Goal: Task Accomplishment & Management: Complete application form

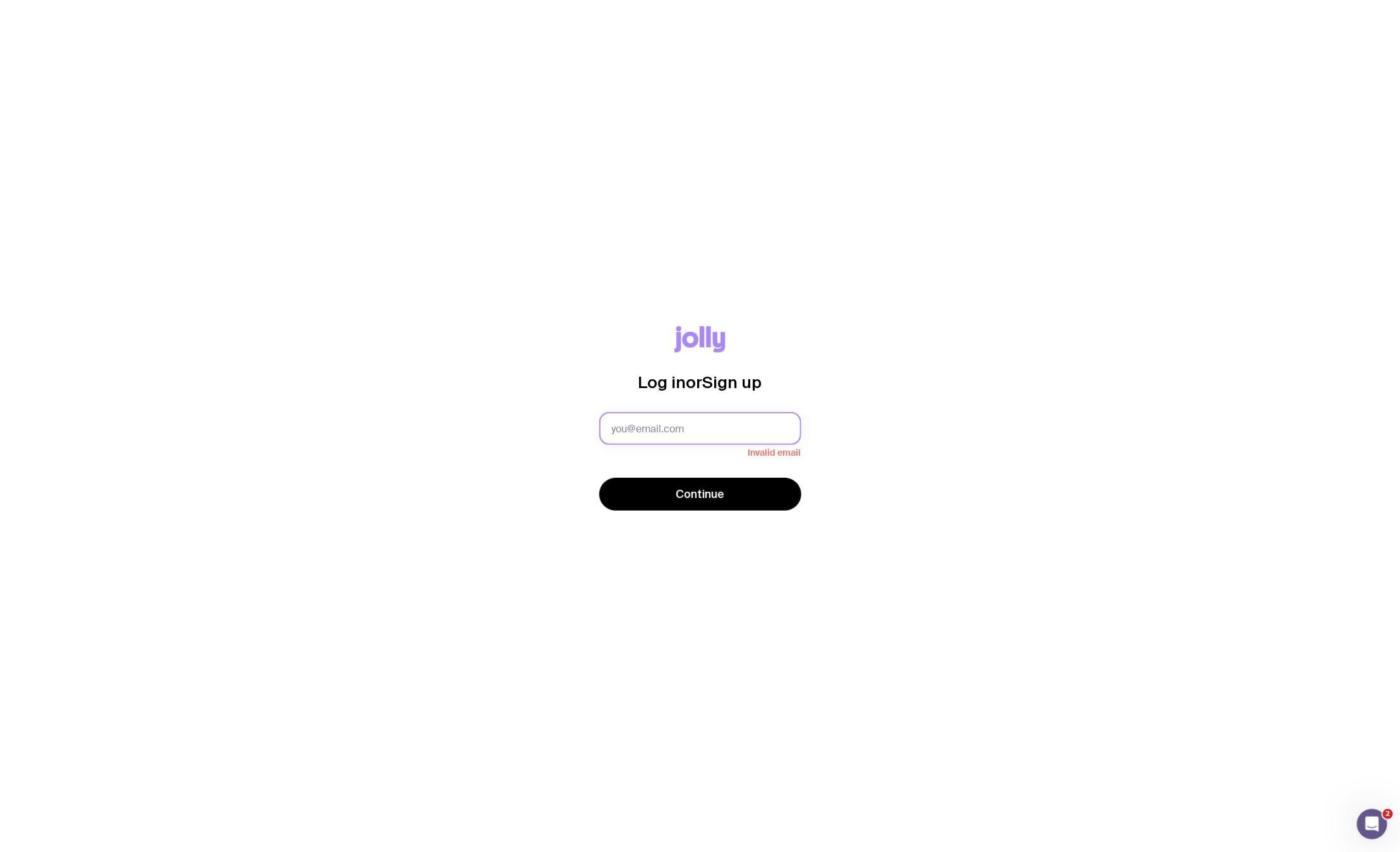
type input "people@intopia.digital"
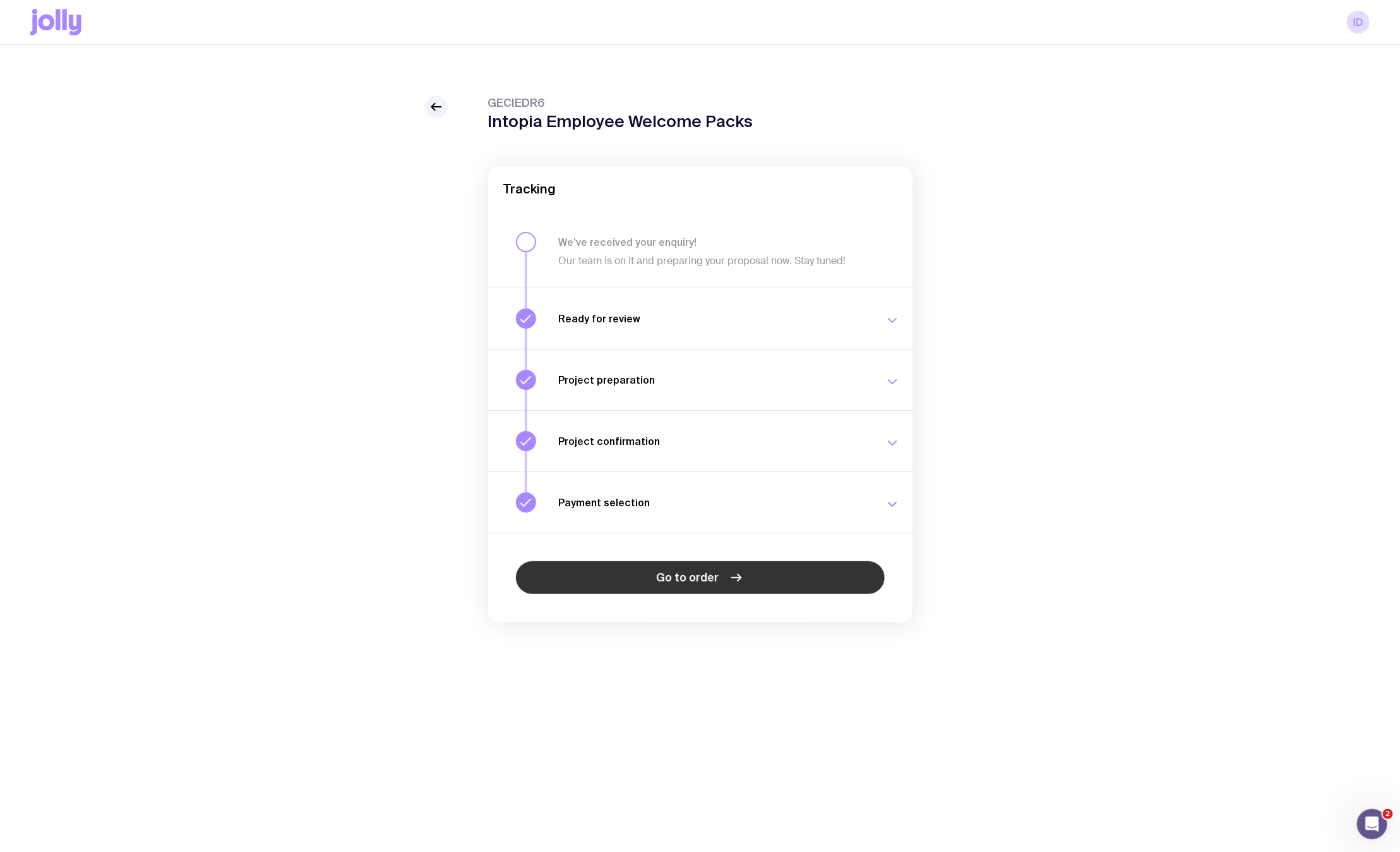
click at [755, 571] on link "Go to order" at bounding box center [700, 577] width 369 height 33
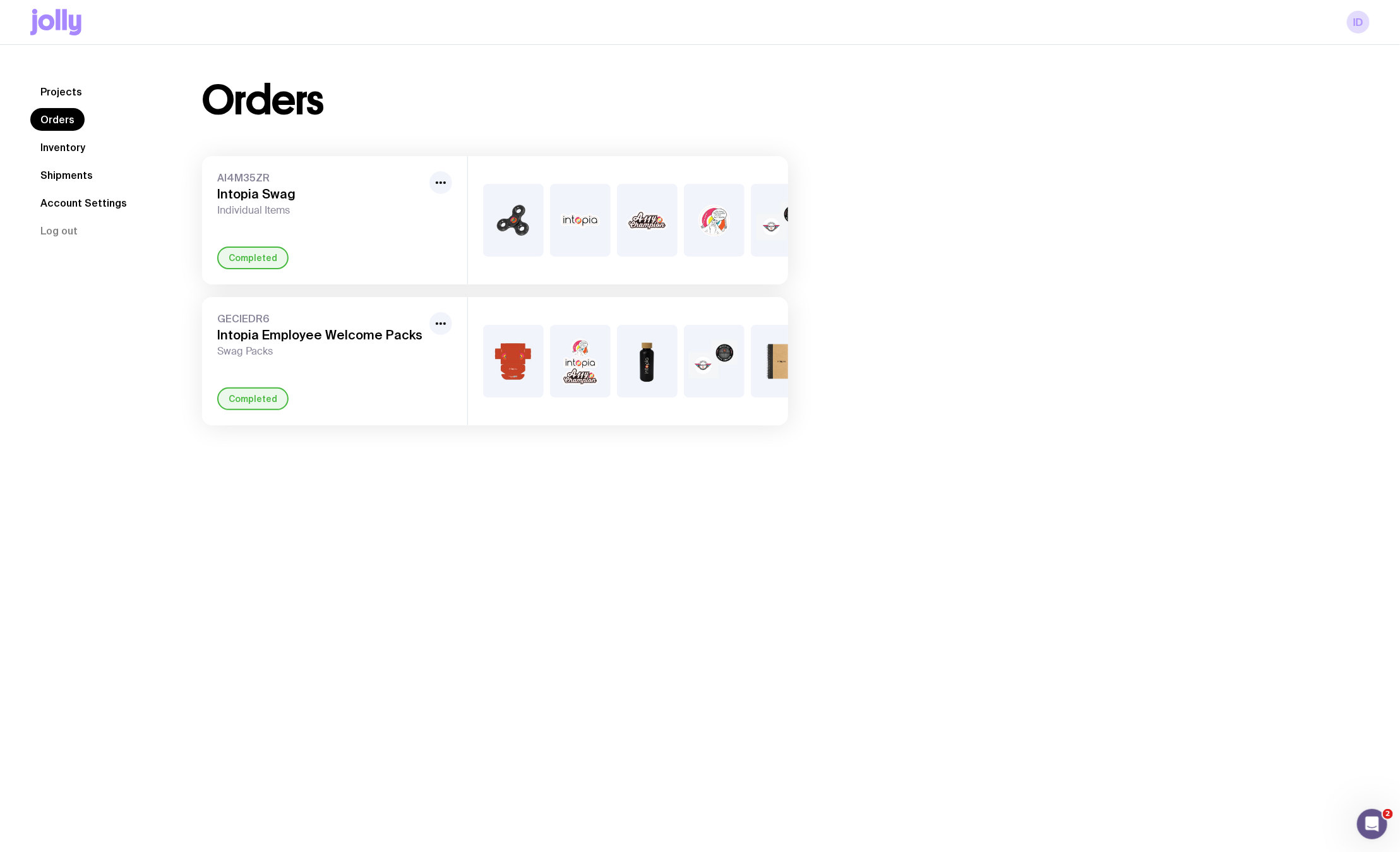
click at [70, 144] on link "Inventory" at bounding box center [63, 147] width 65 height 23
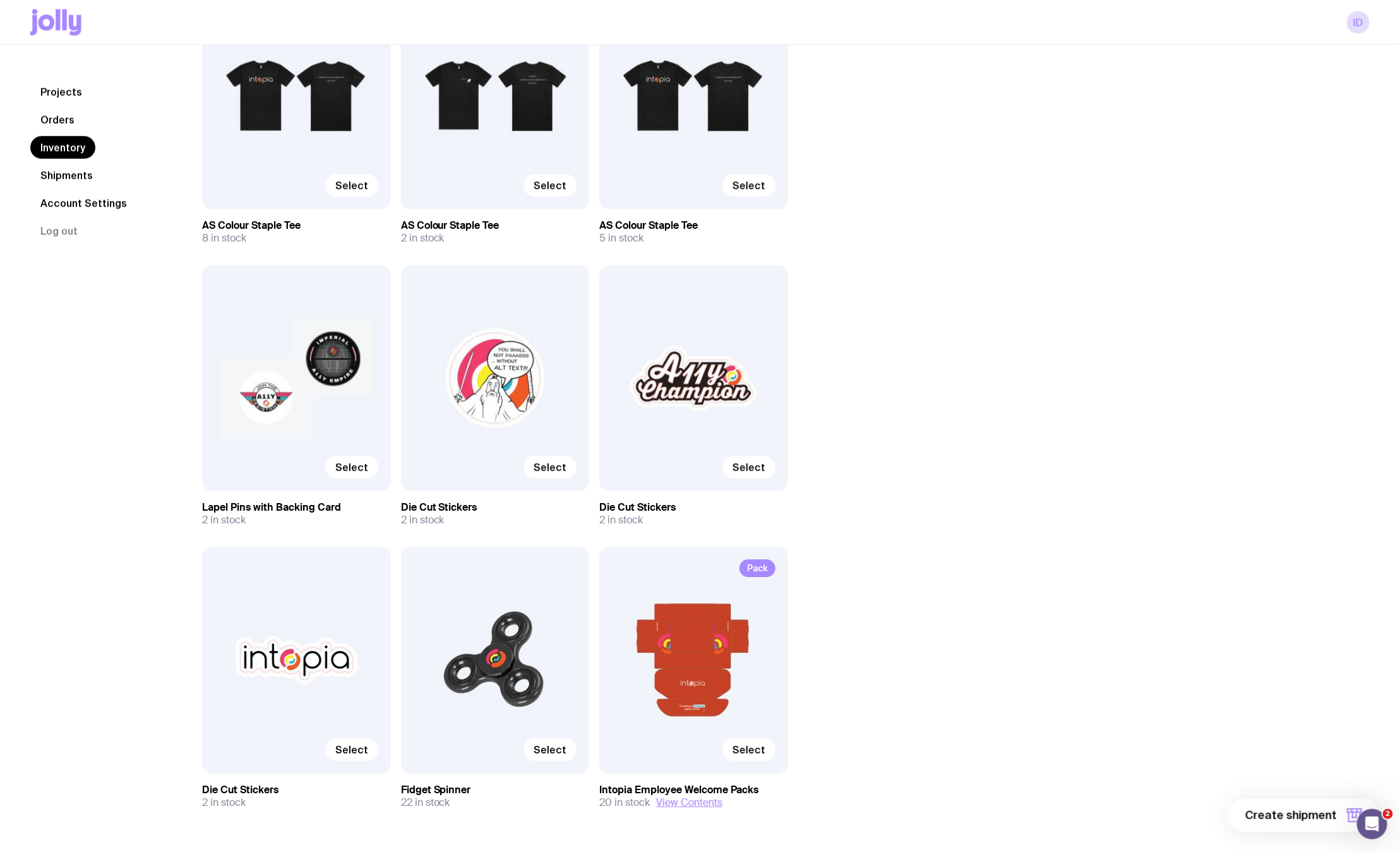
scroll to position [1950, 0]
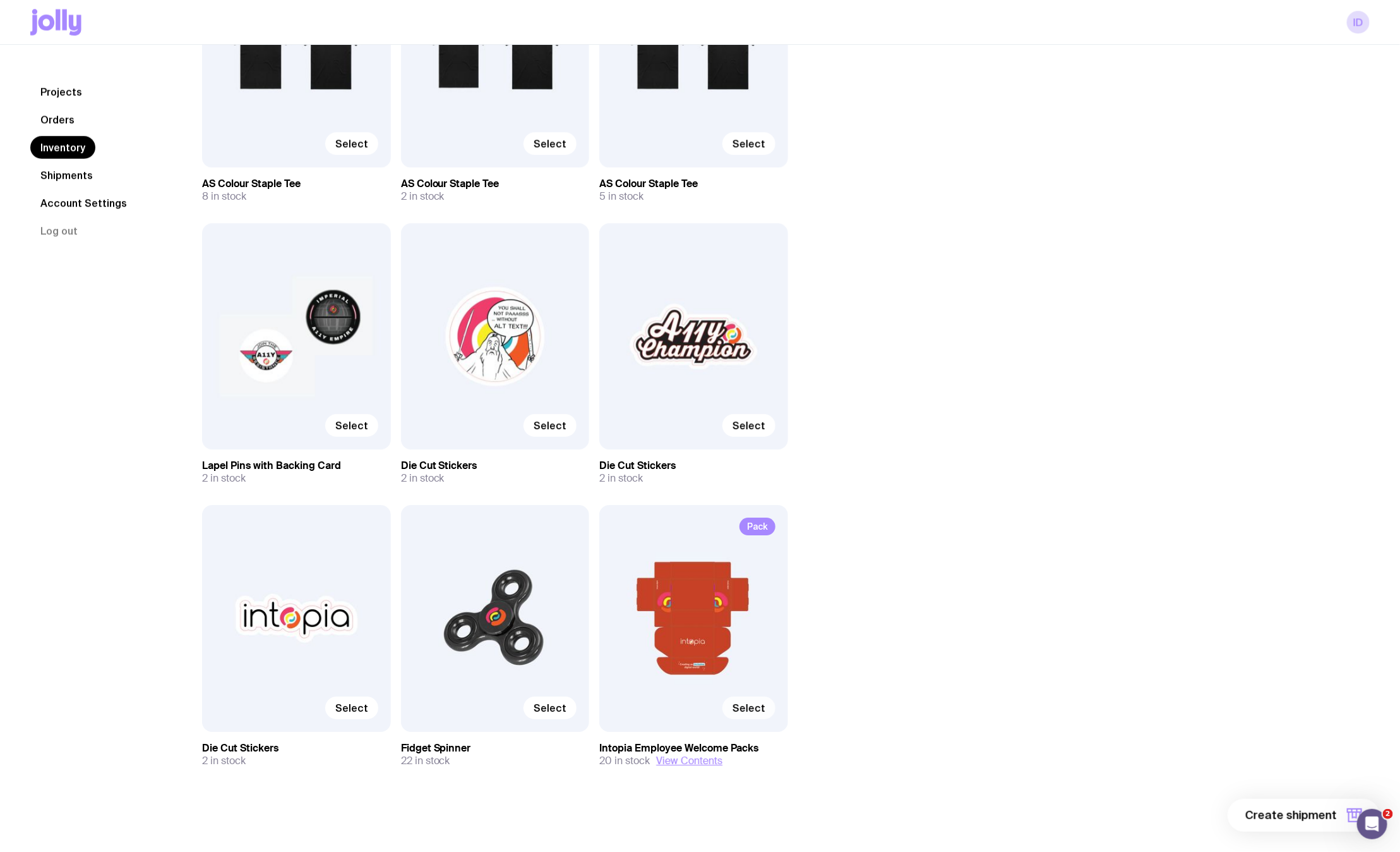
click at [748, 715] on label "Select" at bounding box center [749, 707] width 53 height 23
click at [0, 0] on input "Select" at bounding box center [0, 0] width 0 height 0
click at [682, 760] on button "View Contents" at bounding box center [689, 761] width 67 height 13
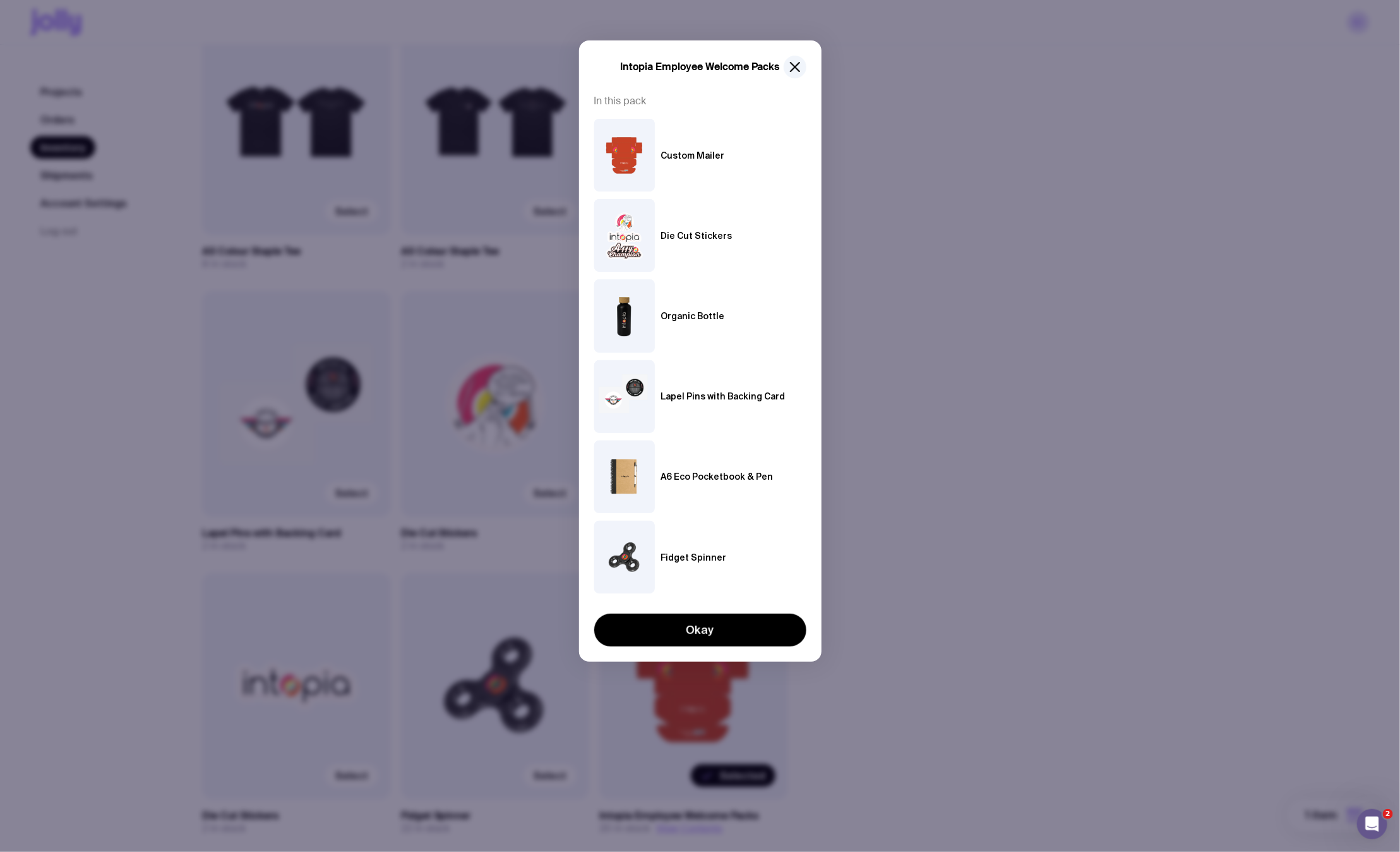
scroll to position [1877, 0]
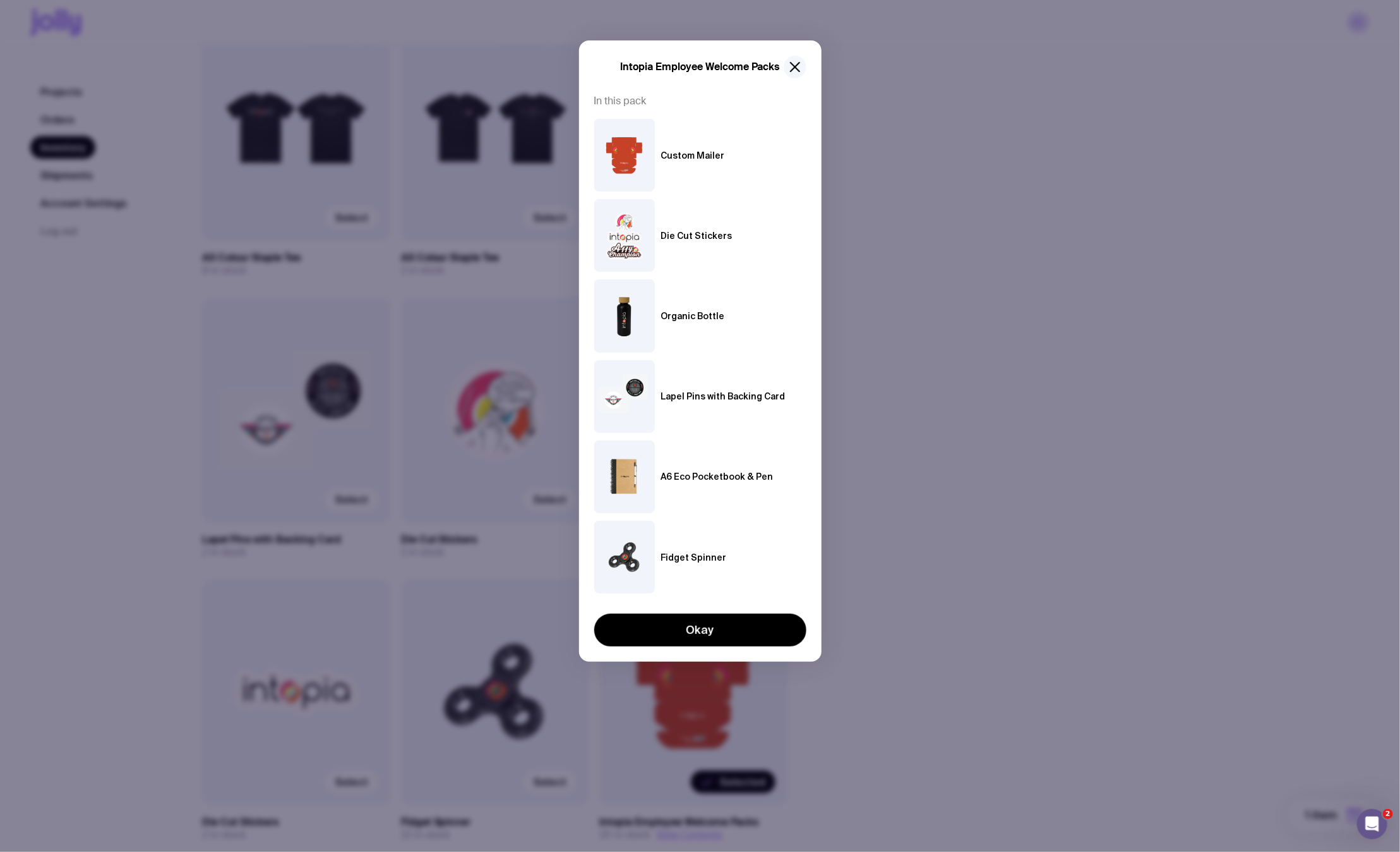
click at [794, 75] on button "button" at bounding box center [795, 67] width 23 height 23
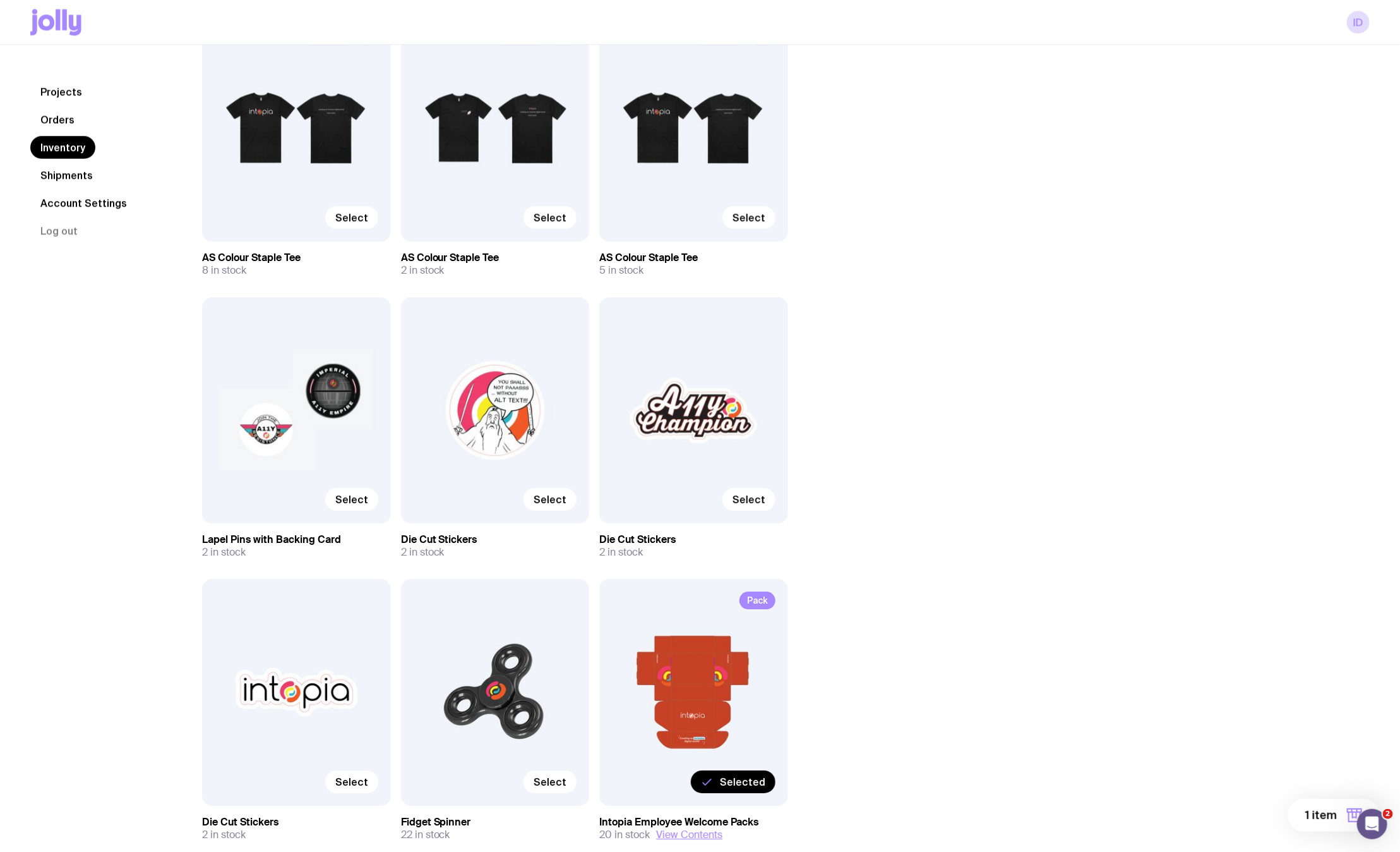
scroll to position [1950, 0]
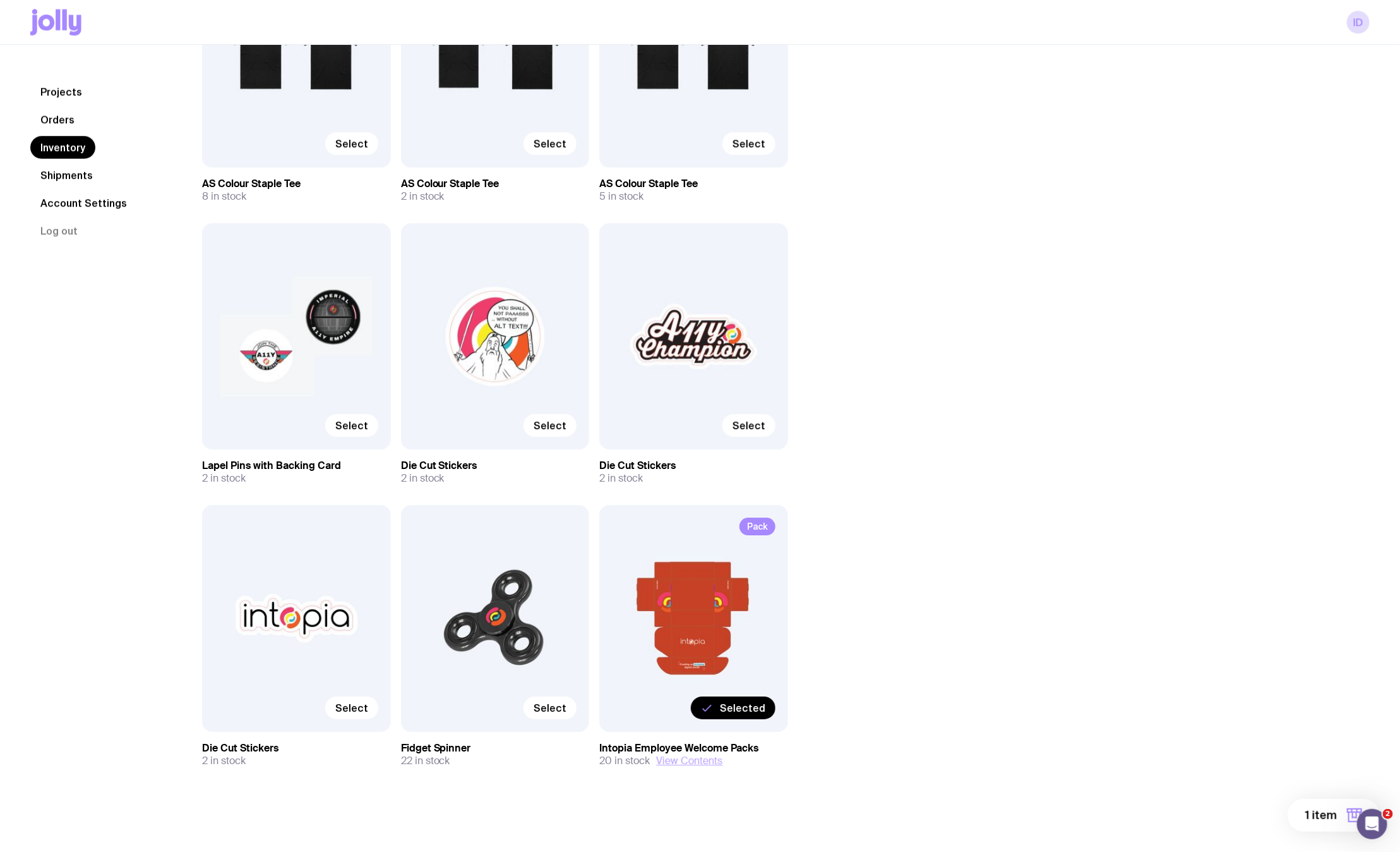
click at [704, 760] on button "View Contents" at bounding box center [689, 761] width 67 height 13
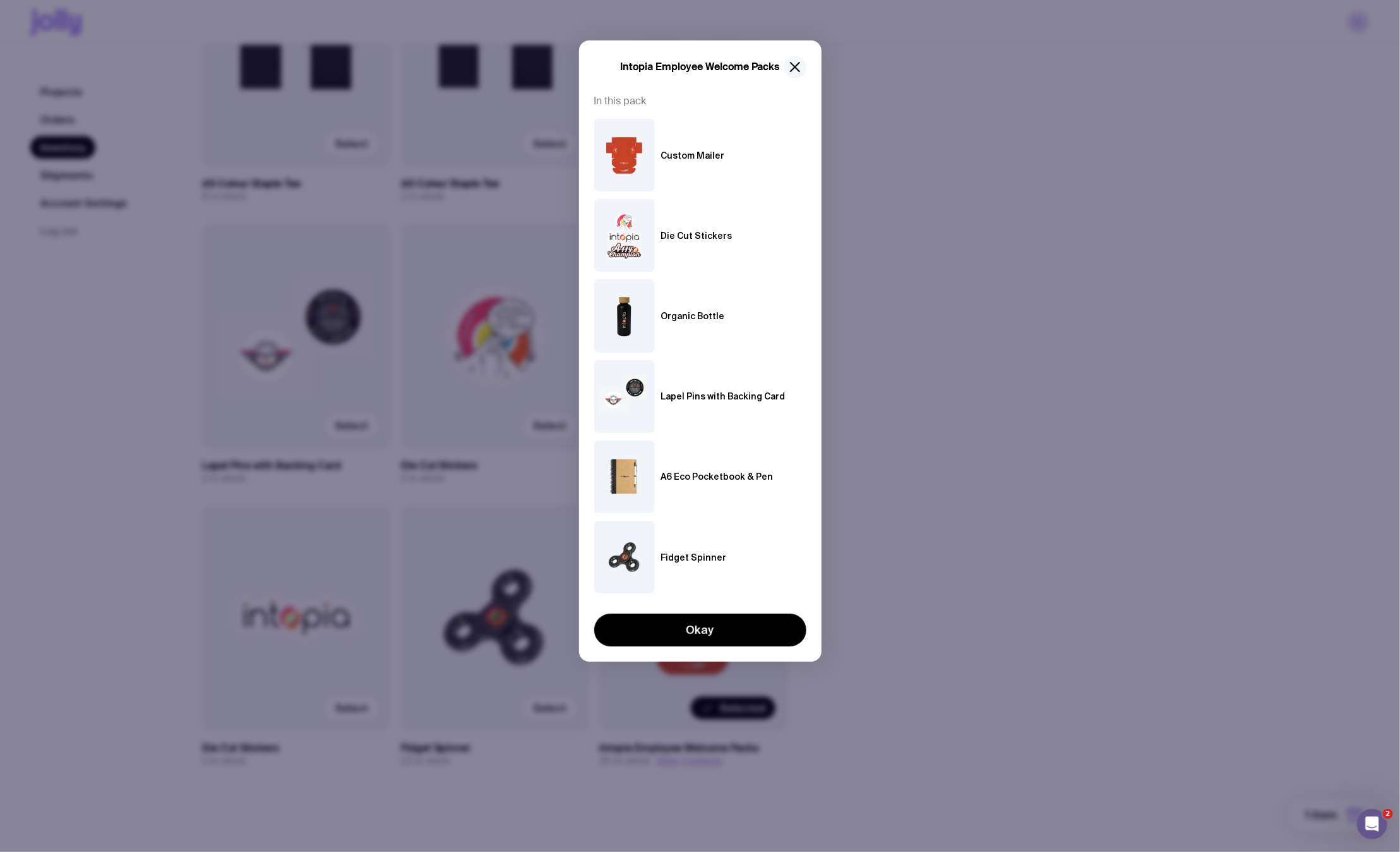
click at [797, 67] on icon "button" at bounding box center [795, 67] width 15 height 15
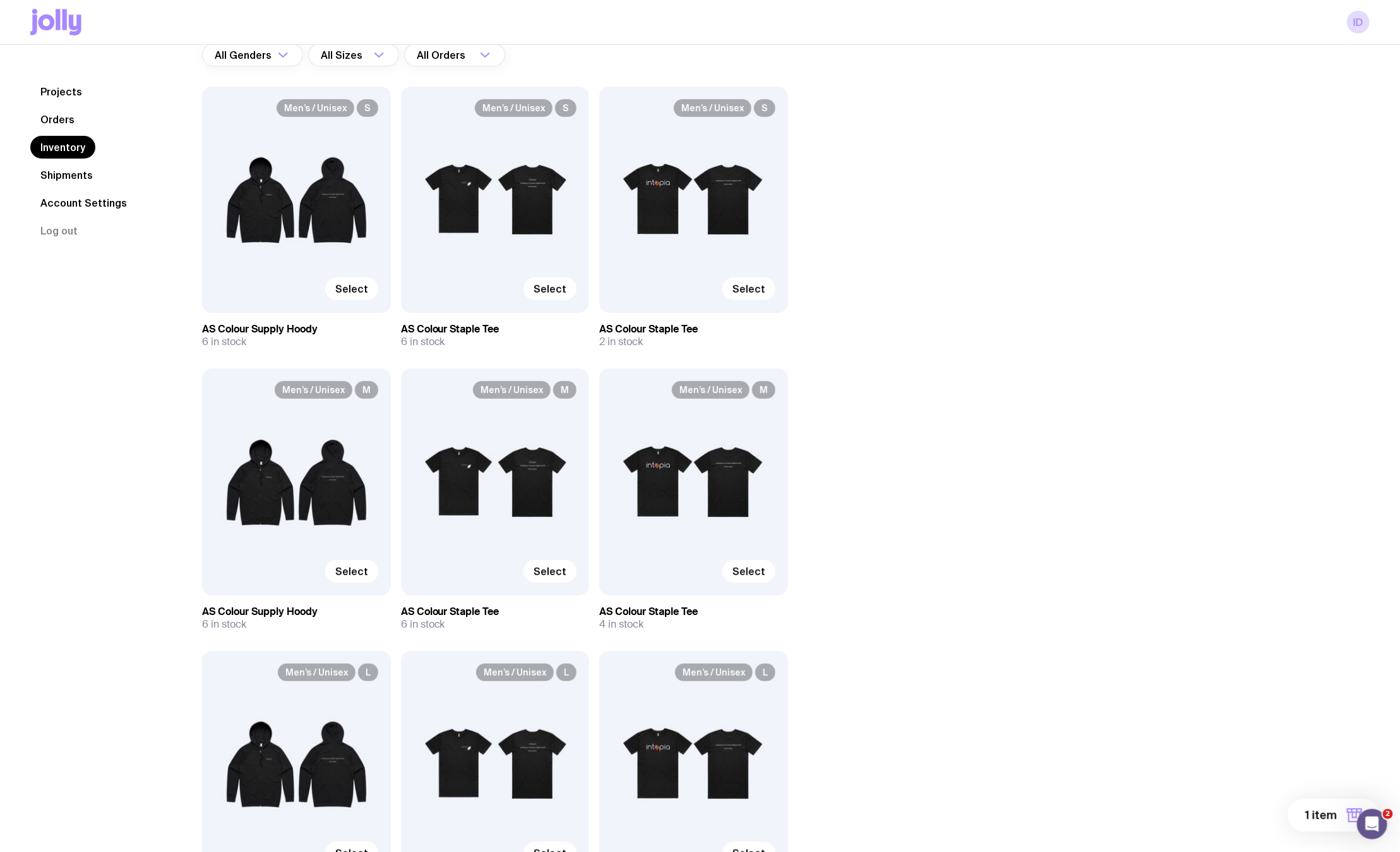
scroll to position [0, 0]
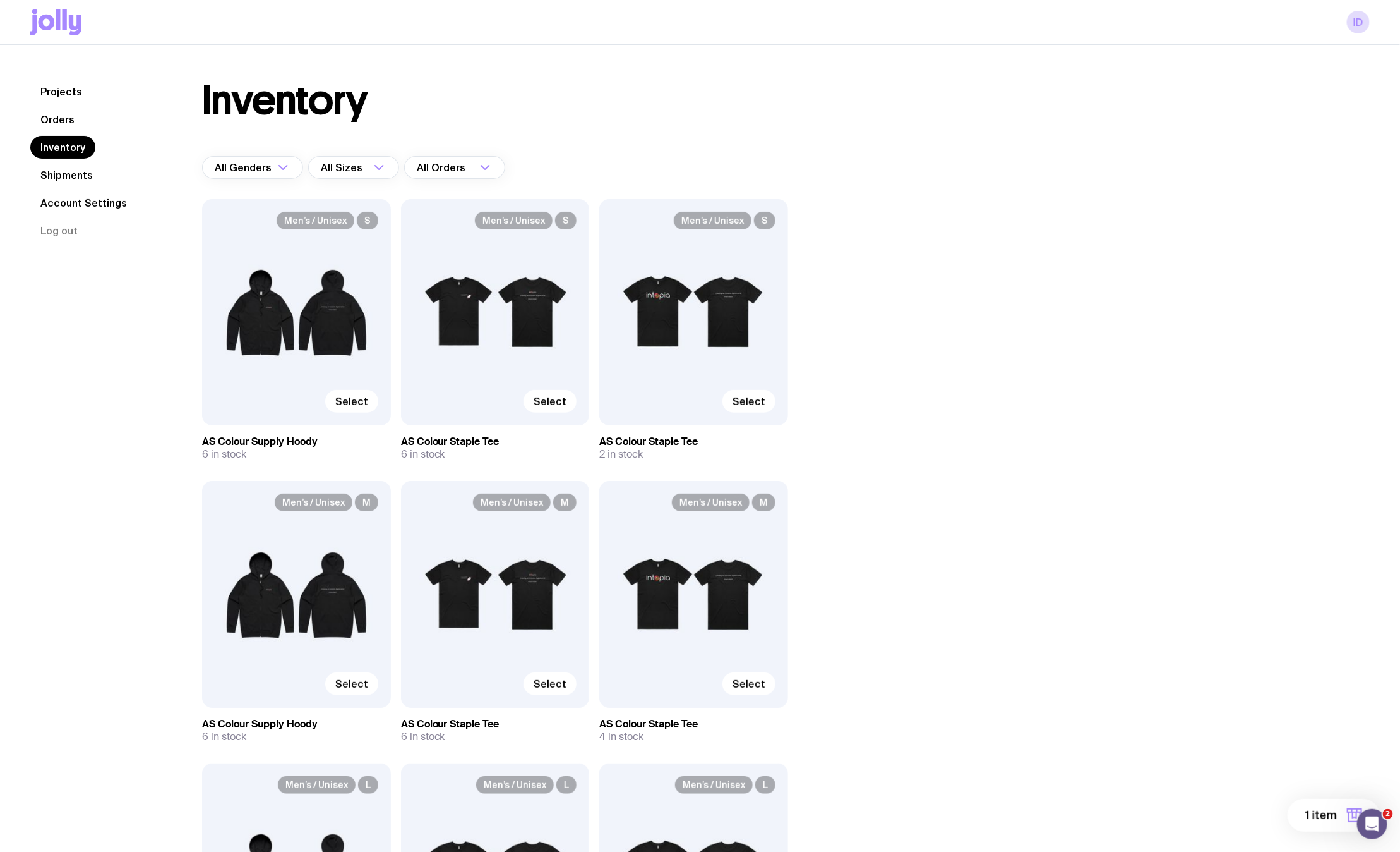
click at [72, 177] on link "Shipments" at bounding box center [67, 175] width 72 height 23
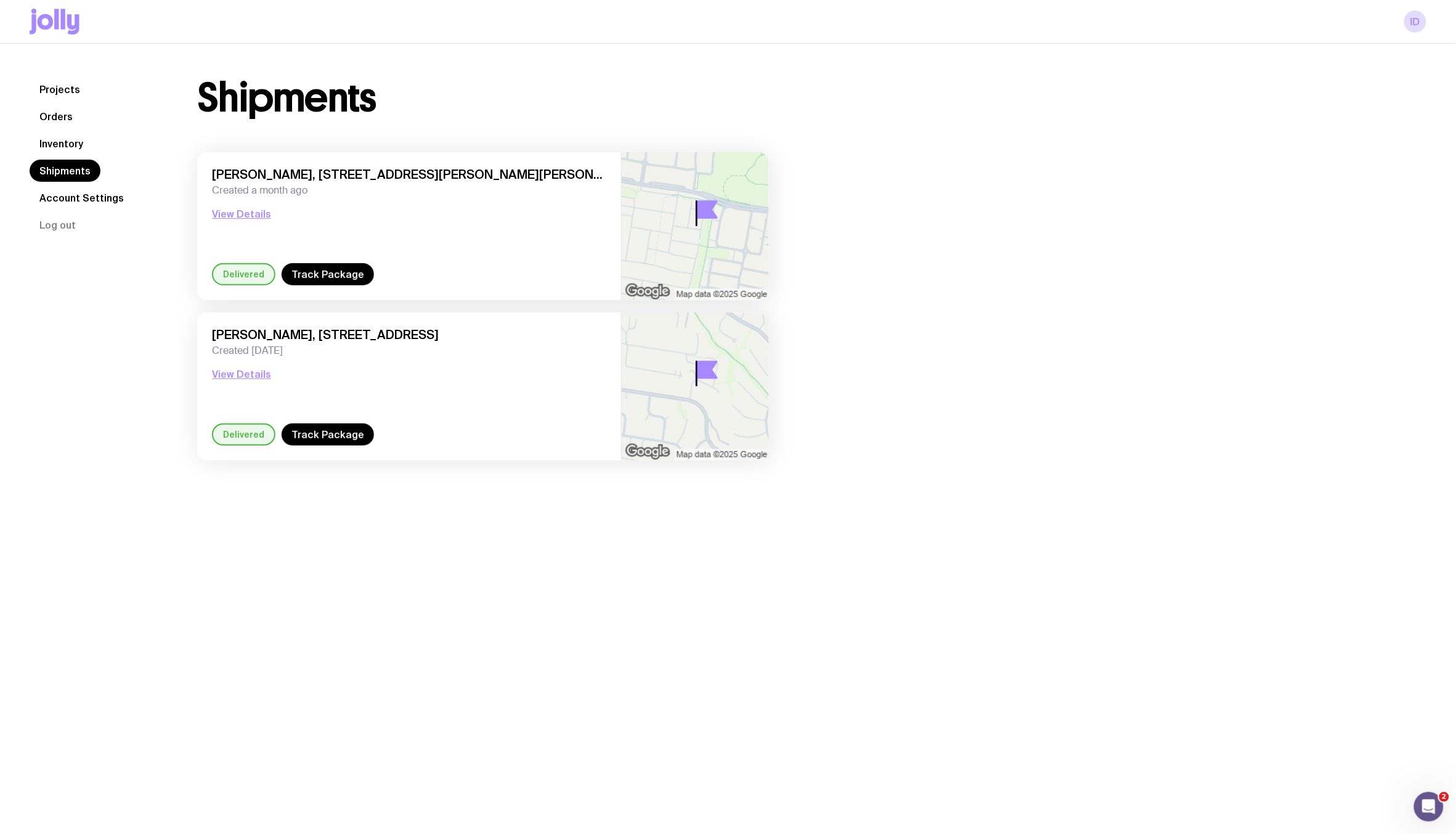
click at [58, 119] on link "Orders" at bounding box center [56, 116] width 53 height 22
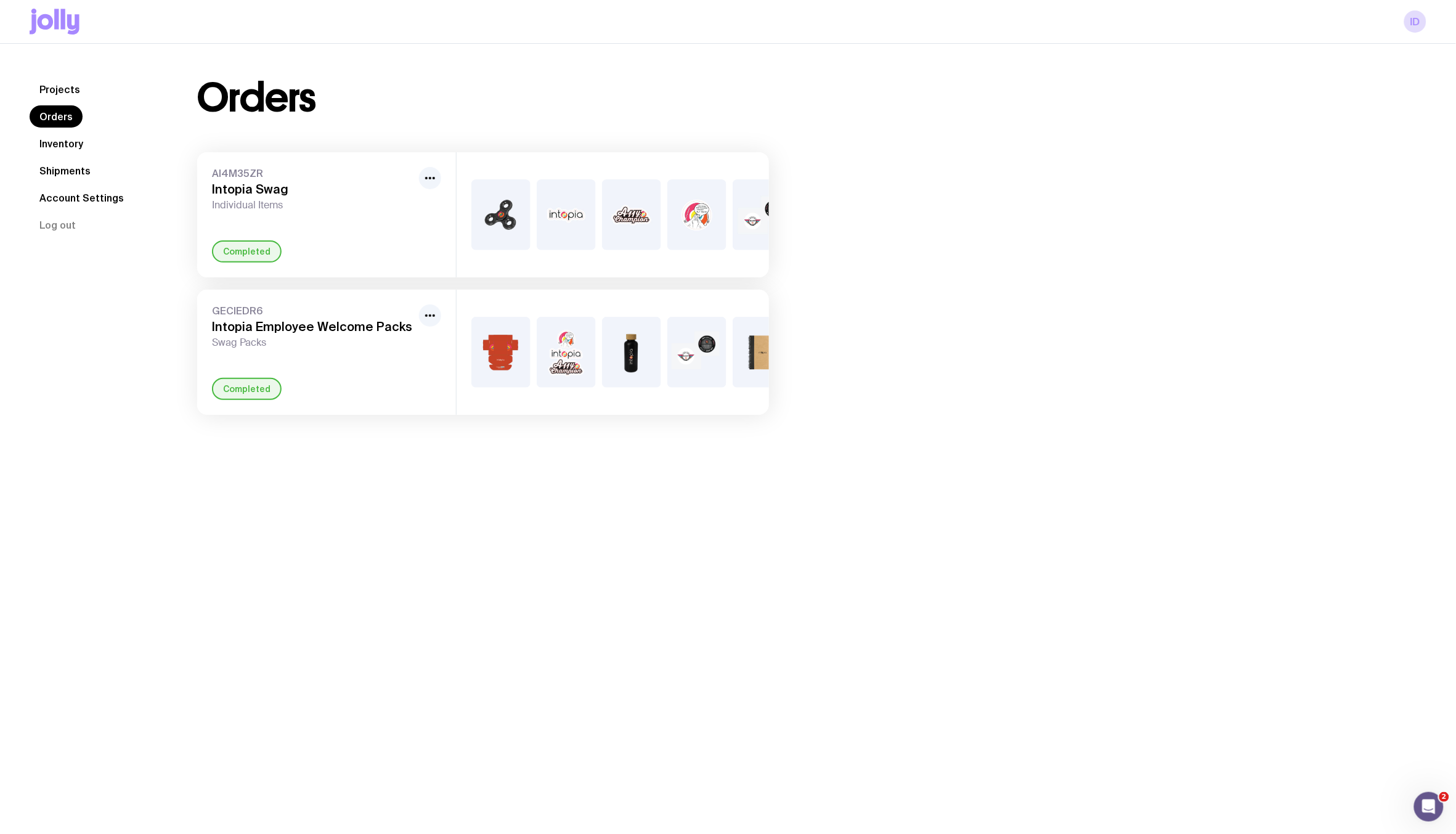
click at [62, 117] on link "Orders" at bounding box center [56, 116] width 53 height 22
click at [295, 375] on div "GECIEDR6 Intopia Employee Welcome Packs Swag Packs Completed" at bounding box center [327, 352] width 259 height 125
click at [249, 390] on div "Completed" at bounding box center [247, 389] width 69 height 22
click at [423, 318] on icon "button" at bounding box center [430, 315] width 15 height 15
click at [433, 318] on icon "button" at bounding box center [430, 315] width 15 height 15
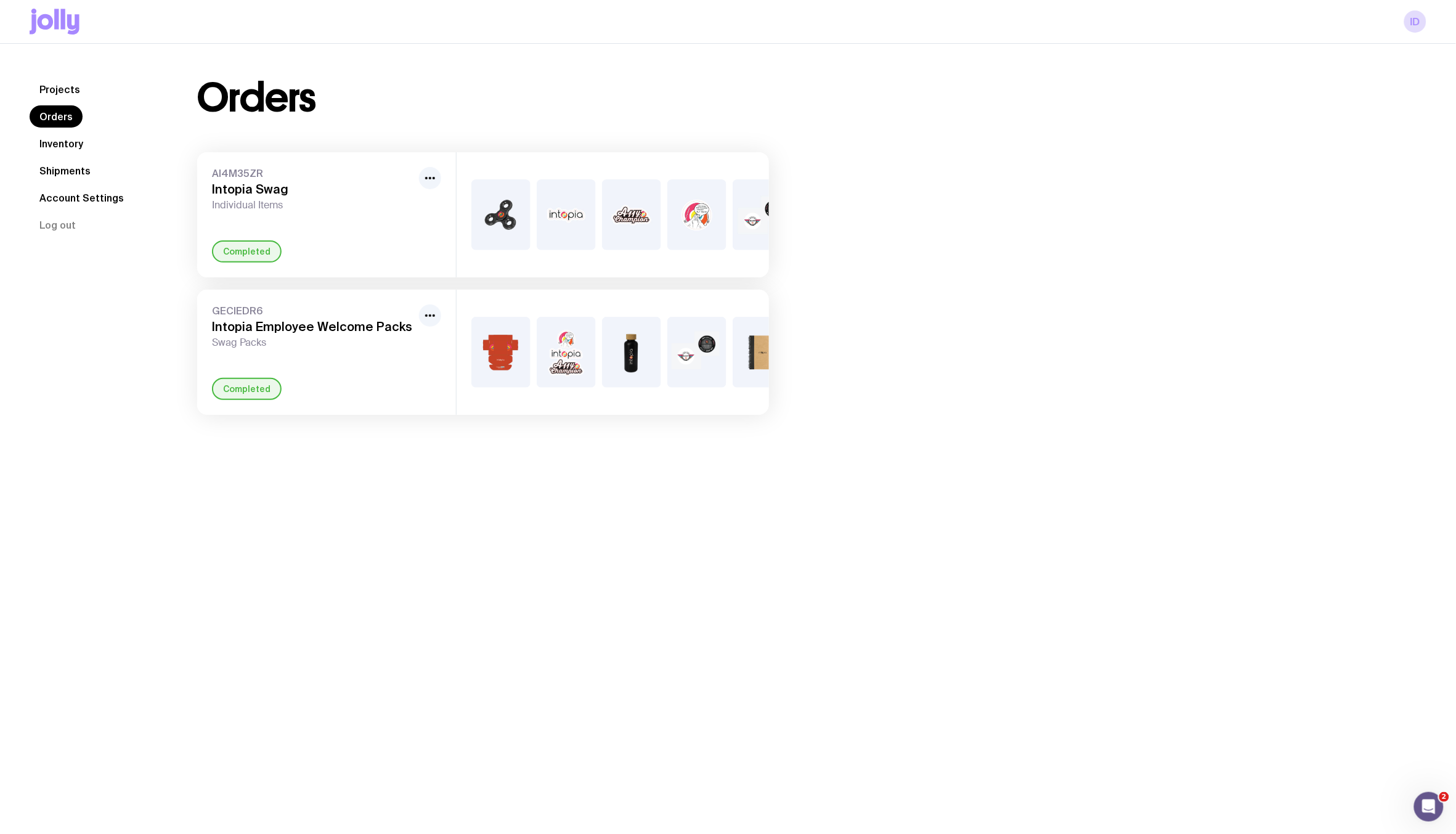
click at [55, 141] on link "Inventory" at bounding box center [61, 143] width 64 height 22
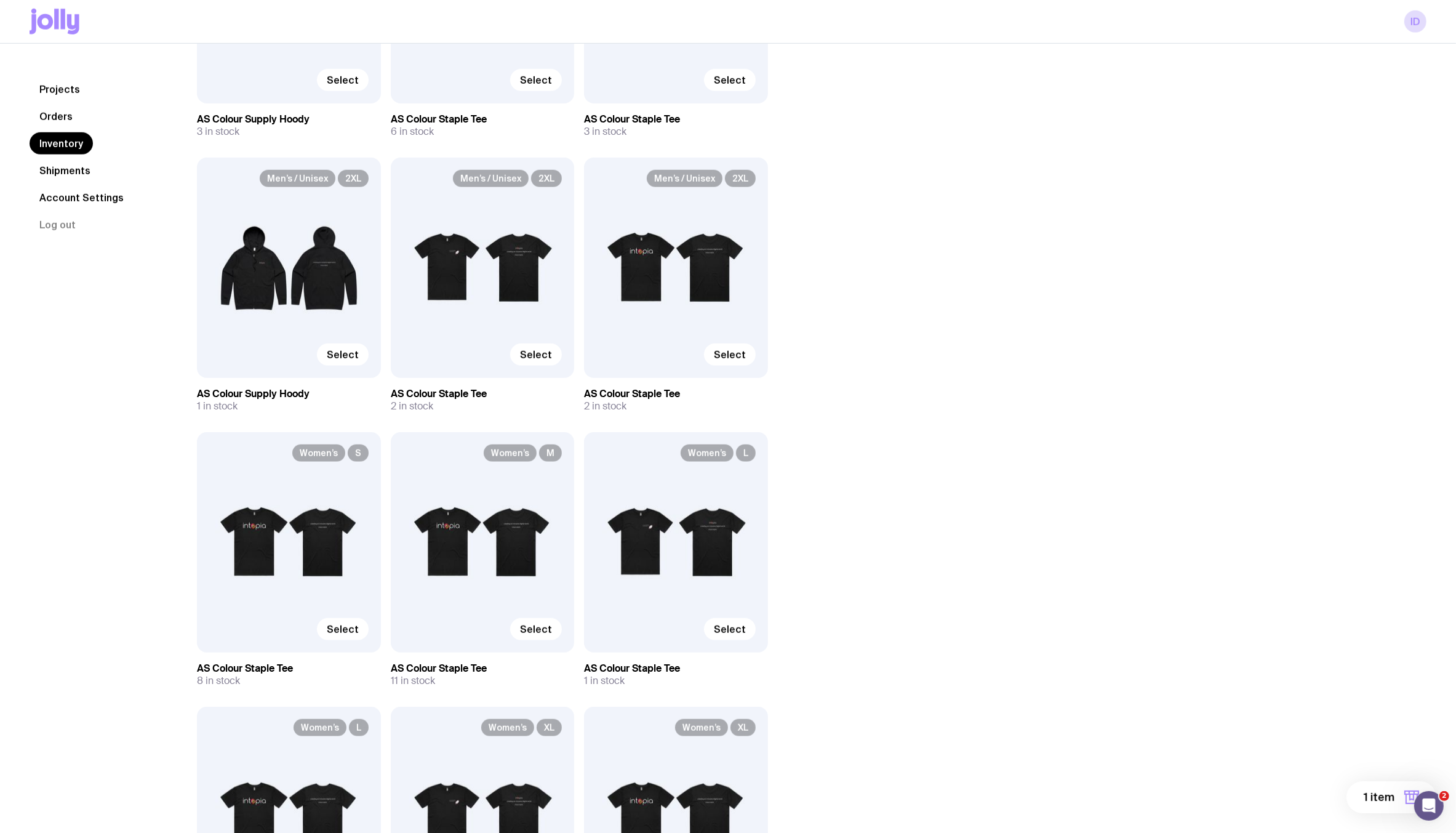
scroll to position [1152, 0]
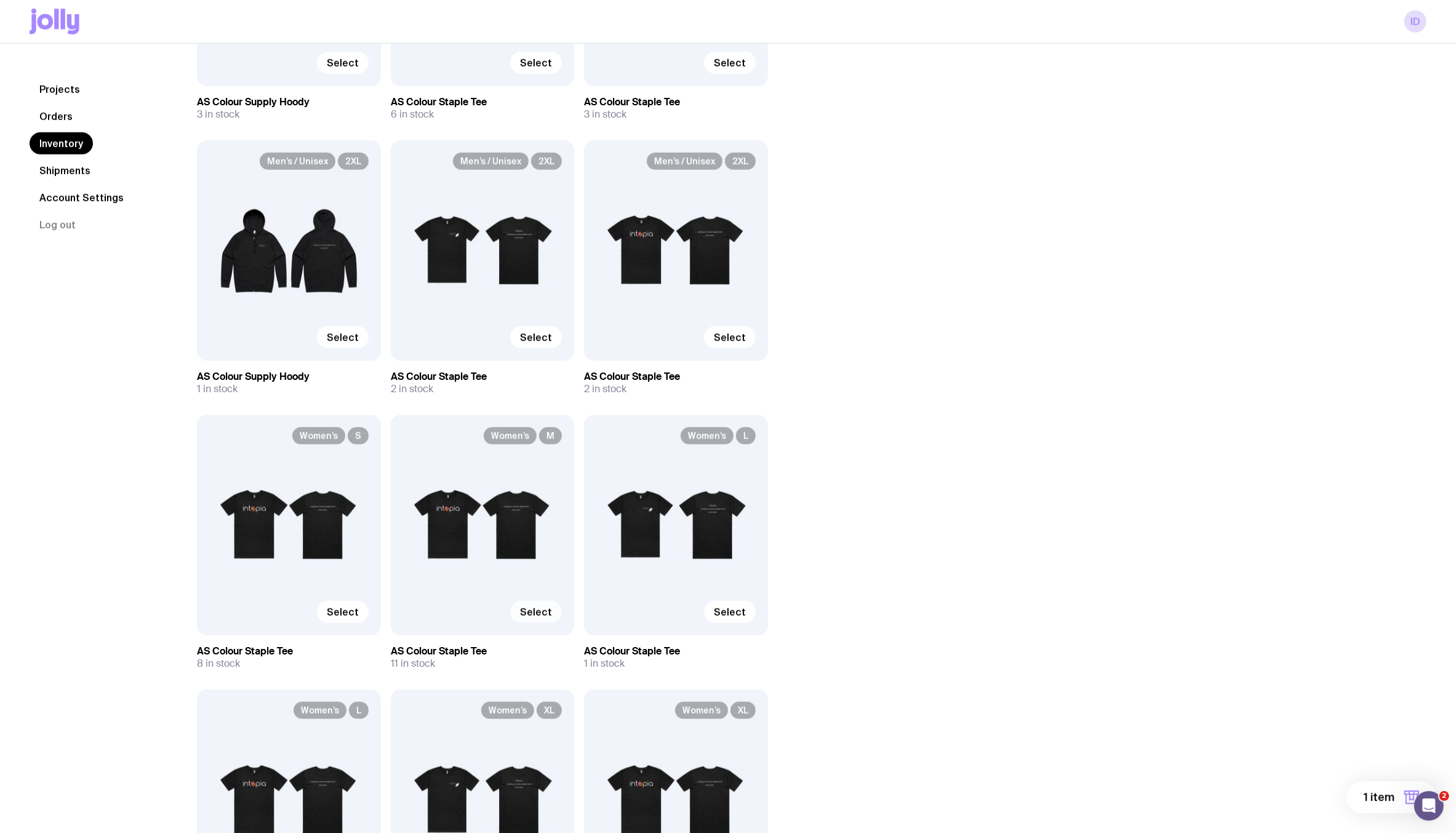
click at [540, 611] on span "Select" at bounding box center [536, 612] width 32 height 13
click at [0, 0] on input "Select" at bounding box center [0, 0] width 0 height 0
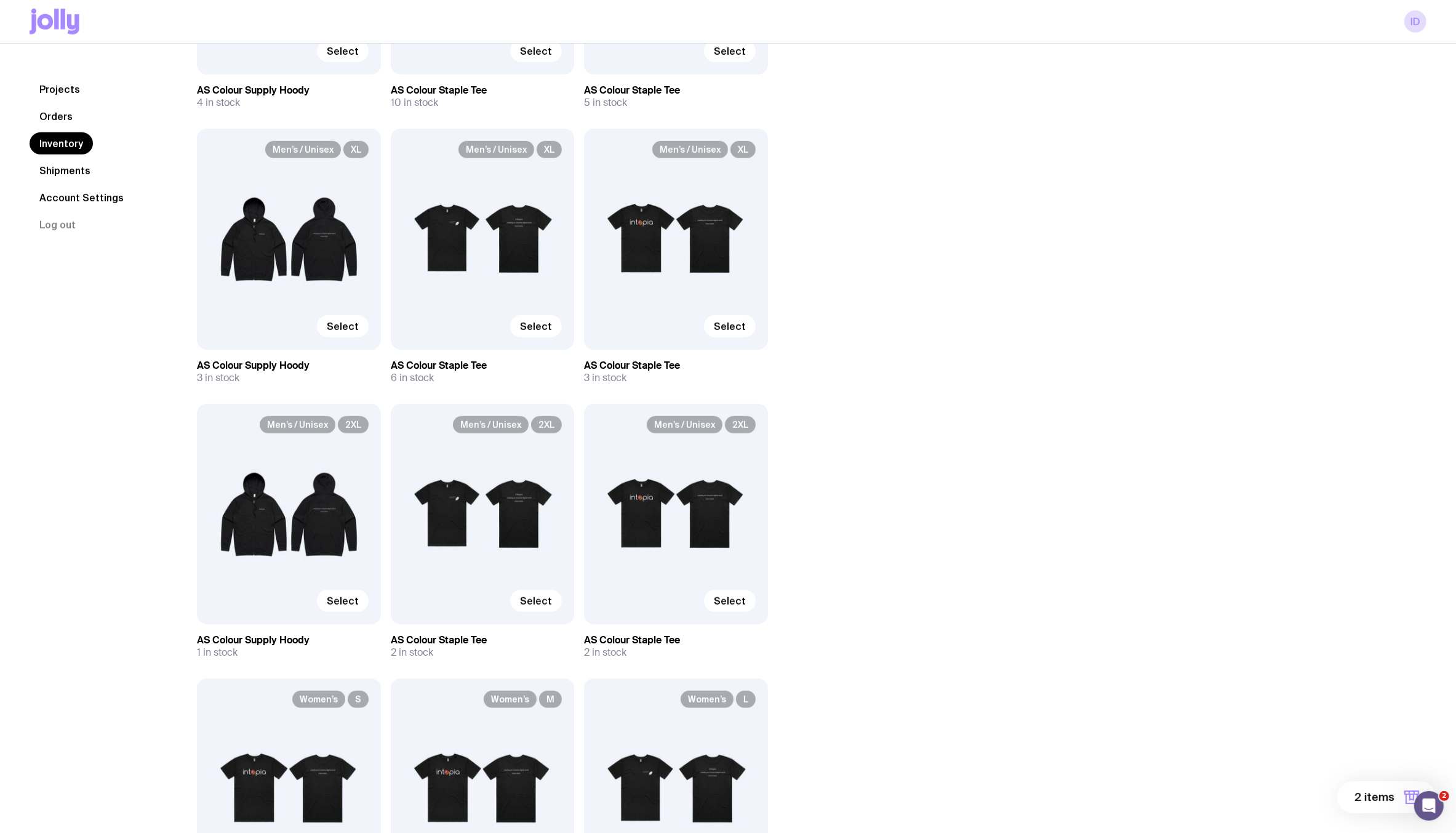
scroll to position [0, 0]
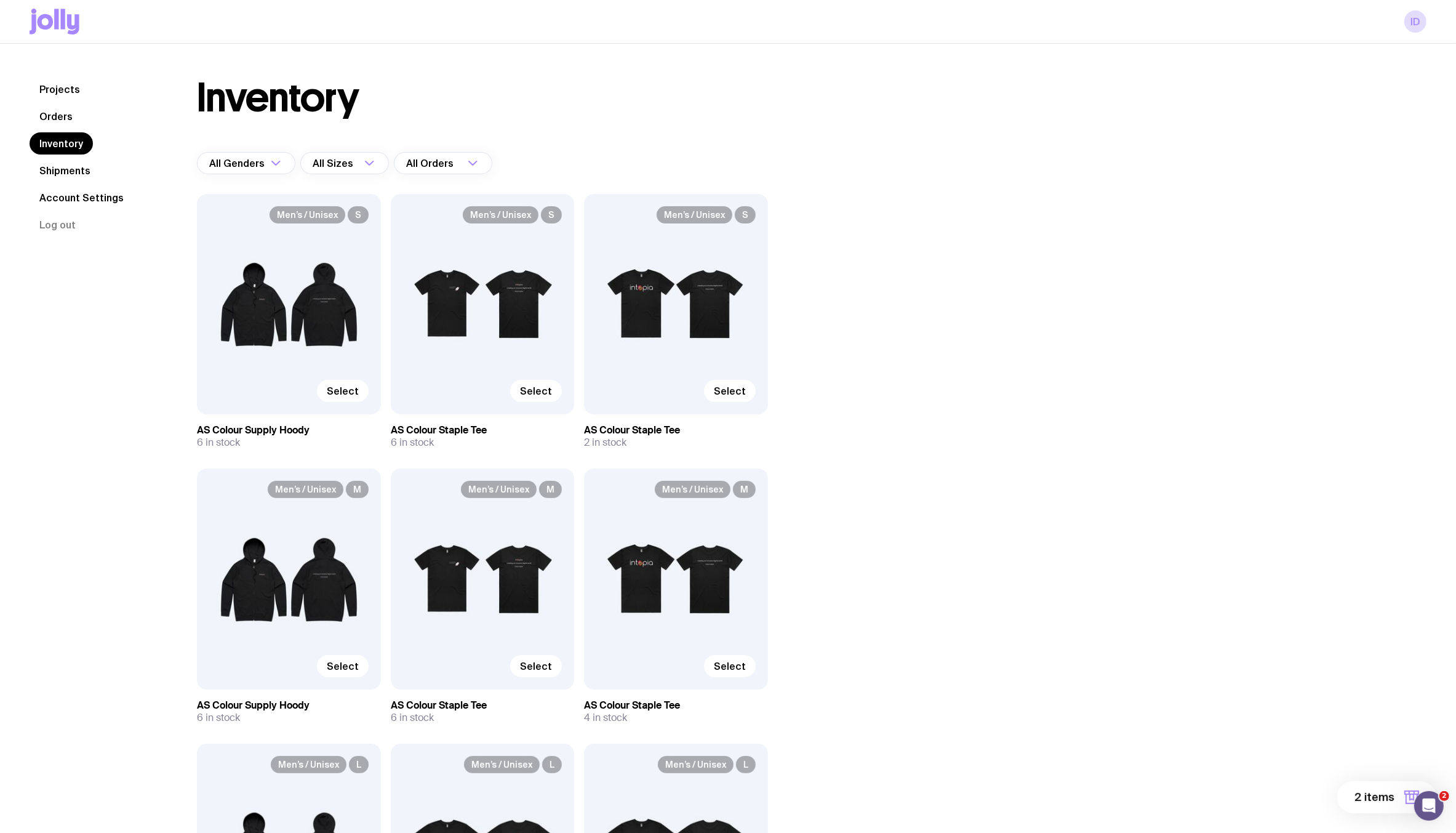
click at [1363, 800] on span "2 items" at bounding box center [1374, 796] width 40 height 14
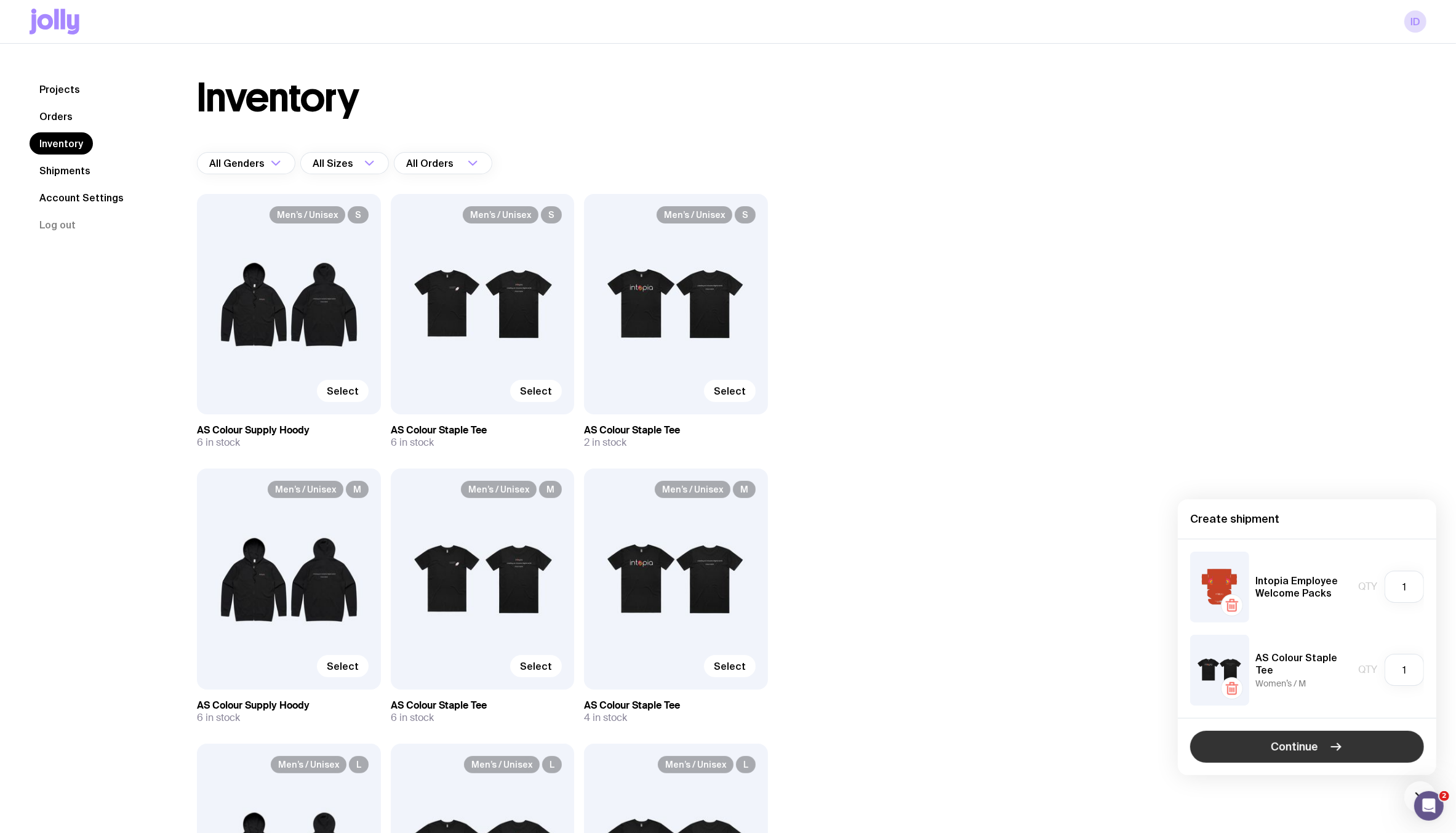
click at [1342, 749] on button "Continue" at bounding box center [1307, 746] width 234 height 32
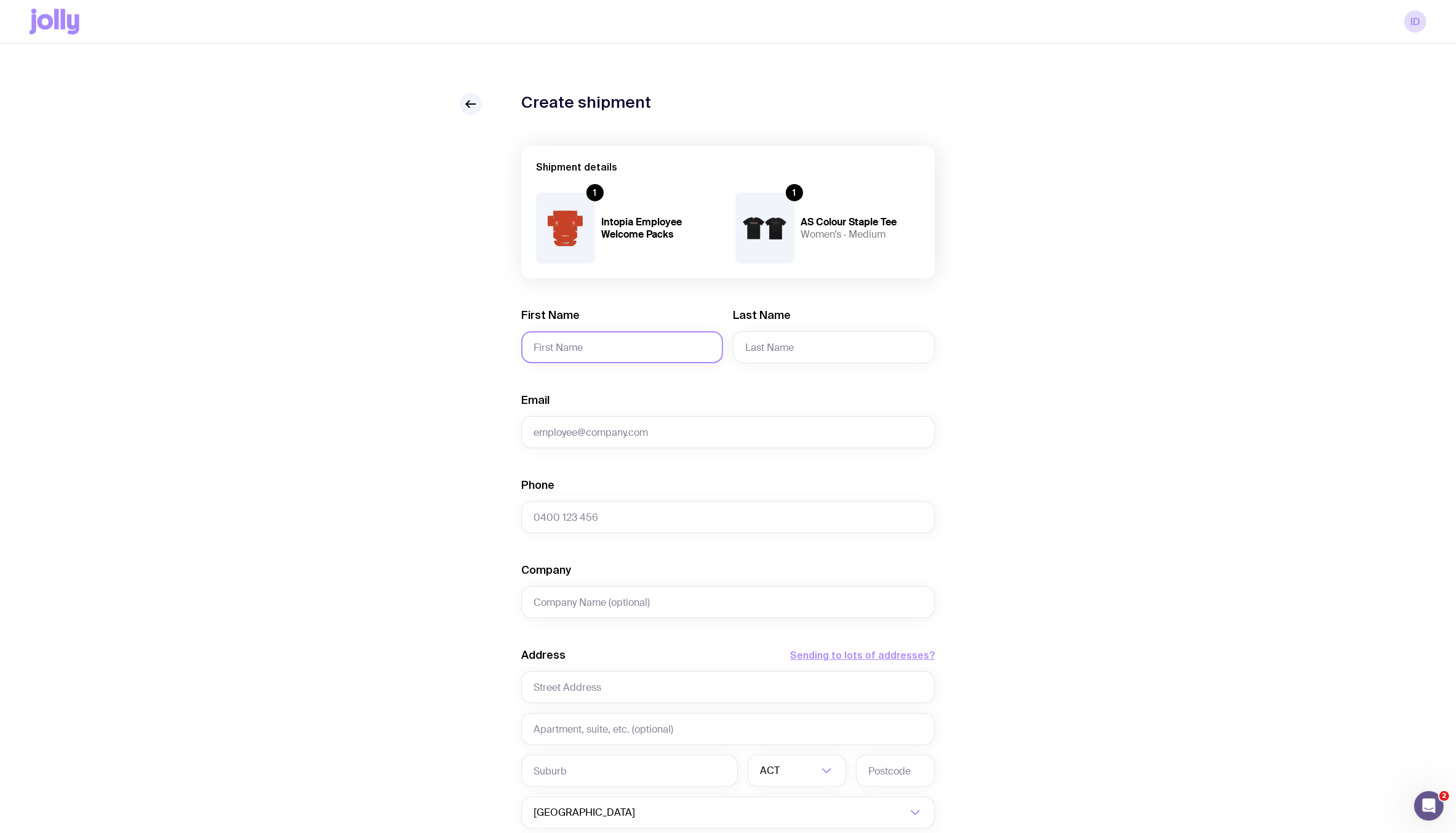
click at [580, 350] on input "First Name" at bounding box center [622, 347] width 202 height 32
type input "M"
type input "Nicole"
click at [782, 357] on input "Last Name" at bounding box center [834, 347] width 202 height 32
paste input "Perhne"
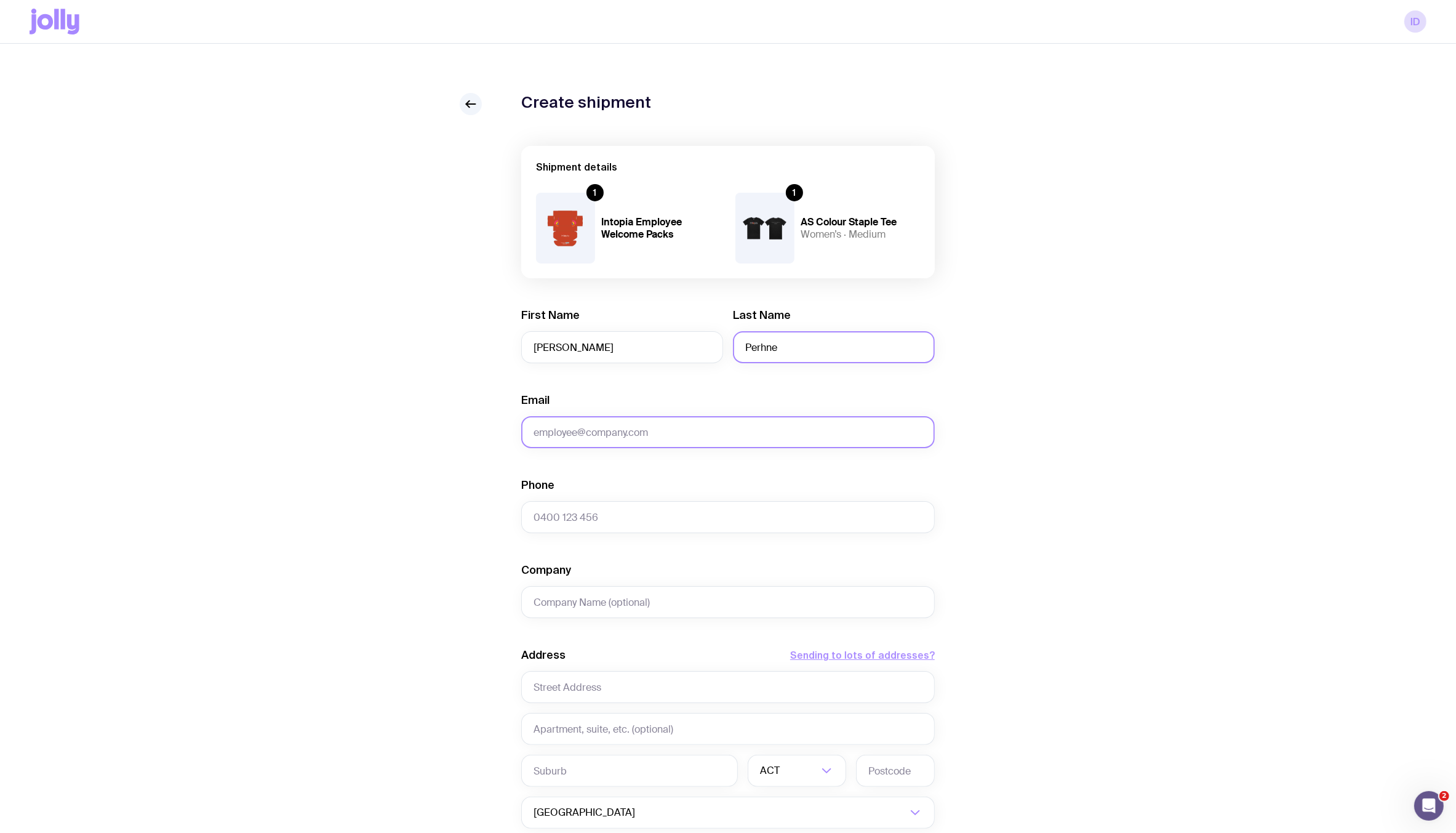
type input "Perhne"
click at [629, 429] on input "Email" at bounding box center [728, 432] width 413 height 32
paste input "nicole.perhne@intopia.digital"
type input "nicole.perhne@intopia.digital"
click at [580, 510] on input "Phone" at bounding box center [728, 517] width 413 height 32
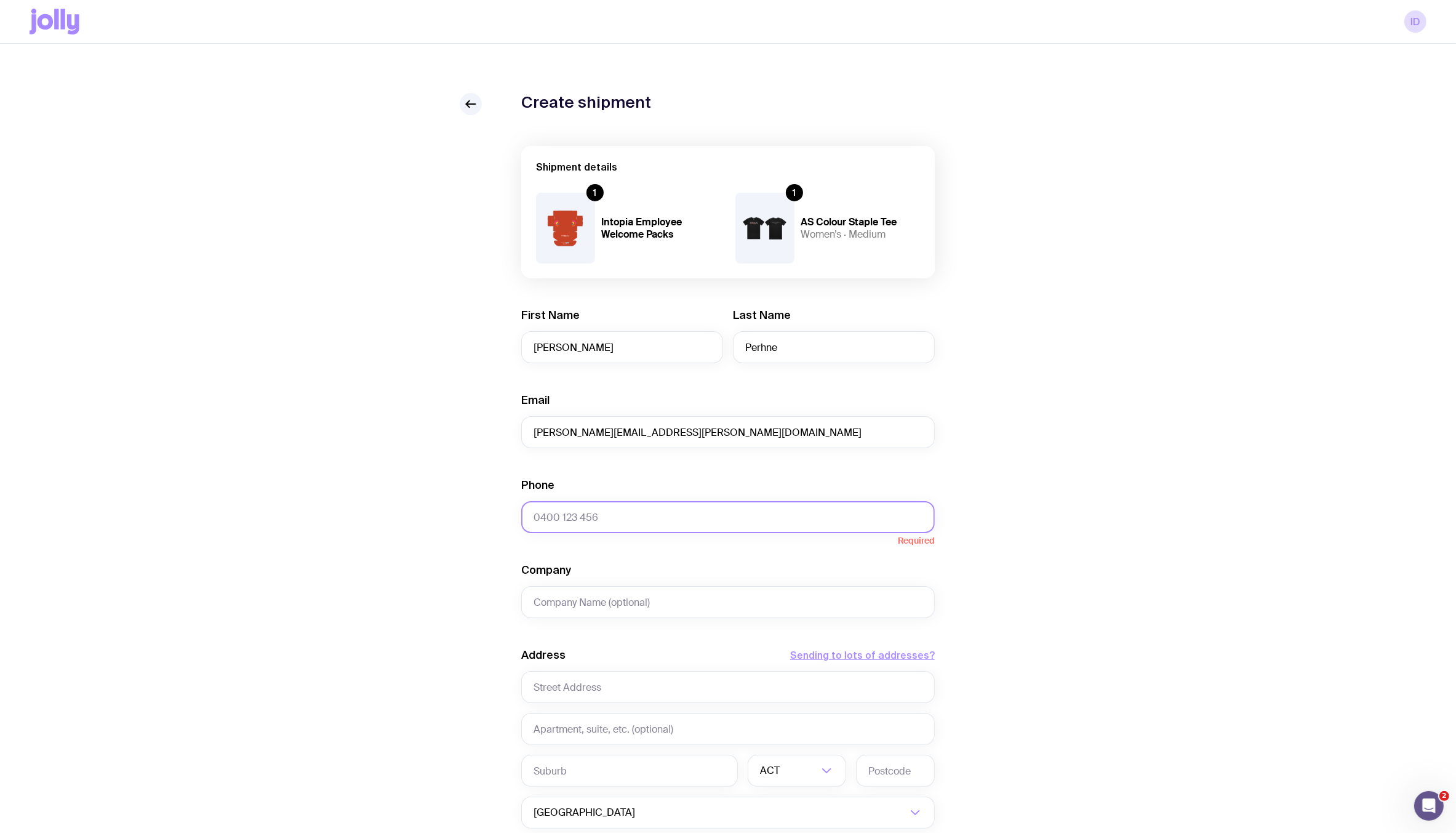
paste input "+61 449 860 878"
type input "+61 449 860 878"
click at [583, 599] on input "Company" at bounding box center [728, 602] width 413 height 32
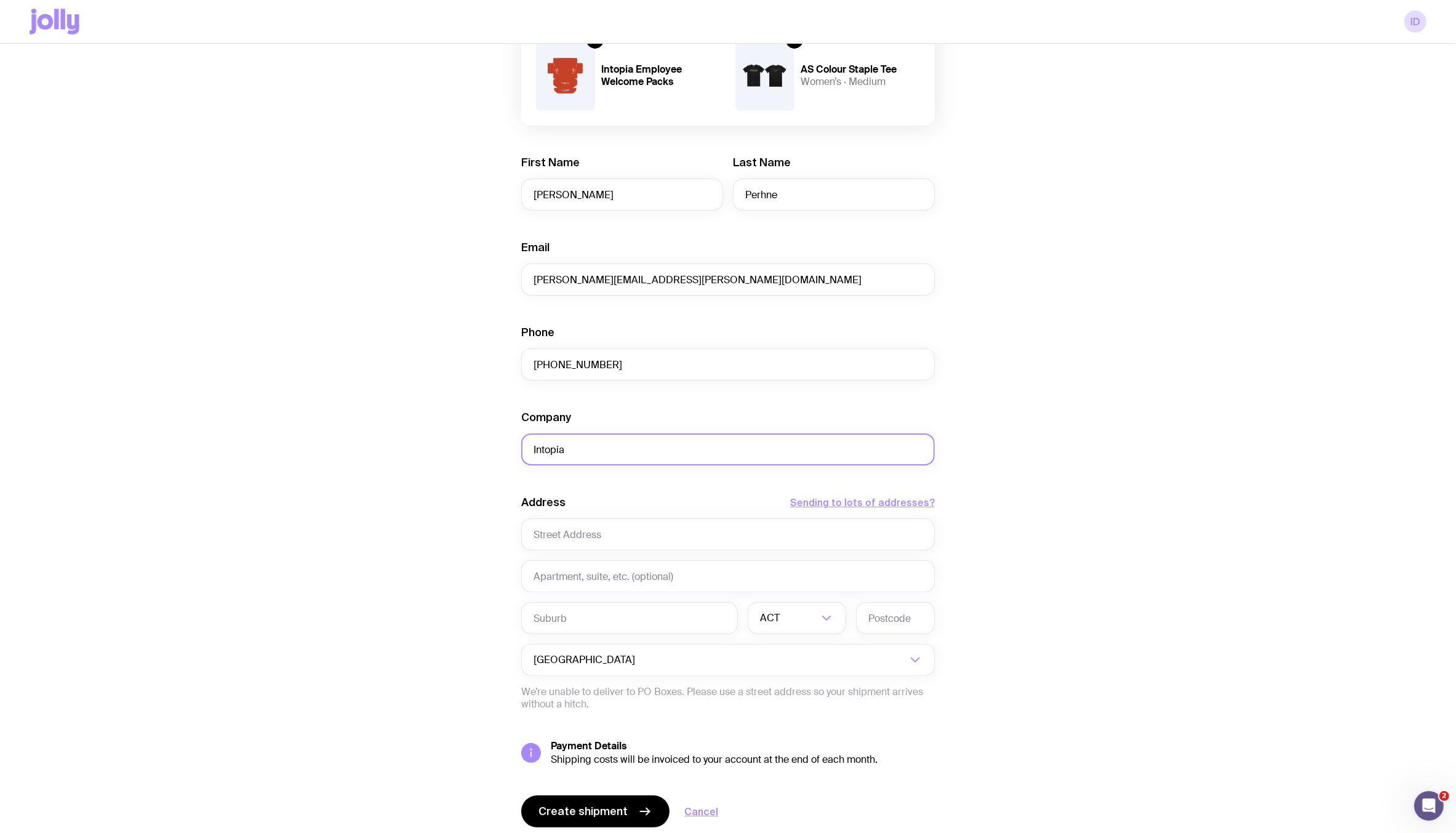
scroll to position [196, 0]
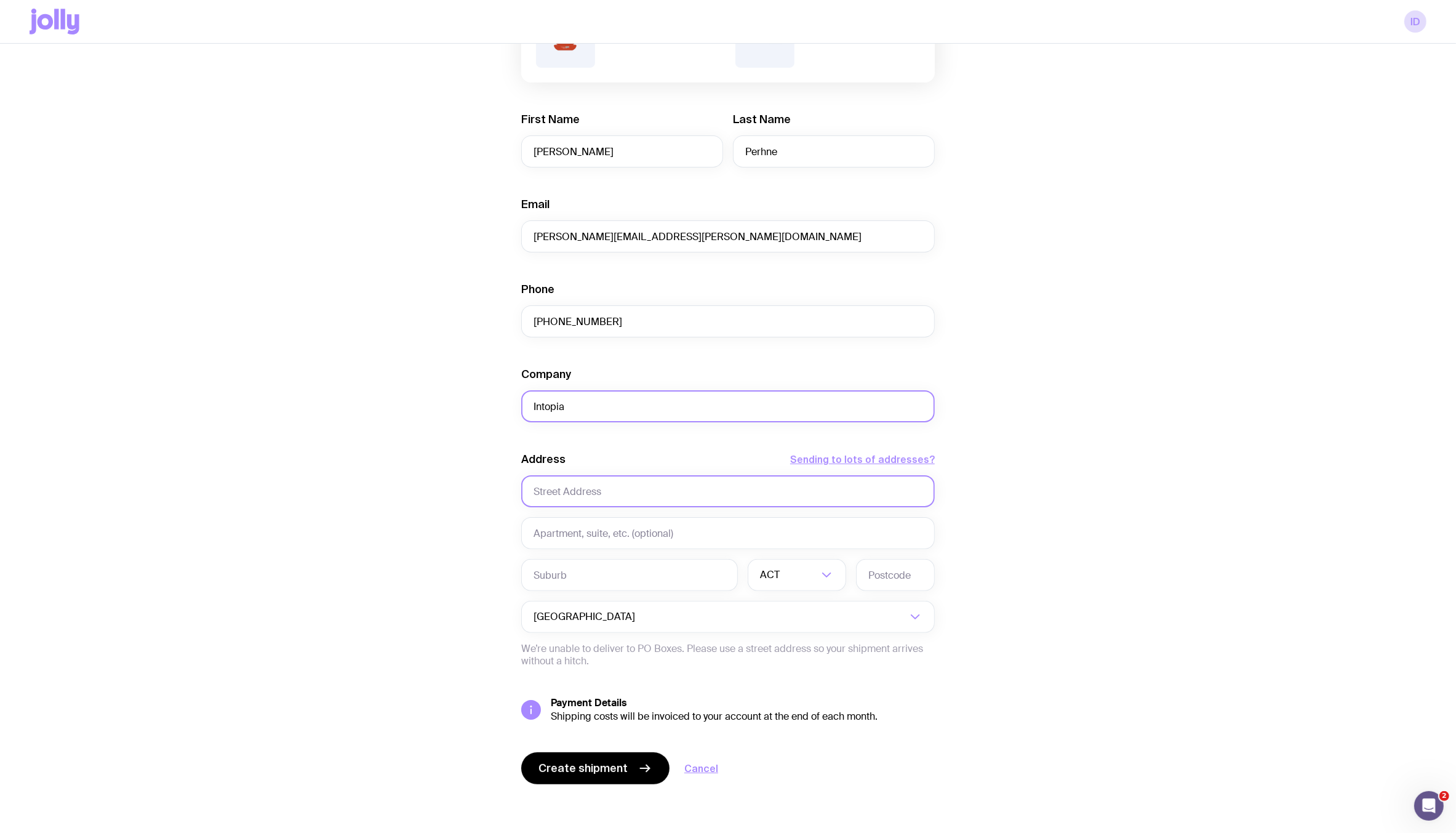
type input "Intopia"
click at [597, 490] on input "text" at bounding box center [728, 491] width 413 height 32
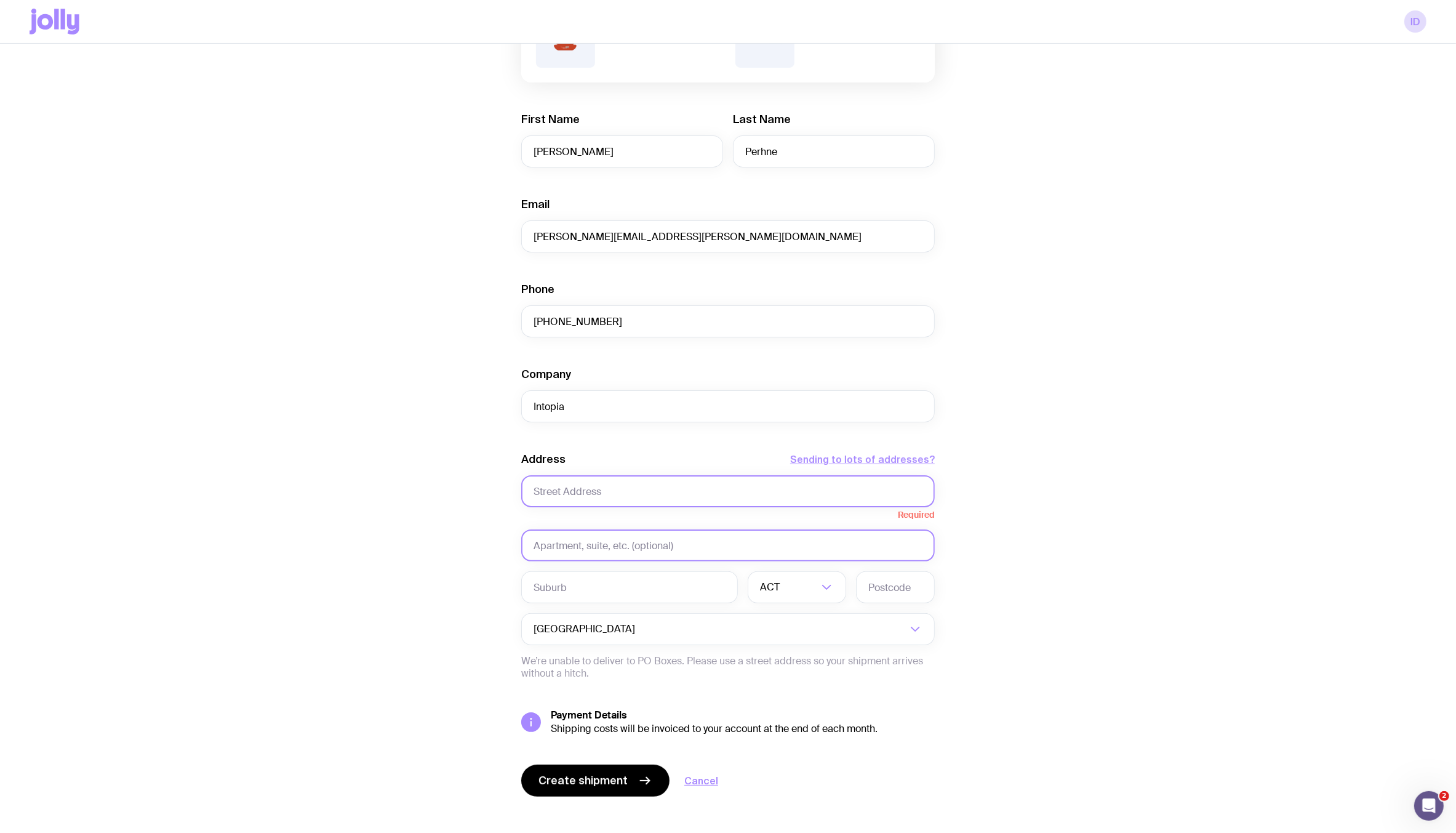
paste input "65/2-4 Purser Avenue,"
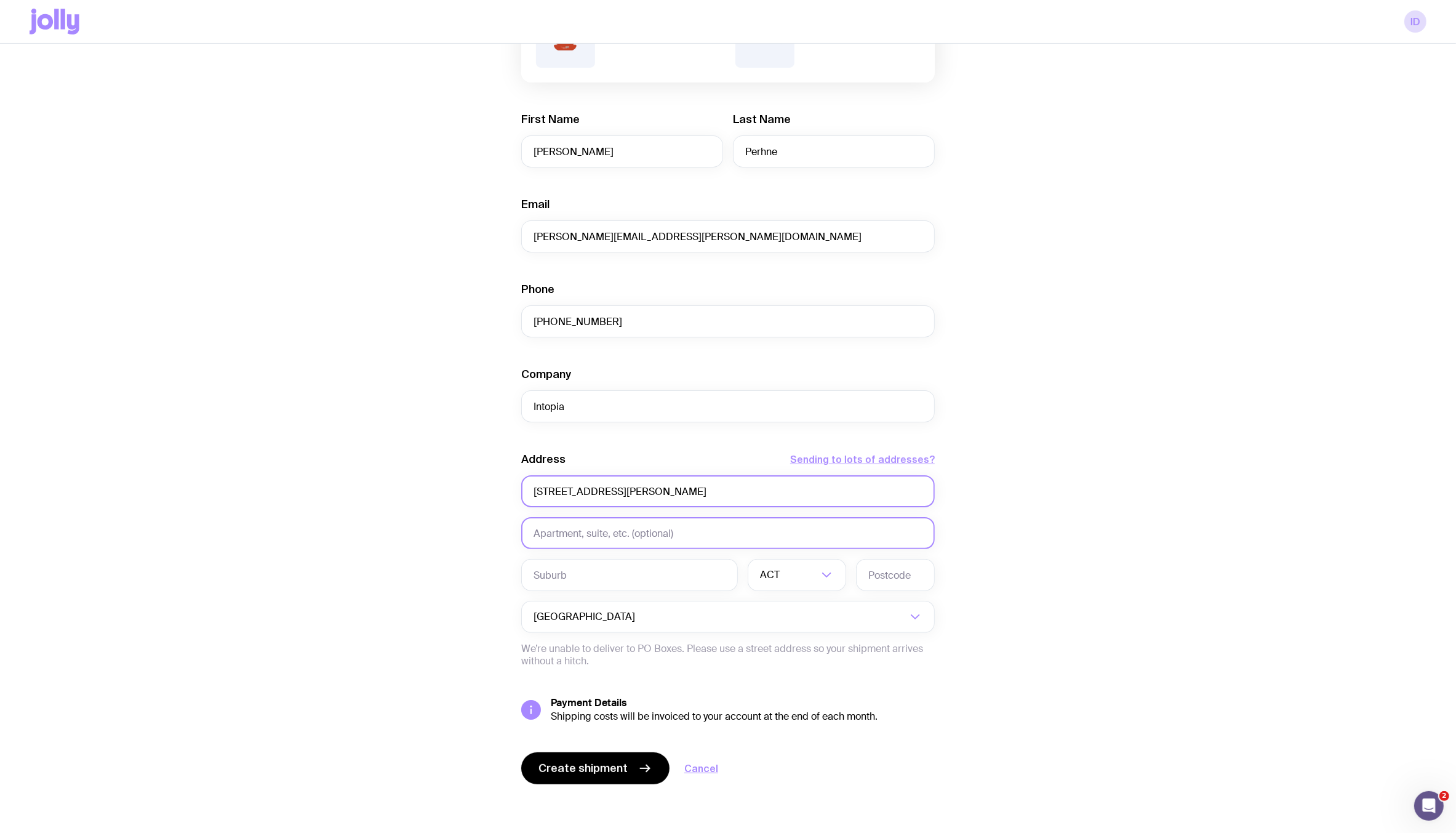
type input "65/2-4 Purser Avenue"
click at [530, 542] on input "text" at bounding box center [728, 532] width 413 height 32
paste input "Castle Hill NSW 2154"
type input "Castle Hill NSW 2154"
click at [578, 576] on input "text" at bounding box center [629, 575] width 217 height 32
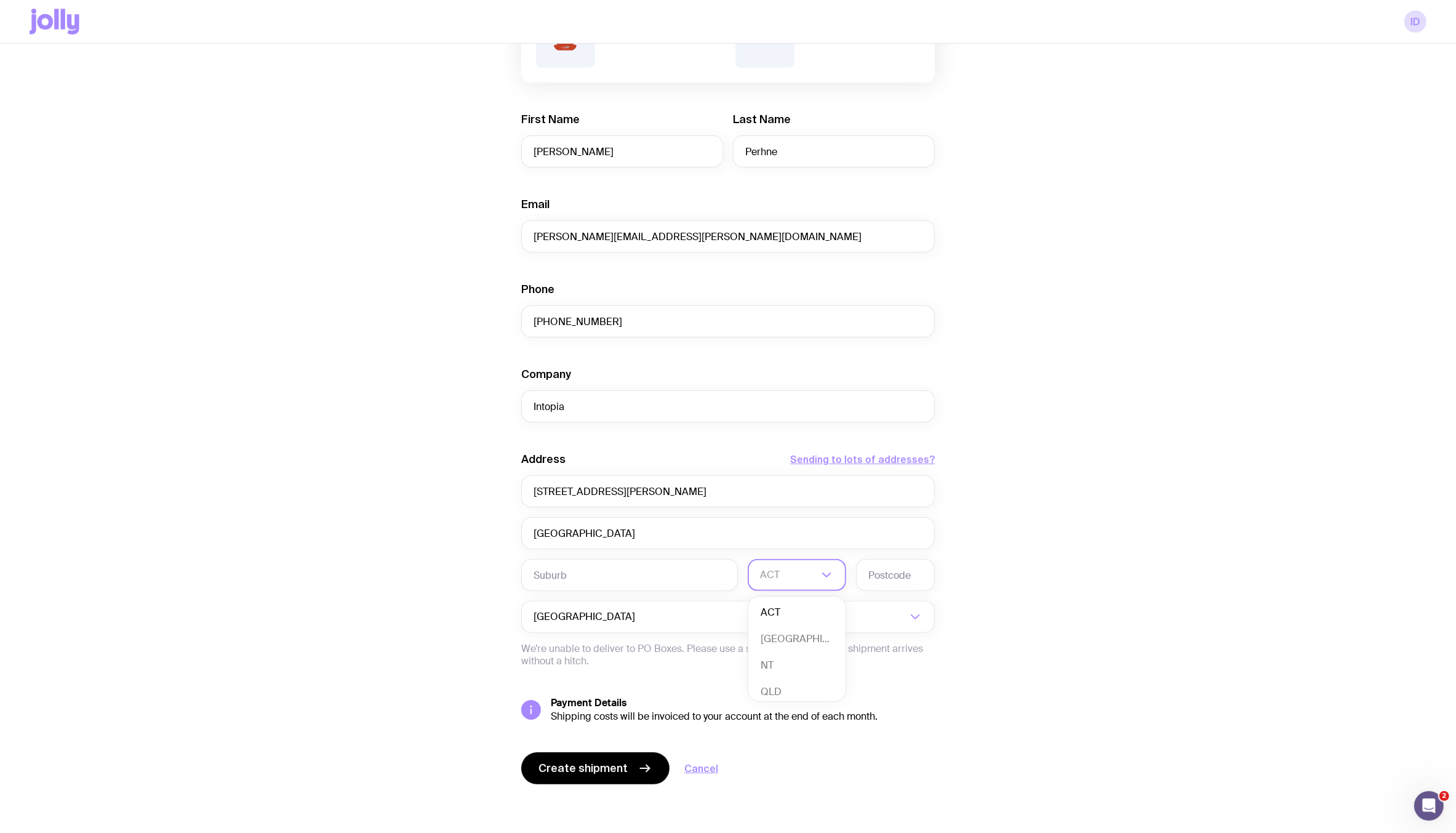
click at [820, 571] on icon "Search for option" at bounding box center [826, 575] width 14 height 14
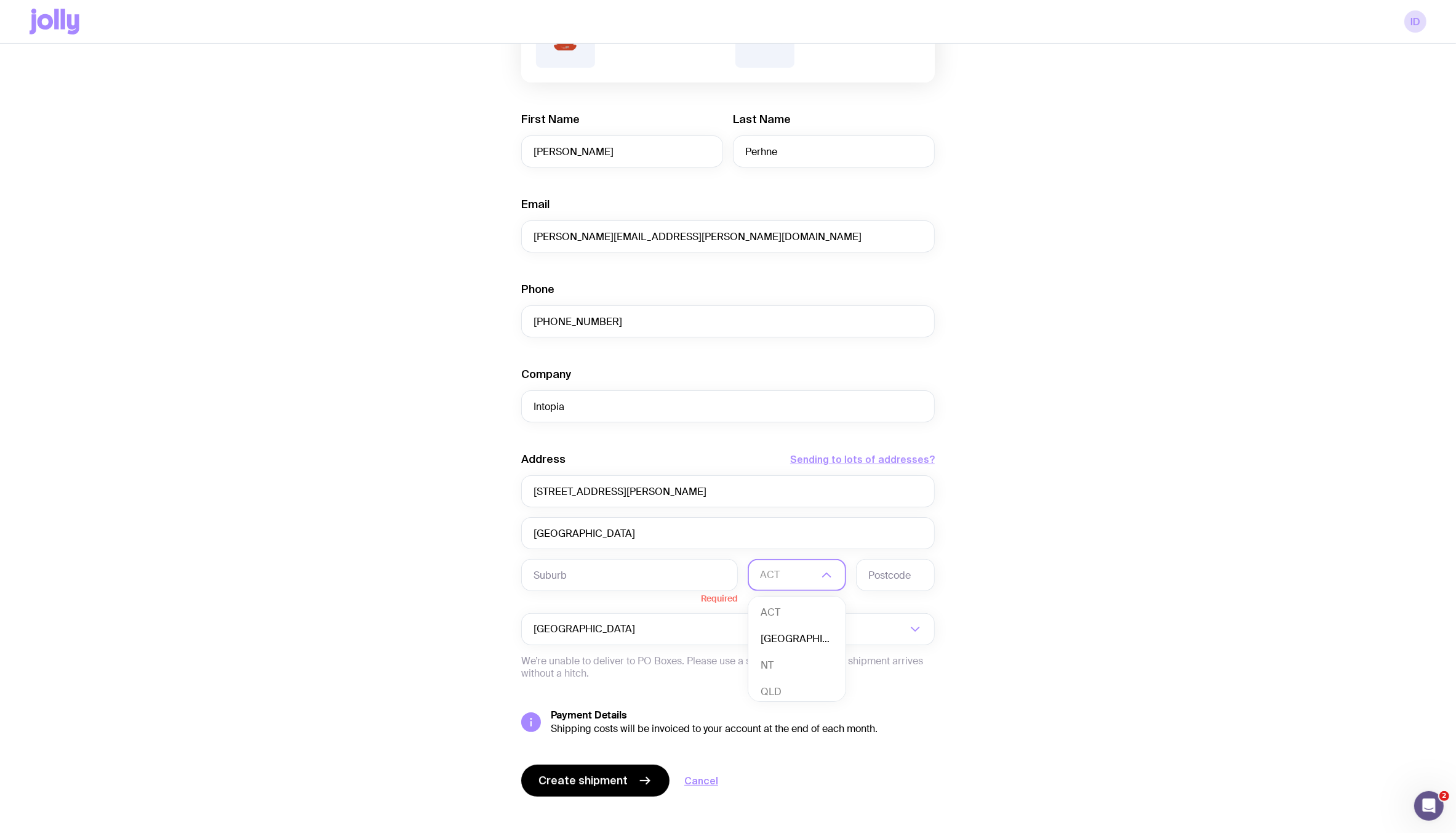
click at [805, 630] on li "NSW" at bounding box center [797, 639] width 97 height 26
click at [905, 573] on input "text" at bounding box center [895, 575] width 79 height 32
type input "2154"
drag, startPoint x: 581, startPoint y: 531, endPoint x: 497, endPoint y: 531, distance: 84.0
click at [497, 531] on div "Create shipment Shipment details 1 Intopia Employee Welcome Packs 1 AS Colour S…" at bounding box center [728, 371] width 1397 height 948
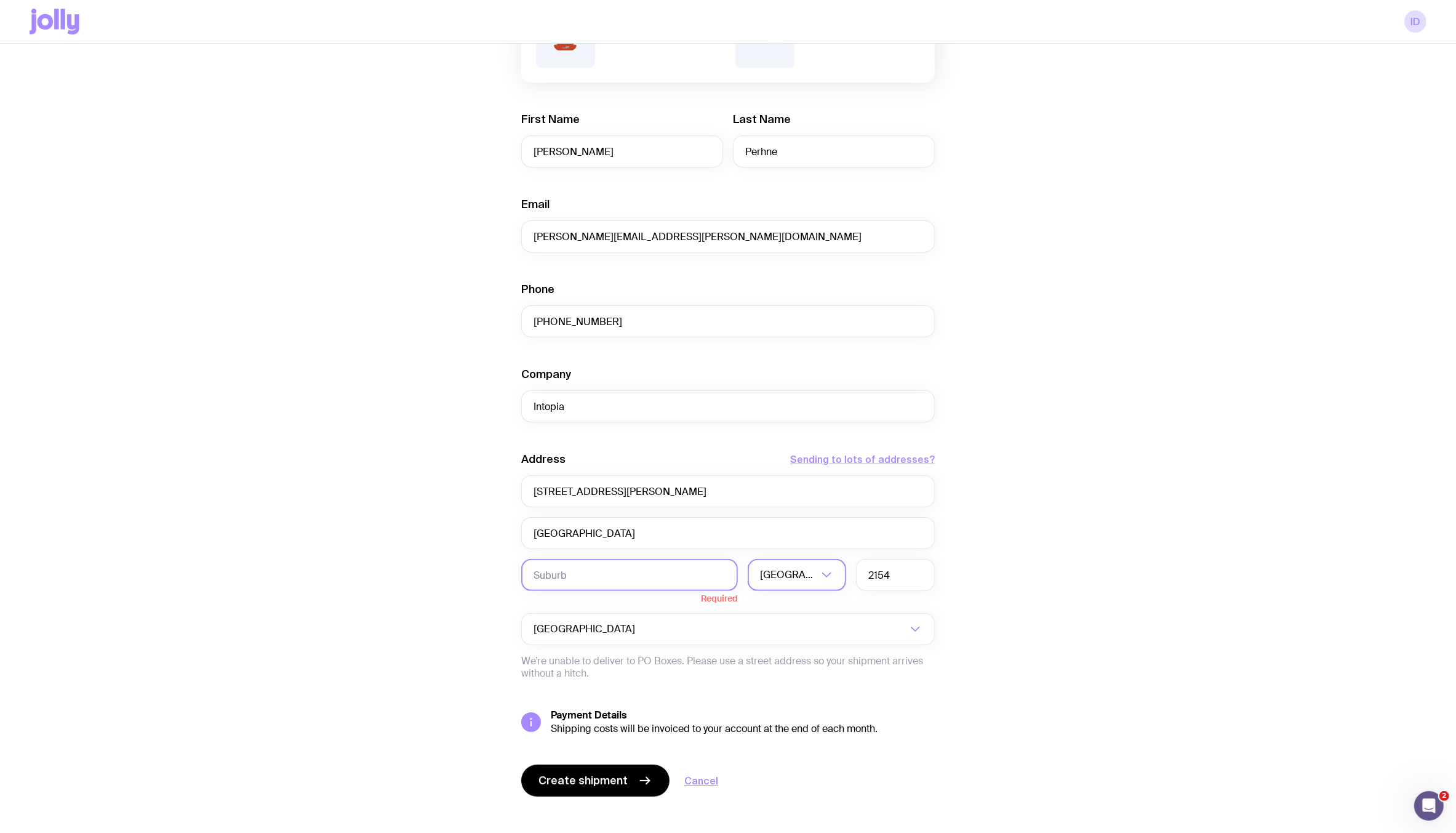
click at [559, 577] on input "text" at bounding box center [629, 575] width 217 height 32
paste input "Castle Hill"
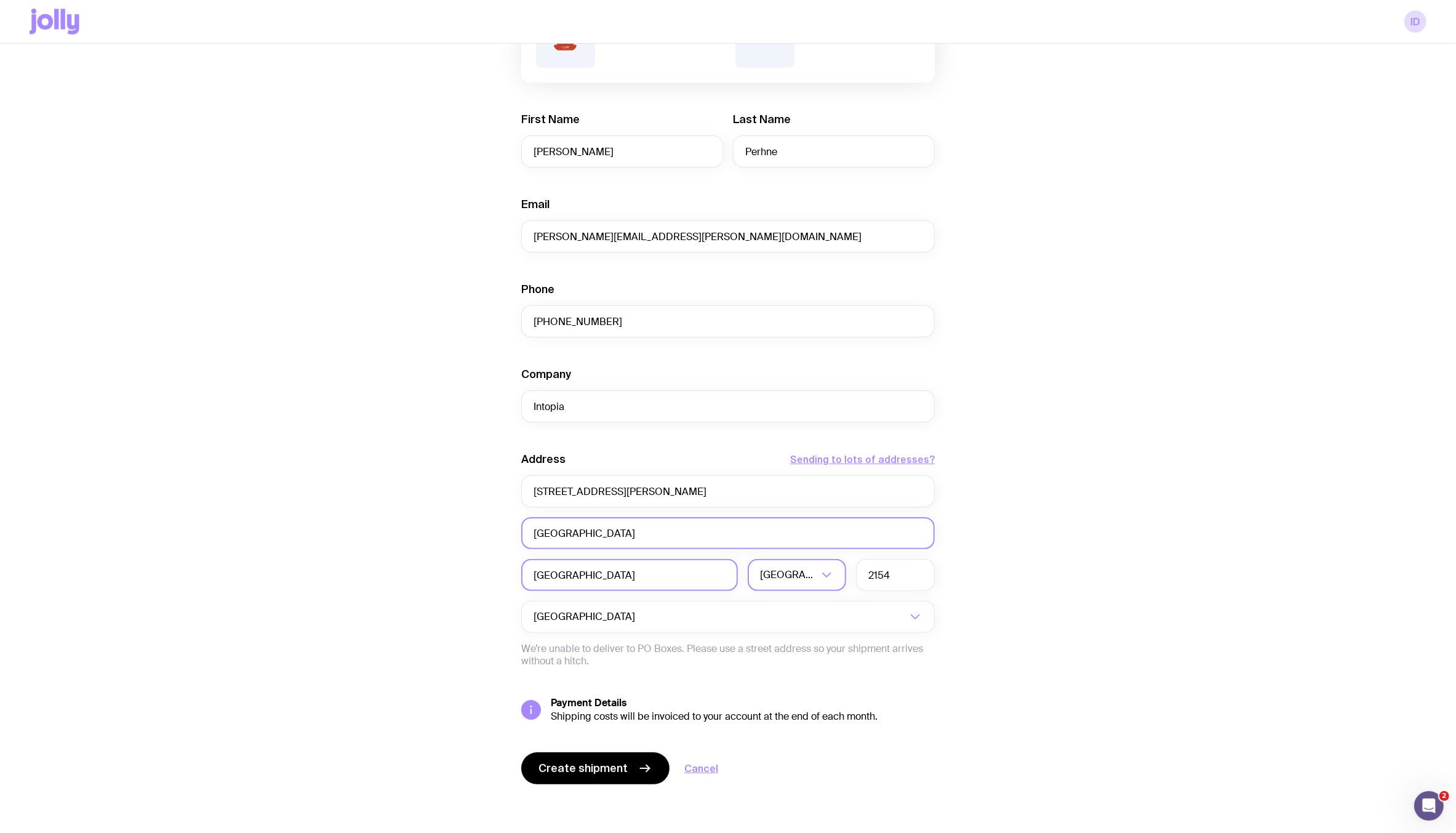
type input "Castle Hill"
drag, startPoint x: 646, startPoint y: 531, endPoint x: 338, endPoint y: 531, distance: 308.0
click at [338, 531] on div "Create shipment Shipment details 1 Intopia Employee Welcome Packs 1 AS Colour S…" at bounding box center [728, 365] width 1397 height 936
click at [400, 574] on div "Create shipment Shipment details 1 Intopia Employee Welcome Packs 1 AS Colour S…" at bounding box center [728, 365] width 1397 height 936
click at [611, 763] on span "Create shipment" at bounding box center [583, 767] width 89 height 14
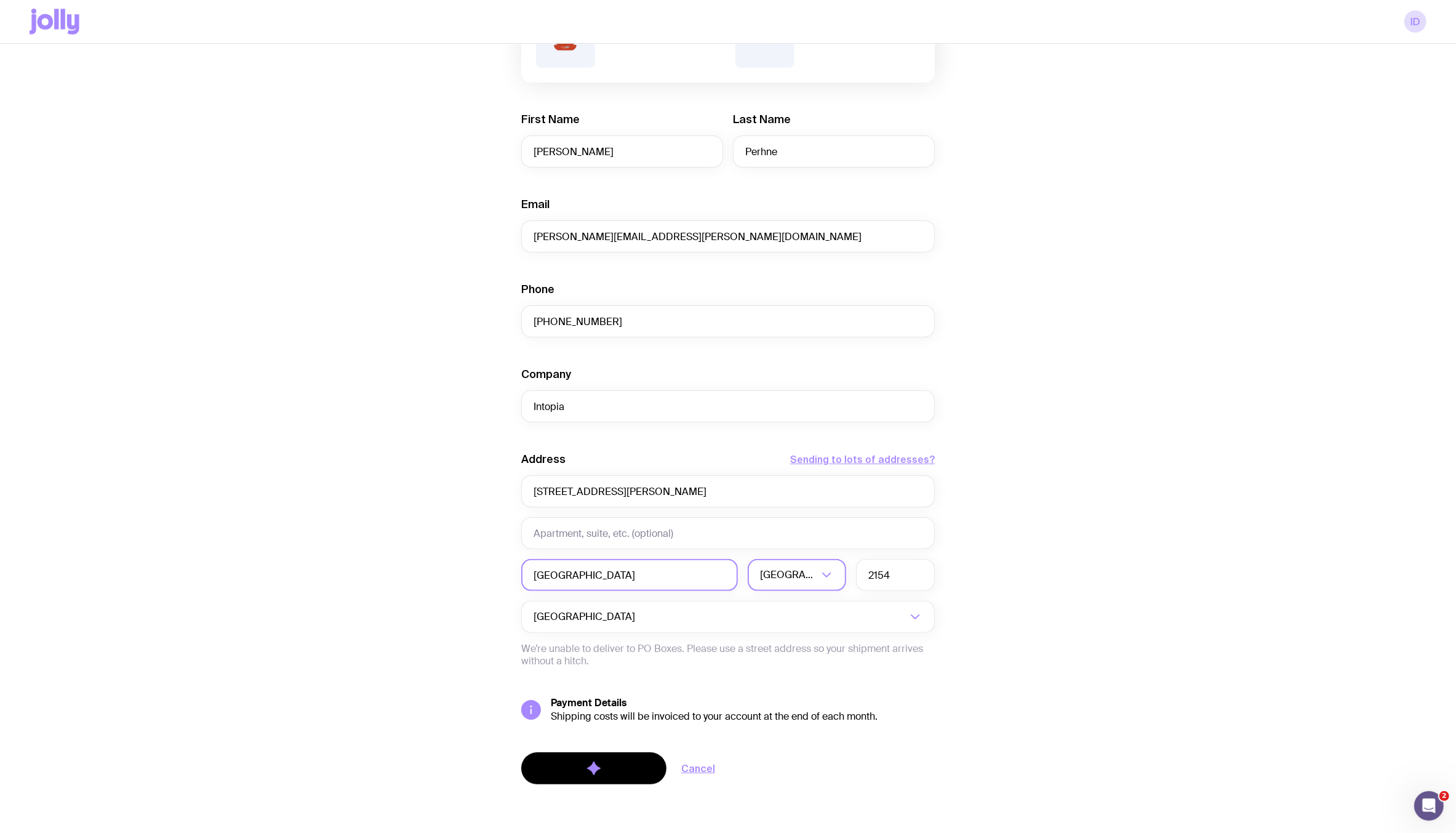
scroll to position [0, 0]
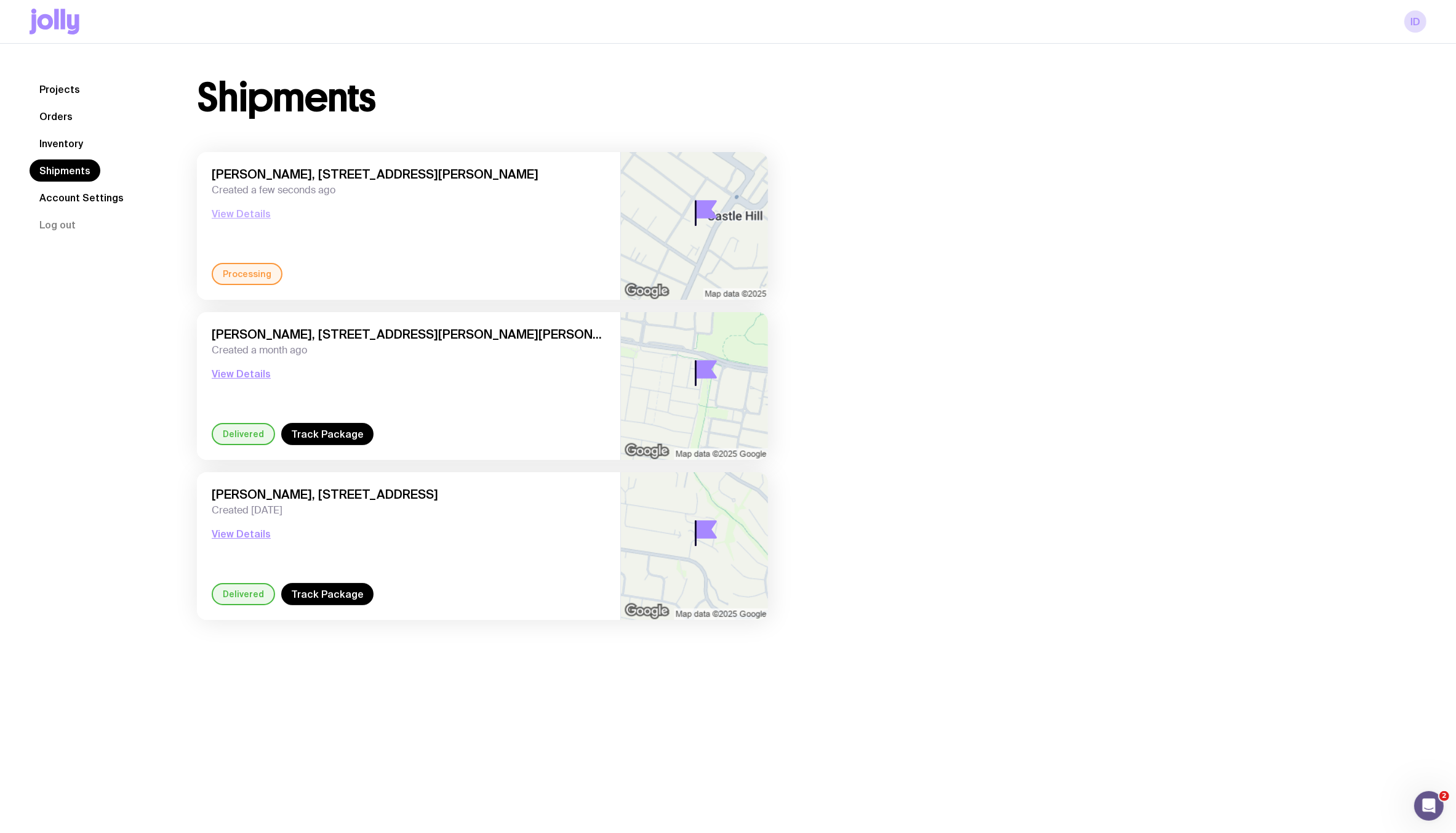
click at [244, 211] on button "View Details" at bounding box center [241, 213] width 59 height 14
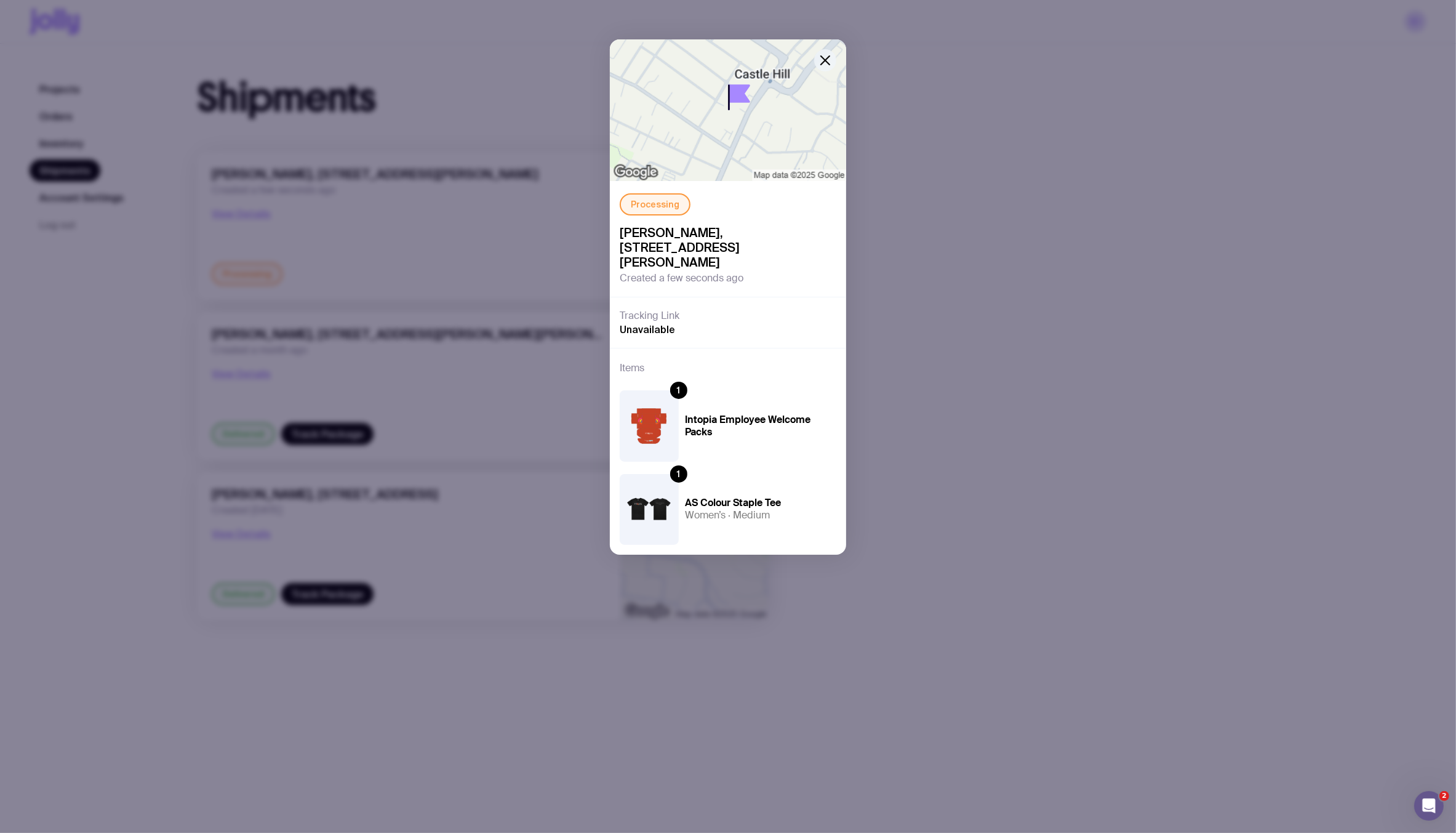
click at [825, 66] on icon "button" at bounding box center [825, 60] width 14 height 14
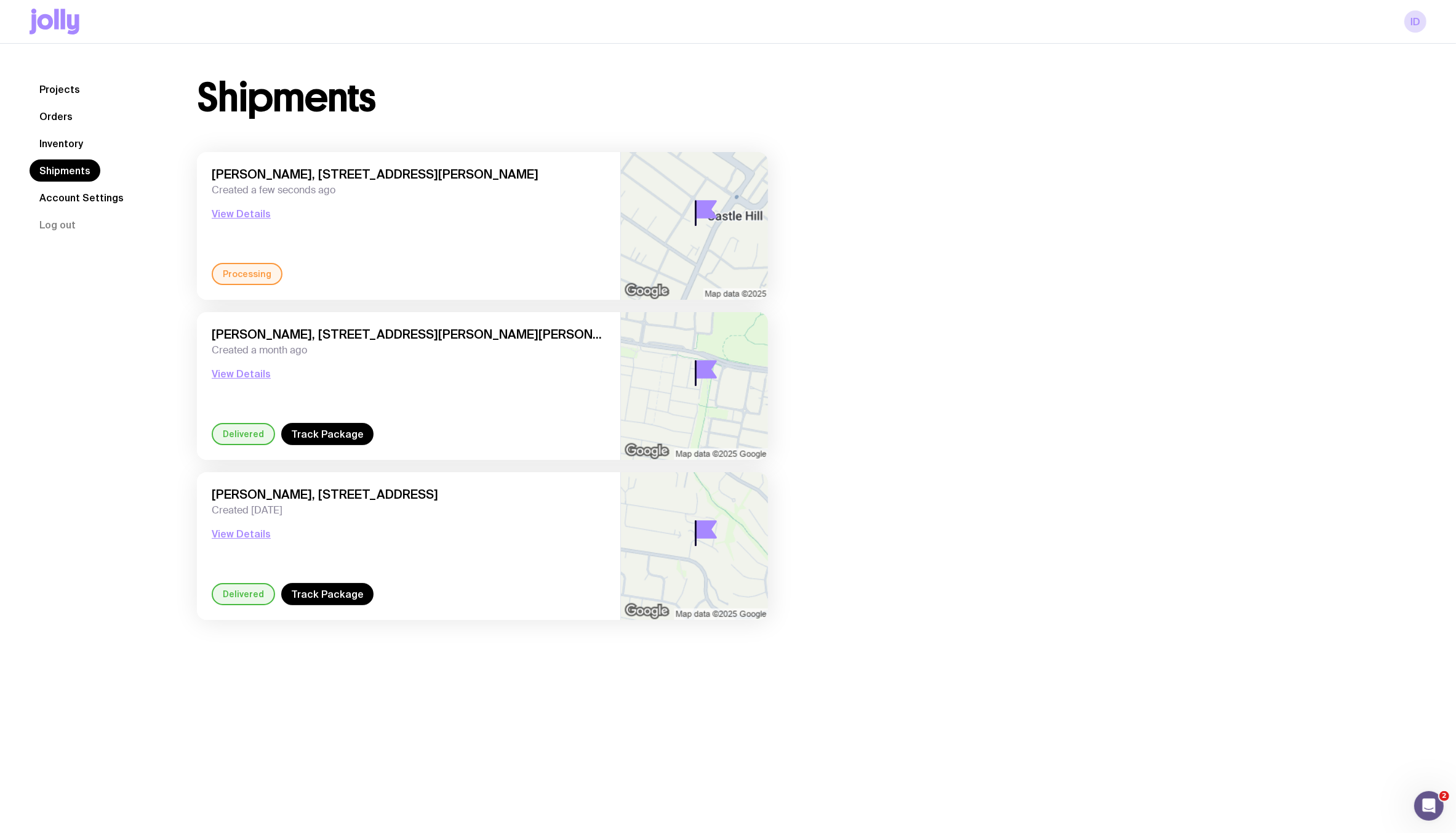
click at [424, 239] on div "Nicole Perhne, 65/2-4 Purser Avenue, Castle Hill 2154 NSW, Australia Created a …" at bounding box center [408, 215] width 394 height 96
click at [80, 144] on link "Inventory" at bounding box center [61, 143] width 64 height 22
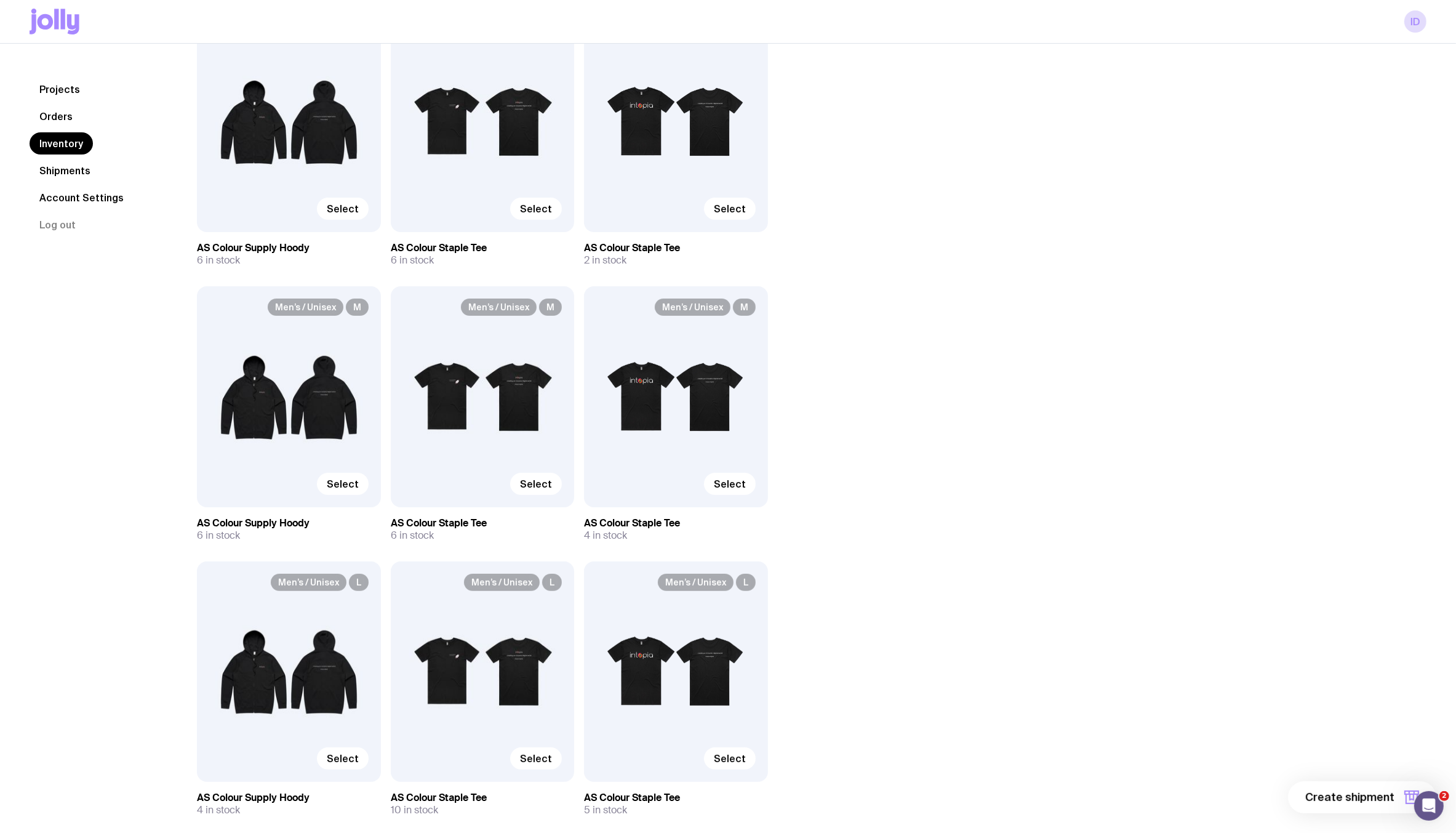
scroll to position [171, 0]
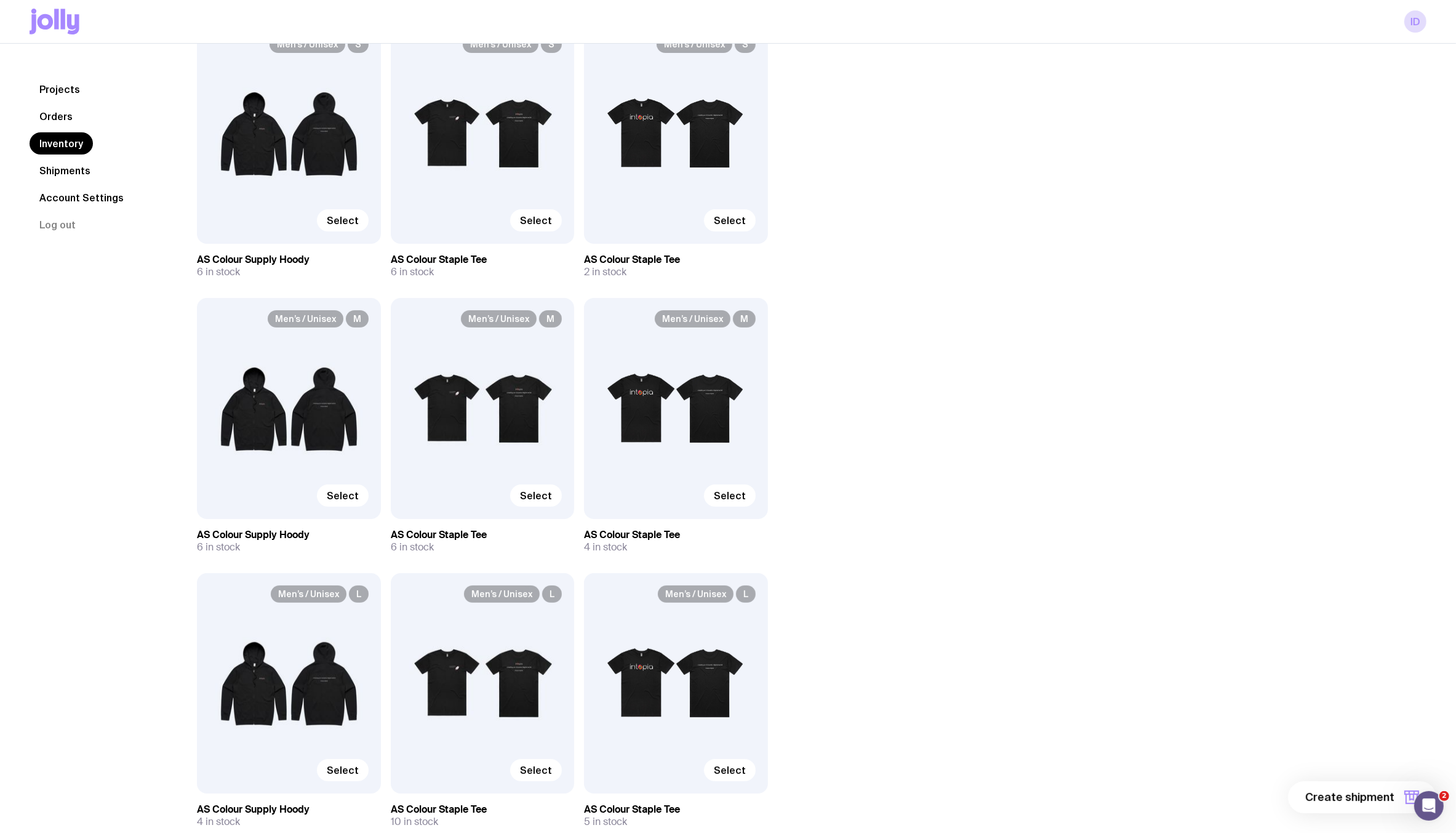
click at [71, 169] on link "Shipments" at bounding box center [65, 170] width 71 height 22
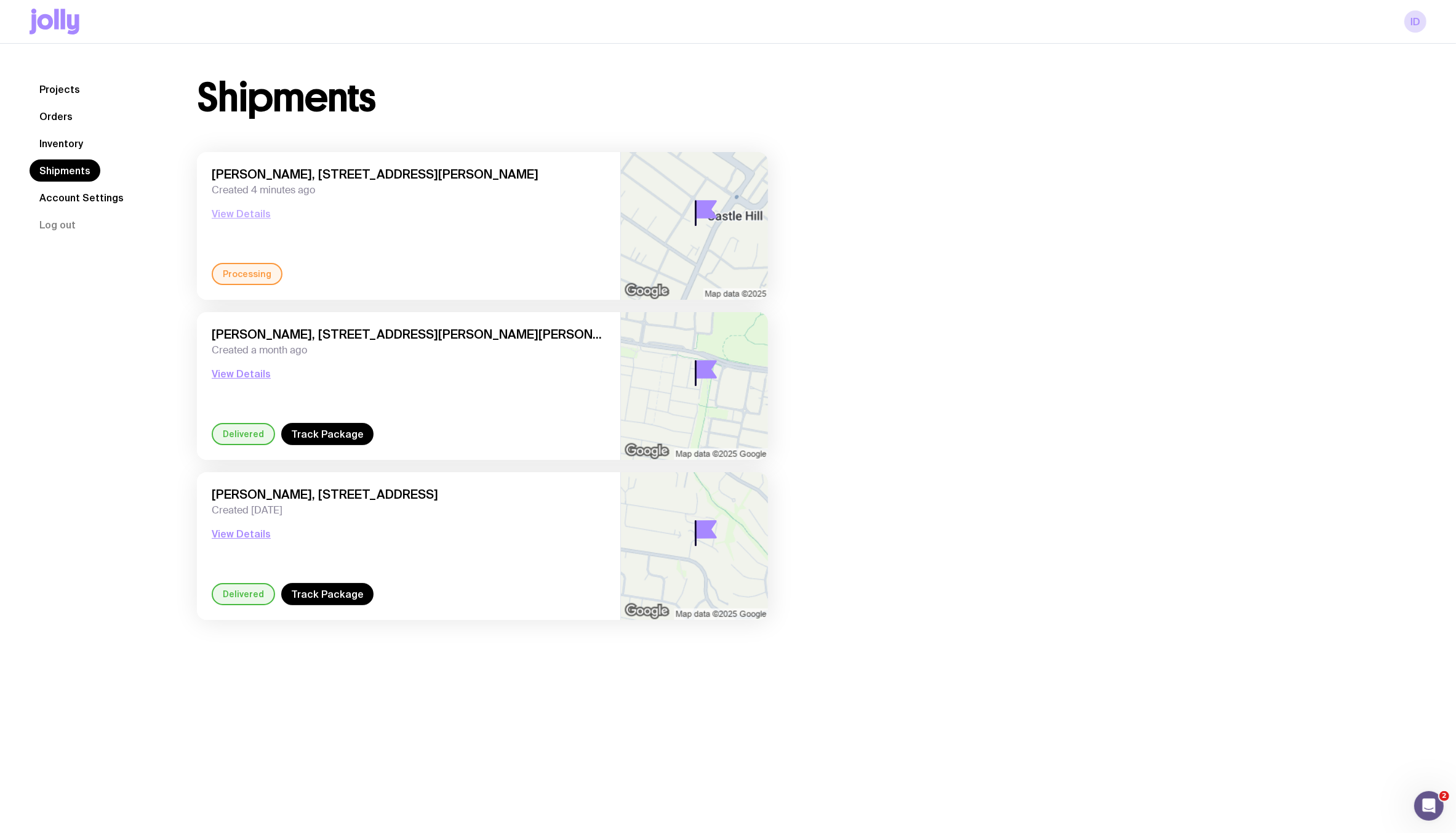
click at [248, 212] on button "View Details" at bounding box center [241, 213] width 59 height 14
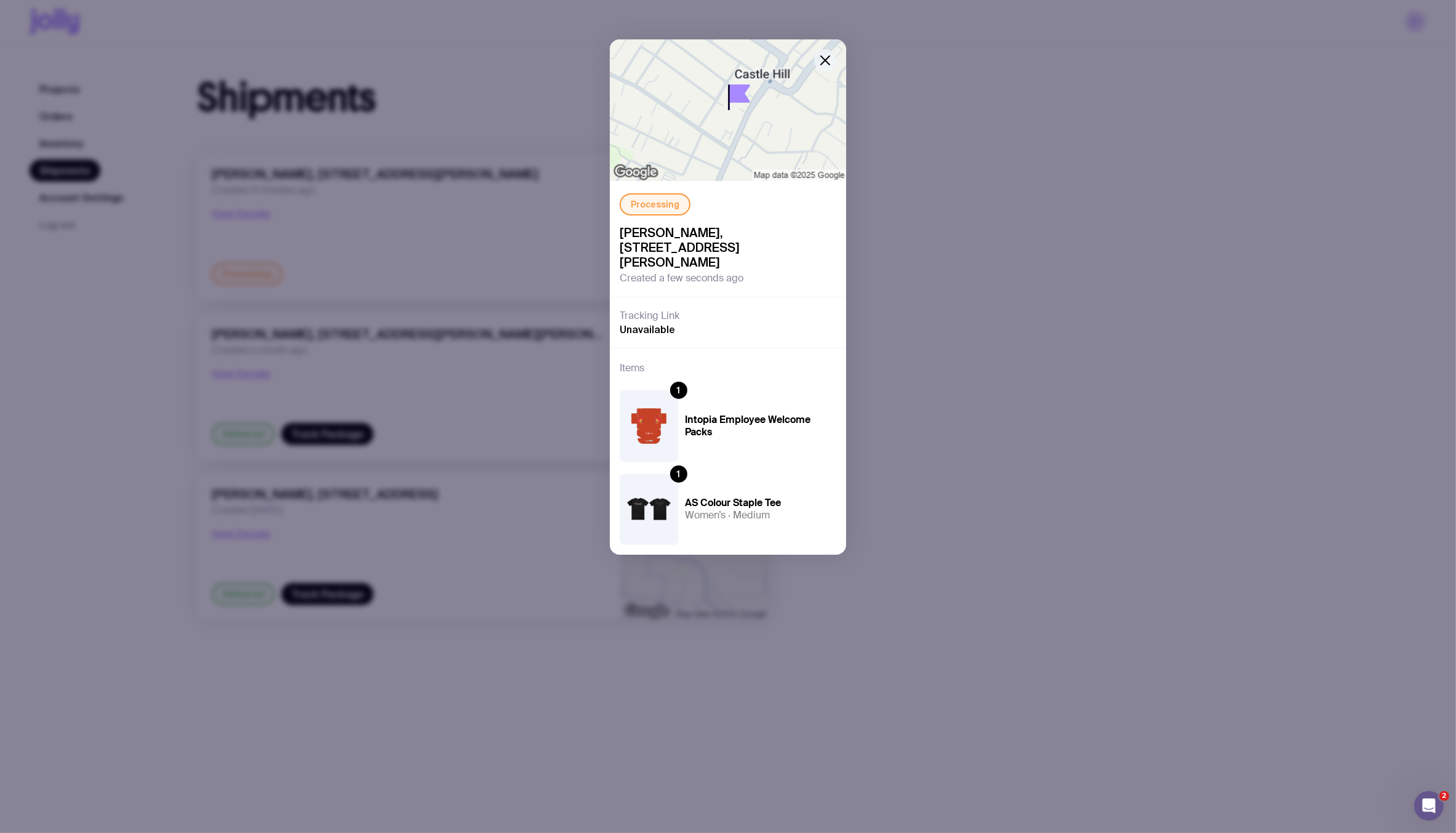
click at [826, 60] on icon "button" at bounding box center [825, 60] width 9 height 9
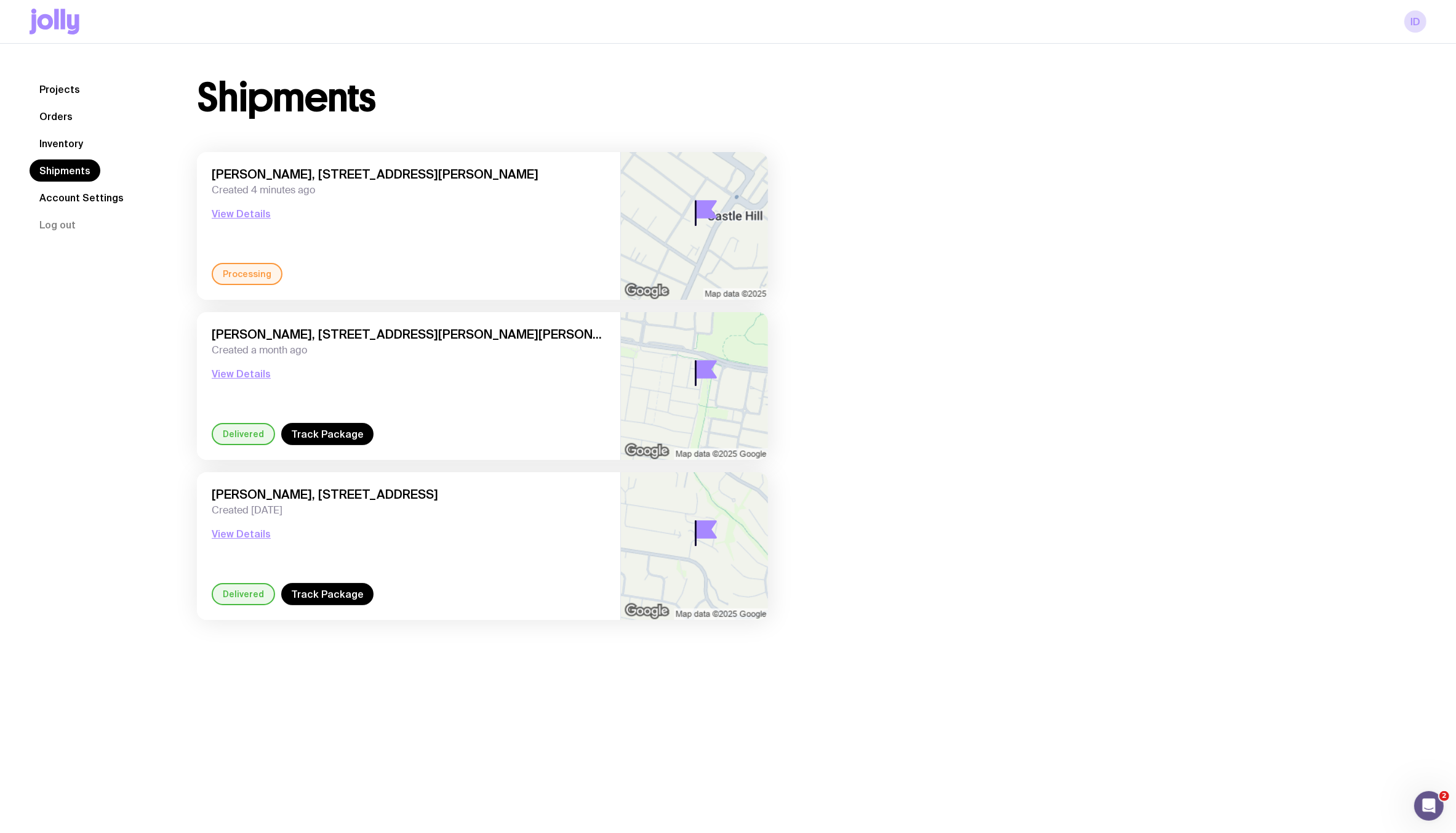
click at [60, 118] on link "Orders" at bounding box center [56, 116] width 53 height 22
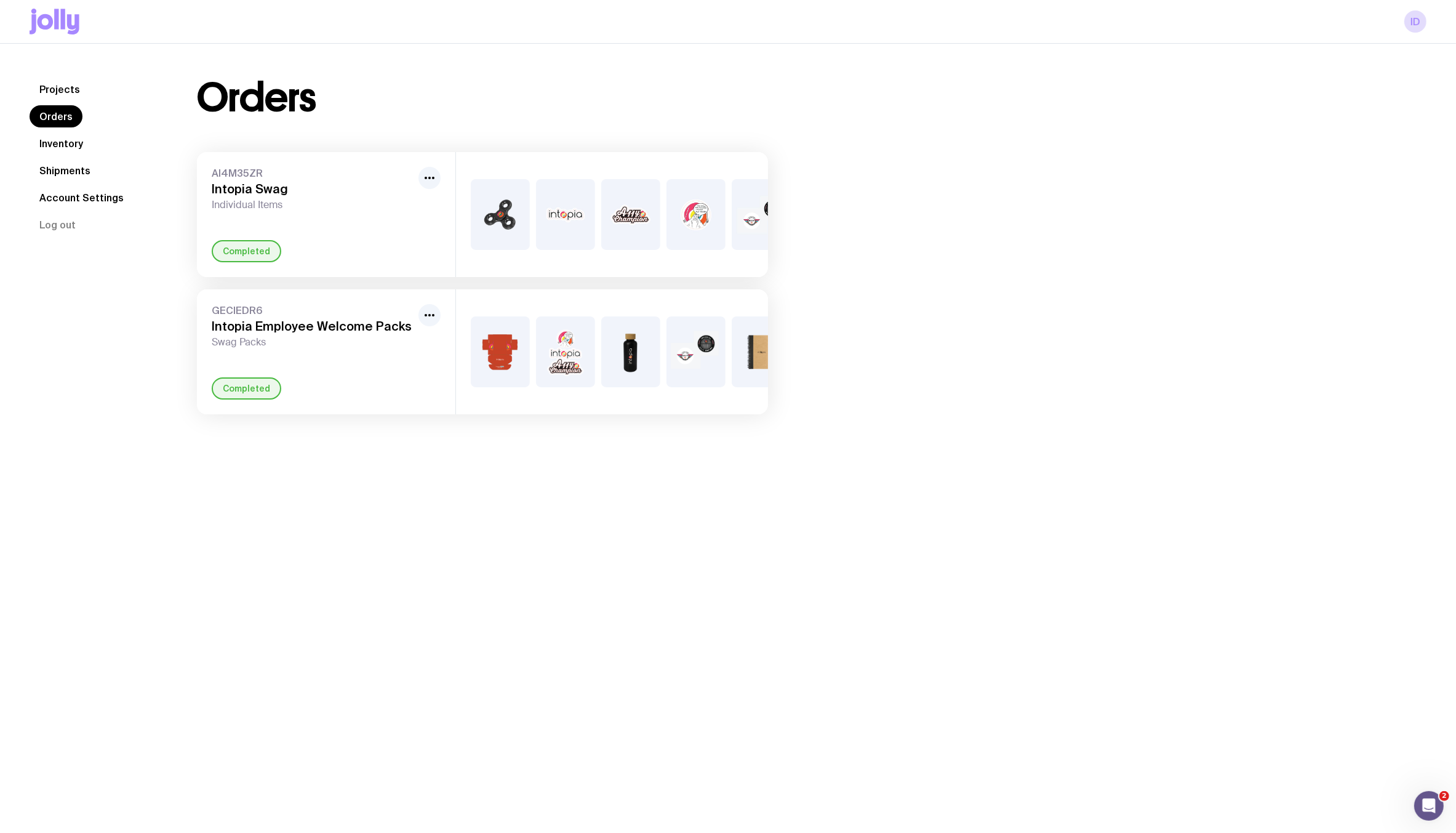
click at [77, 137] on link "Inventory" at bounding box center [61, 143] width 64 height 22
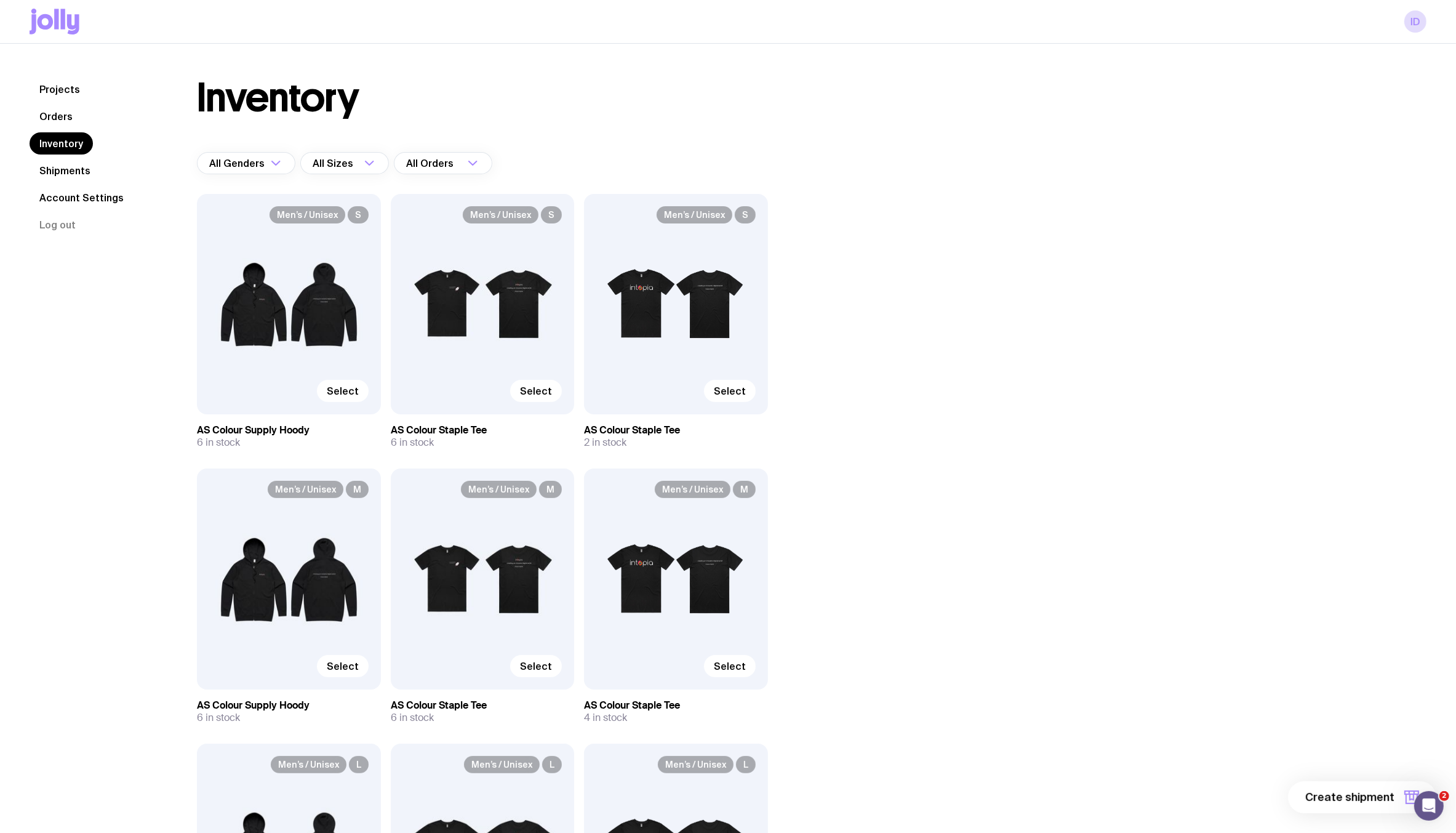
click at [78, 179] on link "Shipments" at bounding box center [65, 170] width 71 height 22
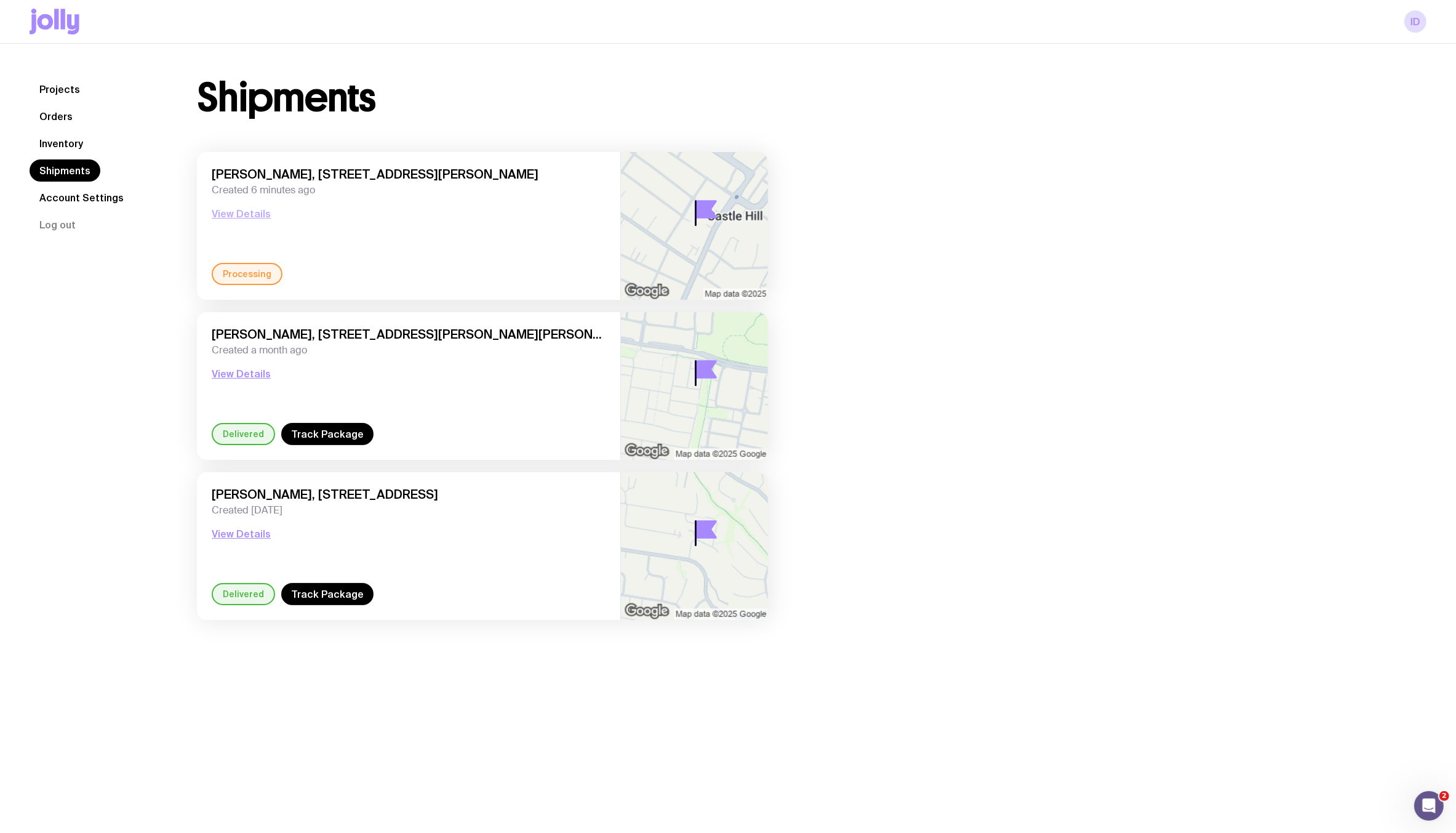
click at [239, 210] on button "View Details" at bounding box center [241, 213] width 59 height 14
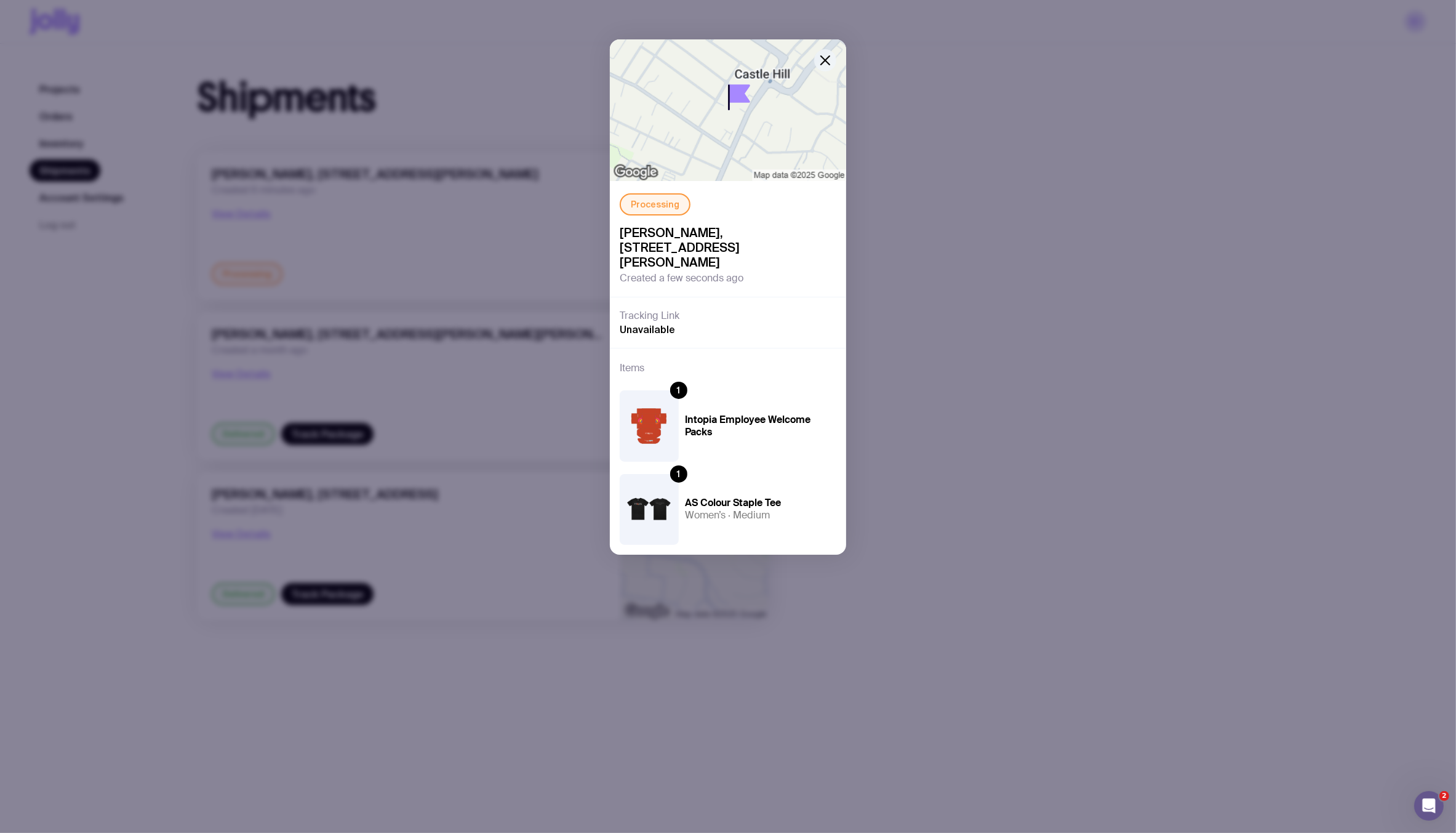
click at [828, 57] on icon "button" at bounding box center [825, 60] width 9 height 9
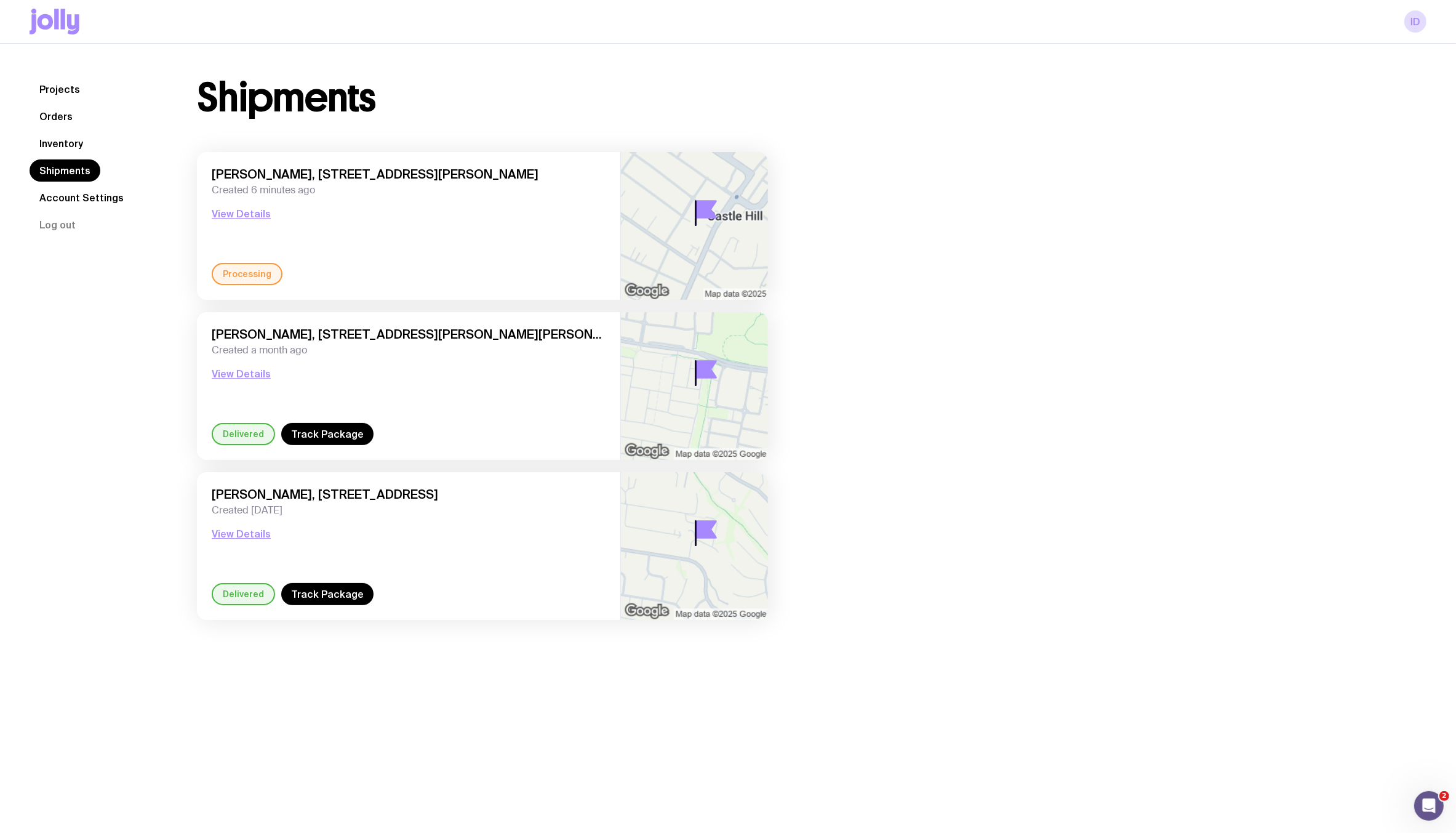
click at [62, 145] on link "Inventory" at bounding box center [61, 143] width 64 height 22
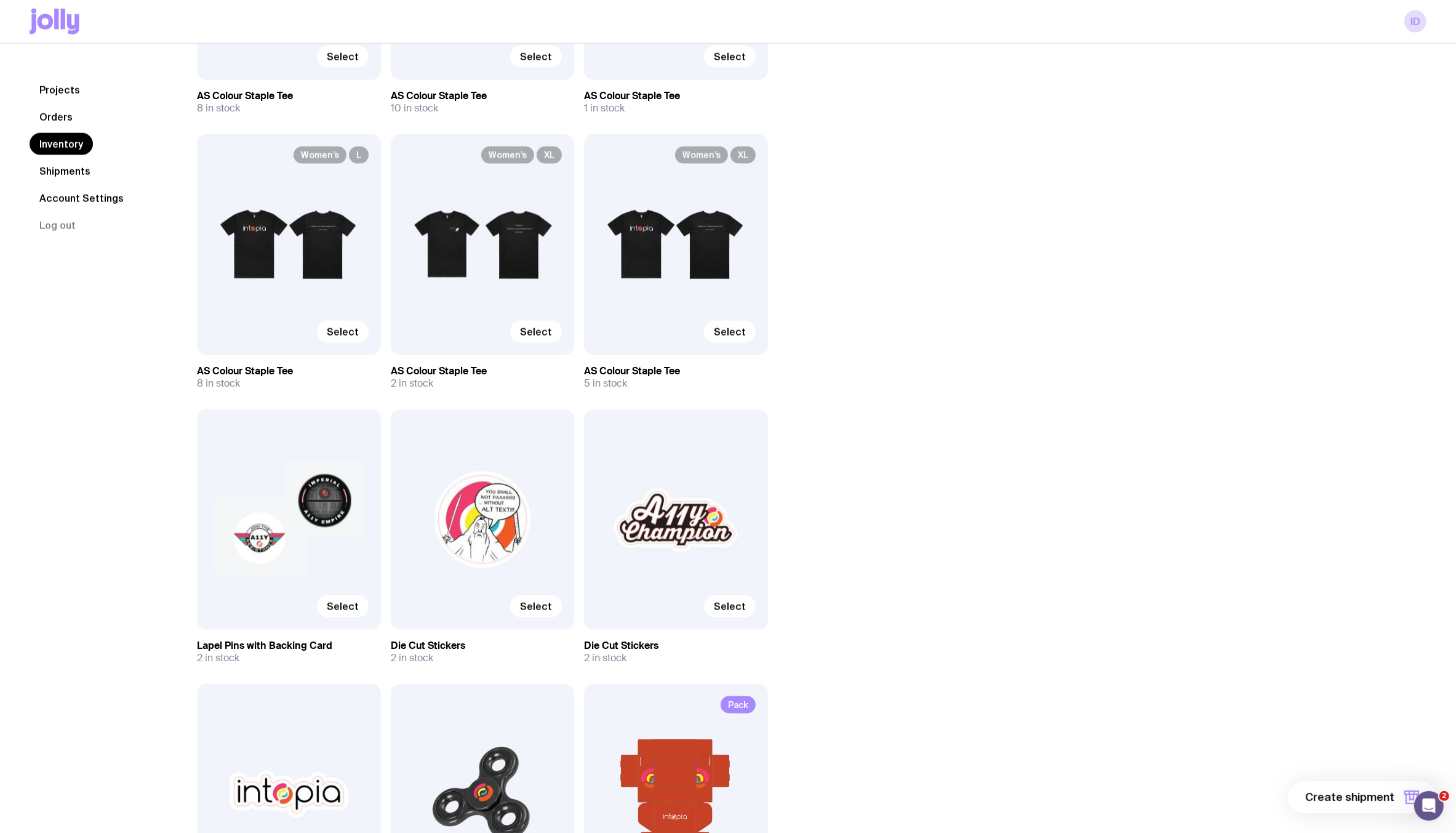
scroll to position [1897, 0]
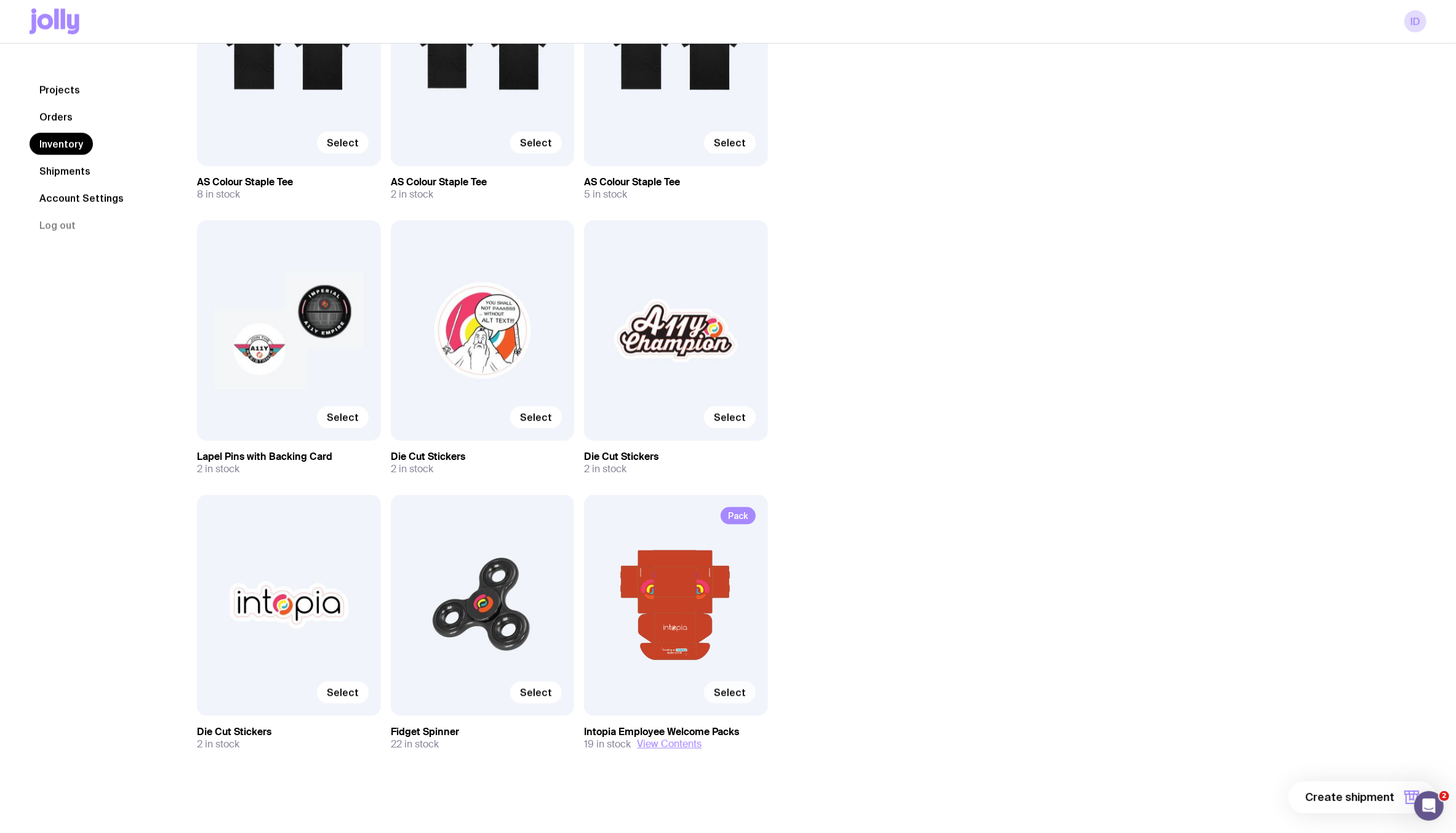
click at [733, 691] on span "Select" at bounding box center [730, 692] width 32 height 13
click at [0, 0] on input "Select" at bounding box center [0, 0] width 0 height 0
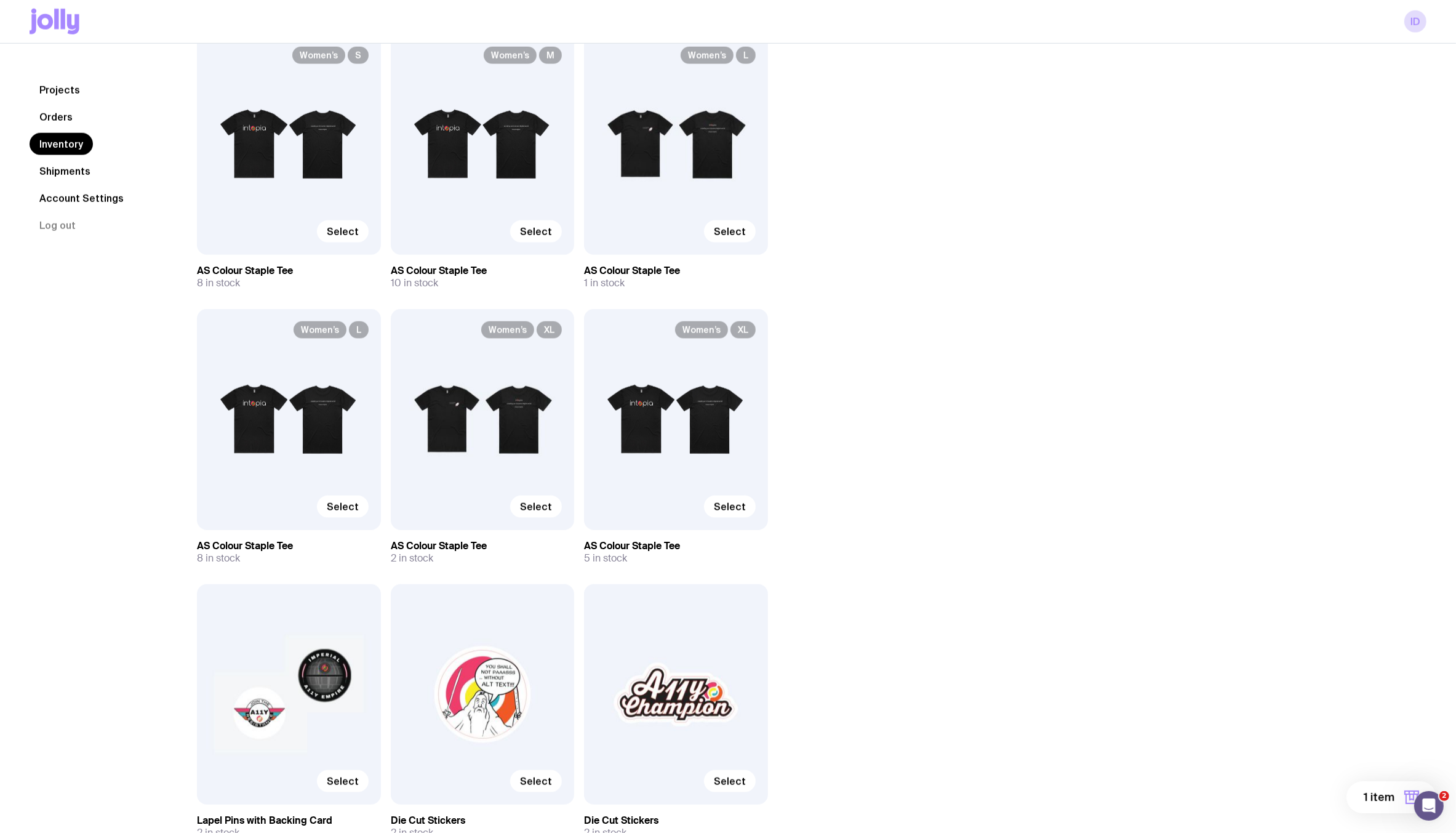
scroll to position [1494, 0]
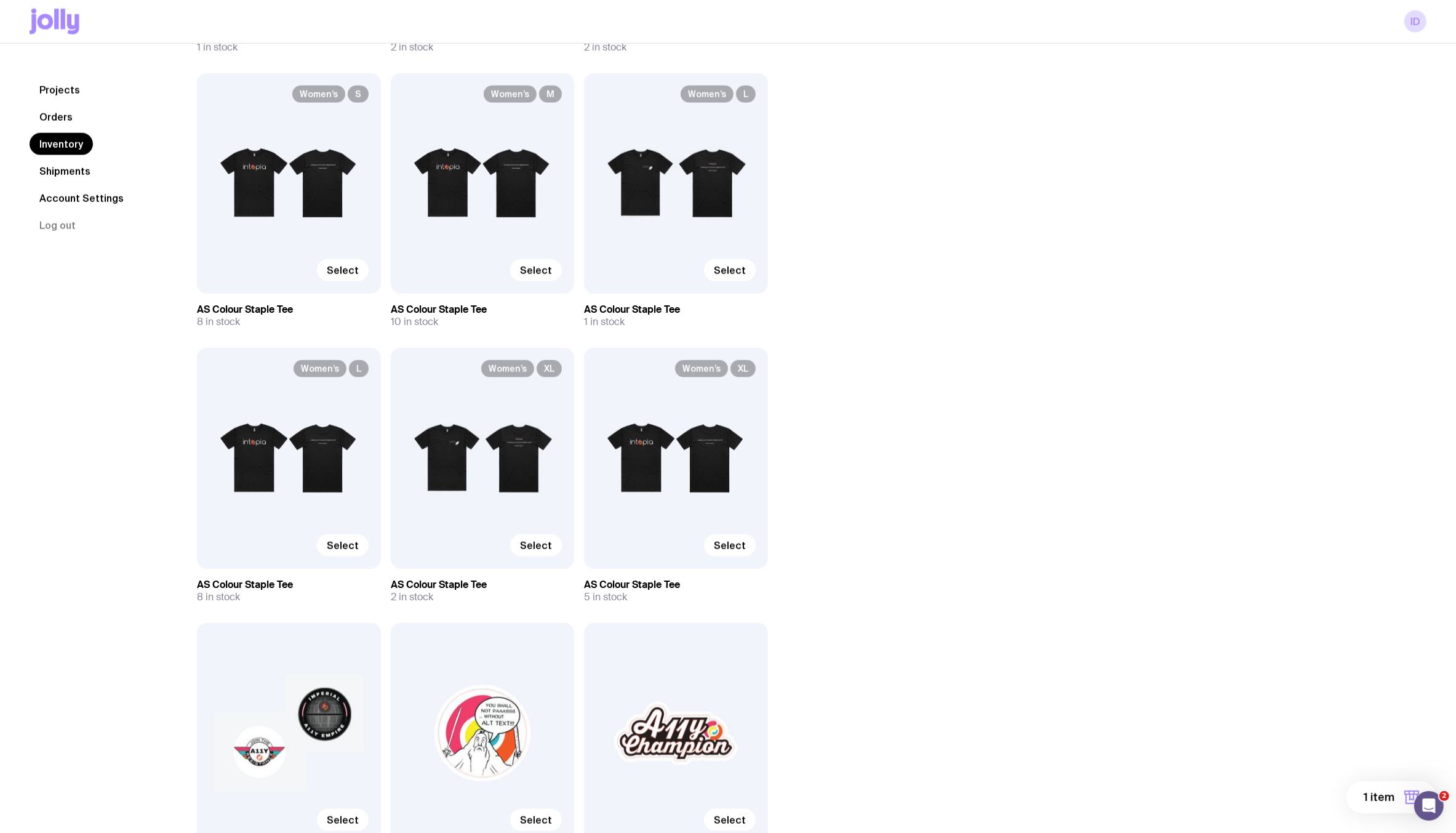
click at [74, 171] on link "Shipments" at bounding box center [65, 170] width 71 height 22
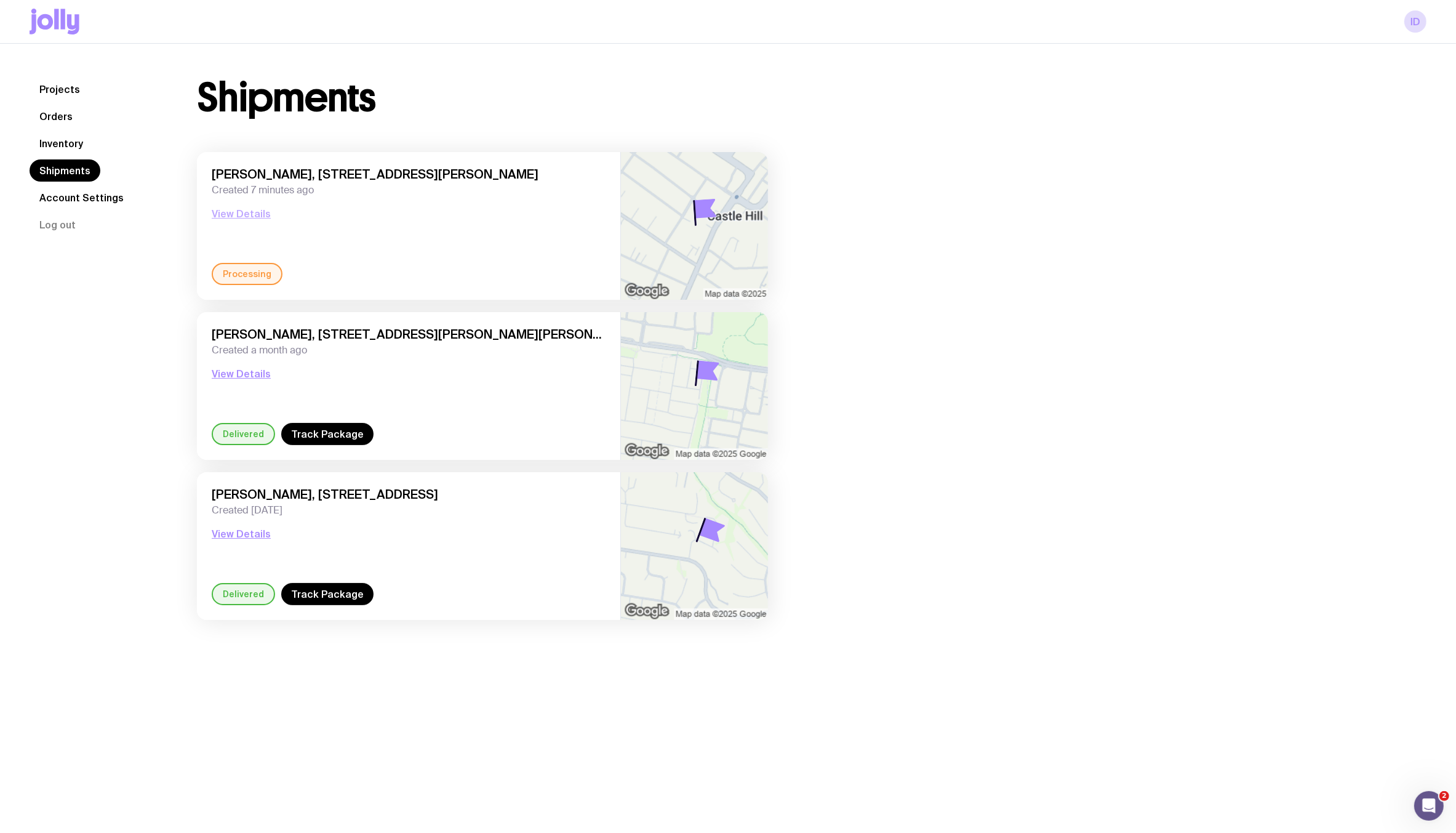
click at [243, 219] on button "View Details" at bounding box center [241, 213] width 59 height 14
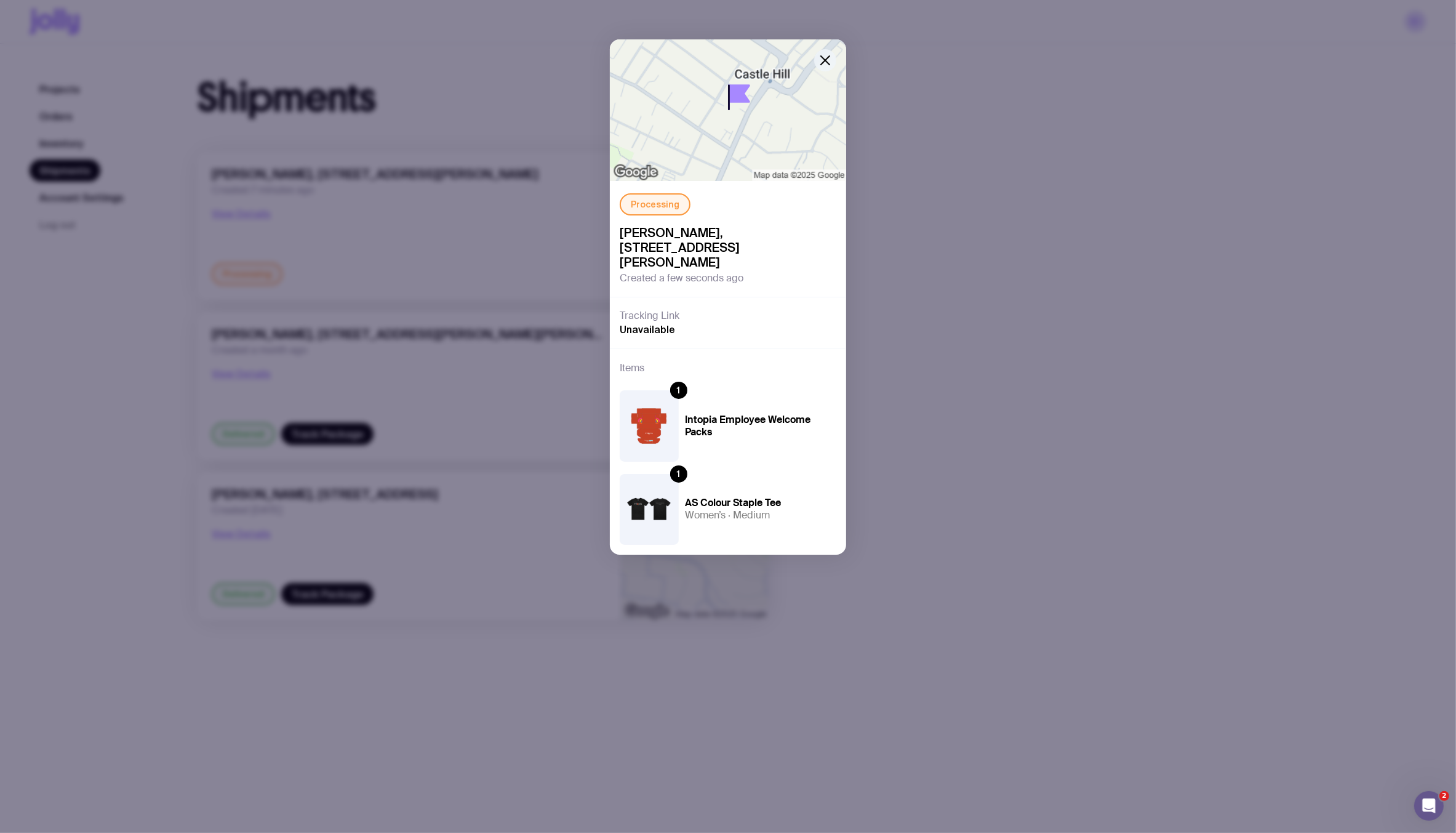
click at [830, 58] on icon "button" at bounding box center [825, 60] width 14 height 14
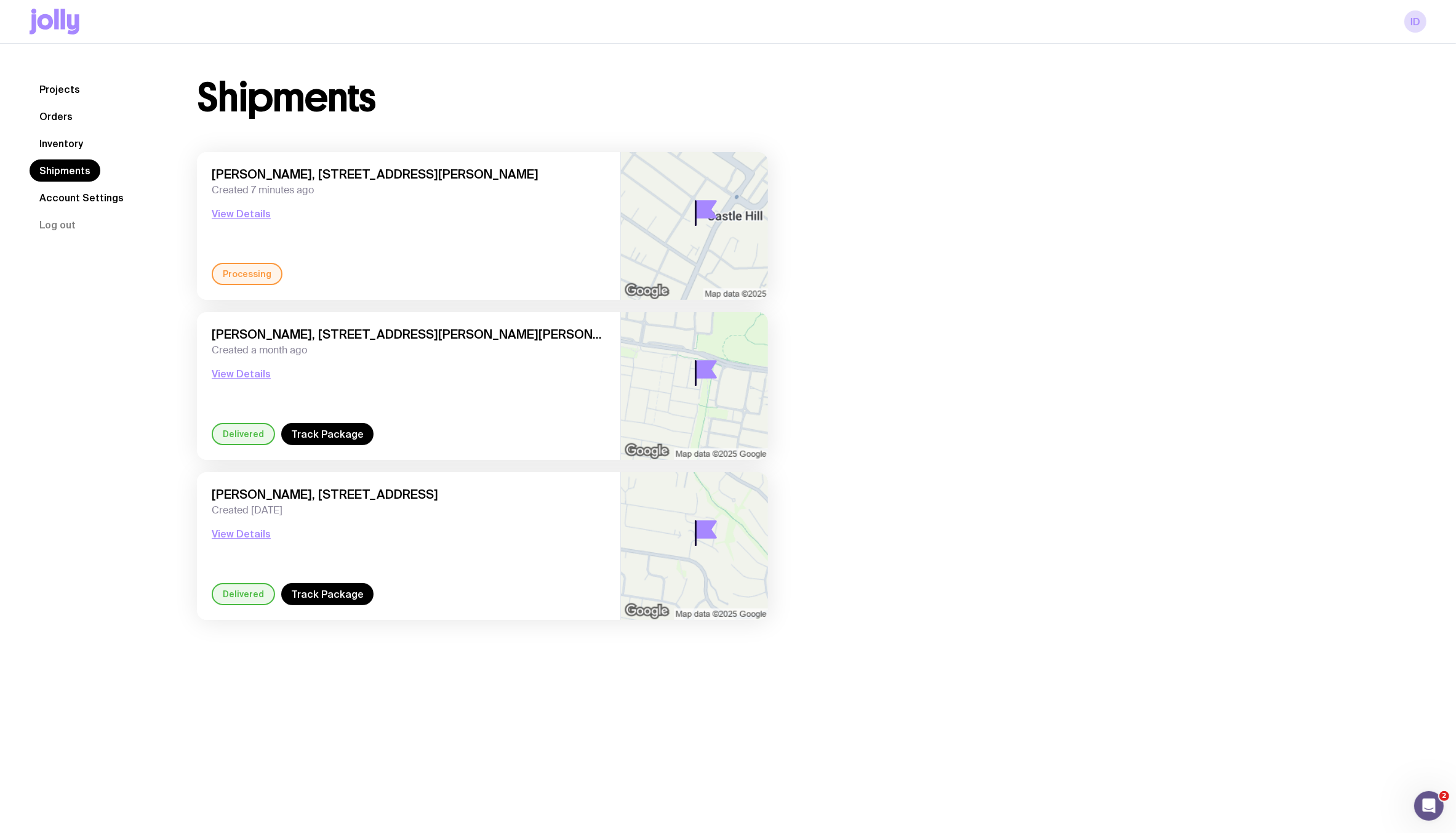
click at [69, 142] on link "Inventory" at bounding box center [61, 143] width 64 height 22
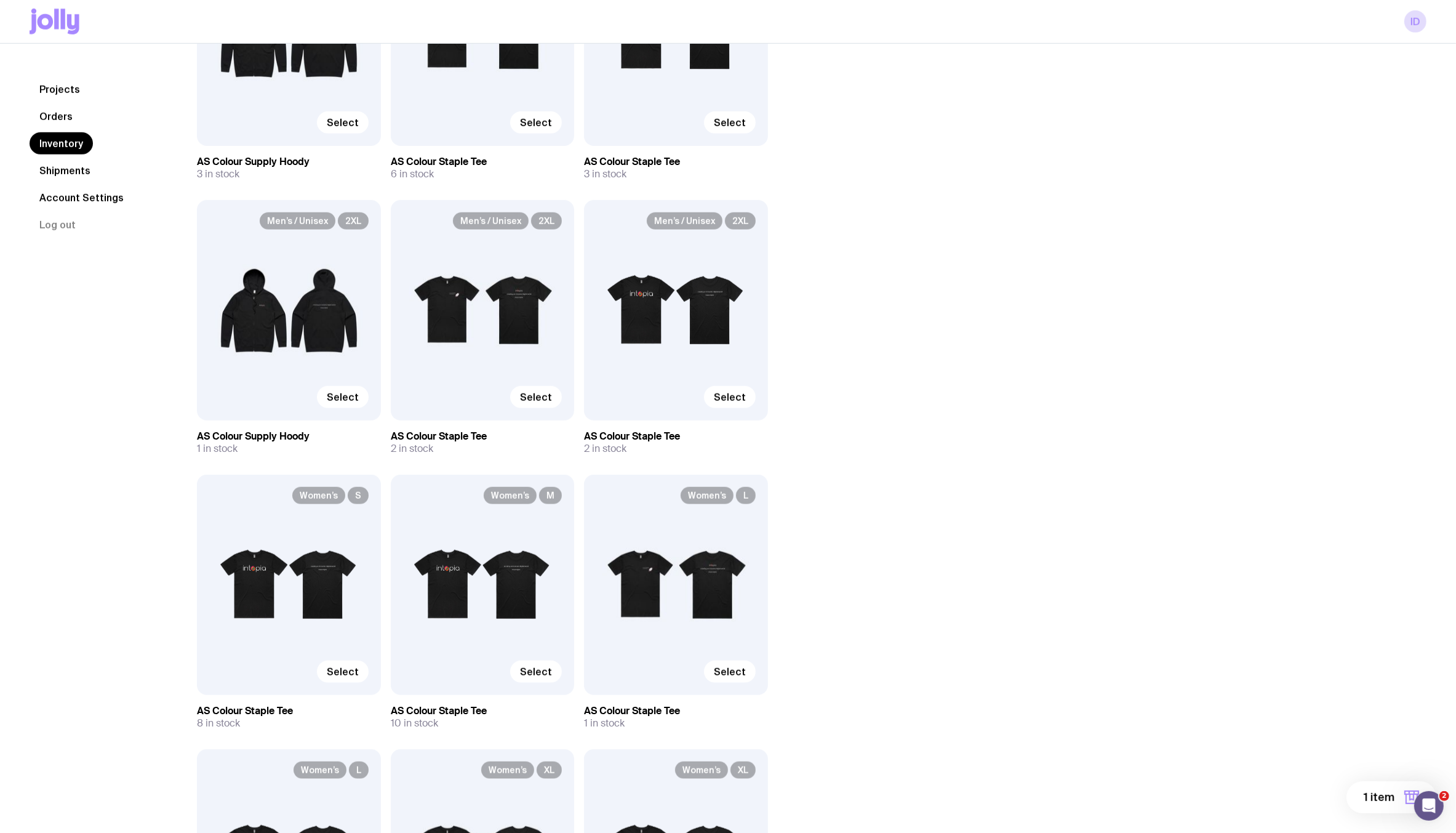
scroll to position [1094, 0]
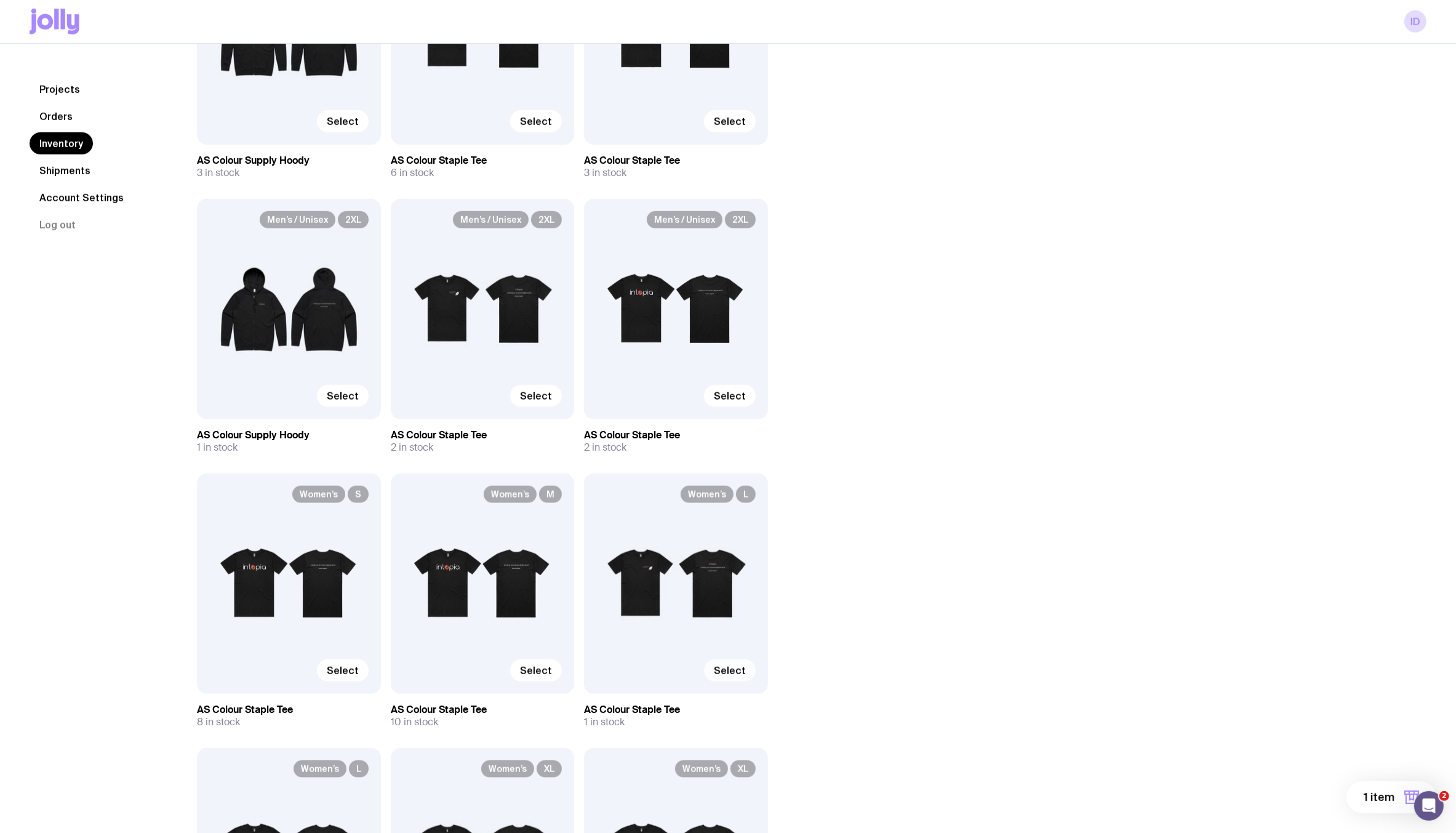
click at [730, 667] on span "Select" at bounding box center [730, 670] width 32 height 13
click at [0, 0] on input "Select" at bounding box center [0, 0] width 0 height 0
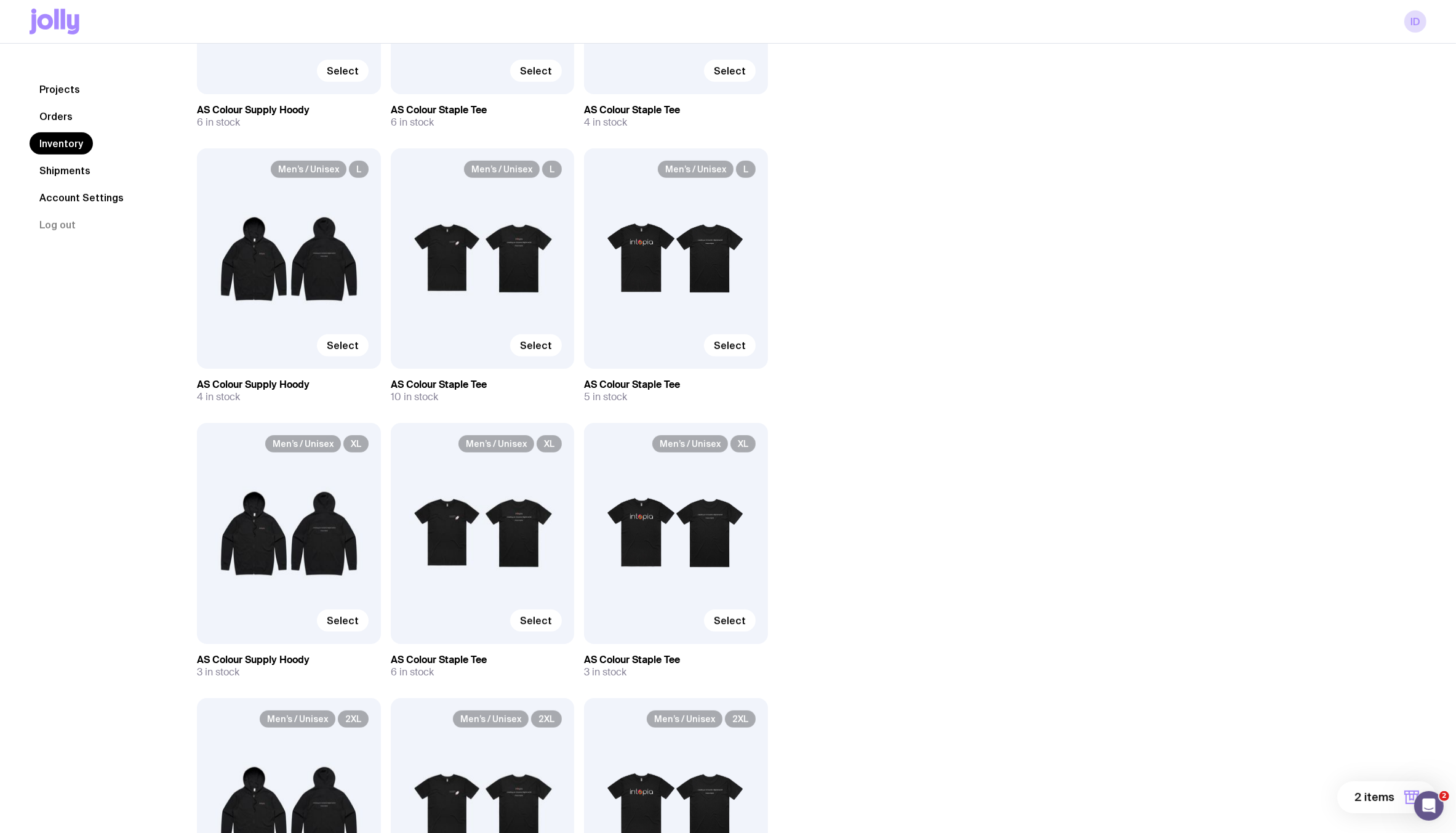
scroll to position [595, 0]
click at [349, 343] on span "Select" at bounding box center [343, 346] width 32 height 13
click at [0, 0] on input "Select" at bounding box center [0, 0] width 0 height 0
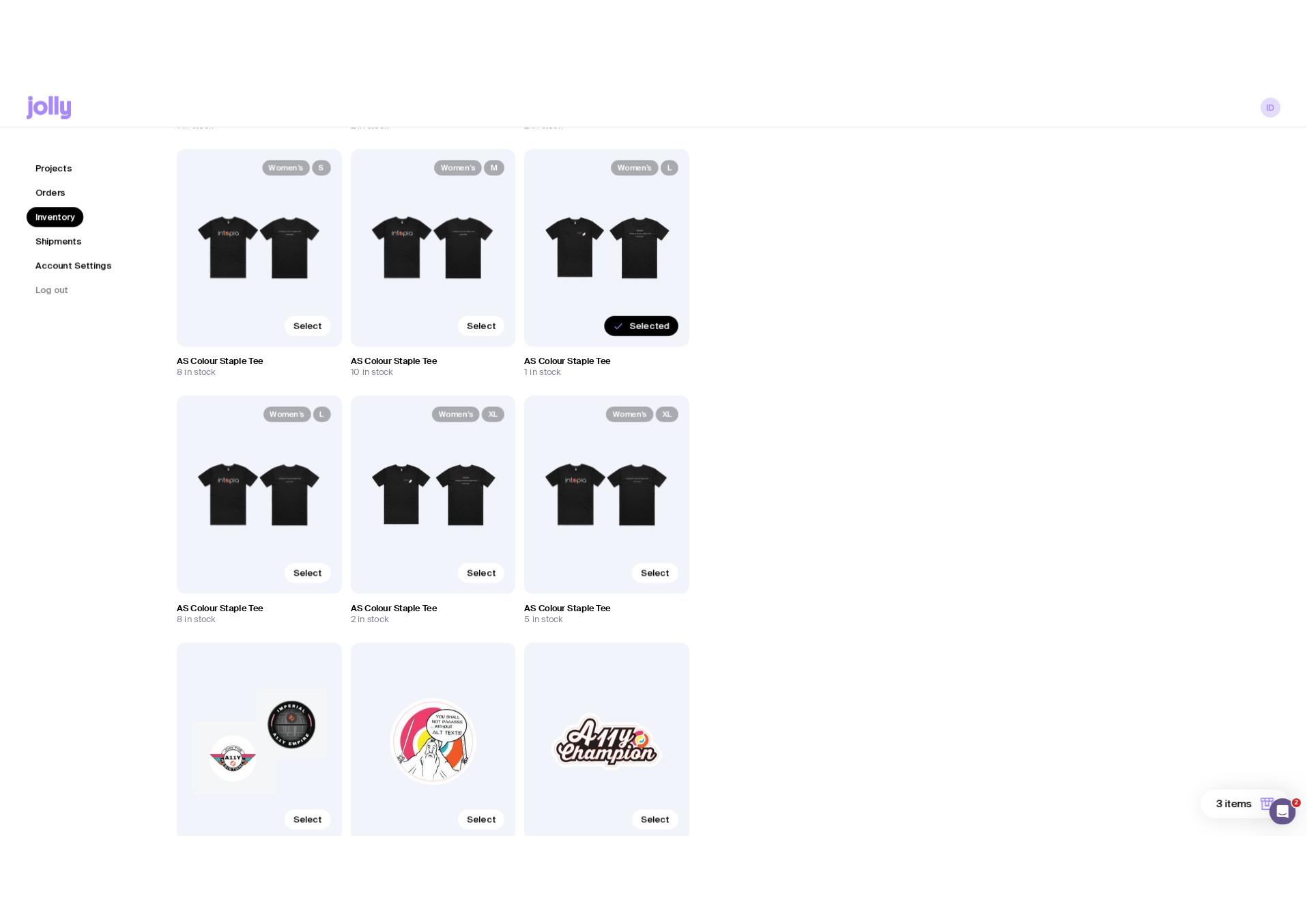
scroll to position [2104, 0]
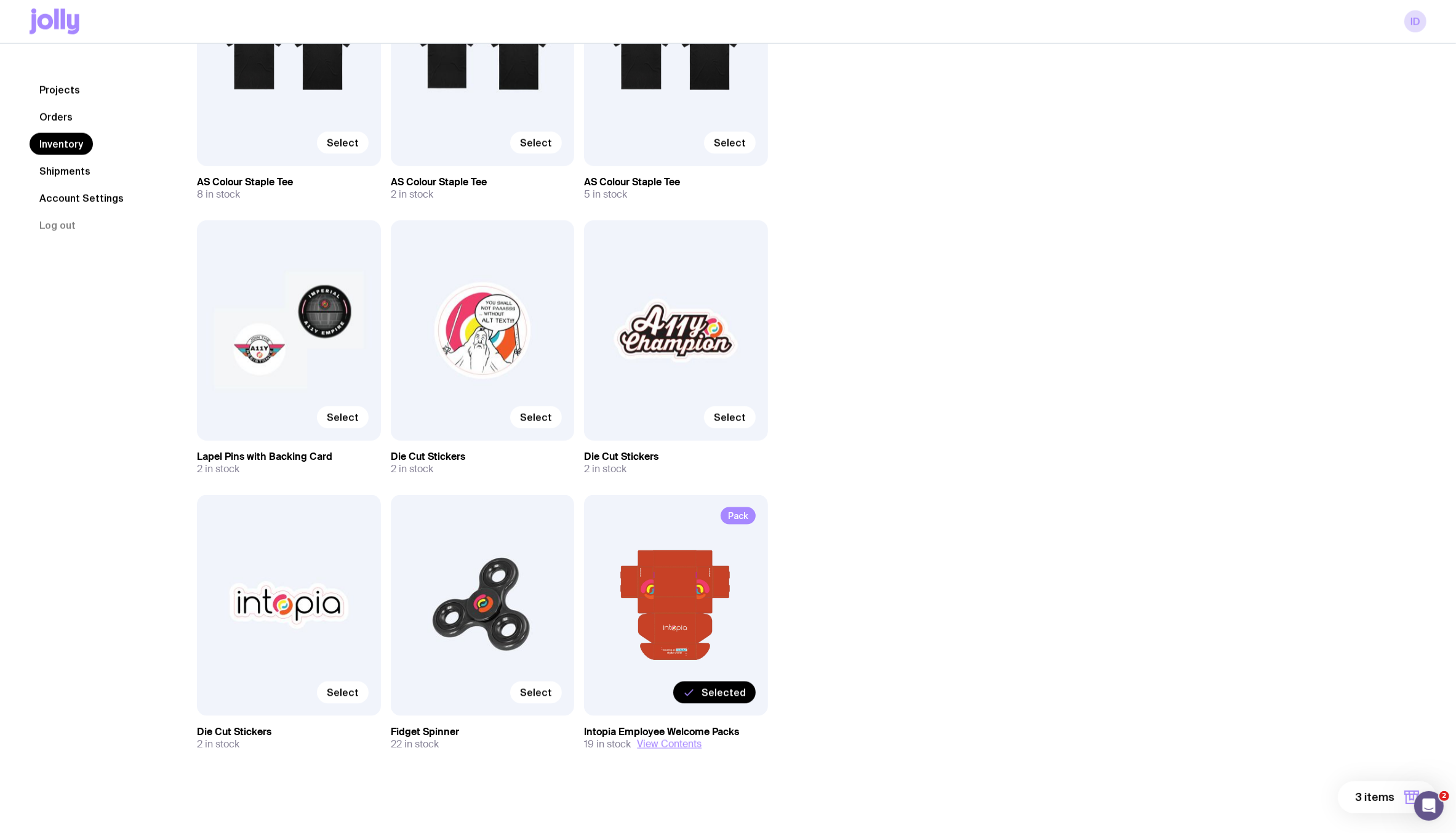
click at [1363, 798] on span "3 items" at bounding box center [1375, 796] width 40 height 14
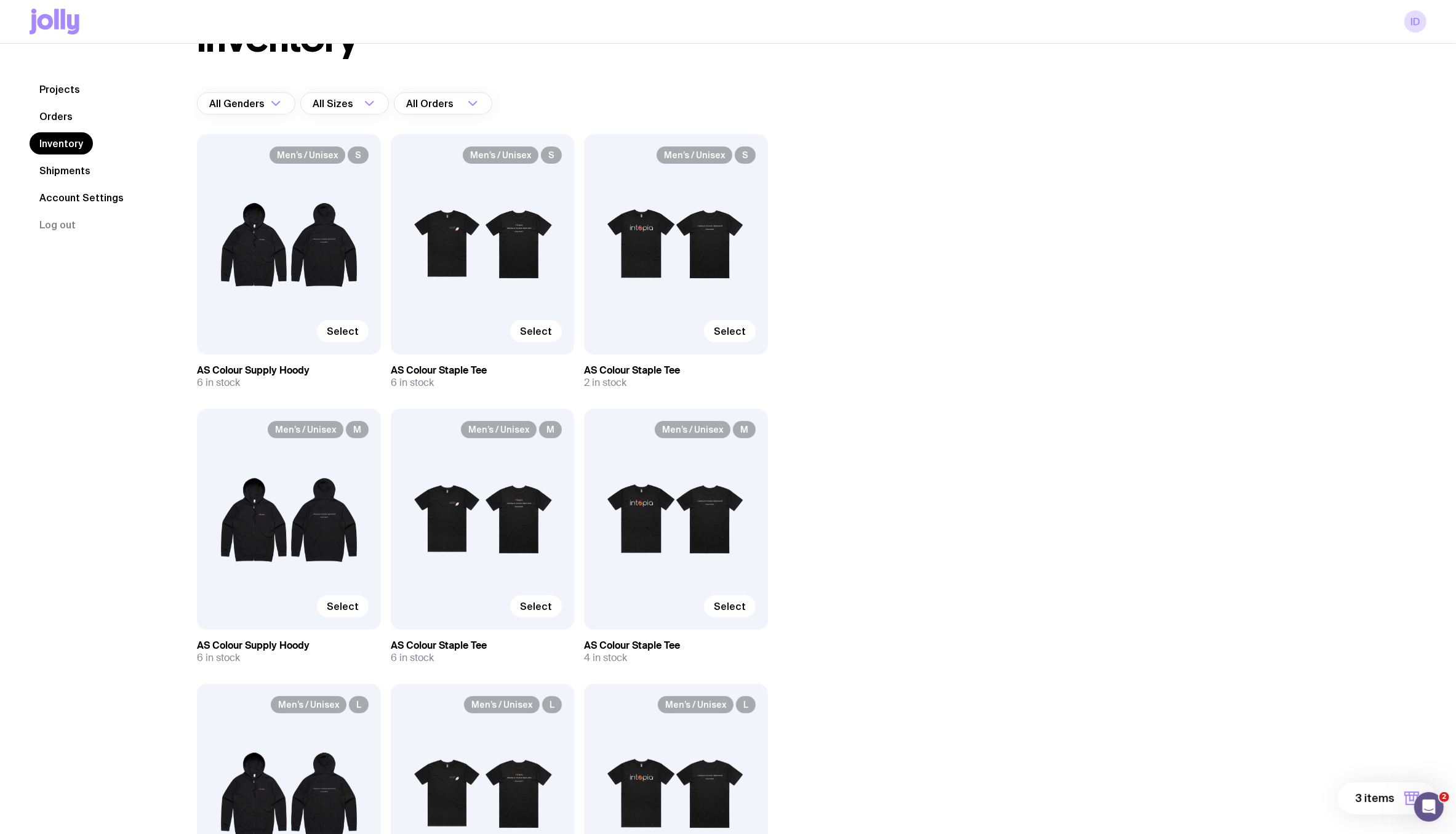
scroll to position [0, 0]
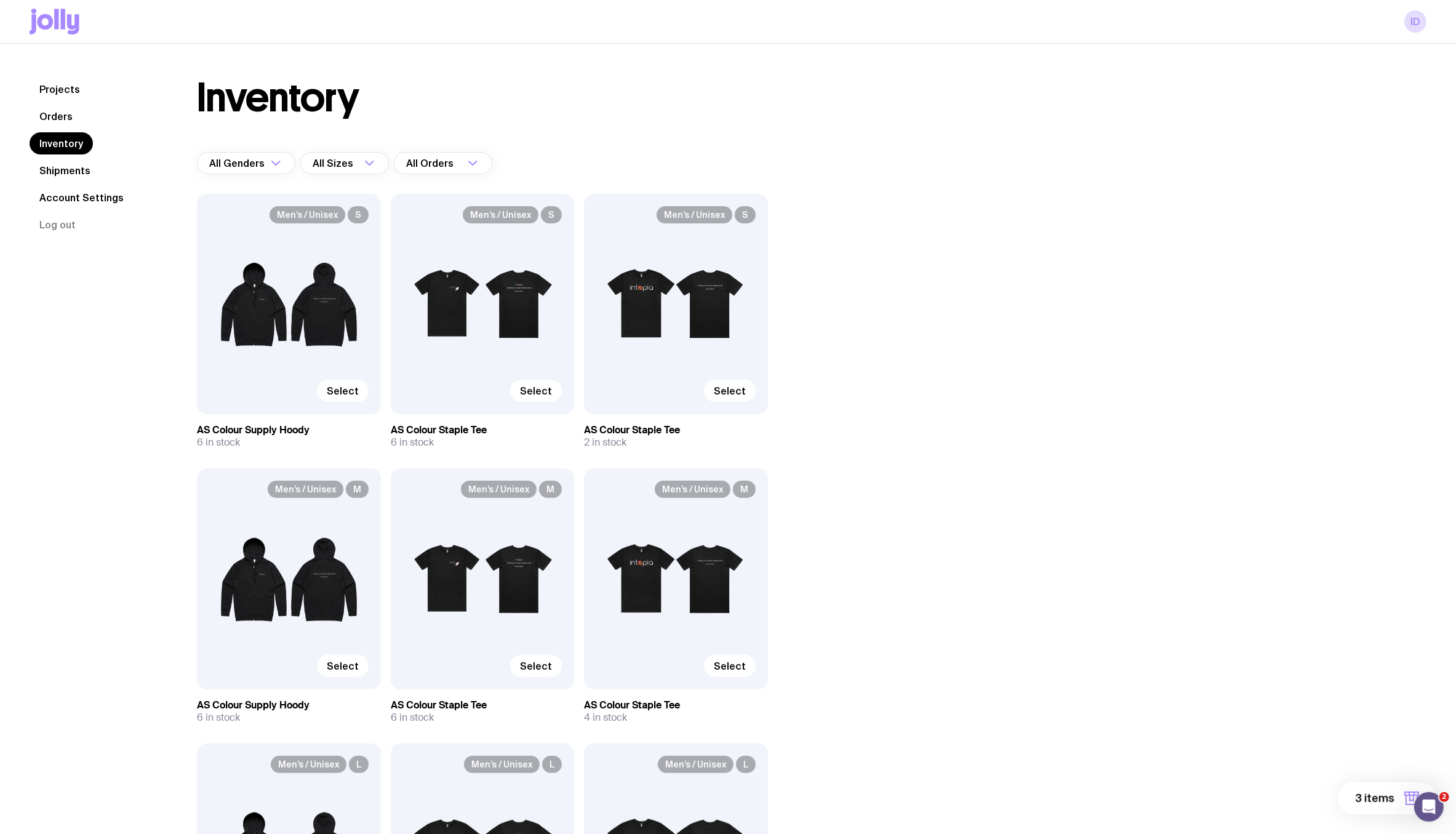
click at [1363, 796] on span "3 items" at bounding box center [1375, 798] width 40 height 14
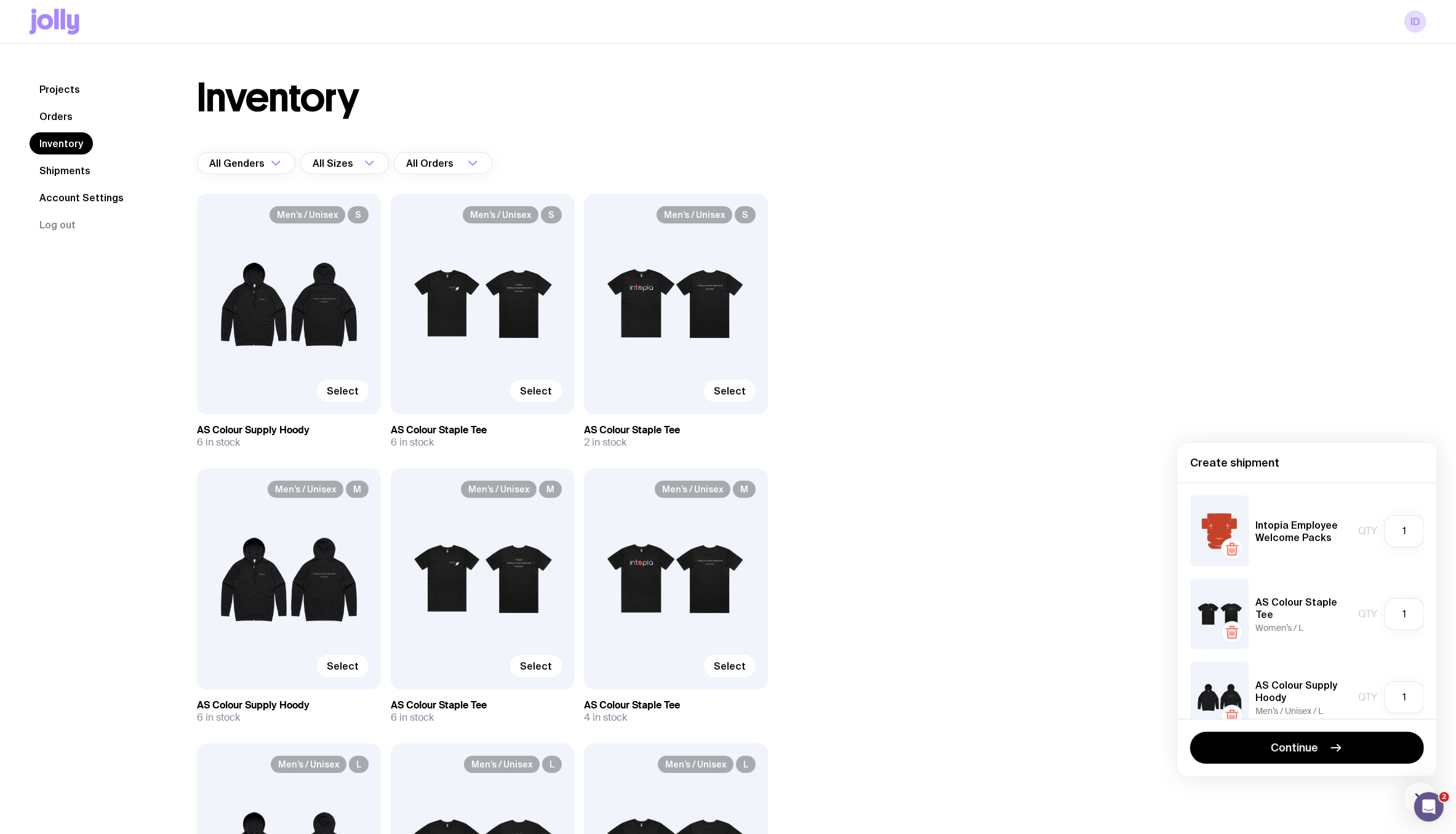
scroll to position [26, 0]
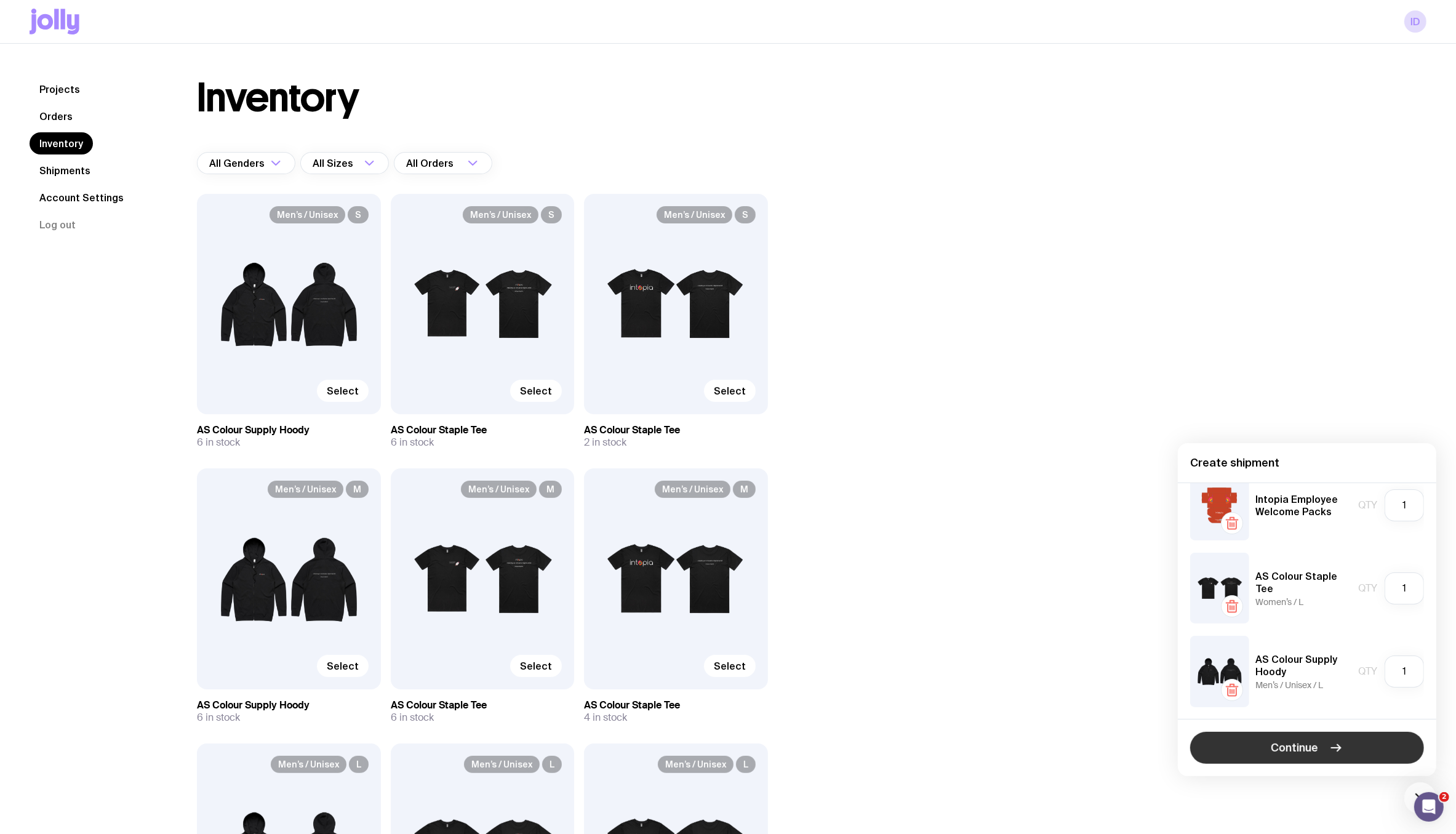
click at [1333, 750] on icon "button" at bounding box center [1336, 748] width 14 height 14
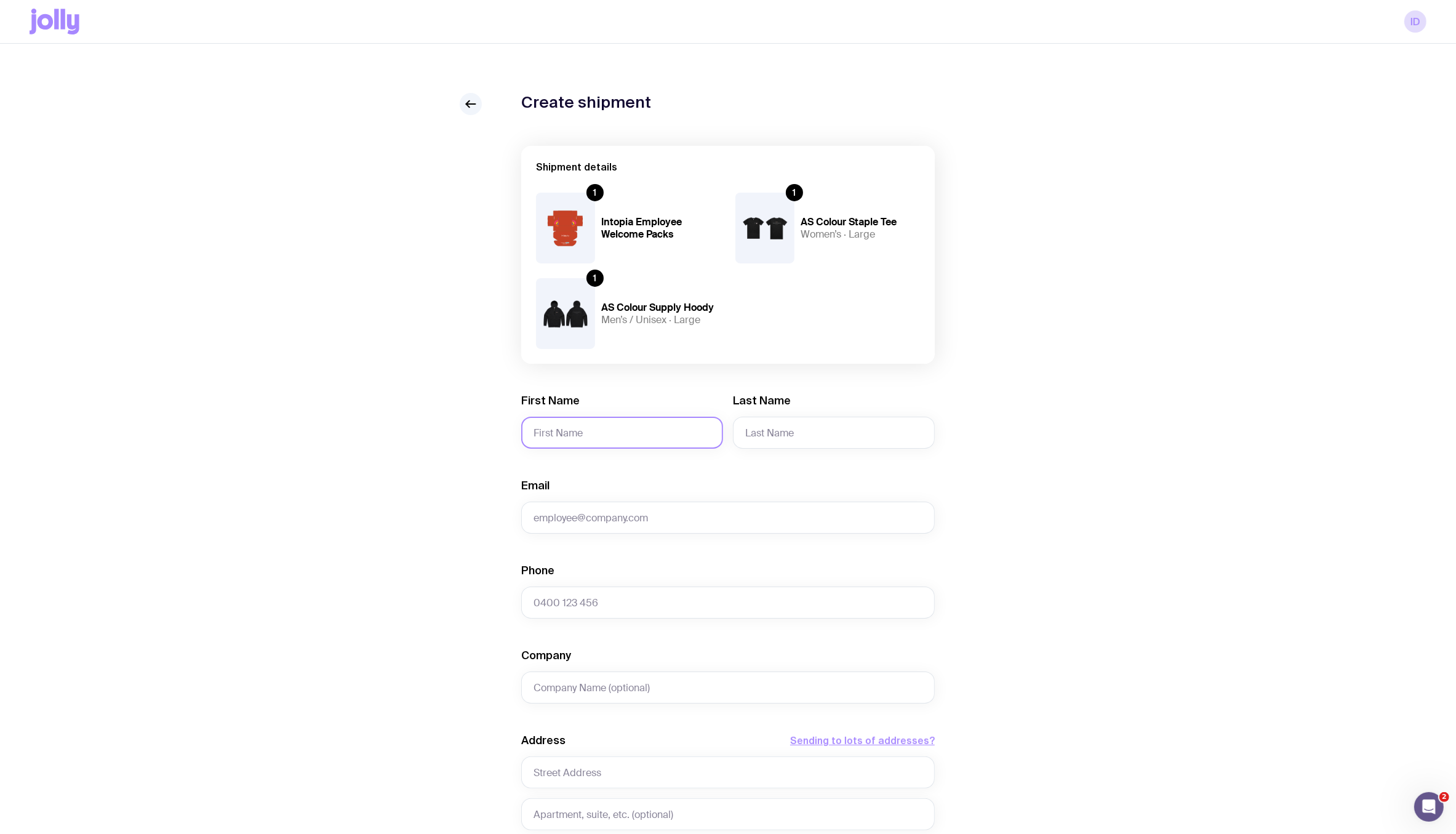
click at [625, 445] on input "First Name" at bounding box center [622, 432] width 202 height 32
paste input "Leeanne"
type input "Leeanne"
click at [806, 441] on input "Last Name" at bounding box center [834, 432] width 202 height 32
type input "Meldrum"
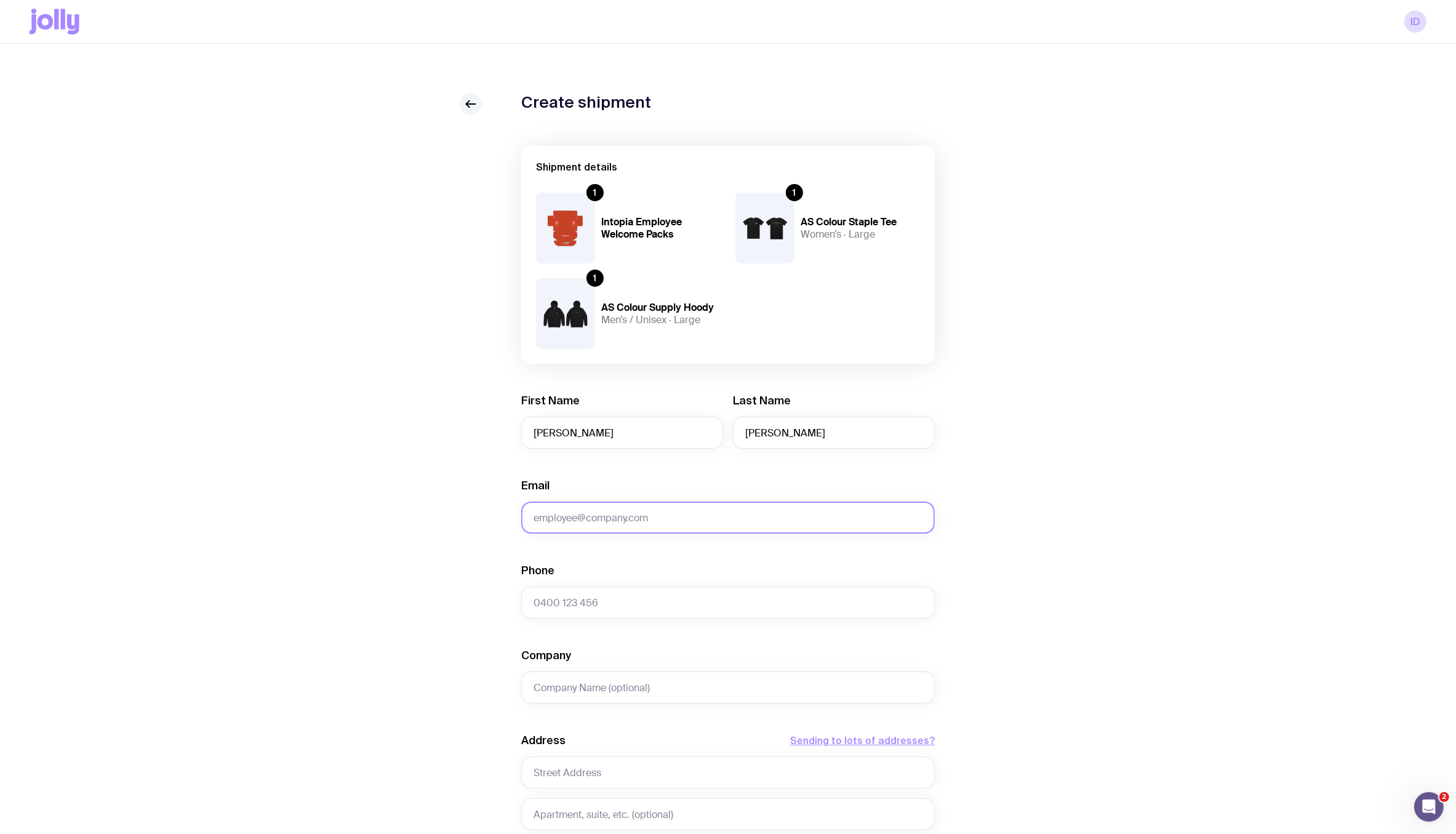
click at [691, 525] on input "Email" at bounding box center [728, 518] width 413 height 32
paste input "Leeanne.Meldrum@intopia.digital"
type input "Leeanne.Meldrum@intopia.digital"
click at [598, 598] on input "Phone" at bounding box center [728, 603] width 413 height 32
paste input "+64 27 457 1487"
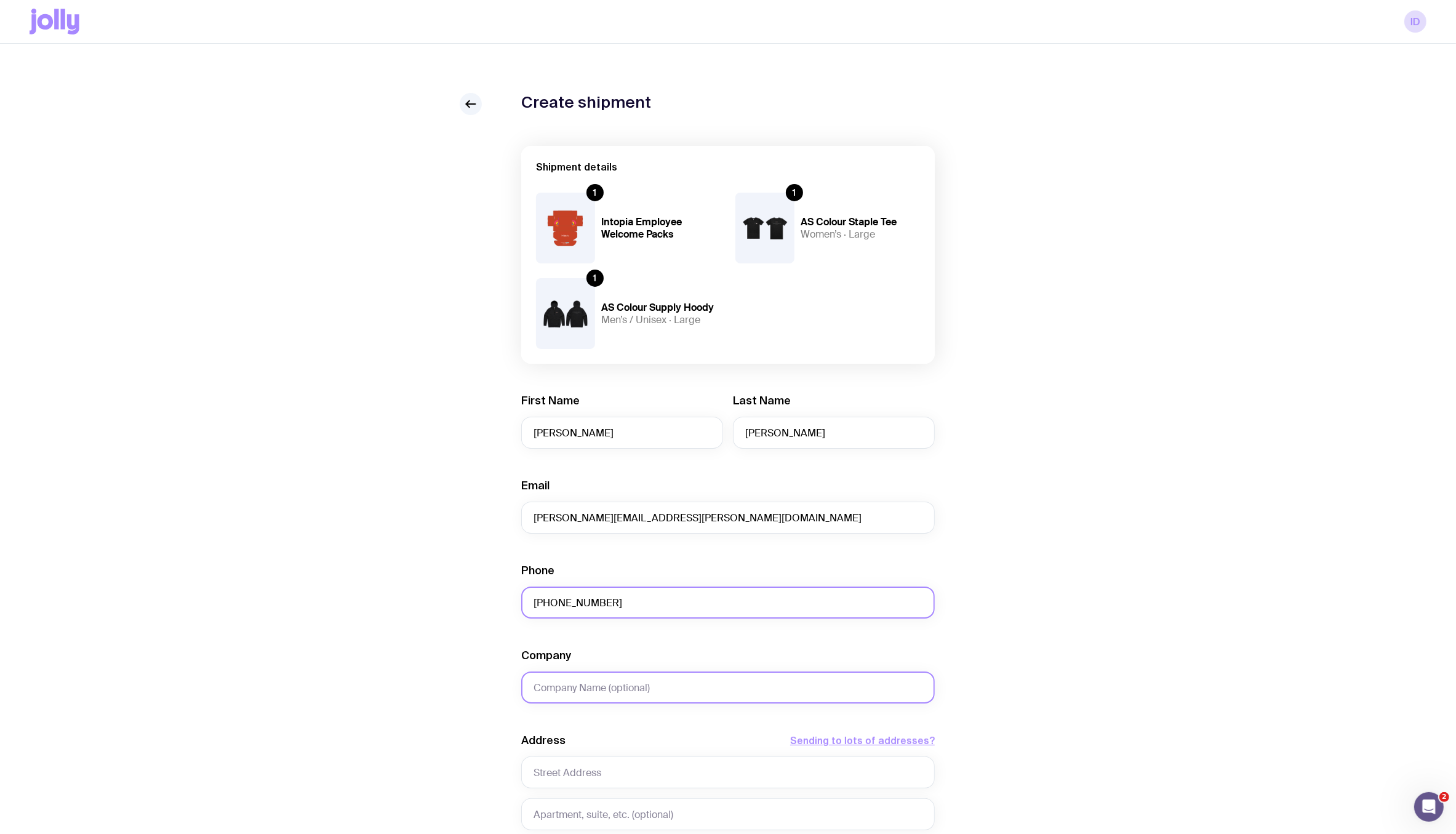
type input "+64 27 457 1487"
click at [588, 690] on input "Company" at bounding box center [728, 688] width 413 height 32
type input "Intopia"
click at [570, 767] on input "text" at bounding box center [728, 772] width 413 height 32
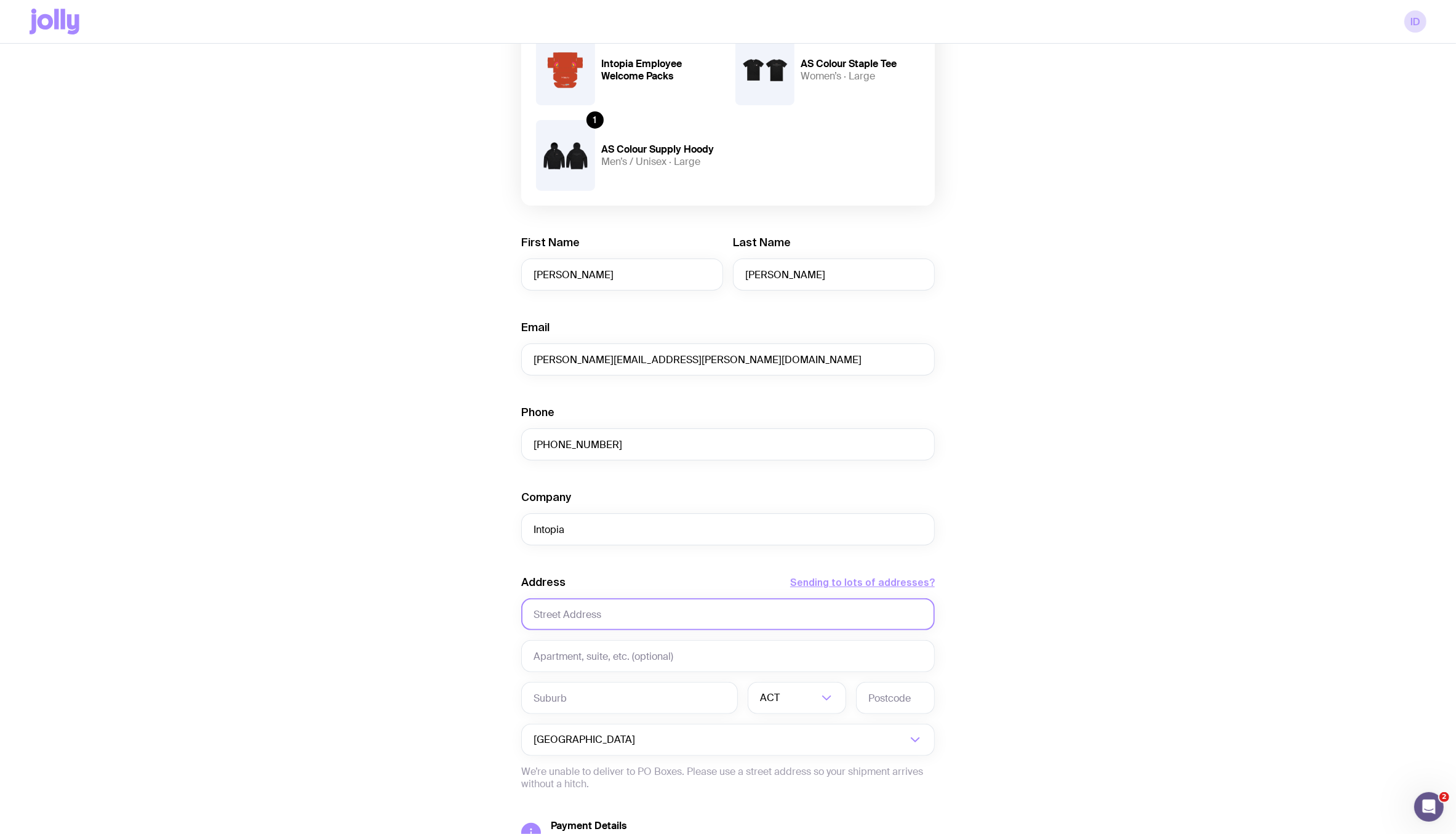
scroll to position [204, 0]
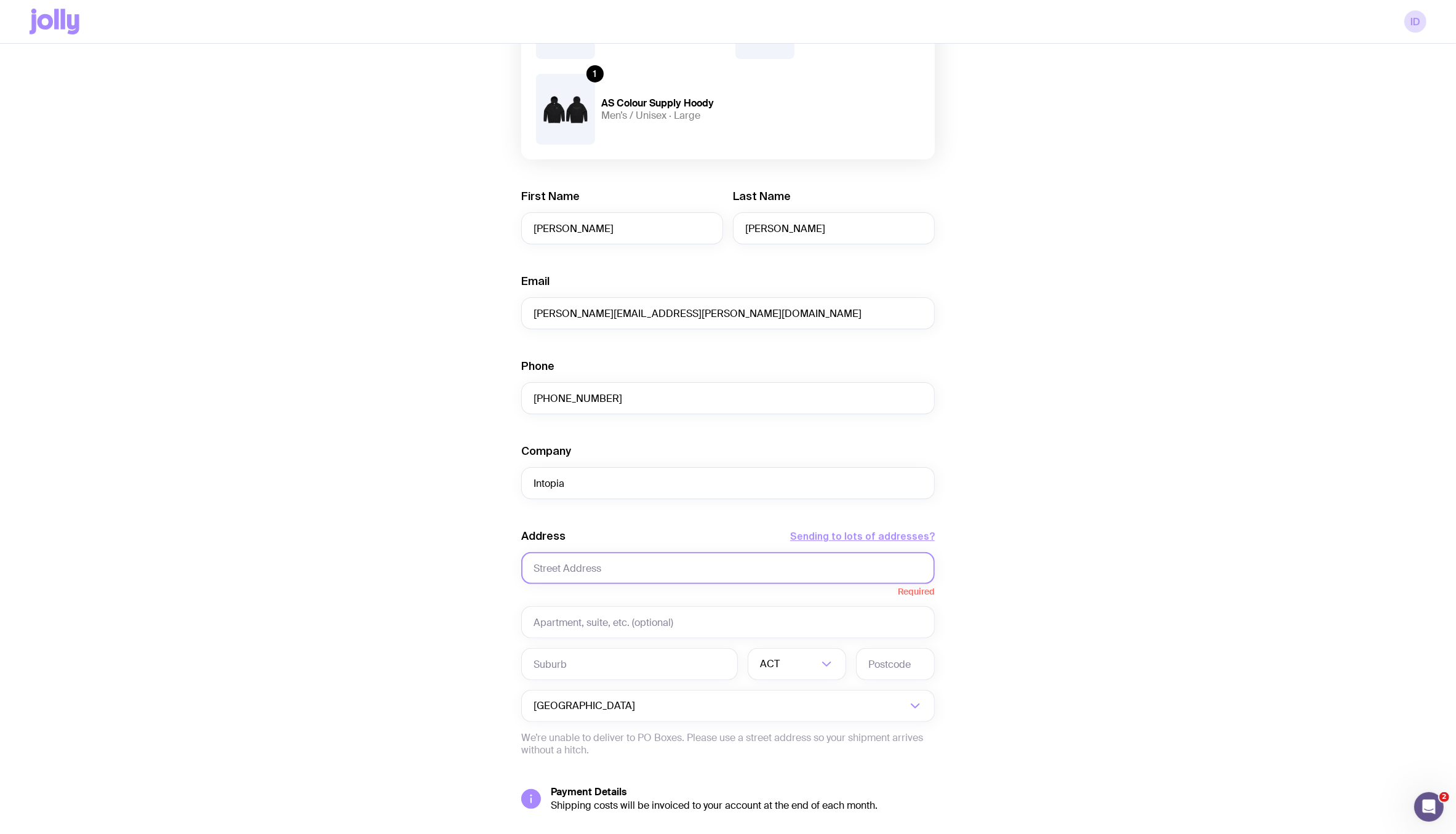
paste input "18 Panapa Road"
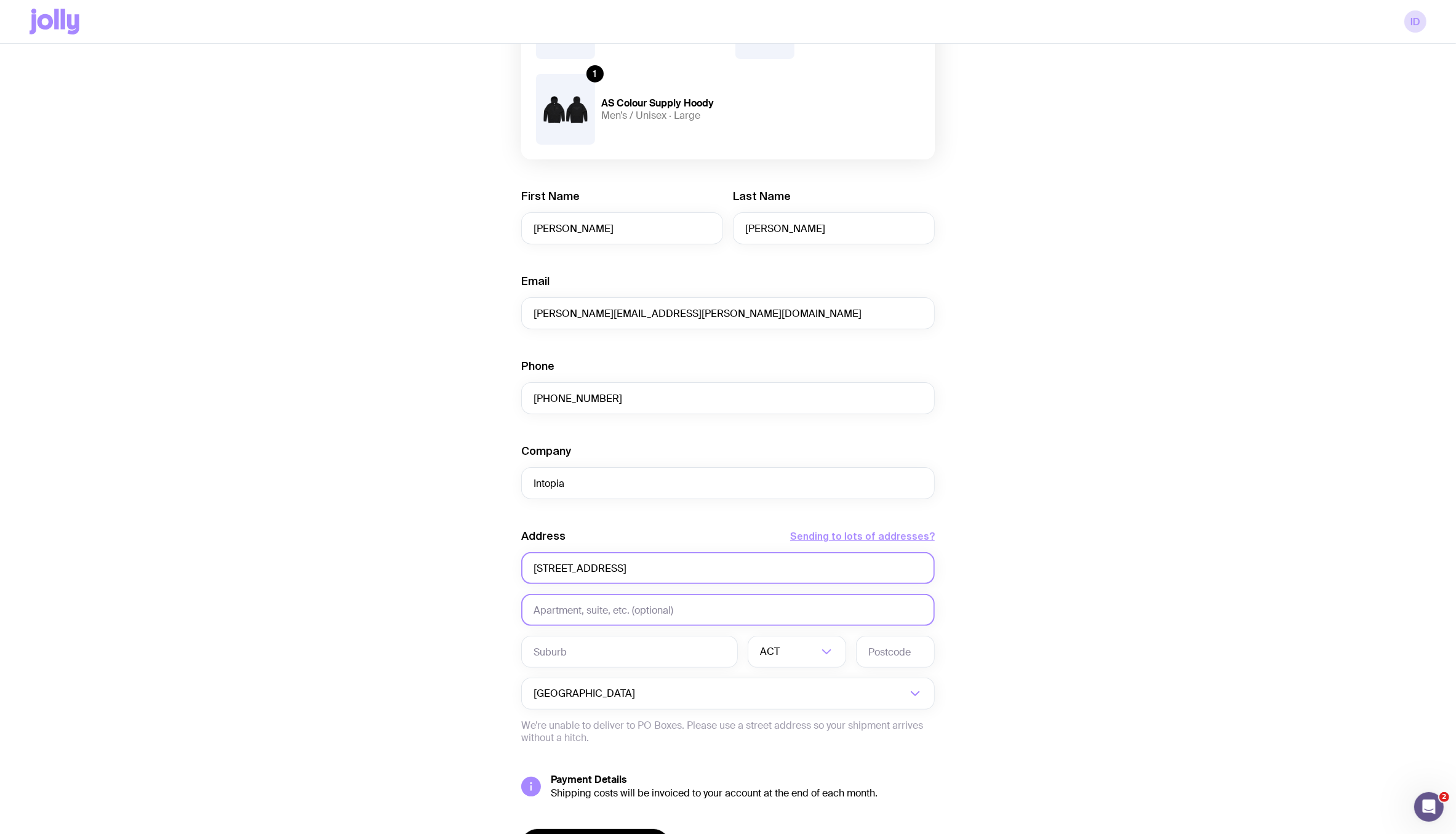
type input "18 Panapa Road"
click at [584, 611] on input "text" at bounding box center [728, 610] width 413 height 32
click at [588, 659] on input "text" at bounding box center [629, 652] width 217 height 32
paste input "Waipatu"
type input "Waipatu"
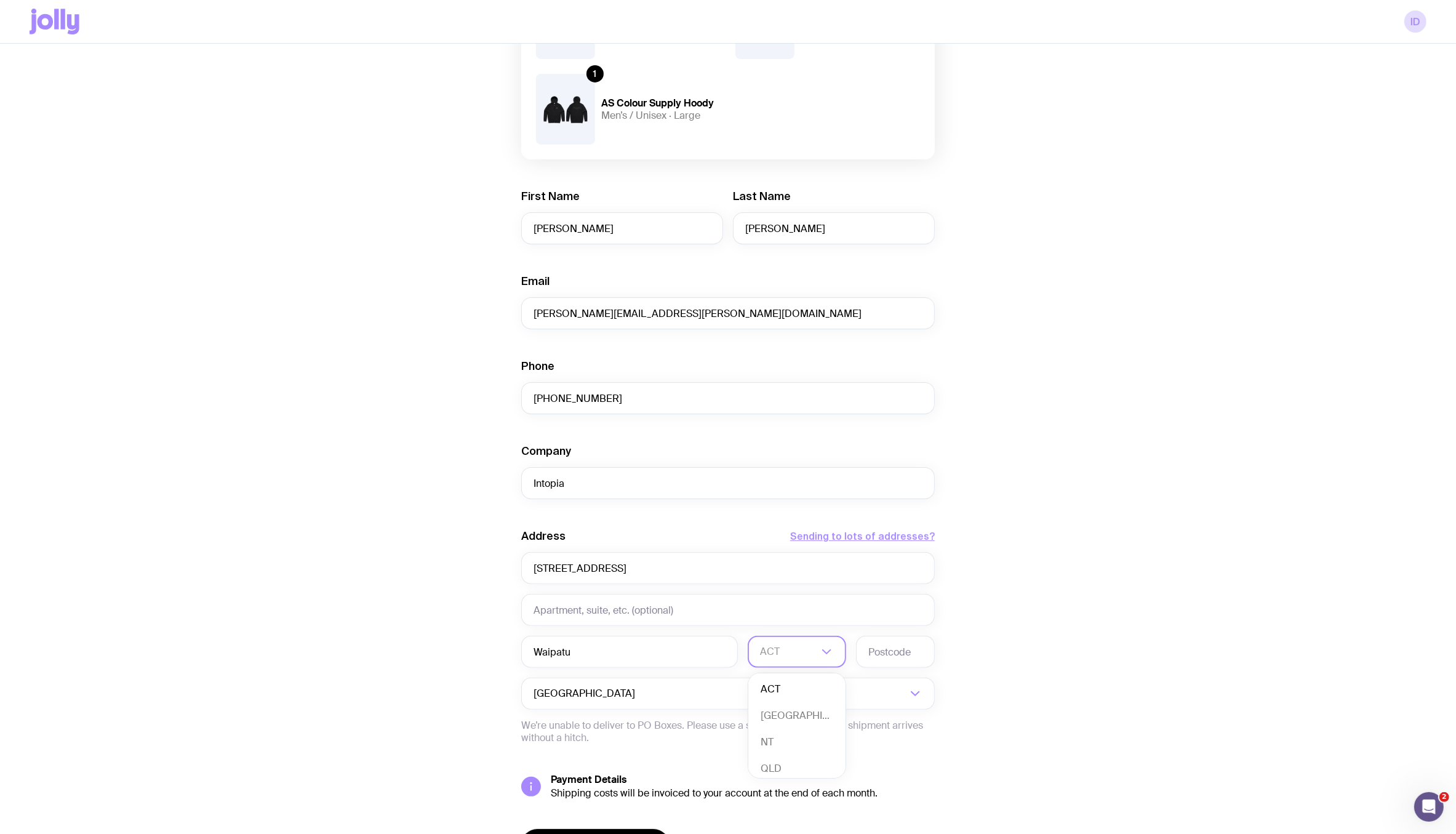
click at [803, 657] on input "Search for option" at bounding box center [789, 652] width 58 height 32
click at [862, 674] on div "Address Sending to lots of addresses? 18 Panapa Road Waipatu ACT Loading... ACT…" at bounding box center [728, 637] width 413 height 216
click at [869, 692] on input "Search for option" at bounding box center [772, 693] width 269 height 32
click at [621, 754] on li "New Zealand" at bounding box center [728, 758] width 412 height 26
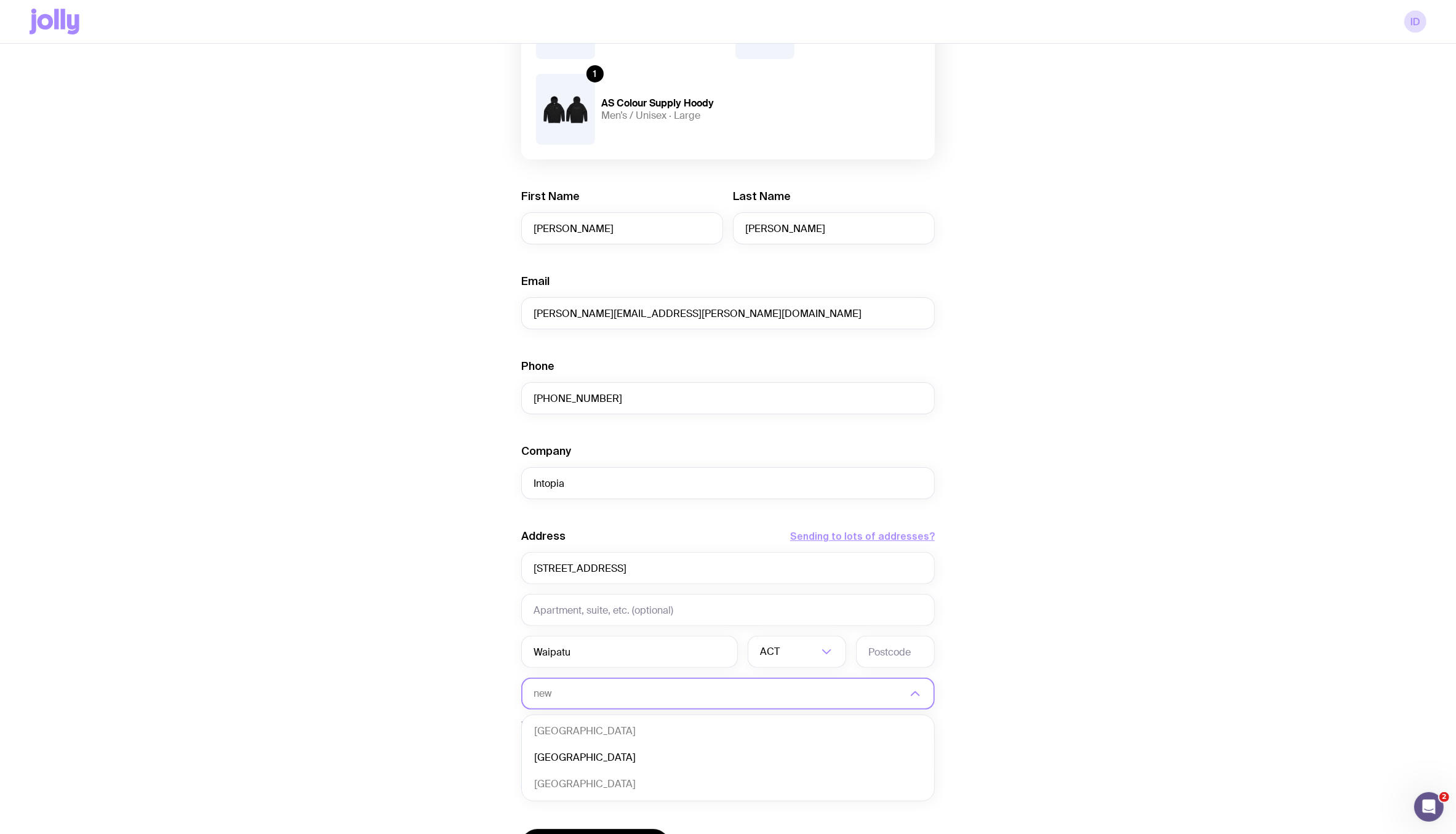
type input "new"
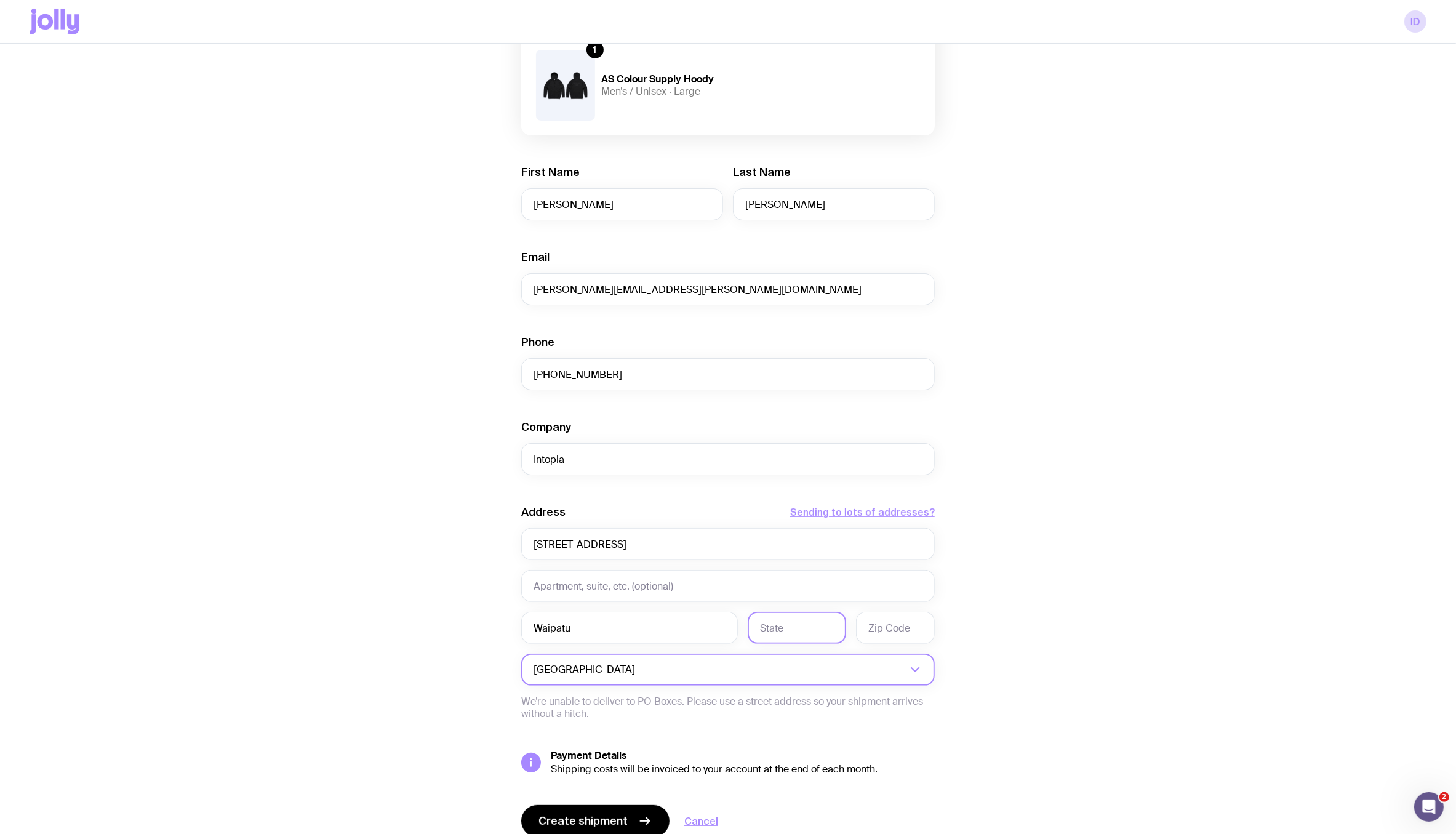
scroll to position [236, 0]
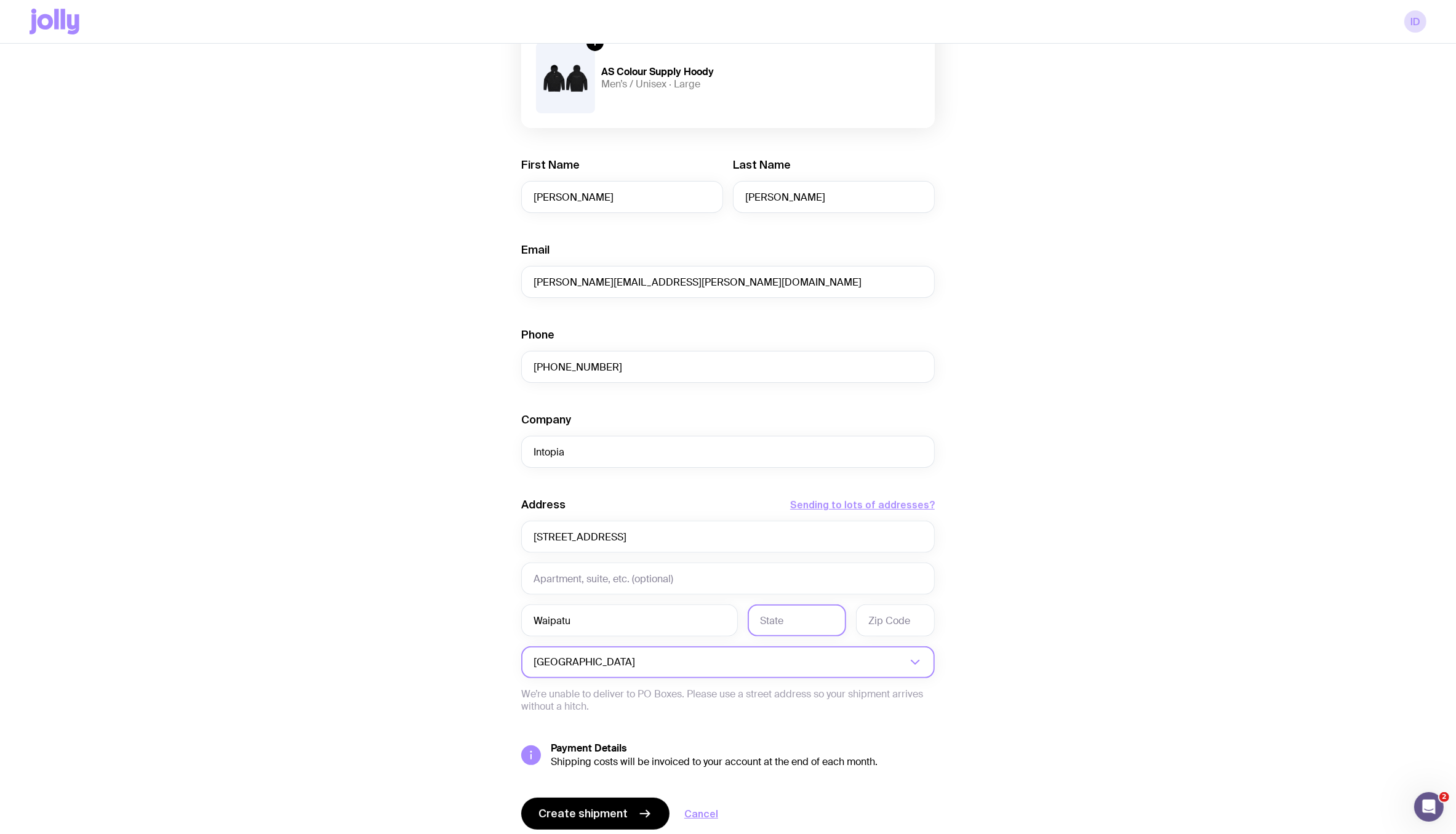
click at [815, 605] on input "text" at bounding box center [797, 620] width 98 height 32
type input "Hastings"
click at [875, 624] on input "text" at bounding box center [895, 620] width 79 height 32
type input "4172"
click at [844, 578] on input "text" at bounding box center [728, 579] width 413 height 32
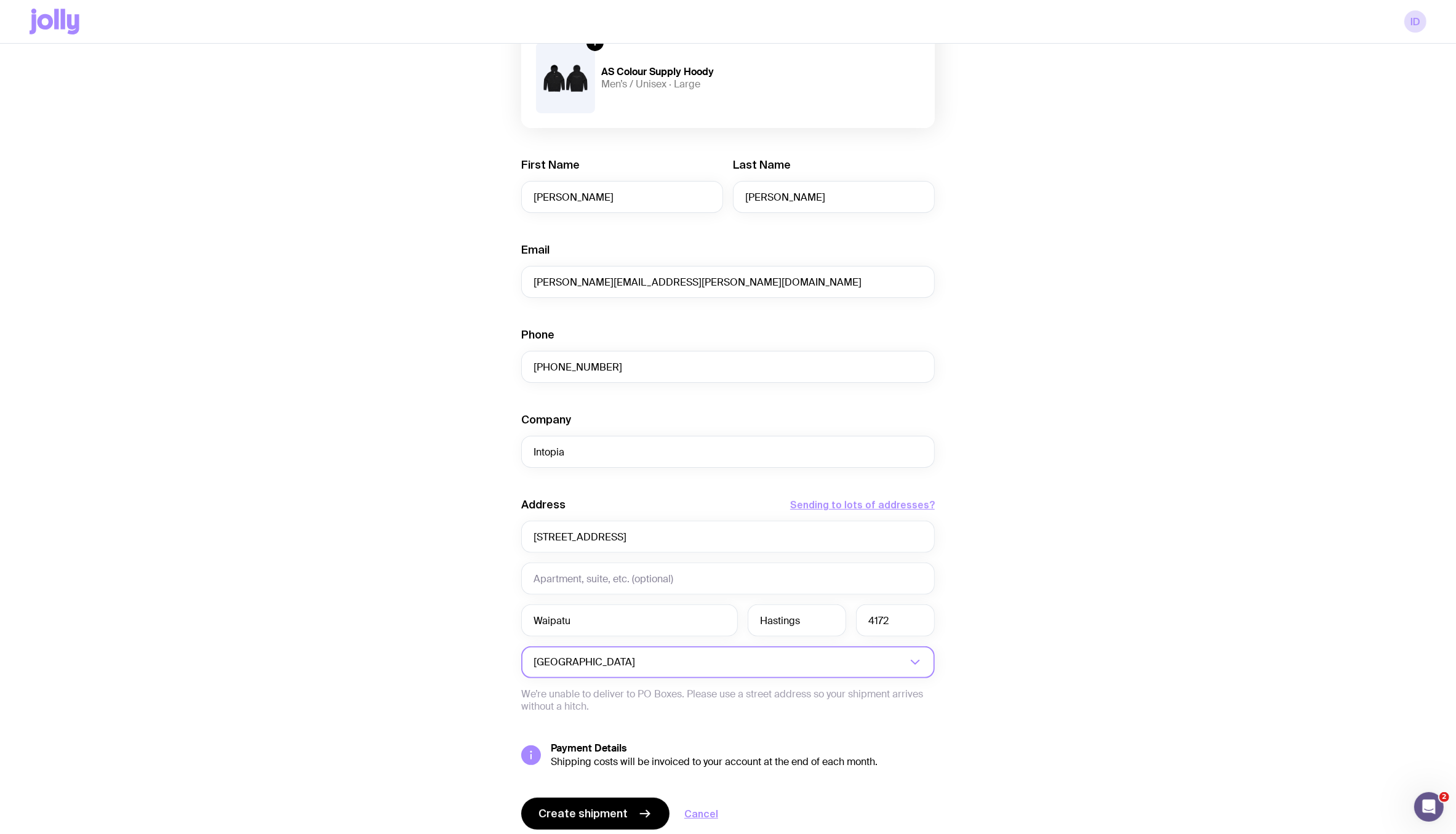
click at [1128, 596] on div "Create shipment Shipment details 1 Intopia Employee Welcome Packs 1 AS Colour S…" at bounding box center [728, 368] width 1397 height 1022
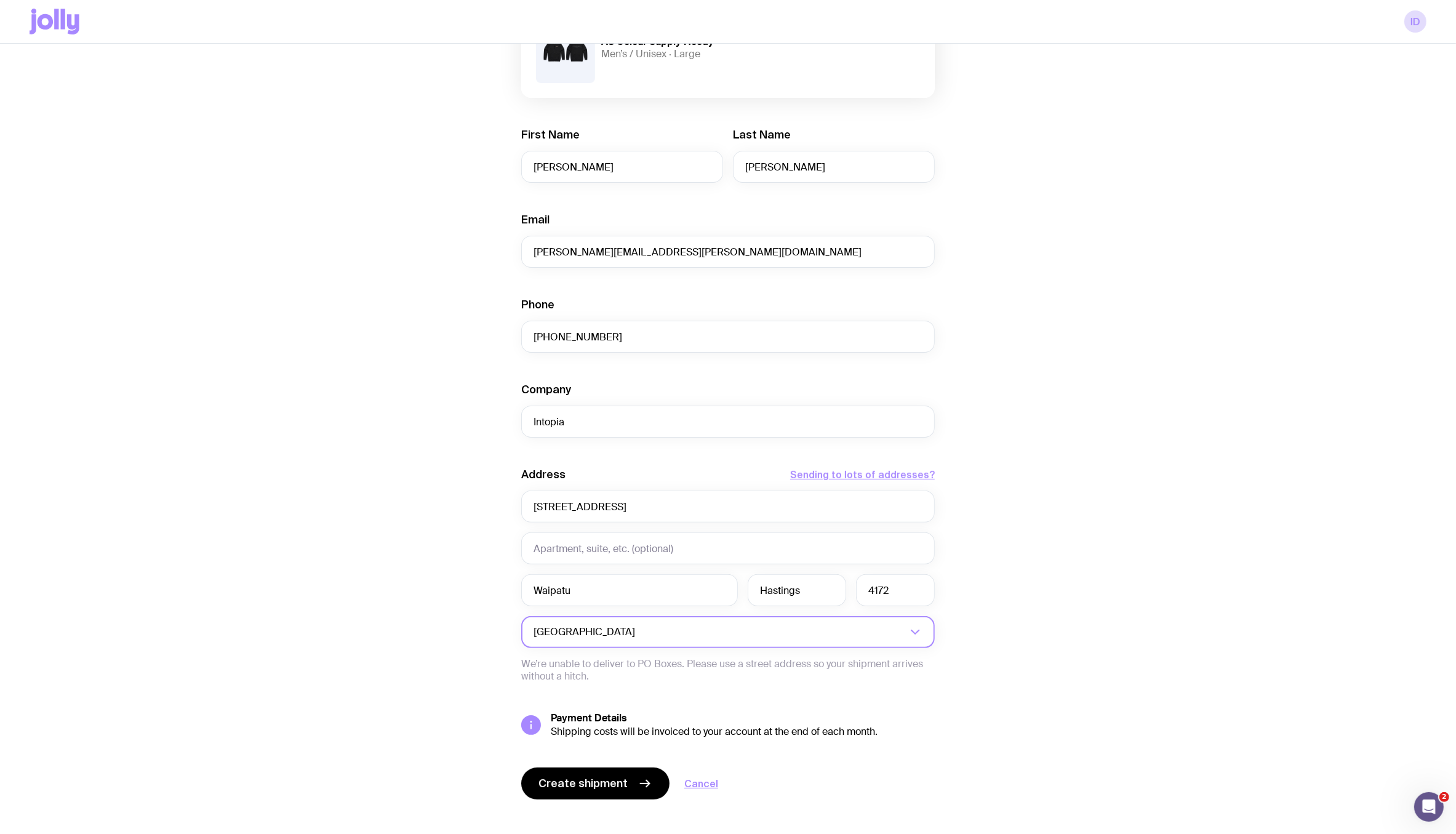
scroll to position [281, 0]
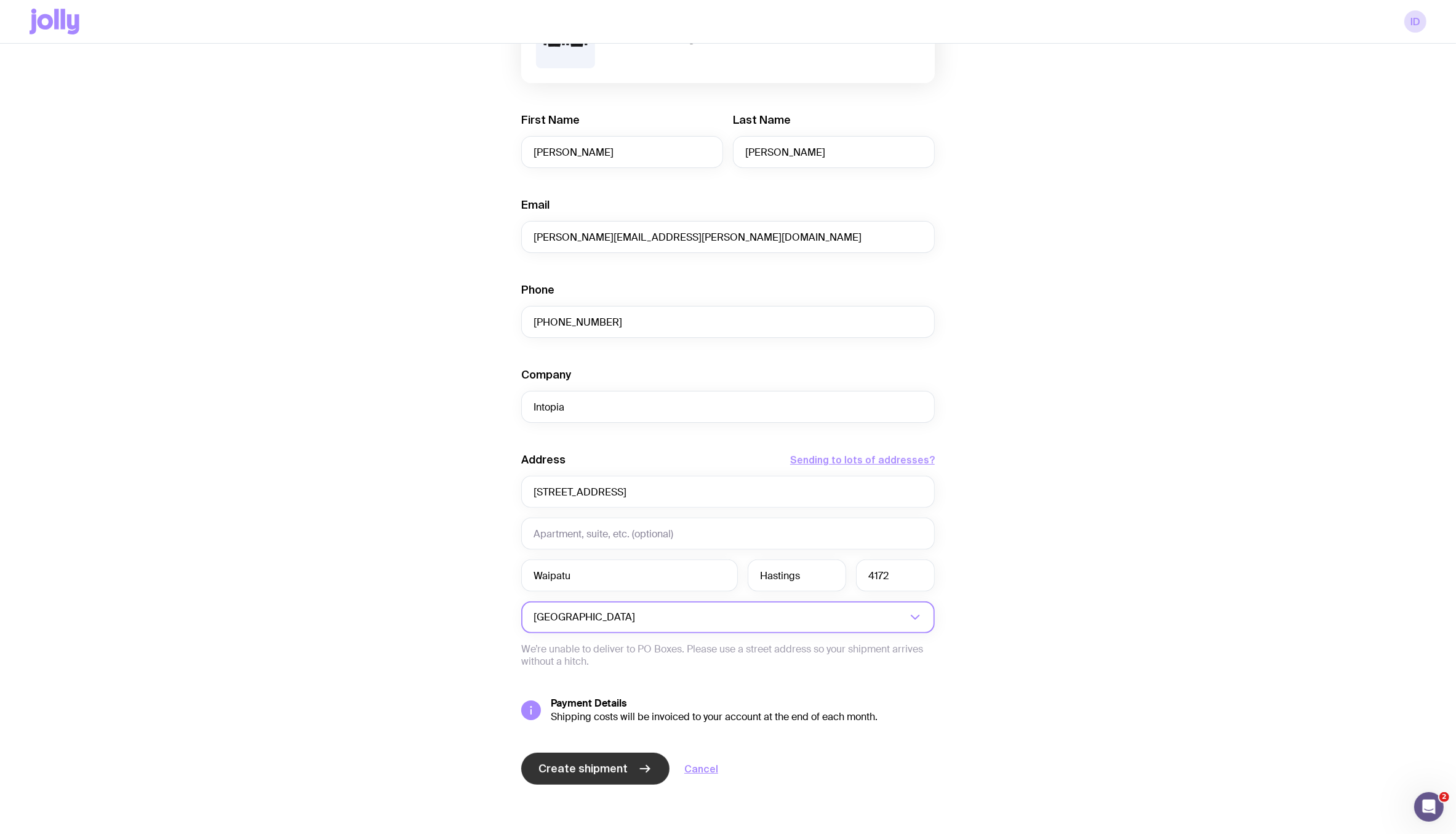
click at [587, 773] on span "Create shipment" at bounding box center [583, 768] width 89 height 14
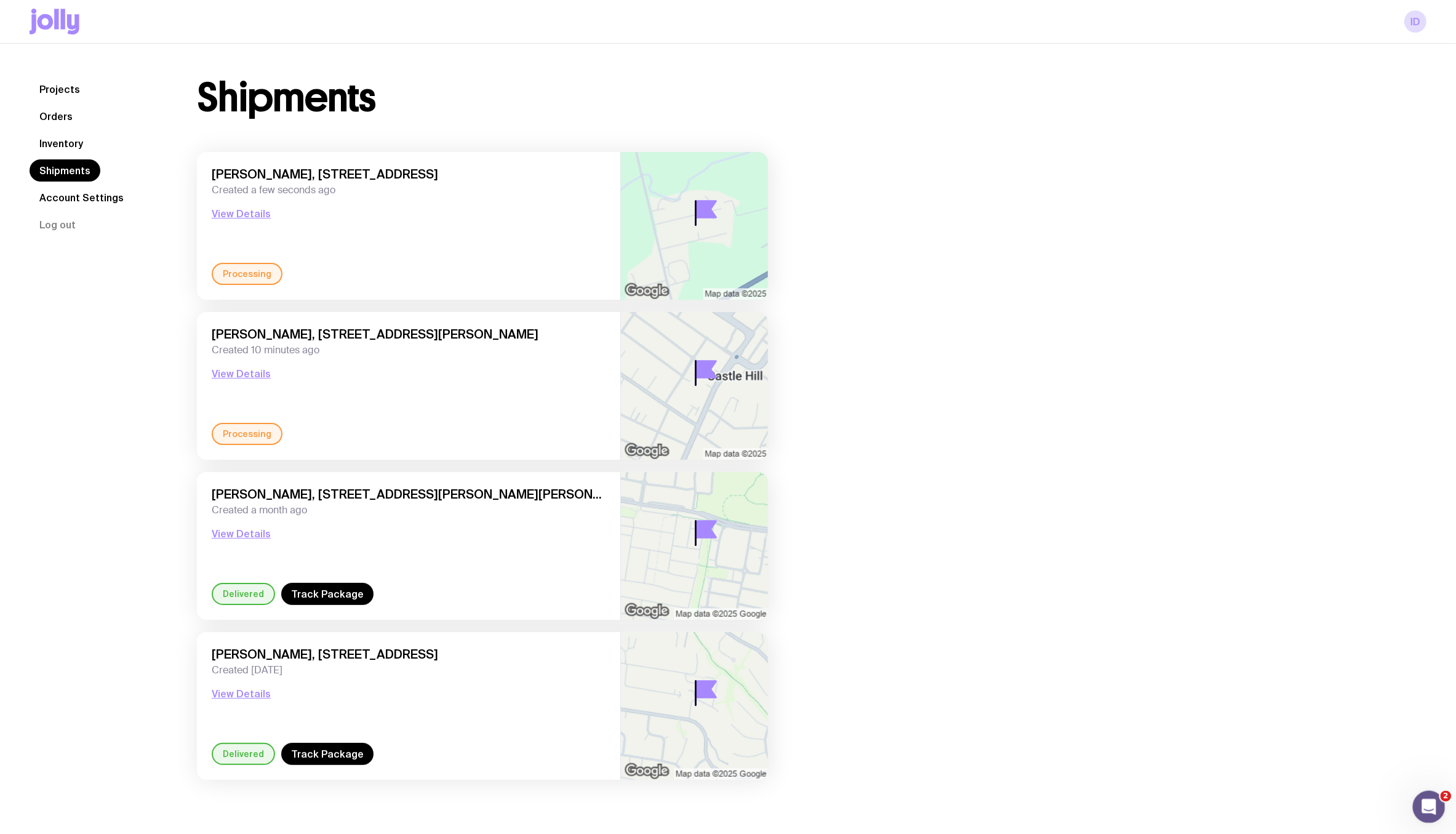
click at [1363, 812] on icon "Open Intercom Messenger" at bounding box center [1427, 806] width 20 height 20
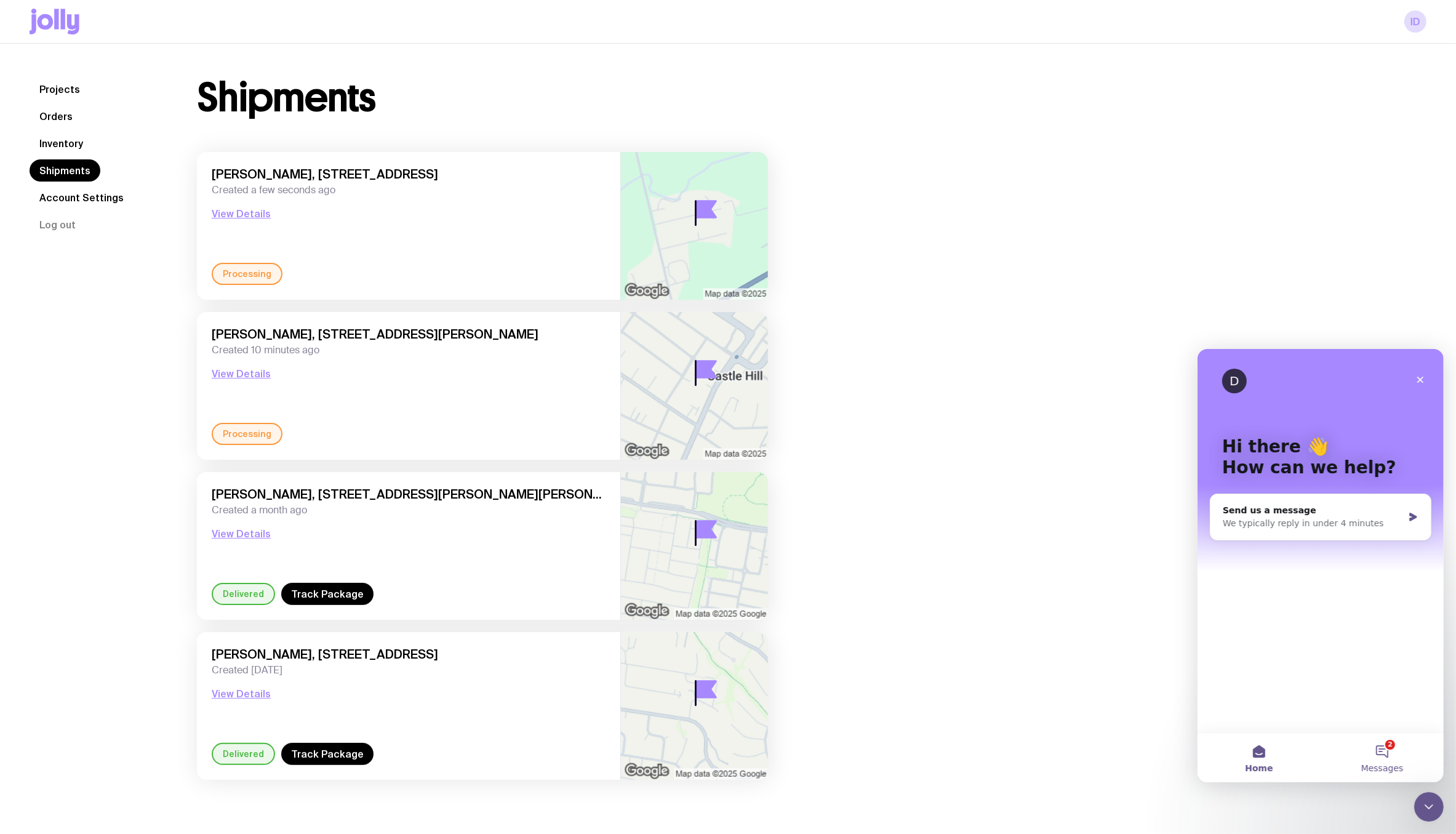
click at [1363, 754] on button "2 Messages" at bounding box center [1381, 757] width 123 height 49
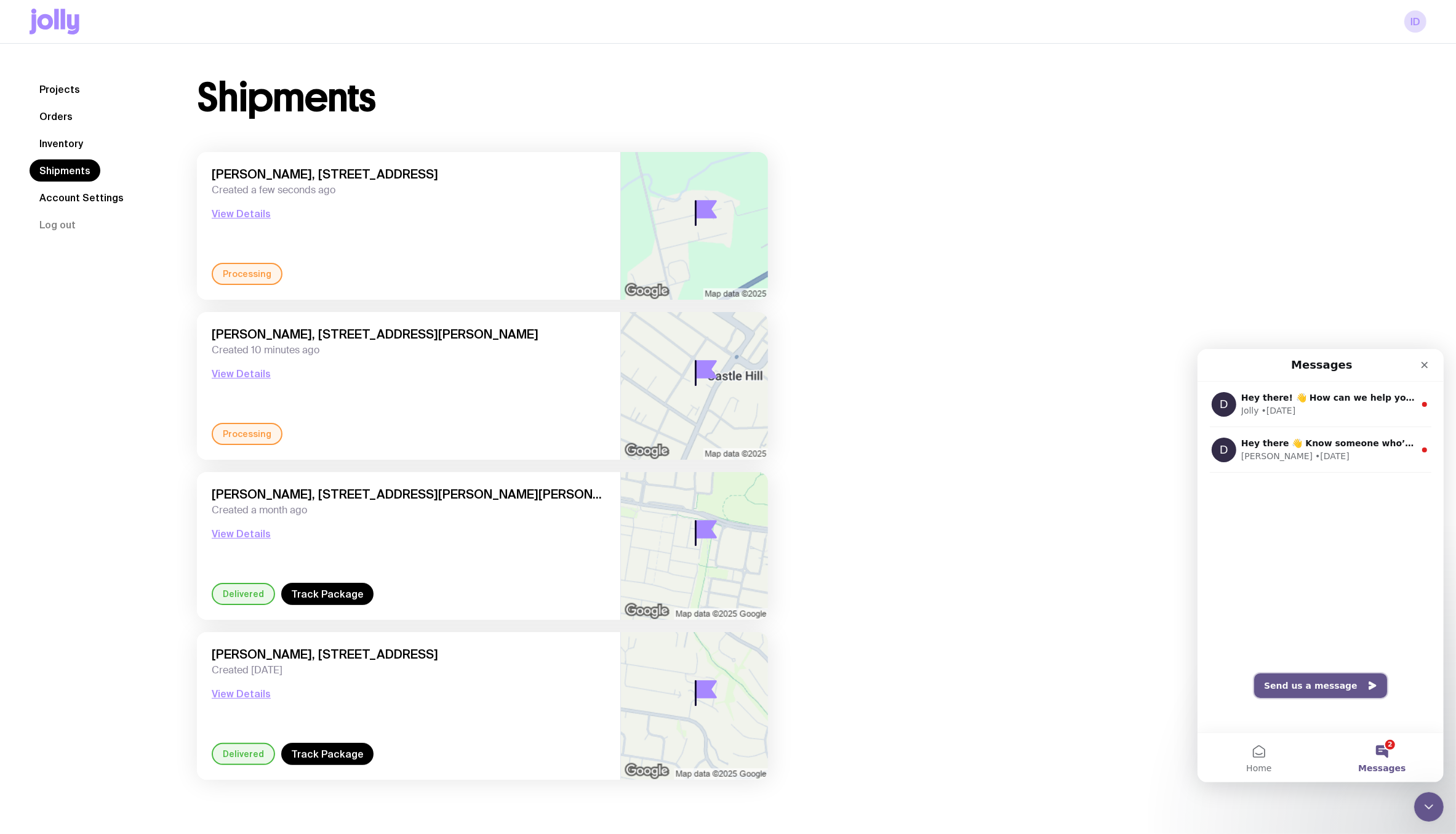
click at [1312, 688] on button "Send us a message" at bounding box center [1320, 685] width 133 height 25
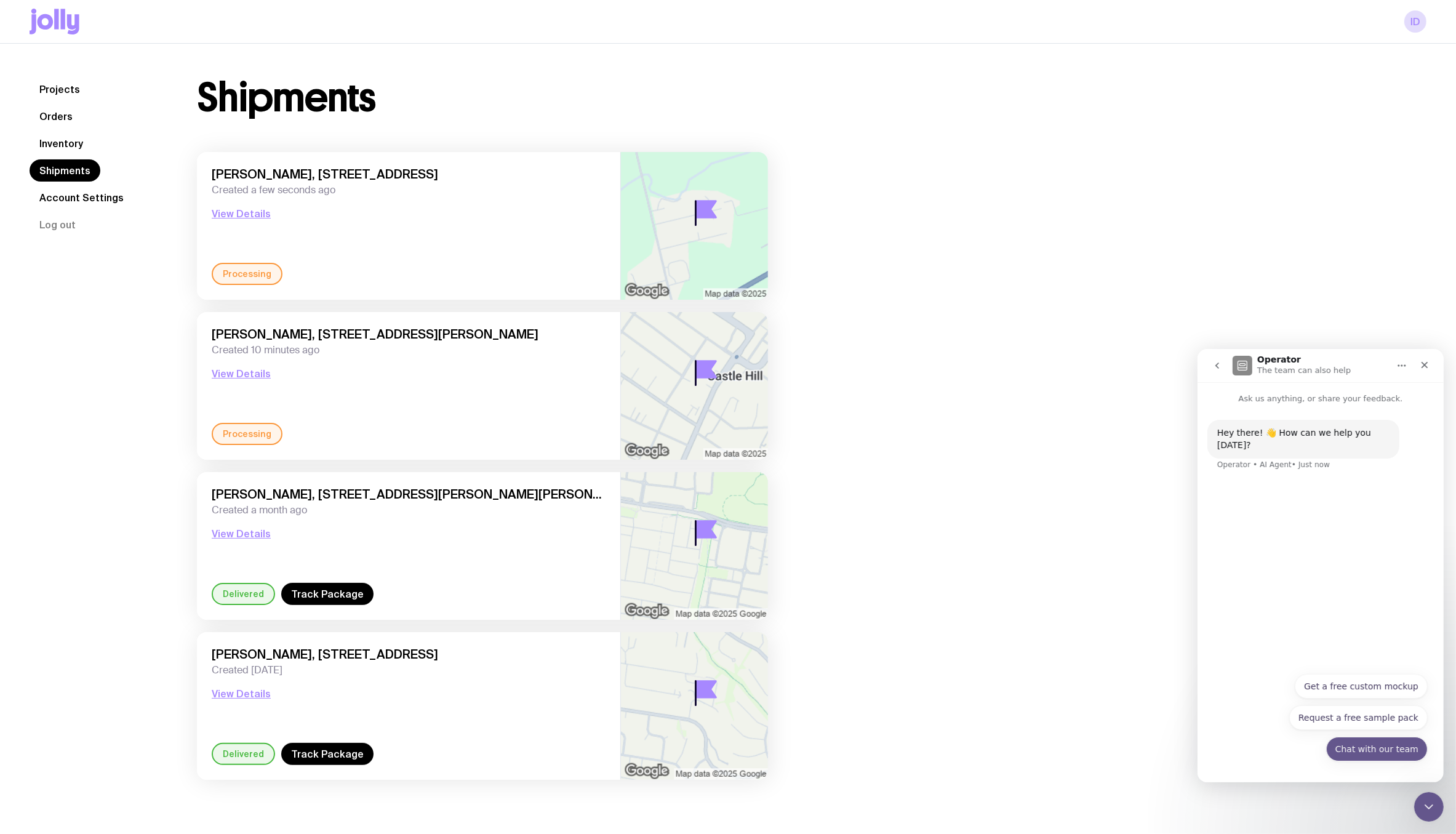
click at [1363, 751] on button "Chat with our team" at bounding box center [1376, 748] width 101 height 25
click at [270, 333] on span "Nicole Perhne, 65/2-4 Purser Avenue, Castle Hill 2154 NSW, Australia" at bounding box center [408, 334] width 394 height 14
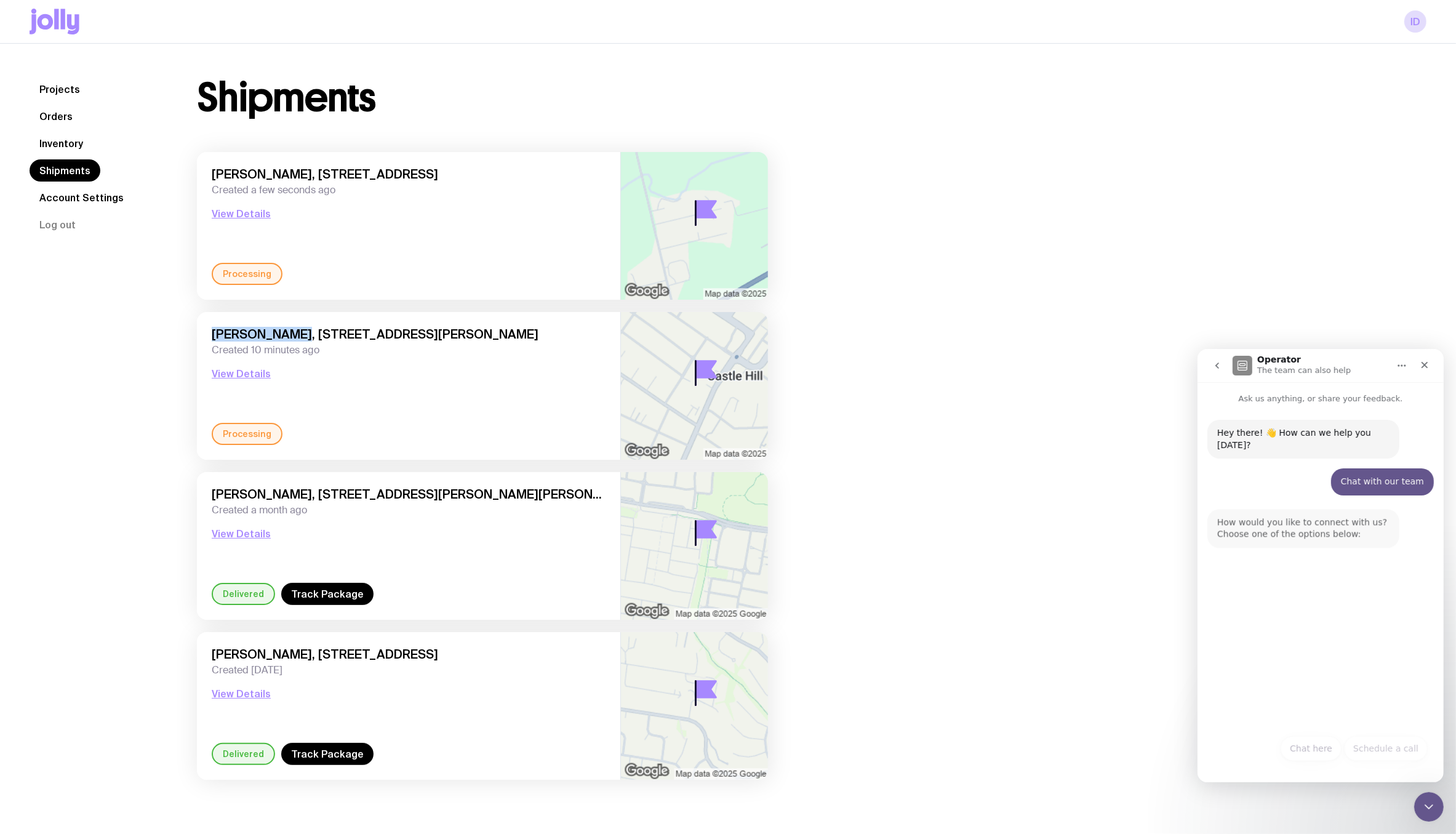
drag, startPoint x: 294, startPoint y: 333, endPoint x: 178, endPoint y: 333, distance: 116.0
click at [177, 333] on div "Shipments Leeanne Meldrum, 18 Panapa Road, Waipatu 4172 Hastings, New Zealand C…" at bounding box center [483, 435] width 630 height 714
copy span "Nicole Perhne"
click at [1309, 752] on button "Chat here" at bounding box center [1310, 748] width 61 height 25
type textarea "I"
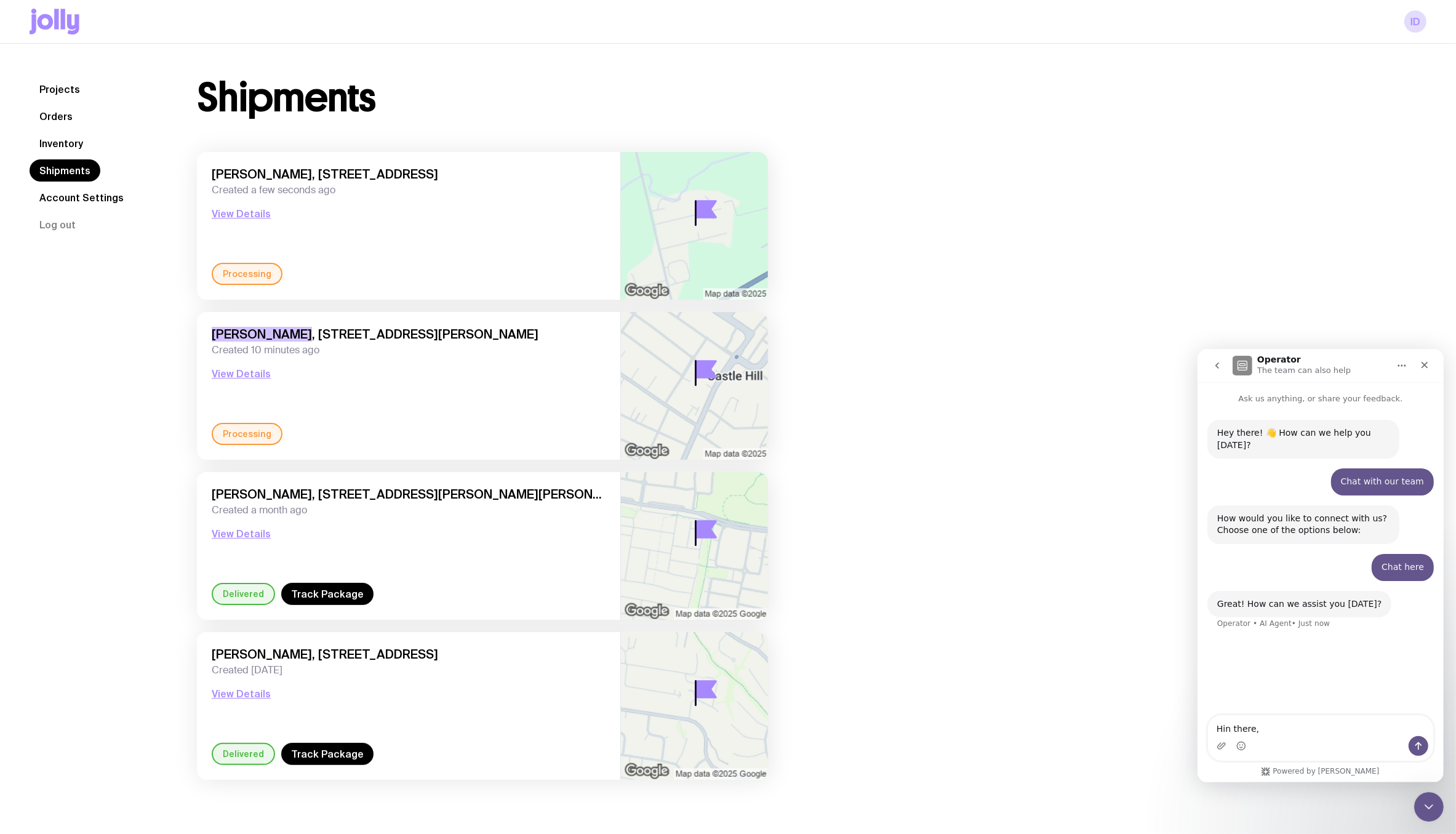
click at [1228, 727] on textarea "Hin there," at bounding box center [1319, 725] width 225 height 21
click at [1273, 723] on textarea "Hi there," at bounding box center [1319, 725] width 225 height 21
type textarea "Hi there, I've just spoken to my sales rep Conor as I hit submit order too soon…"
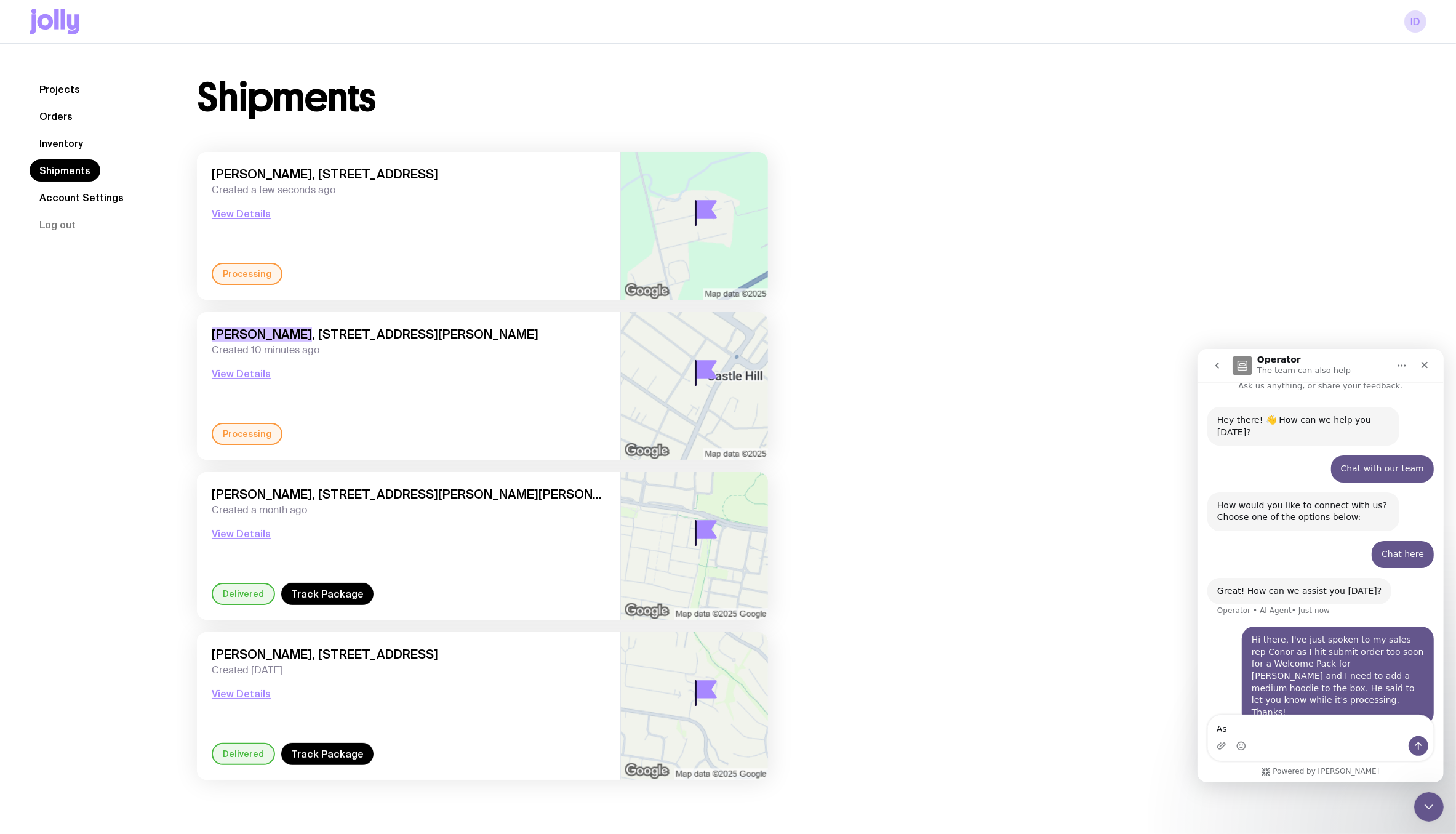
type textarea "Ash"
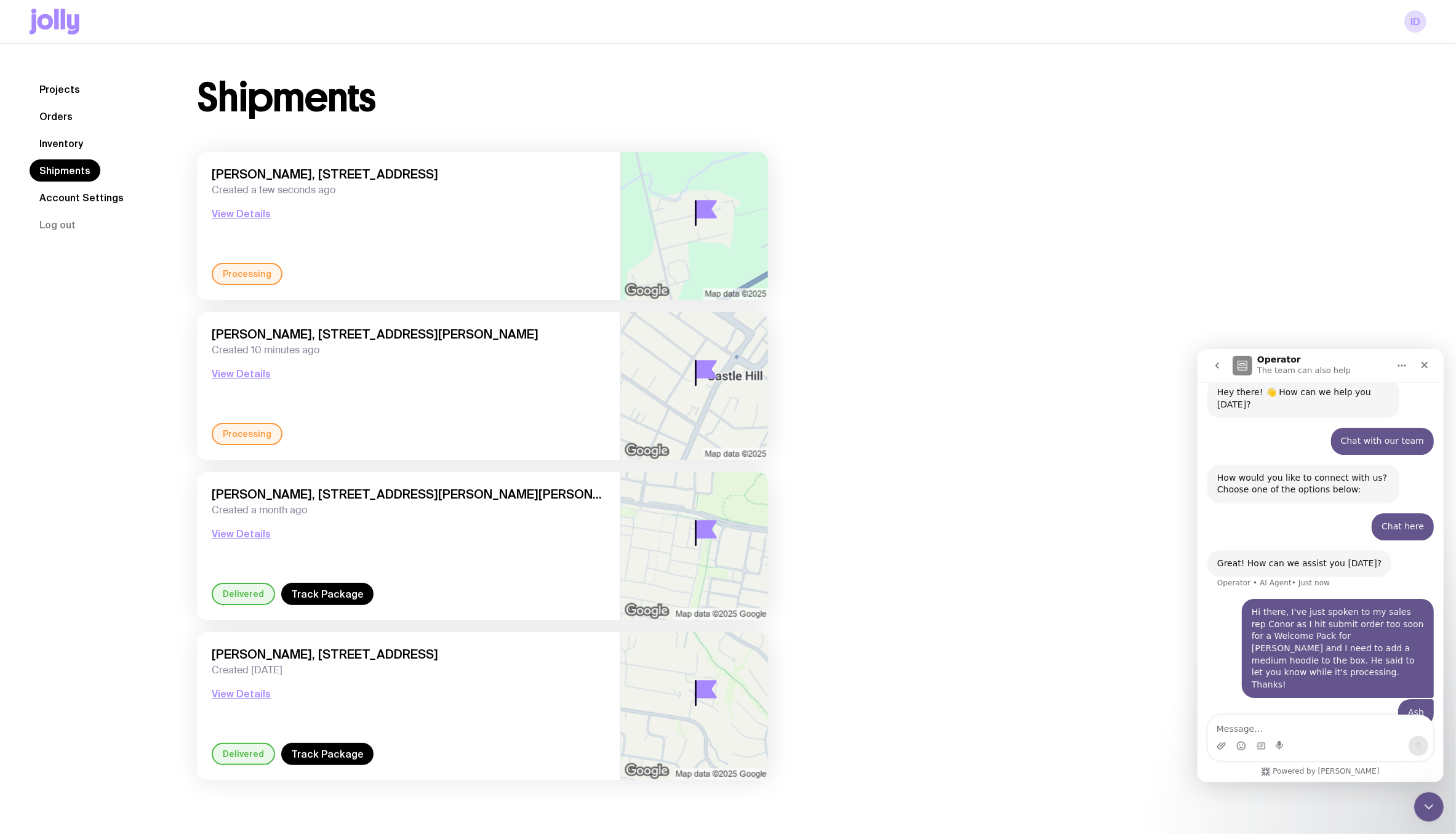
click at [180, 361] on div "Shipments Leeanne Meldrum, 18 Panapa Road, Waipatu 4172 Hastings, New Zealand C…" at bounding box center [483, 435] width 630 height 714
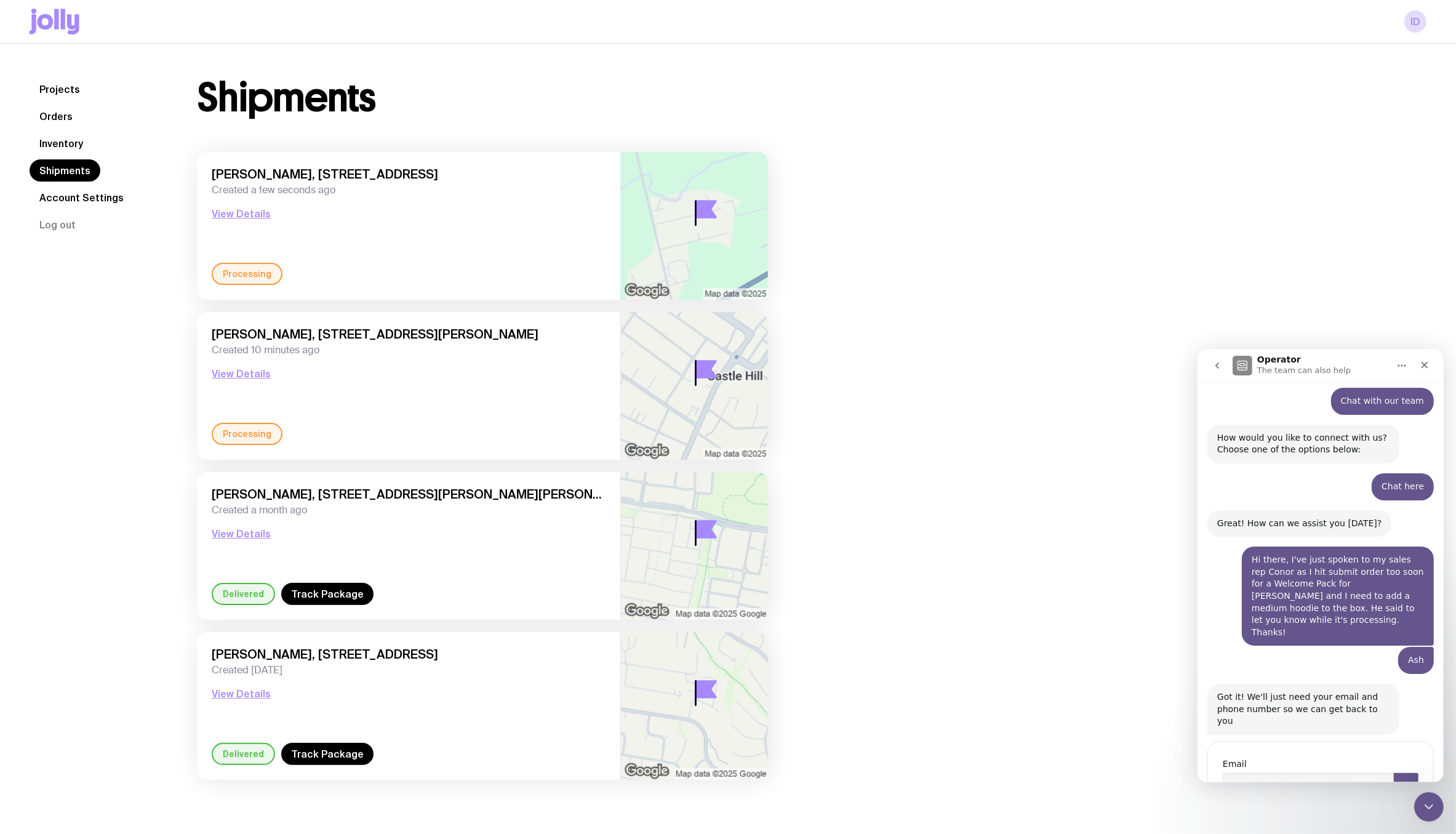
scroll to position [108, 0]
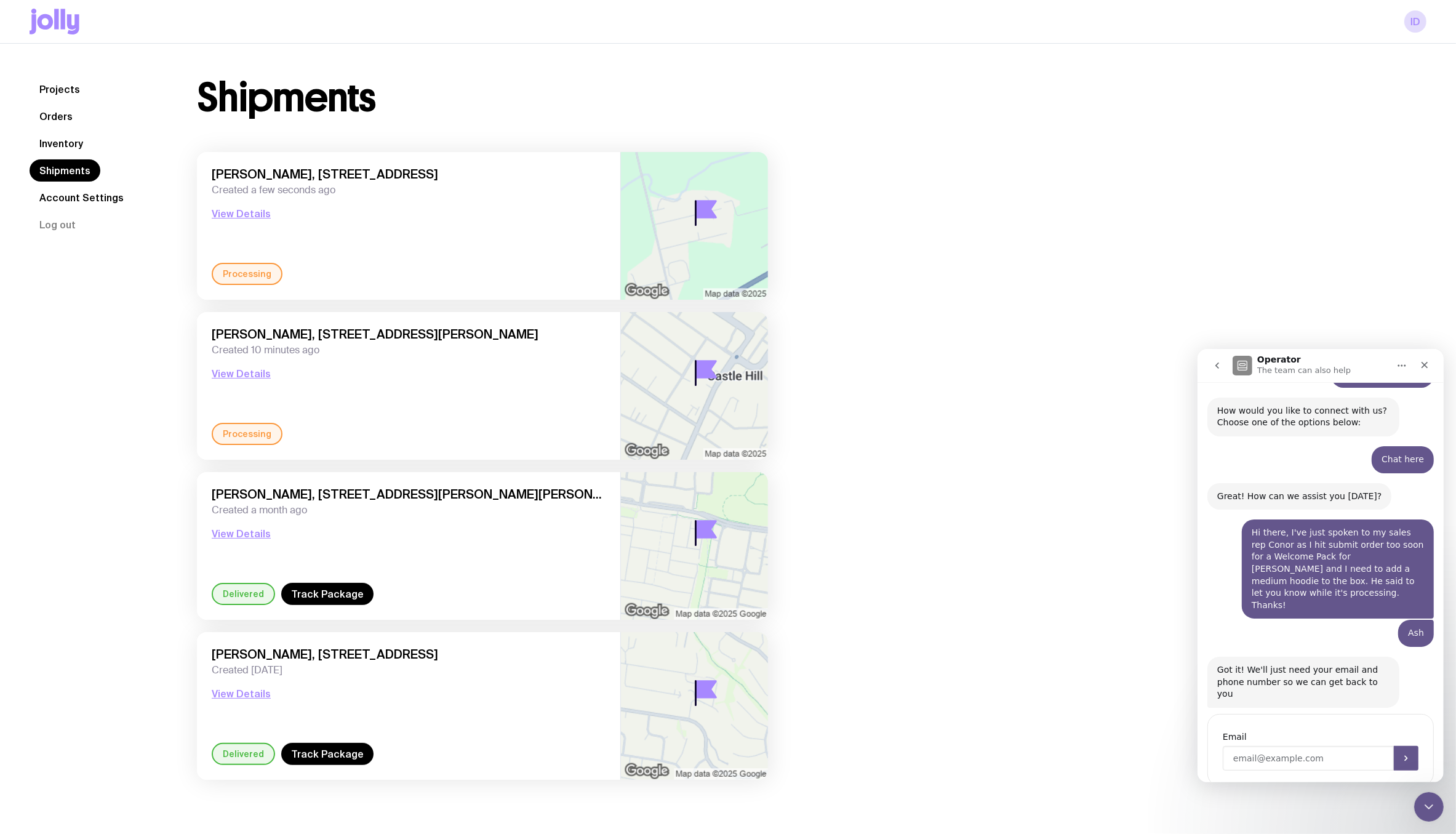
click at [1283, 746] on input "Enter your email" at bounding box center [1308, 758] width 171 height 25
click at [1363, 746] on input "[PERSON_NAME][EMAIL_ADDRESS][DOMAIN_NAME]" at bounding box center [1308, 758] width 171 height 25
type input "[PERSON_NAME][EMAIL_ADDRESS][DOMAIN_NAME]"
click at [1363, 753] on icon "Submit" at bounding box center [1406, 758] width 10 height 10
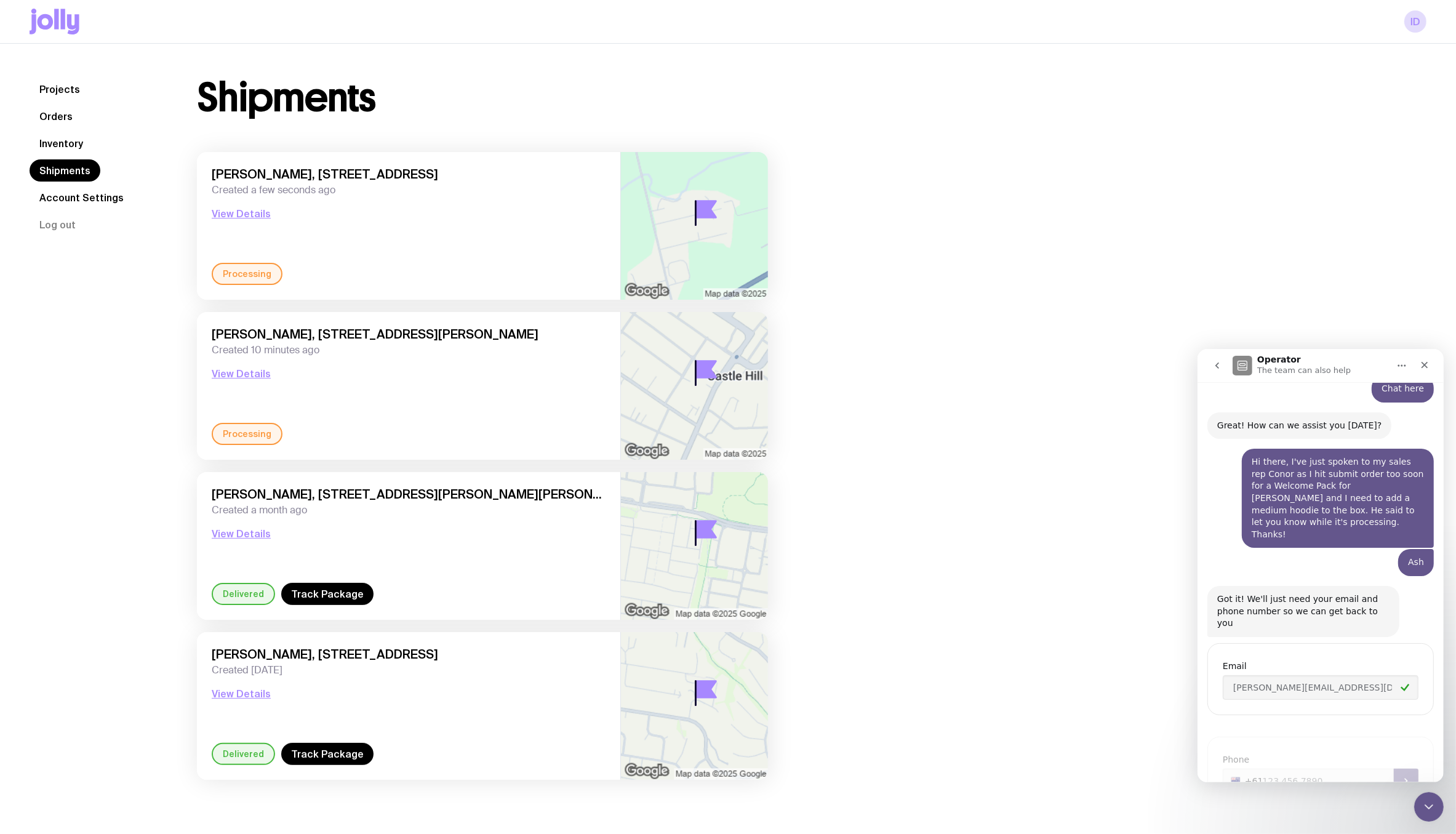
scroll to position [194, 0]
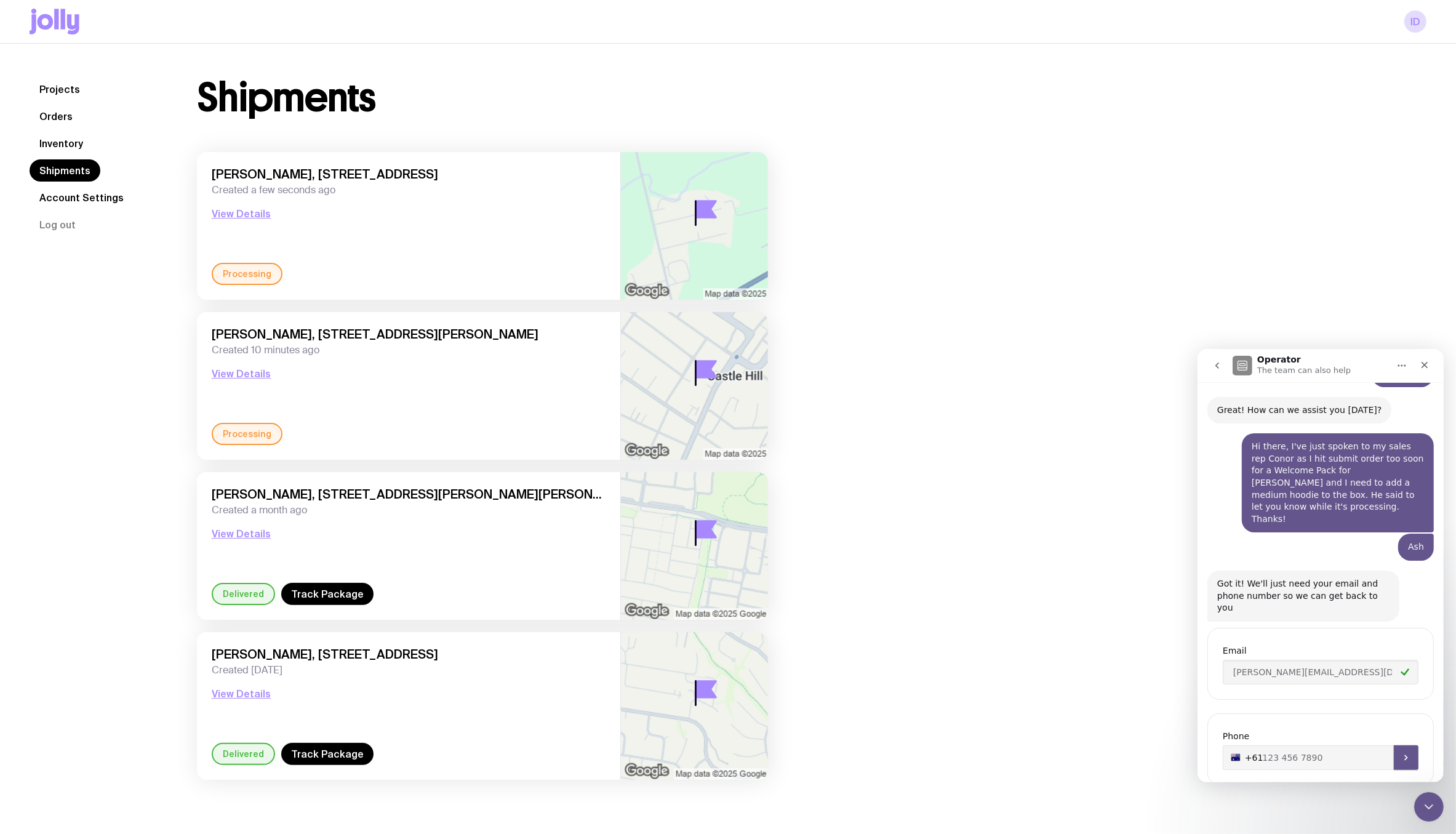
click at [1295, 745] on input "+61" at bounding box center [1320, 757] width 196 height 25
type input "[PHONE_NUMBER]"
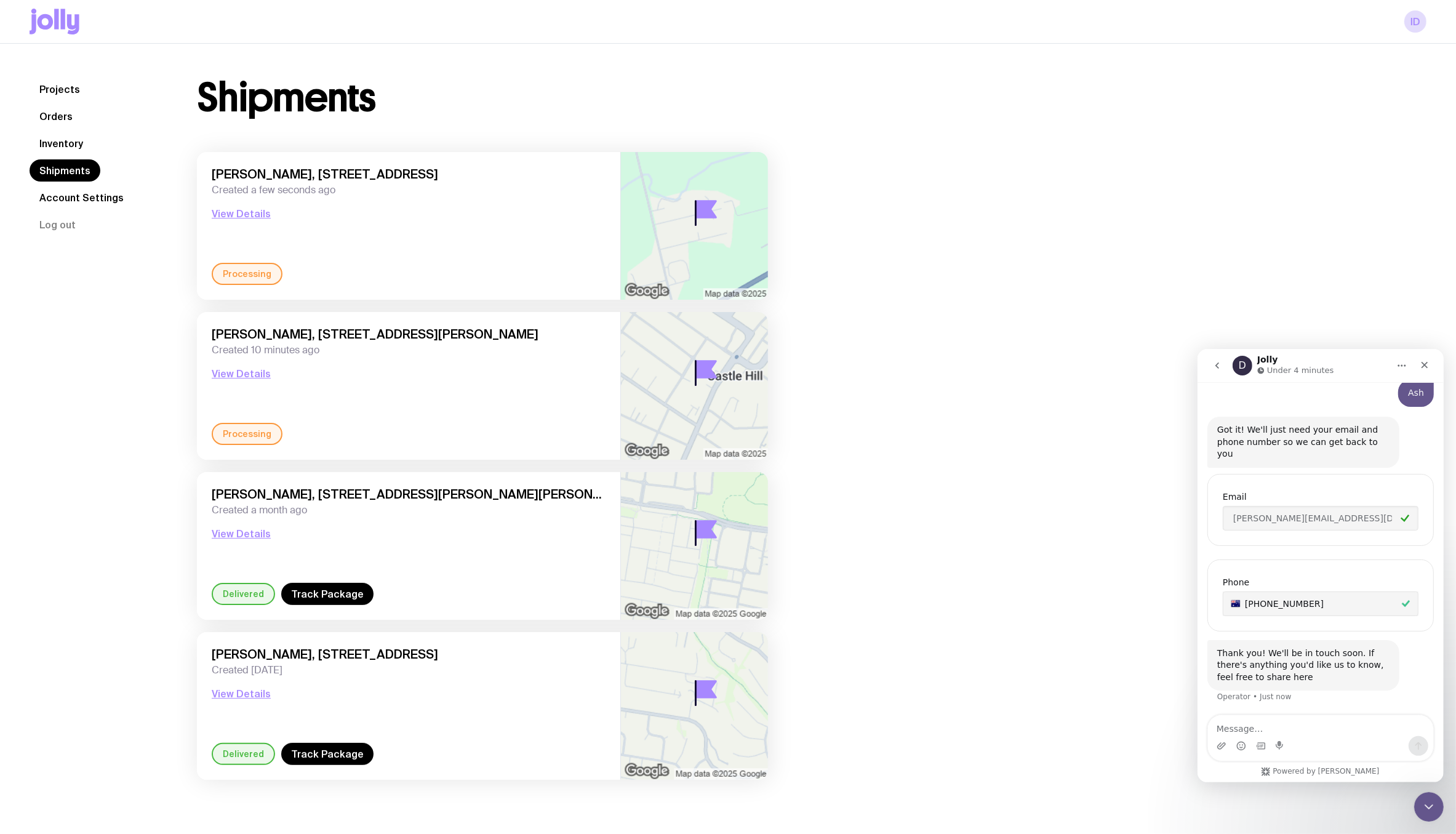
click at [1258, 730] on textarea "Message…" at bounding box center [1319, 725] width 225 height 21
type textarea "This is time sensitive so hopefully you can"
drag, startPoint x: 1394, startPoint y: 724, endPoint x: 987, endPoint y: 721, distance: 407.0
click at [1197, 721] on html "D Jolly Under 4 minutes Ask us anything, or share your feedback. Hey there! 👋 H…" at bounding box center [1320, 565] width 246 height 434
click at [1363, 21] on link "ID" at bounding box center [1415, 21] width 22 height 22
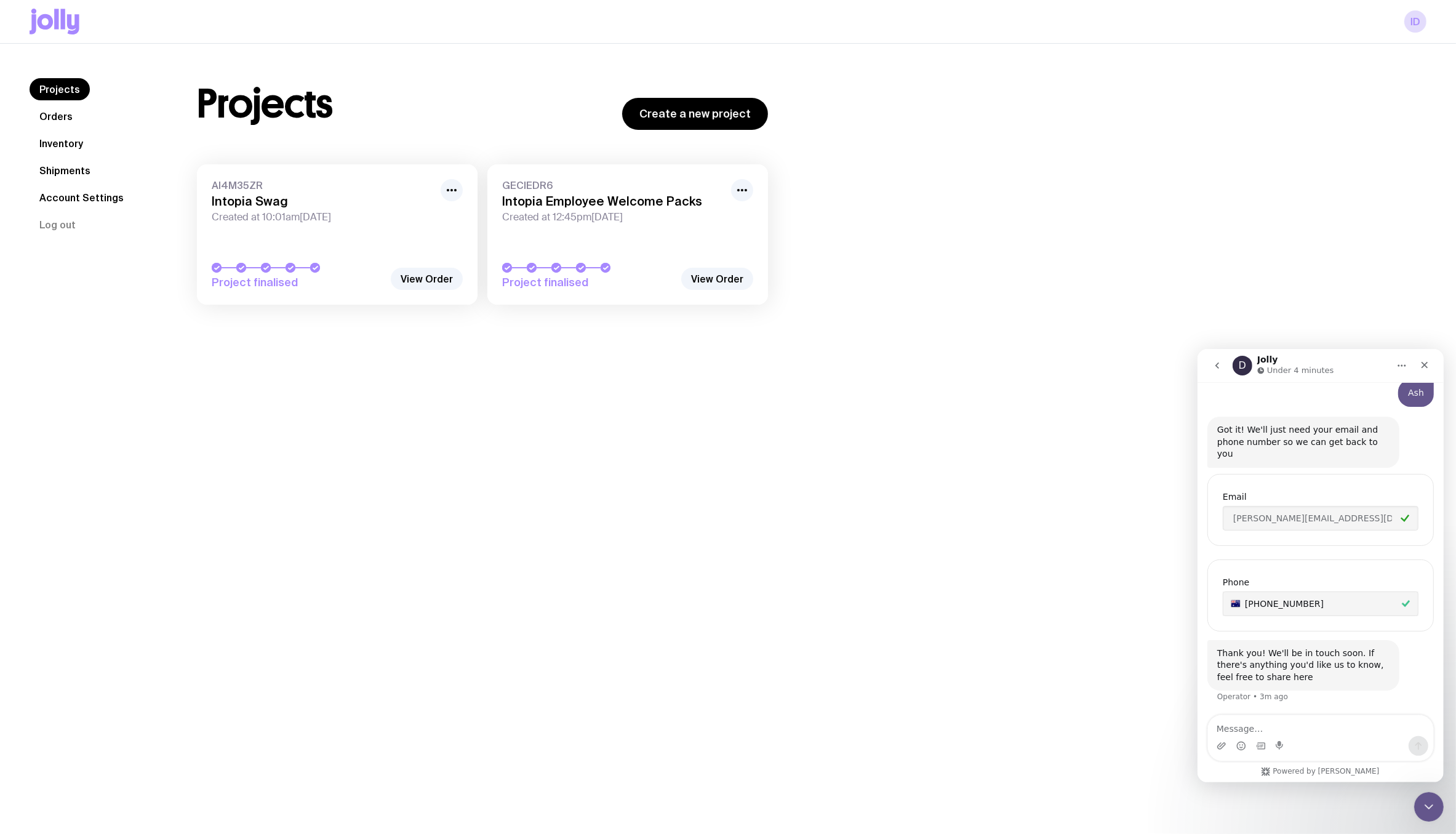
click at [1200, 51] on div "Projects Orders Inventory Shipments Account Settings Log out Projects Orders In…" at bounding box center [728, 197] width 1456 height 308
click at [64, 144] on link "Inventory" at bounding box center [61, 143] width 64 height 22
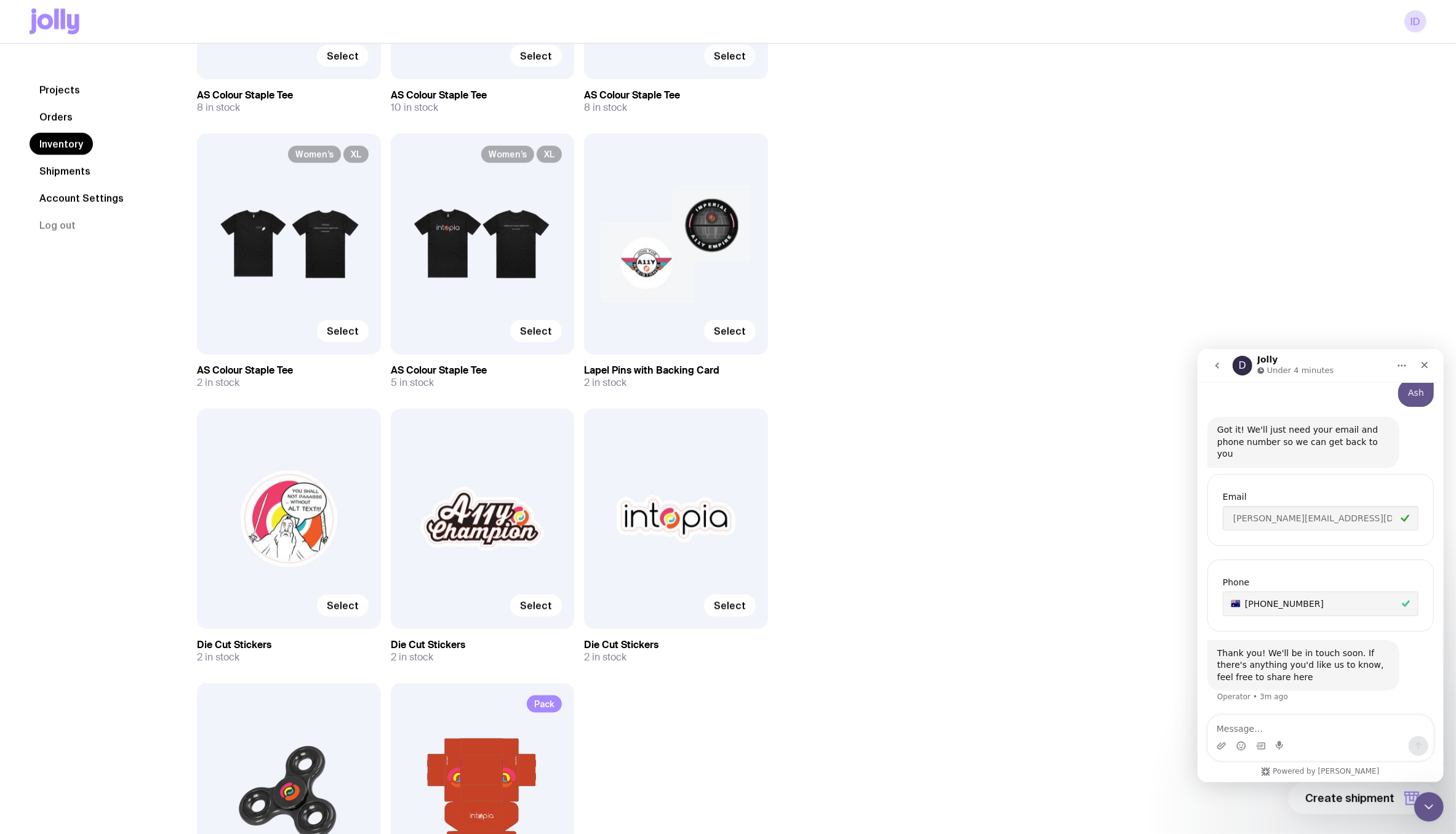
scroll to position [1897, 0]
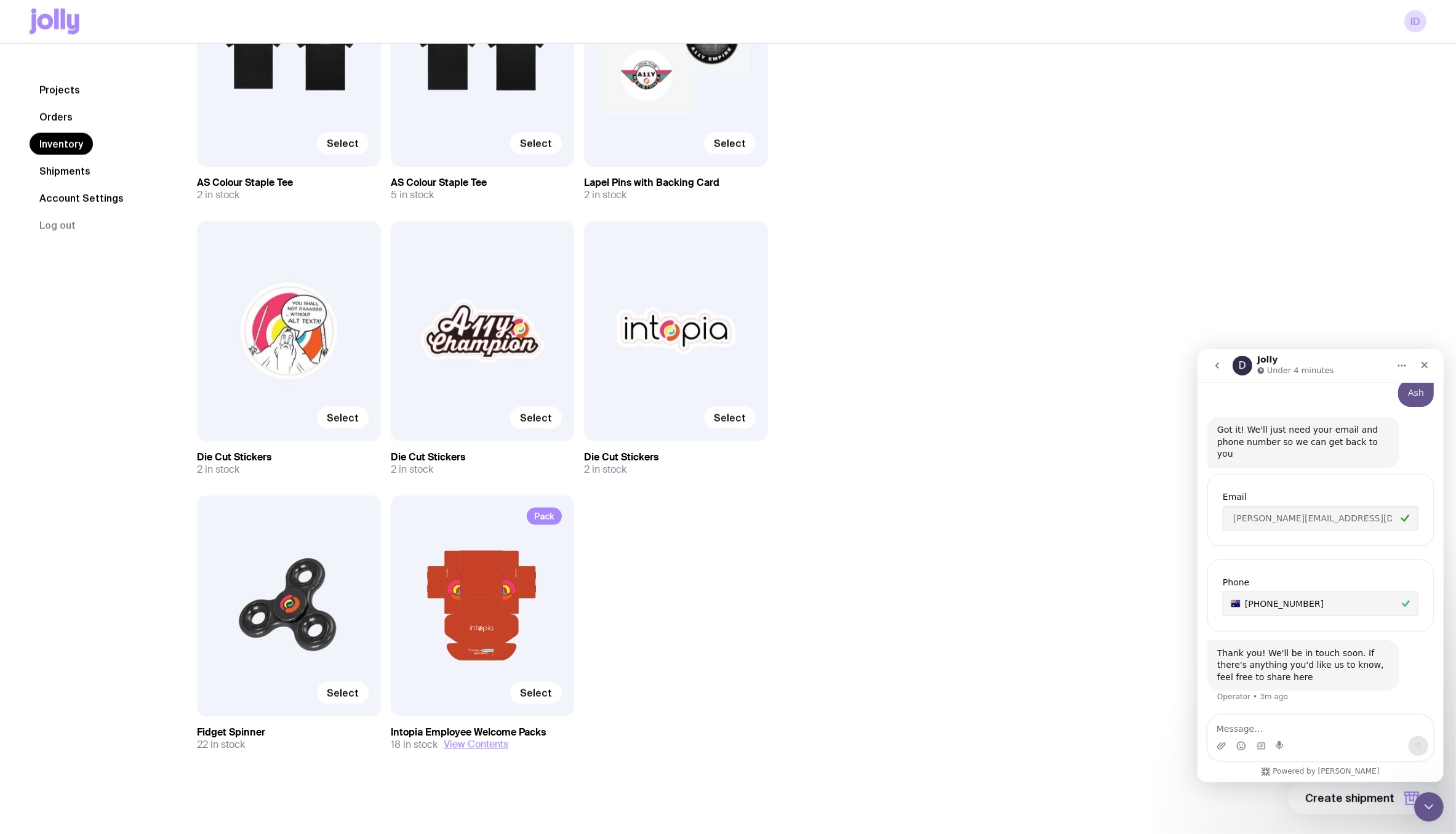
click at [471, 560] on div "Pack Select" at bounding box center [483, 606] width 184 height 221
click at [535, 692] on span "Select" at bounding box center [536, 693] width 32 height 13
click at [0, 0] on input "Select" at bounding box center [0, 0] width 0 height 0
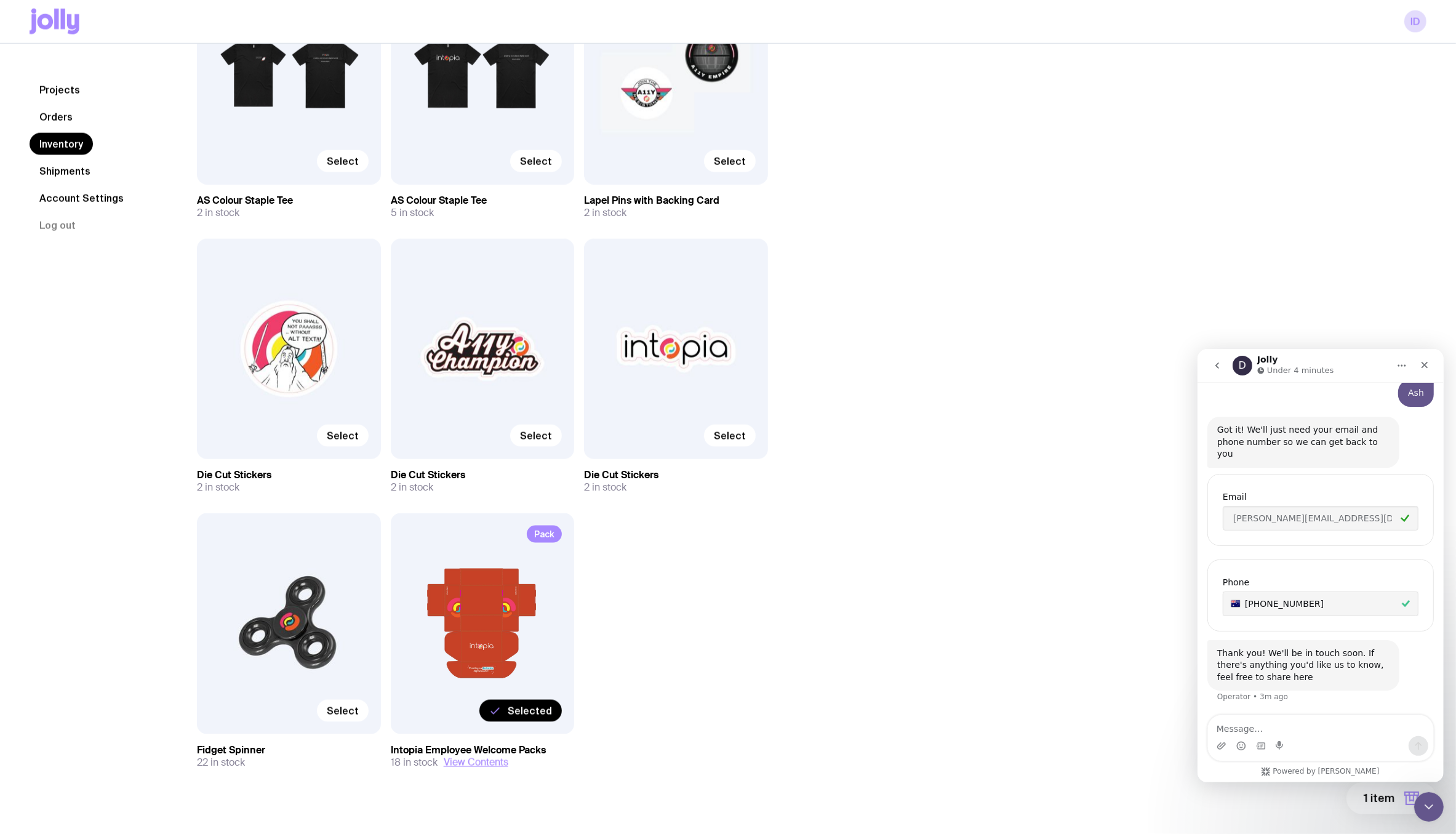
scroll to position [1877, 0]
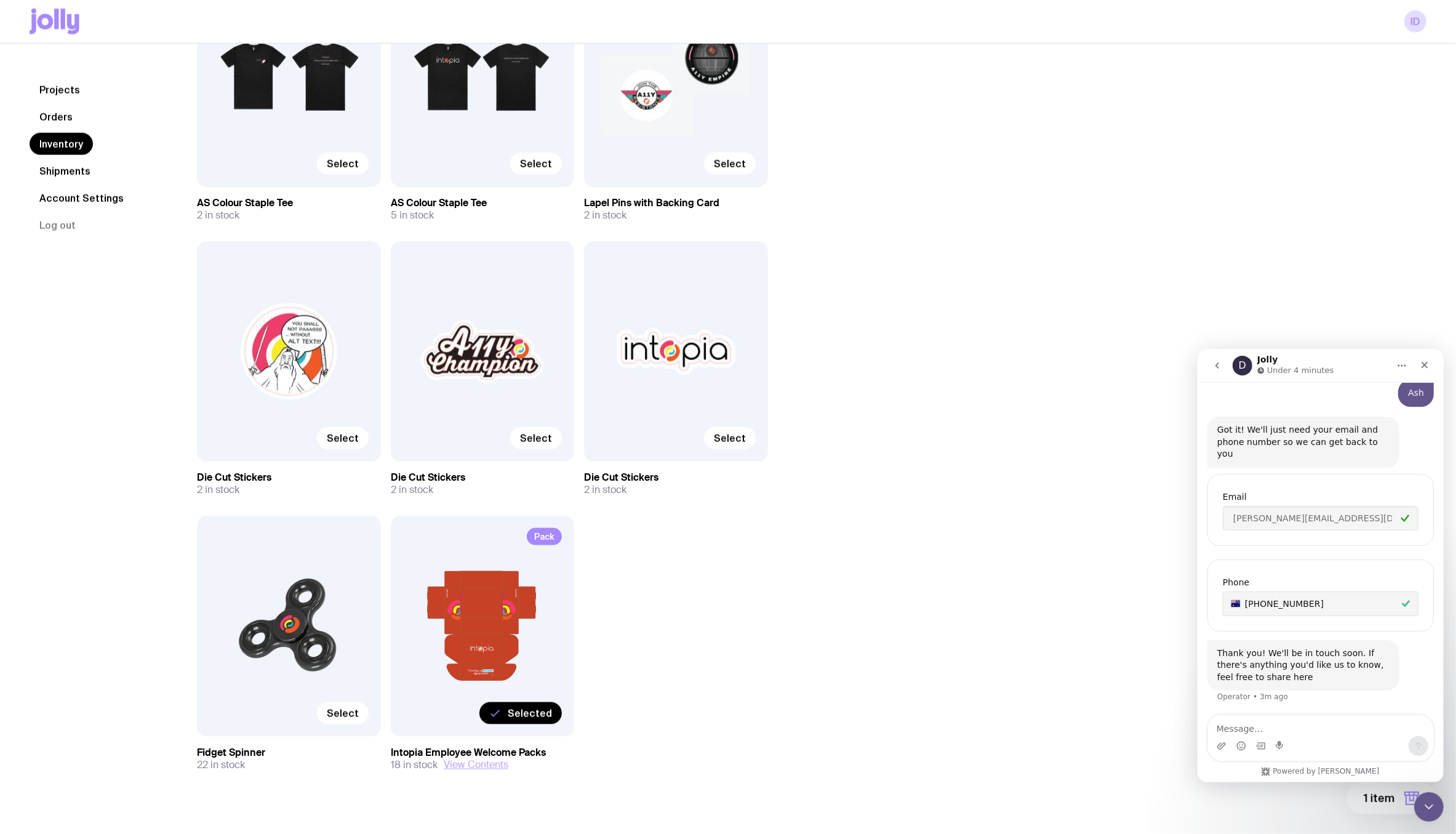
click at [458, 767] on button "View Contents" at bounding box center [476, 765] width 65 height 13
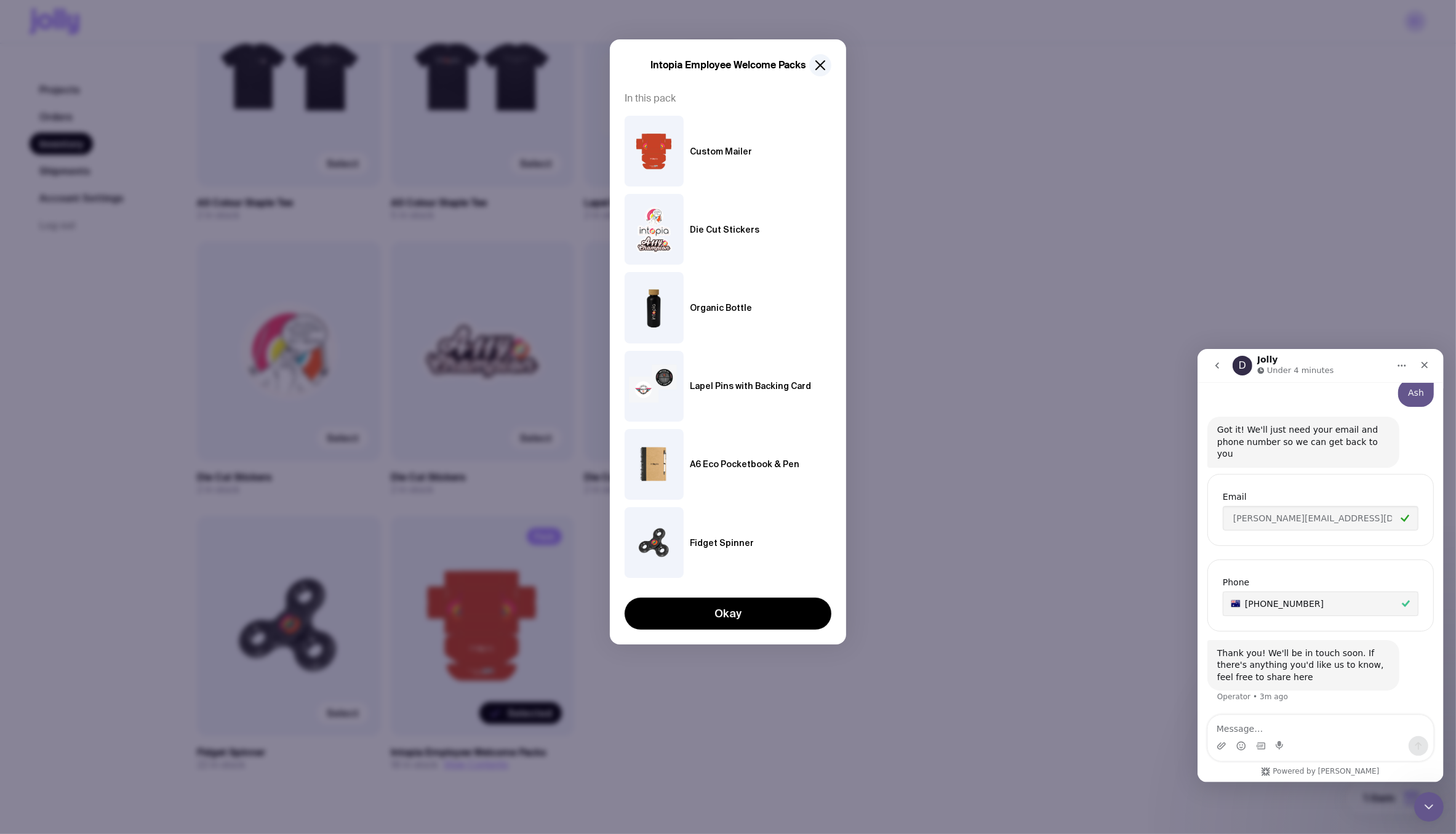
scroll to position [1897, 0]
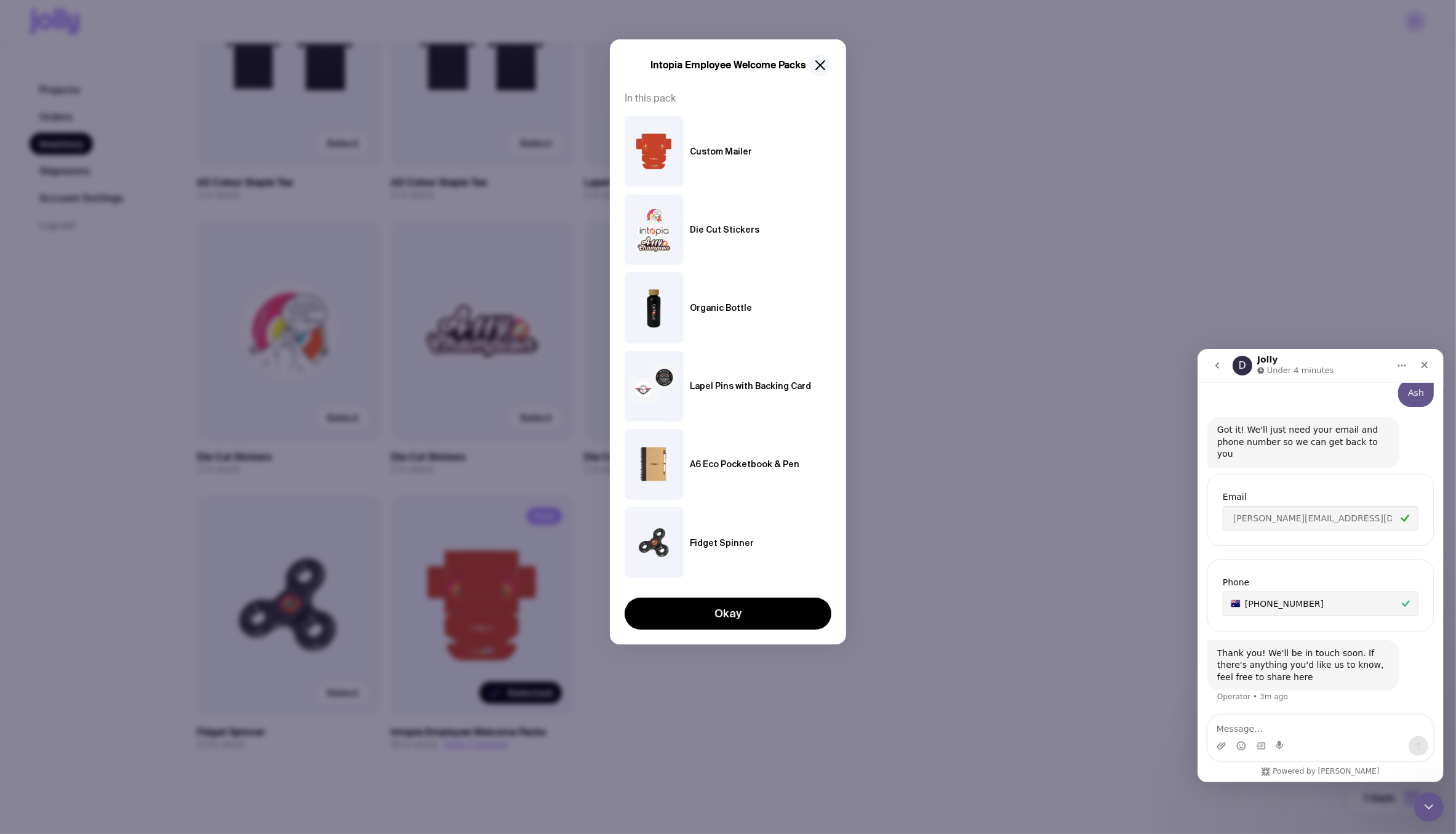
click at [816, 64] on icon "button" at bounding box center [820, 65] width 14 height 14
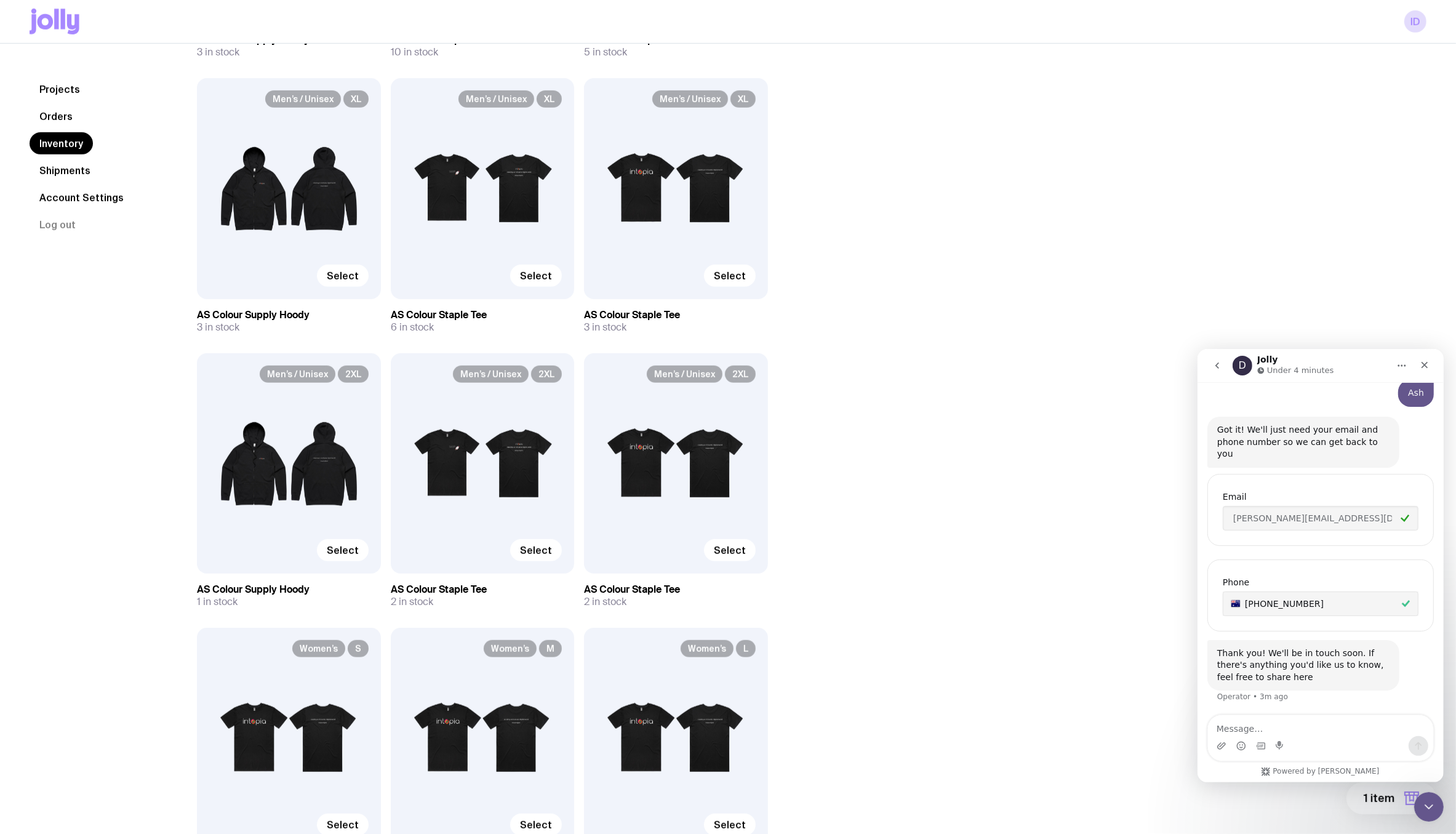
scroll to position [549, 0]
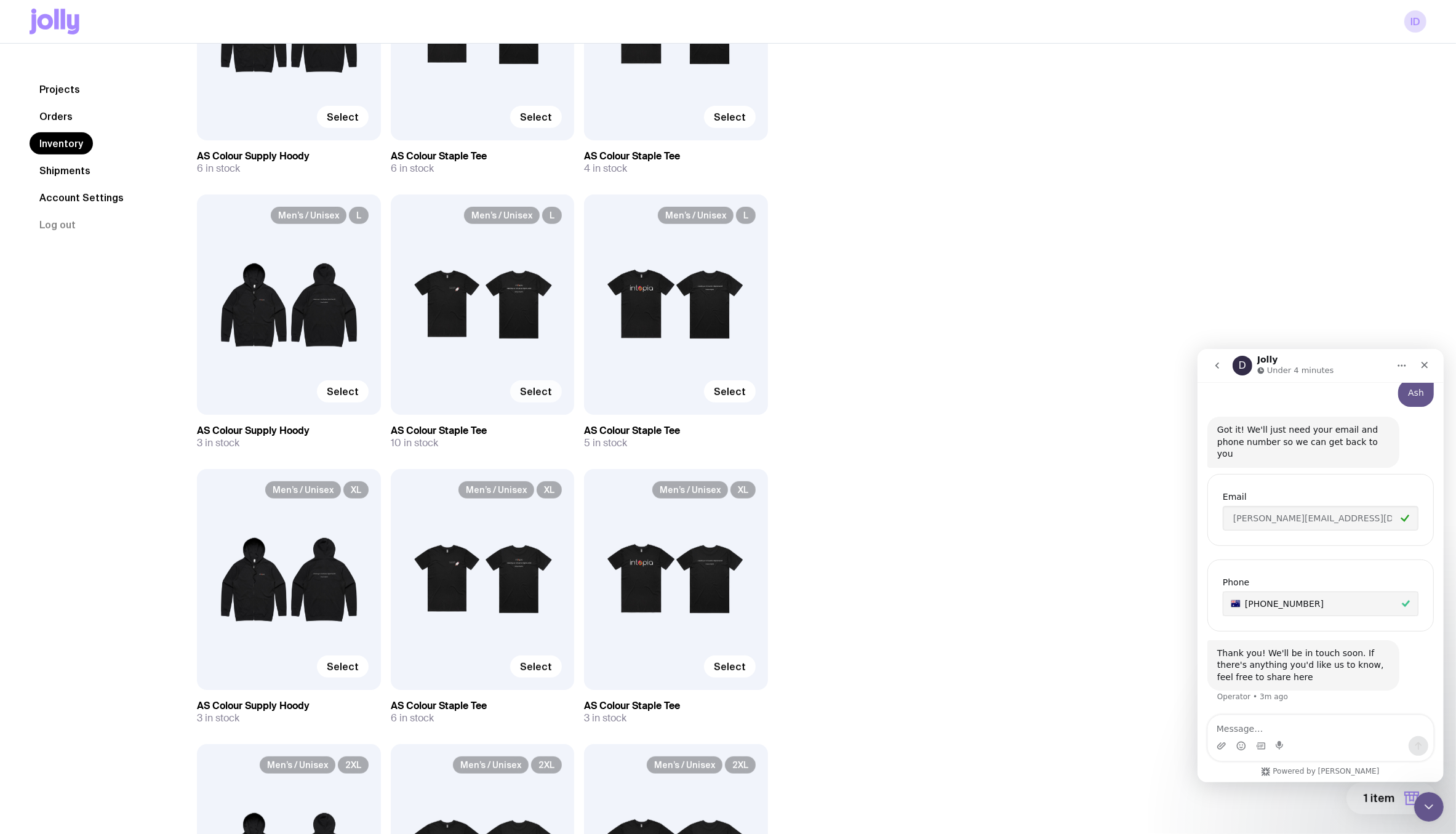
click at [537, 390] on span "Select" at bounding box center [536, 391] width 32 height 13
click at [0, 0] on input "Select" at bounding box center [0, 0] width 0 height 0
click at [526, 393] on span "Selected" at bounding box center [530, 391] width 44 height 13
click at [0, 0] on input "Selected" at bounding box center [0, 0] width 0 height 0
click at [731, 388] on span "Select" at bounding box center [730, 391] width 32 height 13
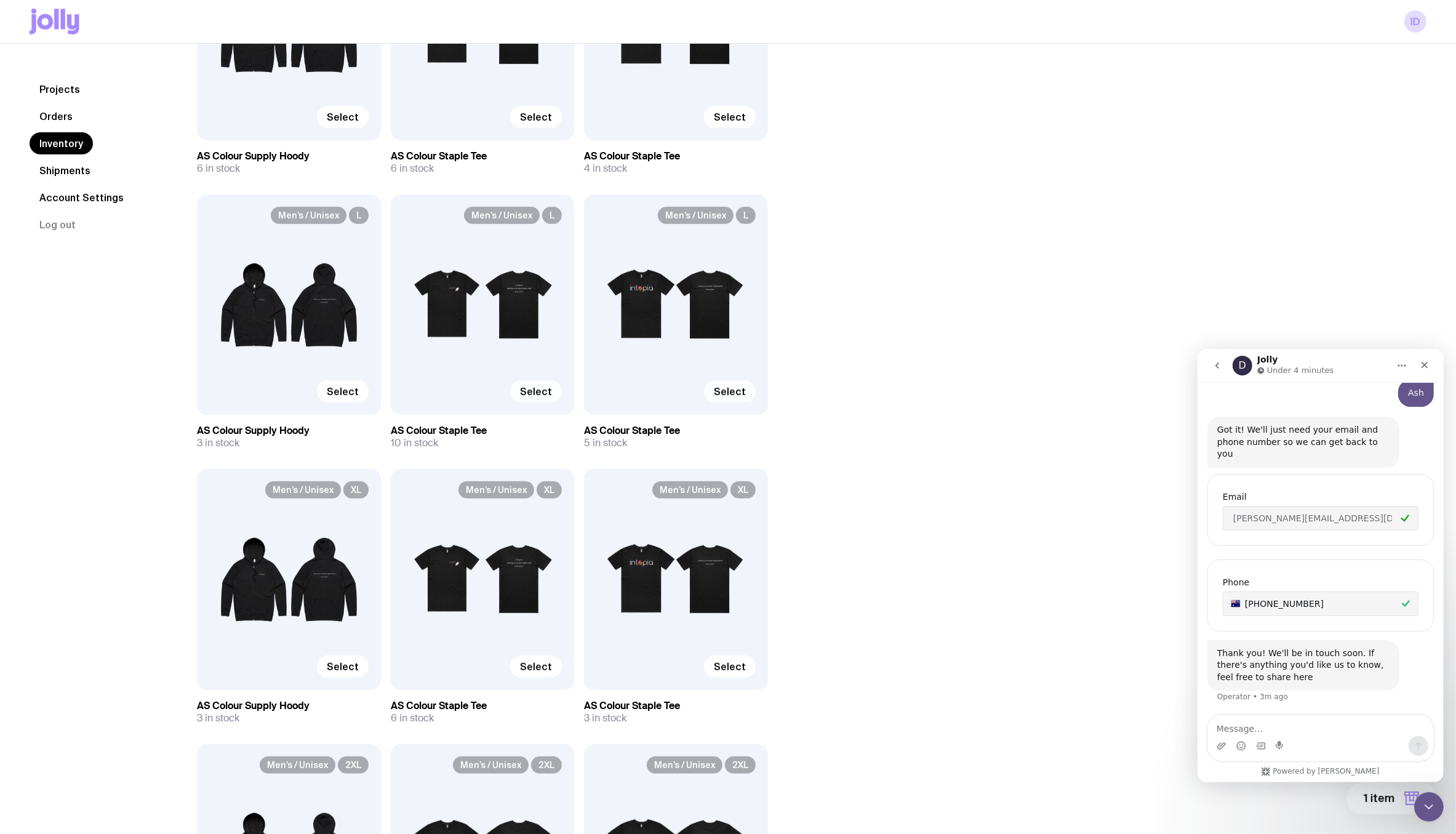
click at [0, 0] on input "Select" at bounding box center [0, 0] width 0 height 0
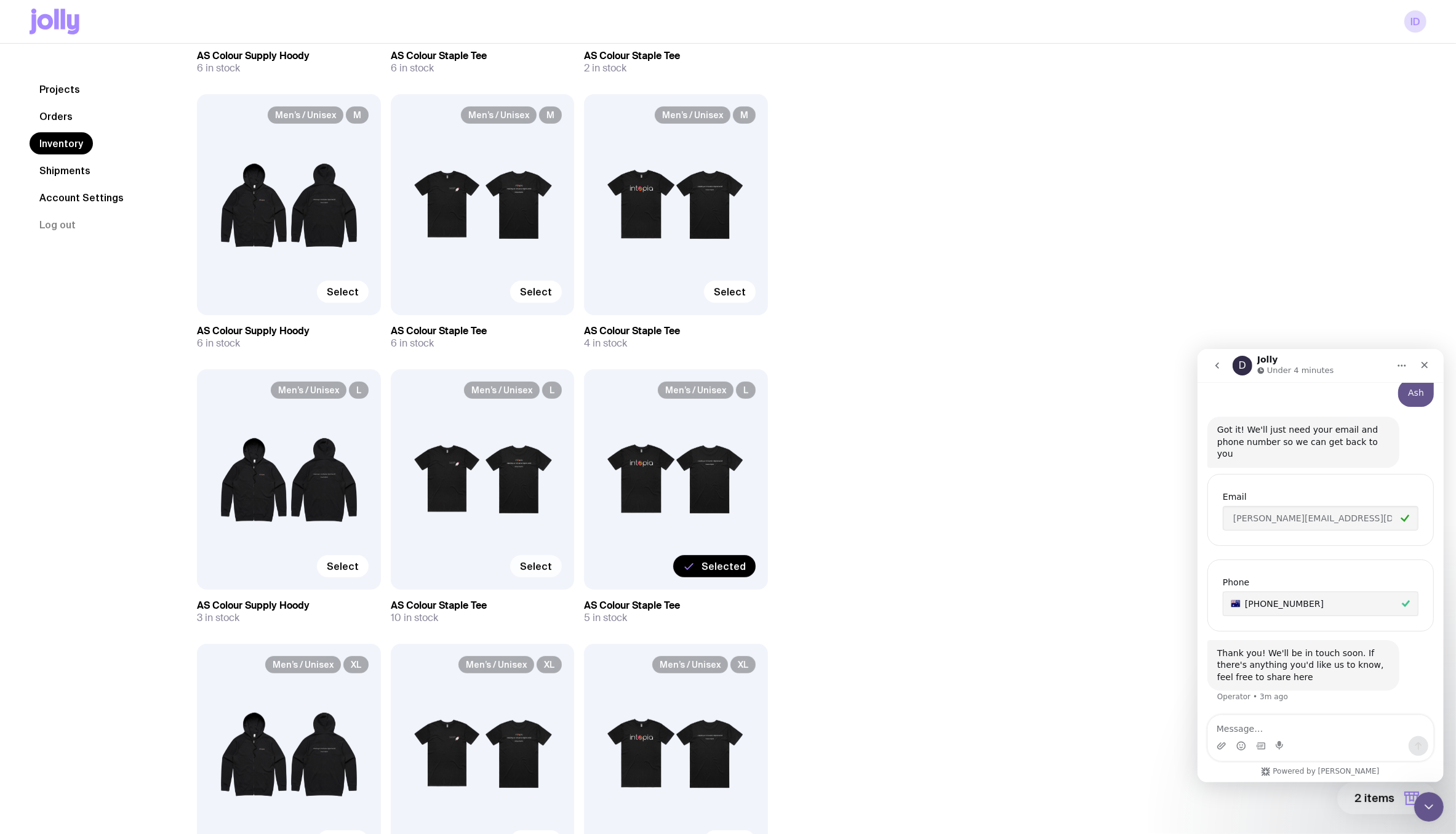
scroll to position [371, 0]
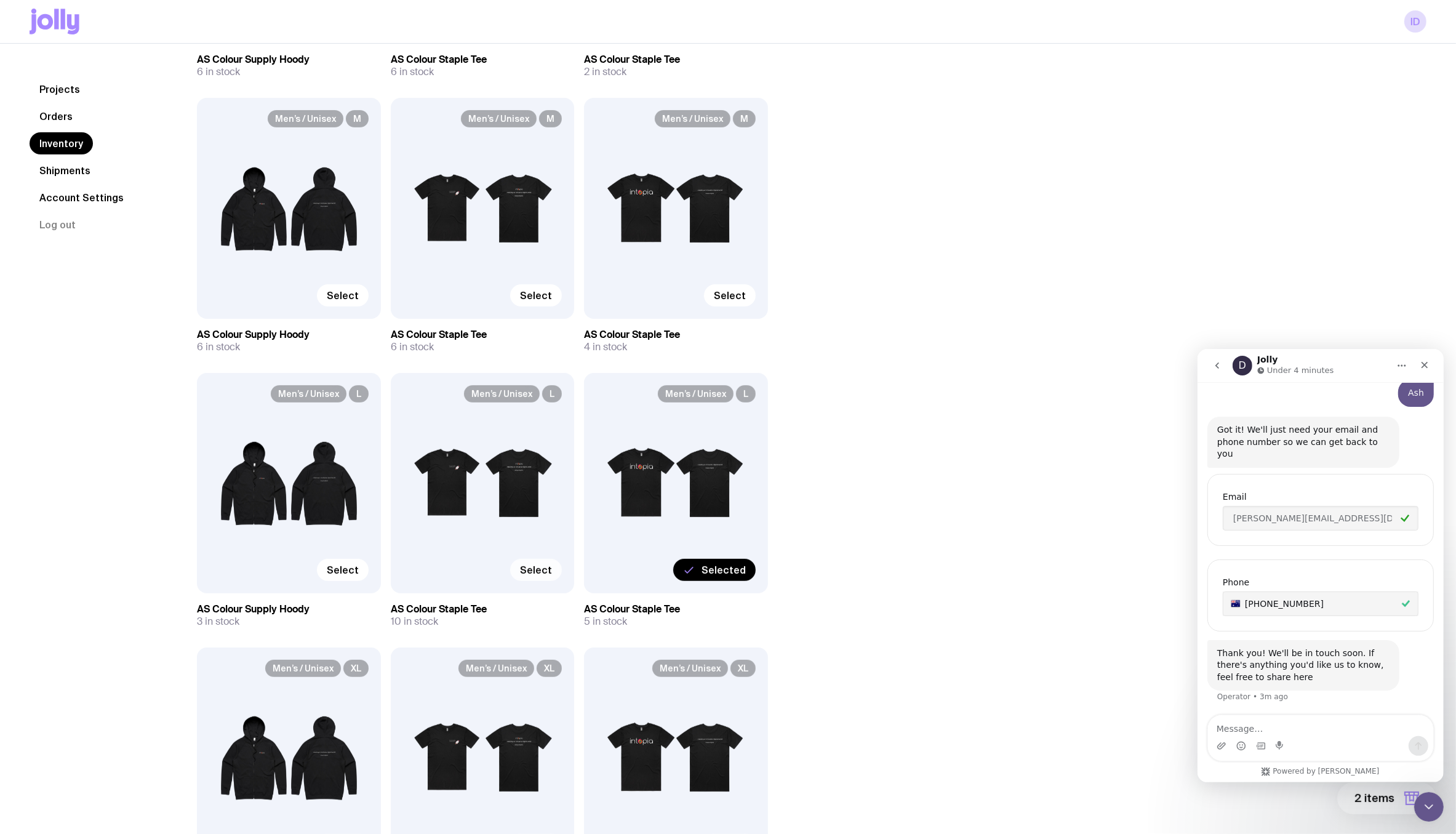
click at [539, 573] on span "Select" at bounding box center [536, 570] width 32 height 13
click at [0, 0] on input "Select" at bounding box center [0, 0] width 0 height 0
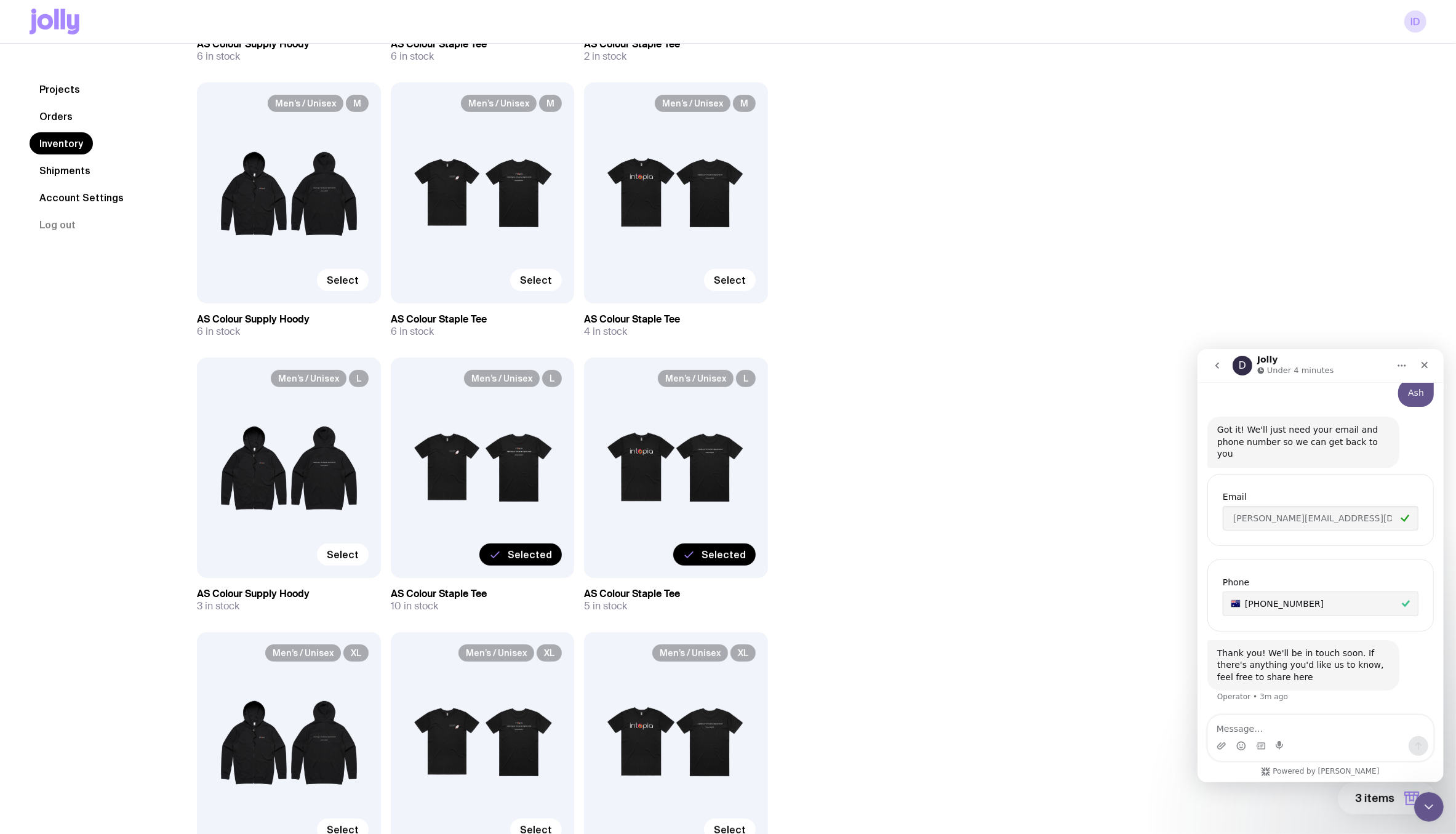
scroll to position [395, 0]
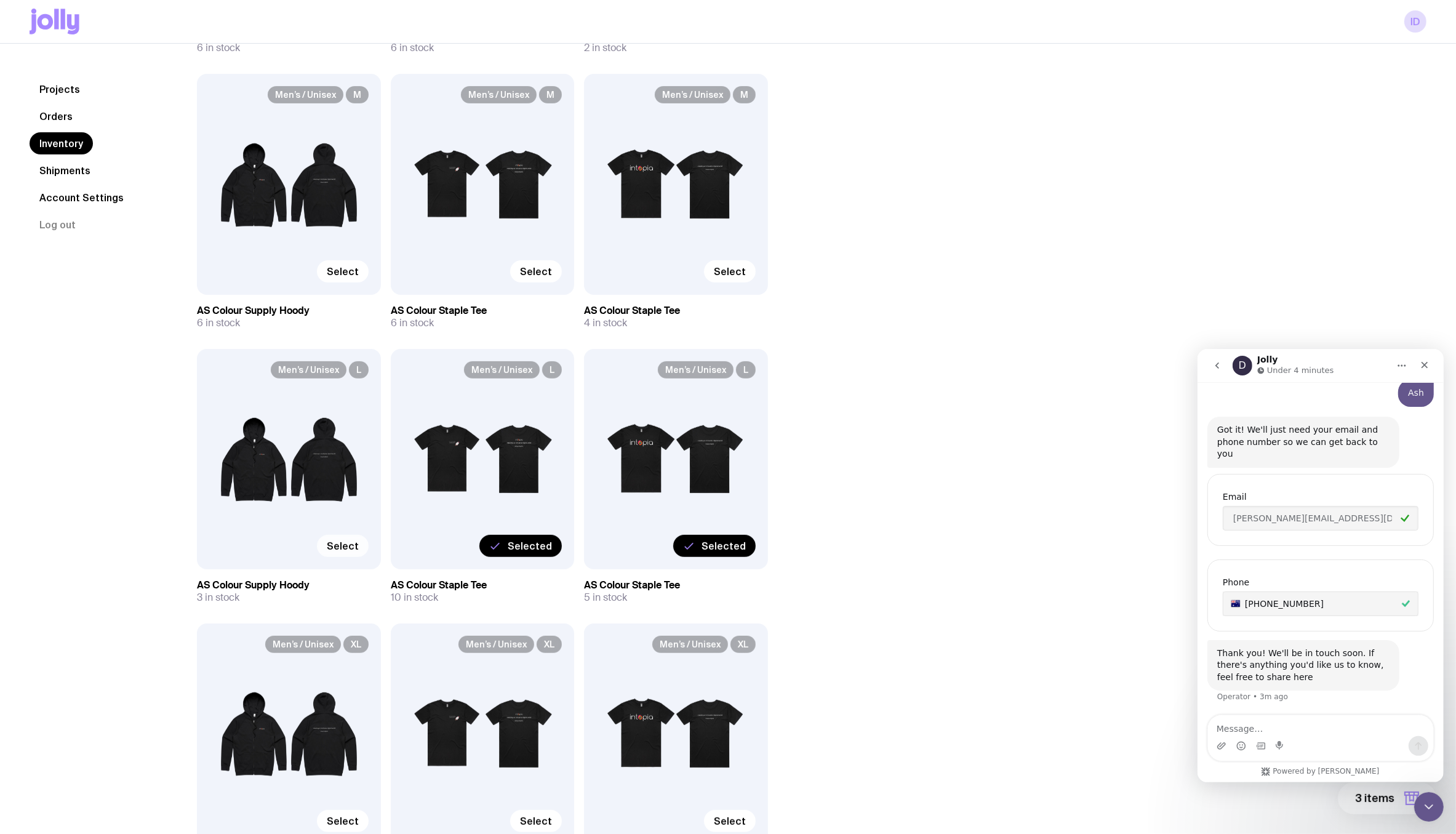
click at [345, 553] on label "Select" at bounding box center [343, 546] width 52 height 22
click at [0, 0] on input "Select" at bounding box center [0, 0] width 0 height 0
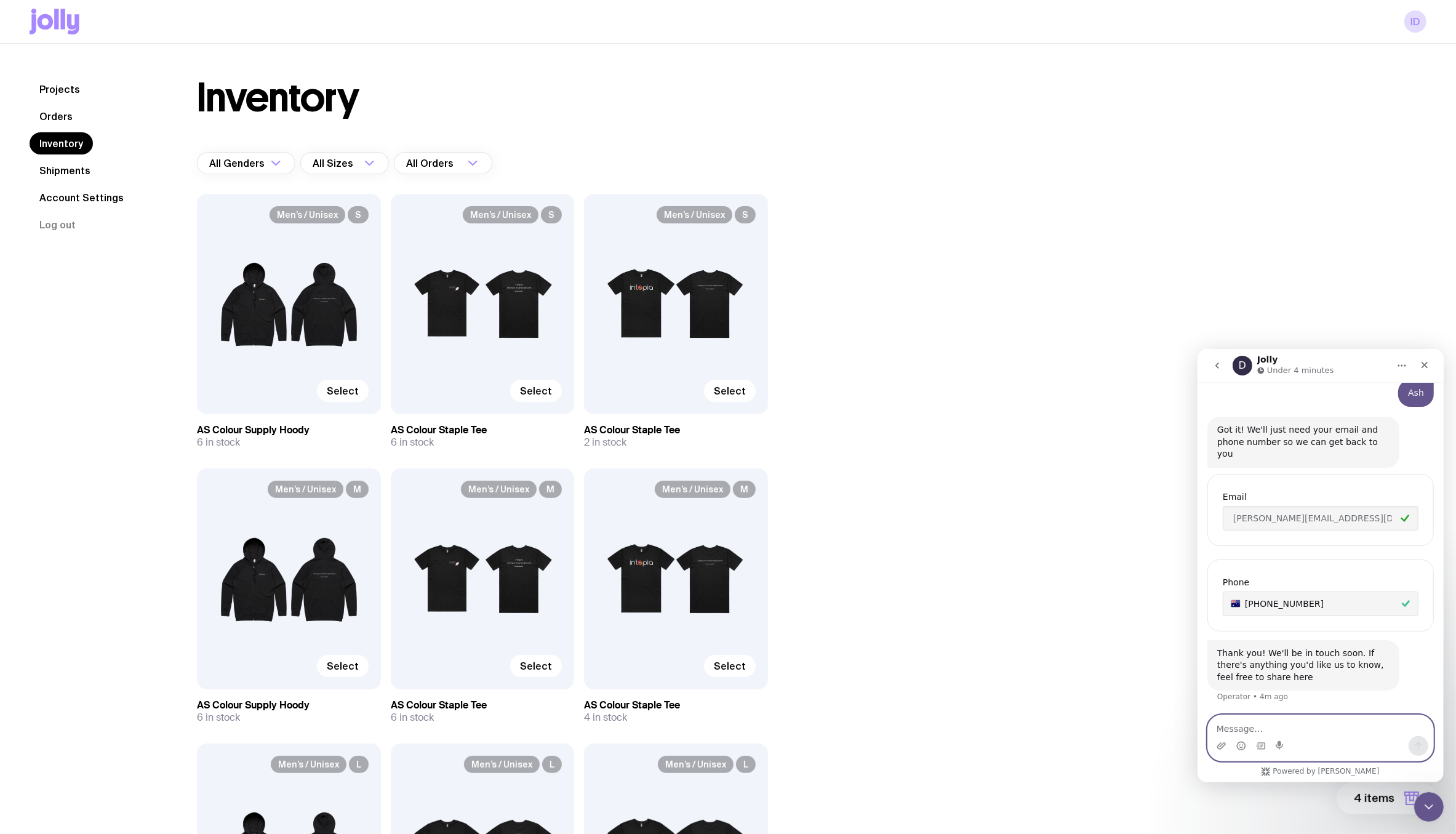
click at [1266, 731] on textarea "Message…" at bounding box center [1319, 725] width 225 height 21
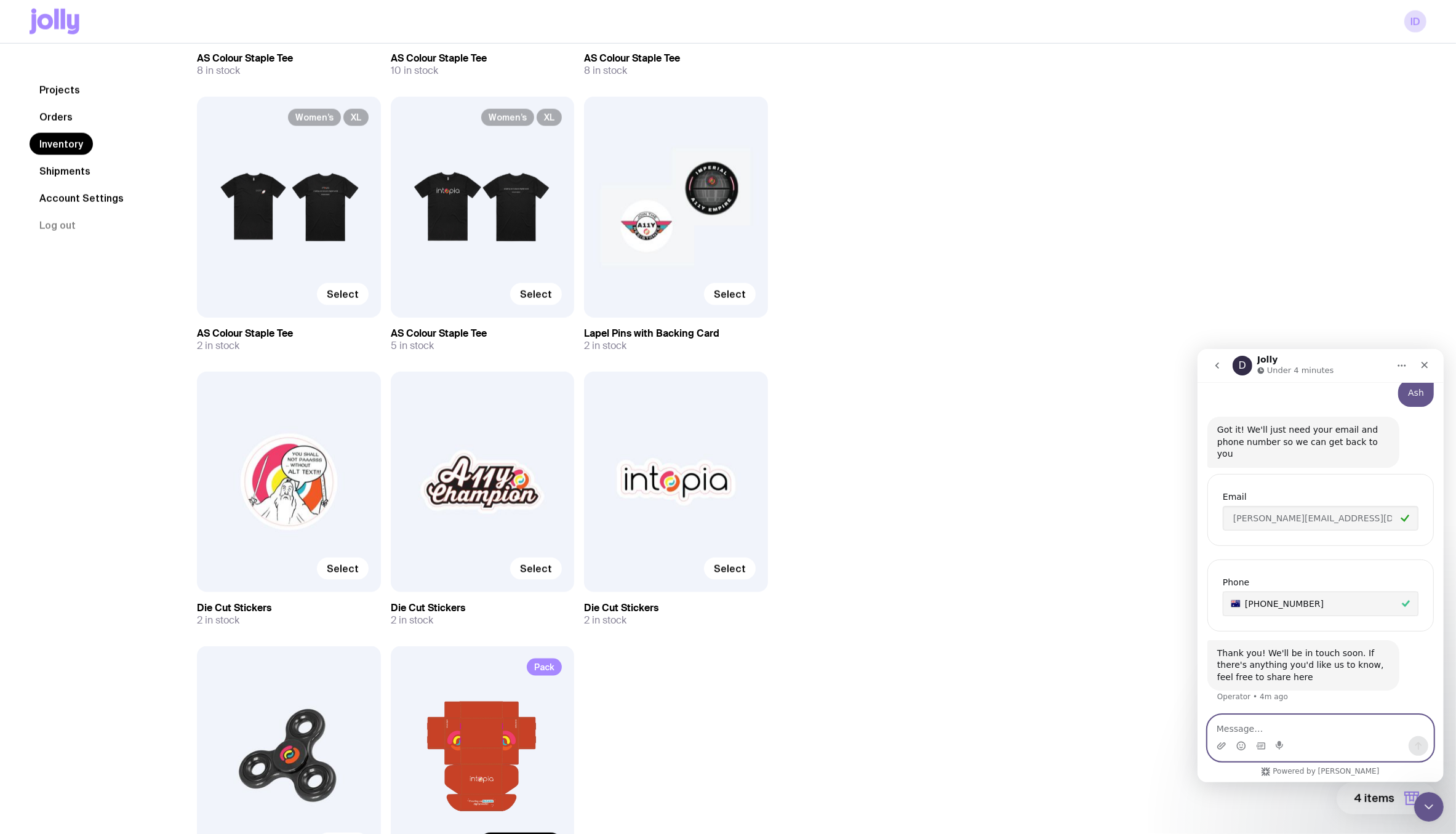
scroll to position [1897, 0]
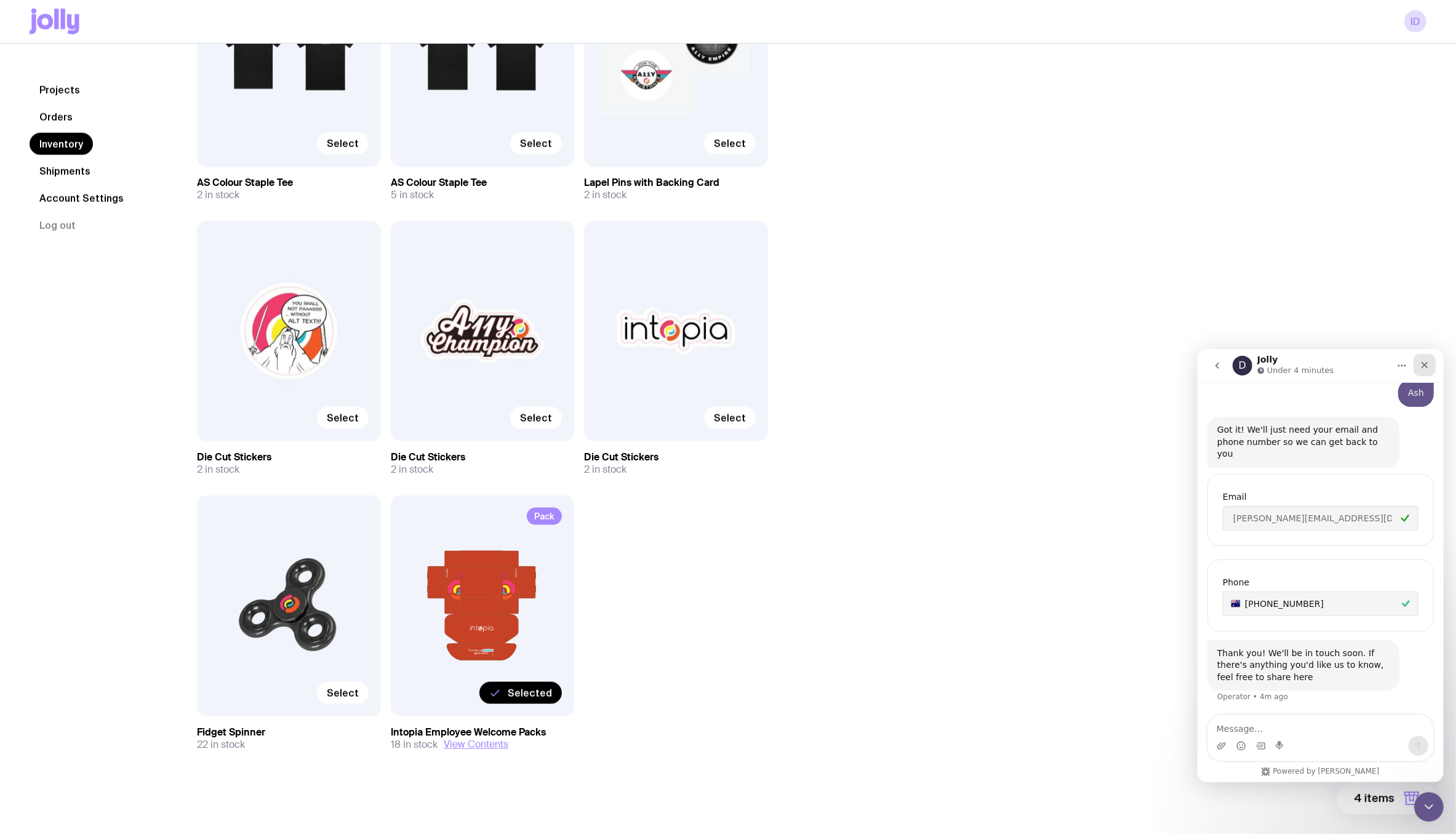
click at [1363, 366] on icon "Close" at bounding box center [1424, 364] width 10 height 10
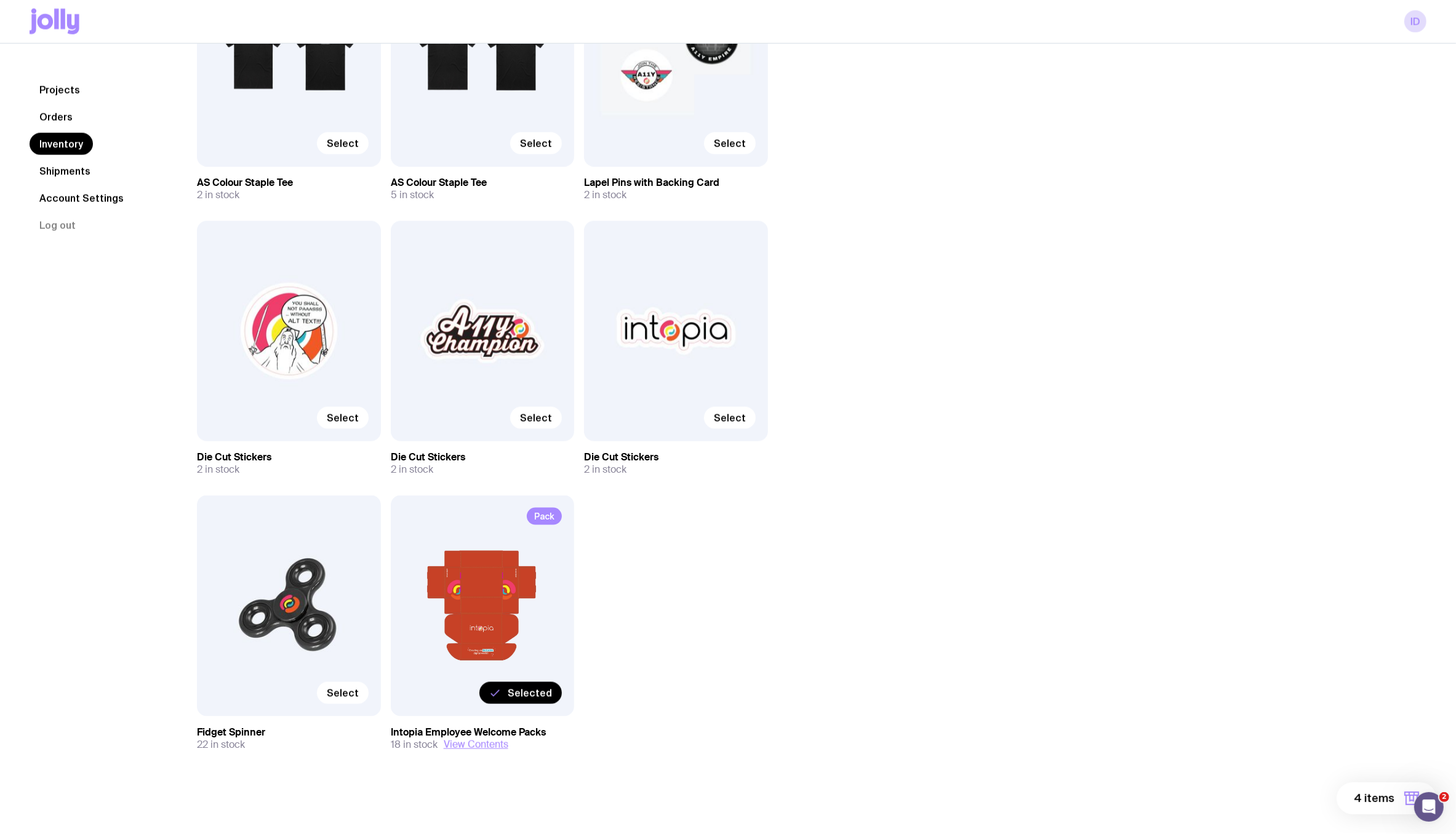
scroll to position [348, 0]
click at [1363, 801] on span "4 items" at bounding box center [1374, 798] width 40 height 14
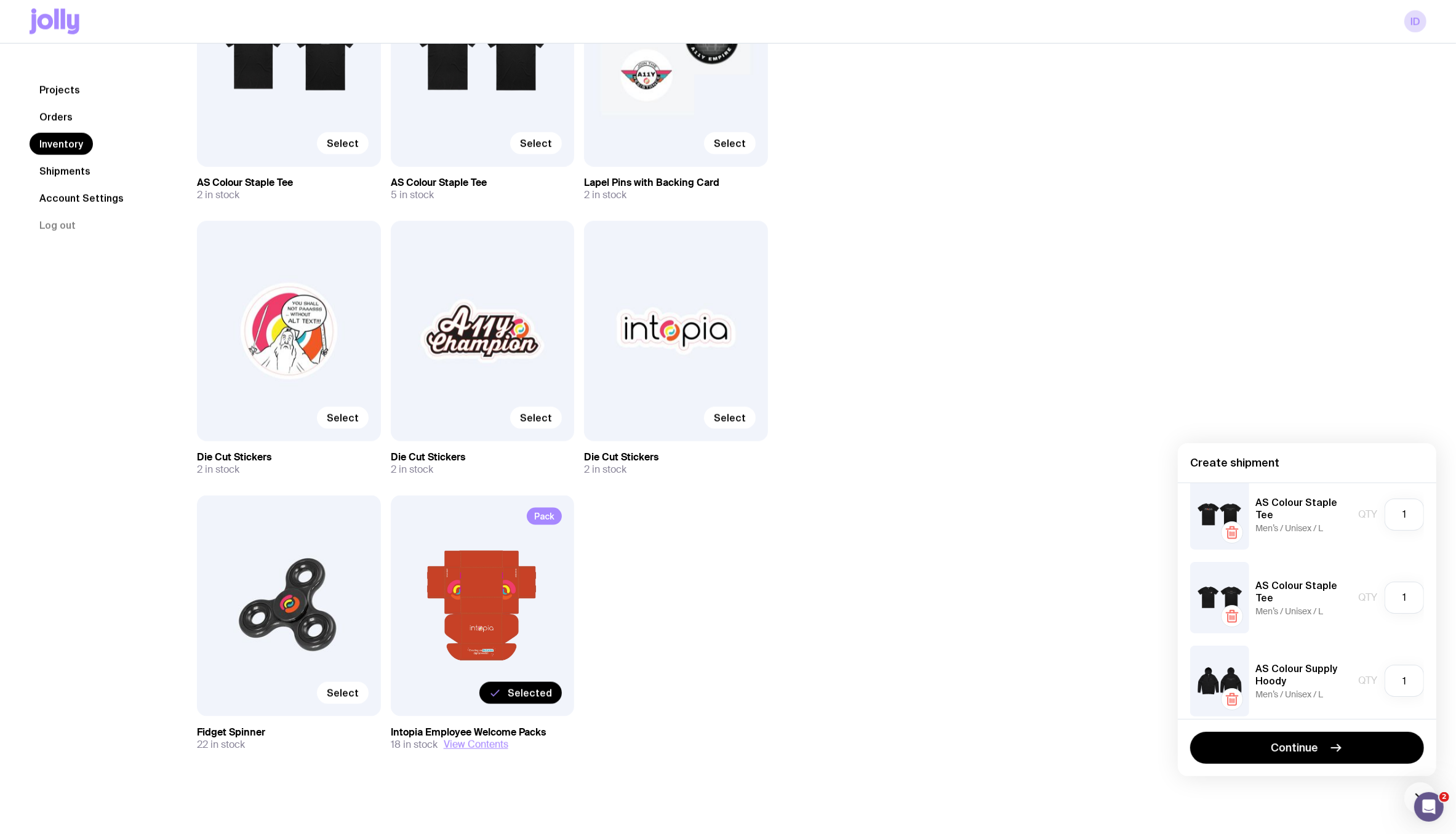
scroll to position [110, 0]
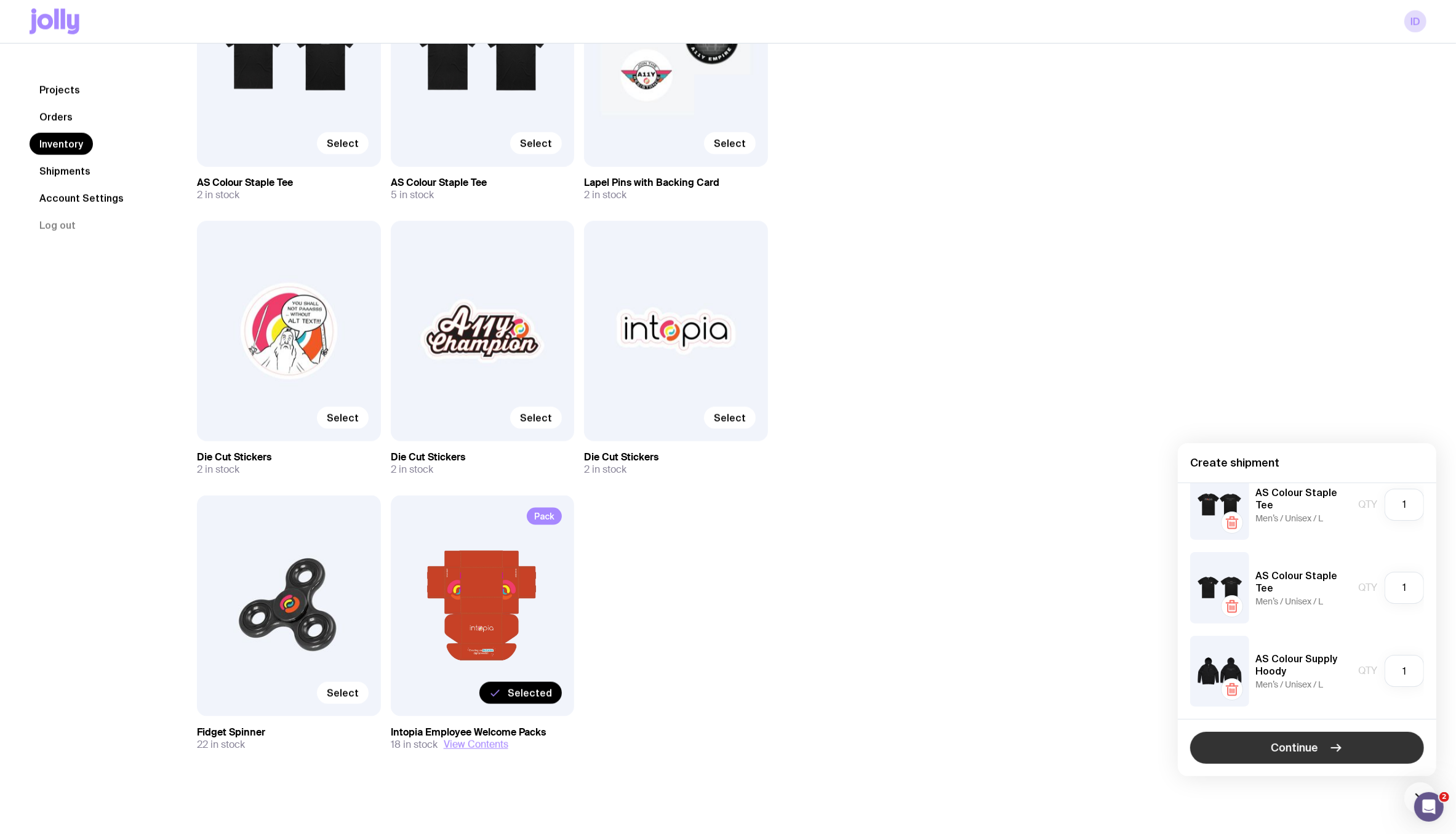
click at [1290, 749] on span "Continue" at bounding box center [1295, 748] width 47 height 14
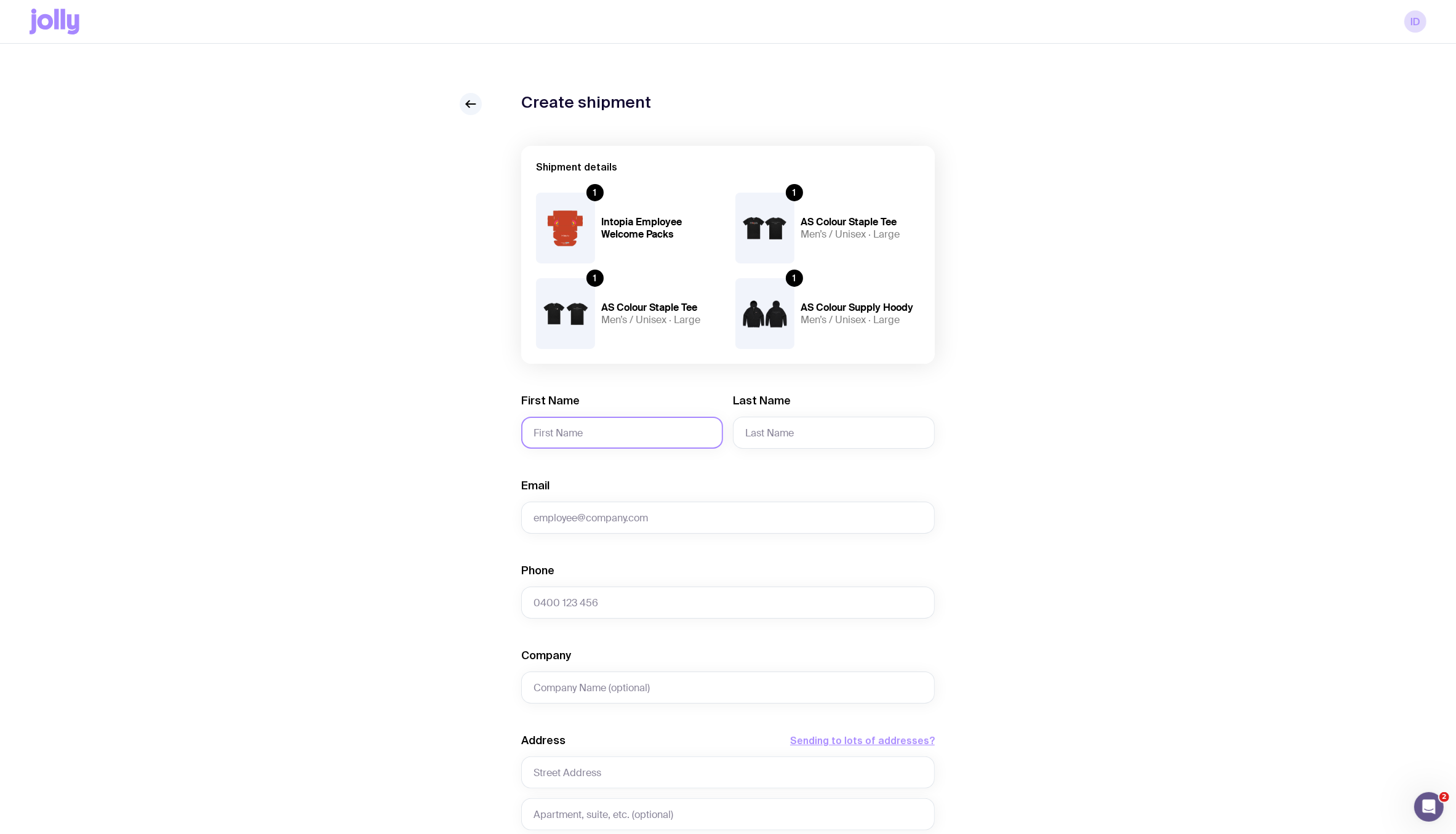
click at [578, 429] on input "First Name" at bounding box center [622, 432] width 202 height 32
drag, startPoint x: 530, startPoint y: 444, endPoint x: 452, endPoint y: 444, distance: 78.0
click at [452, 444] on div "Create shipment Shipment details 1 Intopia Employee Welcome Packs 1 AS Colour S…" at bounding box center [728, 603] width 1397 height 1022
click at [560, 431] on input "Ashley" at bounding box center [622, 432] width 202 height 32
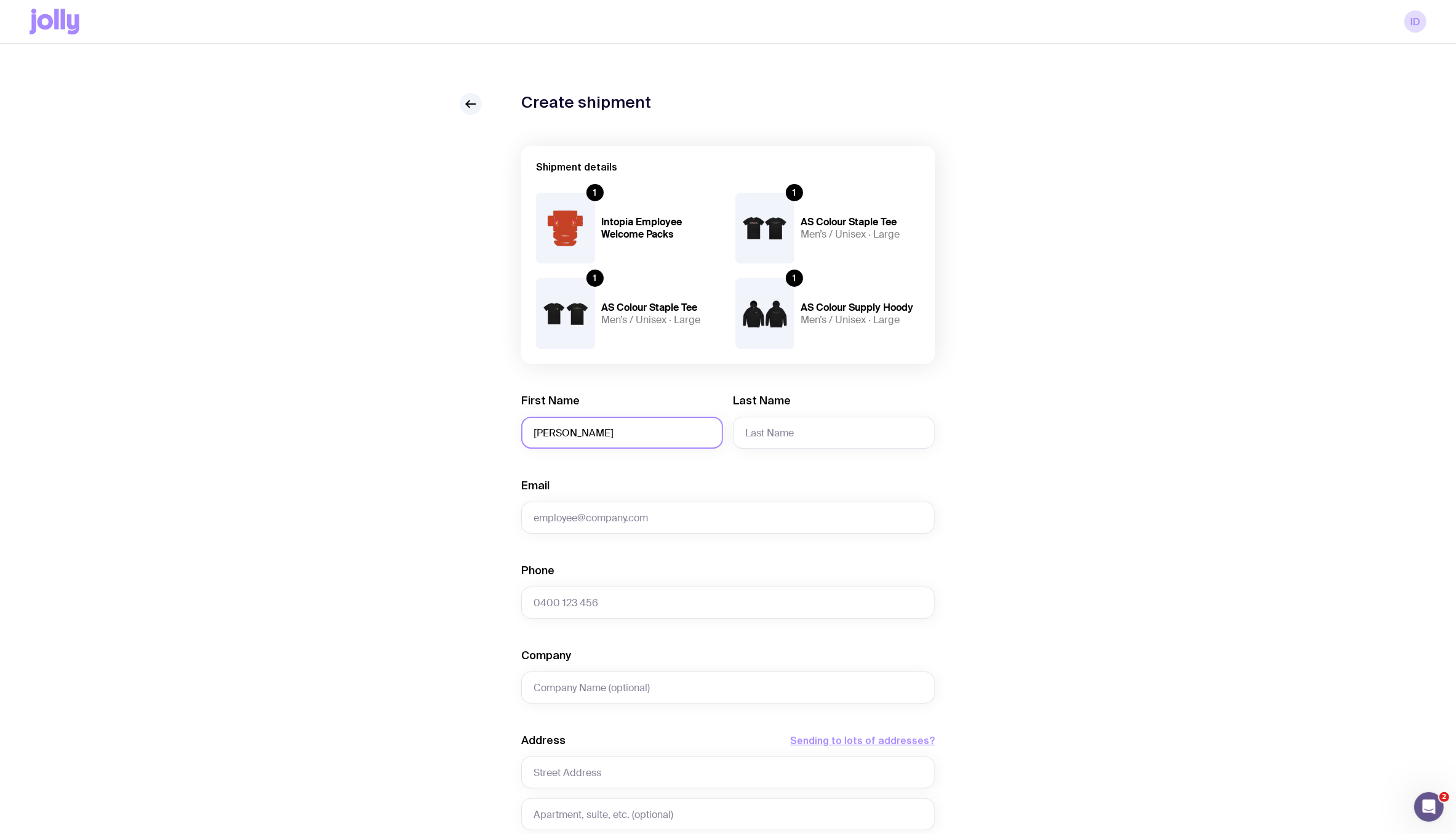
click at [560, 431] on input "Ashley" at bounding box center [622, 432] width 202 height 32
type input "Peter"
click at [810, 436] on input "Last Name" at bounding box center [834, 432] width 202 height 32
type input "Moricz"
click at [597, 515] on input "Email" at bounding box center [728, 518] width 413 height 32
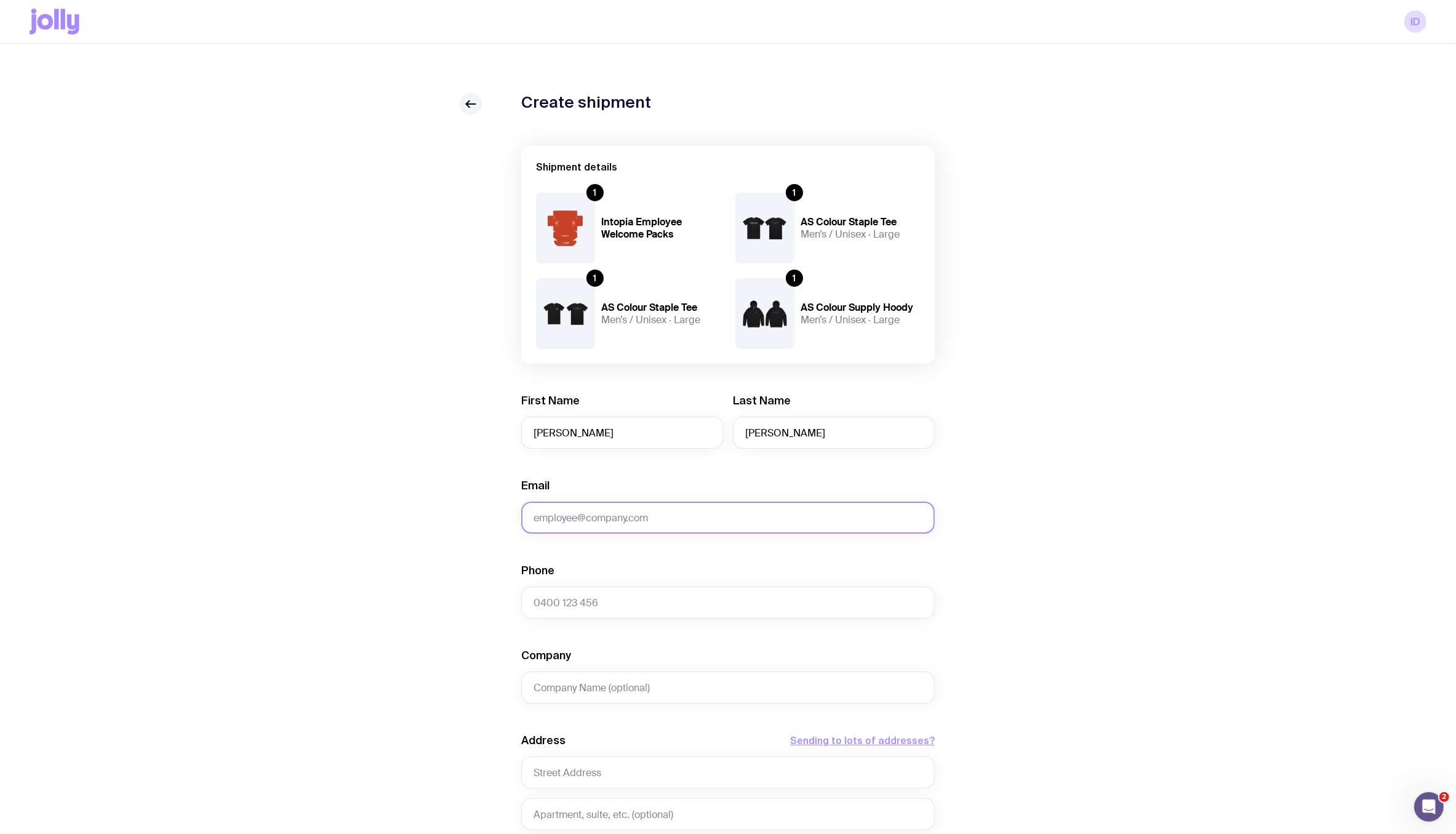
paste input "Peter.Moricz@intopia.digital"
type input "Peter.Moricz@intopia.digital"
click at [599, 601] on input "Phone" at bounding box center [728, 603] width 413 height 32
type input "0"
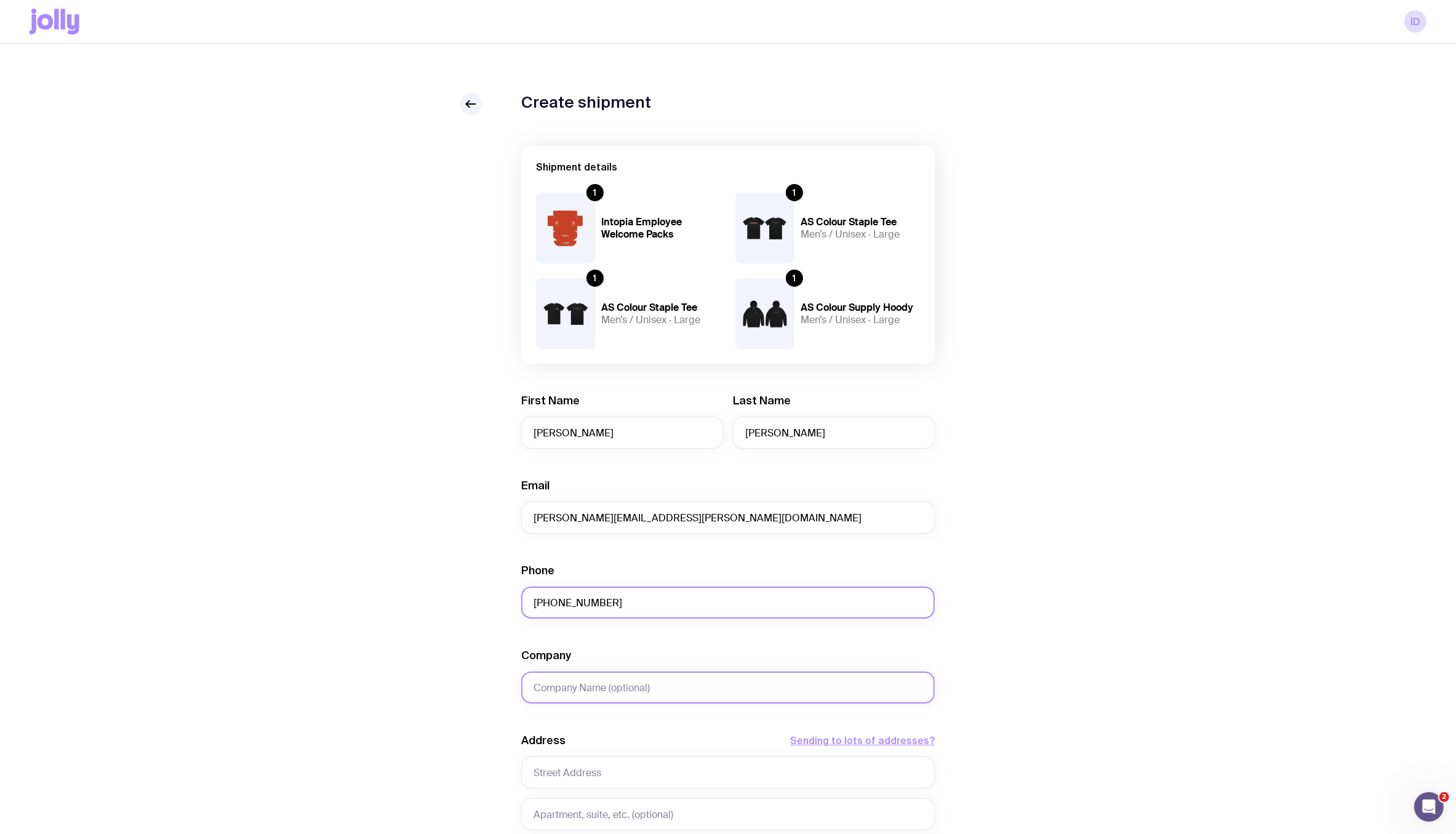
type input "+61411664393"
click at [597, 695] on input "Company" at bounding box center [728, 688] width 413 height 32
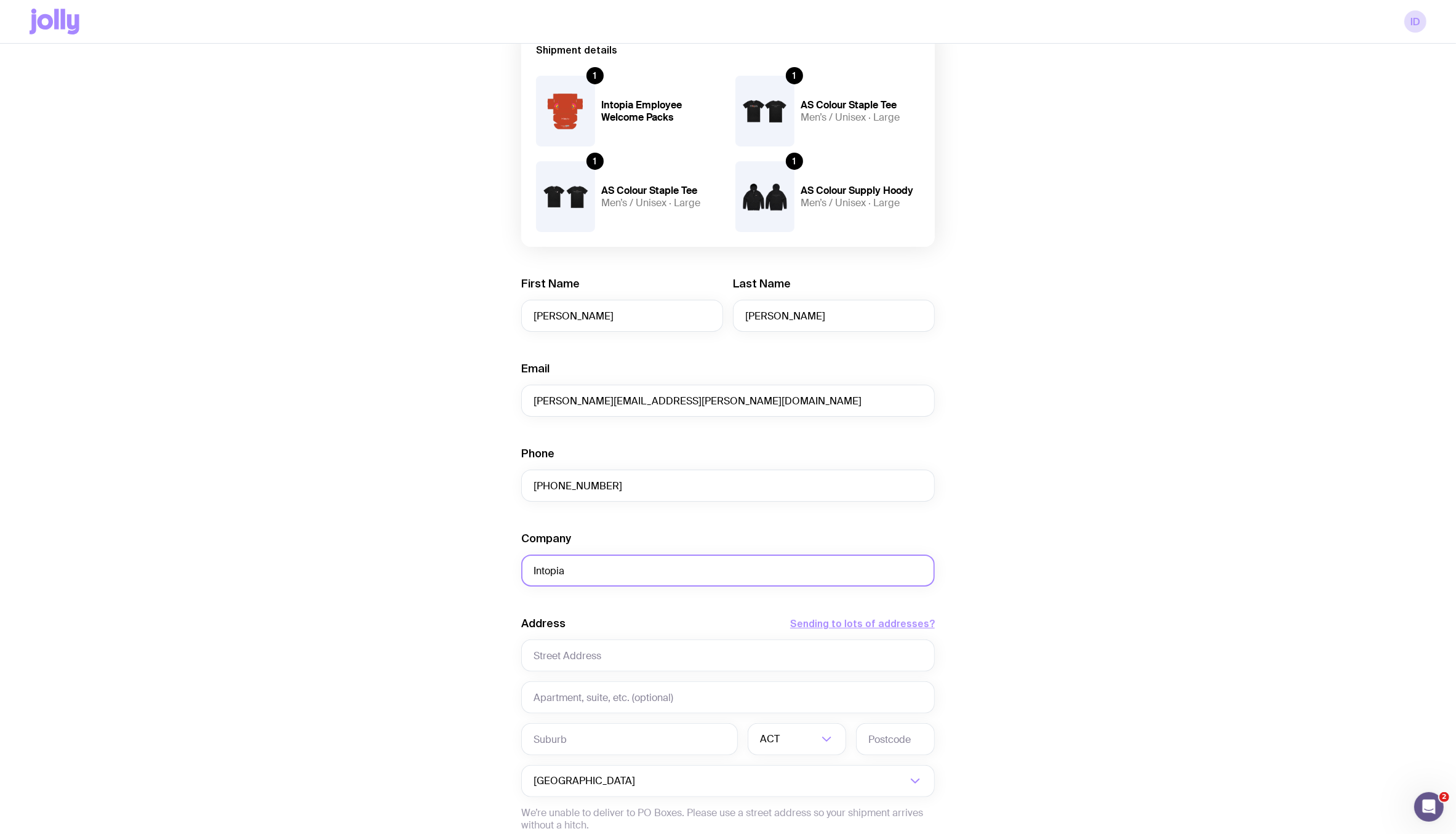
scroll to position [269, 0]
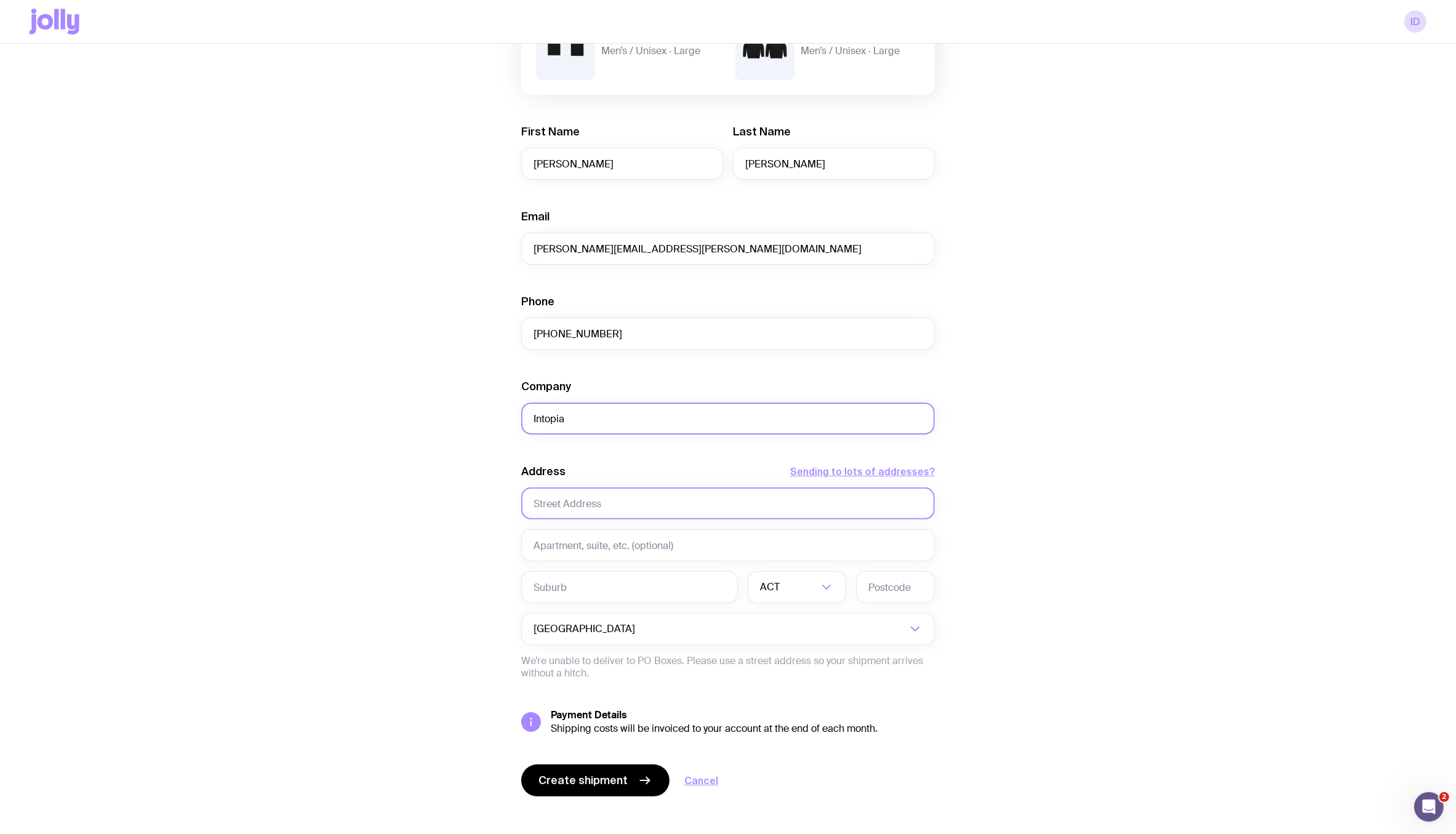
type input "Intopia"
click at [566, 515] on input "text" at bounding box center [728, 504] width 413 height 32
type input "3 Levien Lane"
click at [565, 542] on input "text" at bounding box center [728, 545] width 413 height 32
click at [566, 583] on input "text" at bounding box center [629, 587] width 217 height 32
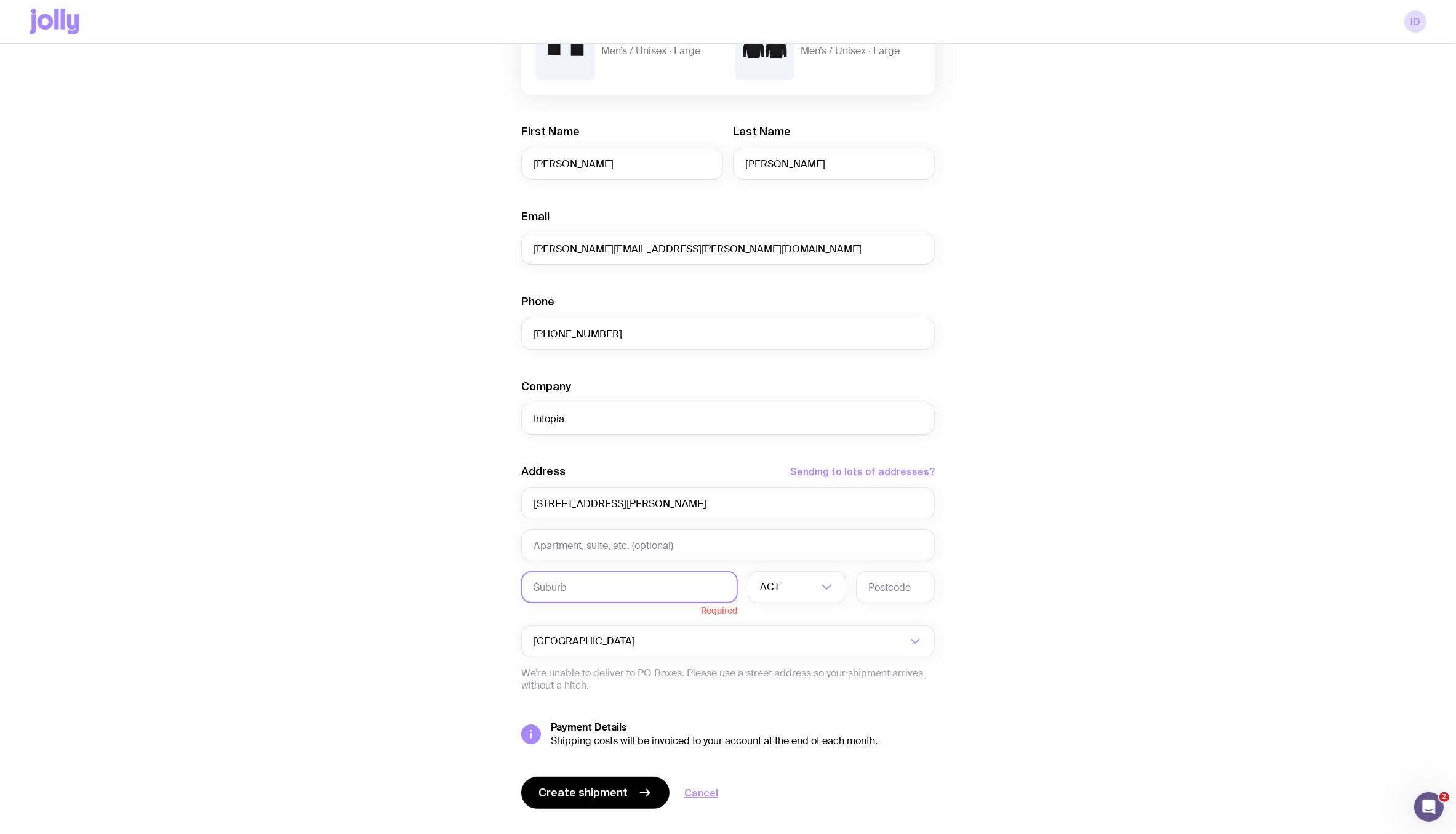
click at [588, 574] on input "text" at bounding box center [629, 587] width 217 height 32
click at [789, 588] on input "Search for option" at bounding box center [800, 587] width 36 height 32
click at [784, 656] on li "NSW" at bounding box center [797, 652] width 97 height 26
click at [818, 581] on input "Search for option" at bounding box center [818, 587] width 0 height 32
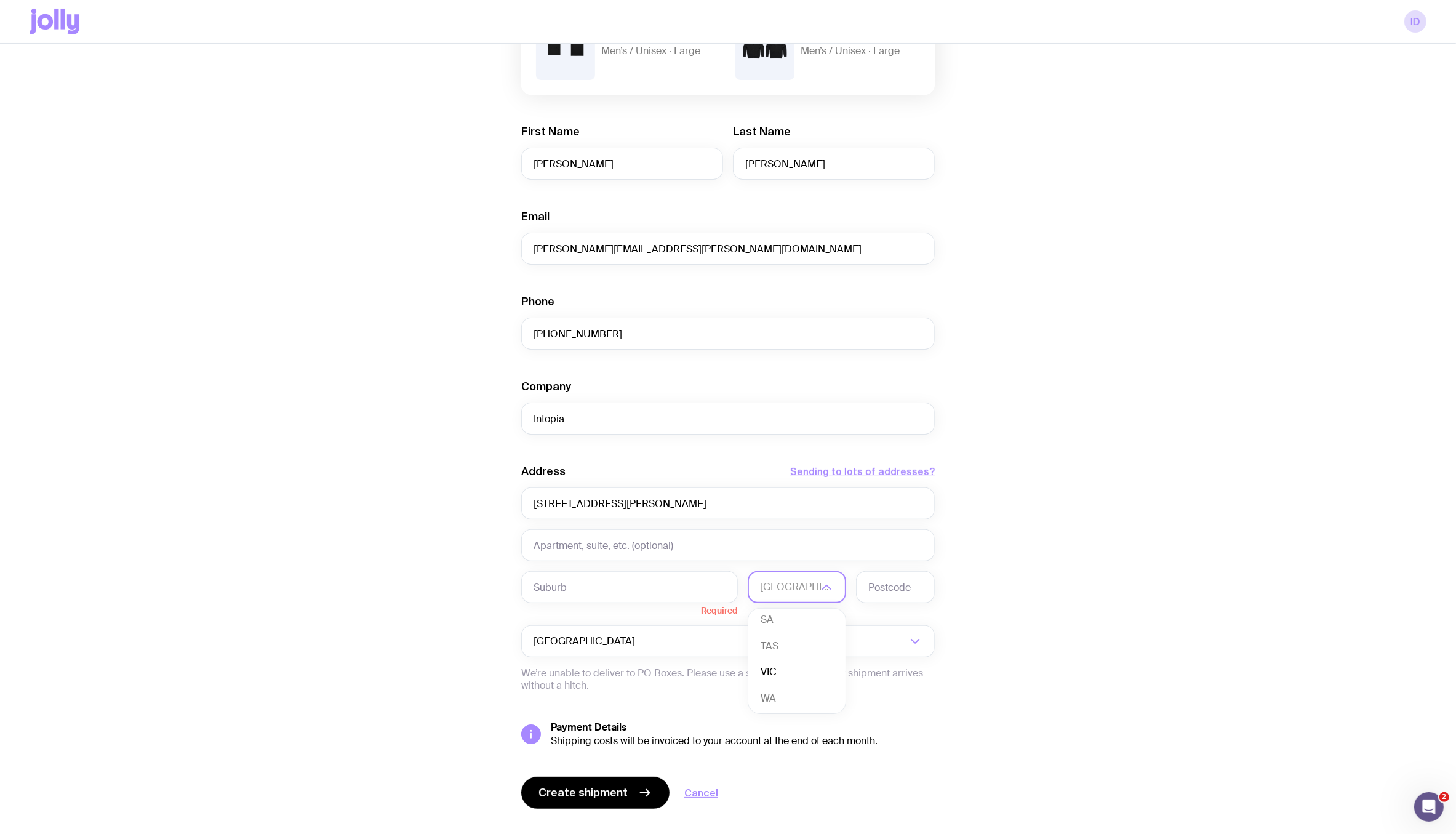
click at [781, 668] on li "VIC" at bounding box center [797, 673] width 97 height 26
click at [647, 603] on span "Required" at bounding box center [629, 610] width 217 height 13
click at [629, 586] on input "text" at bounding box center [629, 587] width 217 height 32
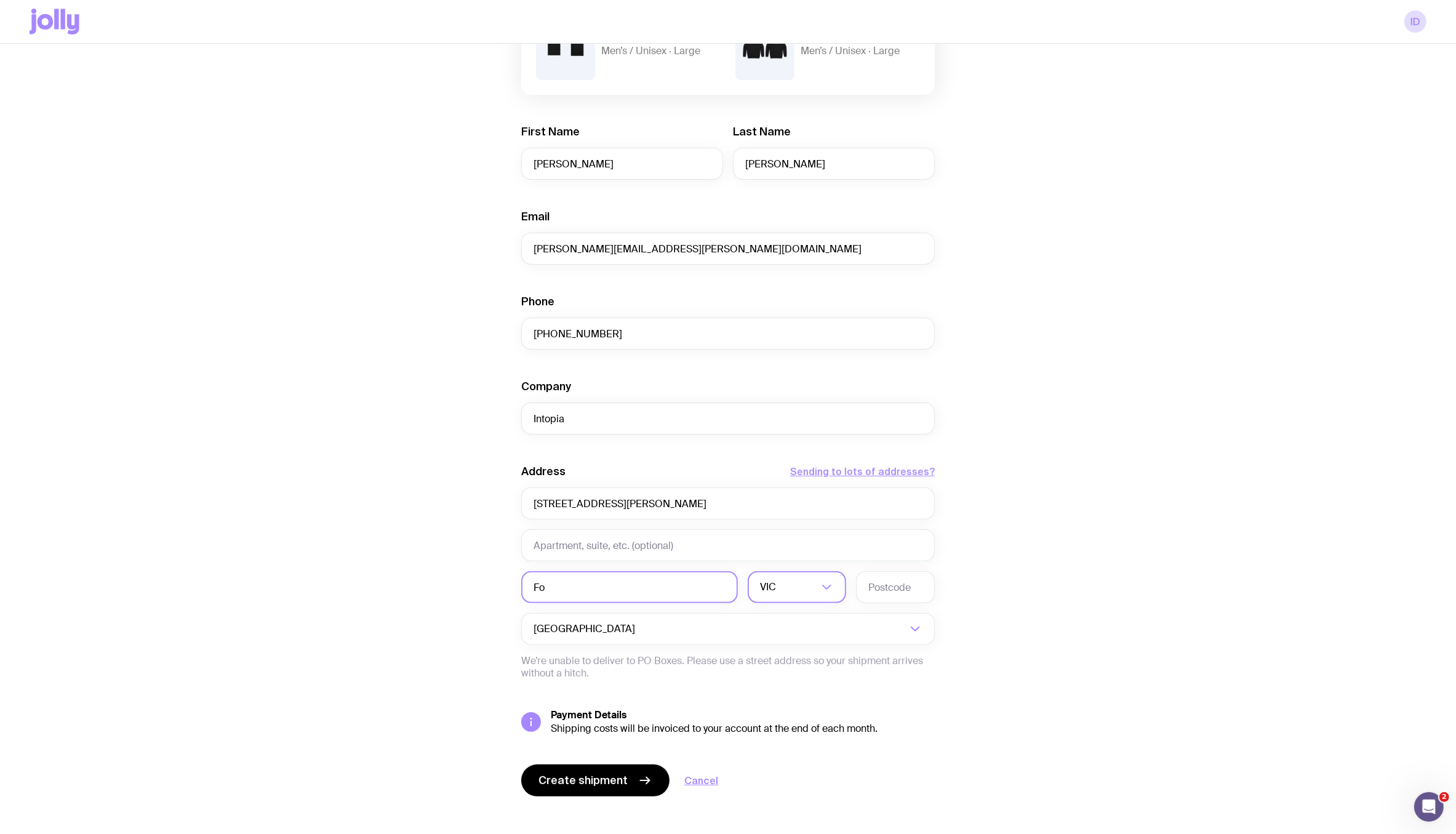
type input "F"
type input "Melbourne"
click at [615, 545] on input "text" at bounding box center [728, 545] width 413 height 32
type input "Footscray"
click at [902, 596] on input "text" at bounding box center [895, 587] width 79 height 32
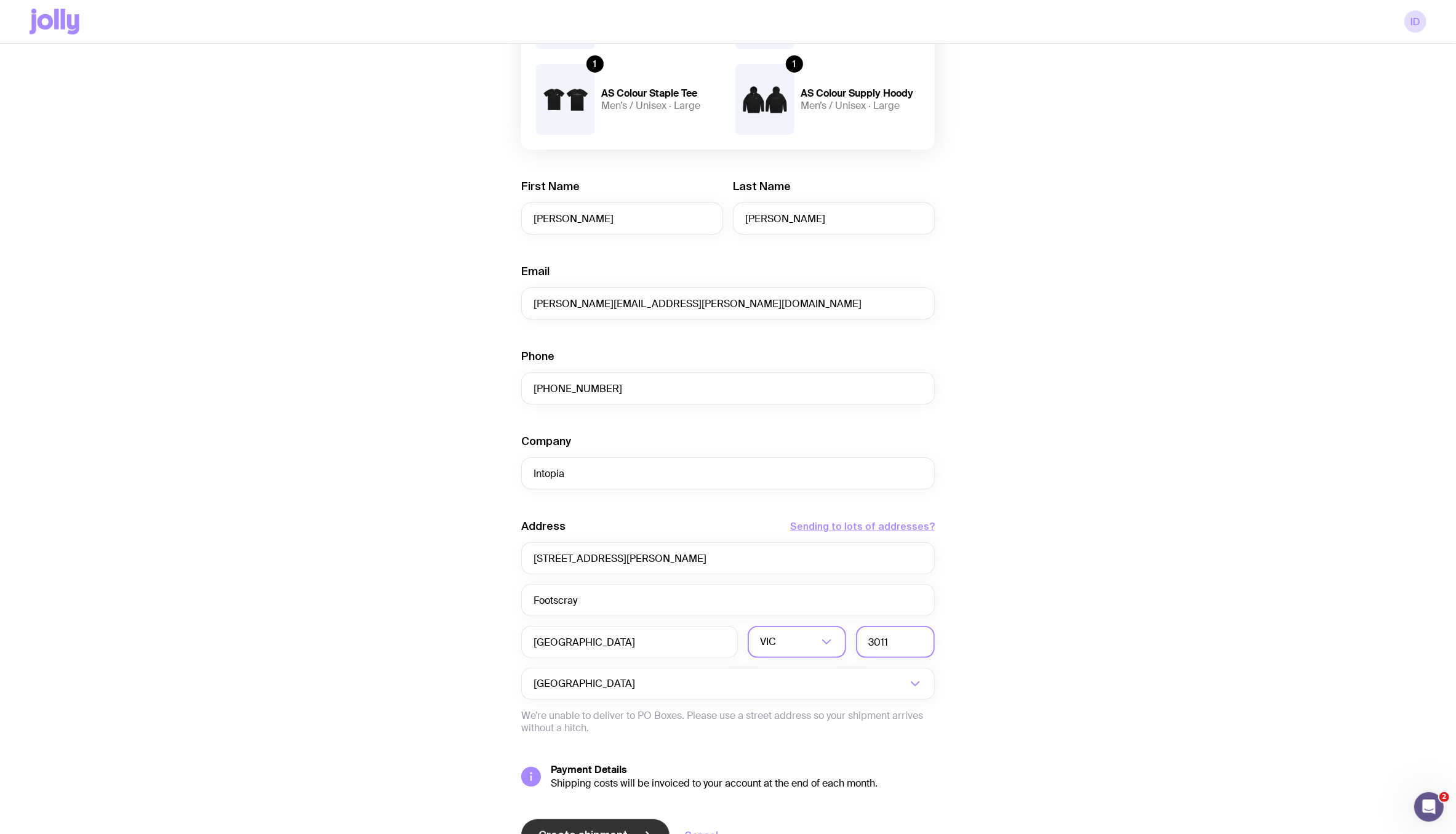
scroll to position [281, 0]
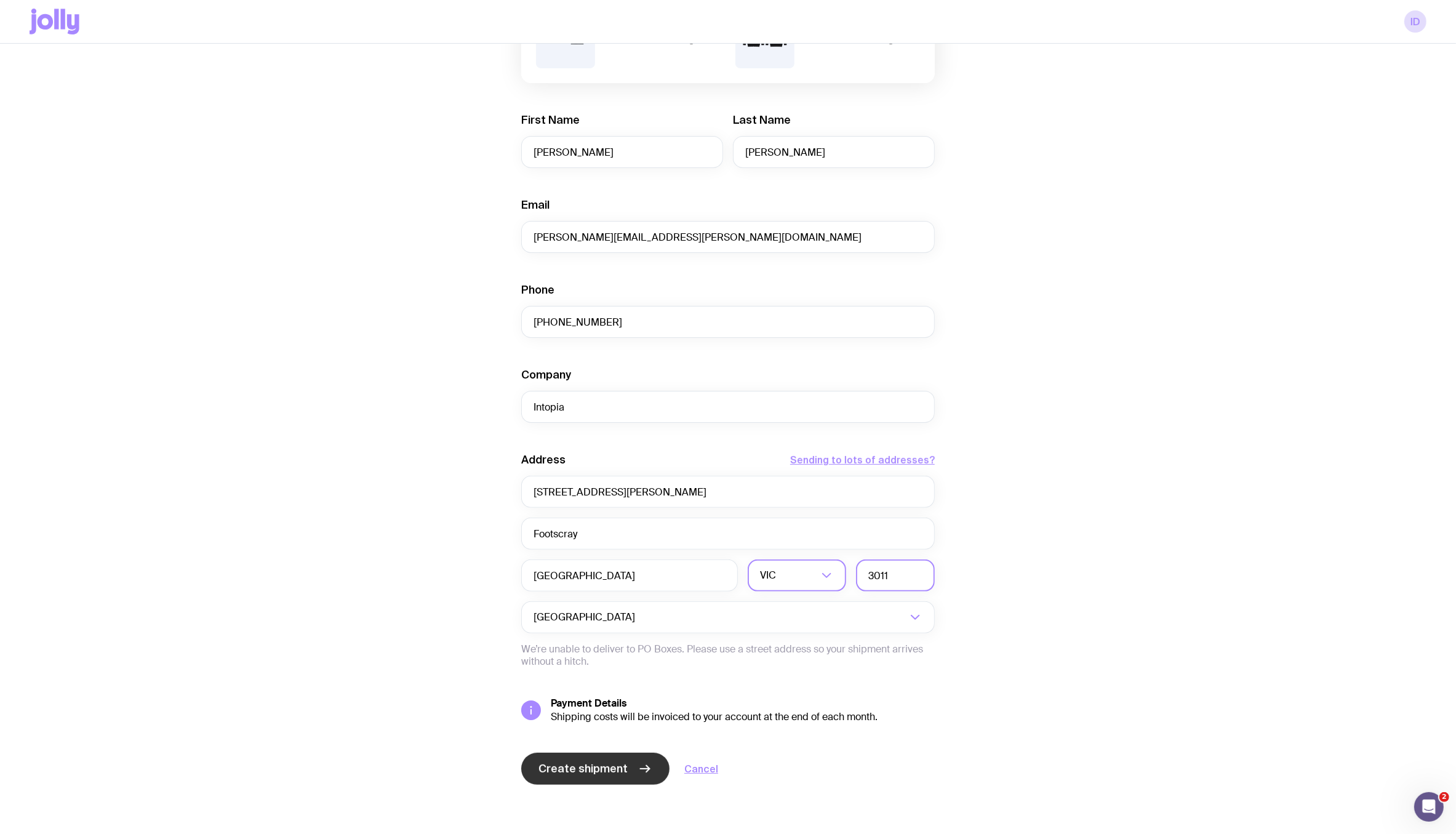
type input "3011"
click at [595, 768] on span "Create shipment" at bounding box center [583, 768] width 89 height 14
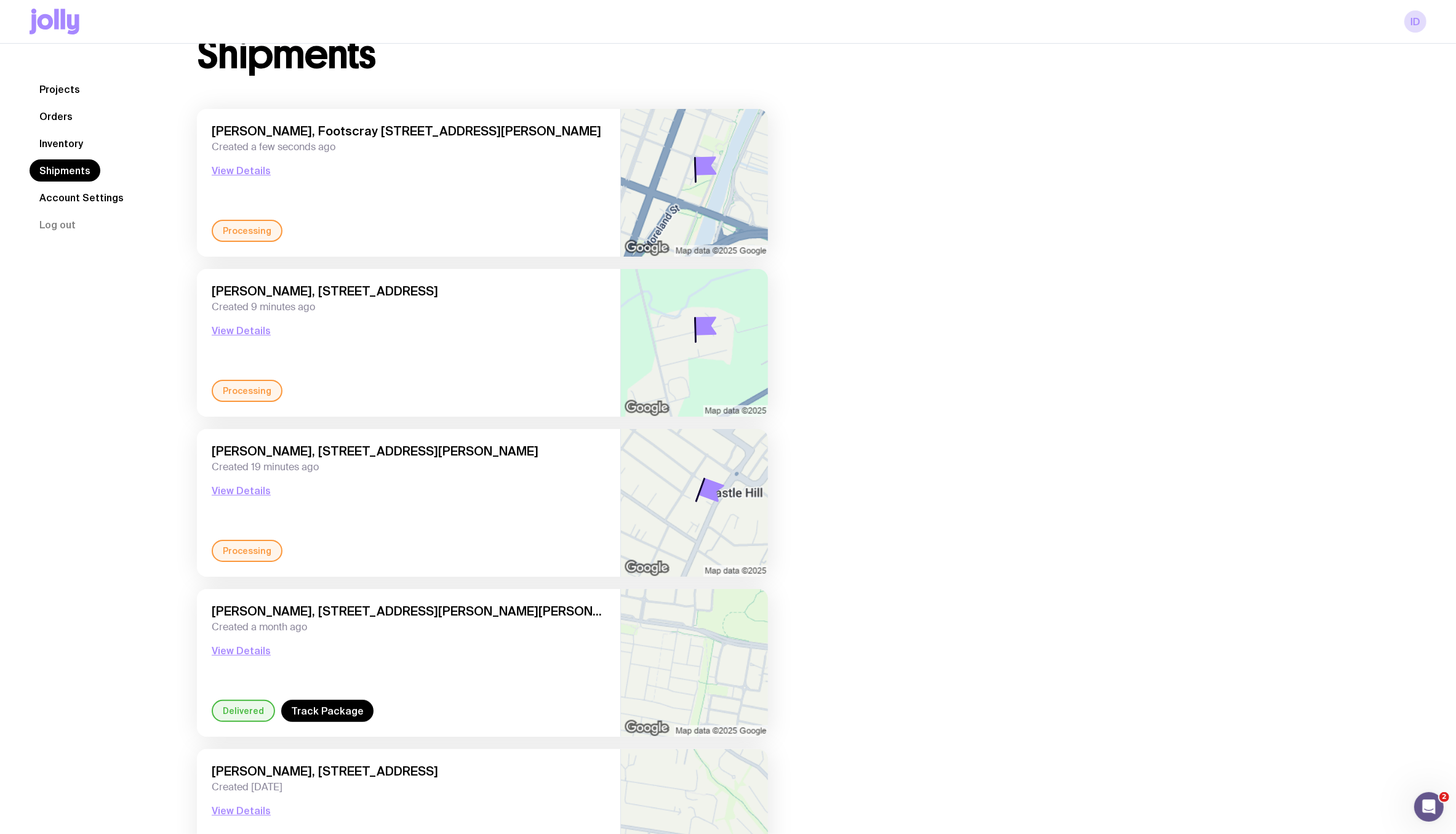
scroll to position [46, 0]
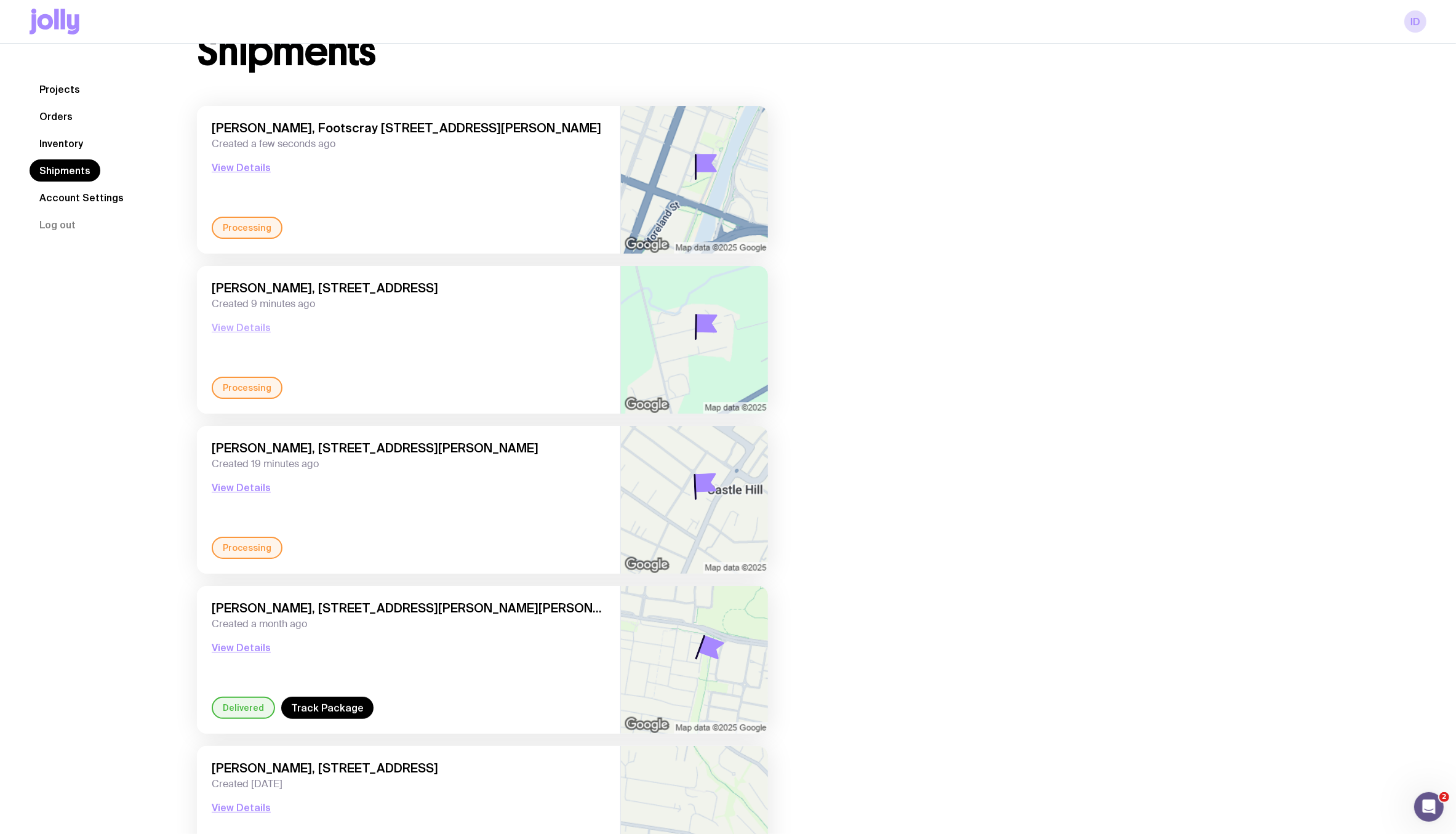
click at [245, 328] on button "View Details" at bounding box center [241, 327] width 59 height 14
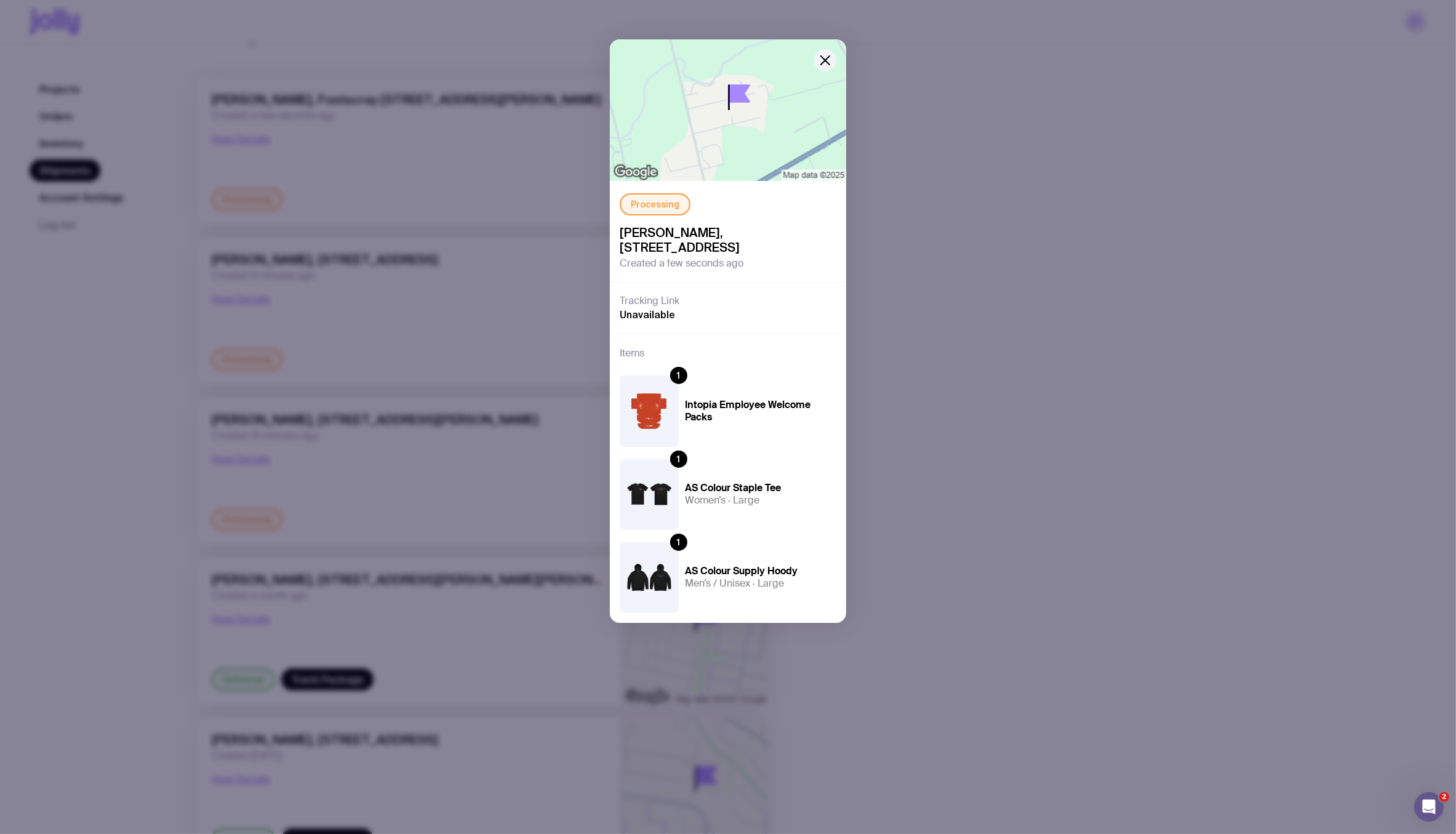
scroll to position [0, 0]
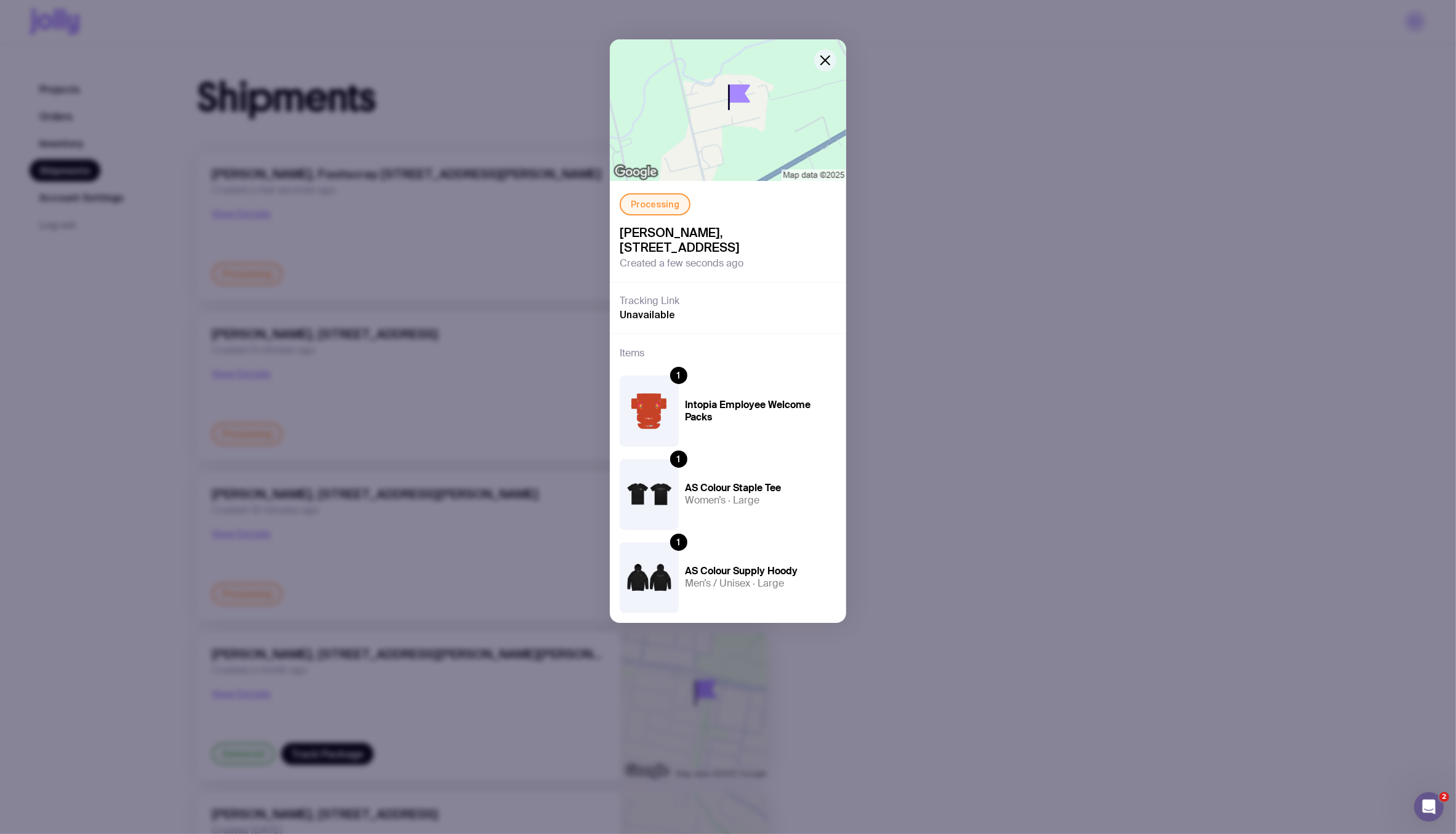
click at [829, 59] on icon "button" at bounding box center [825, 60] width 14 height 14
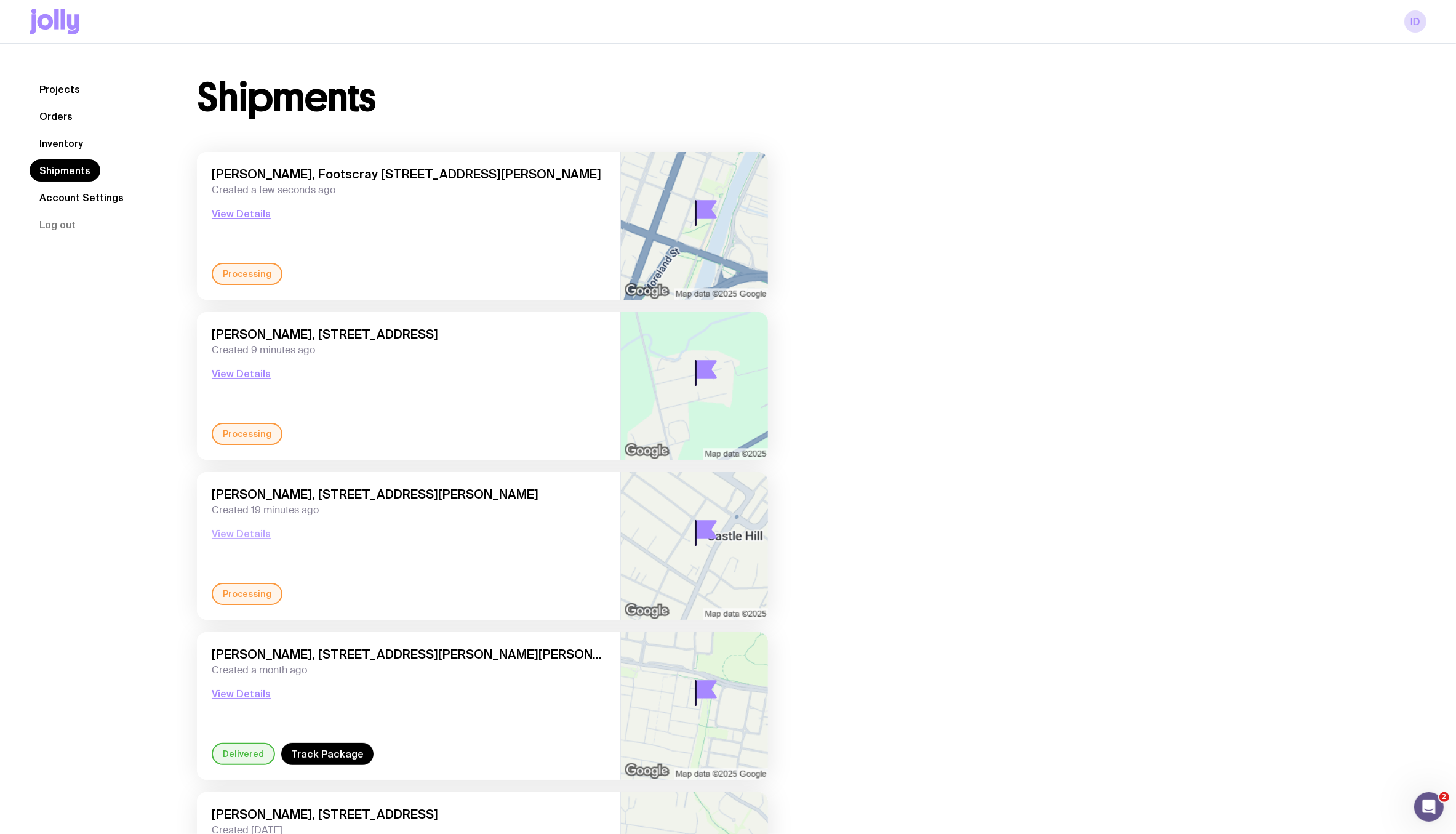
click at [256, 528] on button "View Details" at bounding box center [241, 533] width 59 height 14
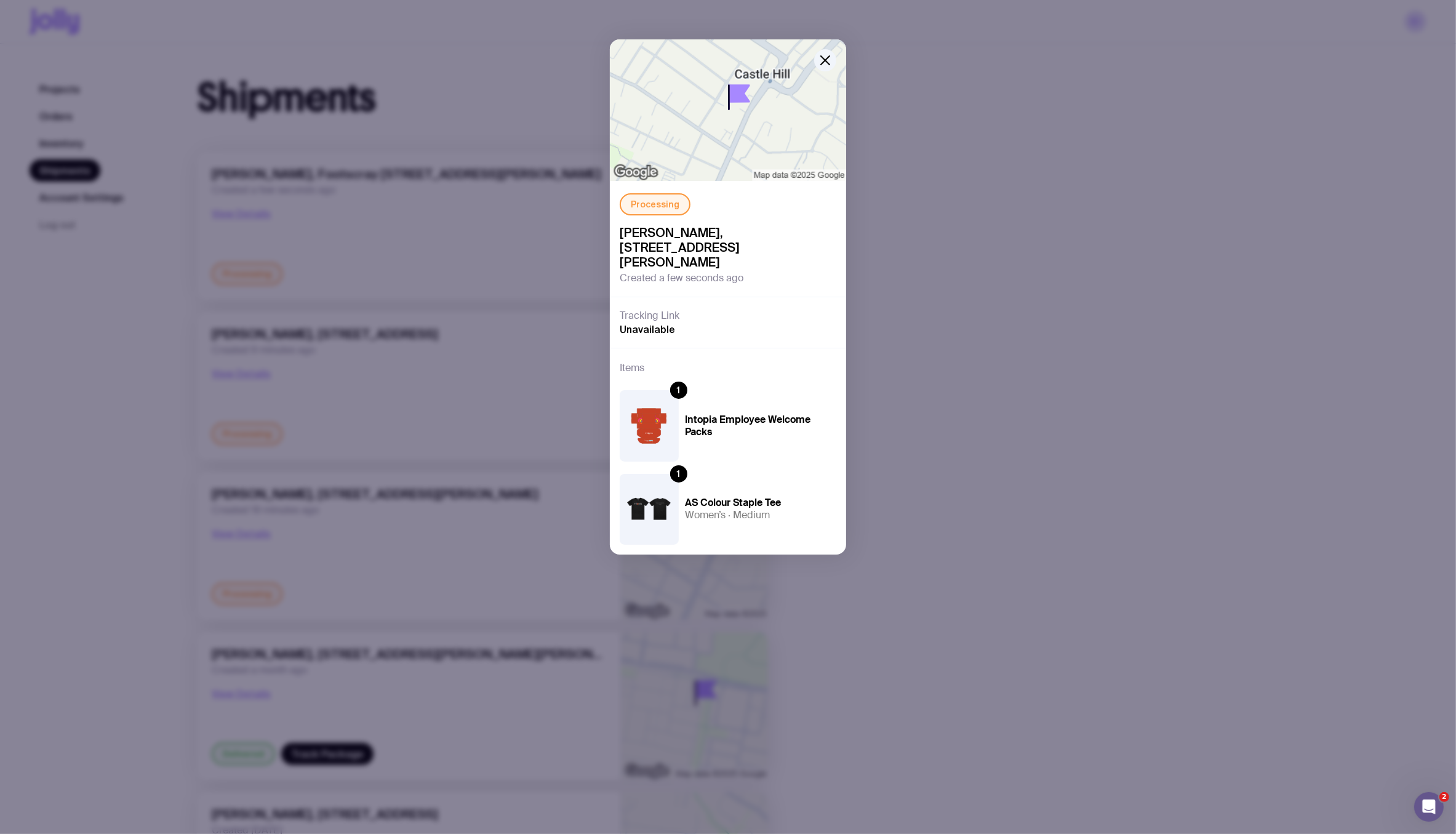
scroll to position [28, 0]
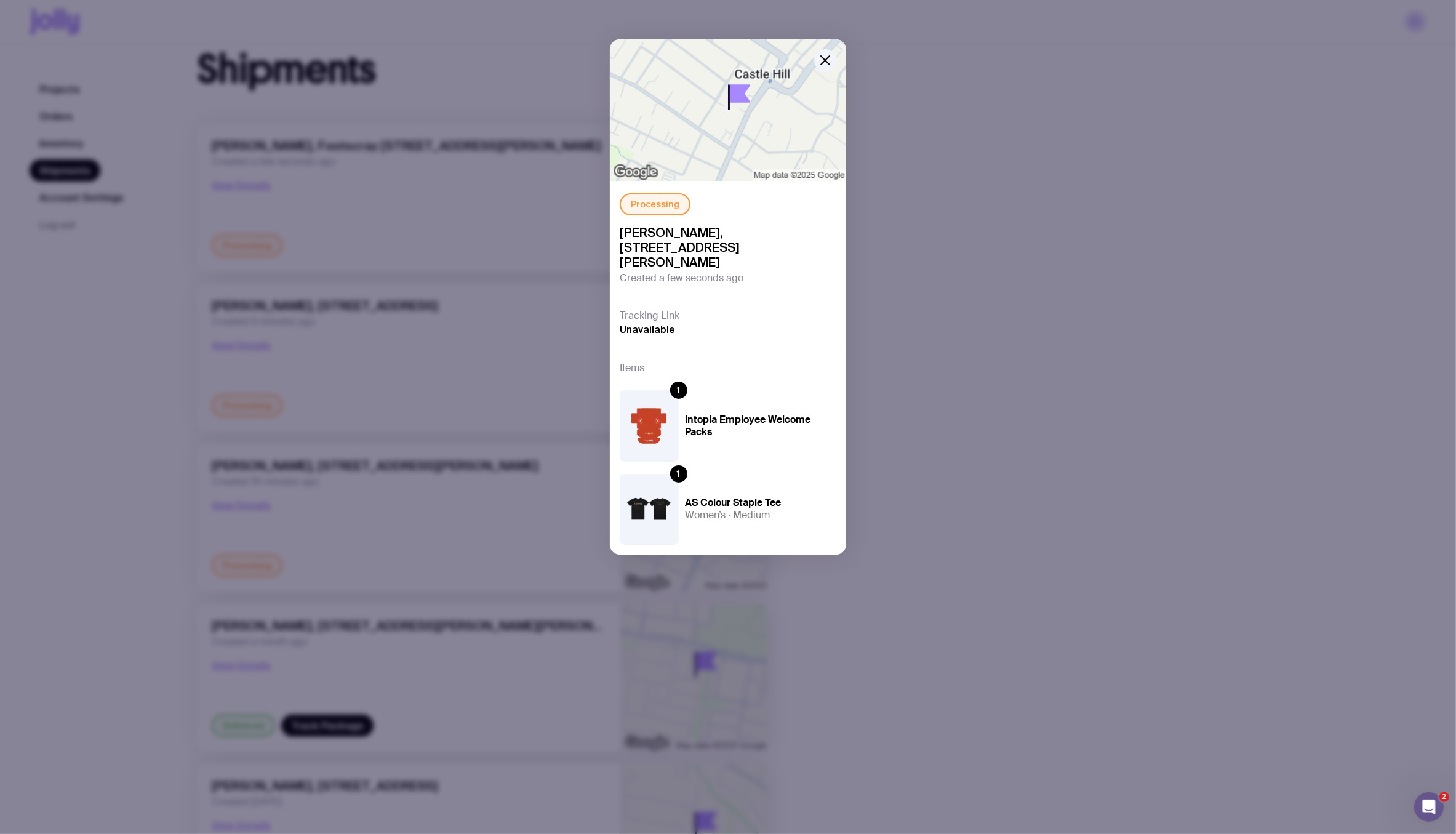
click at [628, 495] on img at bounding box center [650, 509] width 59 height 71
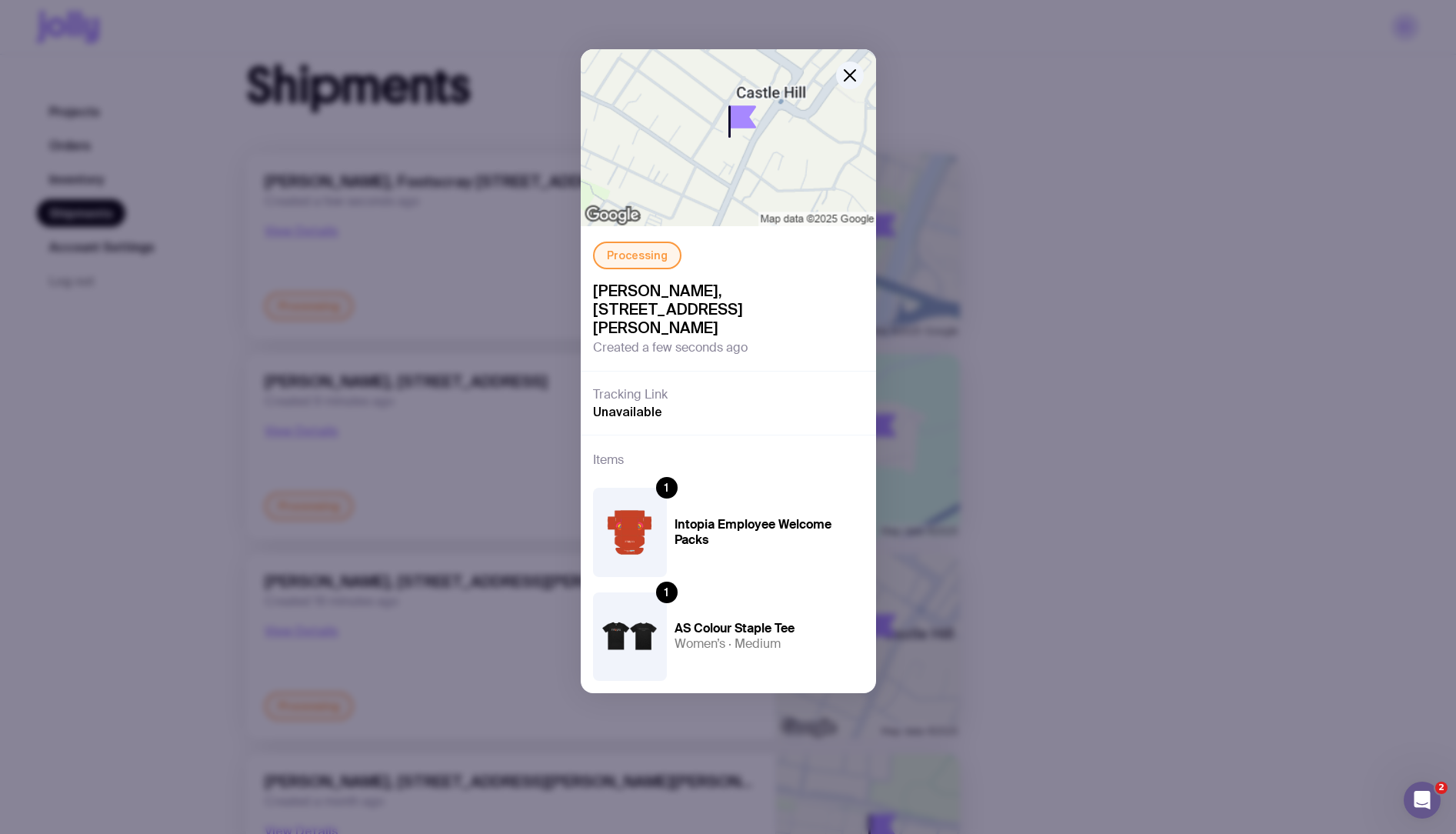
scroll to position [435, 0]
click at [1091, 90] on div "Processing Nicole Perhne, 65/2-4 Purser Avenue, Castle Hill 2154 NSW, Australia…" at bounding box center [728, 417] width 1456 height 834
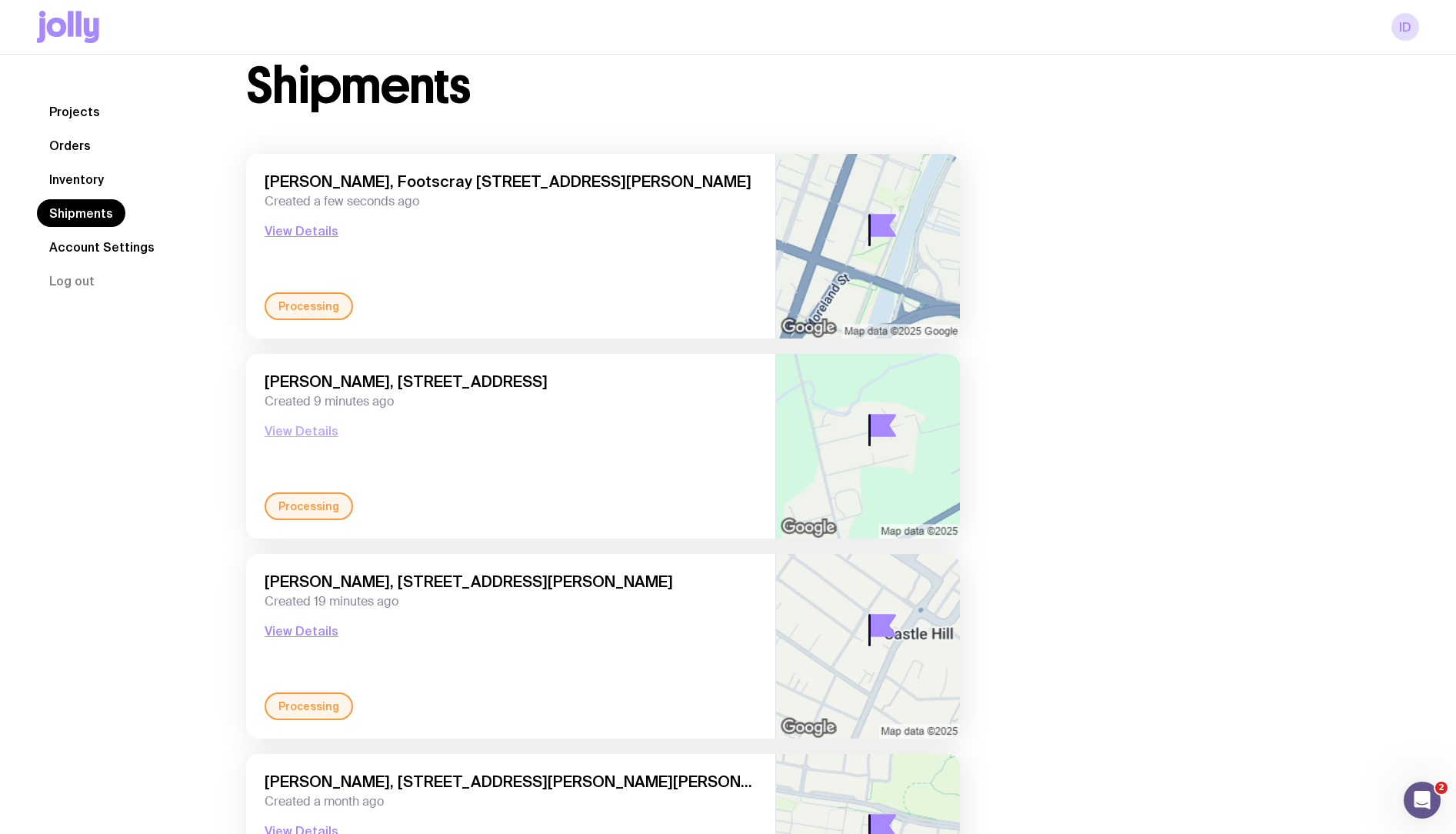
click at [308, 428] on button "View Details" at bounding box center [302, 430] width 74 height 18
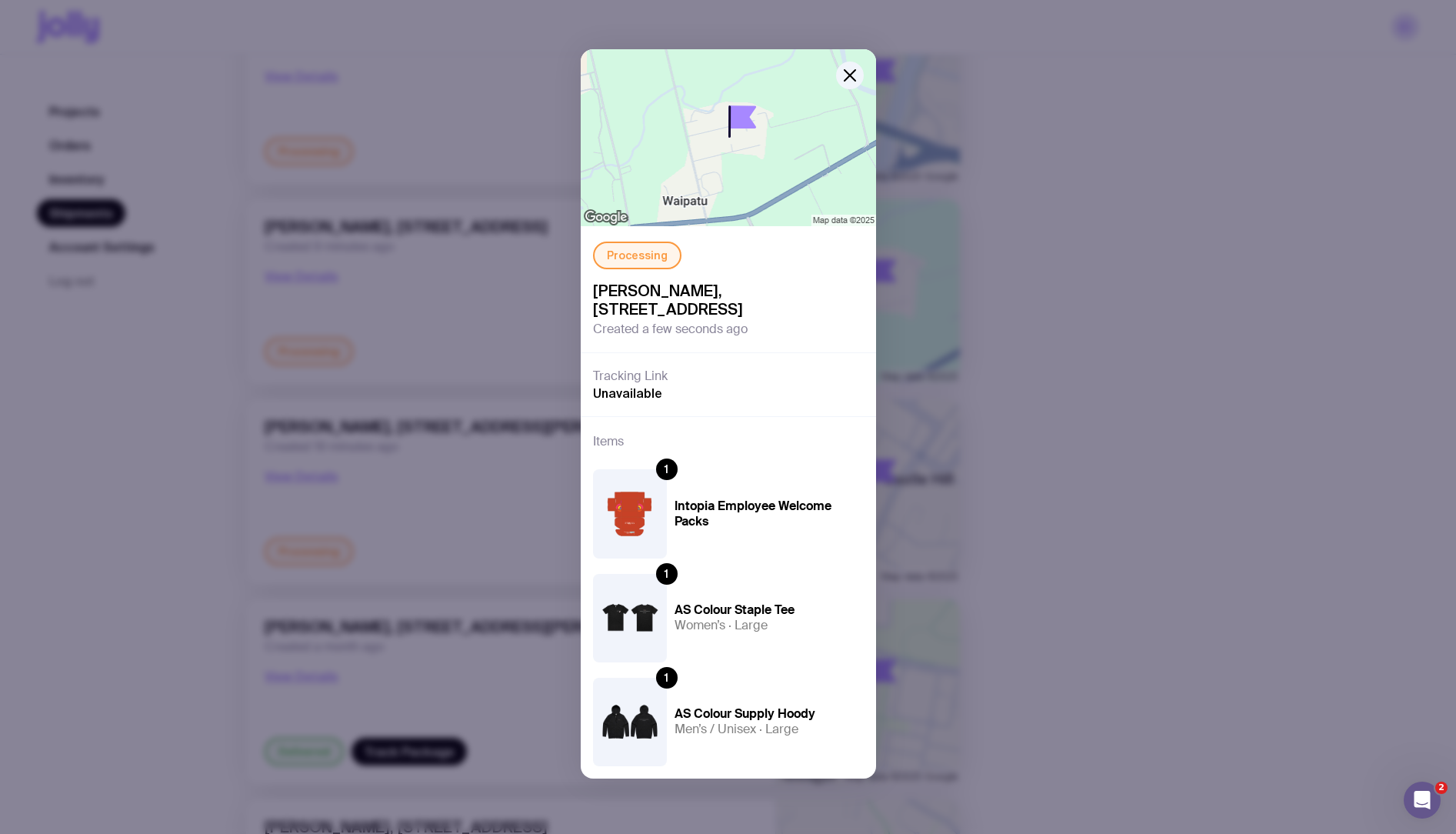
scroll to position [222, 0]
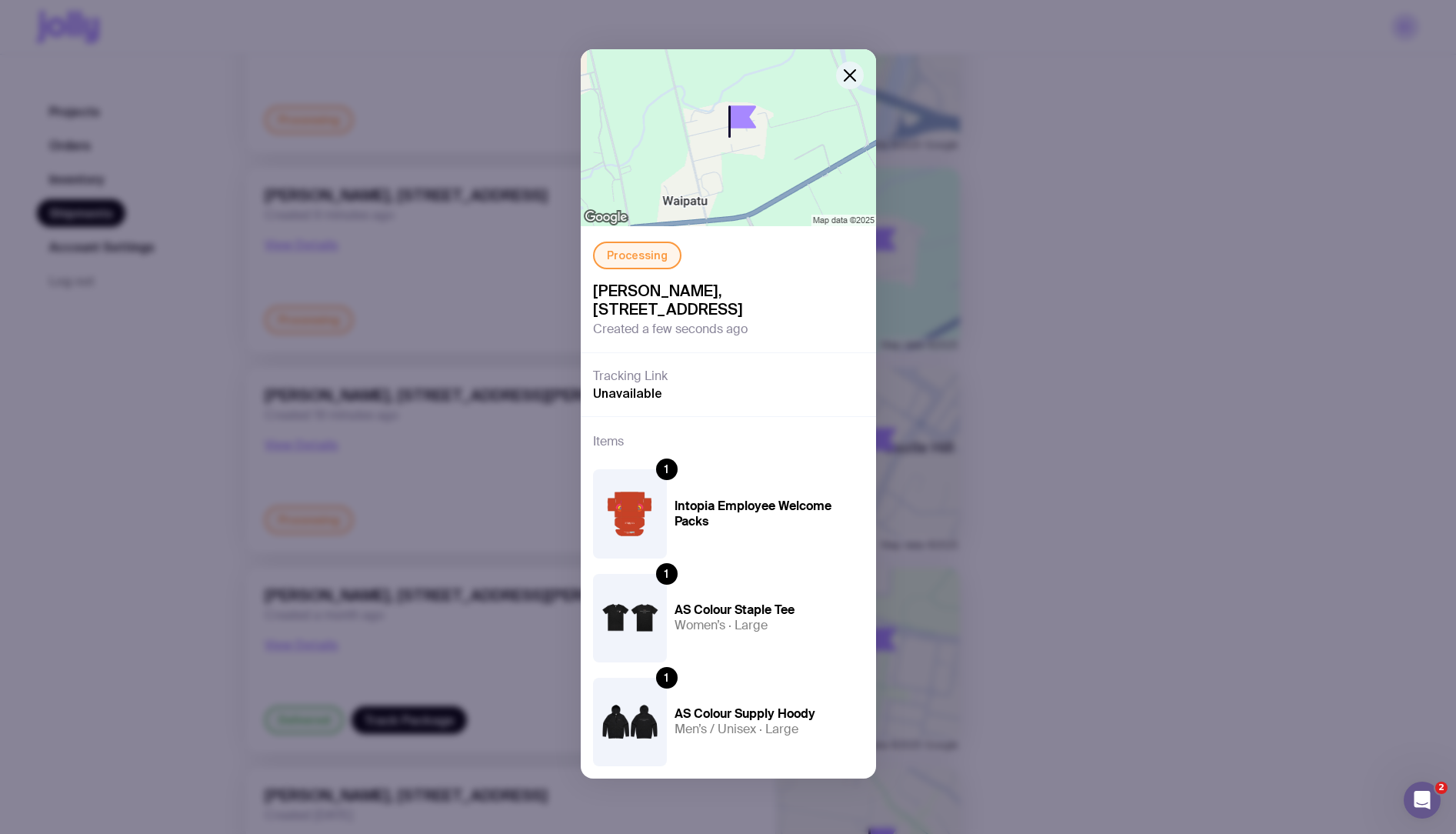
click at [862, 74] on button "button" at bounding box center [850, 75] width 28 height 28
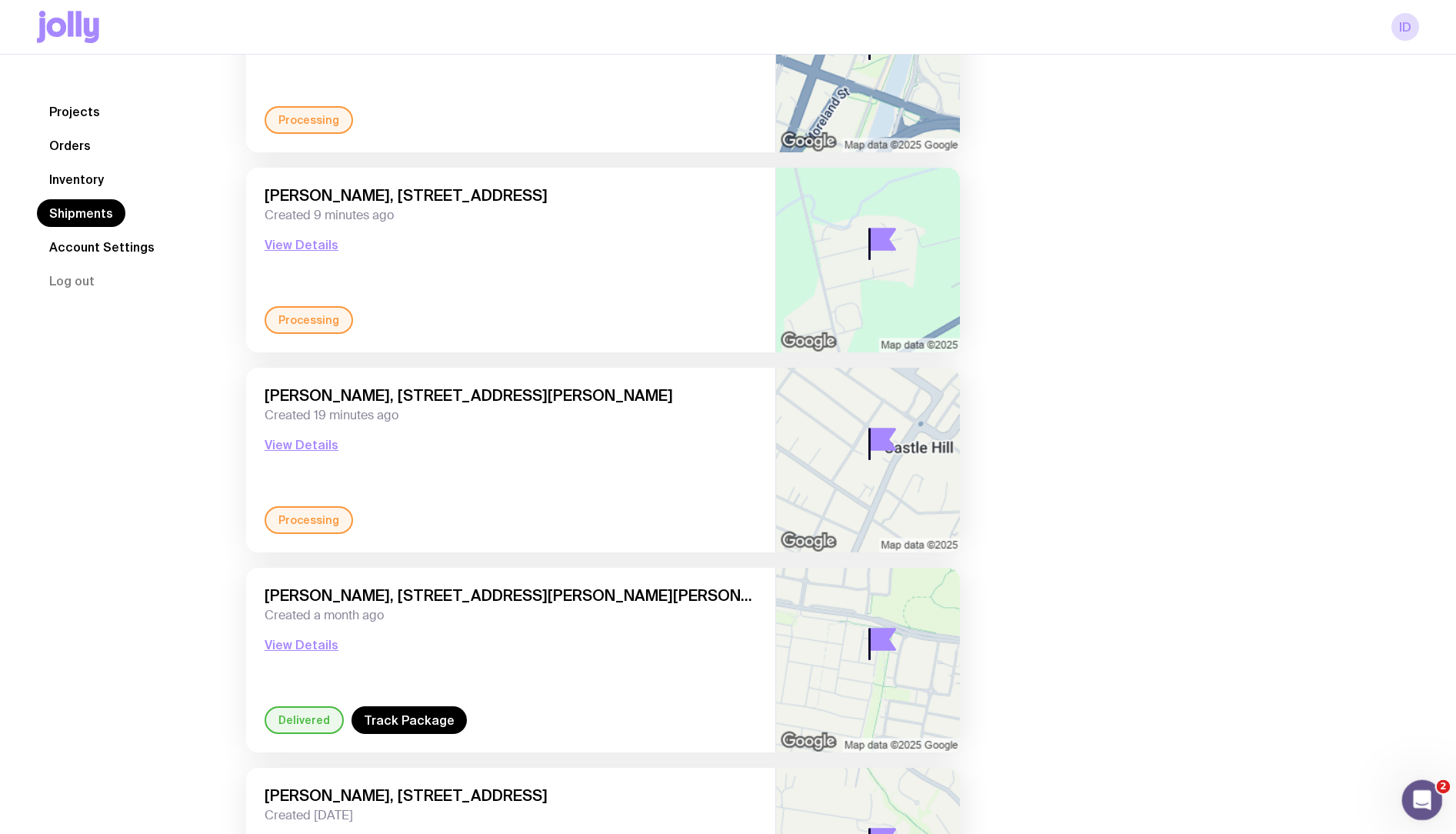
click at [1427, 796] on icon "Open Intercom Messenger" at bounding box center [1420, 798] width 25 height 25
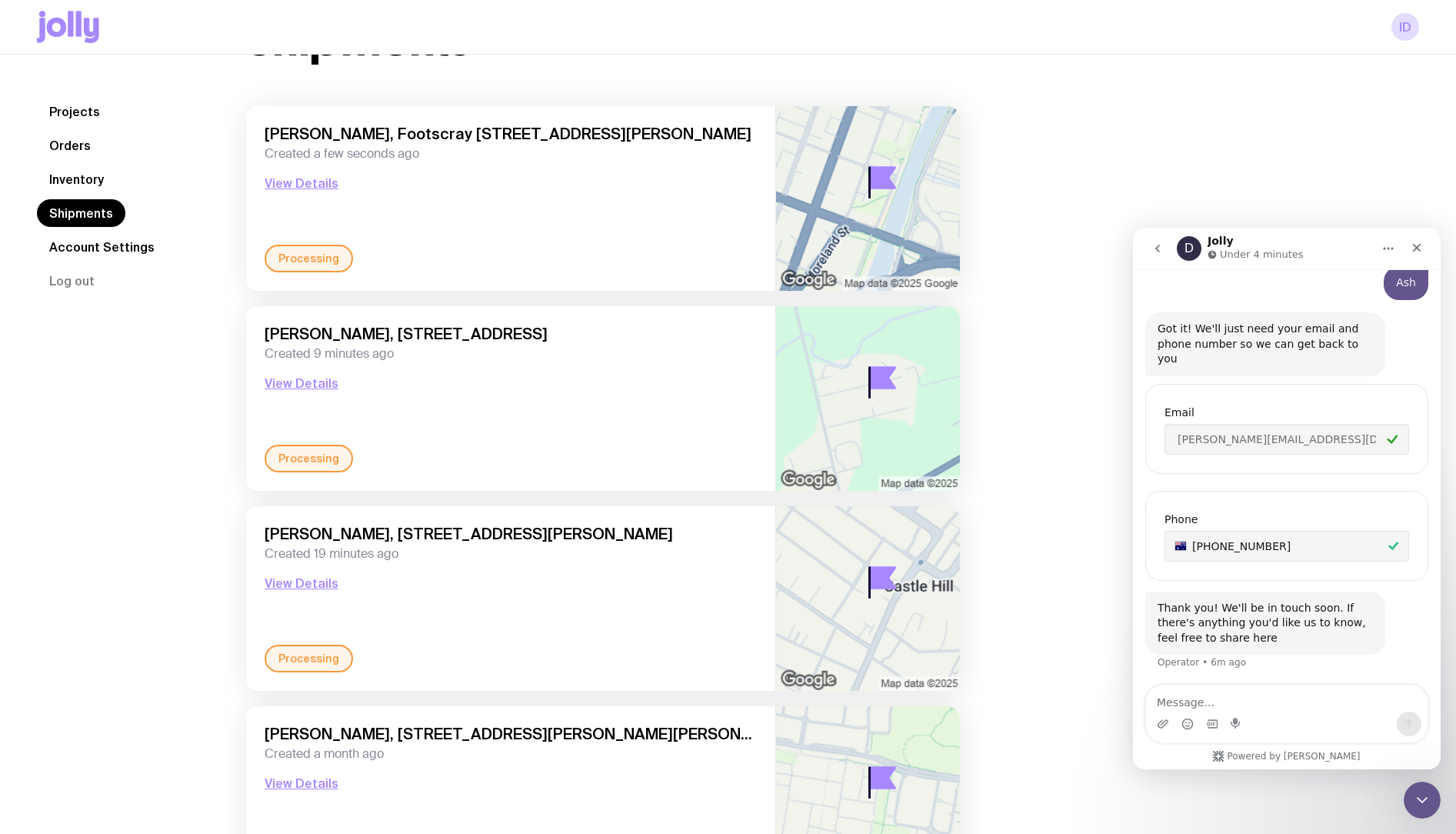
scroll to position [0, 0]
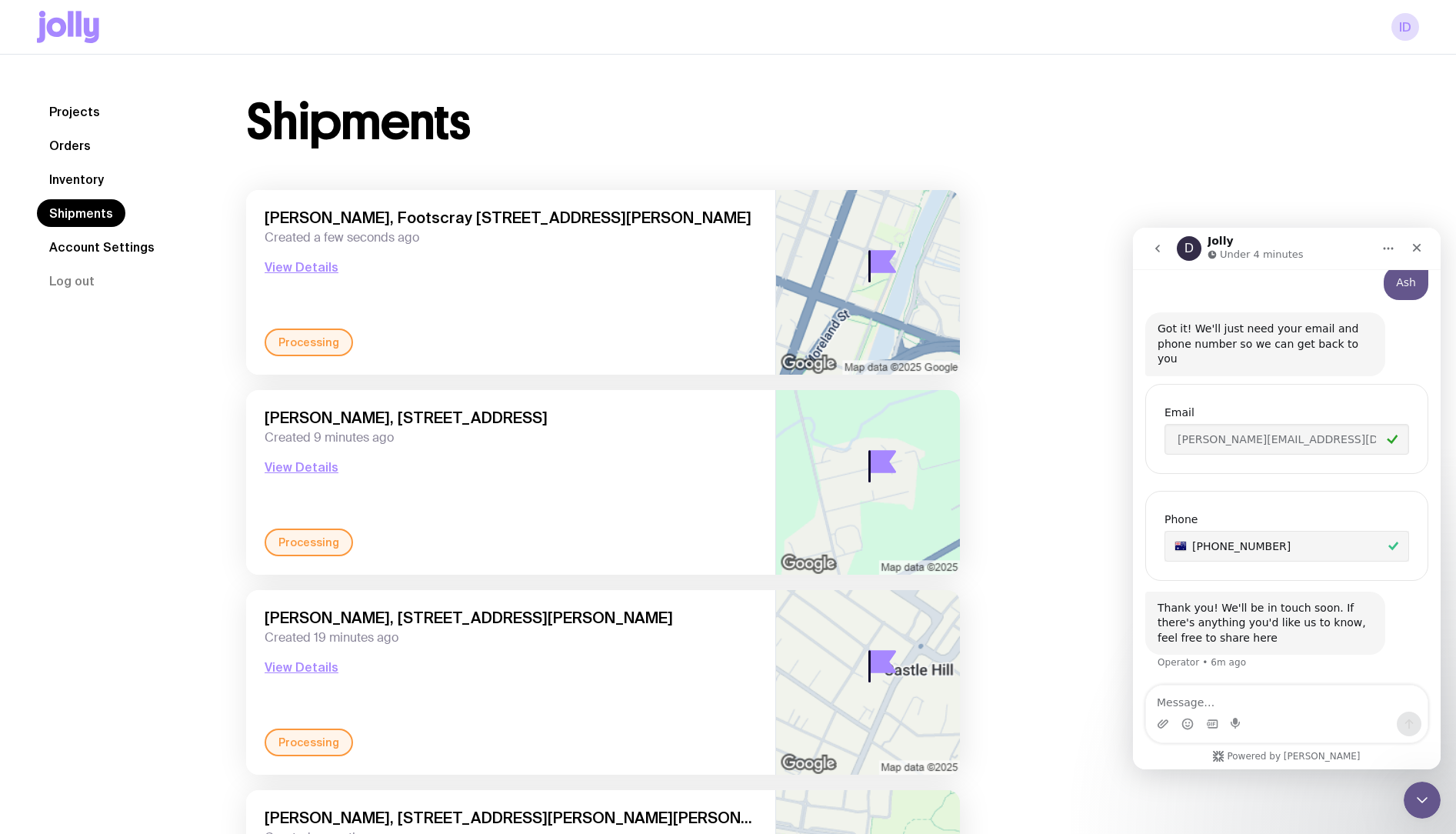
click at [1158, 248] on icon "go back" at bounding box center [1158, 249] width 13 height 13
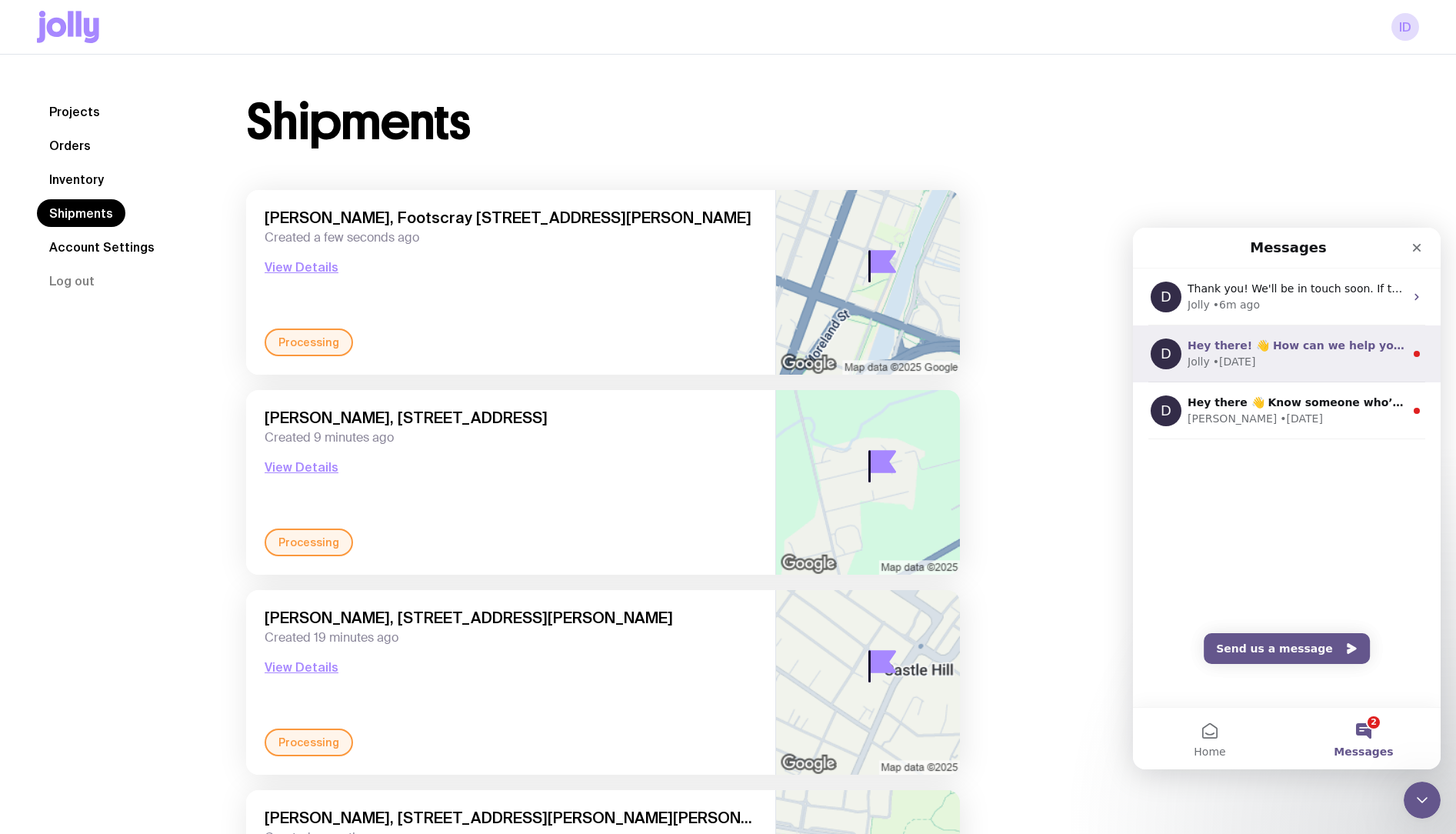
click at [1328, 363] on div "Jolly • 9w ago" at bounding box center [1295, 361] width 217 height 17
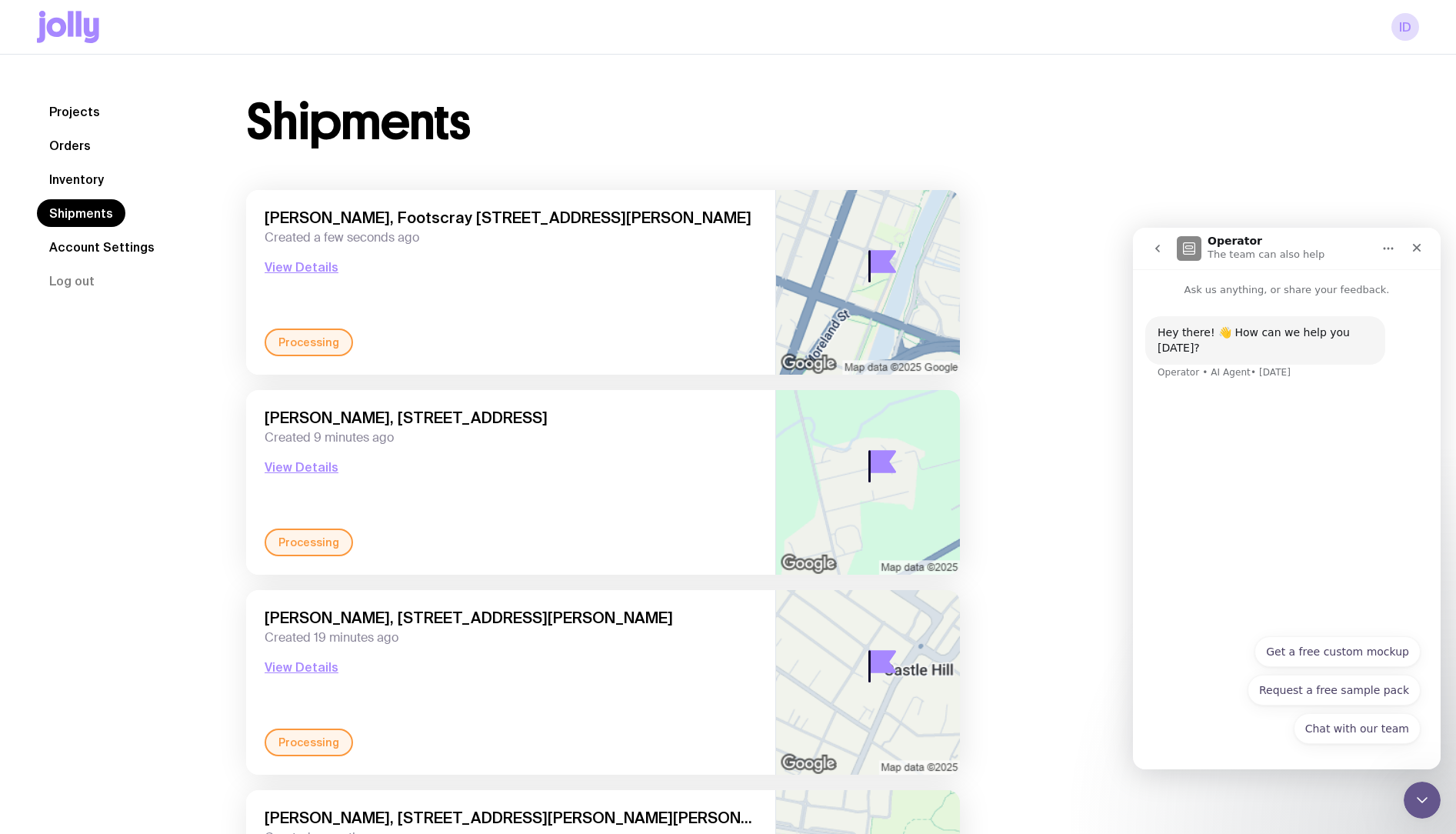
click at [1157, 249] on icon "go back" at bounding box center [1158, 249] width 5 height 8
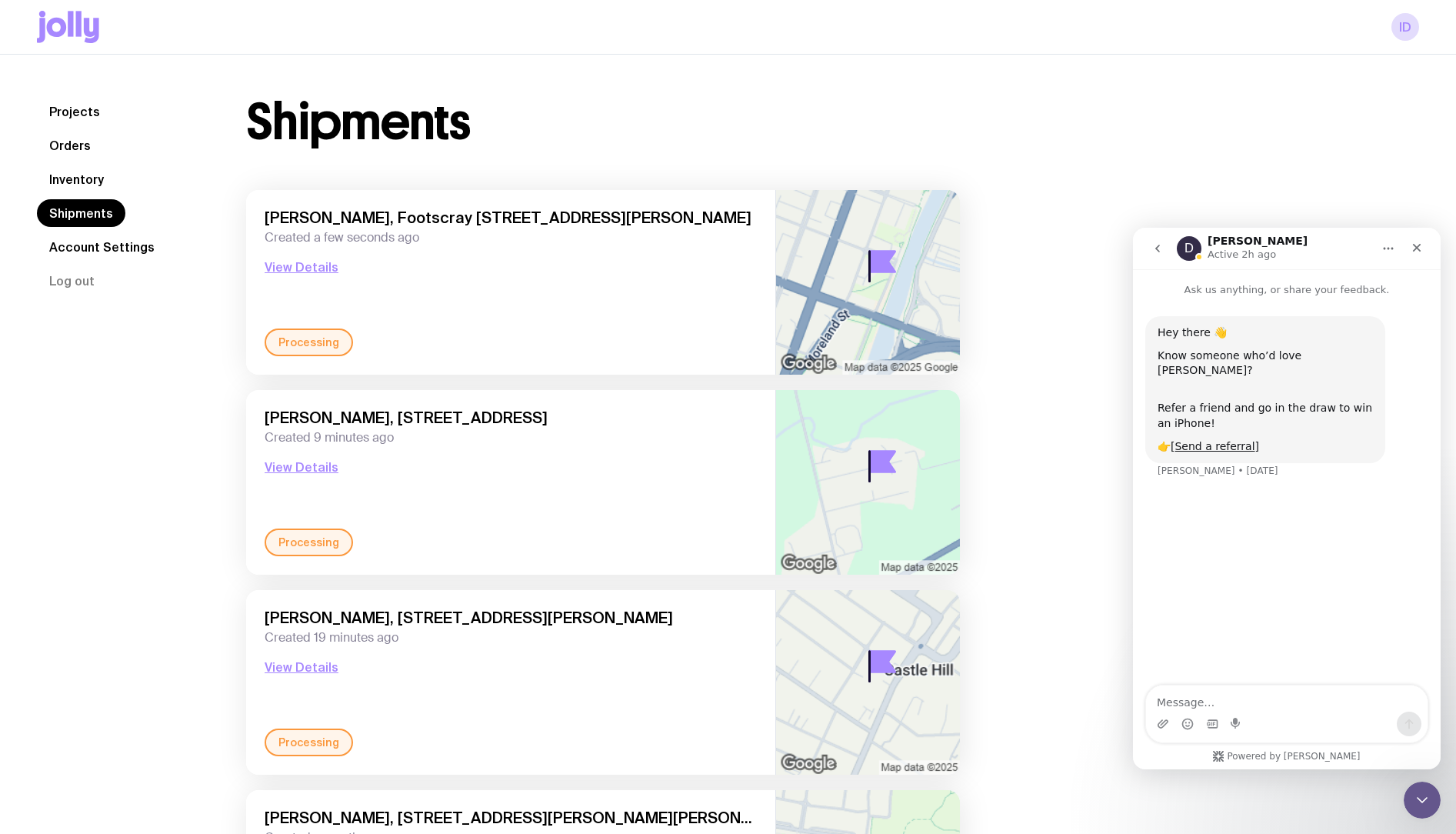
click at [1158, 247] on icon "go back" at bounding box center [1158, 249] width 5 height 8
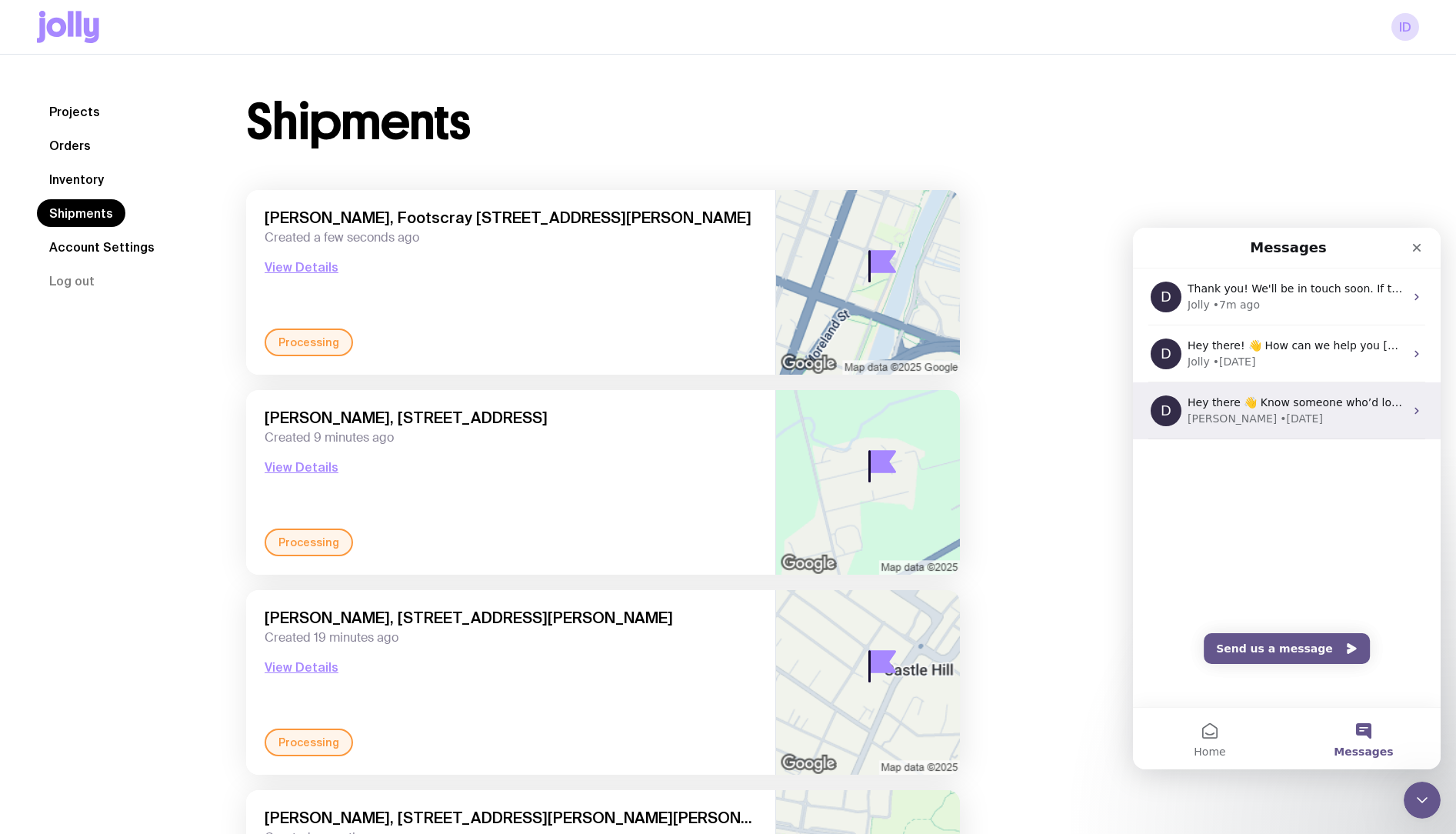
click at [1269, 413] on div "David • 9w ago" at bounding box center [1295, 419] width 217 height 17
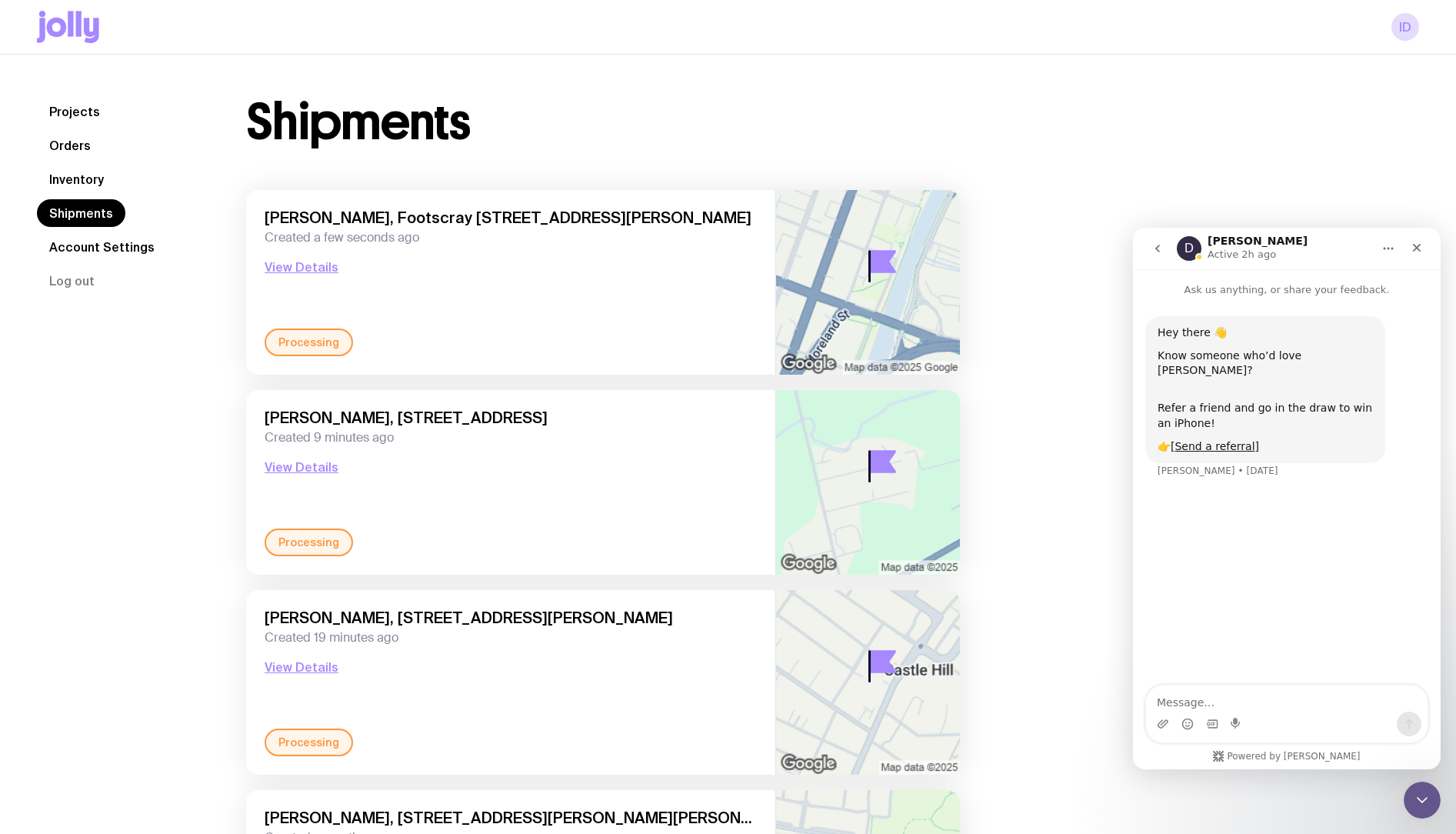
click at [1155, 249] on icon "go back" at bounding box center [1158, 249] width 13 height 13
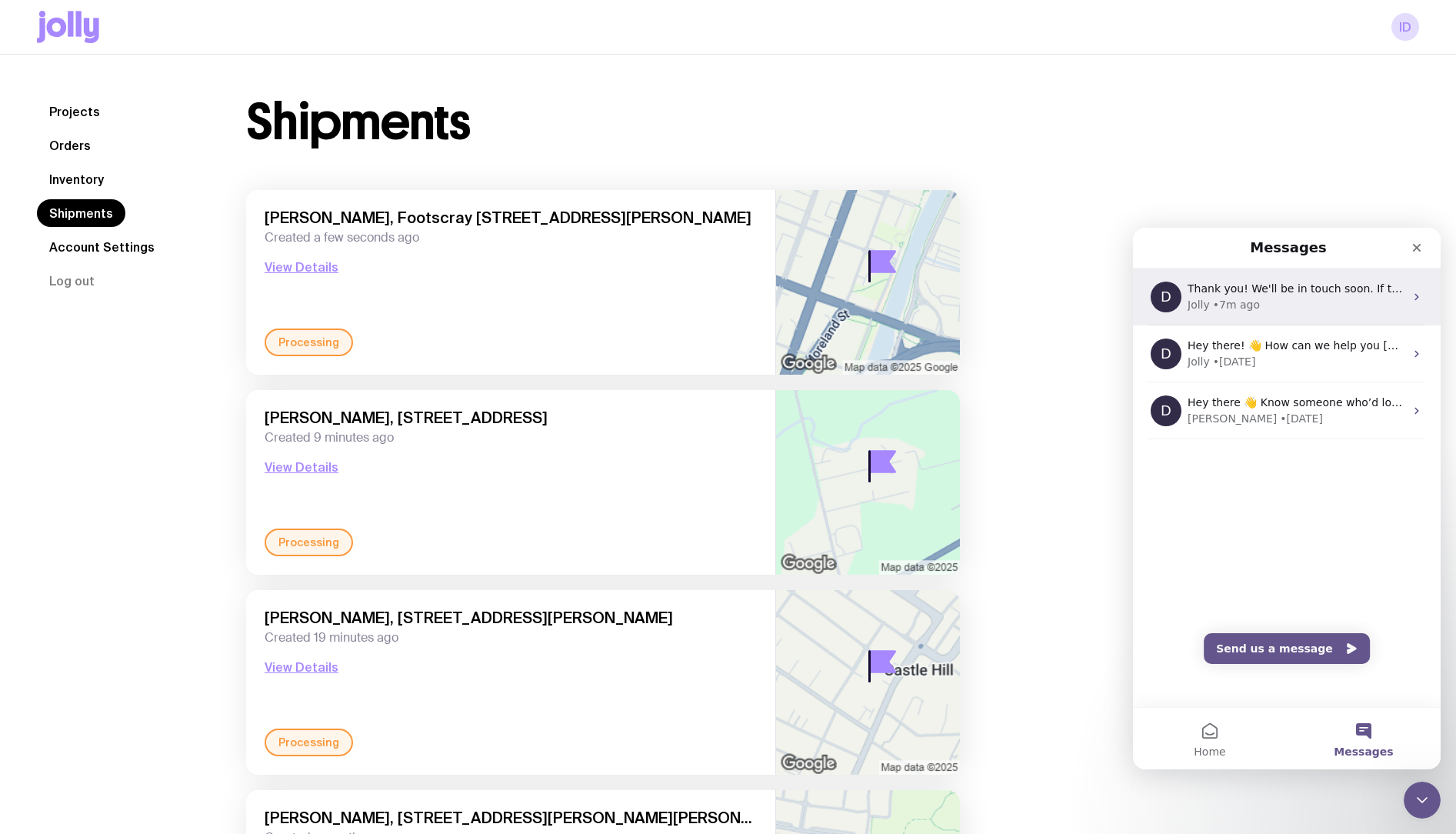
click at [1287, 294] on span "Thank you! We'll be in touch soon. If there's anything you'd like us to know, f…" at bounding box center [1453, 288] width 532 height 13
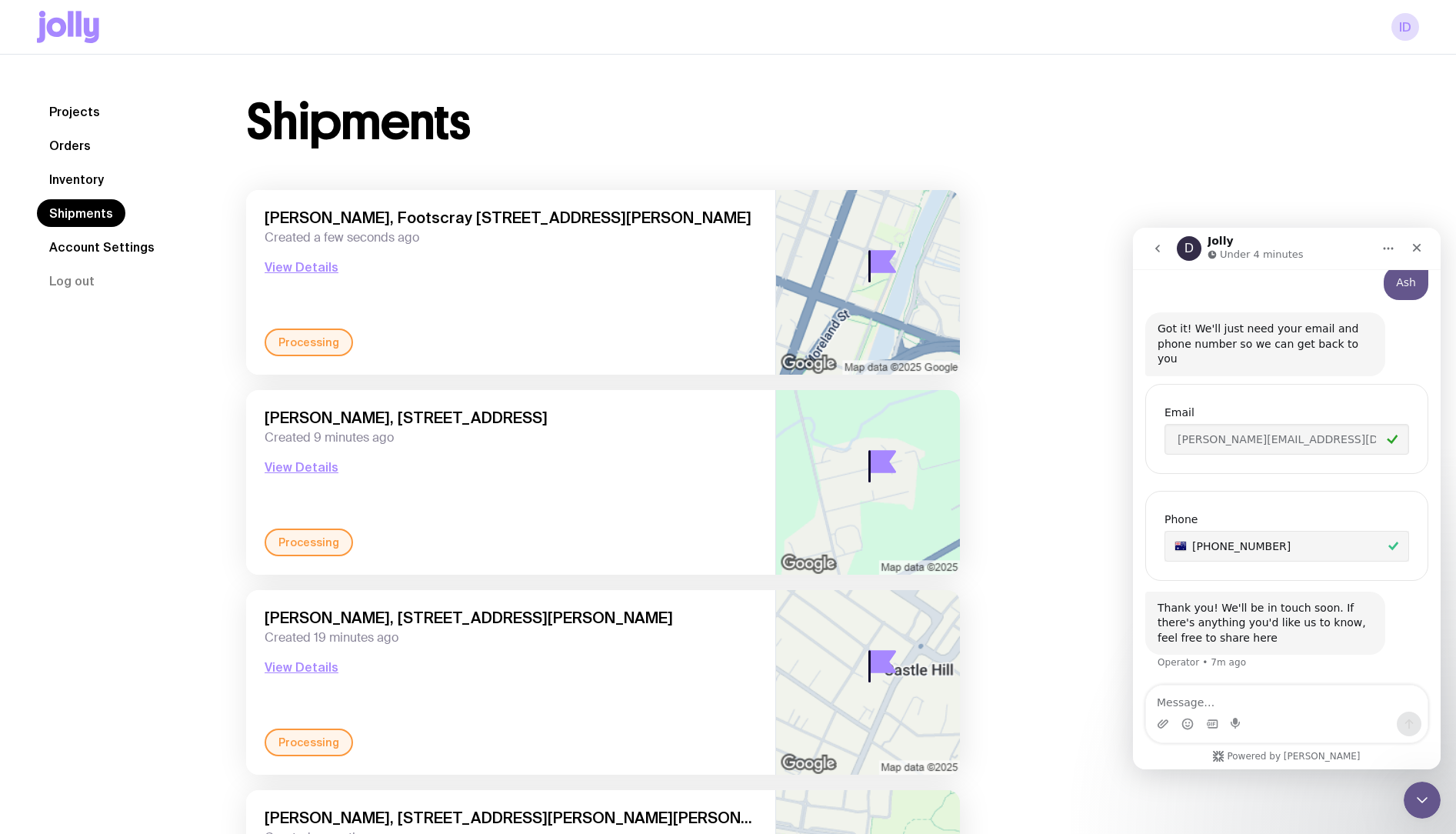
click at [83, 172] on link "Inventory" at bounding box center [76, 179] width 80 height 28
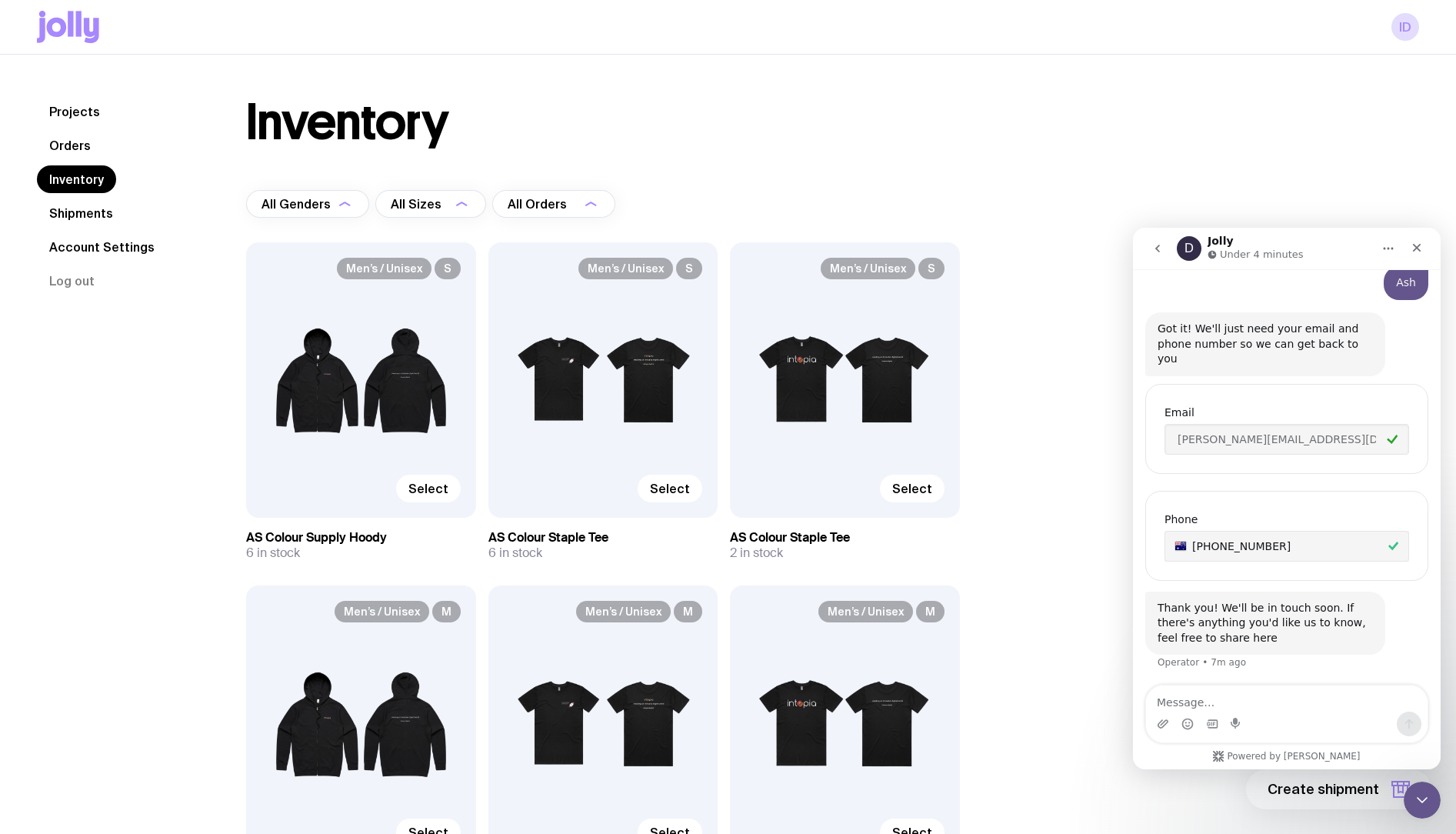
click at [99, 208] on link "Shipments" at bounding box center [81, 213] width 88 height 28
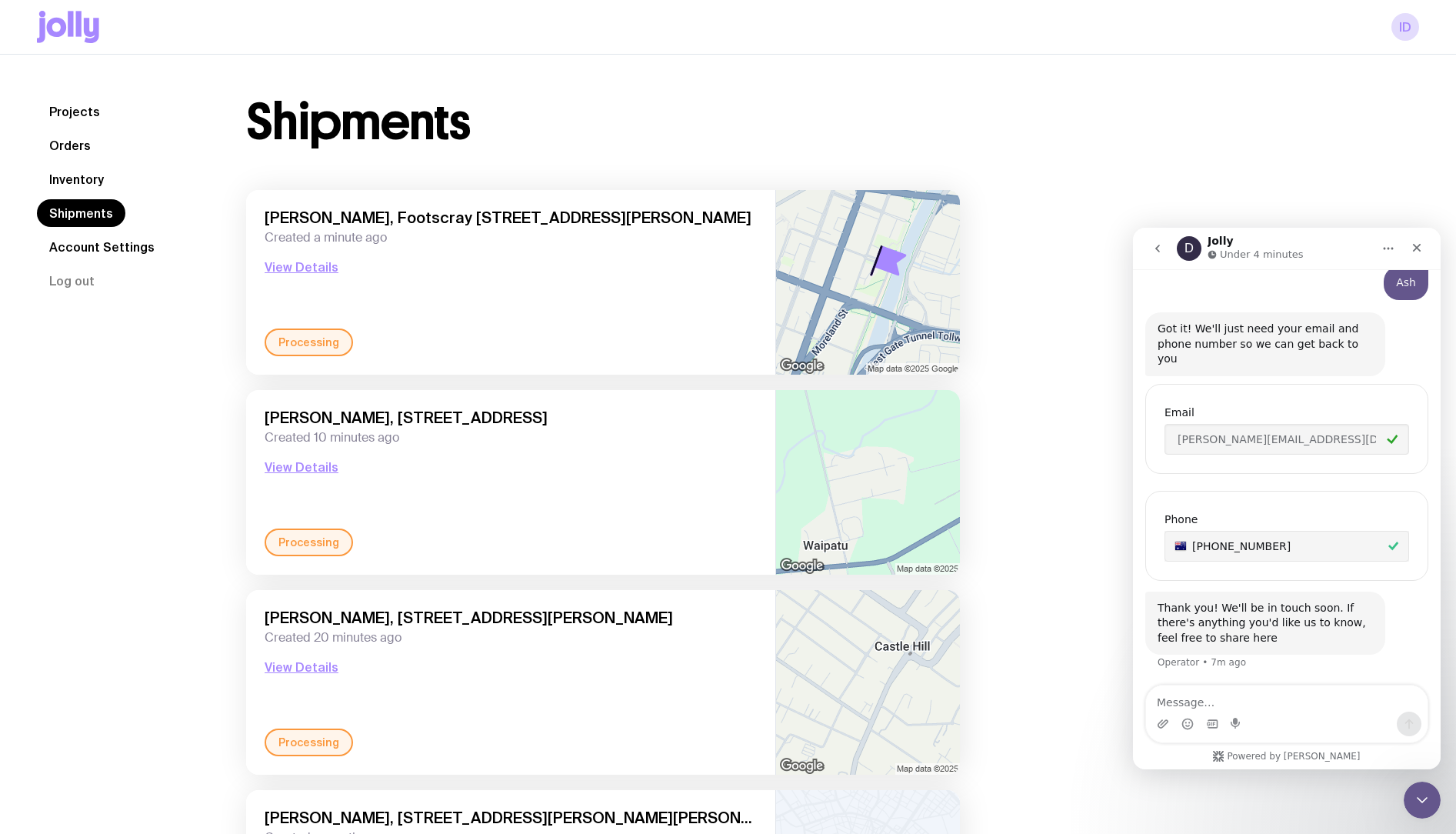
click at [87, 181] on link "Inventory" at bounding box center [76, 179] width 80 height 28
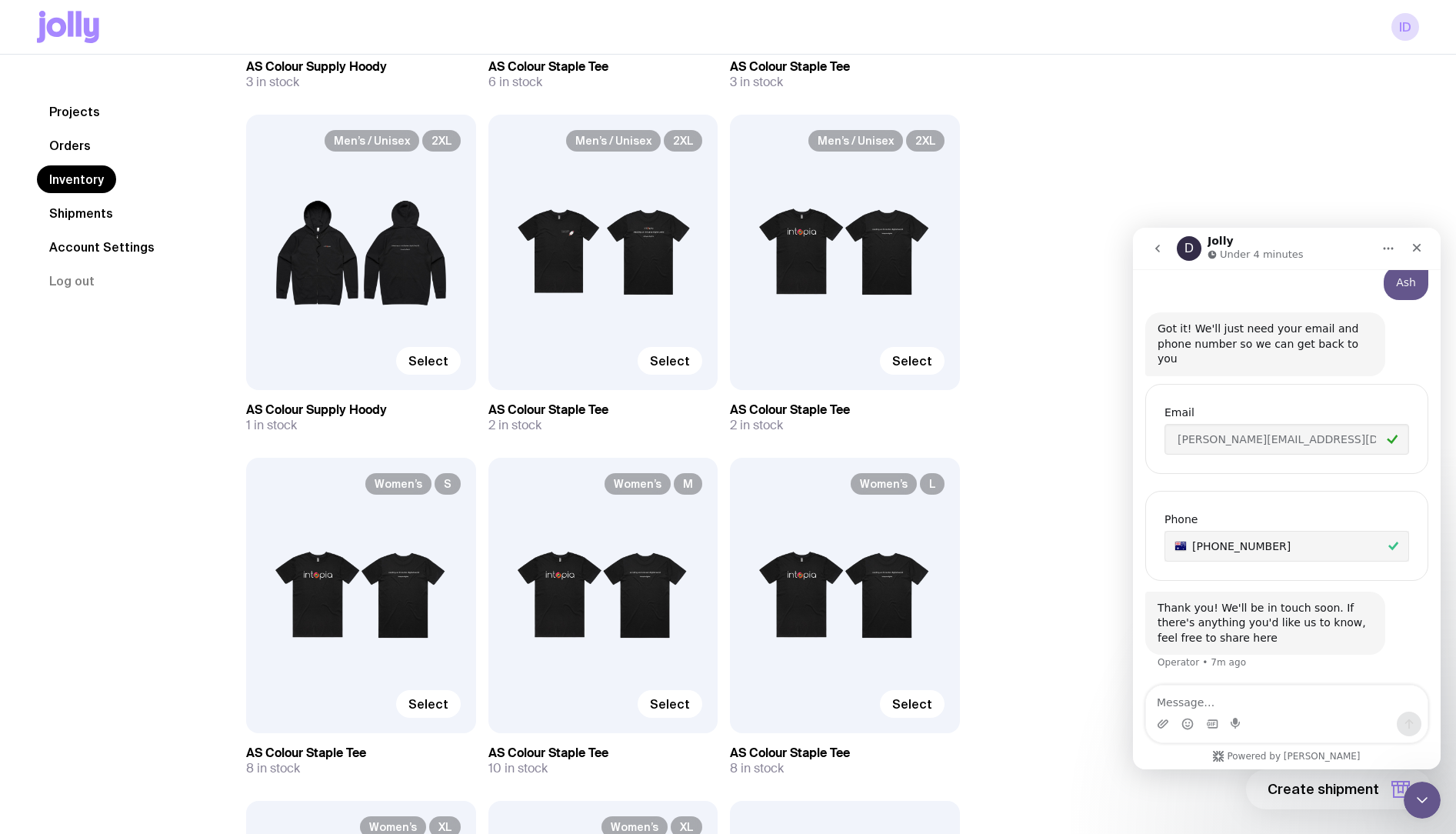
scroll to position [2579, 0]
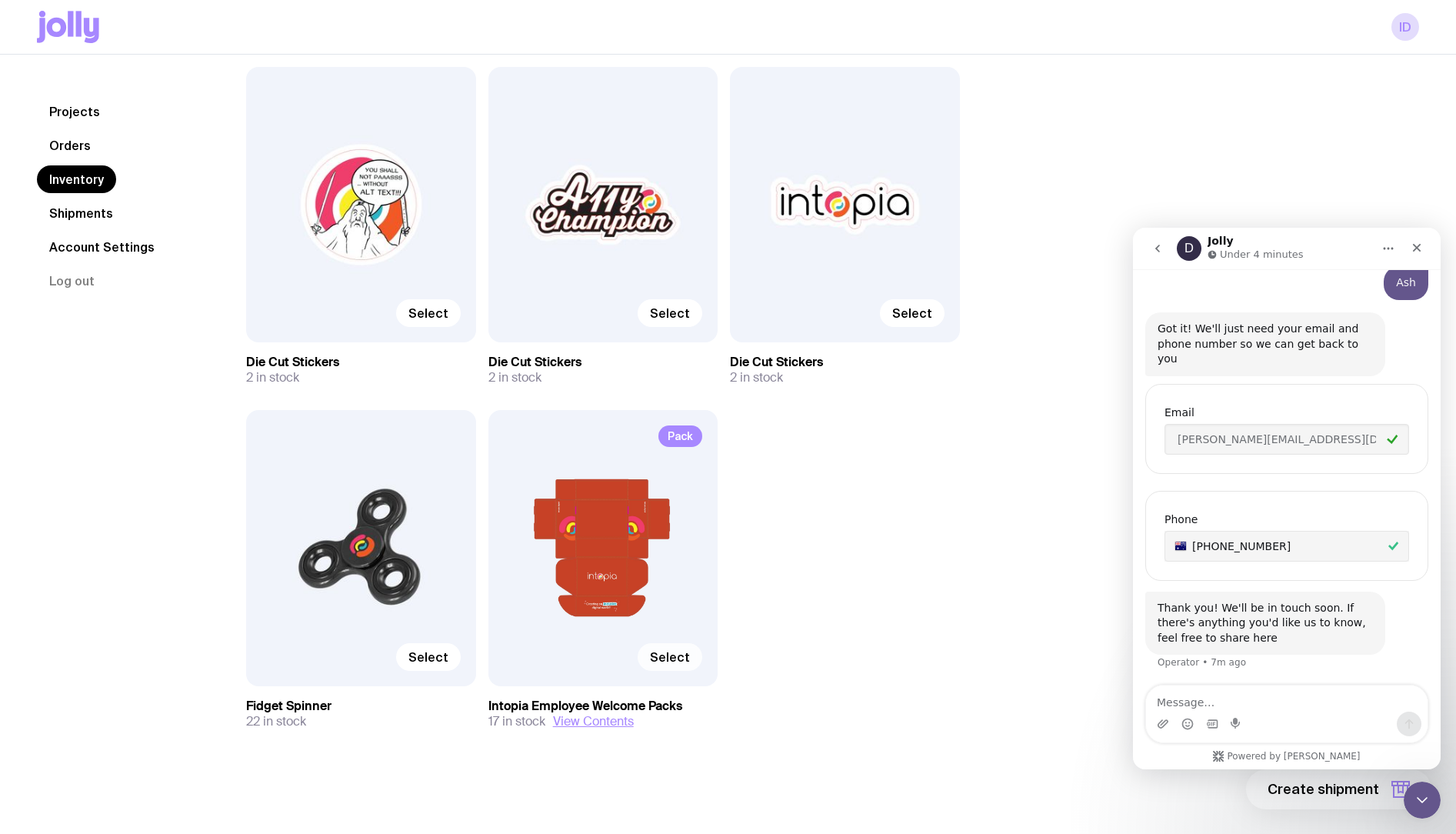
click at [684, 647] on label "Select" at bounding box center [670, 657] width 65 height 28
click at [0, 0] on input "Select" at bounding box center [0, 0] width 0 height 0
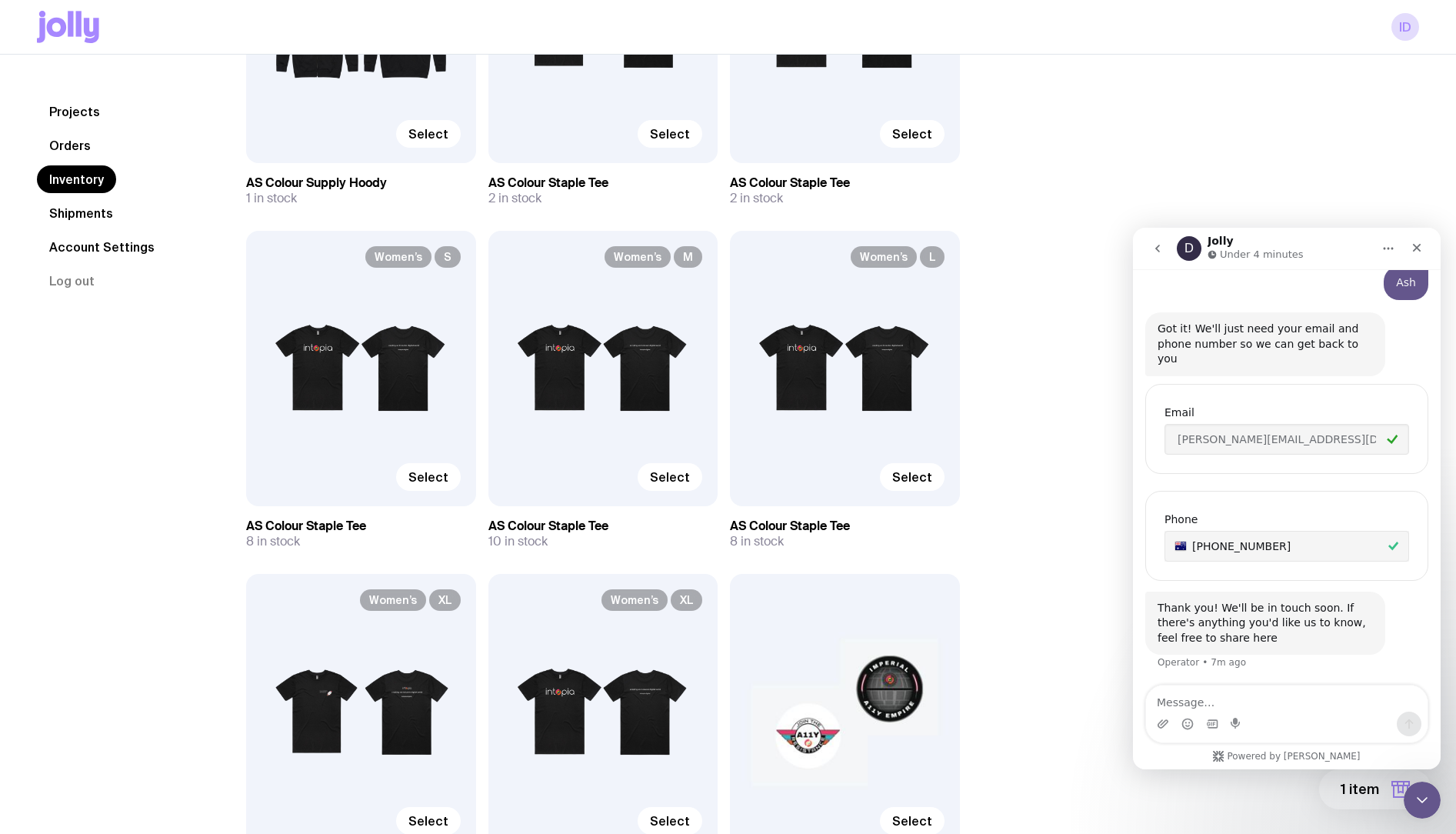
scroll to position [1725, 0]
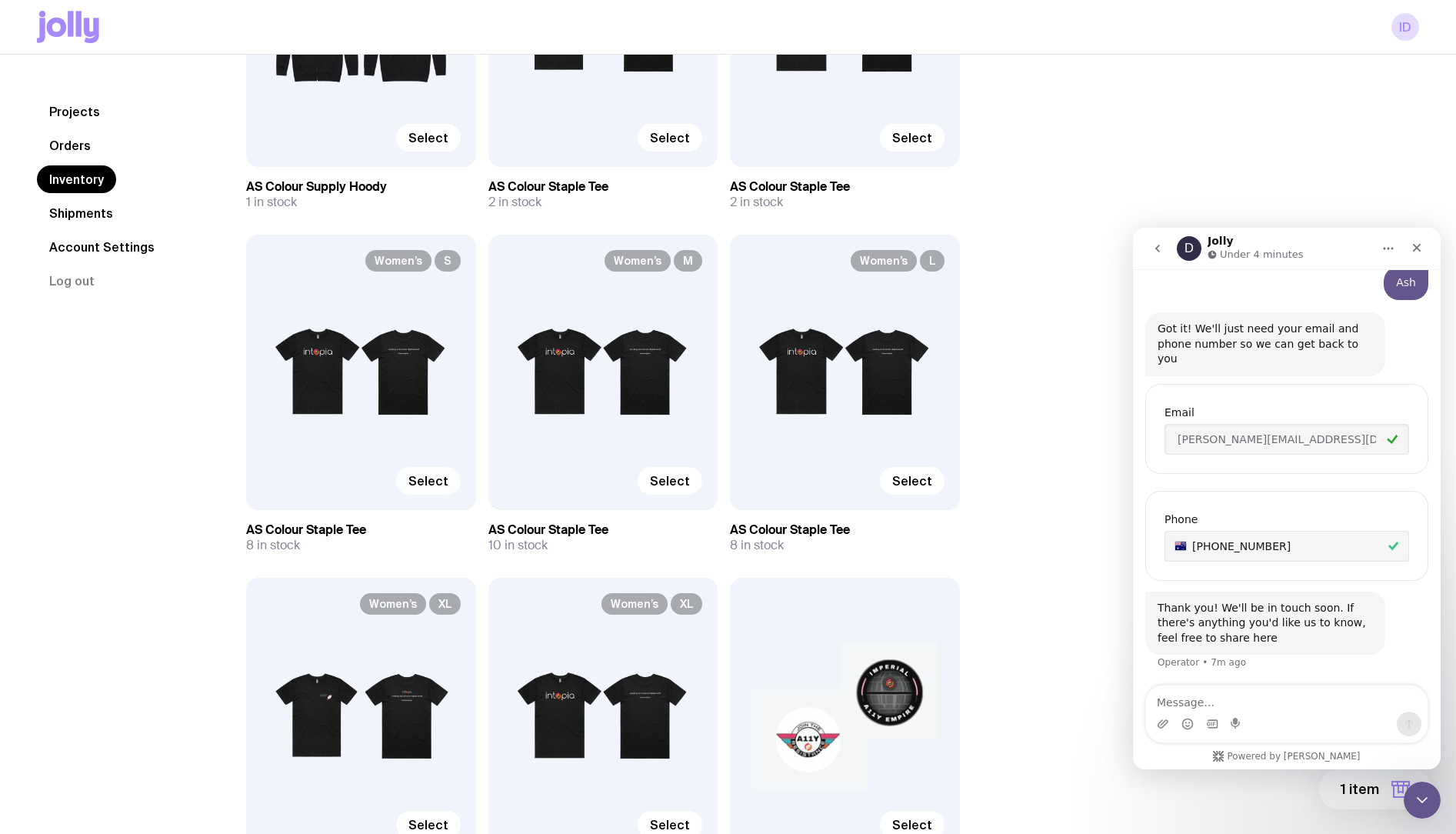
click at [442, 482] on span "Select" at bounding box center [428, 481] width 40 height 16
click at [0, 0] on input "Select" at bounding box center [0, 0] width 0 height 0
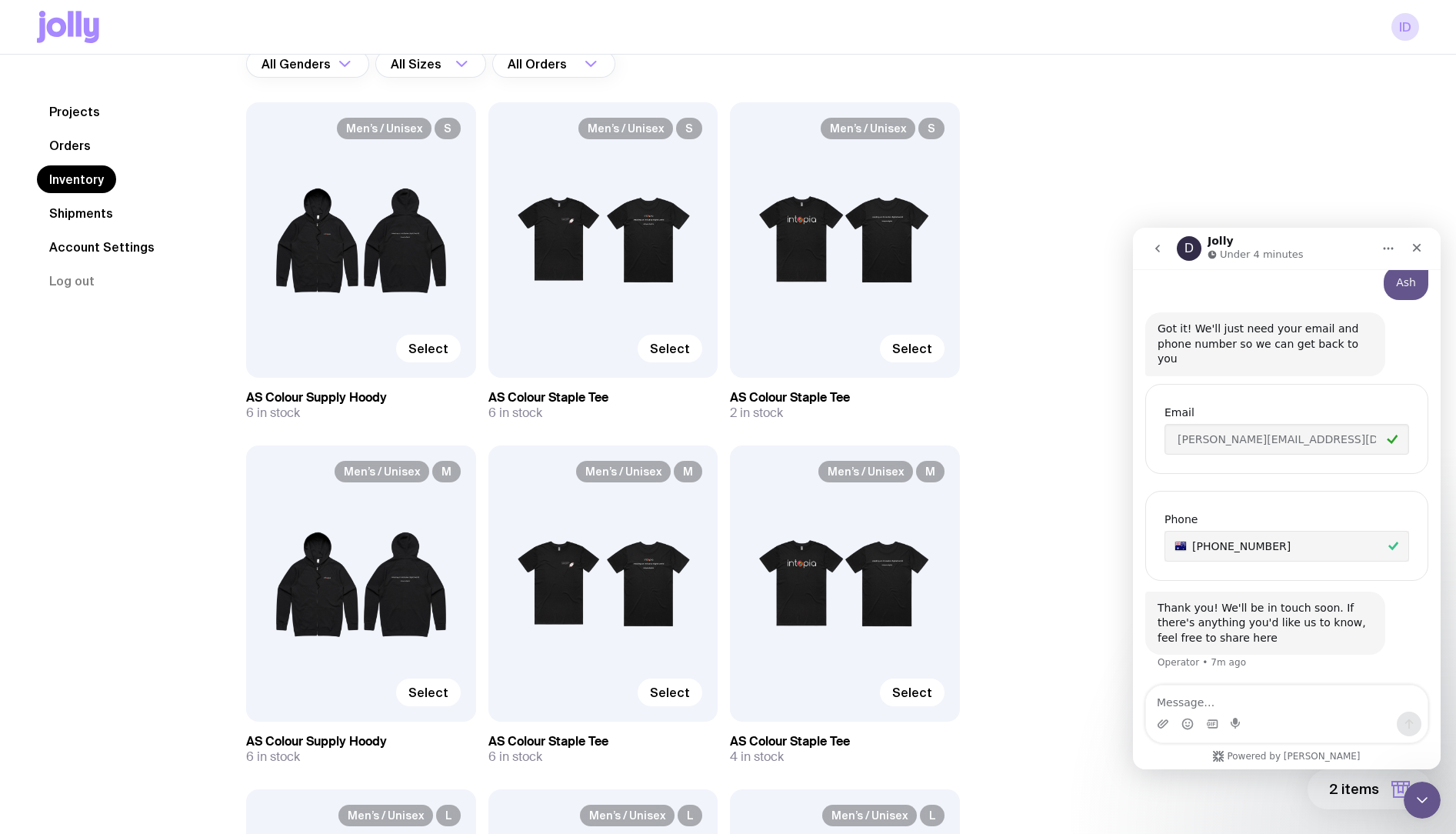
scroll to position [131, 0]
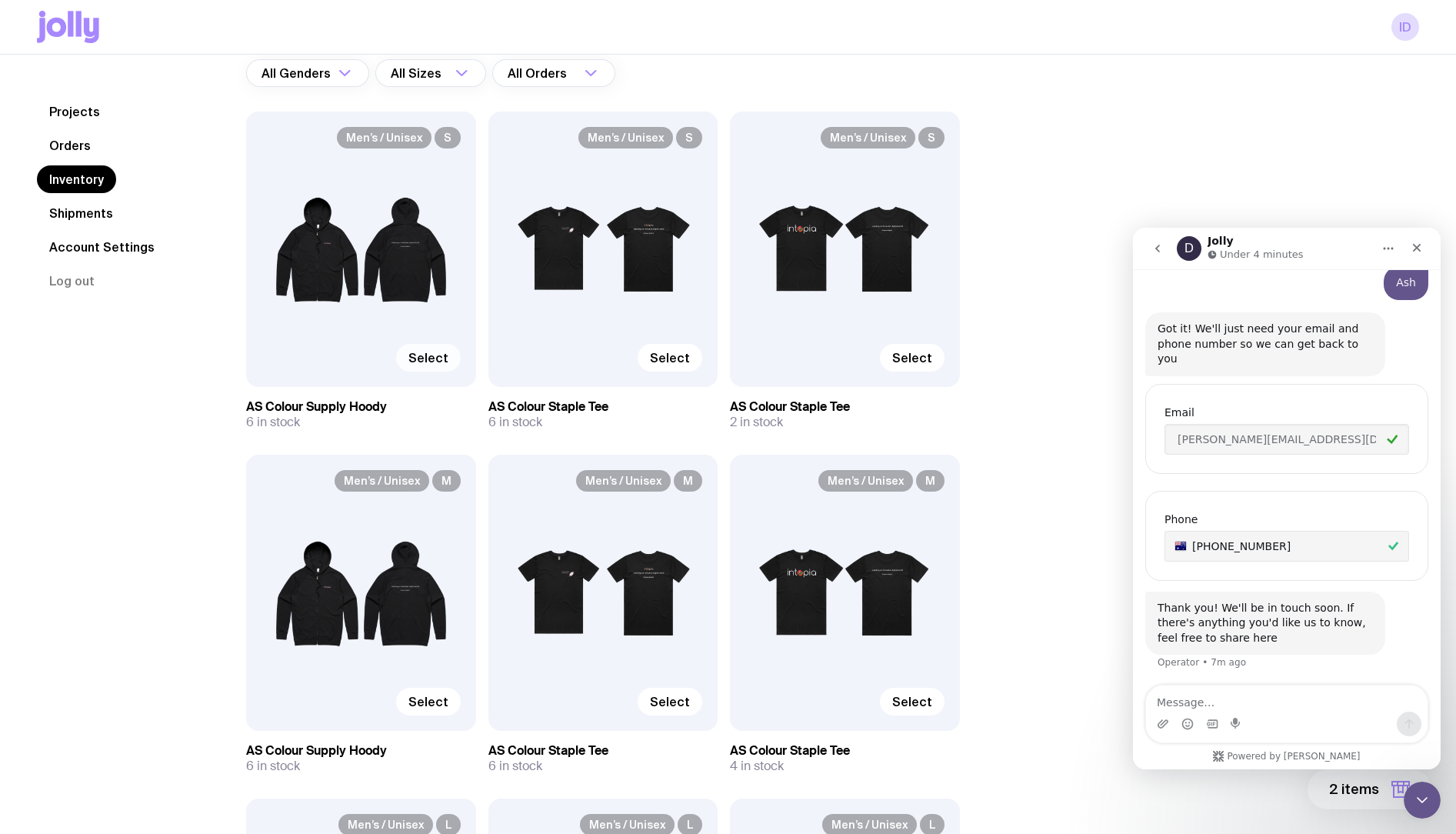
click at [439, 358] on span "Select" at bounding box center [428, 358] width 40 height 16
click at [0, 0] on input "Select" at bounding box center [0, 0] width 0 height 0
click at [690, 356] on label "Select" at bounding box center [670, 358] width 65 height 28
click at [0, 0] on input "Select" at bounding box center [0, 0] width 0 height 0
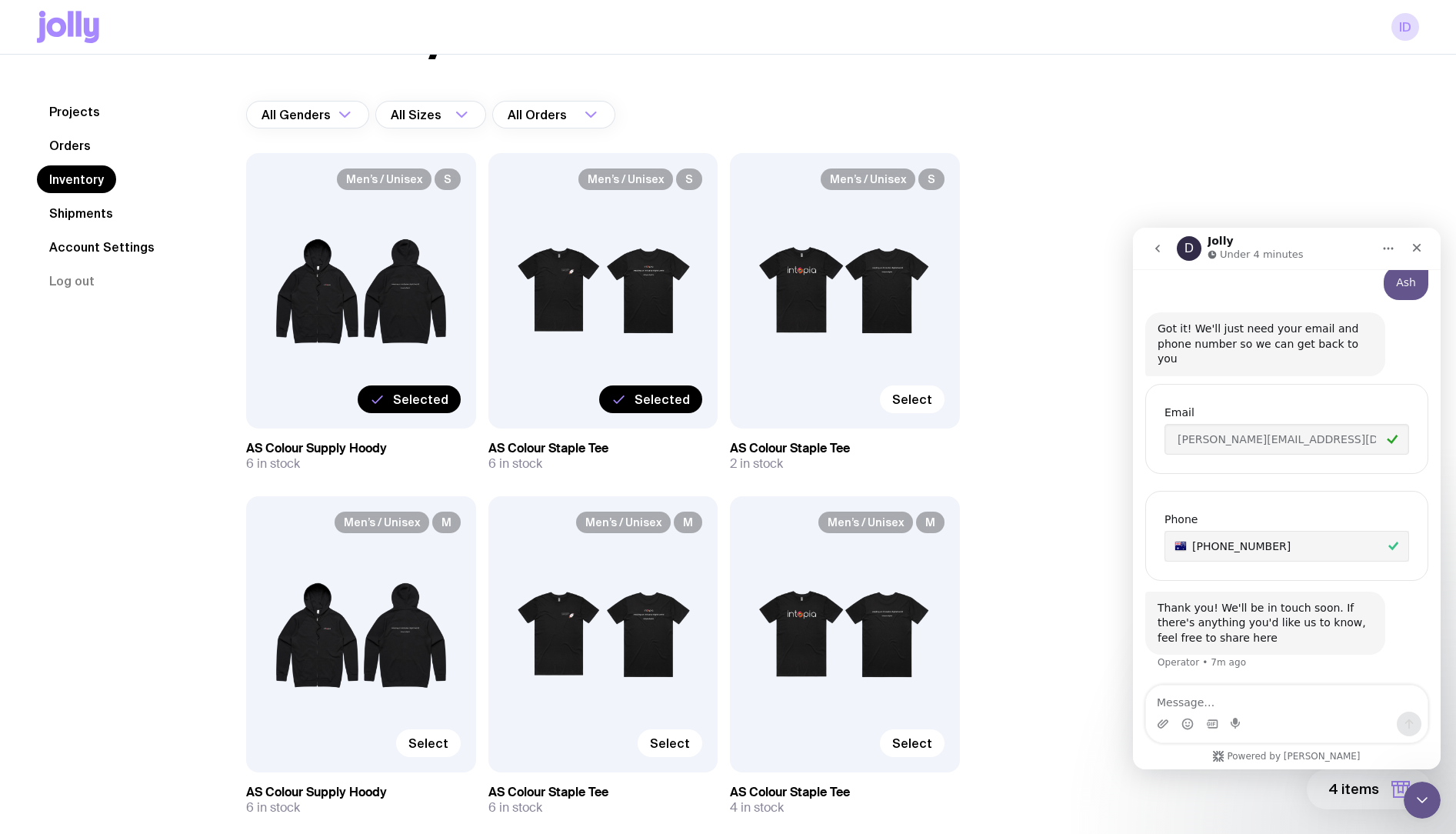
scroll to position [0, 0]
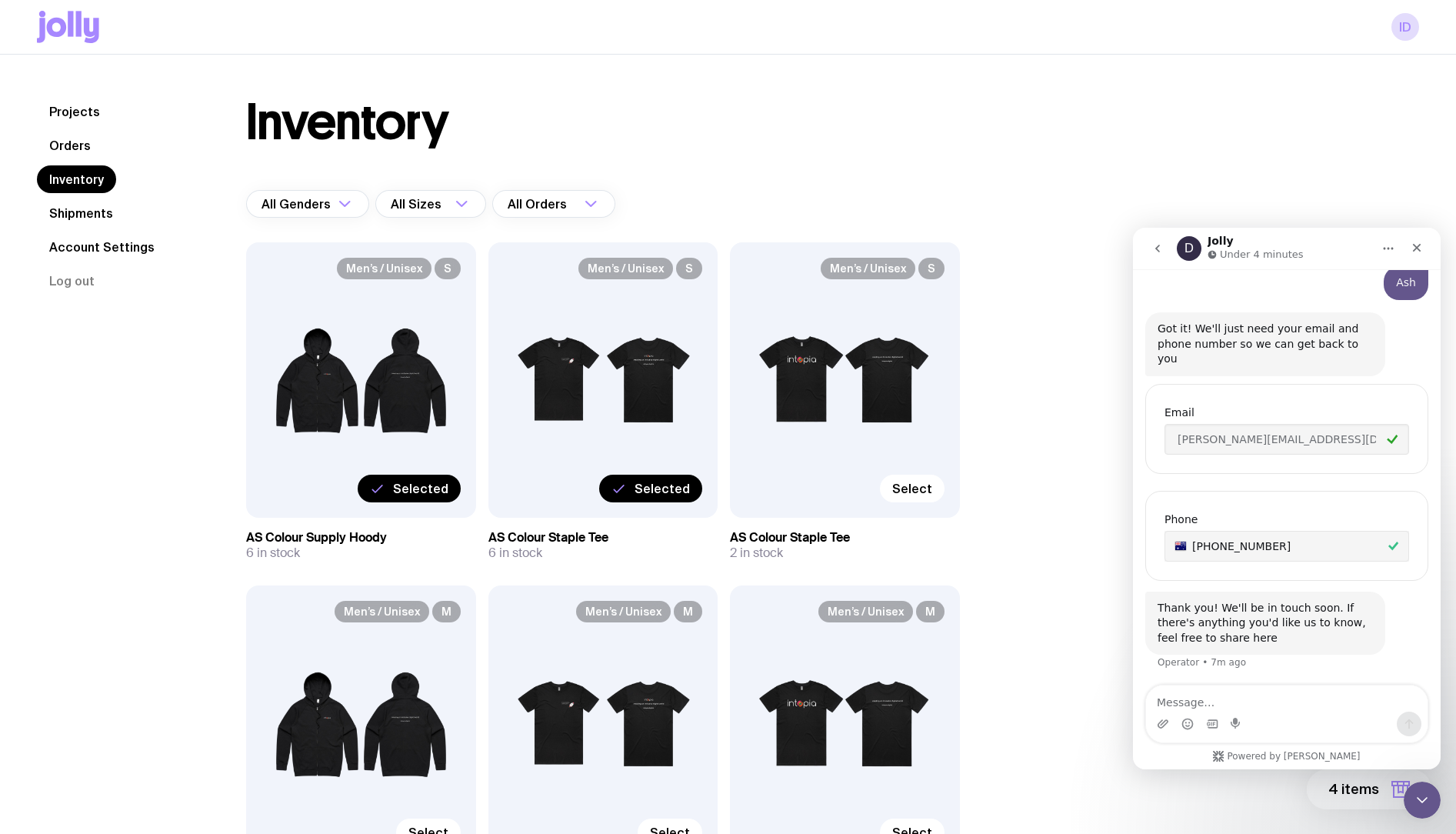
click at [1359, 784] on span "4 items" at bounding box center [1354, 788] width 50 height 18
click at [1392, 243] on icon "Home" at bounding box center [1388, 249] width 13 height 13
click at [1413, 249] on icon "Close" at bounding box center [1417, 248] width 9 height 9
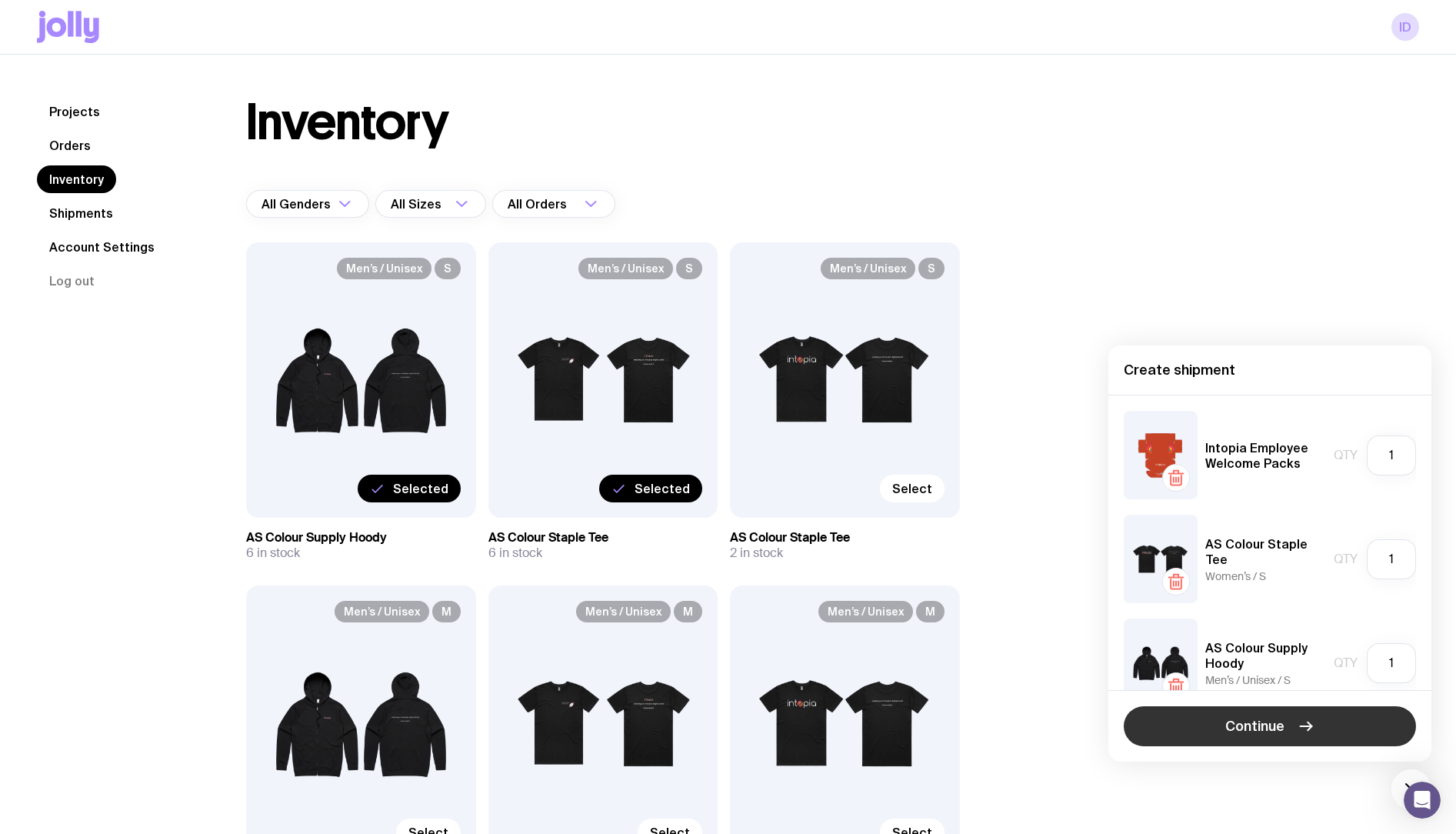
click at [1265, 727] on span "Continue" at bounding box center [1254, 725] width 59 height 18
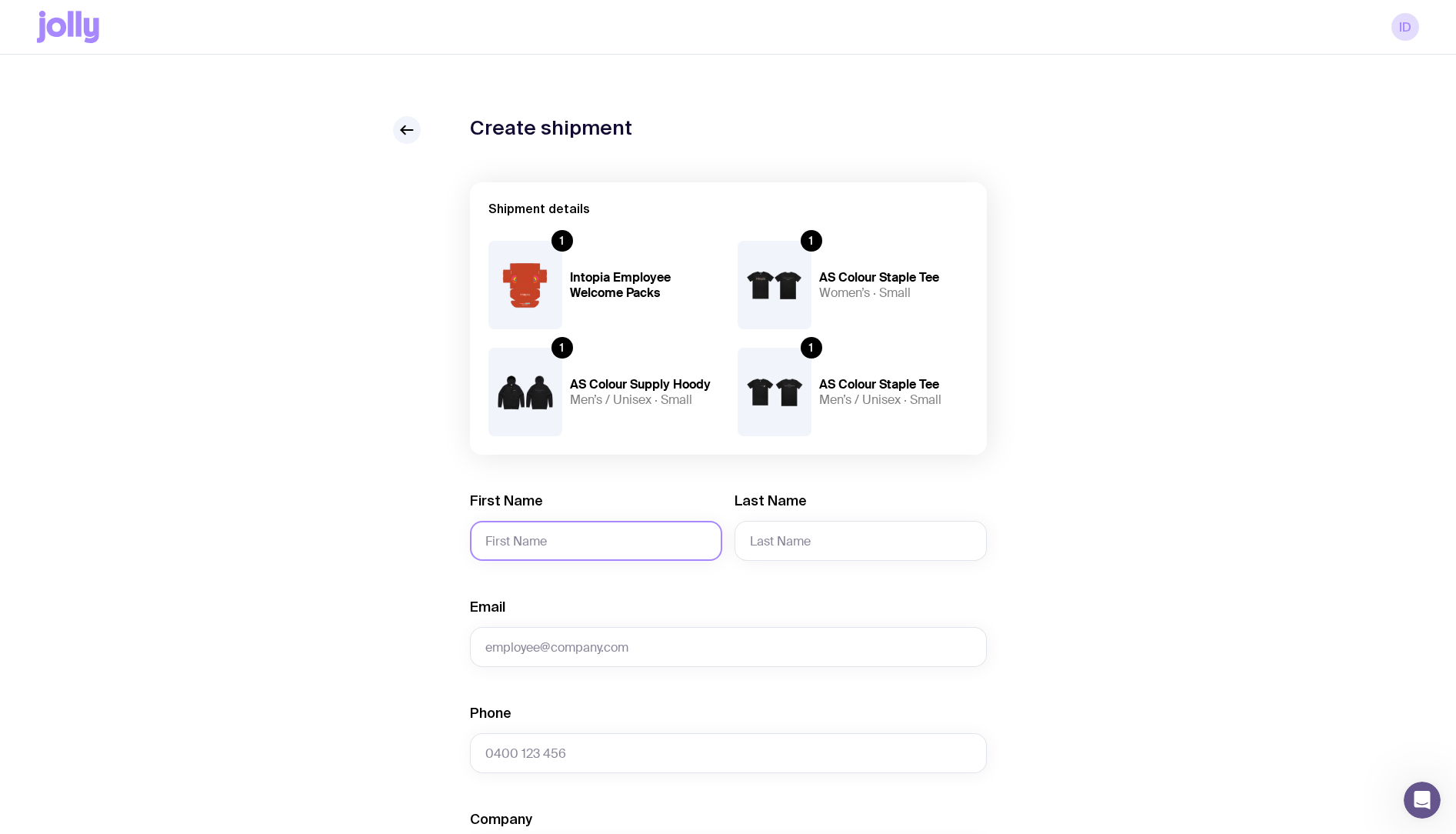
click at [608, 545] on input "First Name" at bounding box center [596, 540] width 252 height 40
paste input "Praneita"
type input "Praneita"
click at [850, 547] on input "Last Name" at bounding box center [861, 540] width 252 height 40
paste input "Narayan"
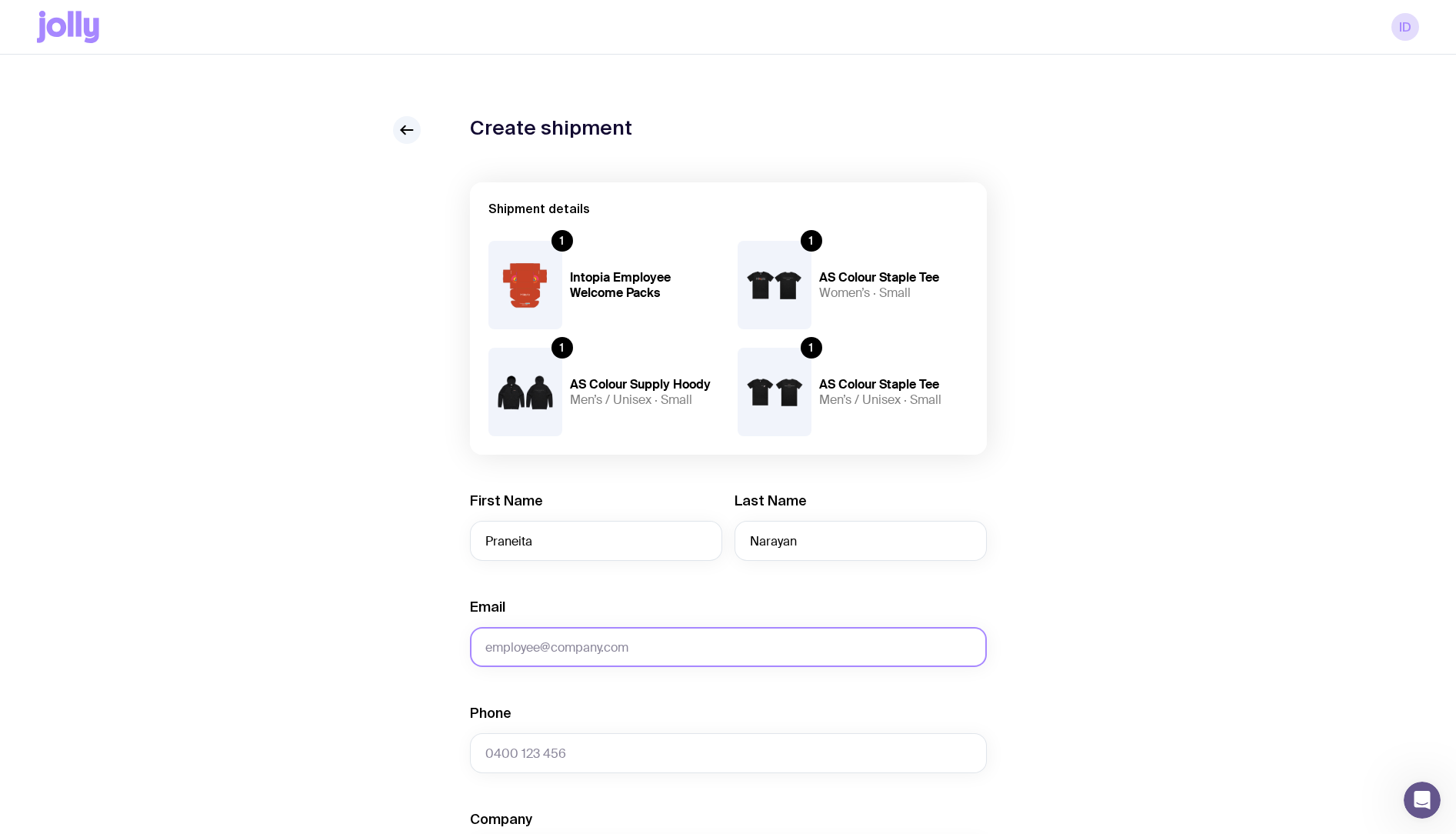
click at [555, 651] on input "Email" at bounding box center [728, 647] width 517 height 40
click at [825, 526] on input "Narayan" at bounding box center [861, 540] width 252 height 40
click at [827, 543] on input "Narayan" at bounding box center [861, 540] width 252 height 40
type input "Narayan"
click at [595, 654] on input "Email" at bounding box center [728, 647] width 517 height 40
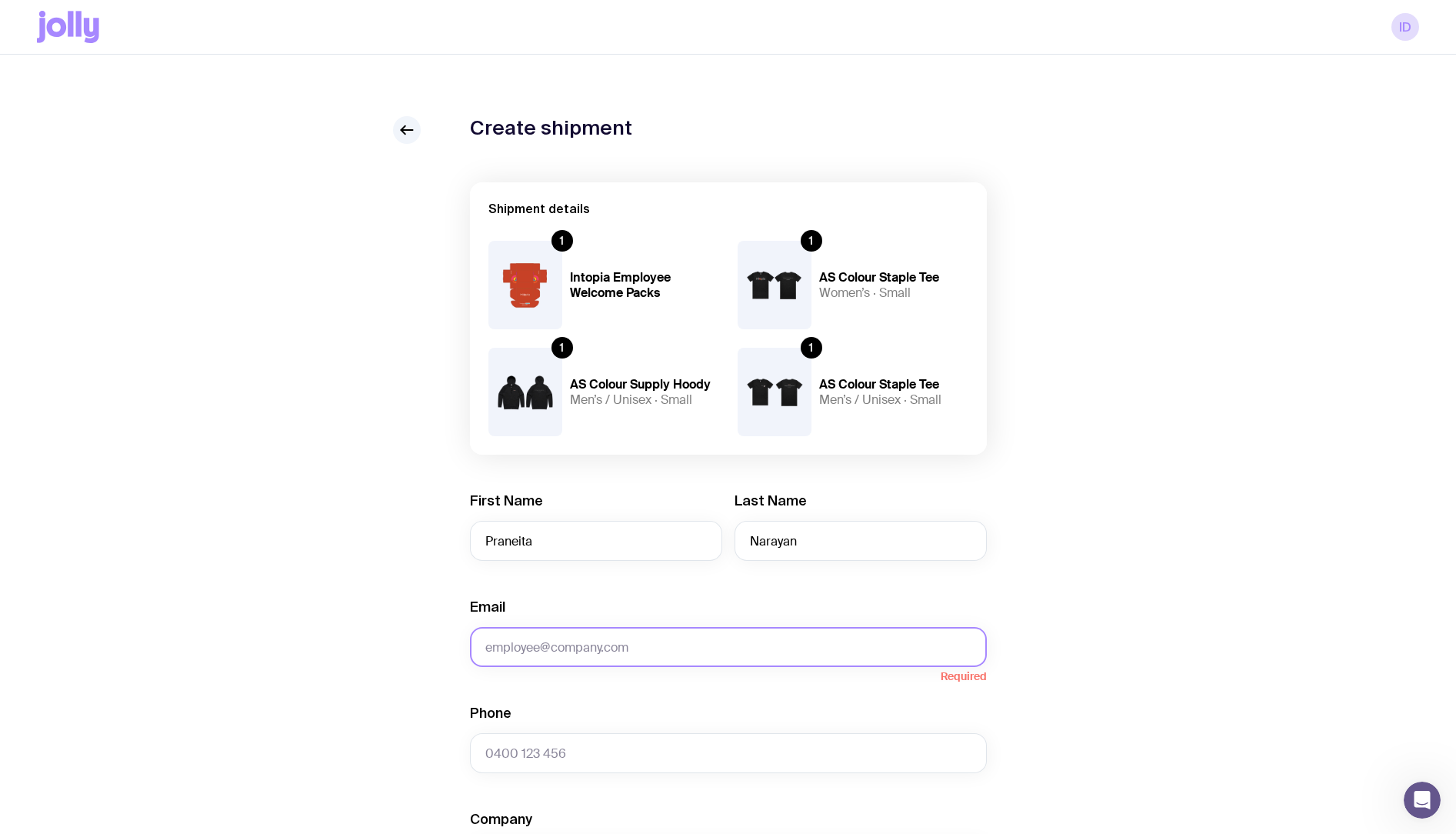
paste input "praneita.narayan@intopia.digital"
type input "praneita.narayan@intopia.digital"
click at [558, 743] on input "Phone" at bounding box center [728, 753] width 517 height 40
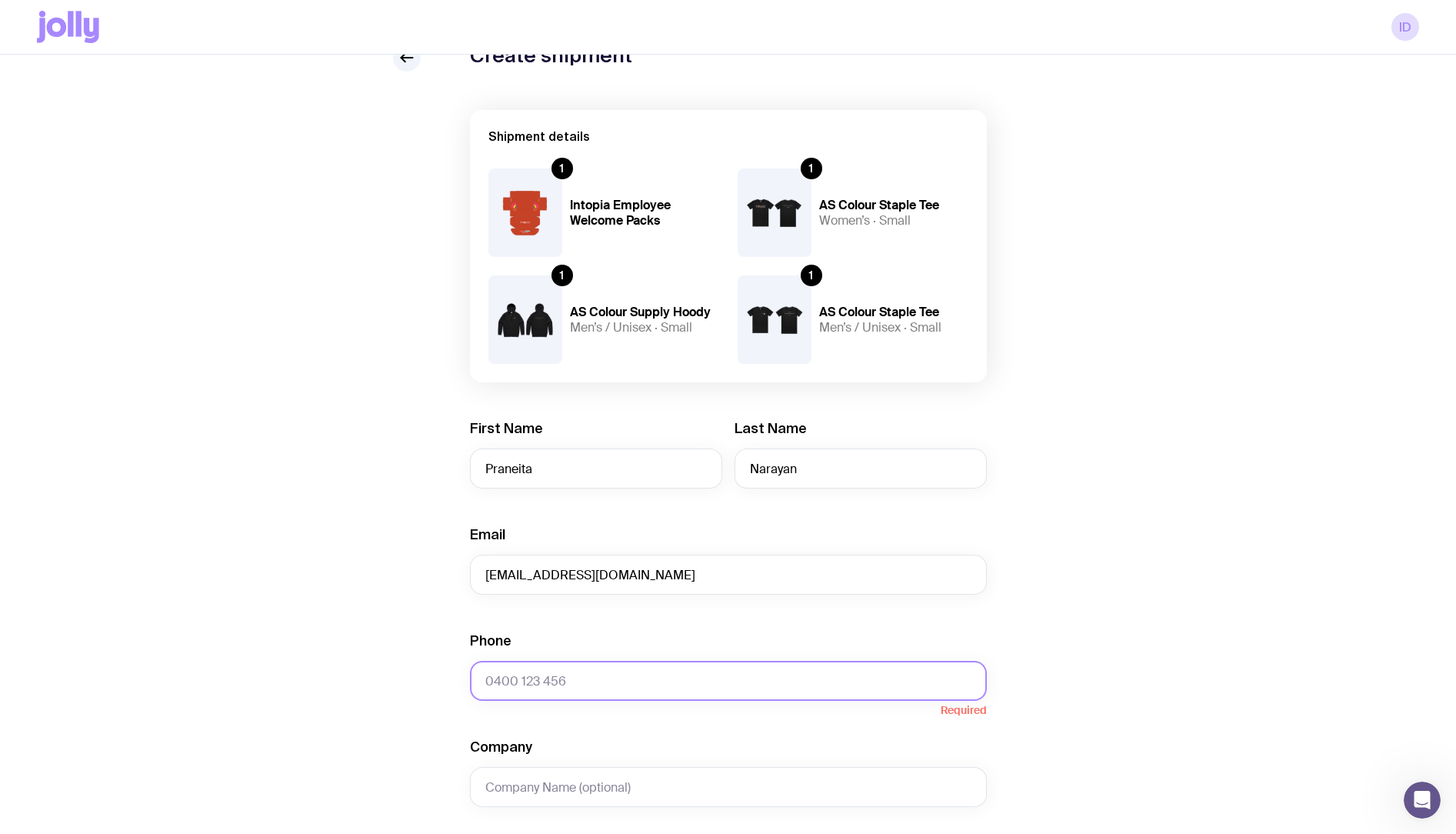
paste input "+64 21 025 78402"
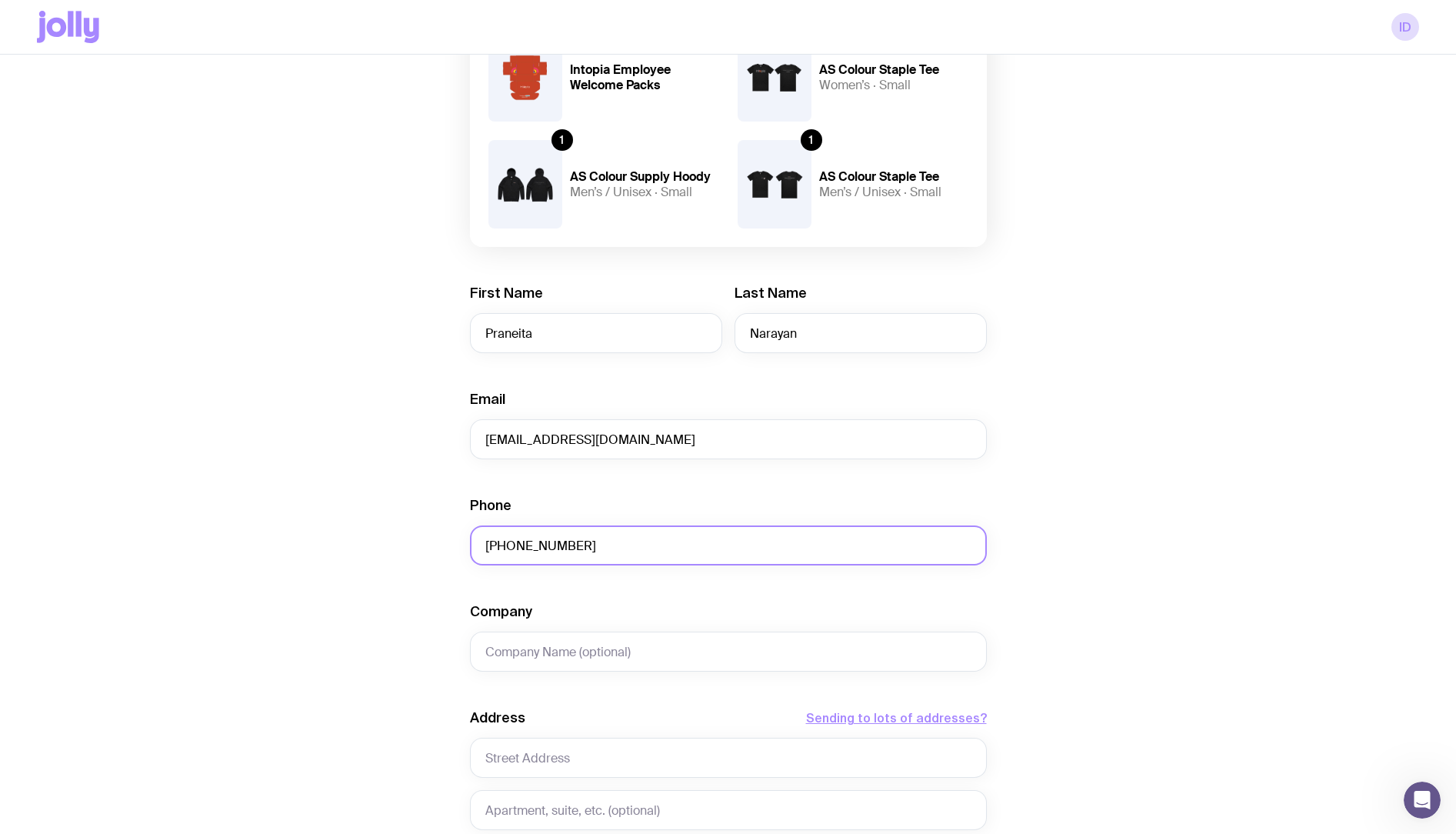
scroll to position [237, 0]
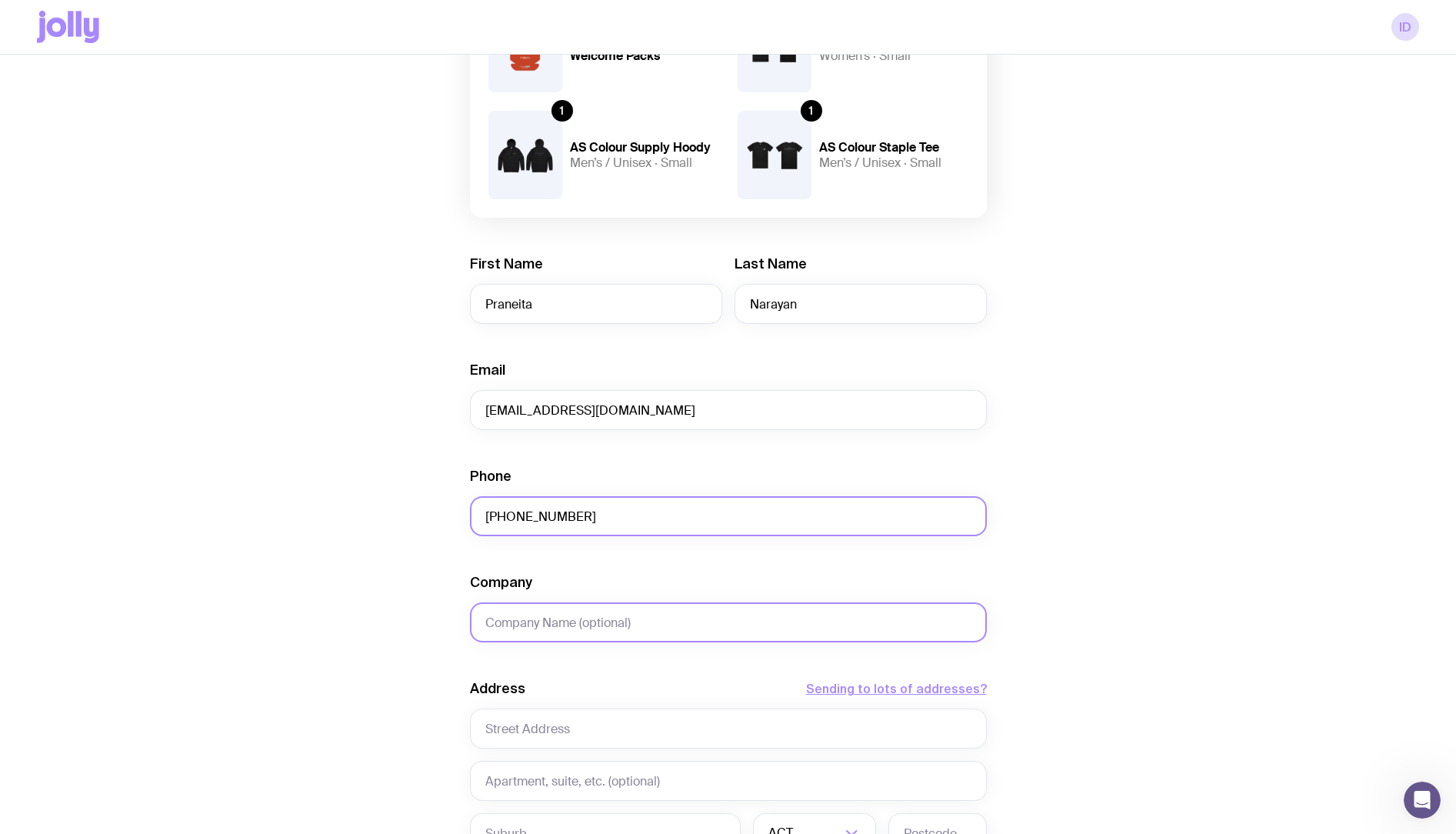
type input "+64 21 025 78402"
click at [548, 629] on input "Company" at bounding box center [728, 622] width 517 height 40
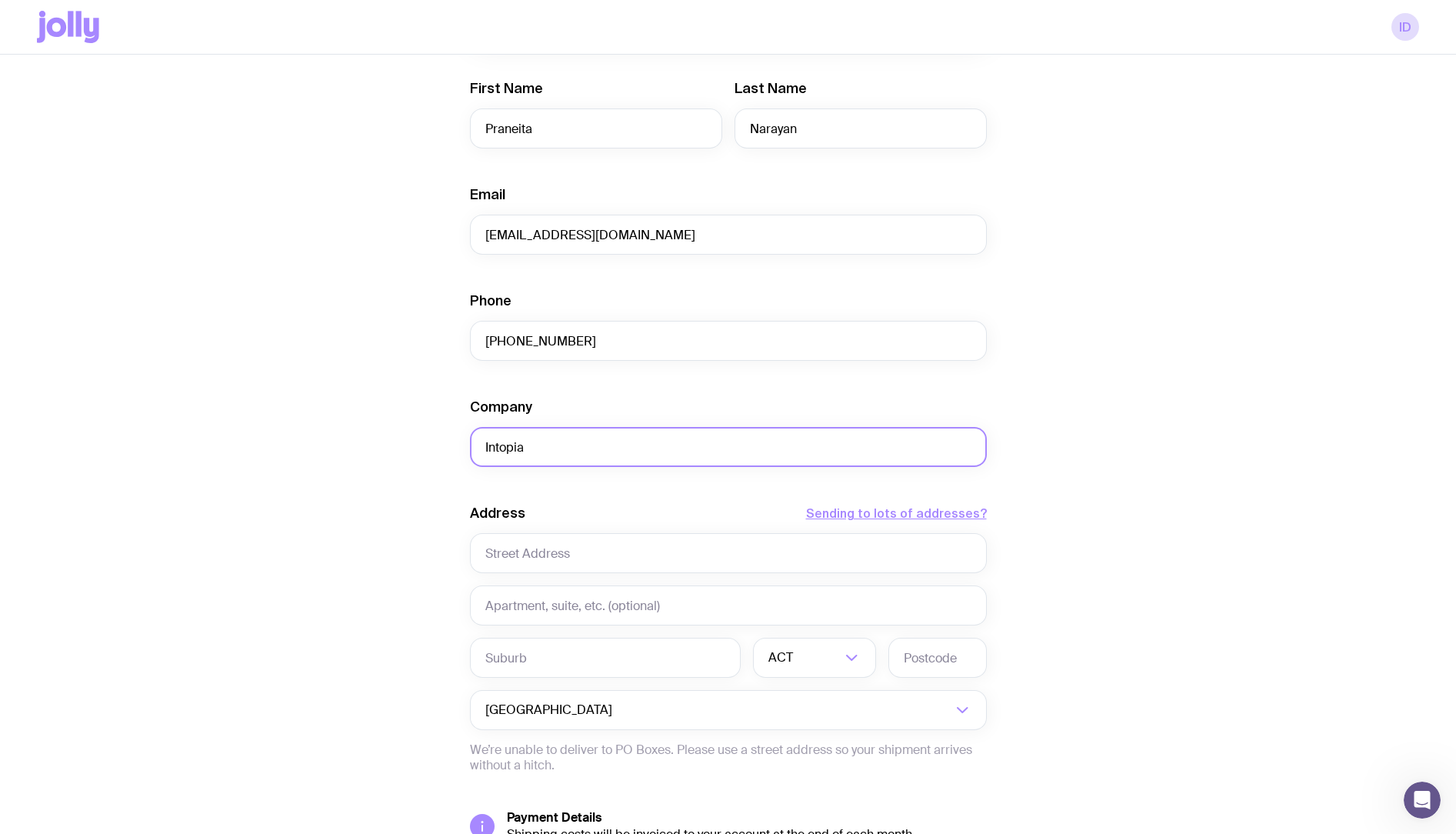
scroll to position [487, 0]
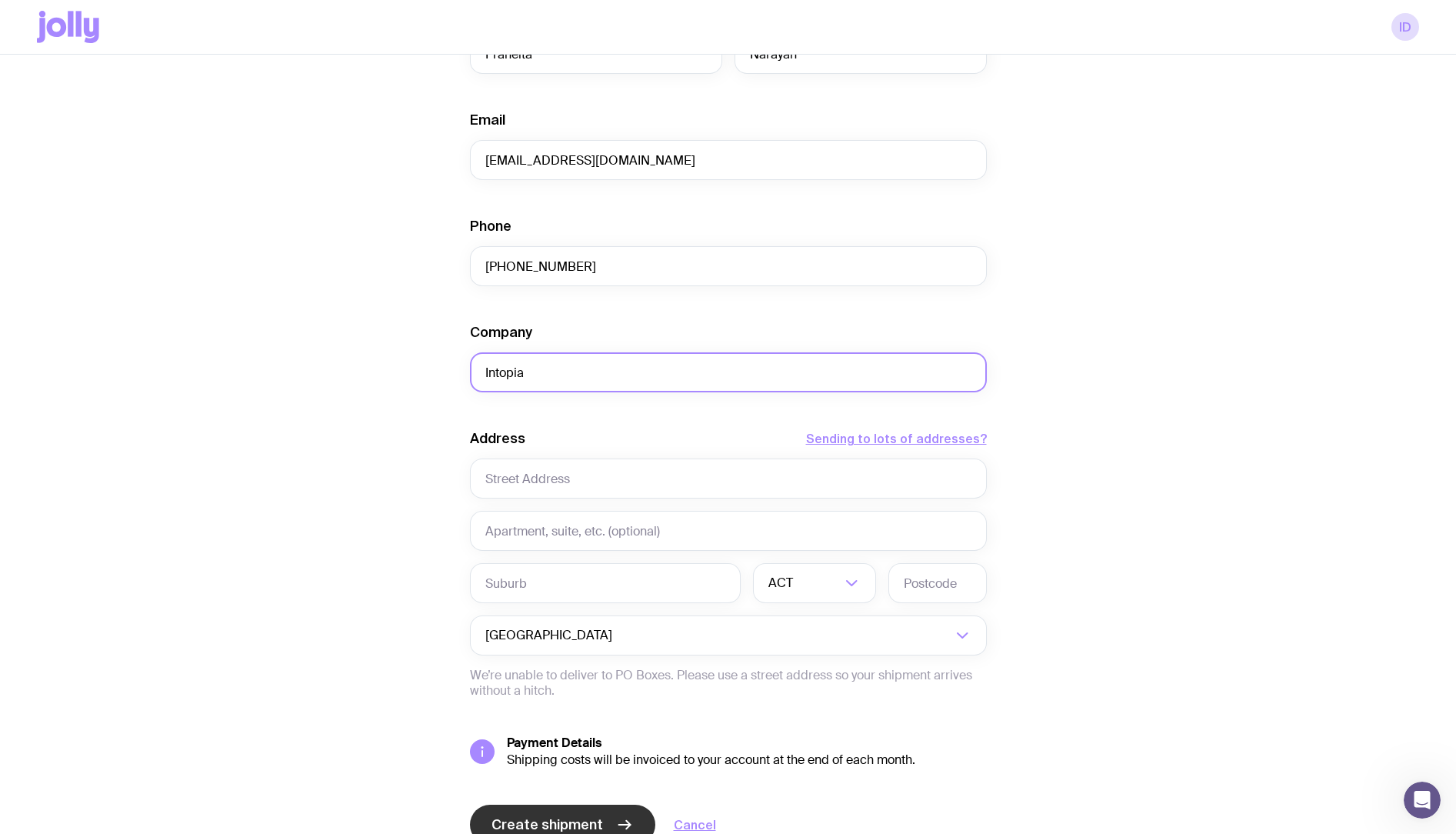
type input "Intopia"
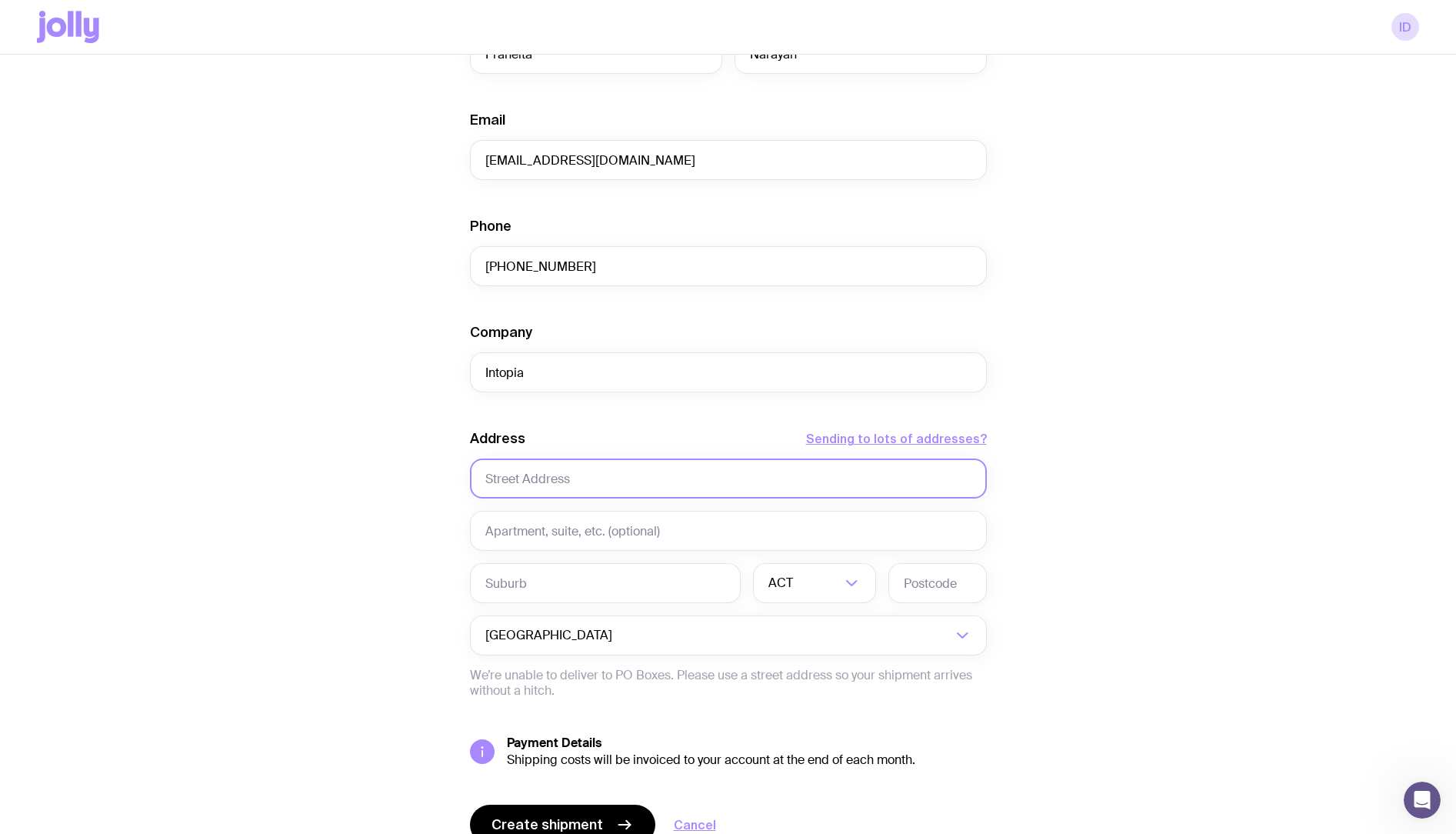
click at [590, 477] on input "text" at bounding box center [728, 478] width 517 height 40
paste input "21 Burgundy Court"
type input "21 Burgundy Court"
click at [618, 576] on input "text" at bounding box center [606, 583] width 271 height 40
paste input "Rototuna"
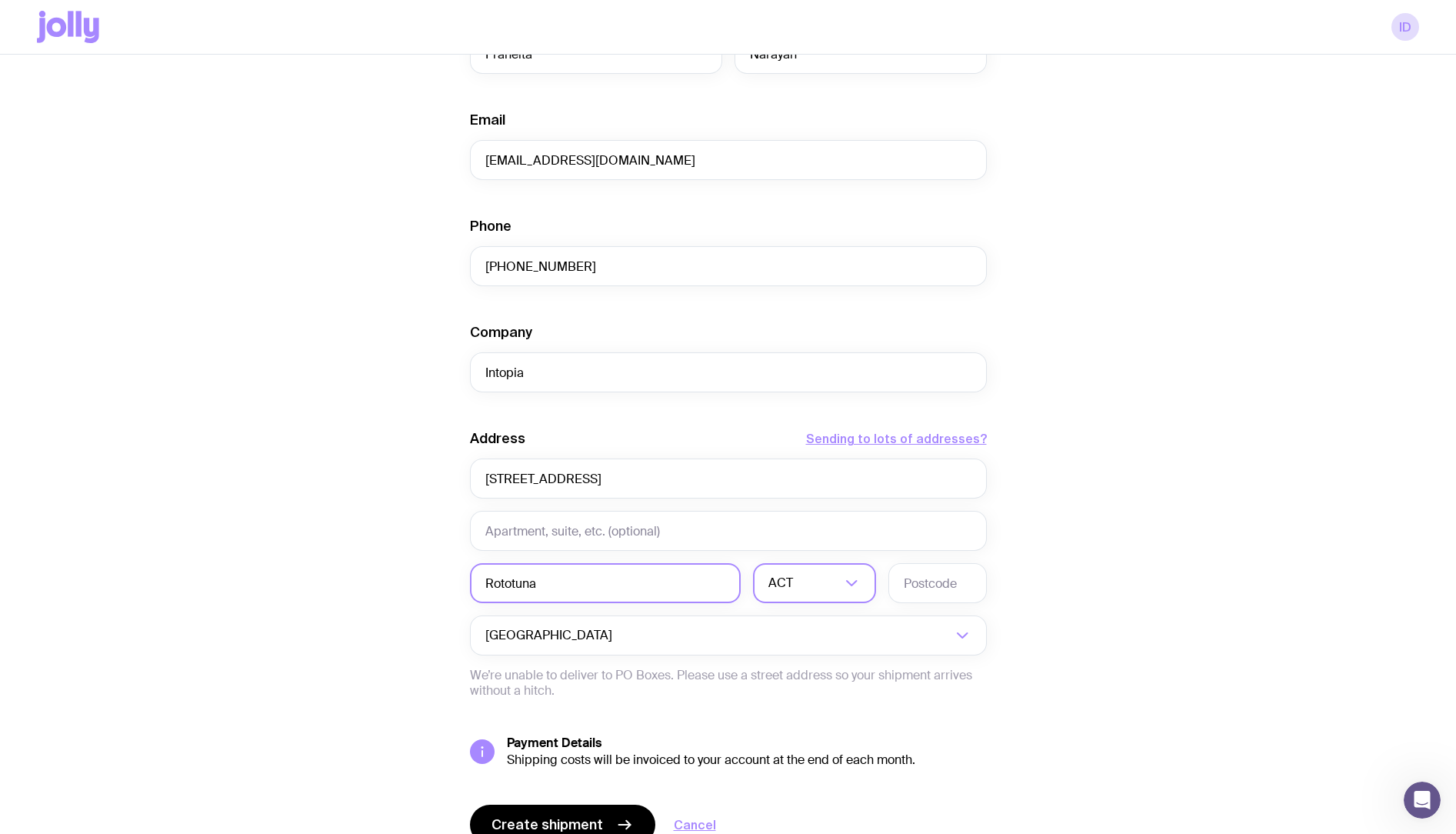
type input "Rototuna"
click at [798, 572] on input "Search for option" at bounding box center [805, 583] width 72 height 40
click at [940, 575] on input "text" at bounding box center [937, 583] width 98 height 40
click at [882, 631] on input "Search for option" at bounding box center [783, 635] width 336 height 40
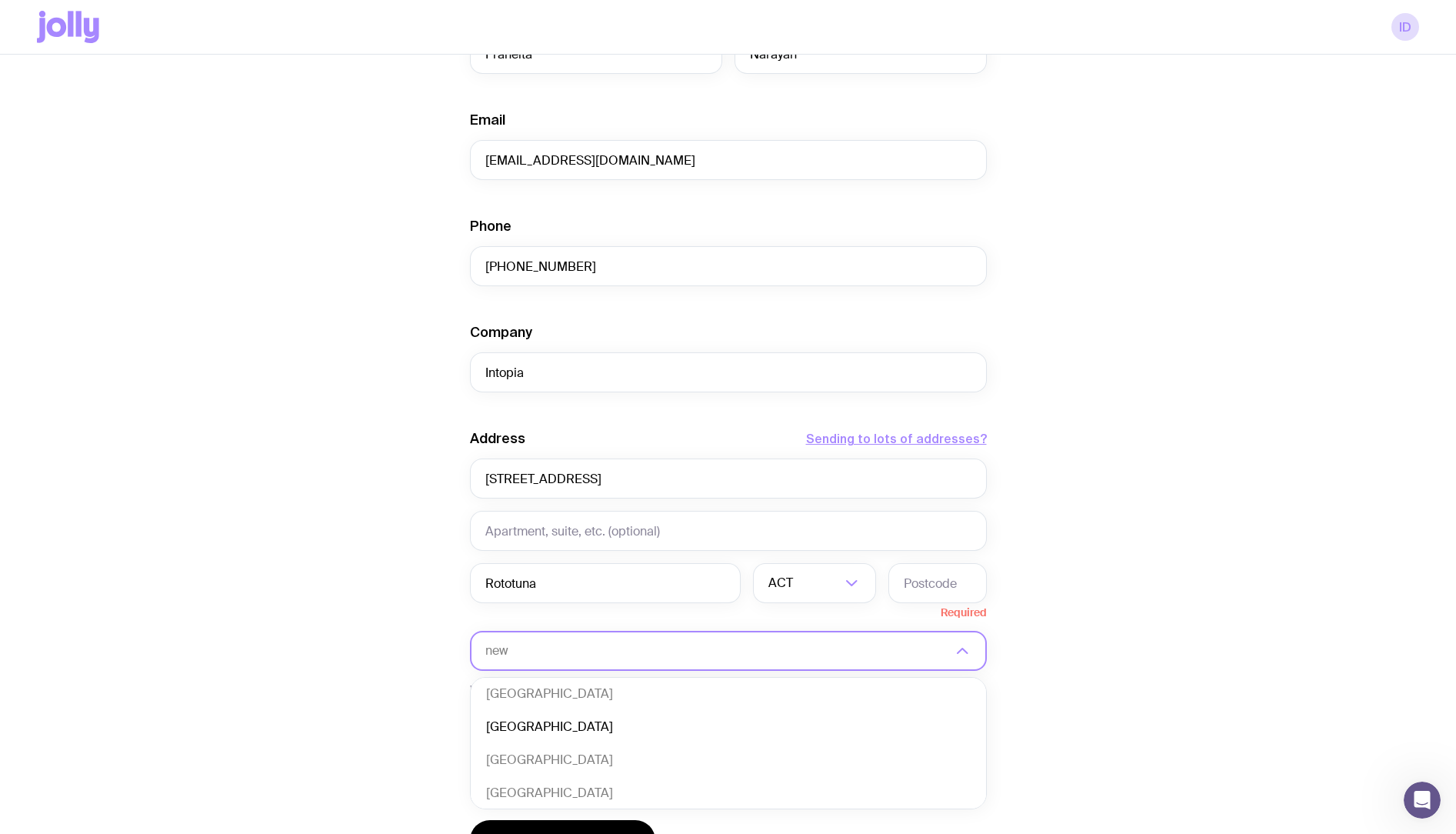
scroll to position [0, 0]
click at [579, 728] on li "New Zealand" at bounding box center [728, 731] width 515 height 33
type input "new"
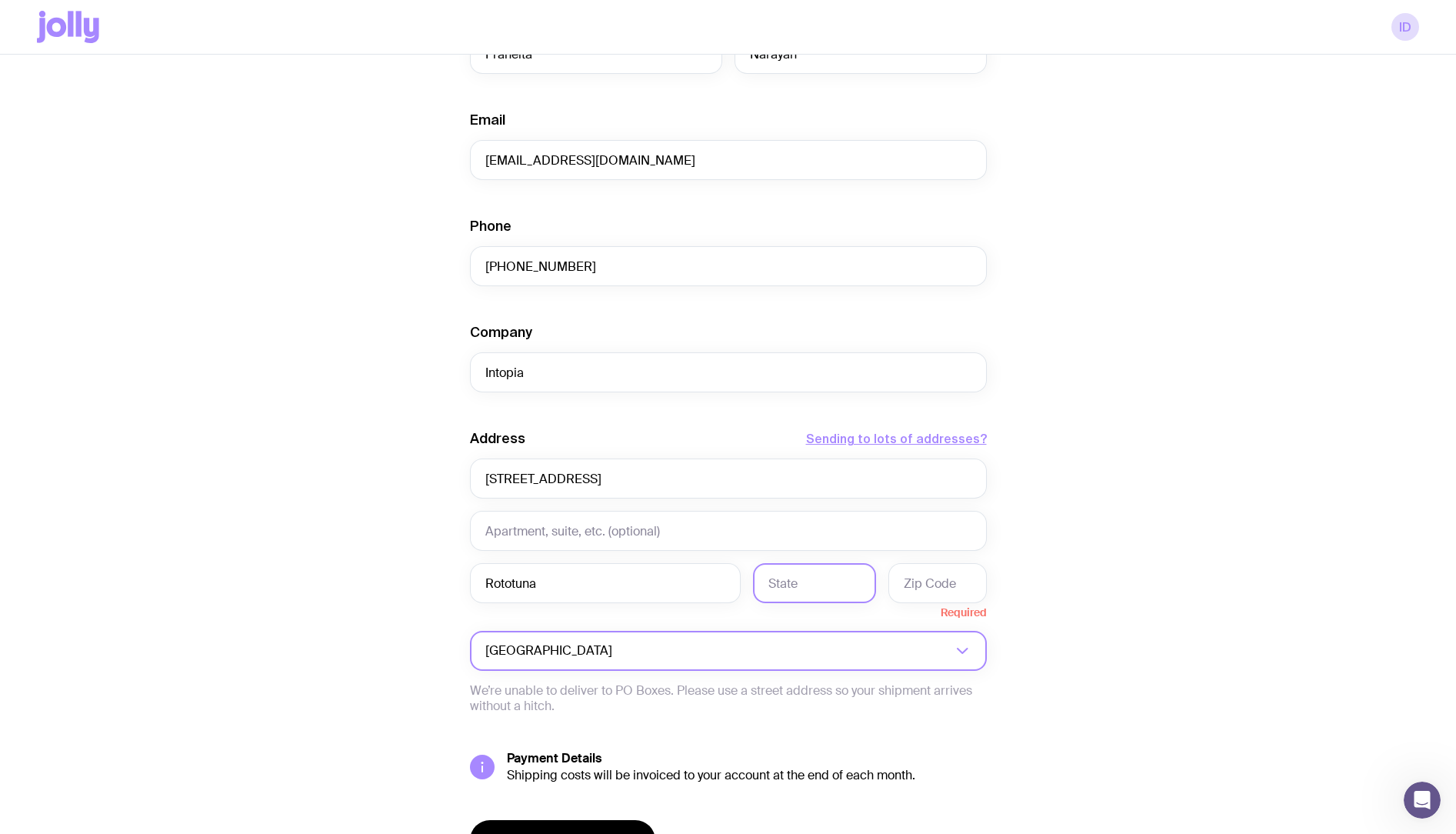
click at [825, 599] on input "text" at bounding box center [814, 583] width 123 height 40
paste input "Hamilton"
type input "Hamilton"
click at [954, 578] on input "text" at bounding box center [937, 583] width 98 height 40
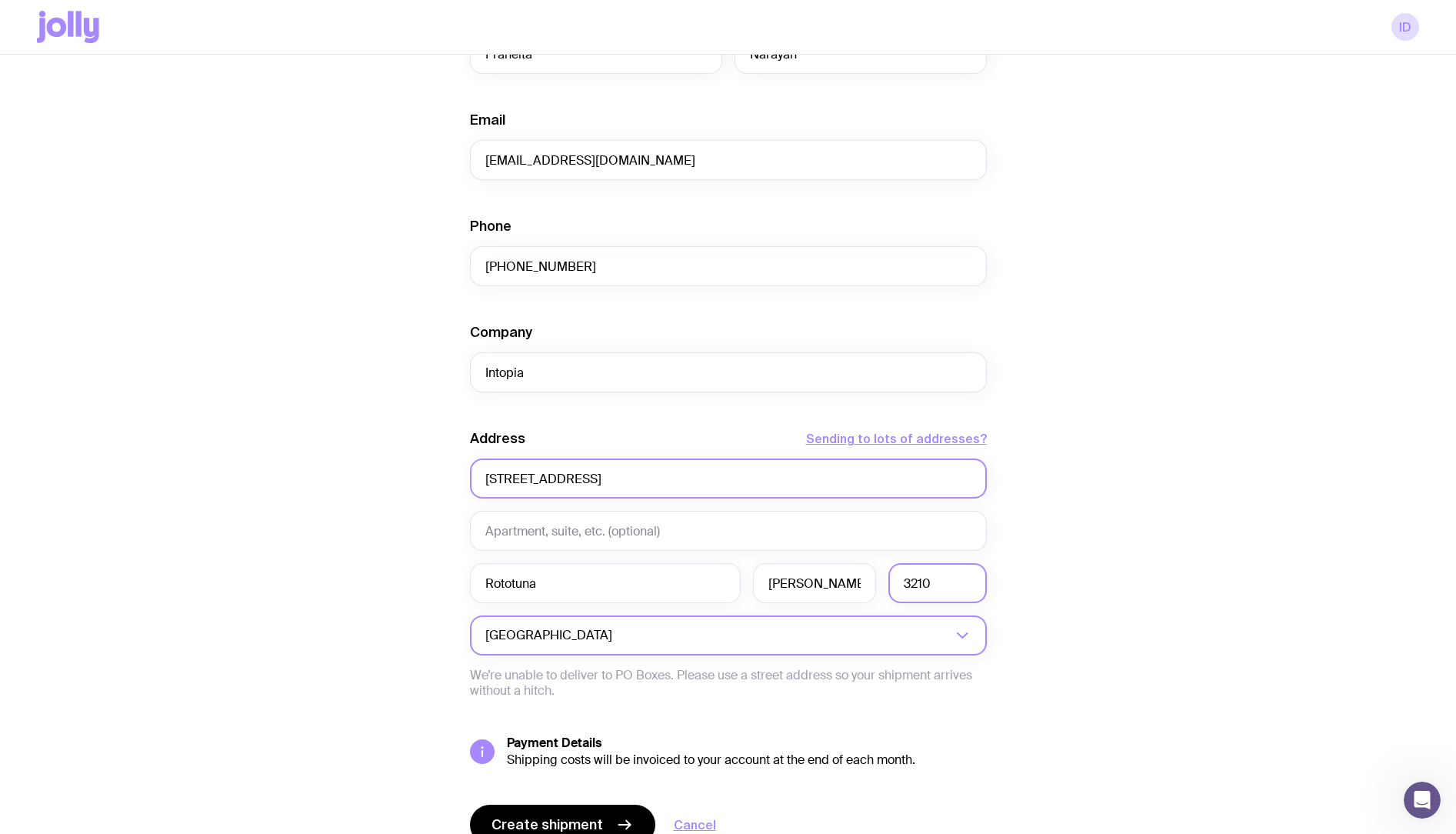
scroll to position [559, 0]
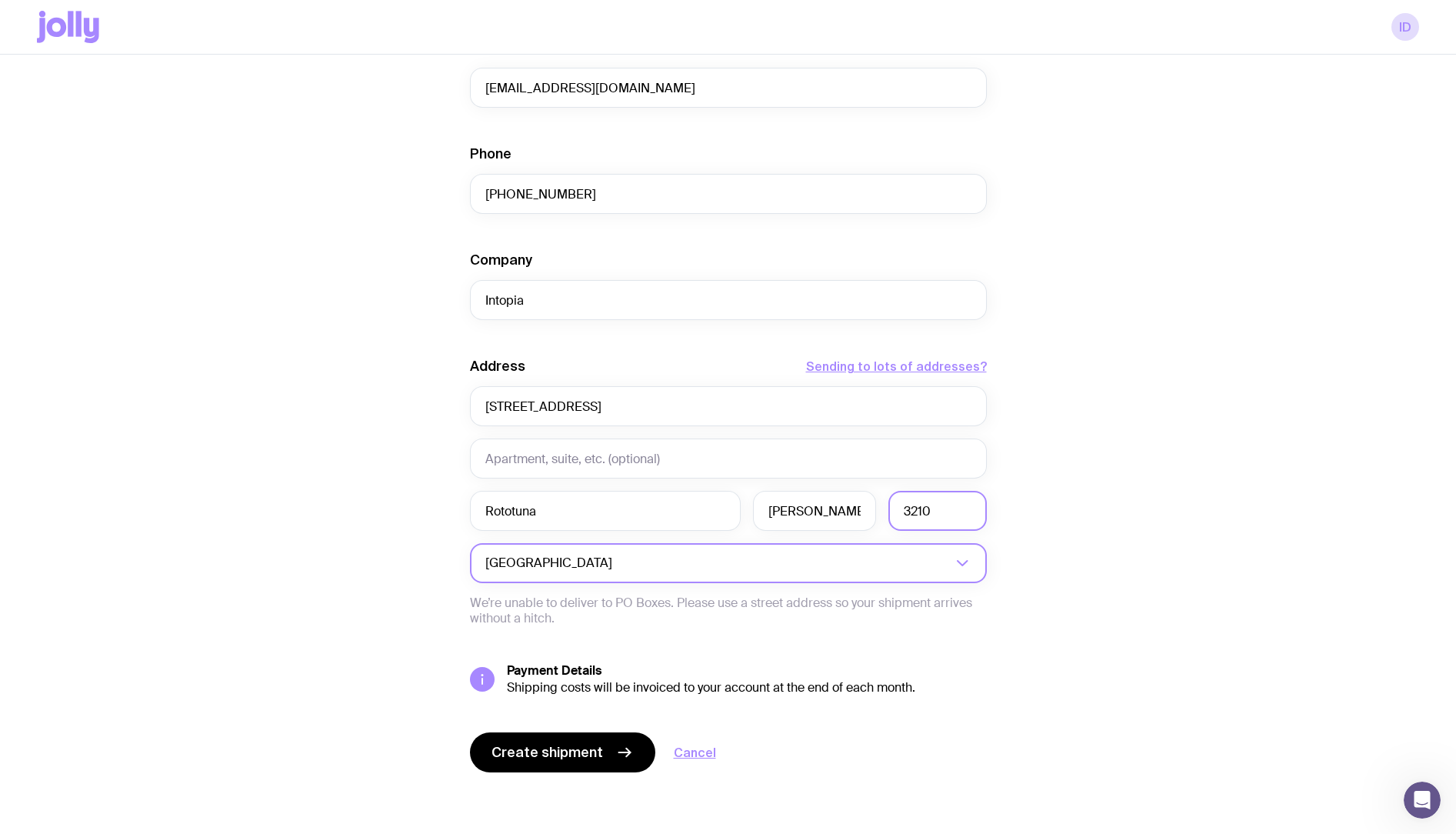
type input "3210"
click at [331, 450] on div "Create shipment Shipment details 1 Intopia Employee Welcome Packs 1 AS Colour S…" at bounding box center [728, 195] width 1382 height 1277
click at [546, 752] on span "Create shipment" at bounding box center [547, 752] width 112 height 18
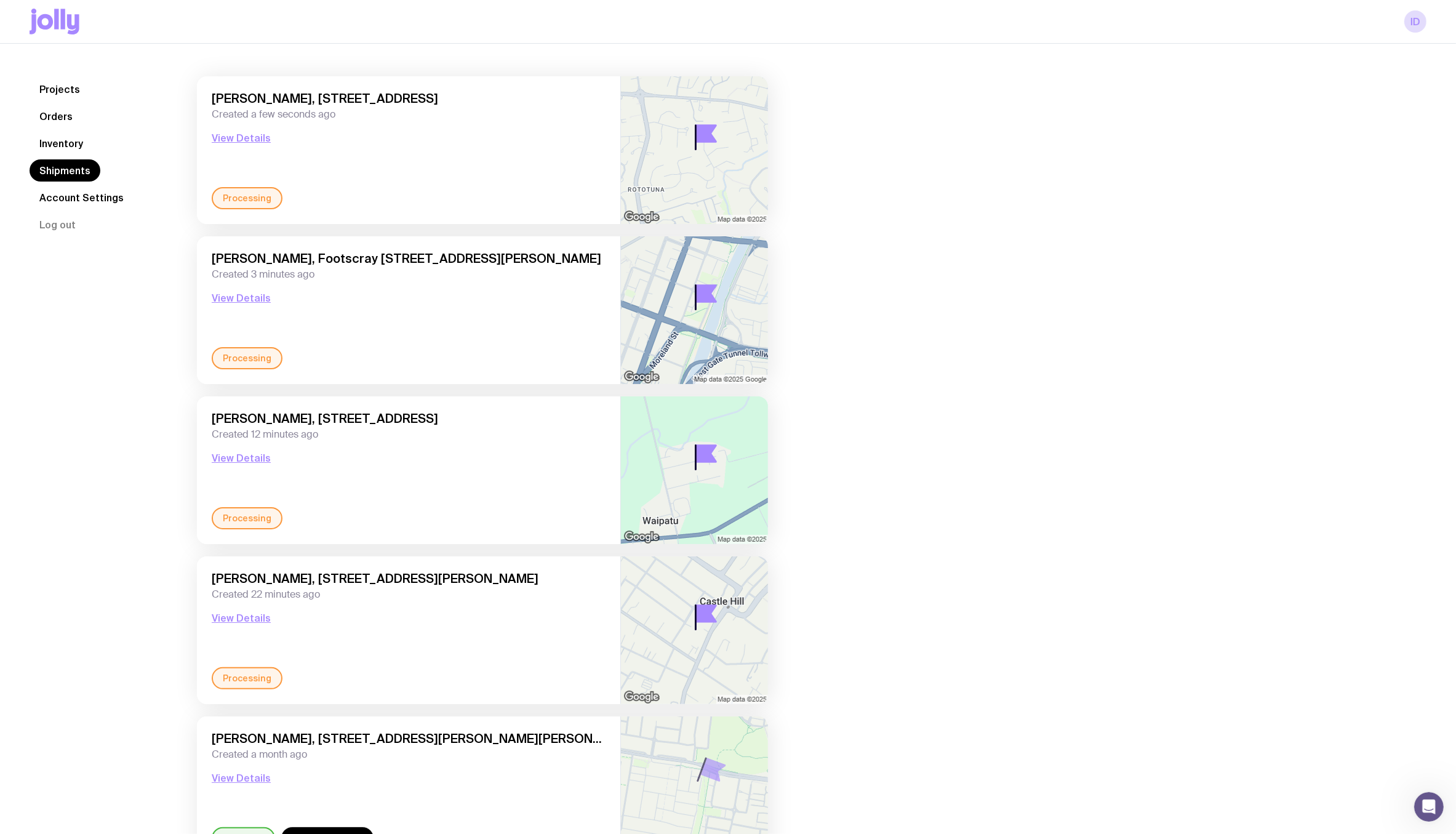
scroll to position [79, 0]
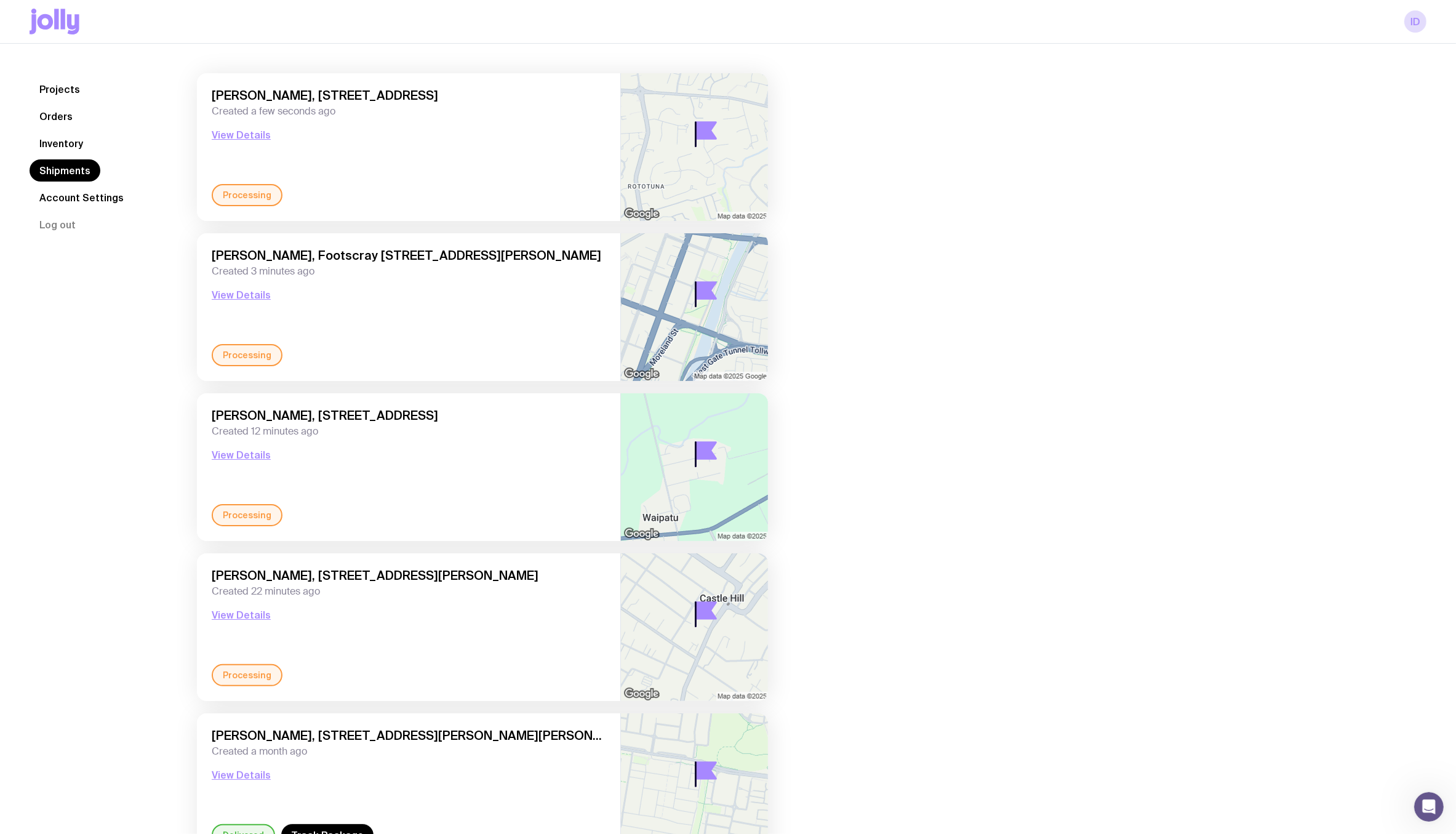
click at [64, 141] on link "Inventory" at bounding box center [61, 143] width 64 height 22
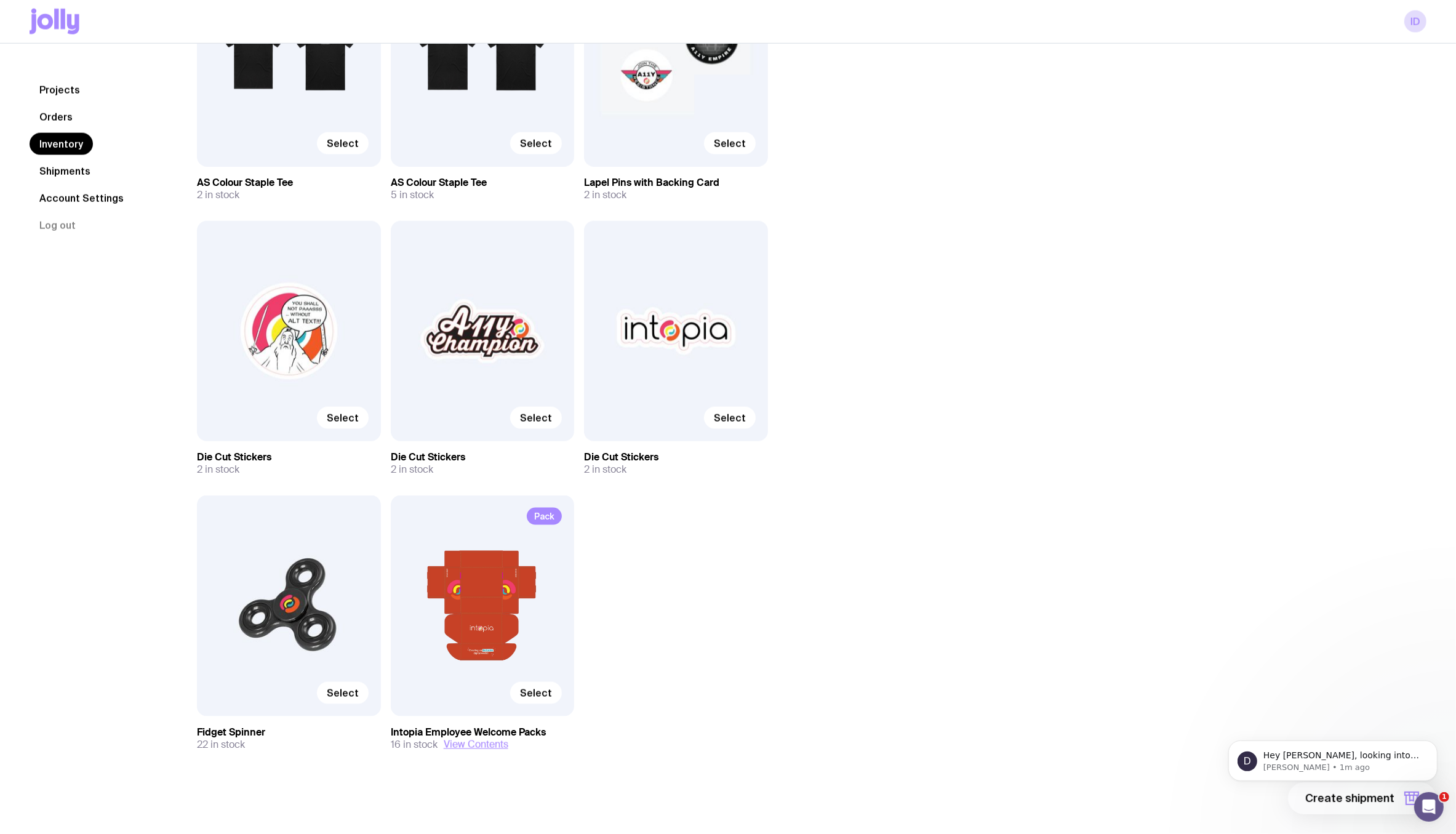
scroll to position [379, 0]
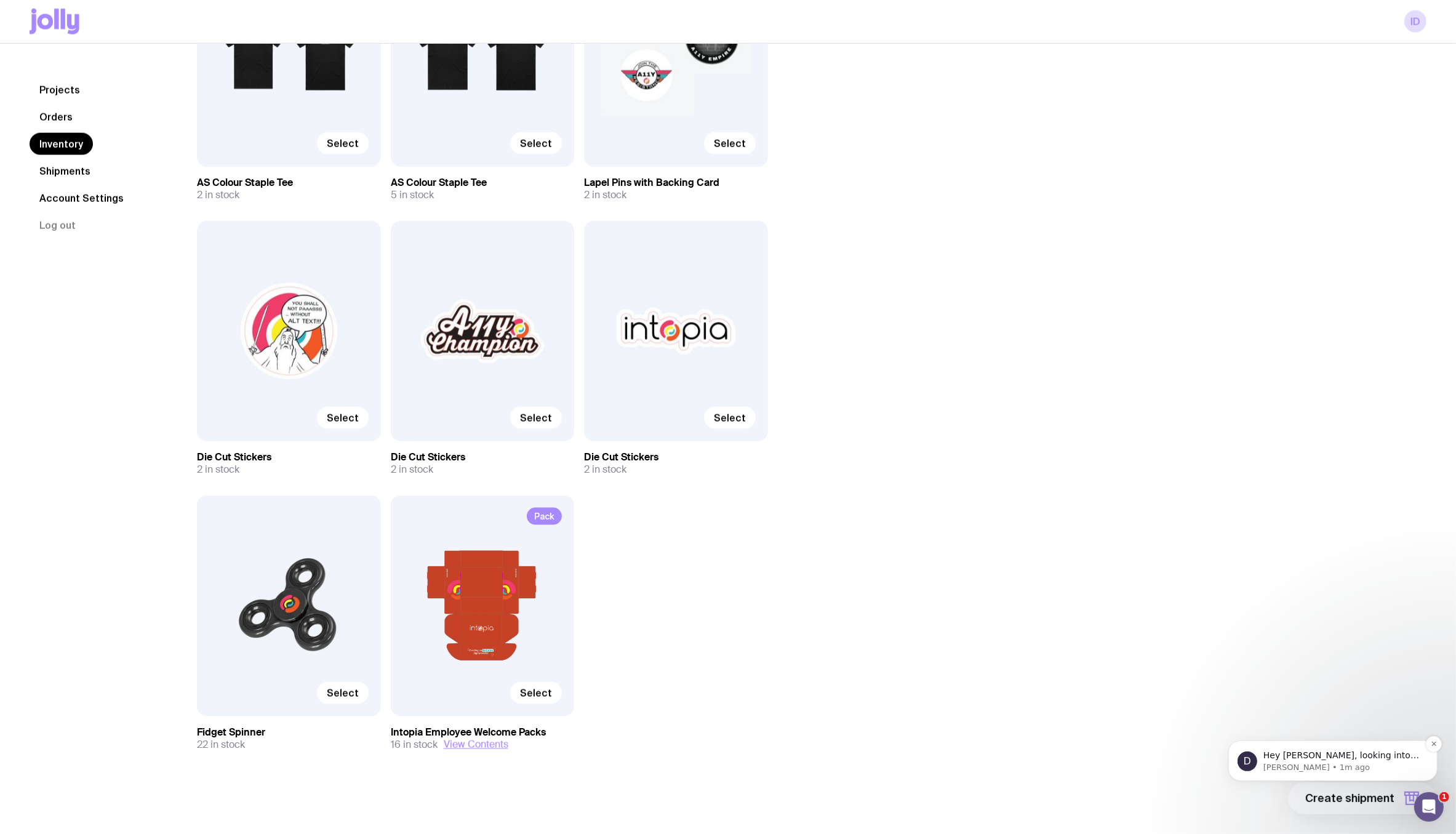
click at [1326, 760] on p "Hey [PERSON_NAME], looking into this now" at bounding box center [1342, 756] width 159 height 13
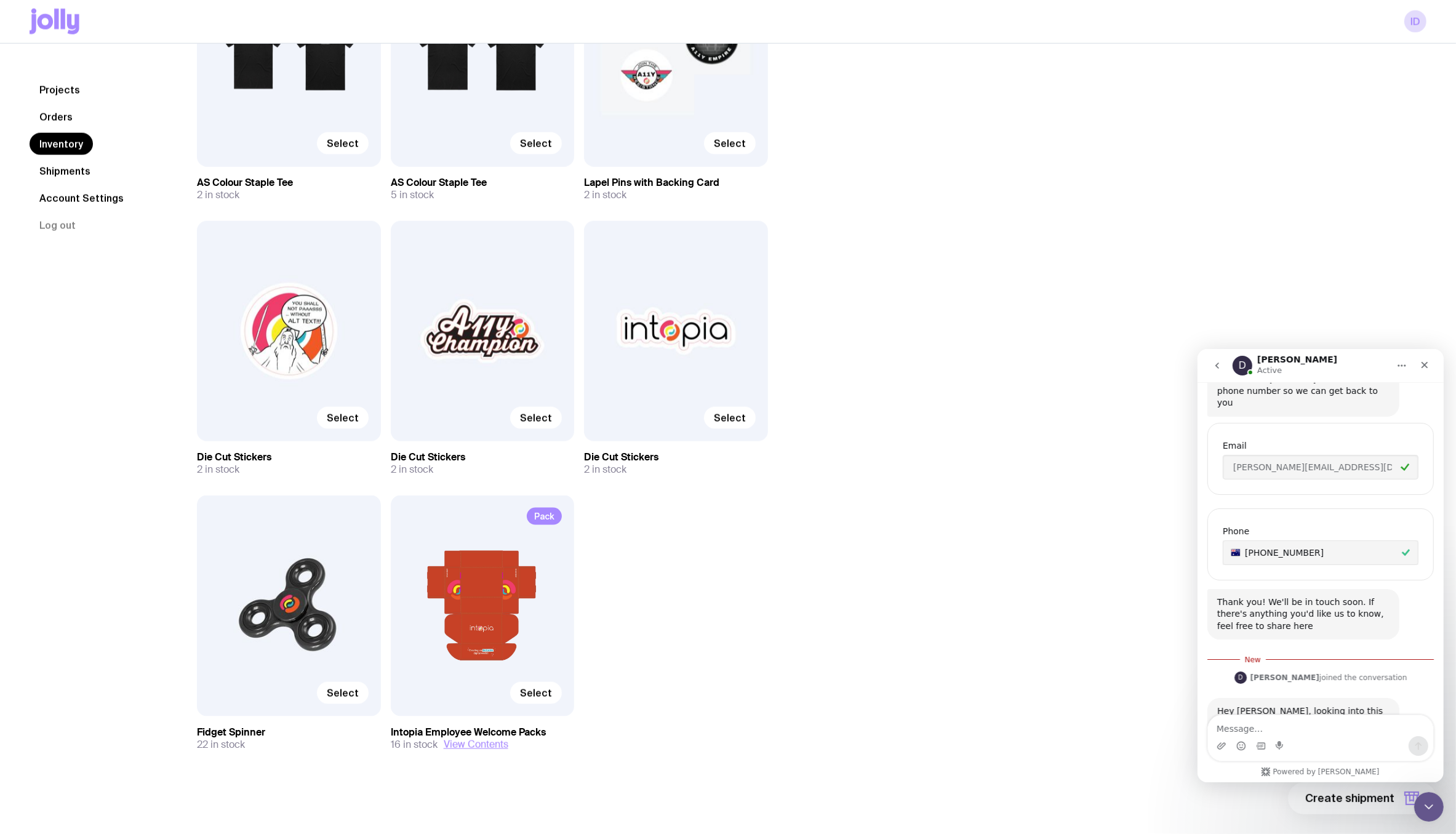
scroll to position [398, 0]
click at [1250, 729] on textarea "Message…" at bounding box center [1319, 725] width 225 height 21
type textarea "Hi [PERSON_NAME], thank you and sorry"
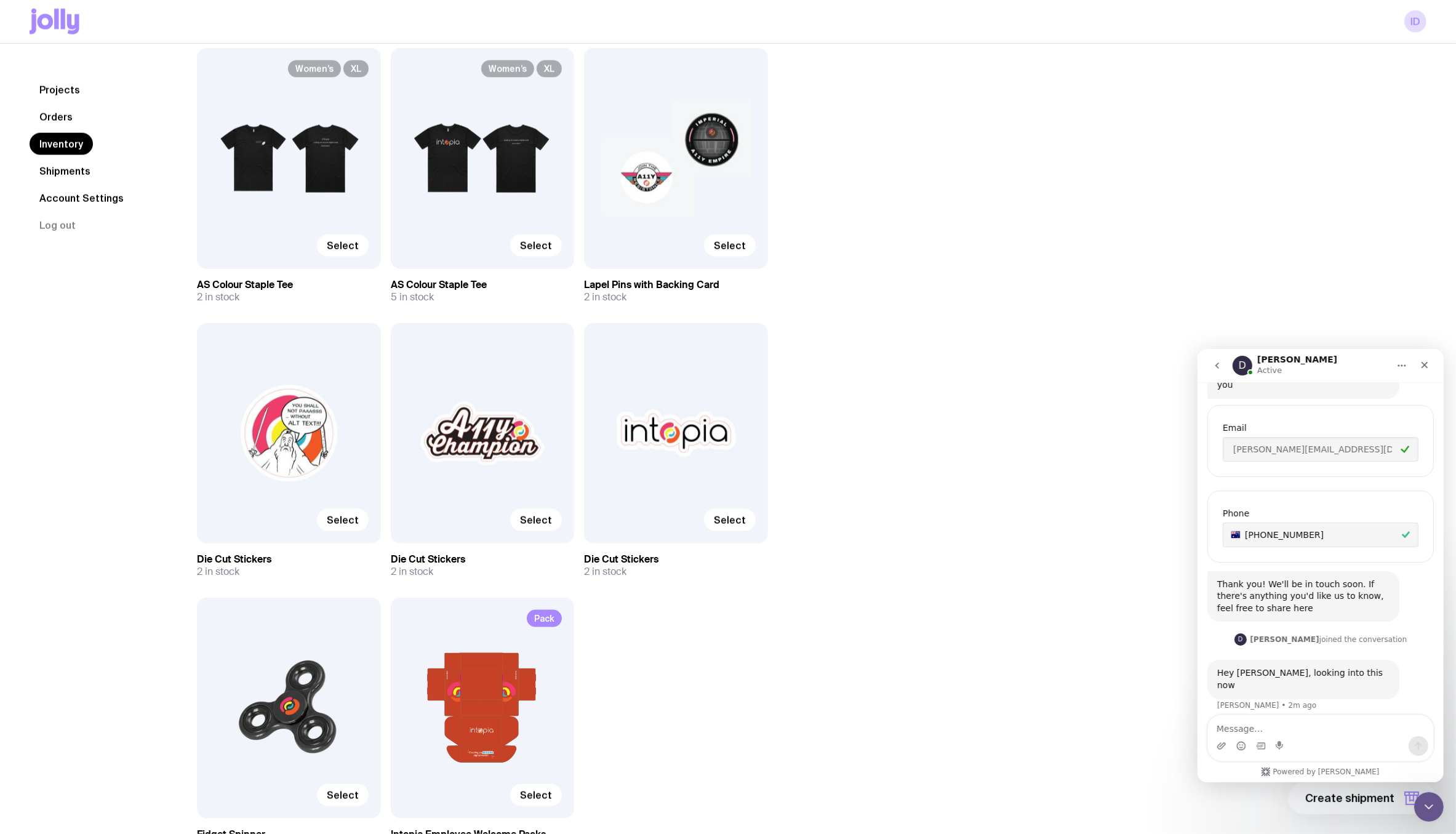
scroll to position [1654, 0]
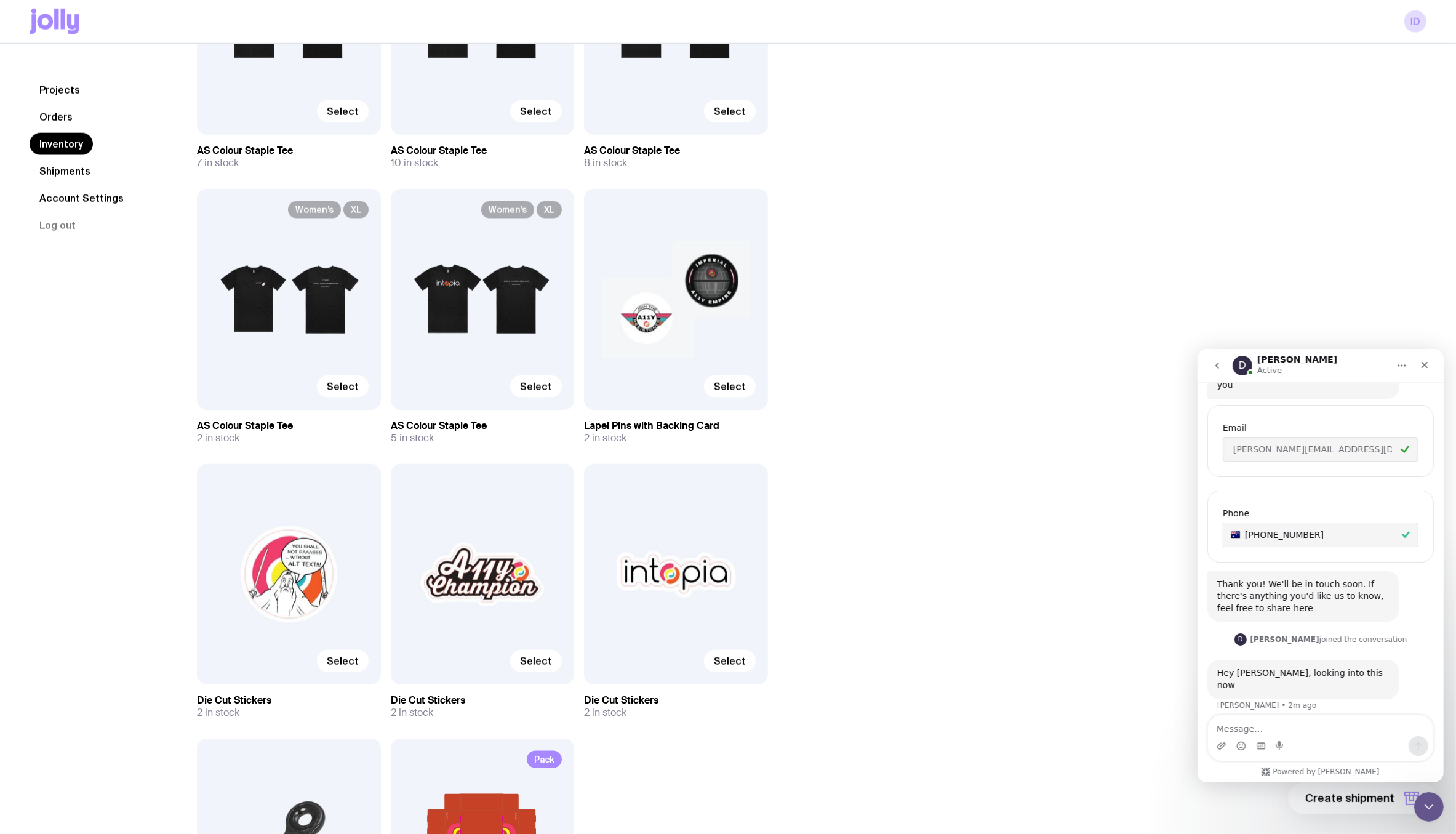
click at [74, 127] on nav "Projects Orders Inventory Shipments Account Settings Log out" at bounding box center [98, 157] width 138 height 158
click at [60, 111] on link "Orders" at bounding box center [56, 116] width 53 height 22
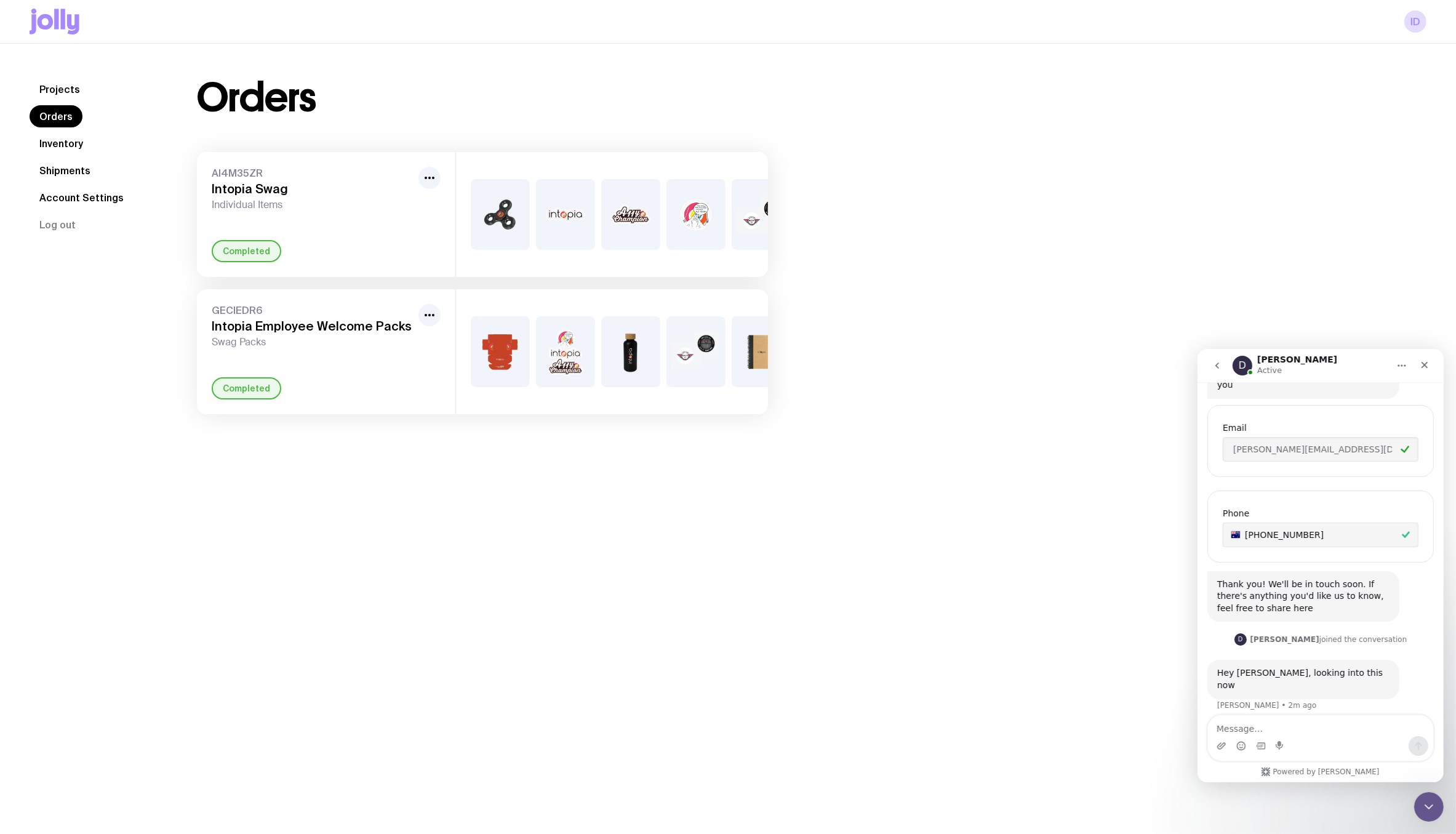
click at [78, 171] on link "Shipments" at bounding box center [65, 170] width 71 height 22
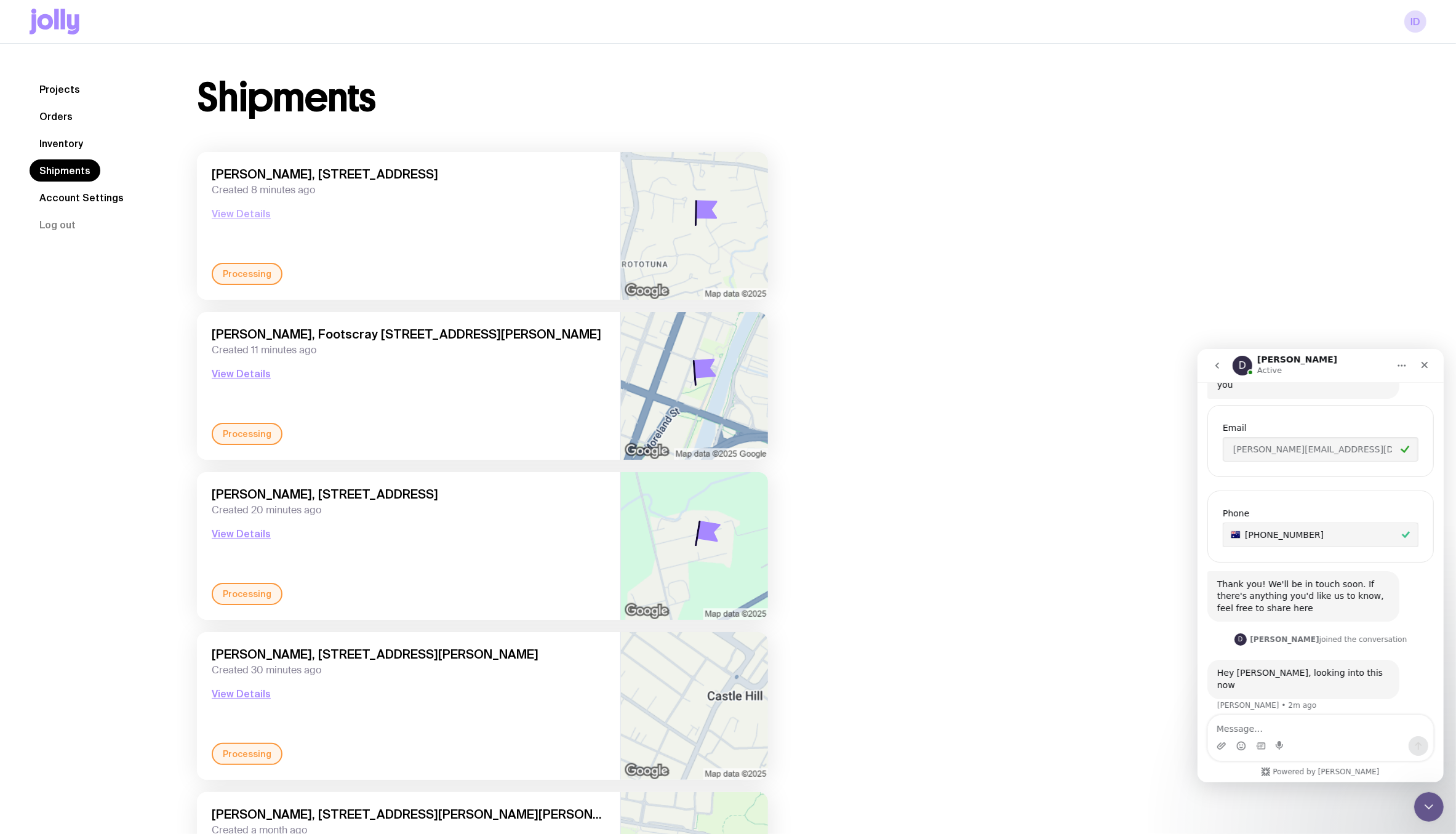
click at [249, 212] on button "View Details" at bounding box center [241, 213] width 59 height 14
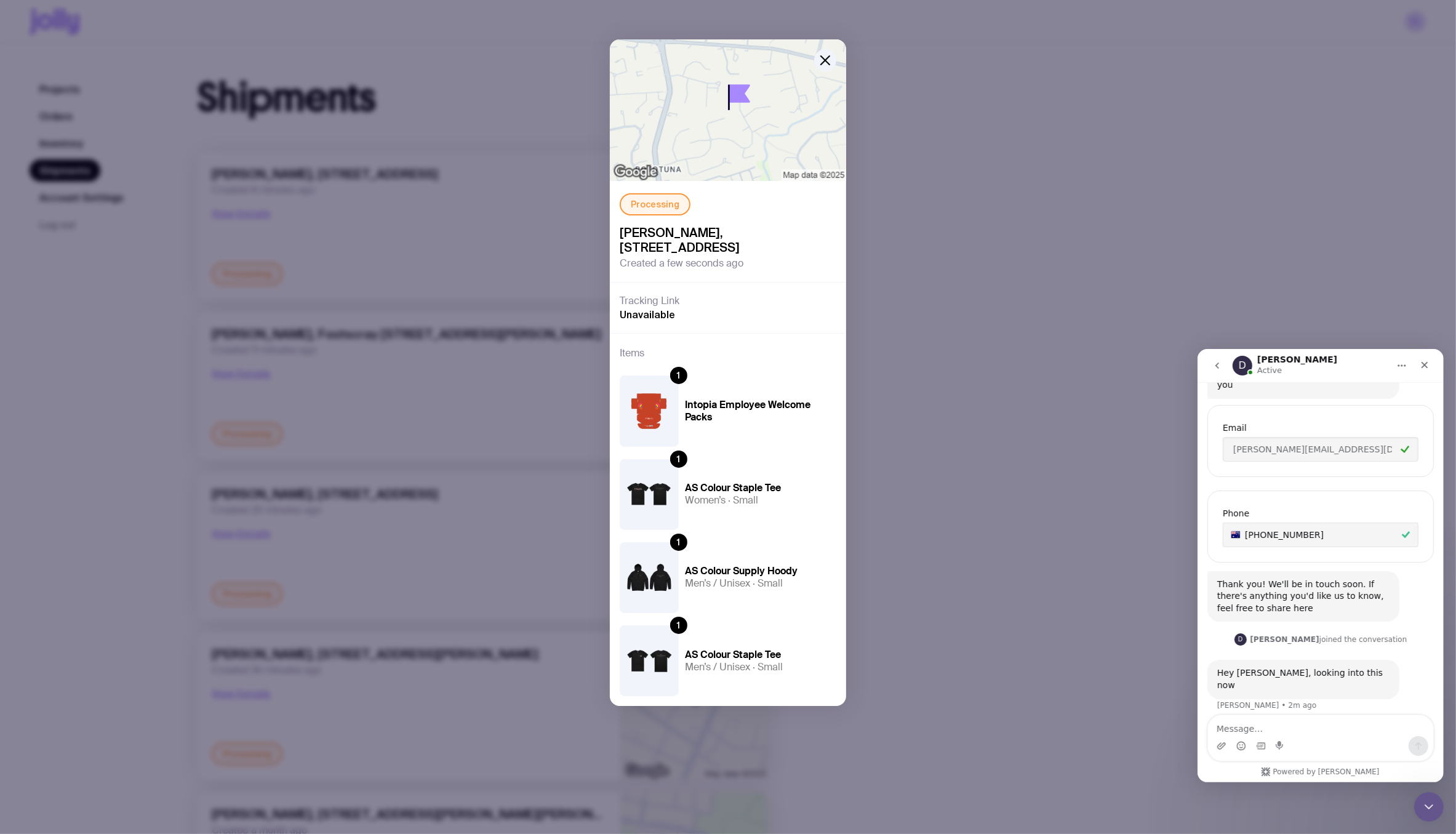
click at [200, 326] on div "Processing Praneita Narayan, 21 Burgundy Court, Rototuna 3210 Hamilton, New Zea…" at bounding box center [728, 417] width 1456 height 834
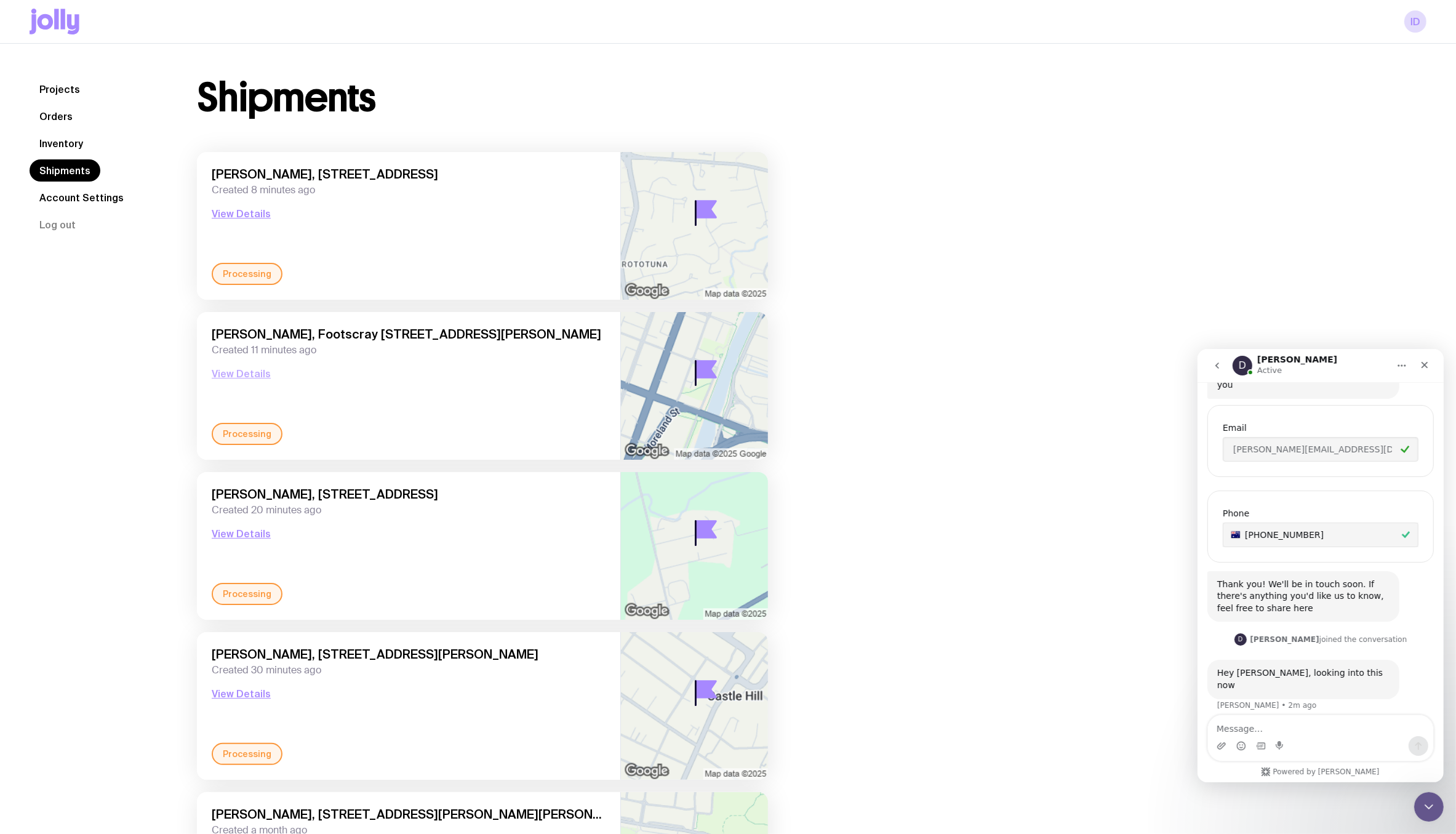
click at [251, 366] on button "View Details" at bounding box center [241, 373] width 59 height 14
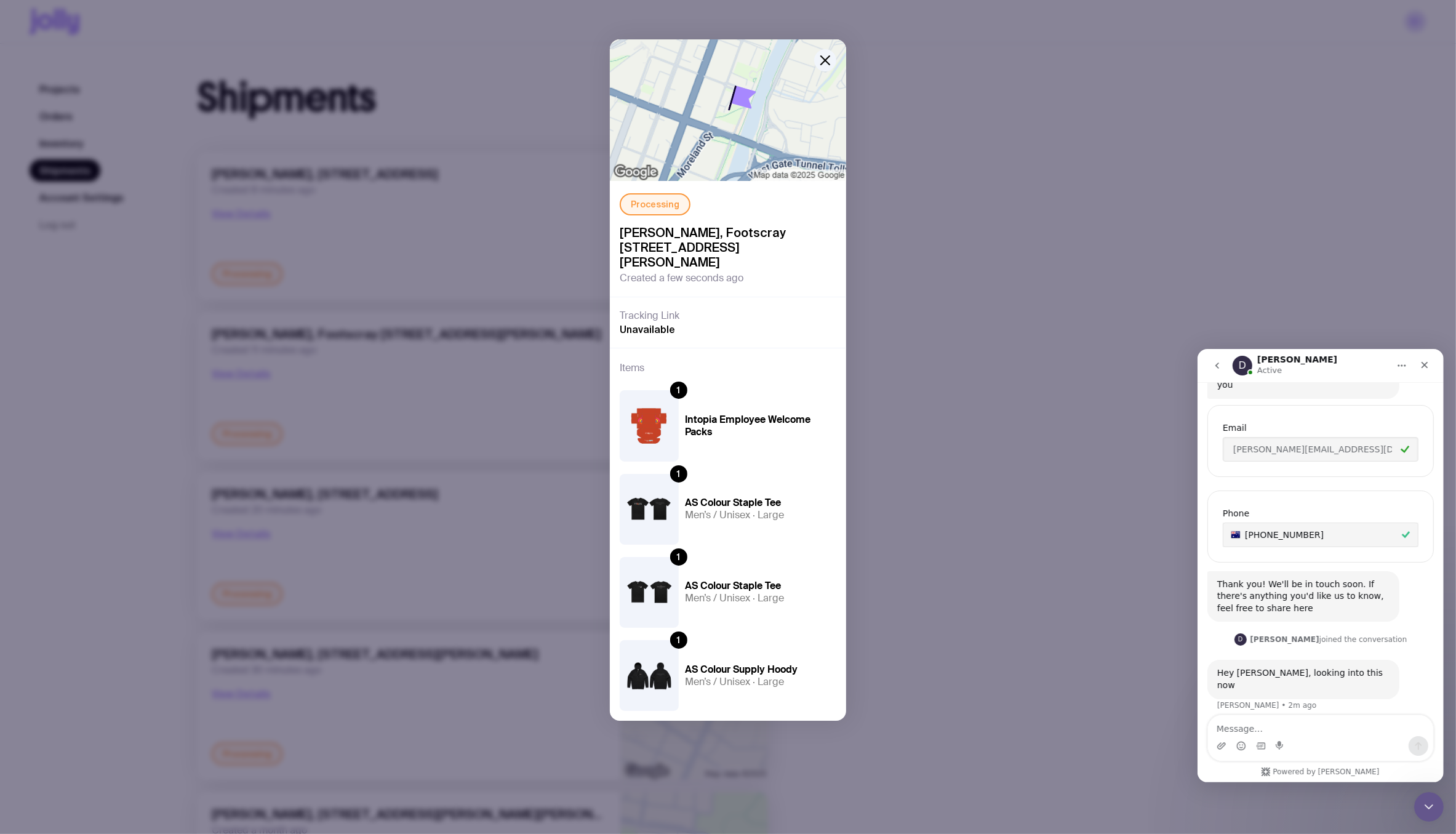
click at [163, 397] on div "Processing Peter Moricz, Footscray 3 Levien Lane, Melbourne 3011 VIC, Australia…" at bounding box center [728, 417] width 1456 height 834
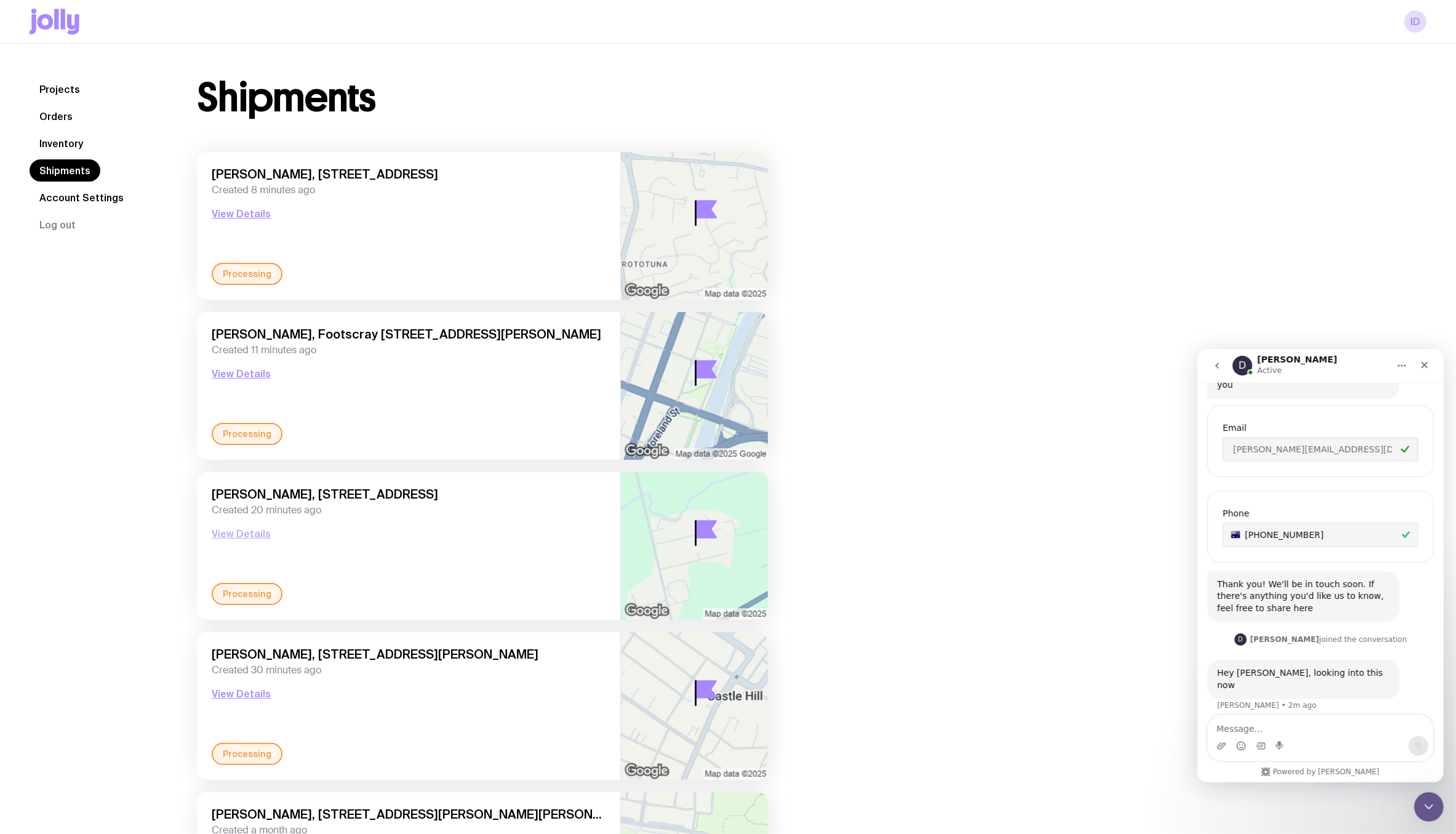
click at [244, 534] on button "View Details" at bounding box center [241, 533] width 59 height 14
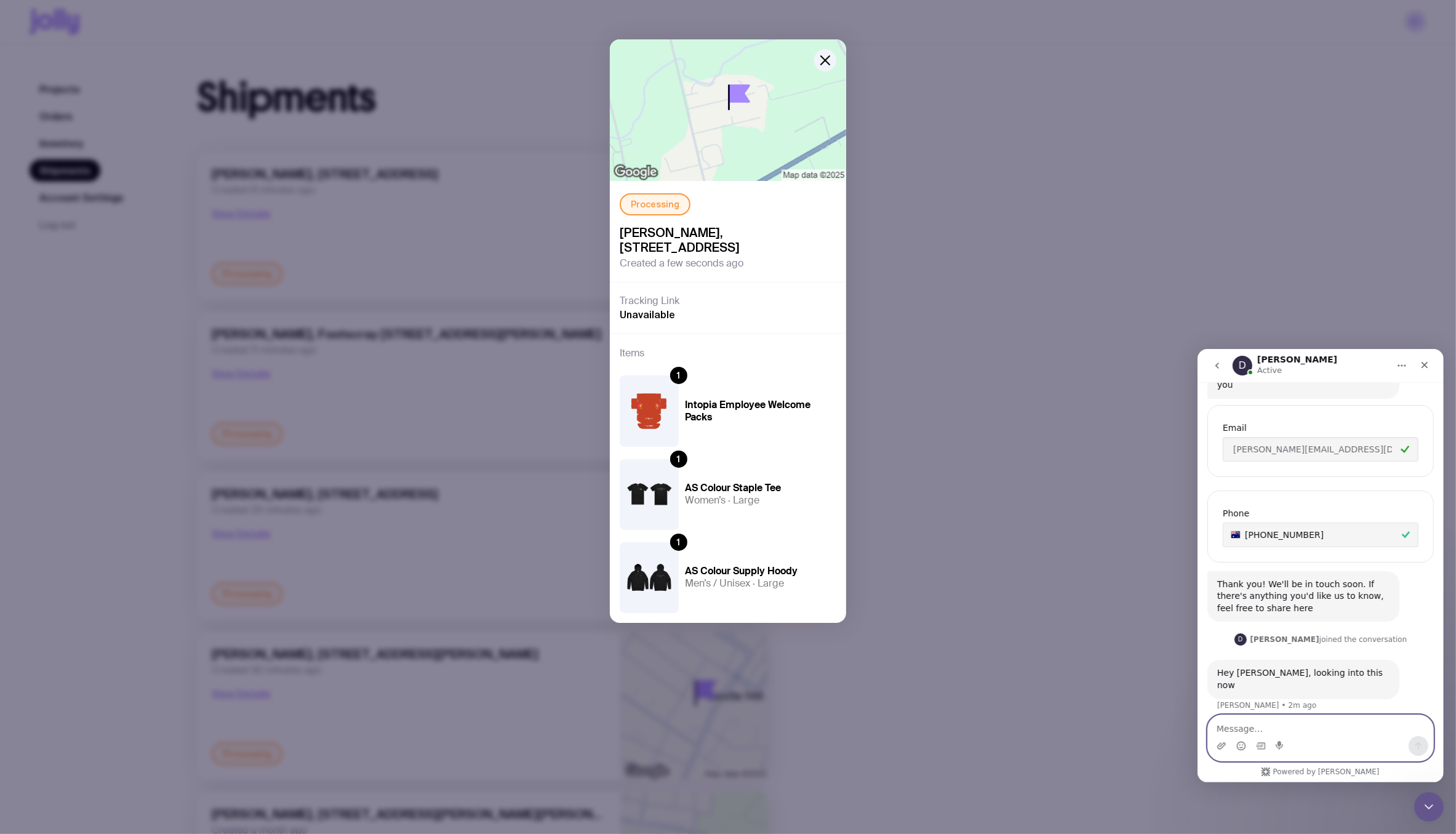
click at [1309, 721] on textarea "Message…" at bounding box center [1319, 725] width 225 height 21
click at [1220, 725] on textarea "Leanne and" at bounding box center [1319, 725] width 225 height 21
click at [1216, 726] on textarea "Leanne and" at bounding box center [1319, 725] width 225 height 21
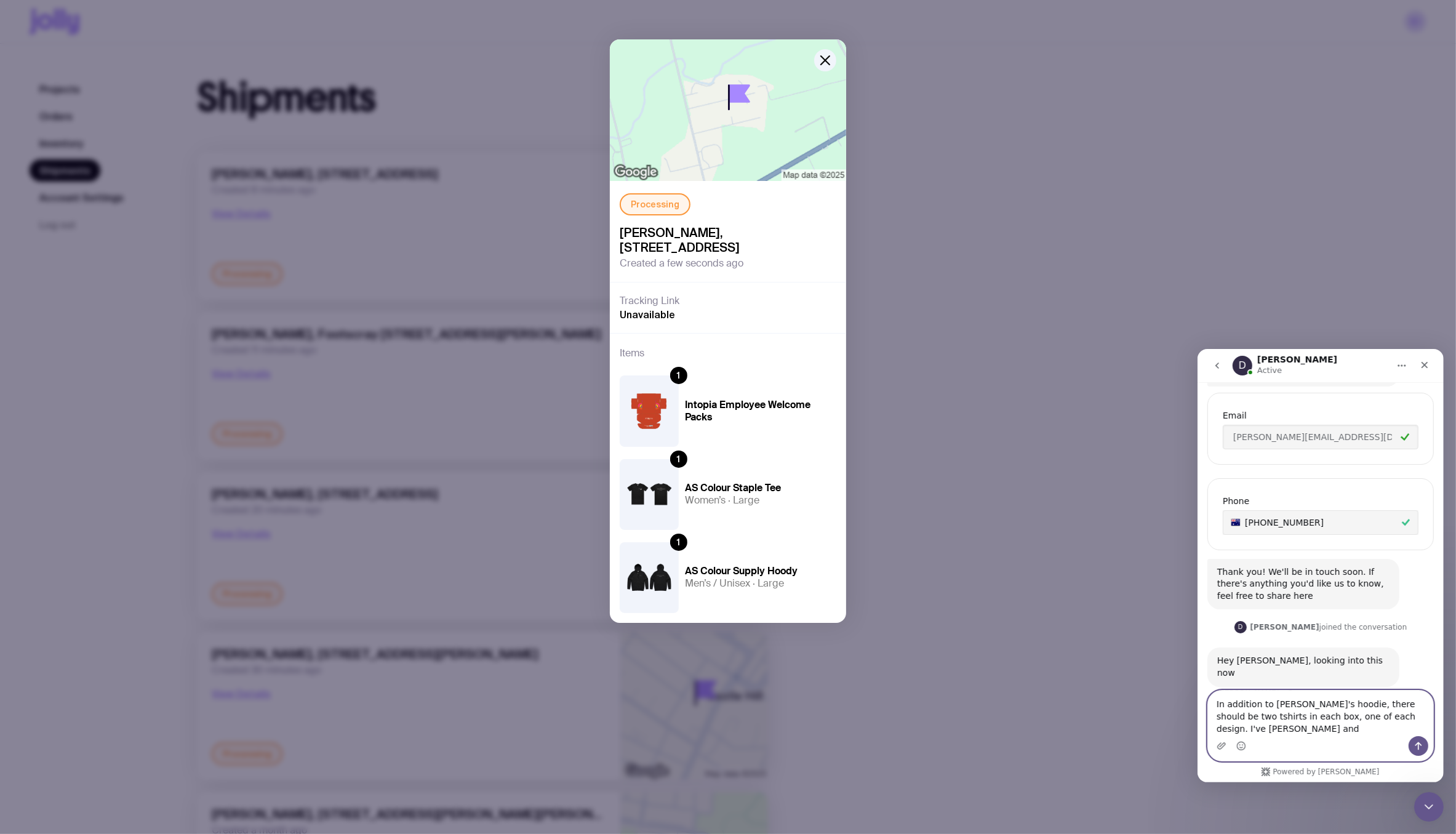
scroll to position [440, 0]
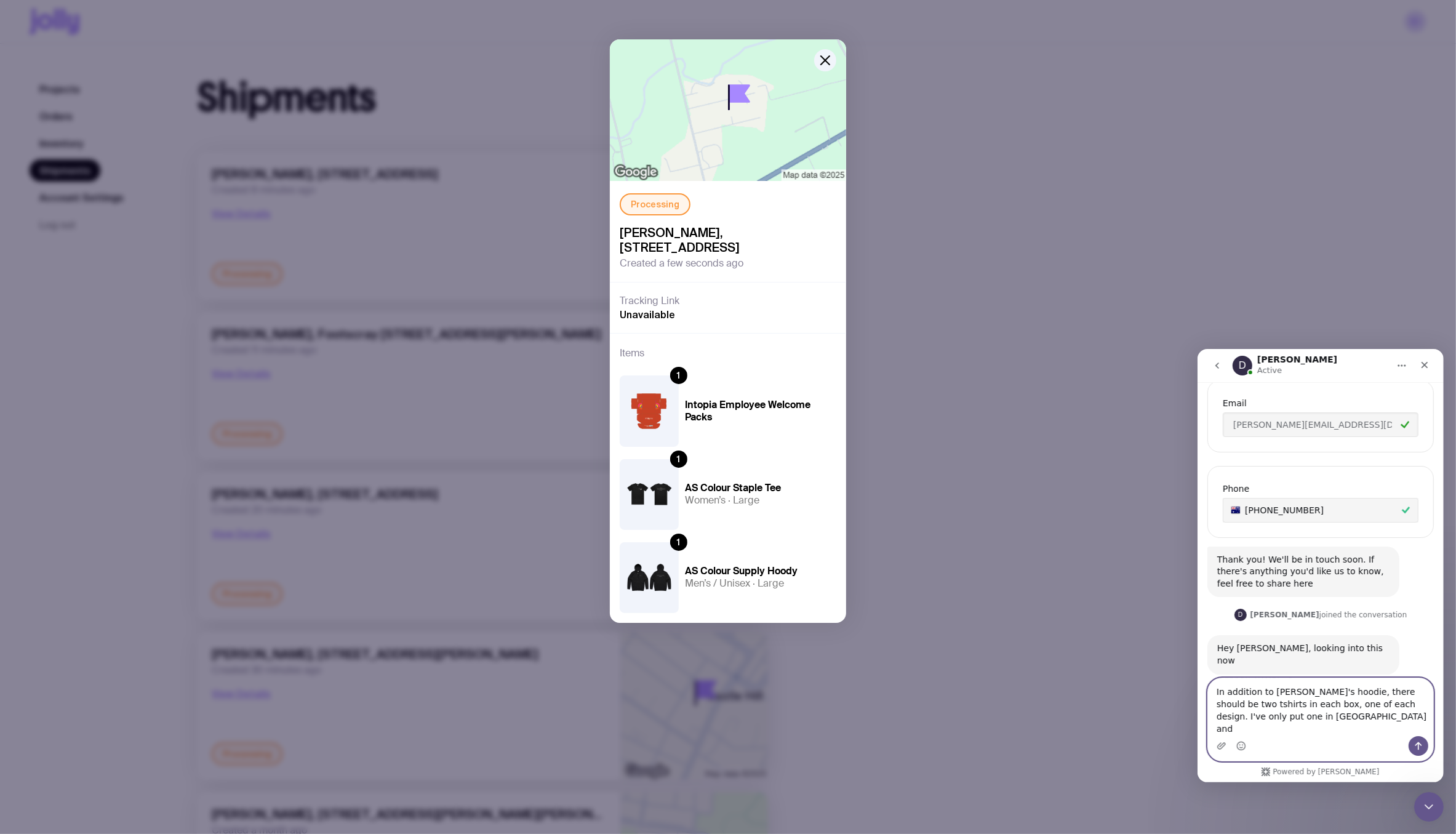
click at [1275, 726] on textarea "In addition to Nicole's hoodie, there should be two tshirts in each box, one of…" at bounding box center [1319, 707] width 225 height 58
click at [1317, 723] on textarea "In addition to Nicole's hoodie, there should be two tshirts in each box, one of…" at bounding box center [1319, 707] width 225 height 58
click at [1299, 726] on textarea "In addition to Nicole's hoodie, there should be two tshirts in each box, one of…" at bounding box center [1319, 707] width 225 height 58
click at [1363, 732] on textarea "In addition to Nicole's hoodie, there should be two tshirts in each box, one of…" at bounding box center [1319, 707] width 225 height 58
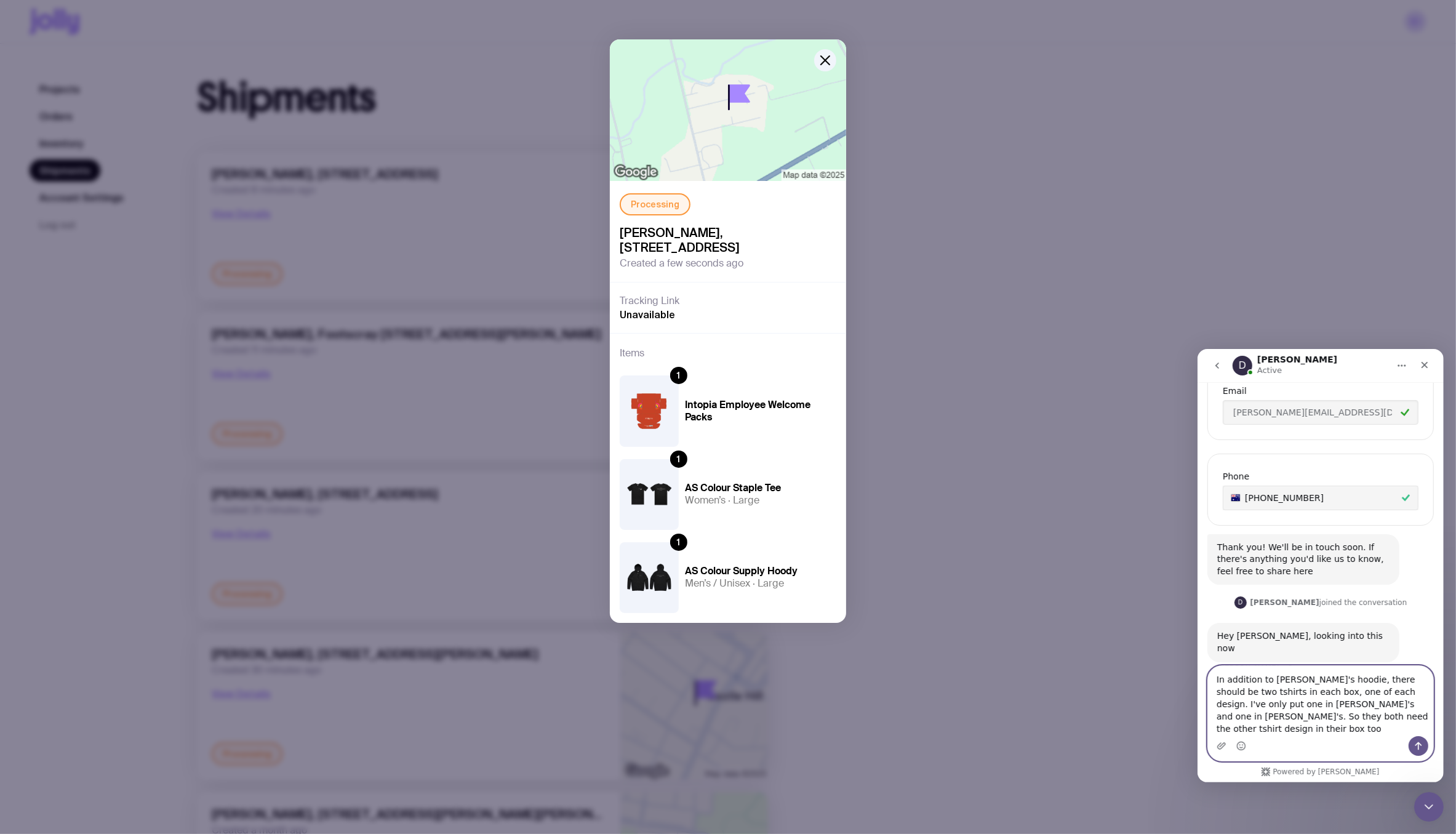
type textarea "In addition to [PERSON_NAME]'s hoodie, there should be two tshirts in each box,…"
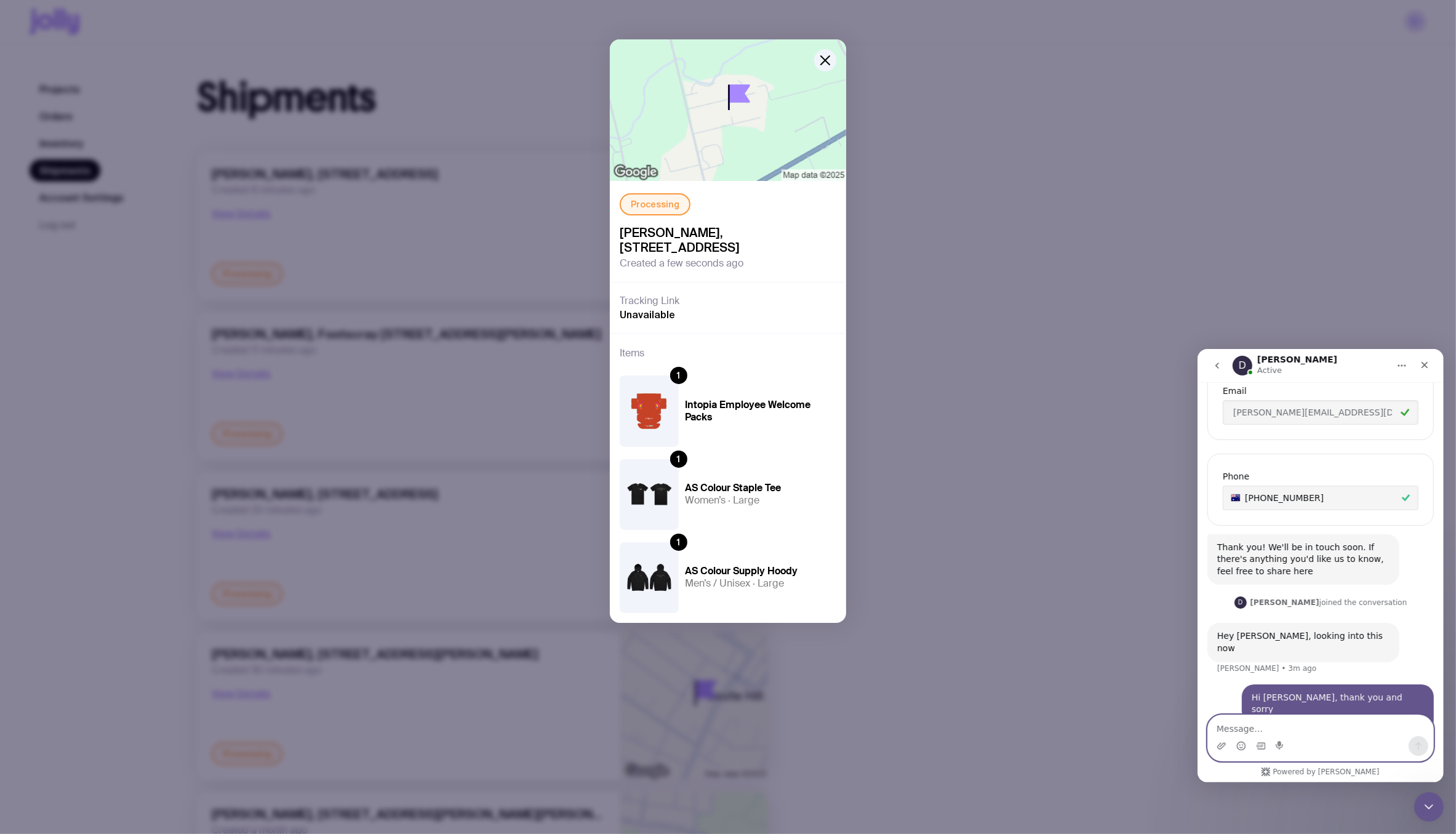
scroll to position [491, 0]
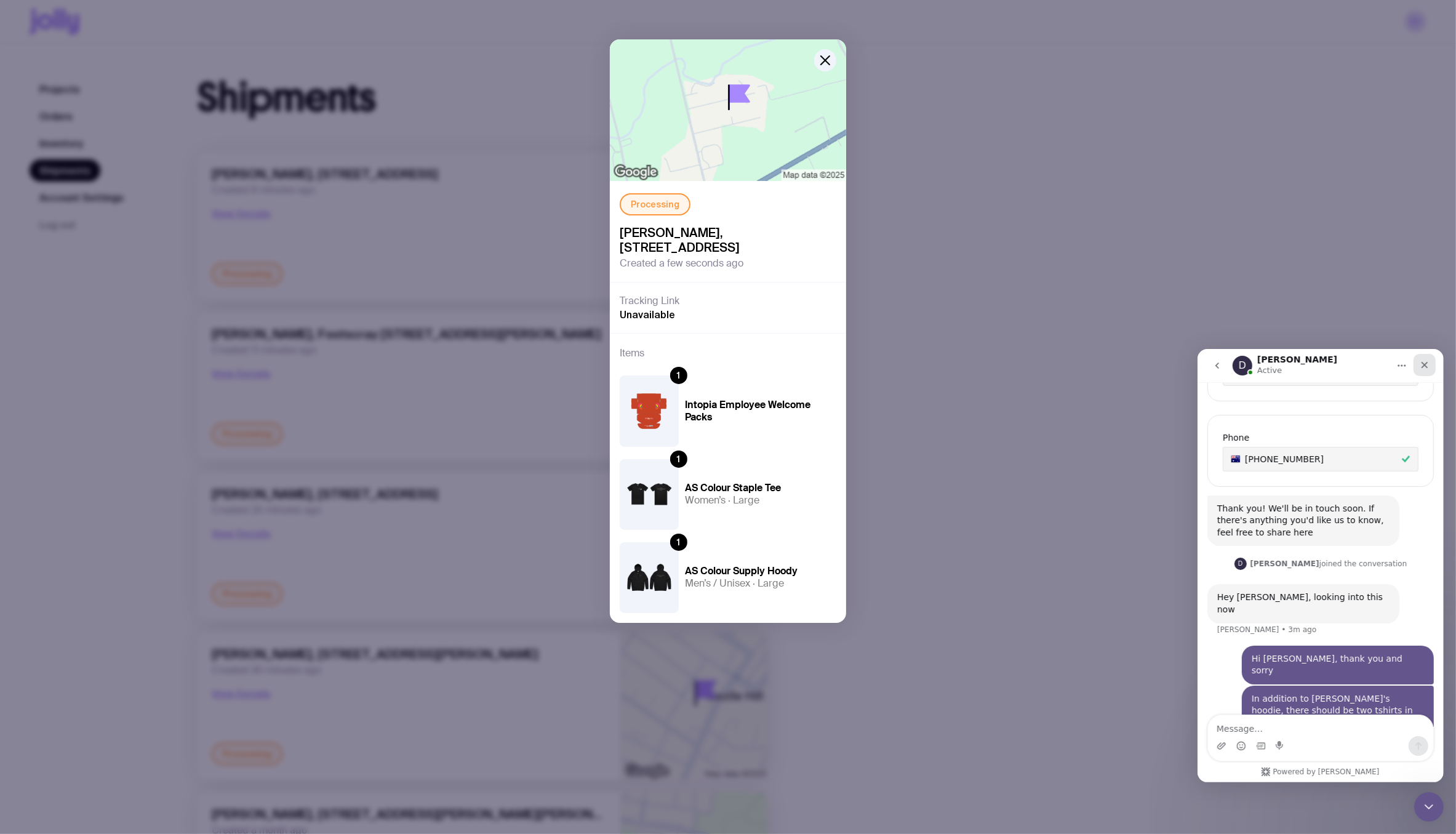
click at [1363, 365] on icon "Close" at bounding box center [1424, 364] width 7 height 7
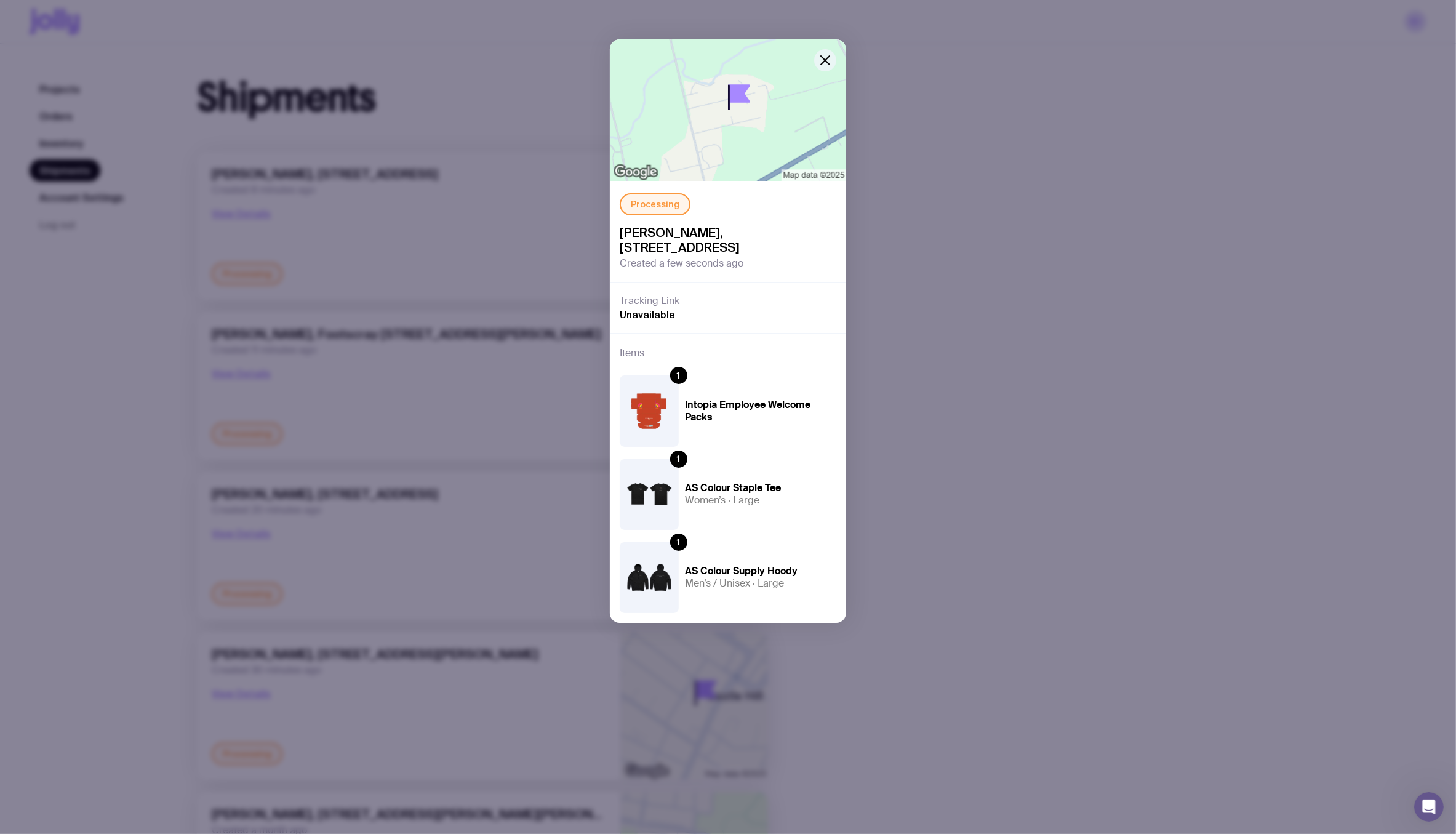
click at [825, 57] on icon "button" at bounding box center [825, 60] width 14 height 14
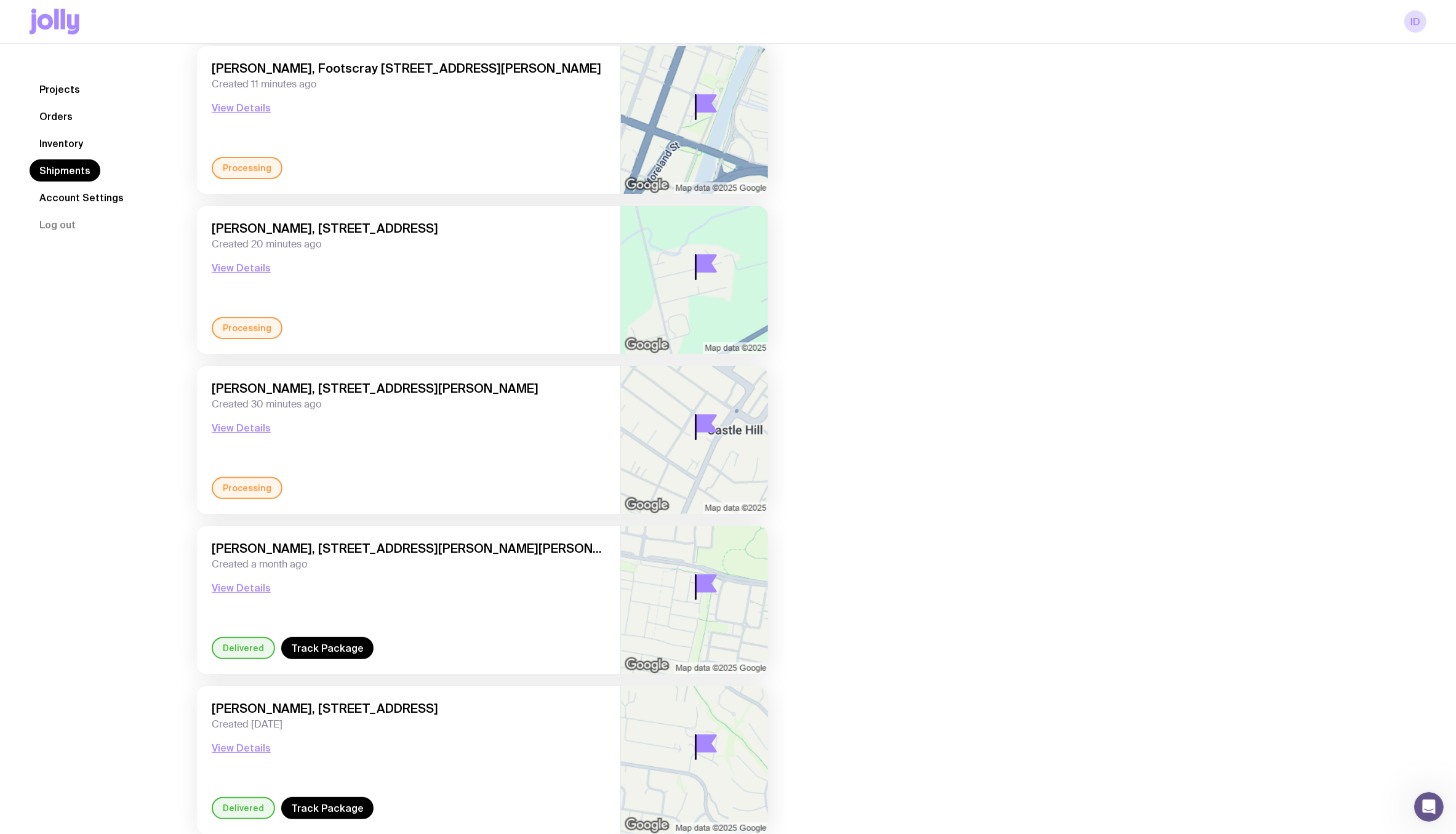
scroll to position [0, 0]
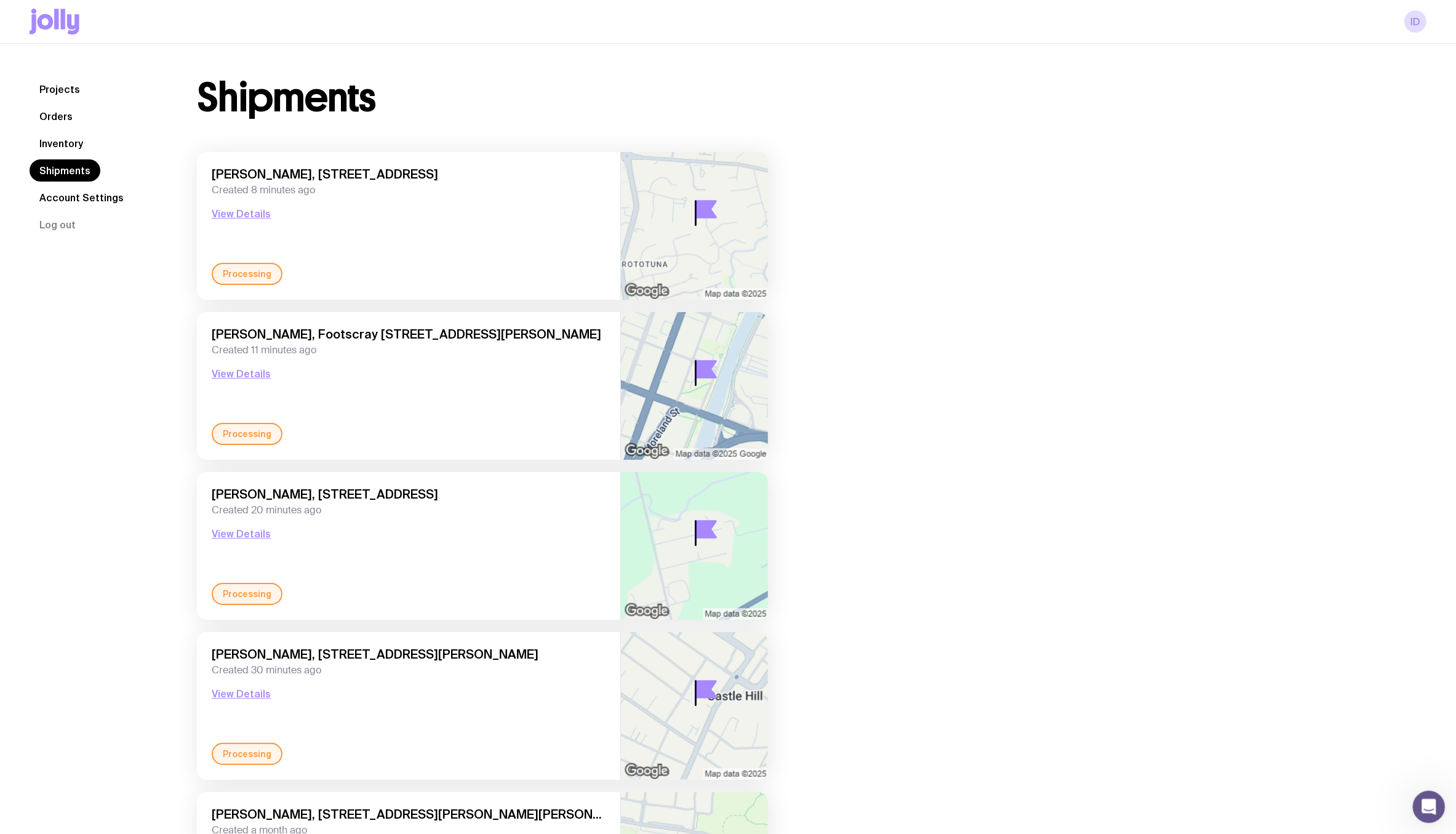
click at [1363, 804] on icon "Open Intercom Messenger" at bounding box center [1427, 806] width 9 height 10
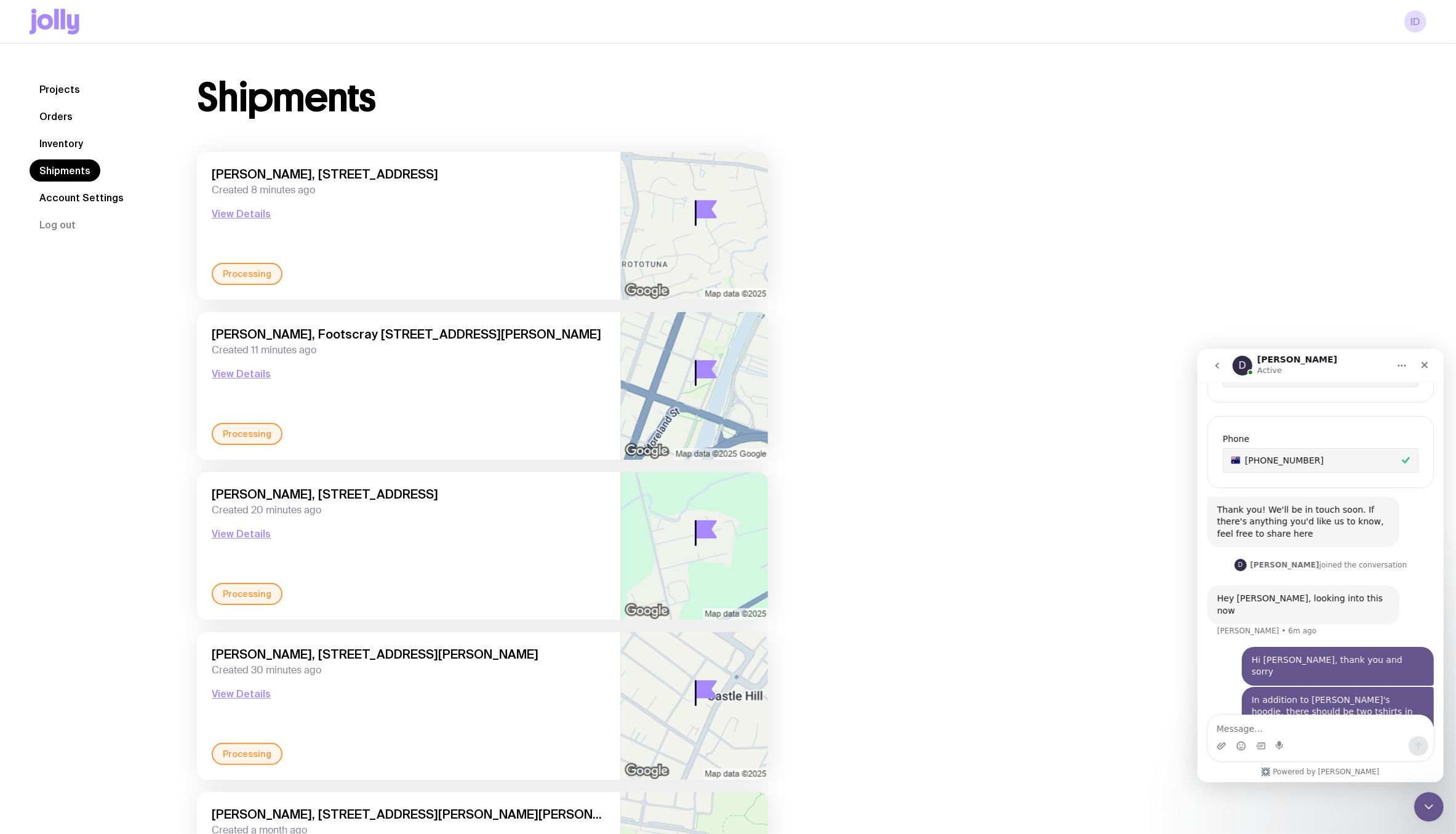
click at [1363, 362] on icon "Home" at bounding box center [1401, 365] width 10 height 10
click at [1363, 369] on icon "Home" at bounding box center [1401, 365] width 10 height 10
click at [970, 466] on div "Shipments Praneita Narayan, 21 Burgundy Court, Rototuna 3210 Hamilton, New Zeal…" at bounding box center [797, 595] width 1259 height 1034
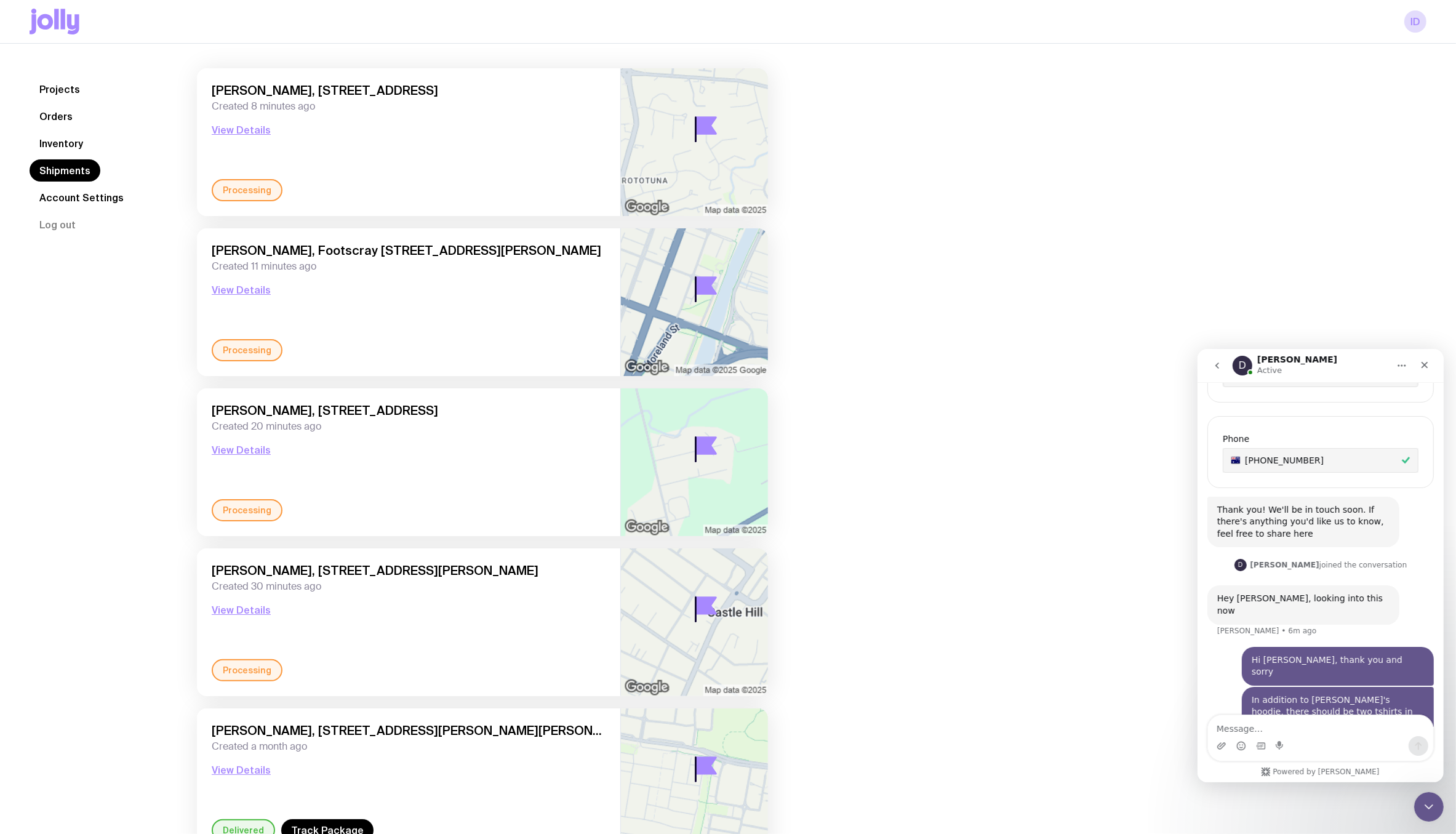
scroll to position [96, 0]
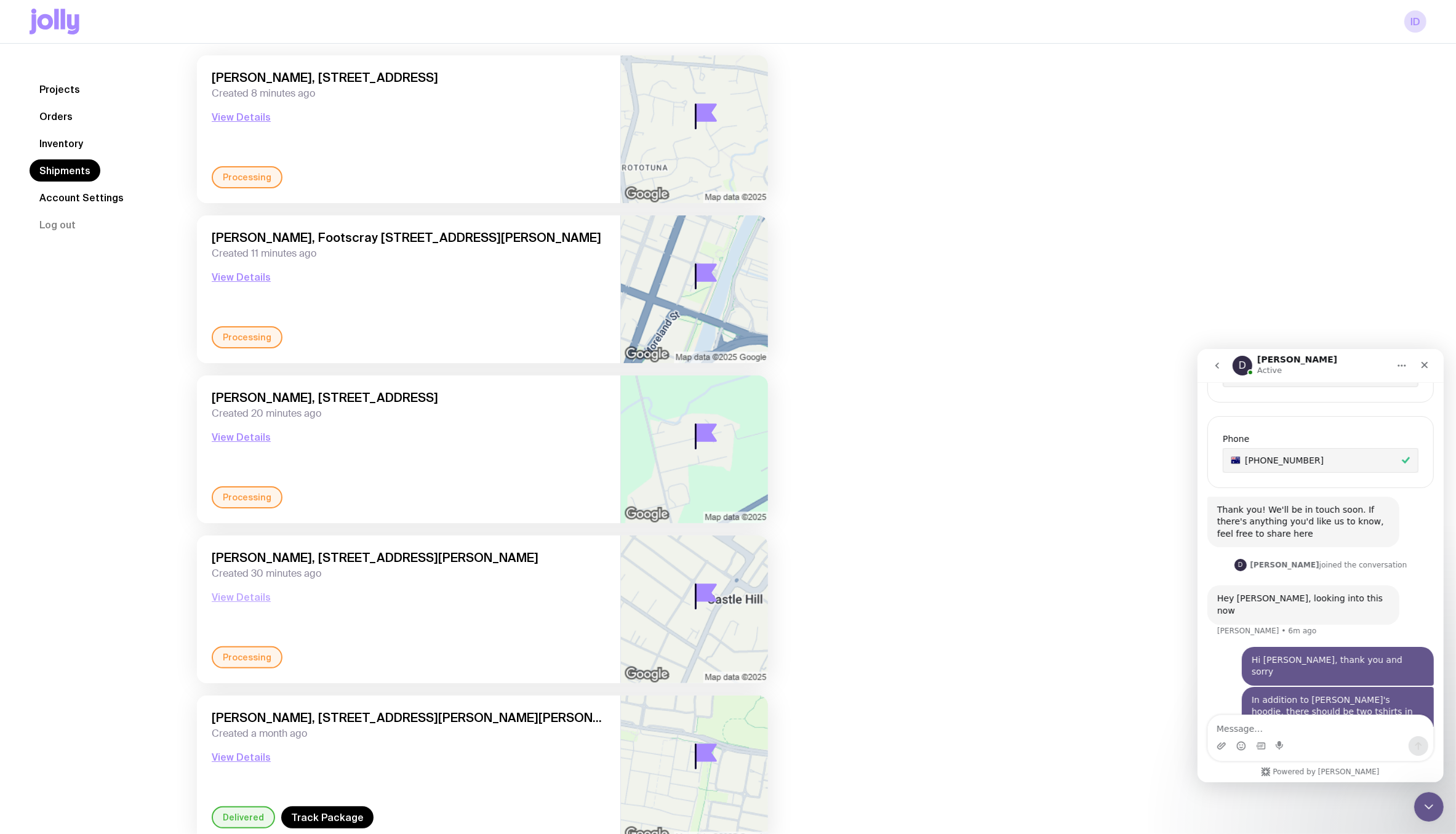
click at [244, 597] on button "View Details" at bounding box center [241, 597] width 59 height 14
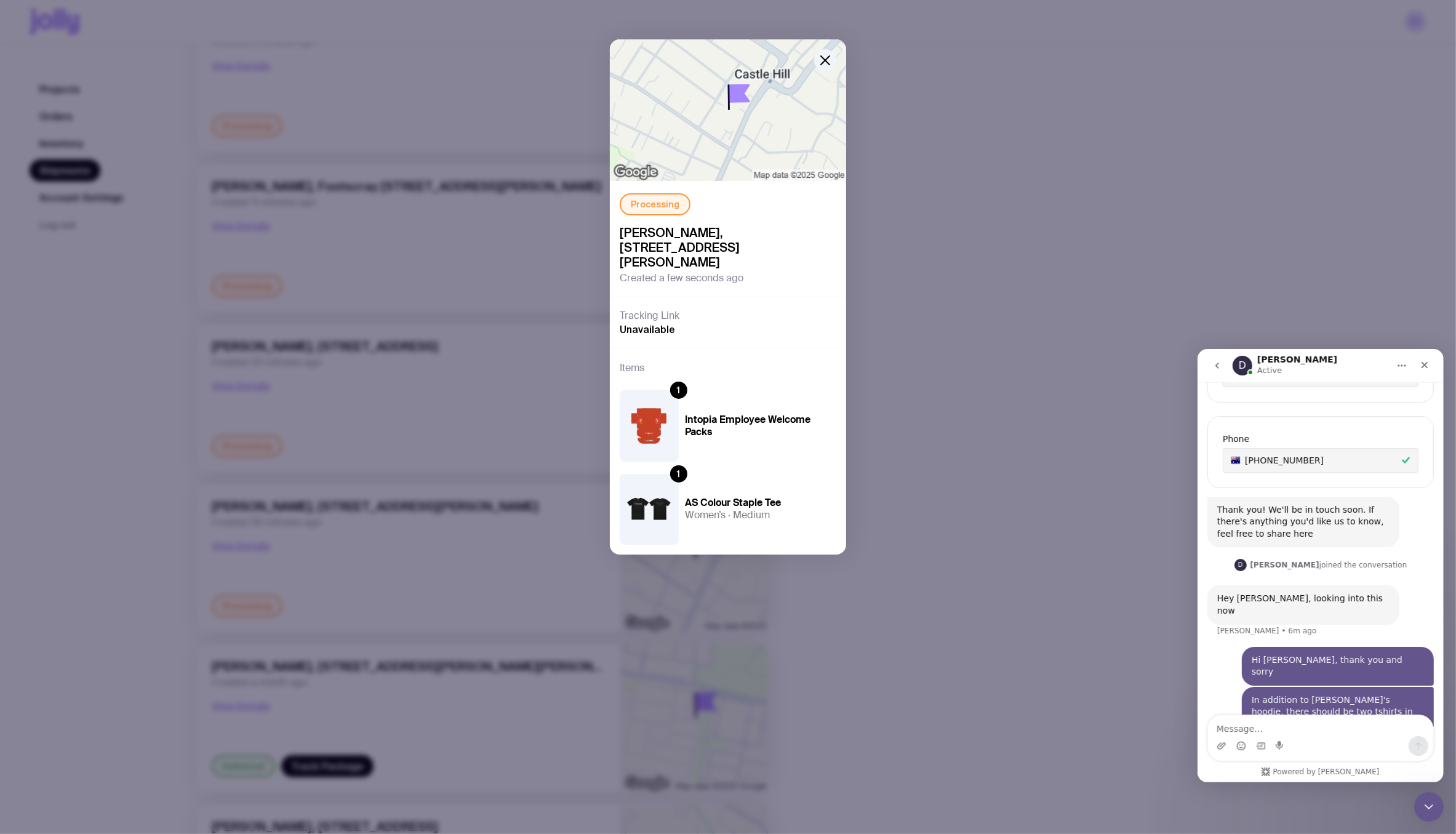
scroll to position [146, 0]
click at [821, 63] on icon "button" at bounding box center [825, 60] width 14 height 14
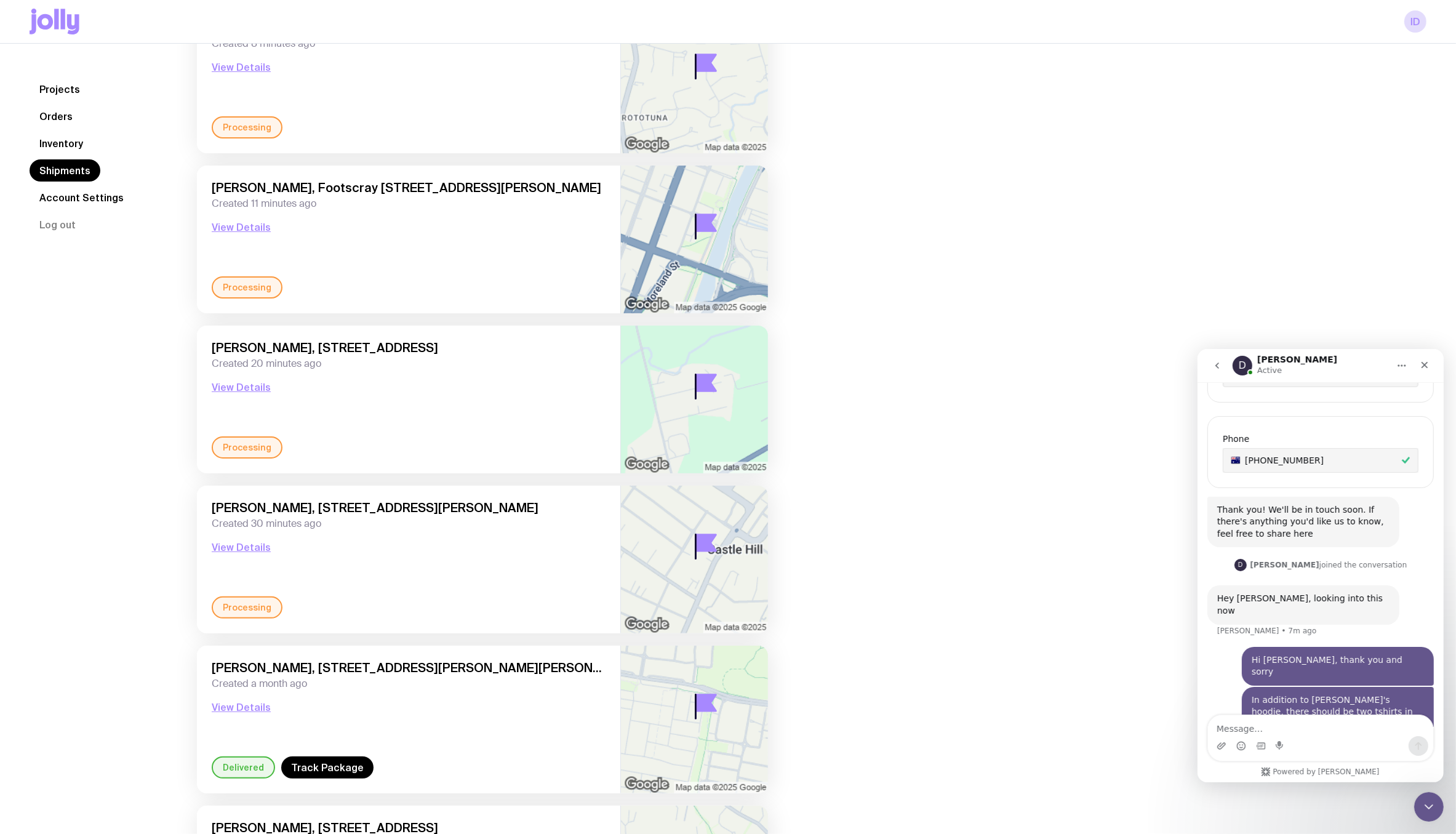
click at [426, 381] on div "Leeanne Meldrum, 18 Panapa Road, Waipatu 4172 Hastings, New Zealand Created 20 …" at bounding box center [408, 388] width 394 height 96
click at [232, 390] on button "View Details" at bounding box center [241, 387] width 59 height 14
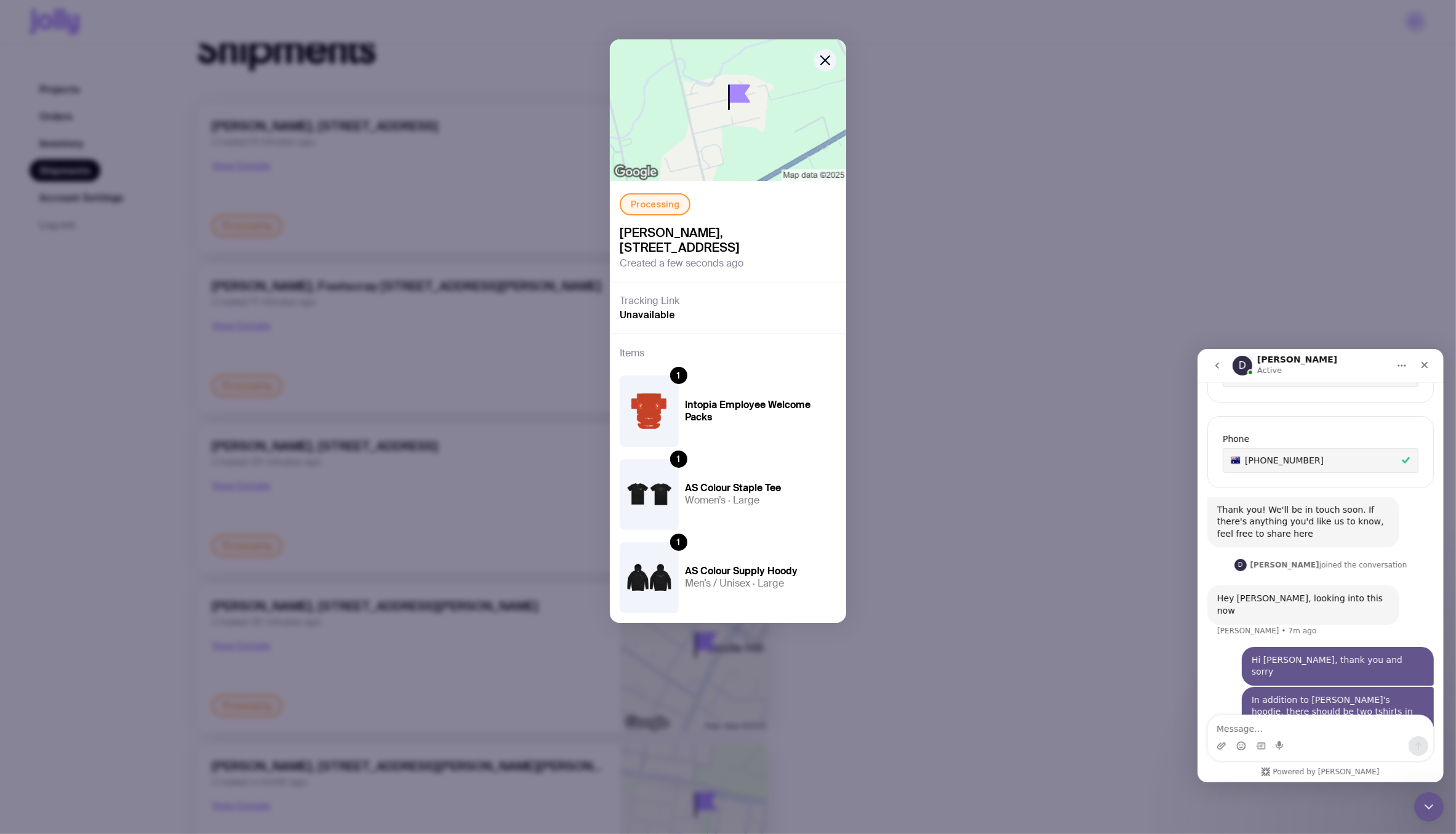
scroll to position [0, 0]
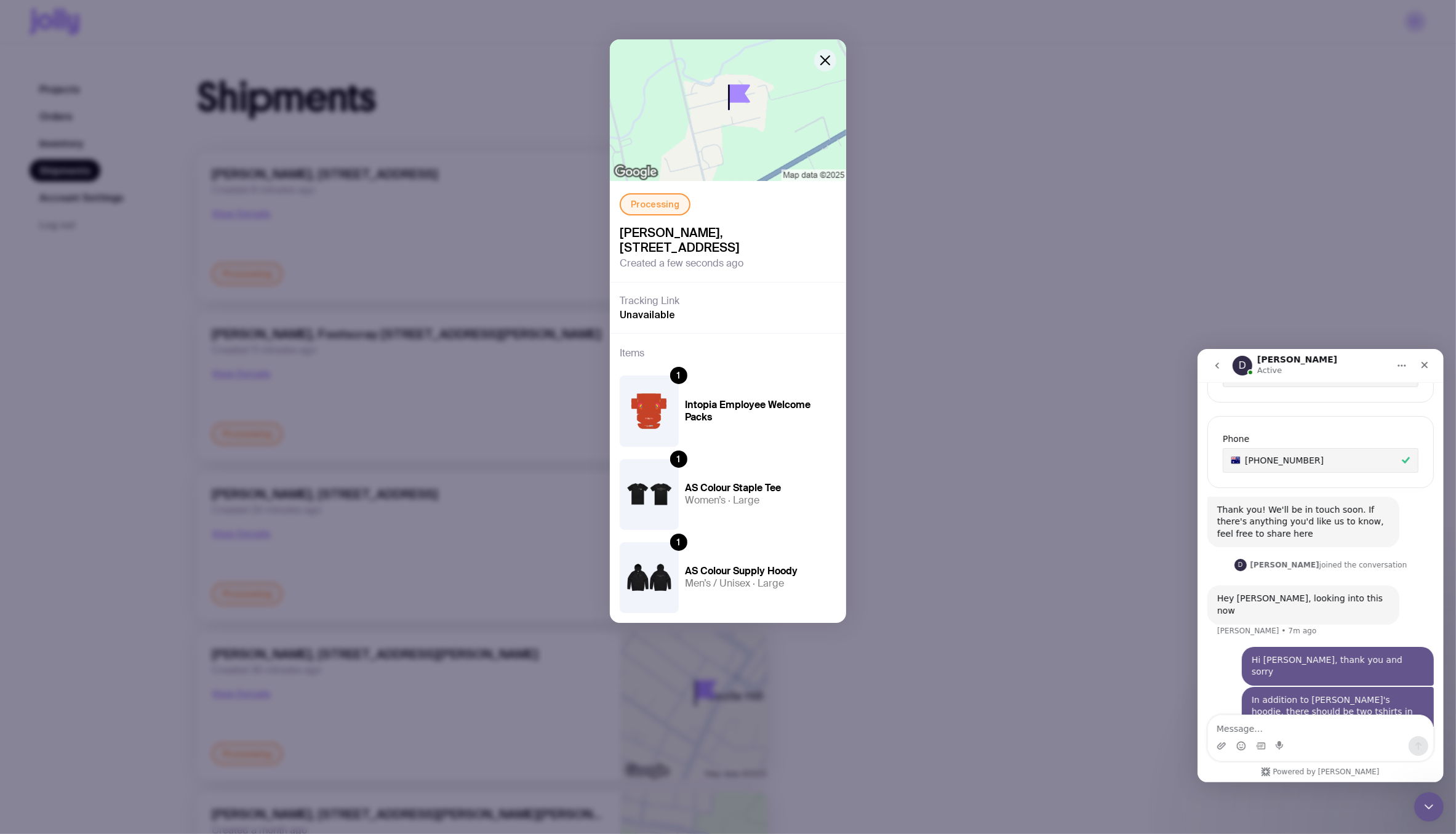
click at [825, 61] on icon "button" at bounding box center [825, 61] width 9 height 9
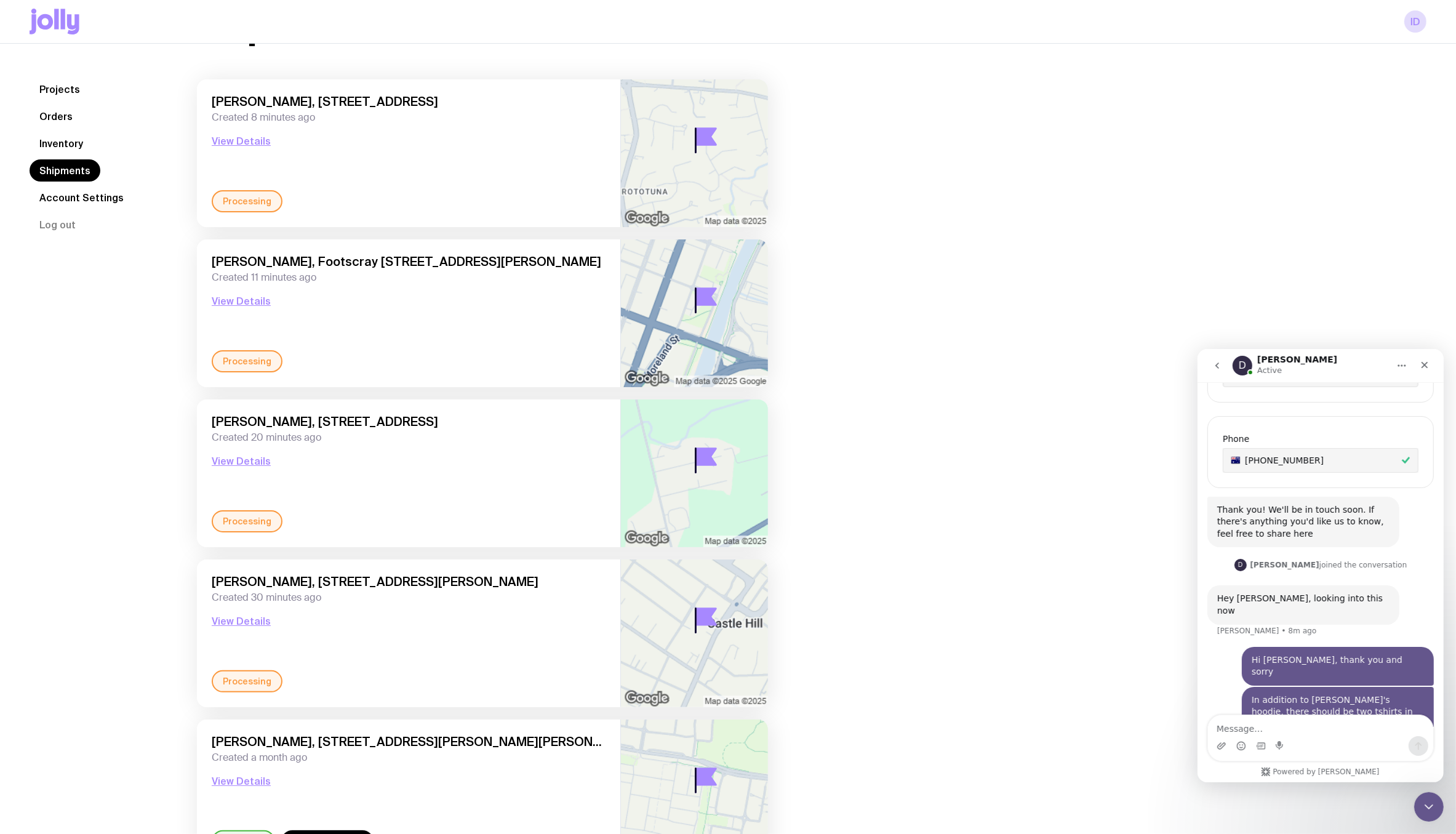
scroll to position [80, 0]
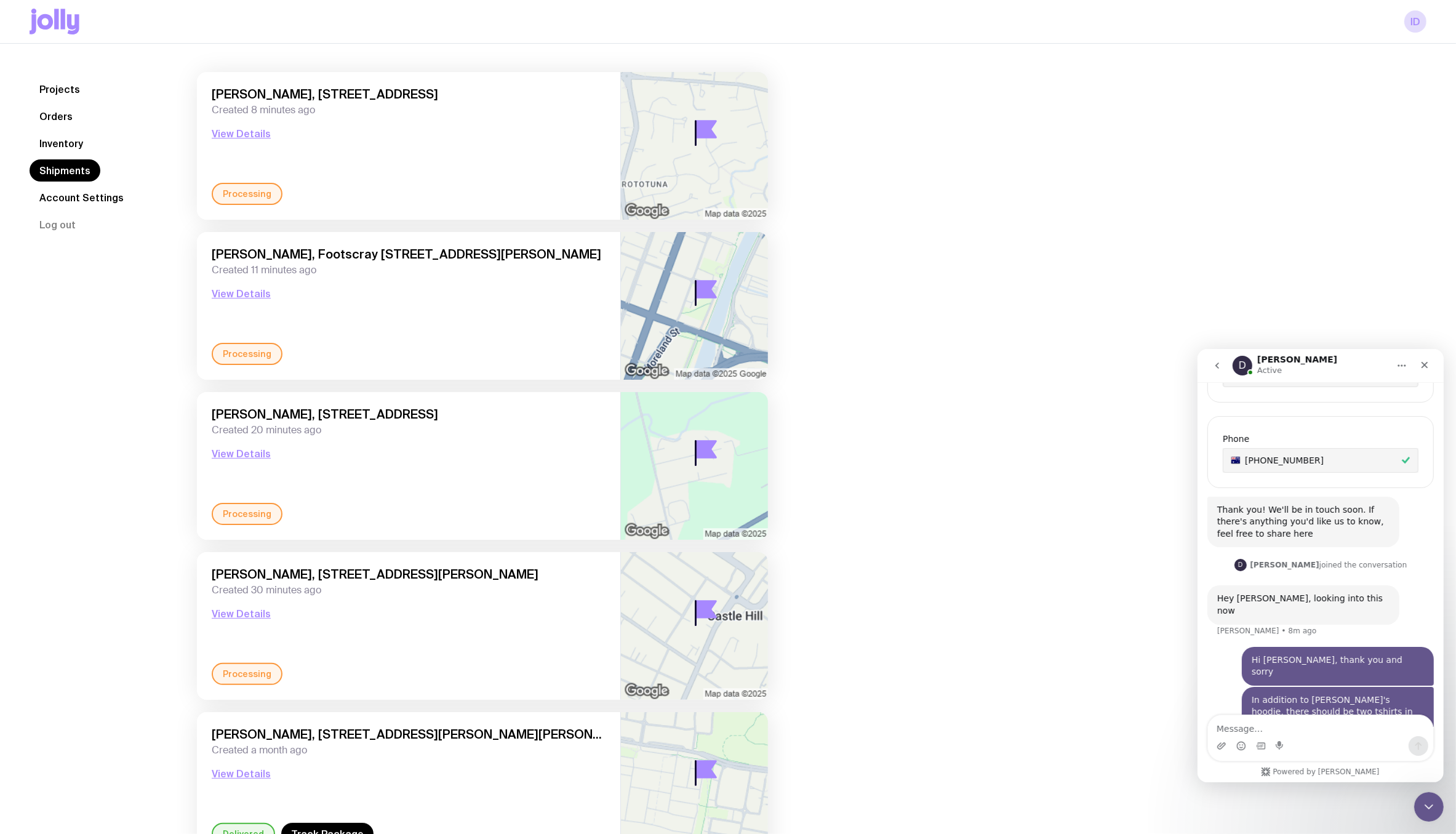
click at [368, 571] on span "Nicole Perhne, 65/2-4 Purser Avenue, Castle Hill 2154 NSW, Australia" at bounding box center [408, 574] width 394 height 14
click at [62, 111] on link "Orders" at bounding box center [56, 116] width 53 height 22
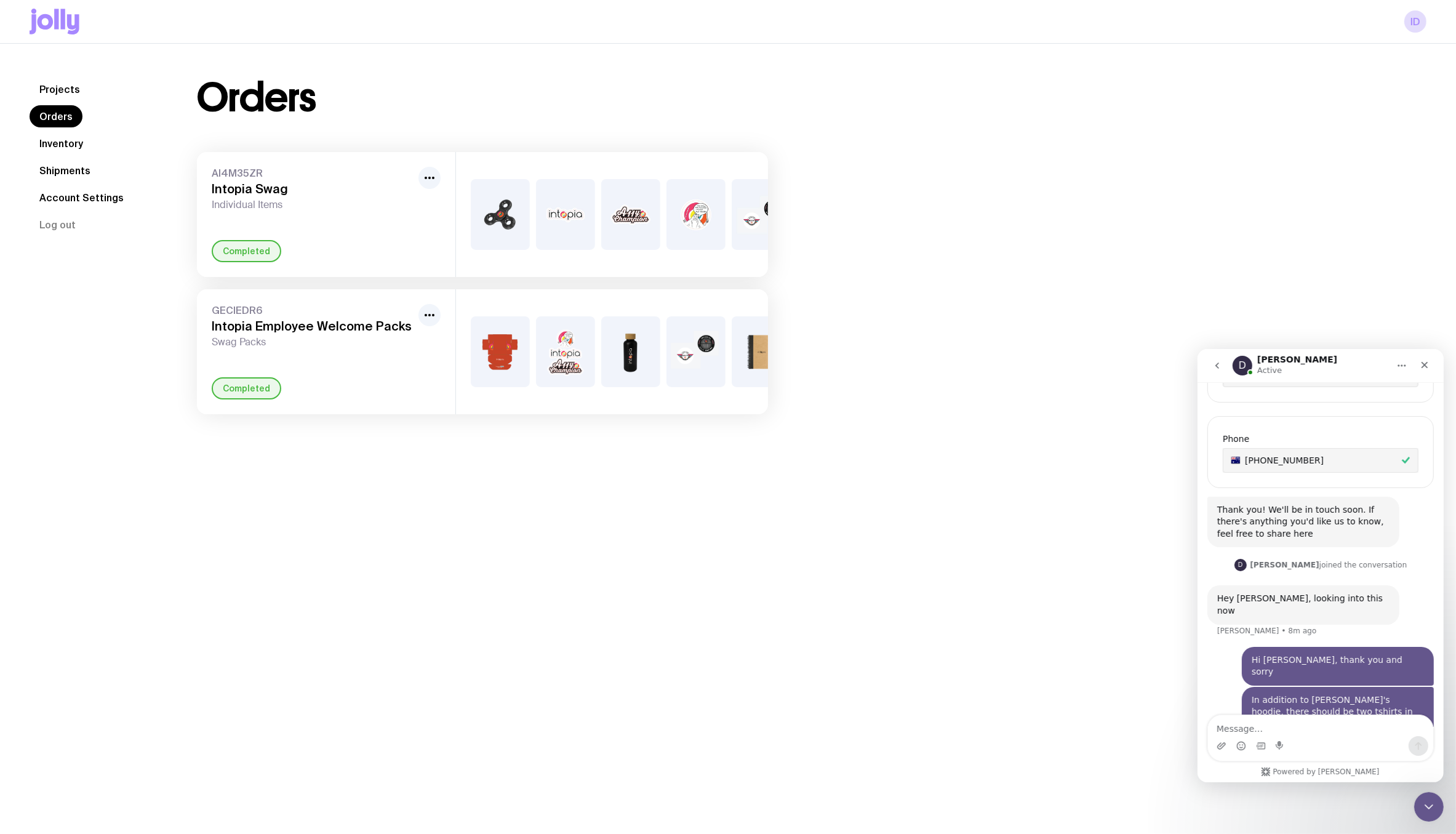
click at [66, 136] on link "Inventory" at bounding box center [61, 143] width 64 height 22
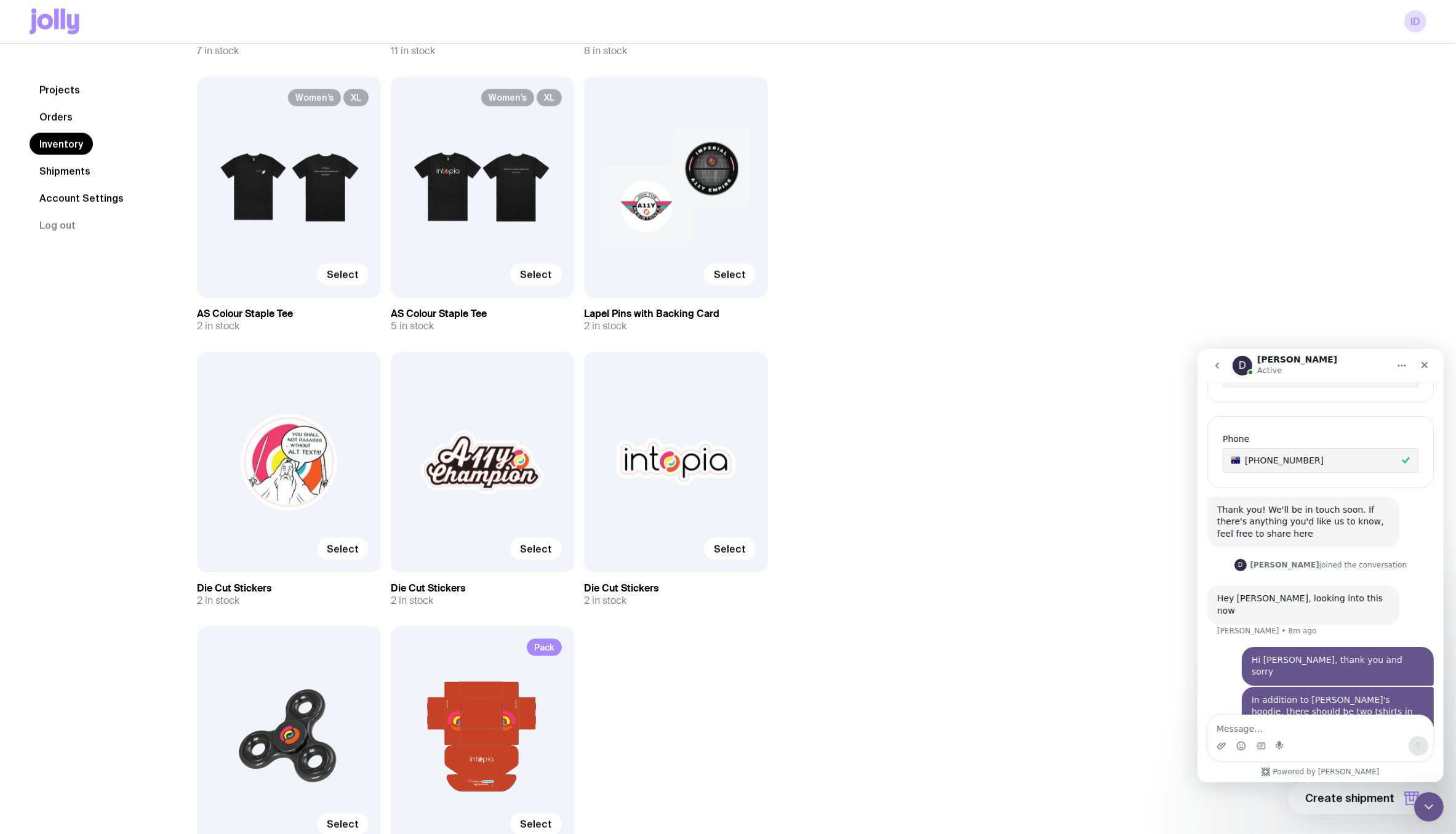
scroll to position [1897, 0]
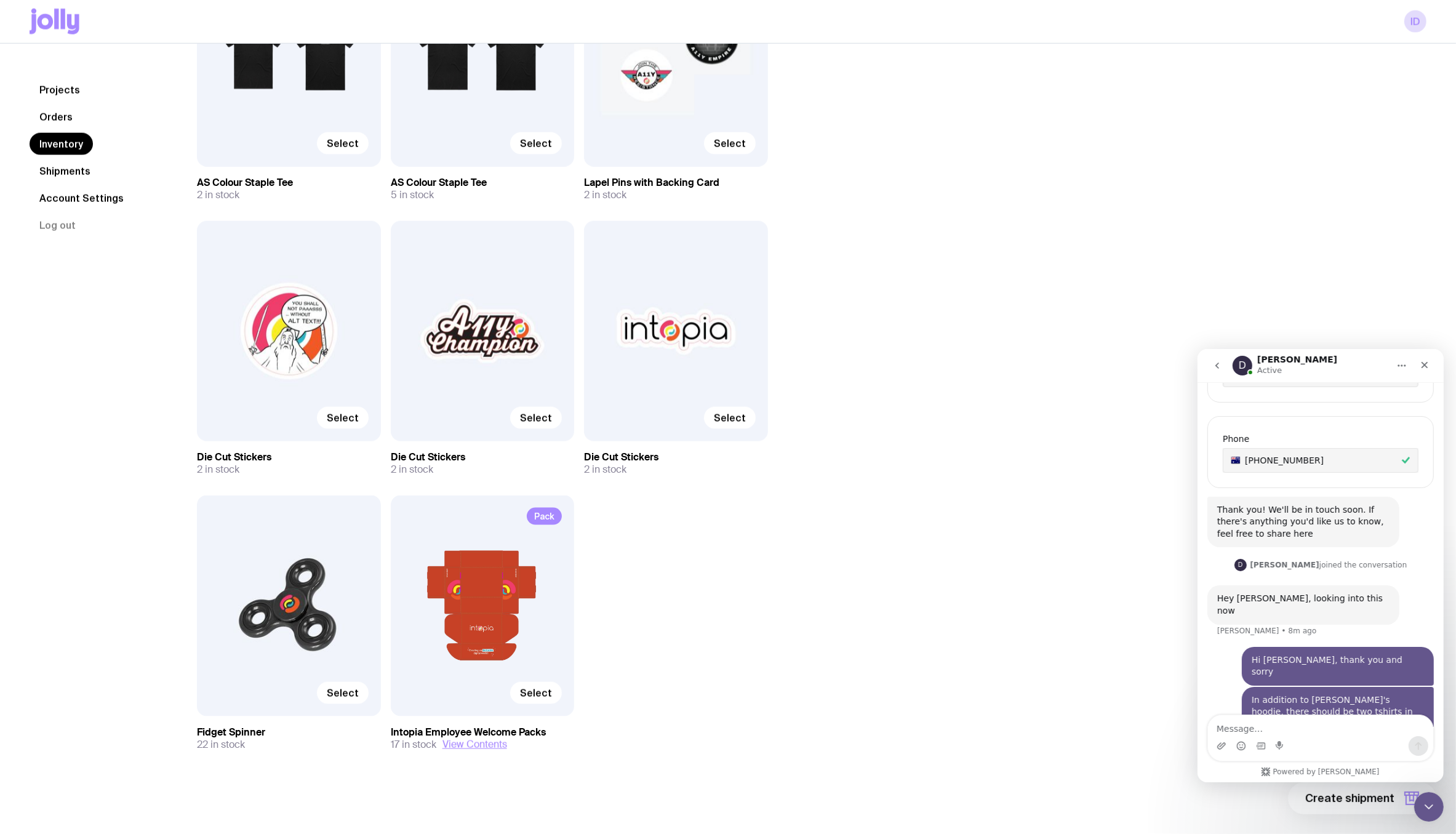
click at [519, 620] on div "Pack Select" at bounding box center [483, 606] width 184 height 221
click at [525, 688] on span "Select" at bounding box center [536, 693] width 32 height 13
click at [0, 0] on input "Select" at bounding box center [0, 0] width 0 height 0
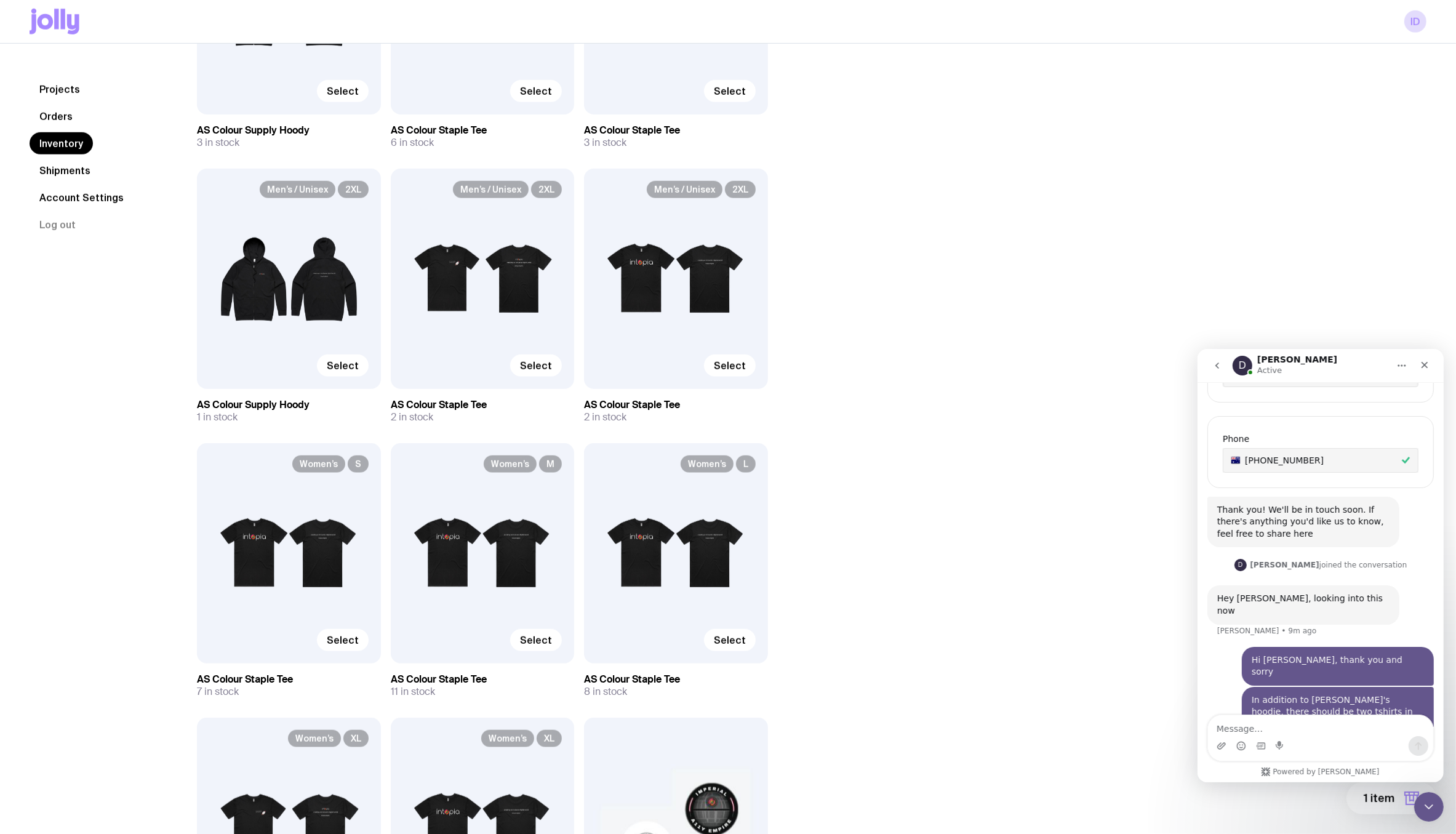
scroll to position [1094, 0]
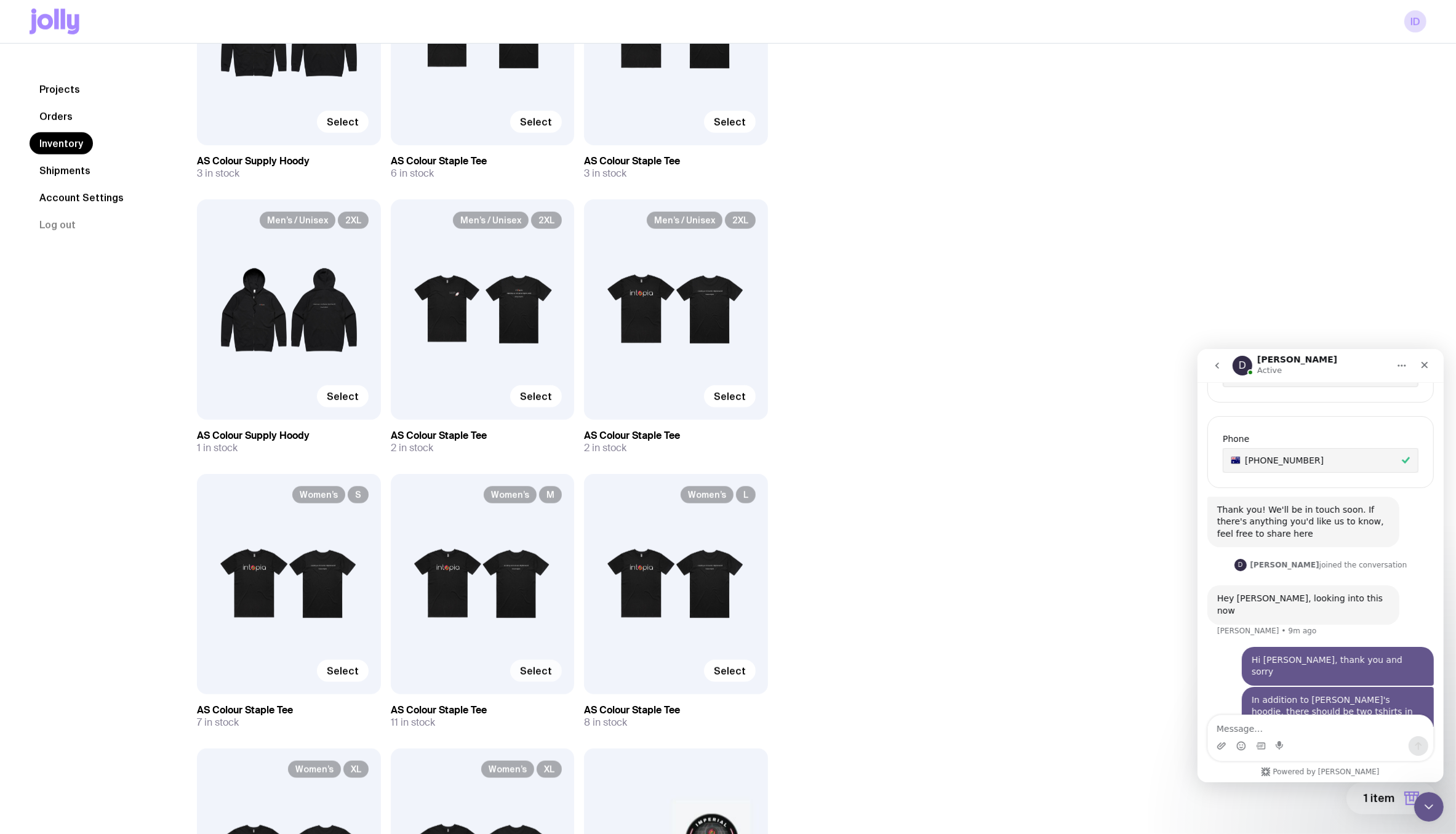
click at [544, 672] on span "Select" at bounding box center [536, 671] width 32 height 13
click at [0, 0] on input "Select" at bounding box center [0, 0] width 0 height 0
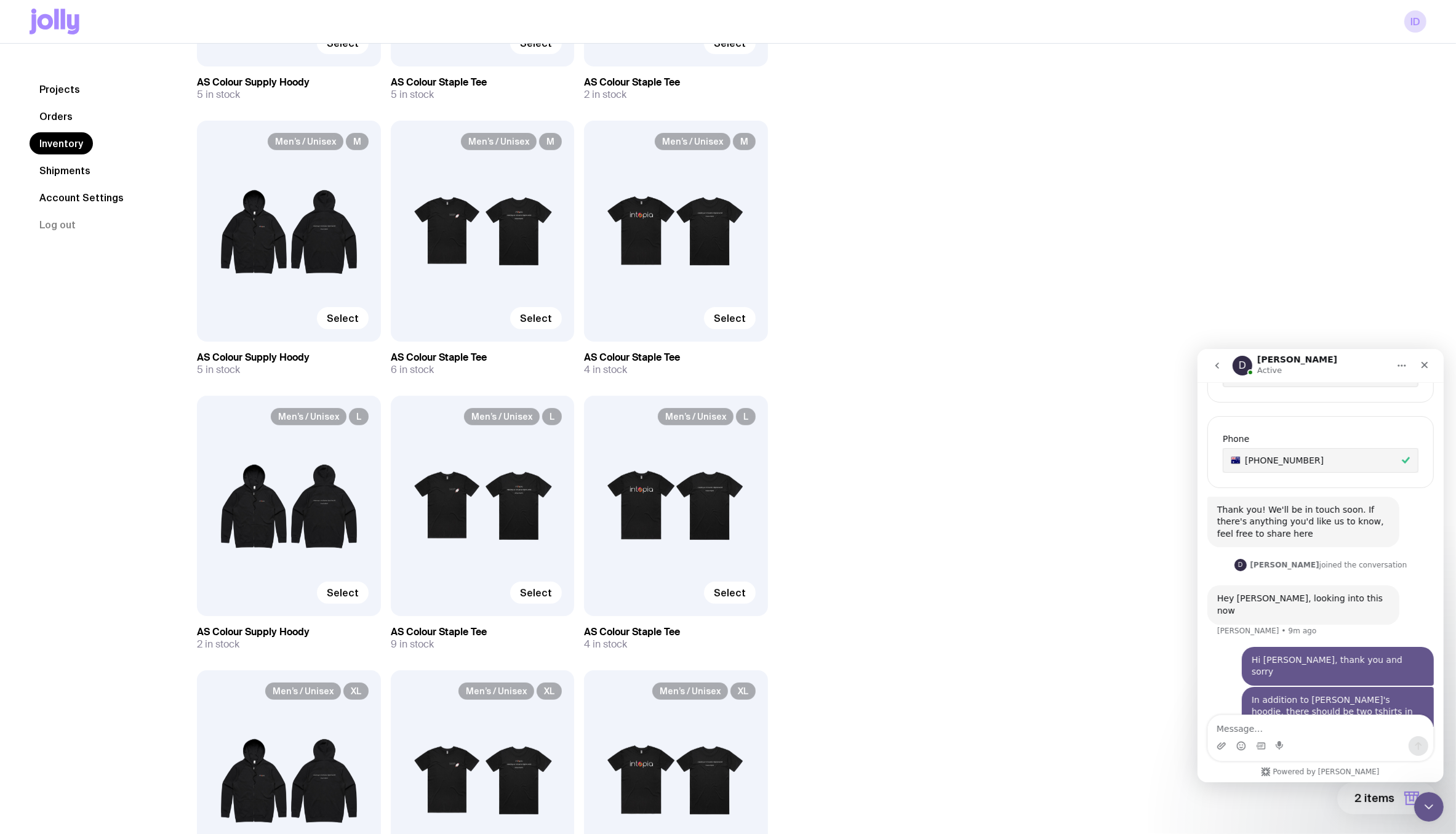
scroll to position [346, 0]
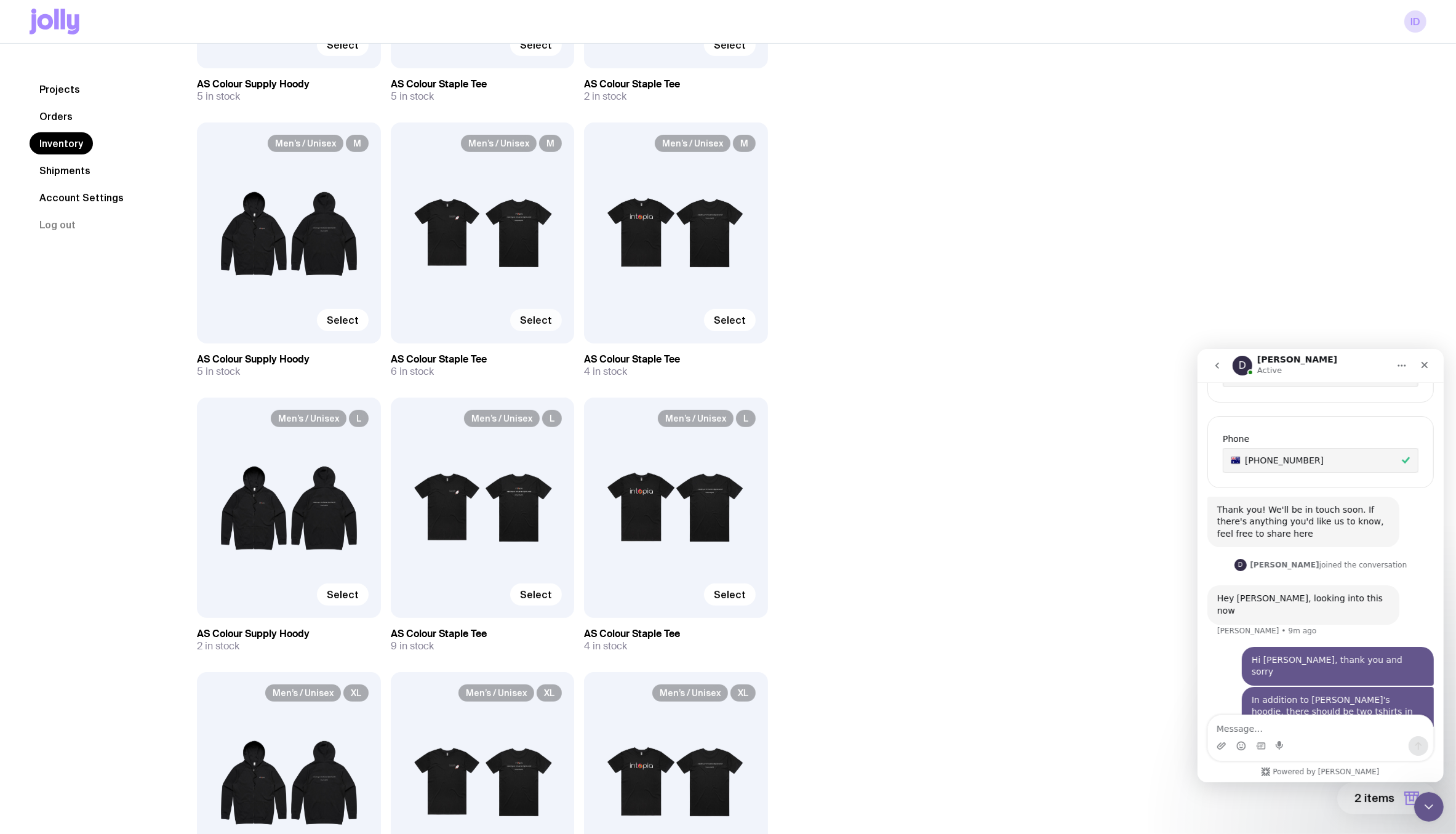
click at [545, 317] on span "Select" at bounding box center [536, 320] width 32 height 13
click at [0, 0] on input "Select" at bounding box center [0, 0] width 0 height 0
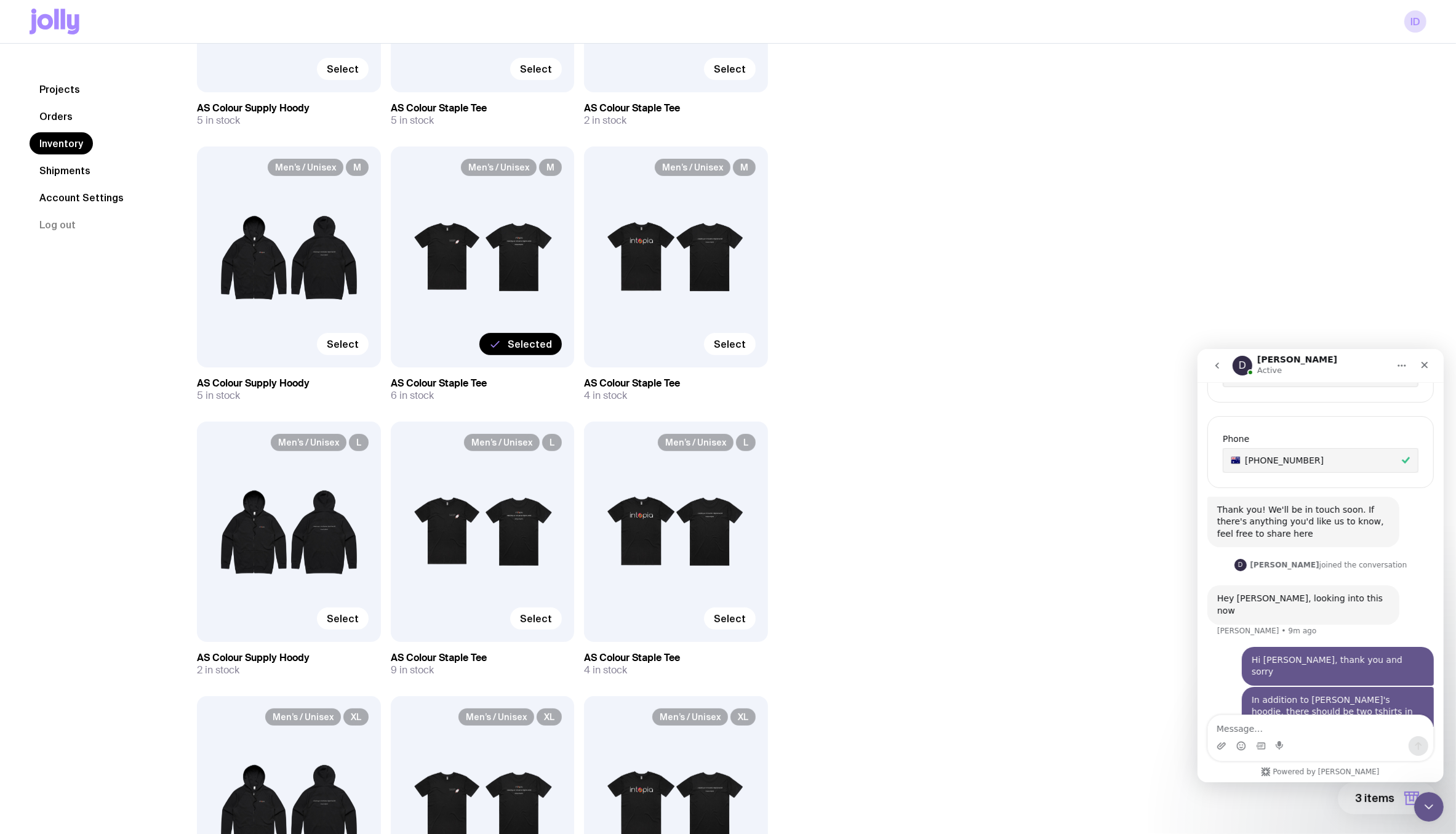
scroll to position [306, 0]
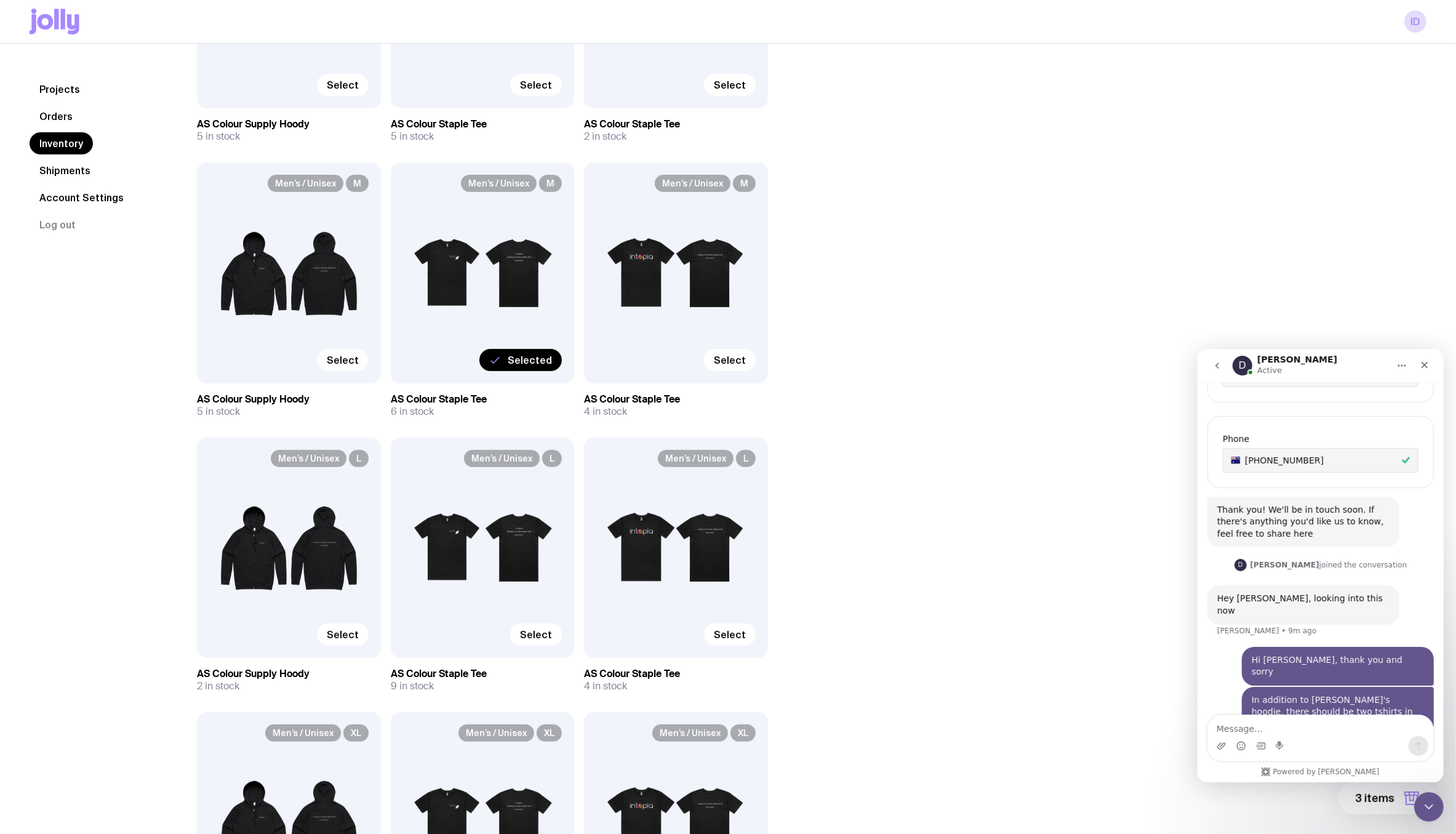
click at [350, 361] on span "Select" at bounding box center [343, 361] width 32 height 13
click at [0, 0] on input "Select" at bounding box center [0, 0] width 0 height 0
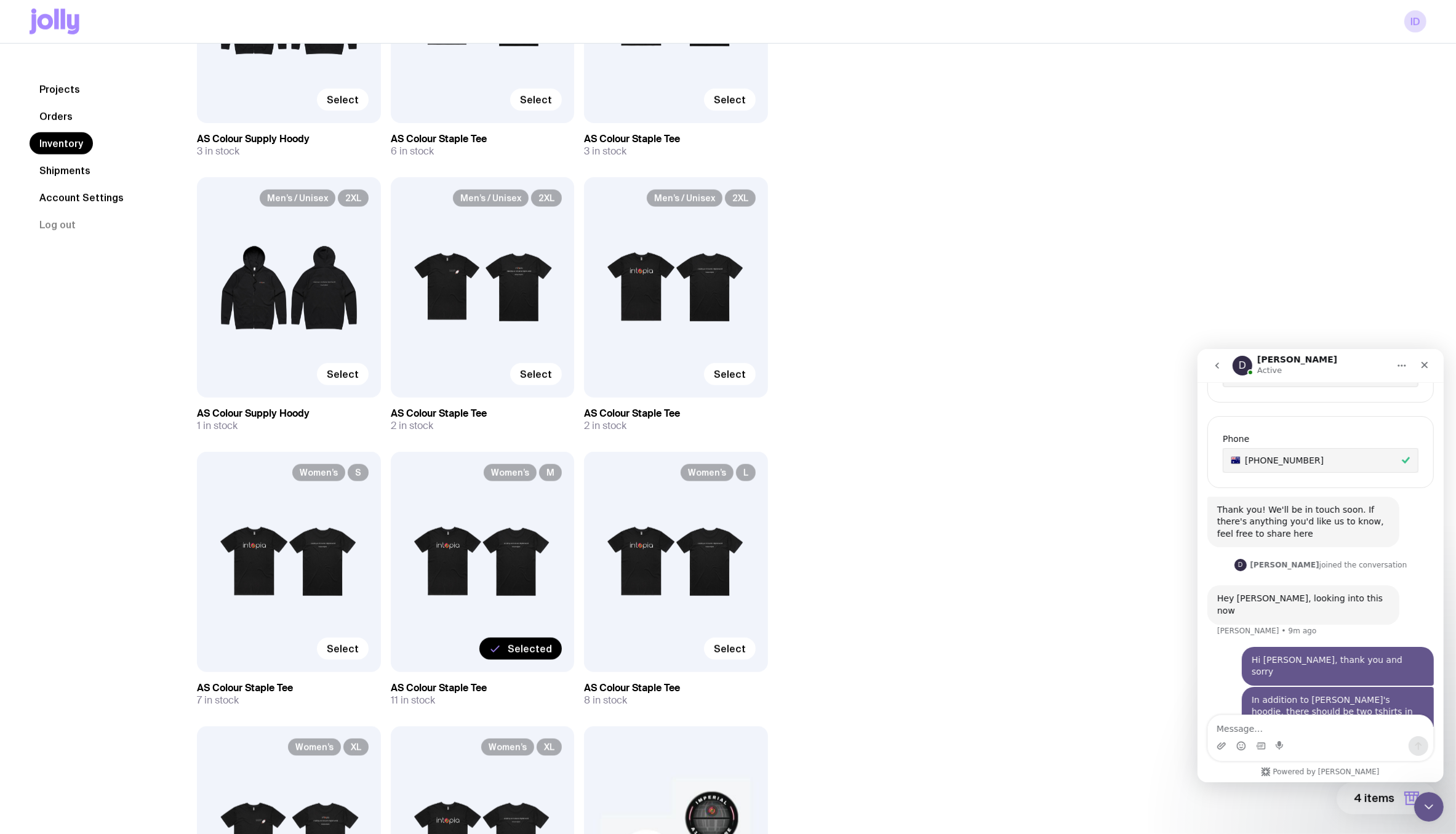
scroll to position [1897, 0]
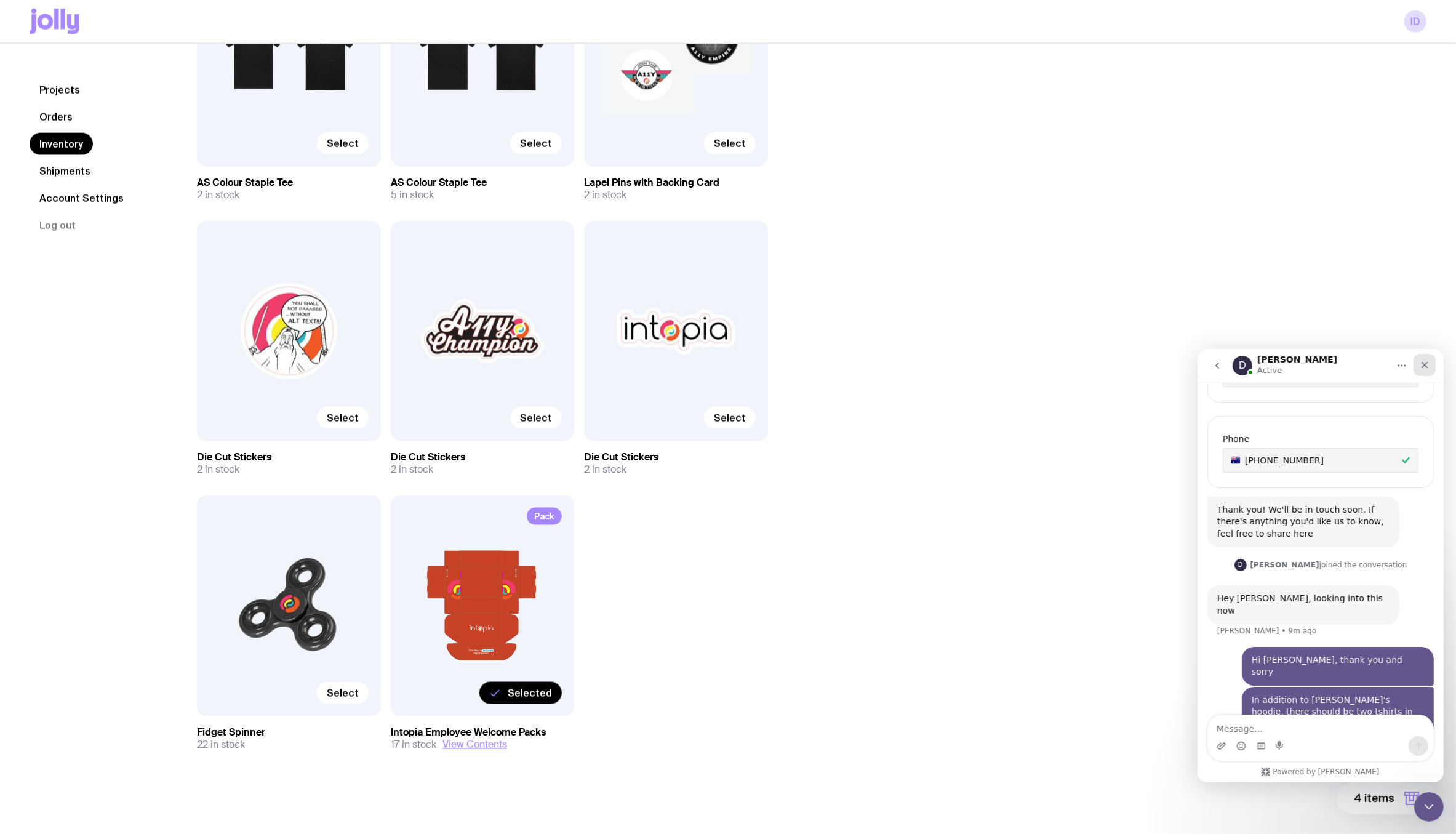
click at [1363, 361] on div "Close" at bounding box center [1424, 364] width 22 height 22
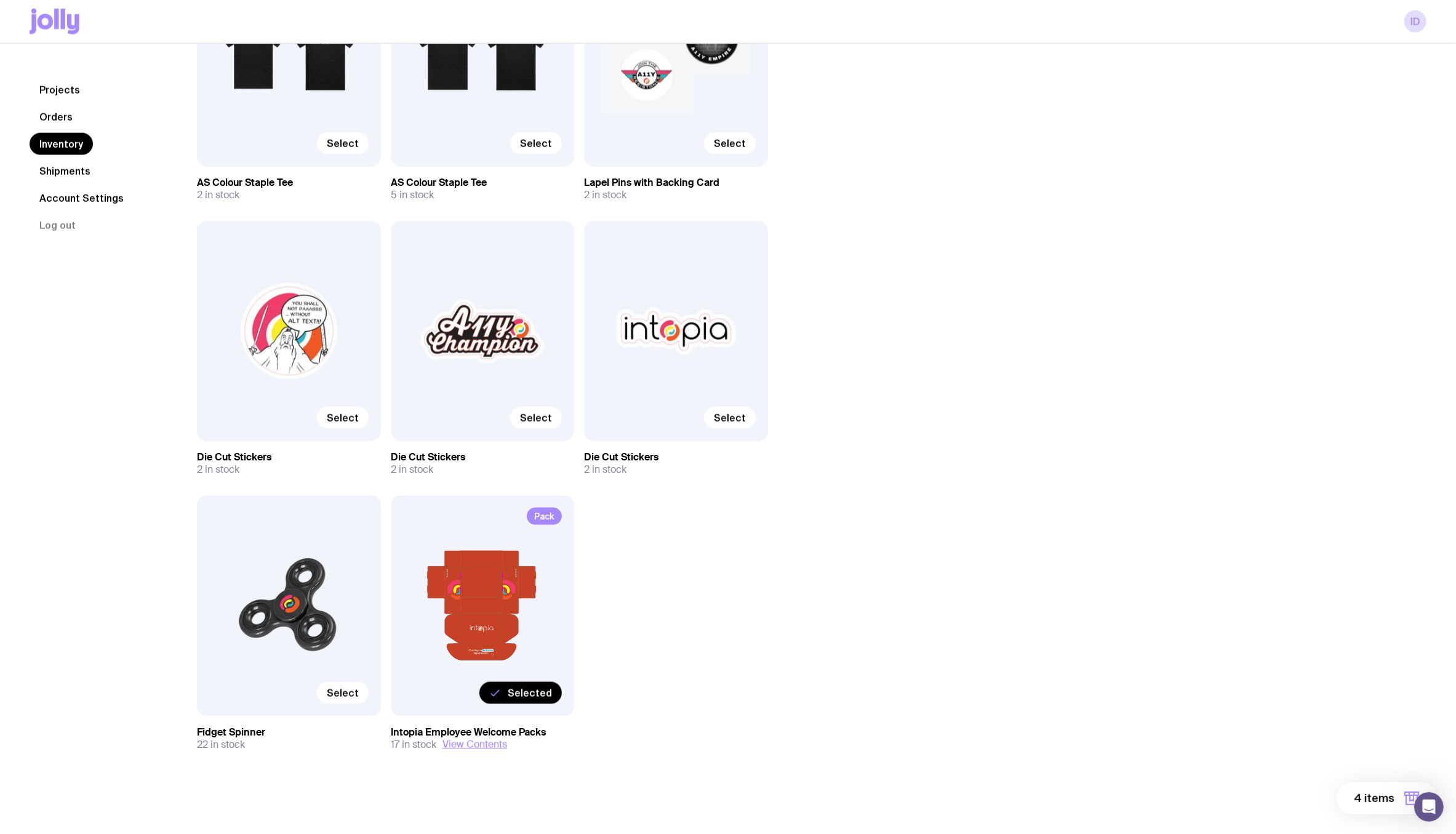
click at [1363, 795] on span "4 items" at bounding box center [1374, 798] width 40 height 14
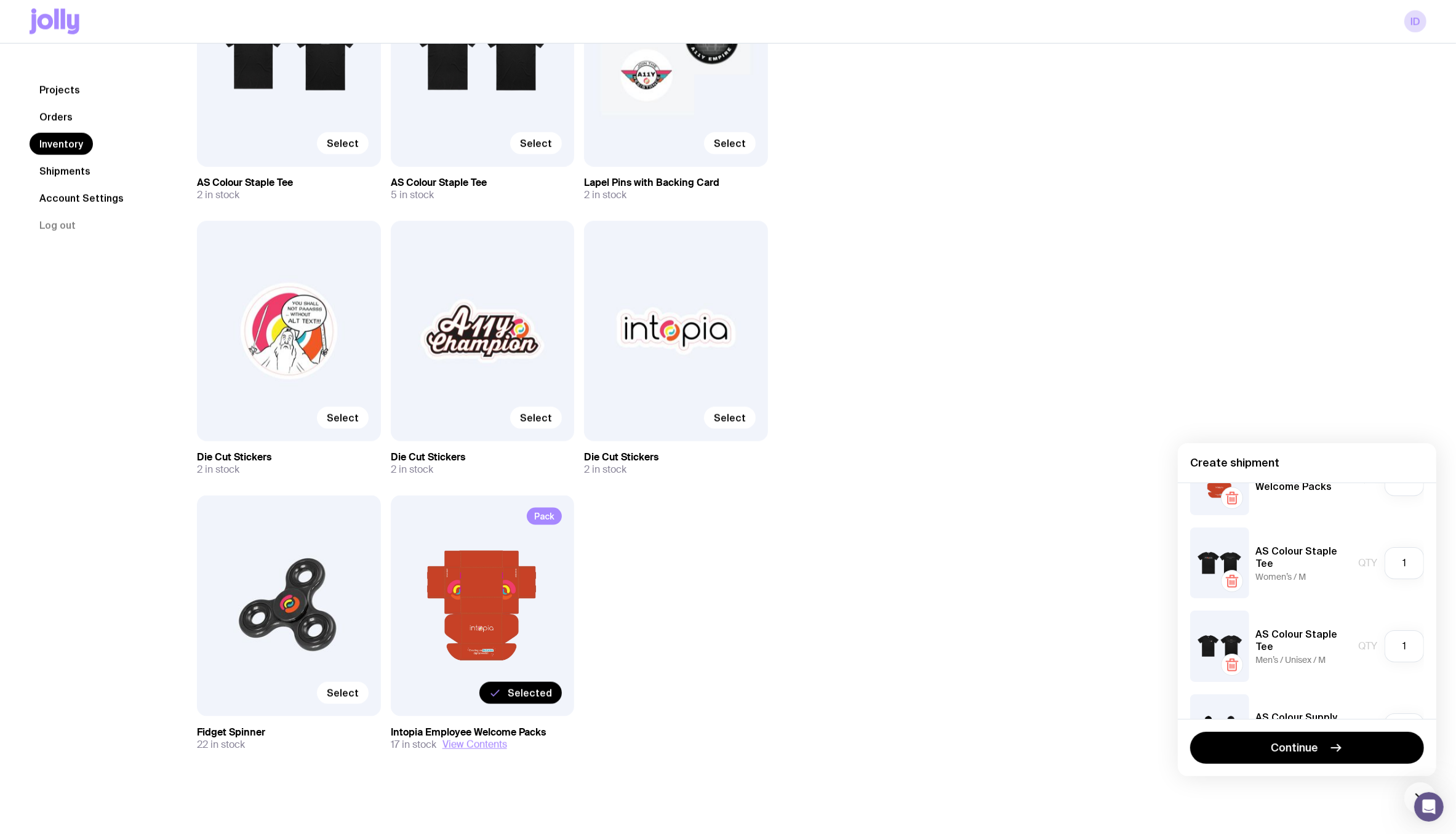
scroll to position [0, 0]
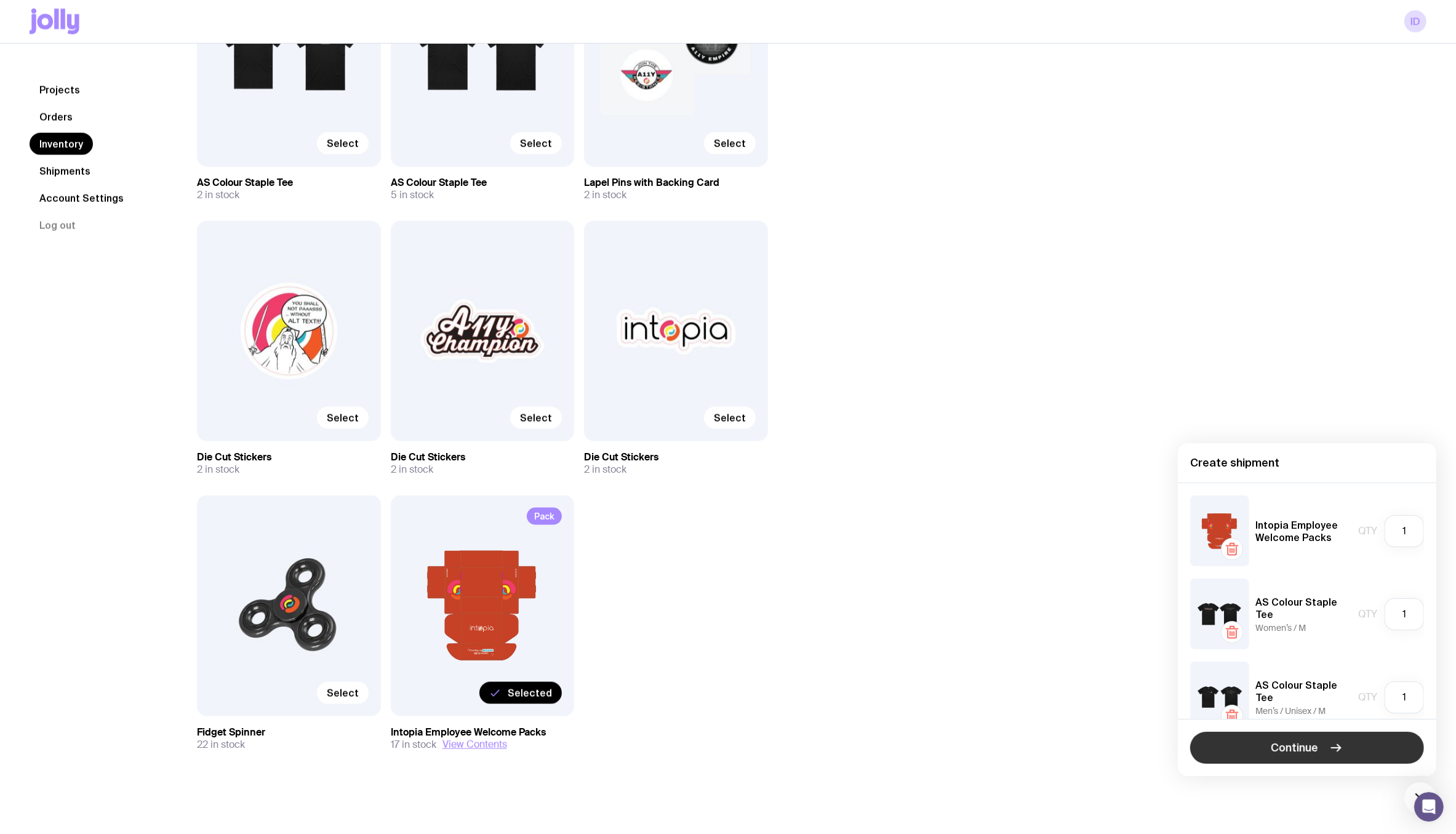
click at [1311, 747] on span "Continue" at bounding box center [1295, 748] width 47 height 14
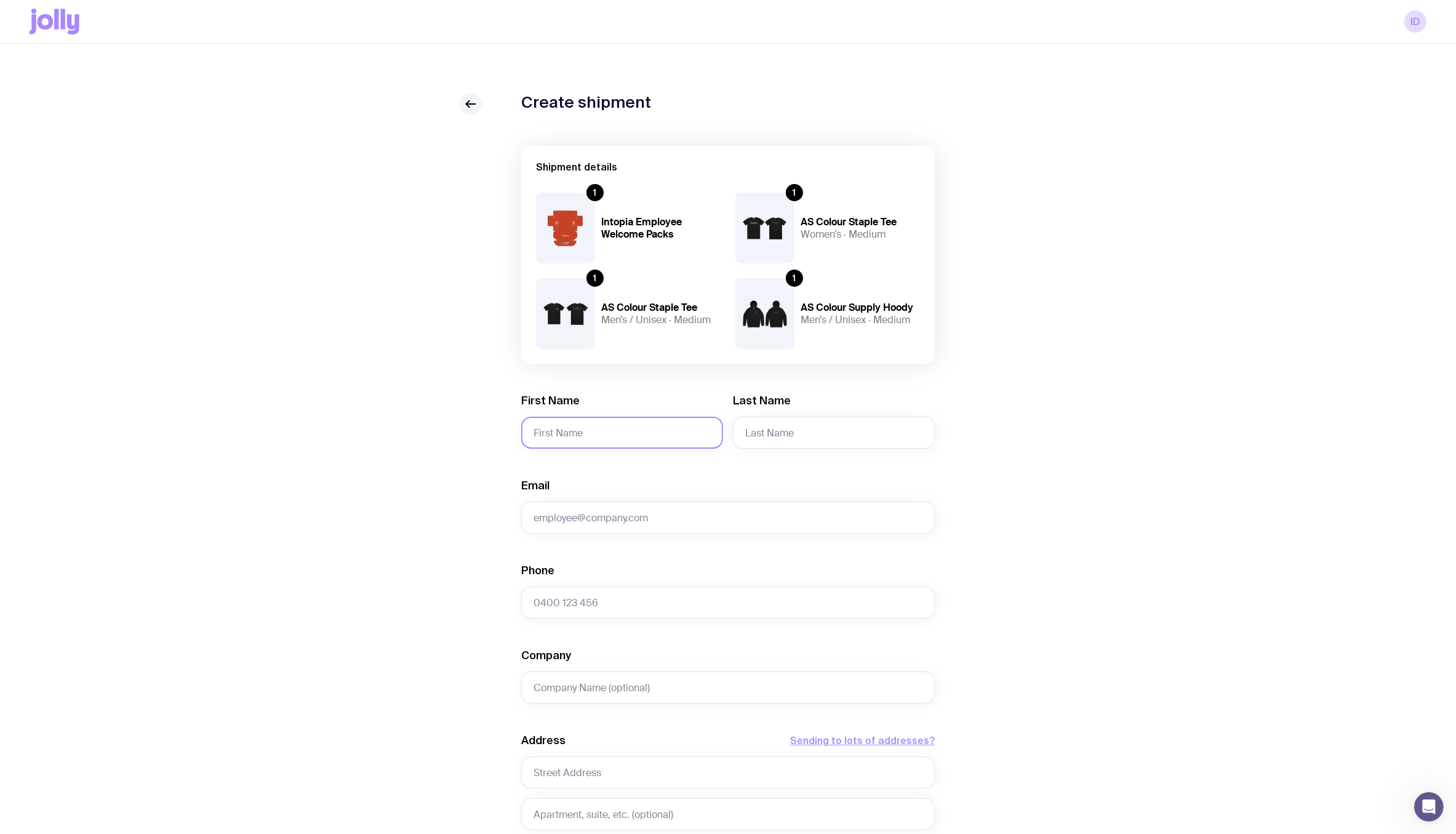
click at [636, 441] on input "First Name" at bounding box center [622, 432] width 202 height 32
type input "B"
type input "Nicole"
click at [826, 426] on input "Last Name" at bounding box center [834, 432] width 202 height 32
paste input "Perhne"
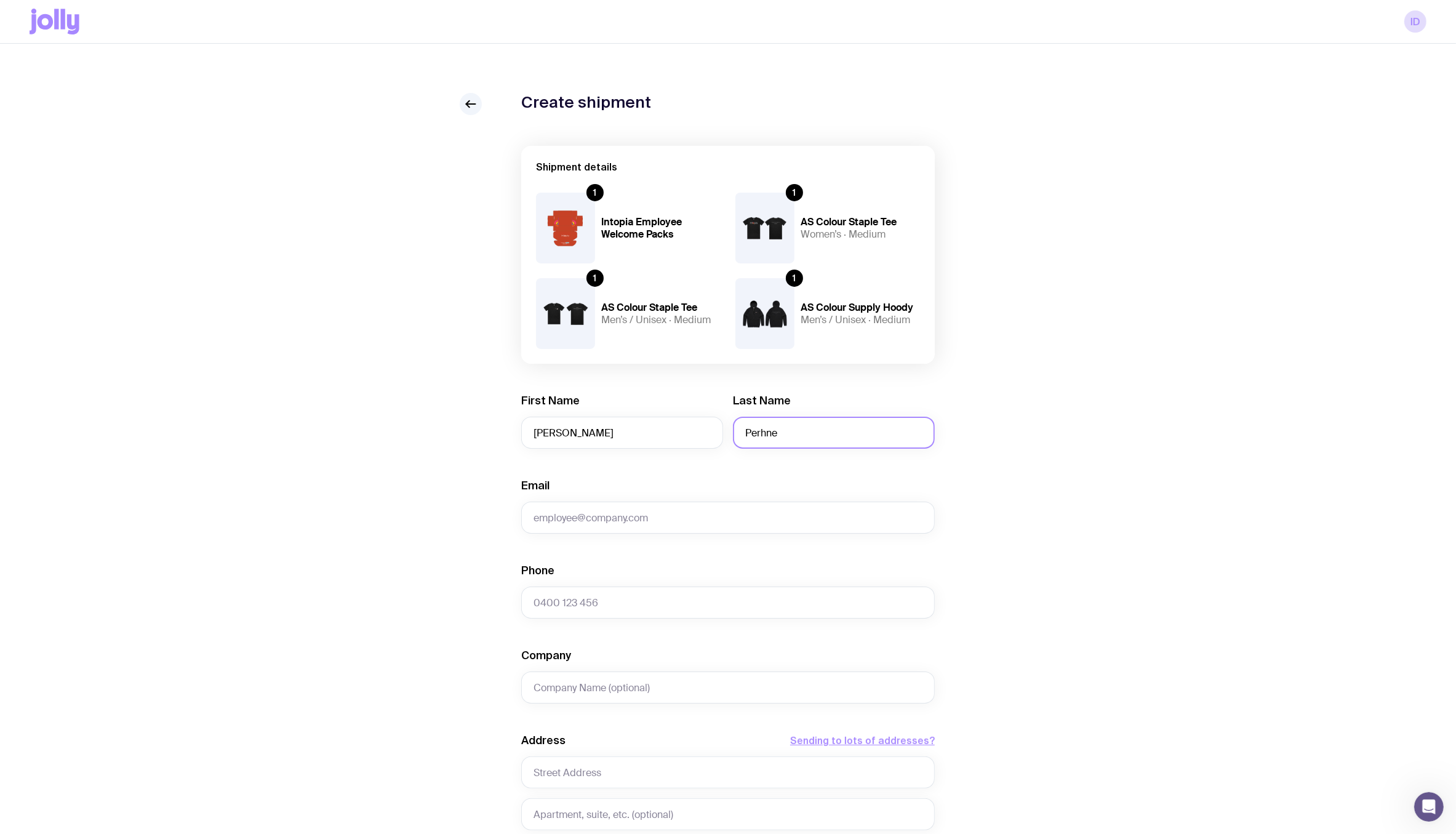
type input "Perhne"
click at [634, 536] on form "Shipment details 1 Intopia Employee Welcome Packs 1 AS Colour Staple Tee Women’…" at bounding box center [728, 605] width 413 height 920
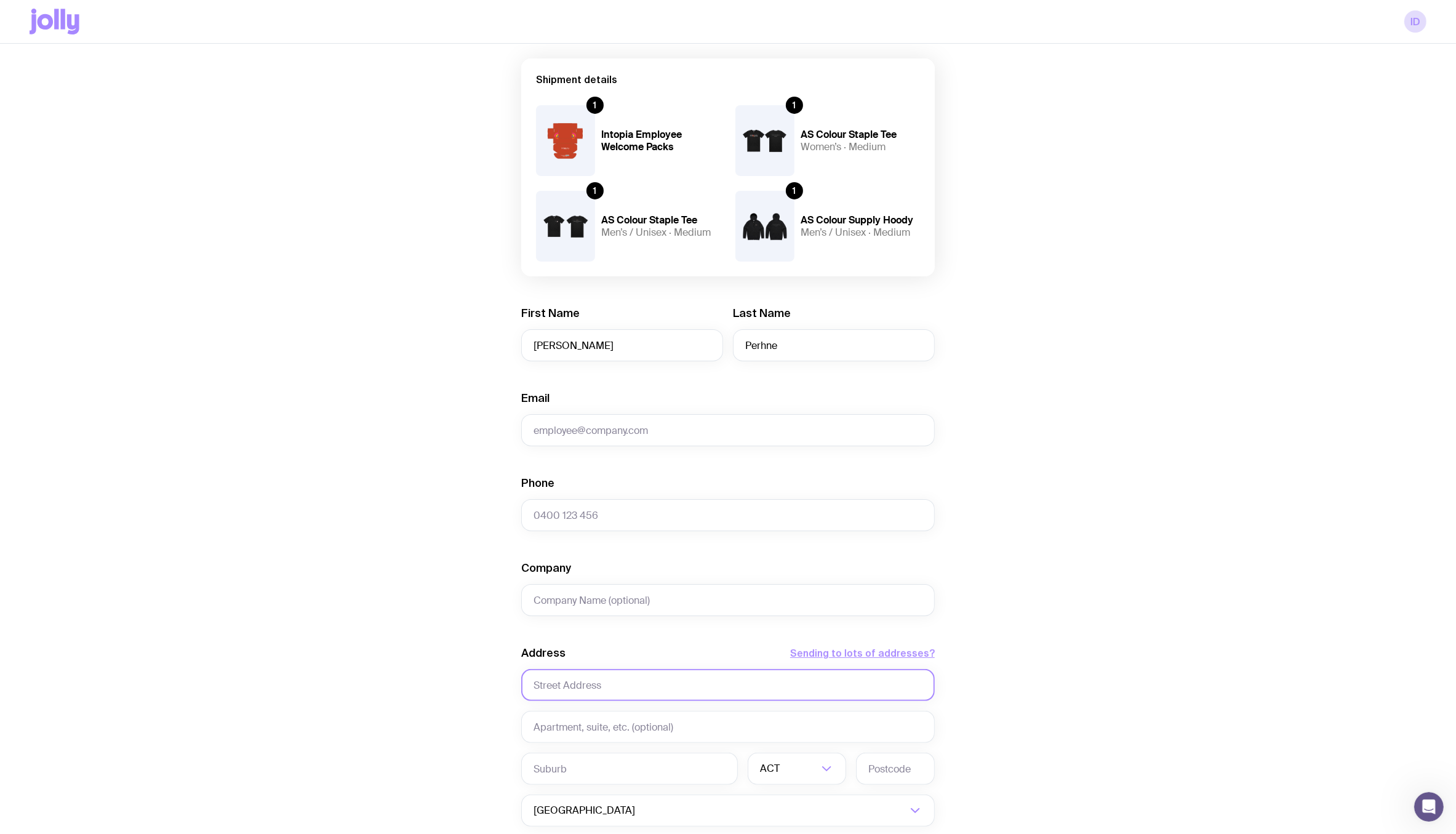
click at [574, 688] on input "text" at bounding box center [728, 685] width 413 height 32
paste input "65/2-4 Purser Avenue,"
type input "65/2-4 Purser Avenue"
click at [567, 729] on input "text" at bounding box center [728, 727] width 413 height 32
click at [609, 393] on div "Email" at bounding box center [728, 419] width 413 height 55
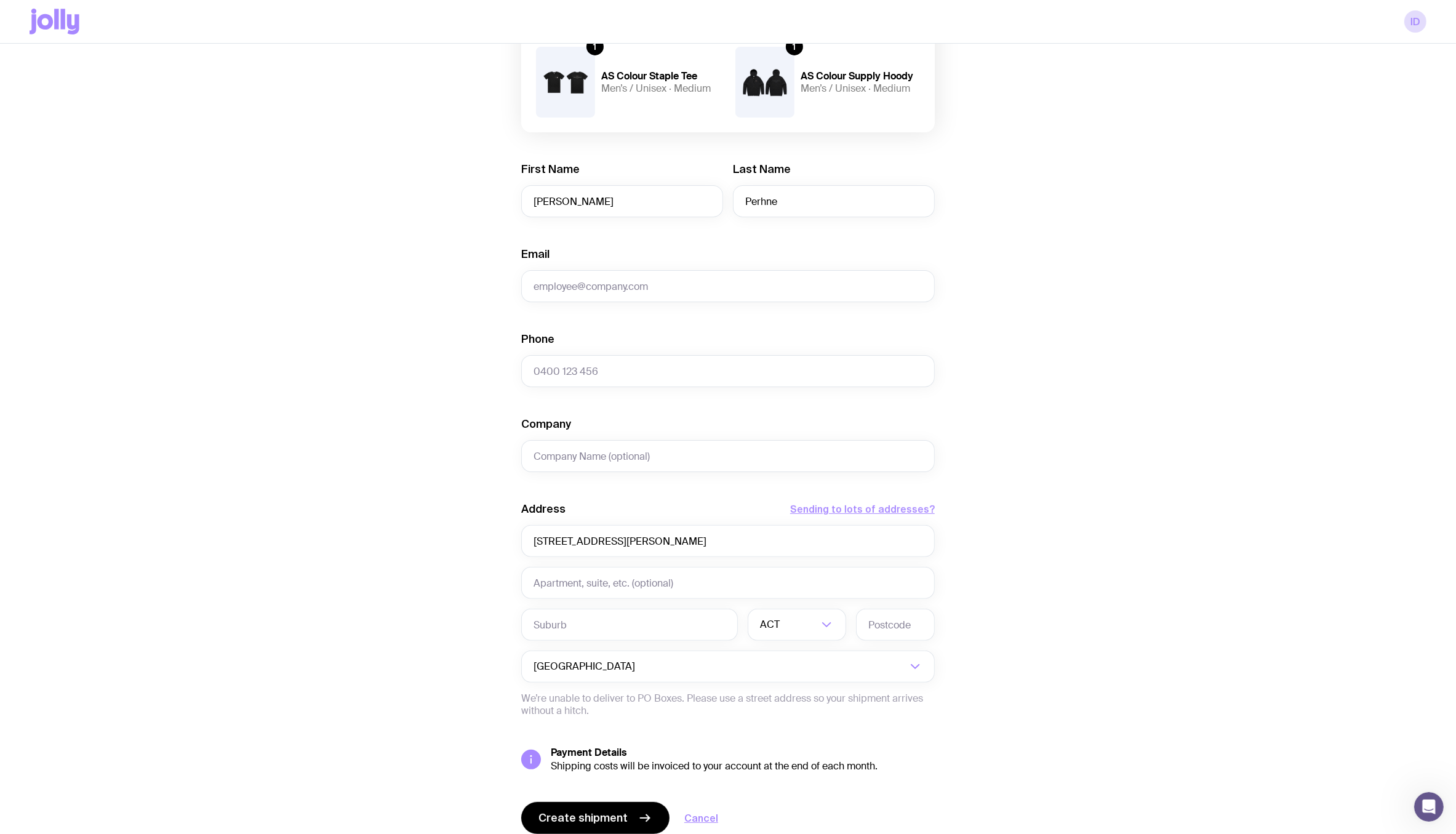
scroll to position [281, 0]
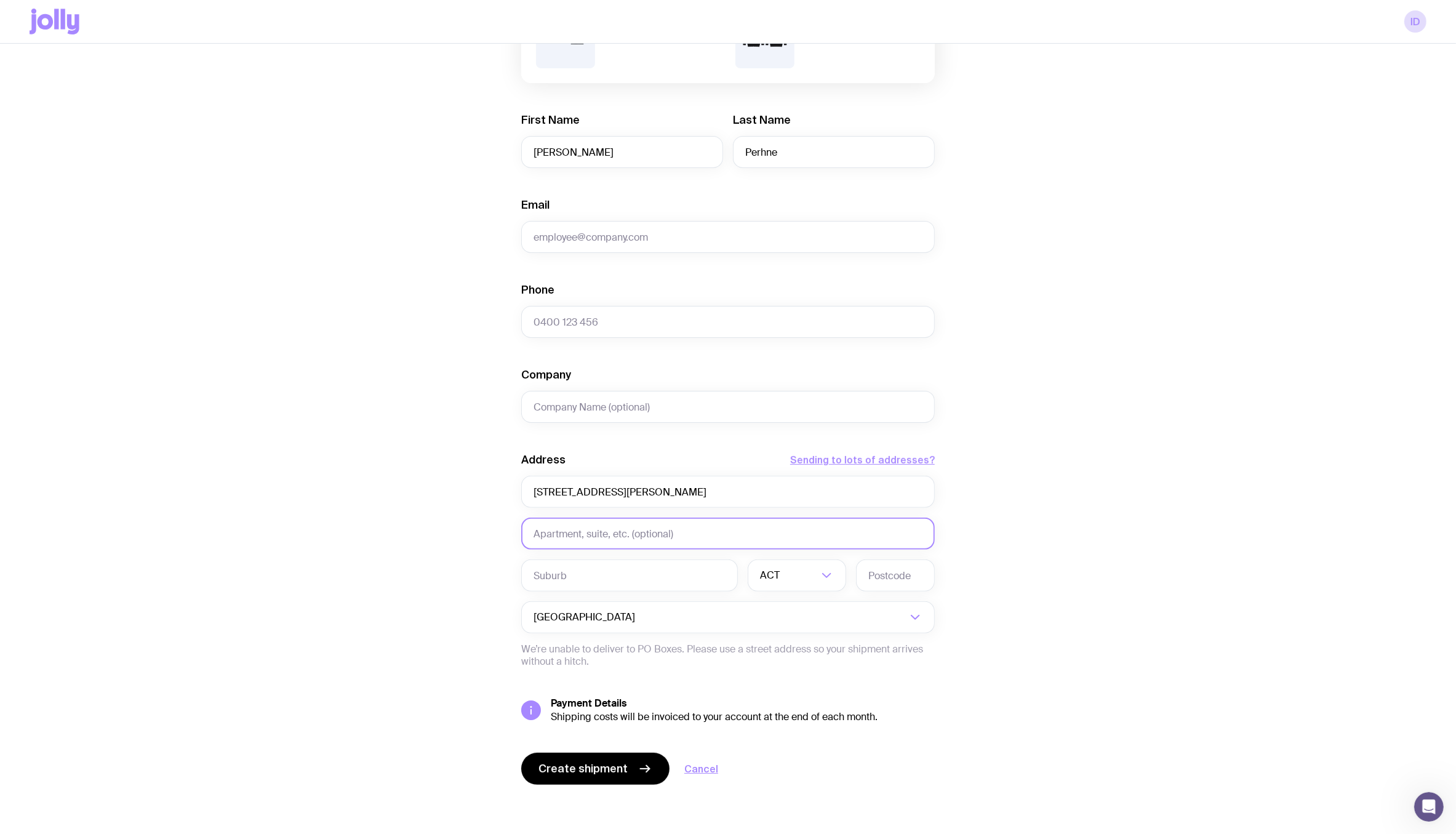
click at [595, 523] on input "text" at bounding box center [728, 533] width 413 height 32
paste input "Castle Hill NSW 2154"
type input "Castle Hill NSW 2154"
click at [571, 574] on input "text" at bounding box center [629, 576] width 217 height 32
paste input "Castle Hill NSW 2154"
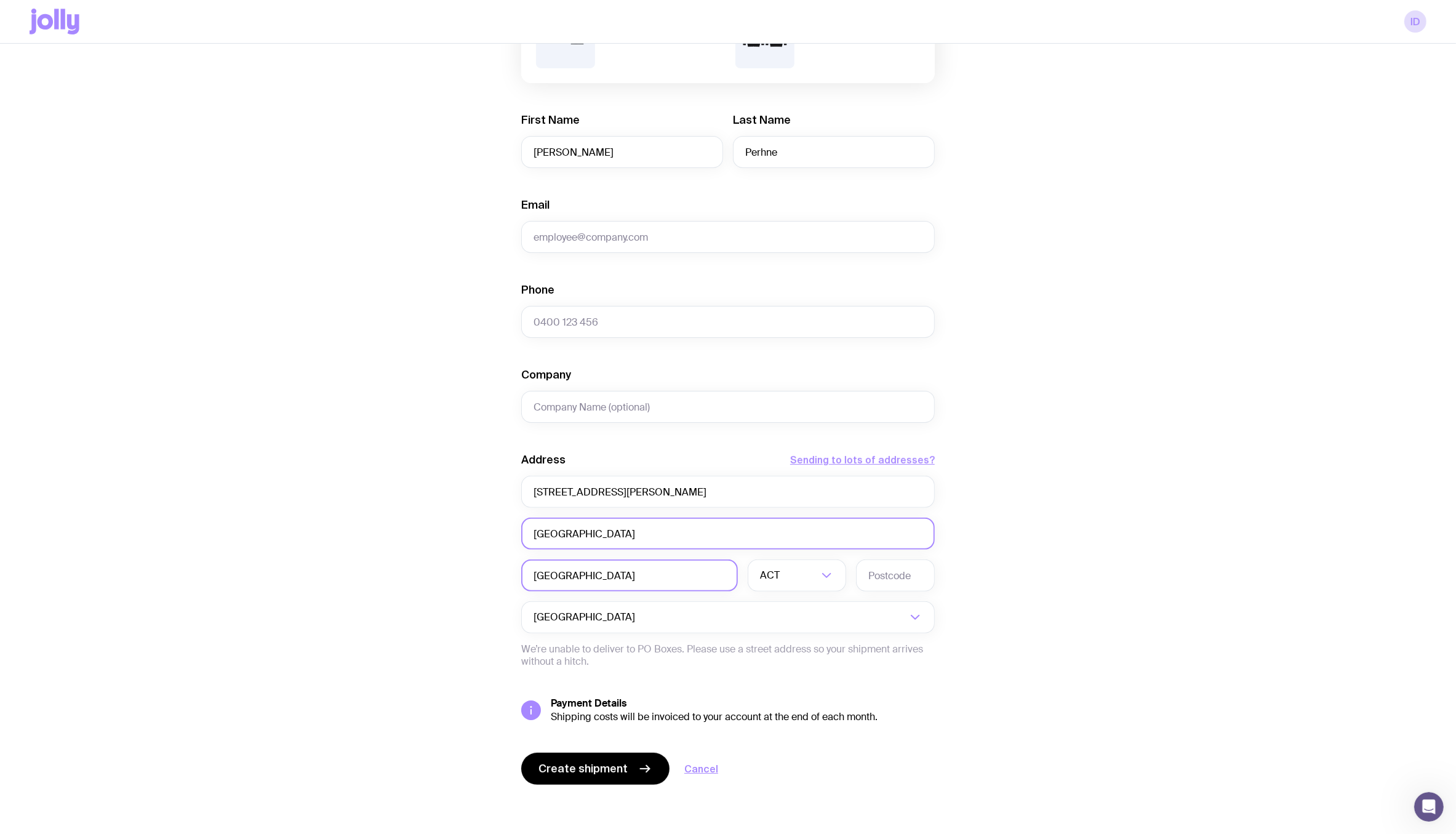
type input "Castle Hill NSW 2154"
drag, startPoint x: 624, startPoint y: 534, endPoint x: 432, endPoint y: 525, distance: 192.2
click at [432, 525] on div "Create shipment Shipment details 1 Intopia Employee Welcome Packs 1 AS Colour S…" at bounding box center [728, 323] width 1397 height 1022
click at [801, 585] on input "Search for option" at bounding box center [800, 576] width 36 height 32
click at [799, 629] on li "NSW" at bounding box center [797, 640] width 97 height 26
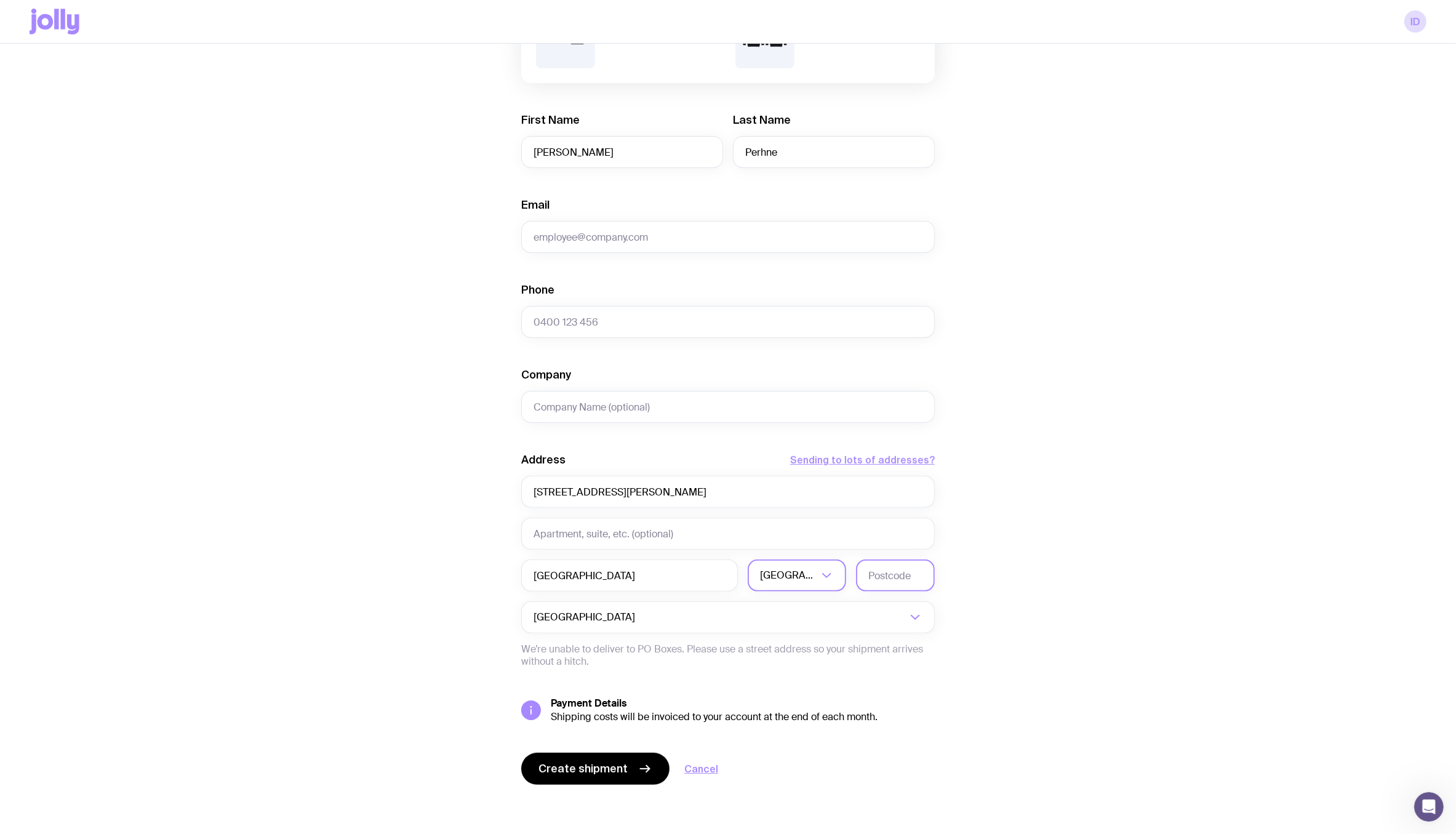
click at [917, 572] on input "text" at bounding box center [895, 576] width 79 height 32
type input "2154"
click at [643, 581] on input "Castle Hill NSW 2154" at bounding box center [629, 576] width 217 height 32
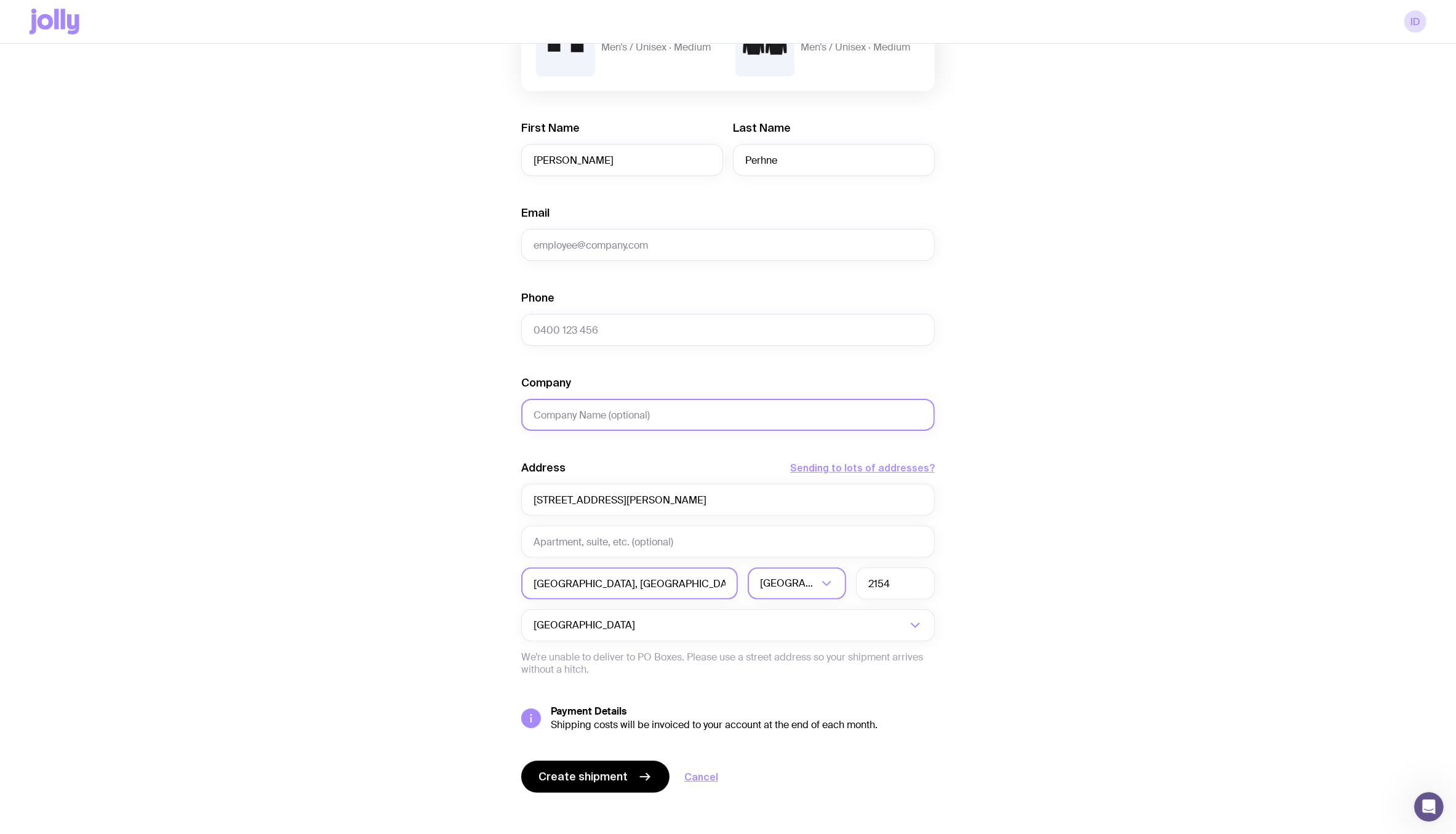
type input "Castle Hill, Sydney"
click at [595, 412] on input "Company" at bounding box center [728, 415] width 413 height 32
type input "Intopia"
click at [588, 241] on input "Email" at bounding box center [728, 245] width 413 height 32
click at [638, 331] on input "Phone" at bounding box center [728, 330] width 413 height 32
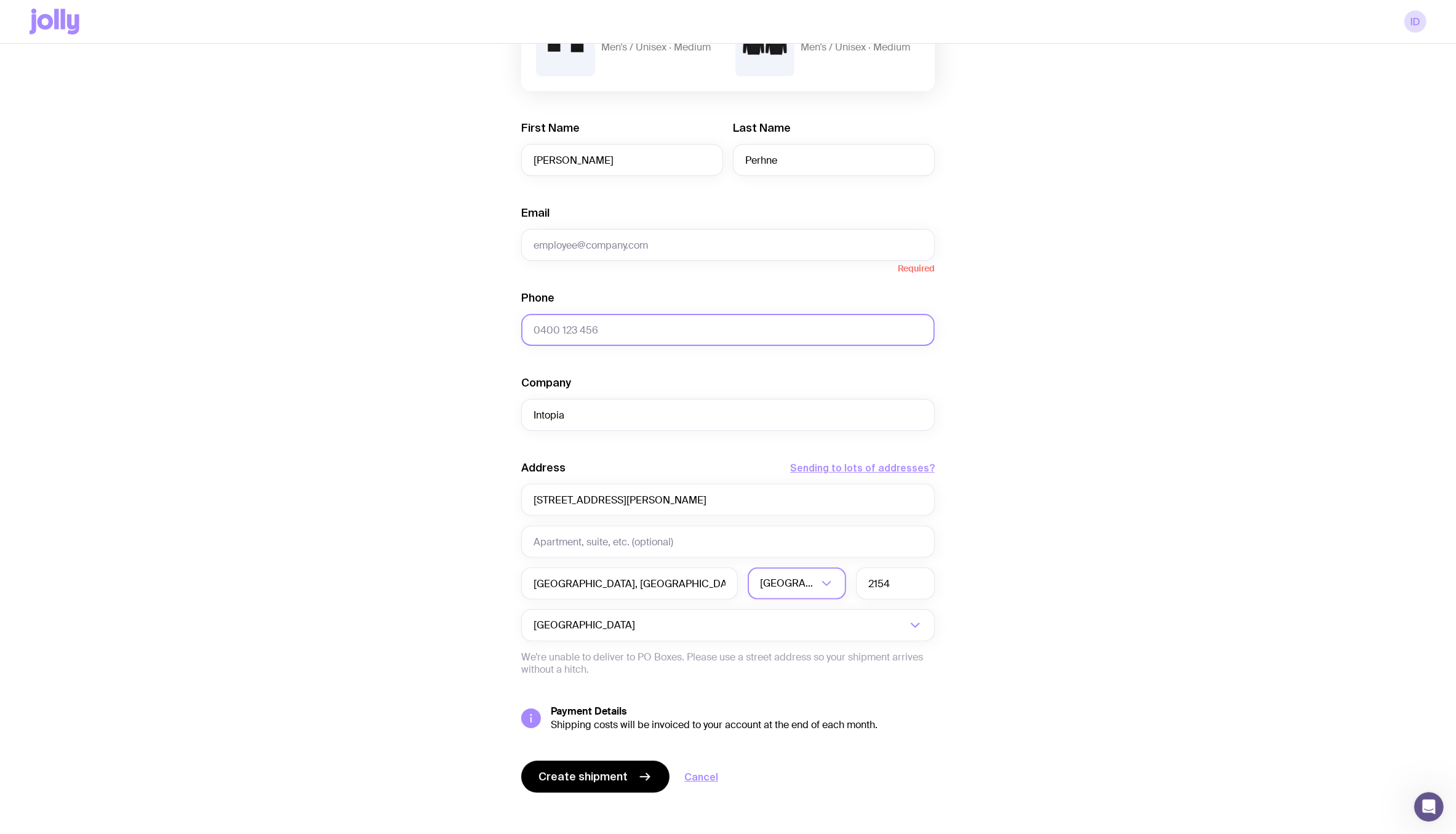
paste input "+61 449 860 878"
type input "+61 449 860 878"
click at [596, 249] on input "Email" at bounding box center [728, 245] width 413 height 32
click at [603, 247] on input "Email" at bounding box center [728, 245] width 413 height 32
paste input "nicole.perhne@intopia.digital"
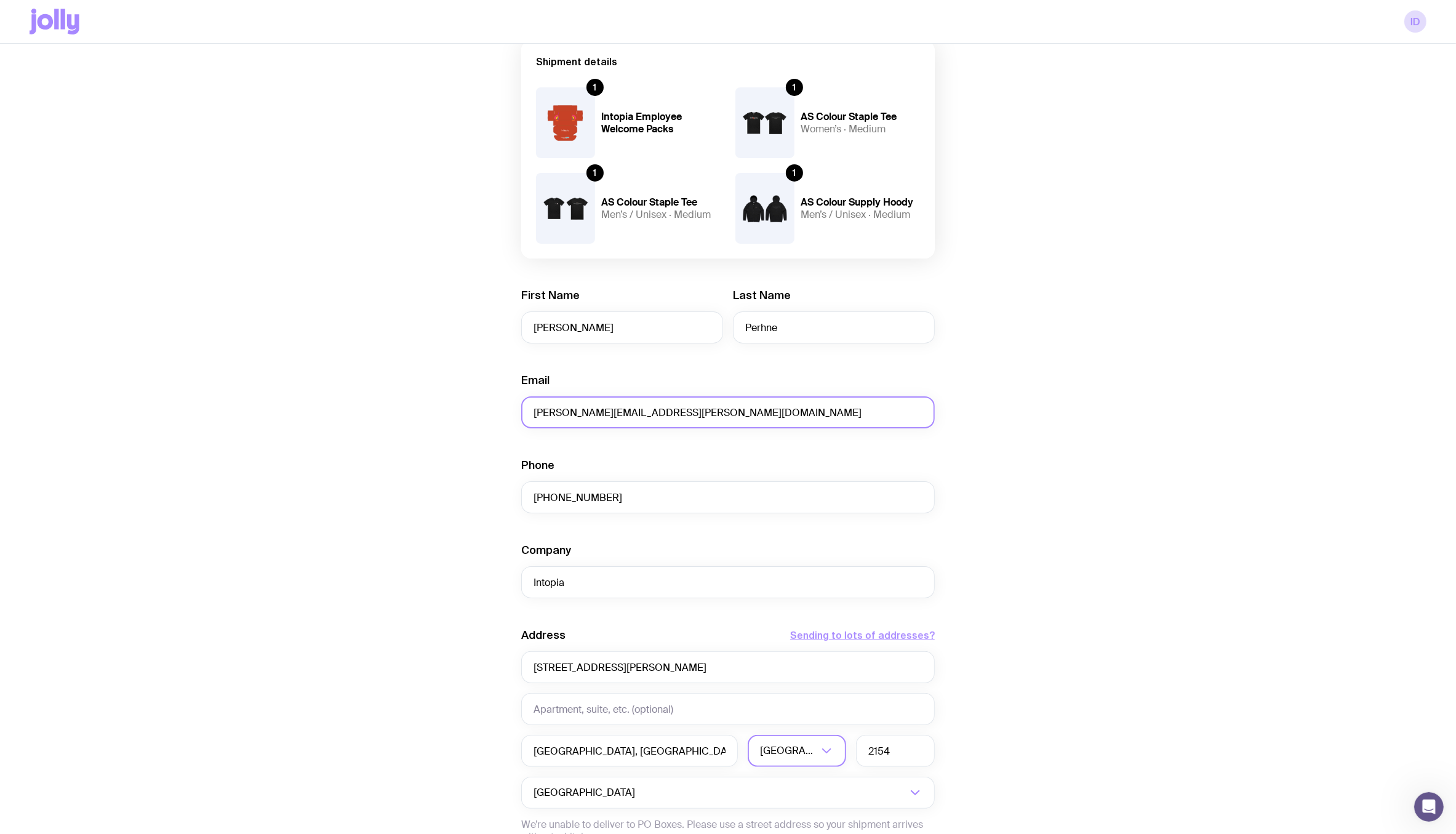
scroll to position [0, 0]
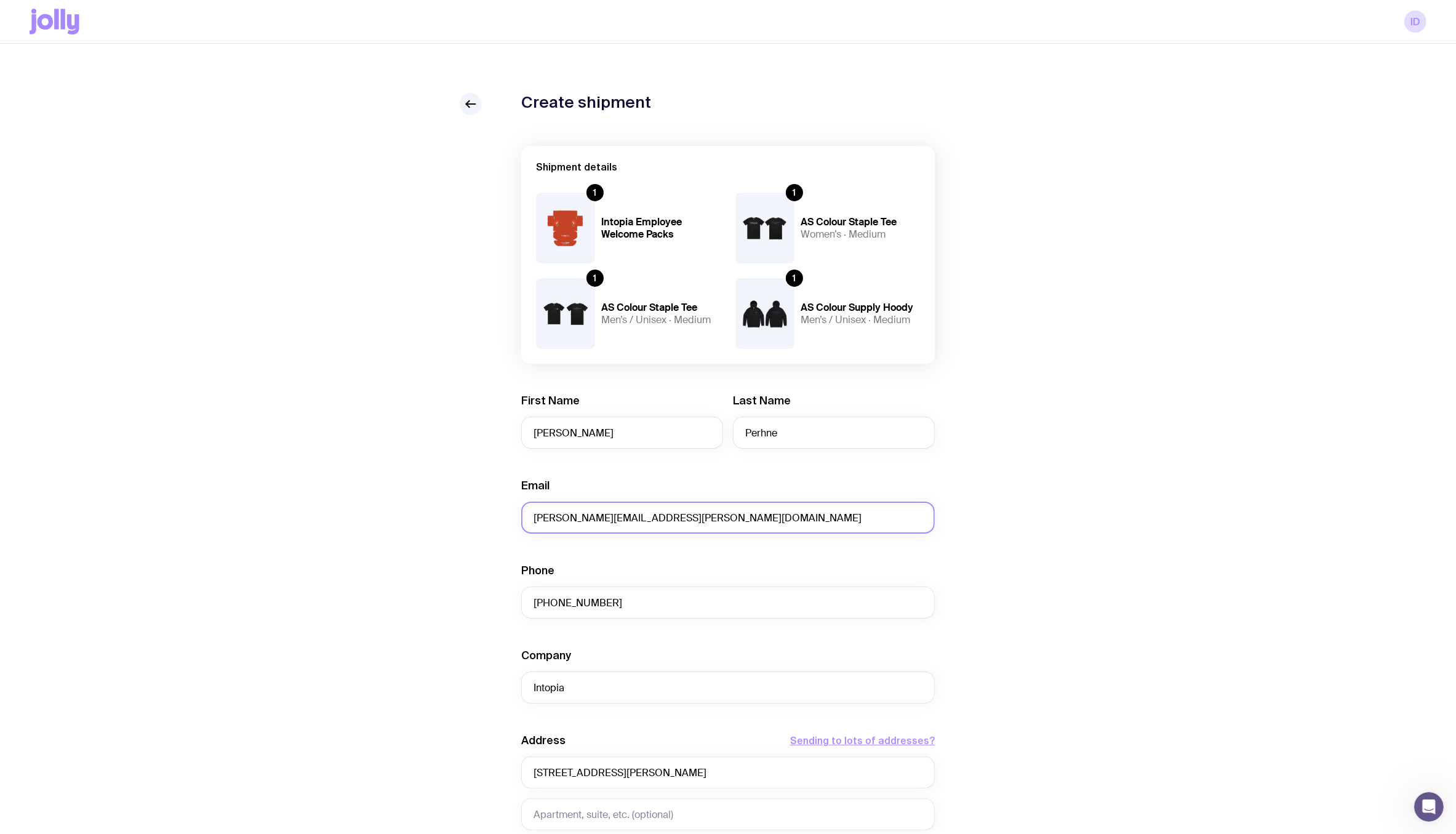
type input "nicole.perhne@intopia.digital"
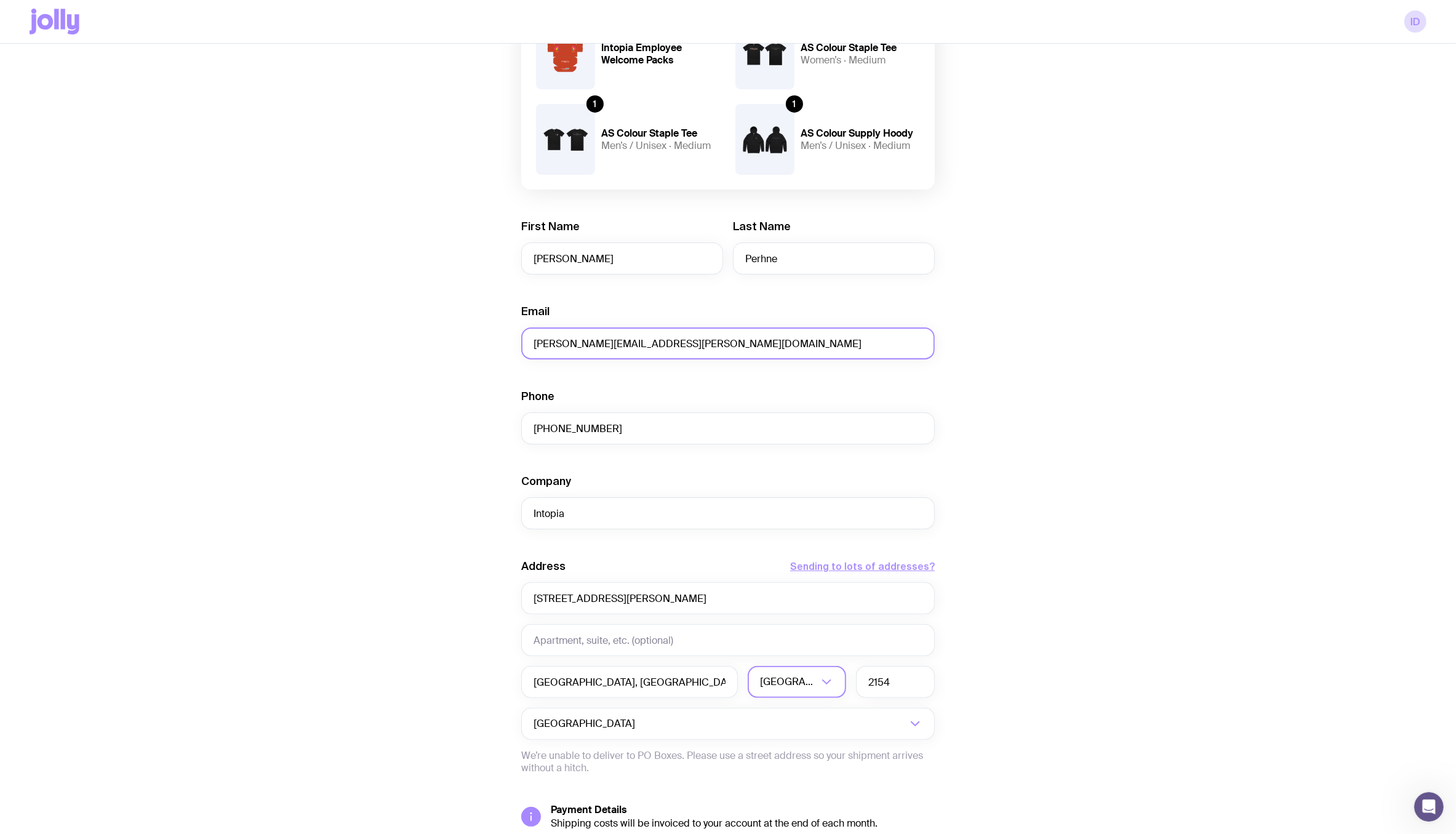
scroll to position [281, 0]
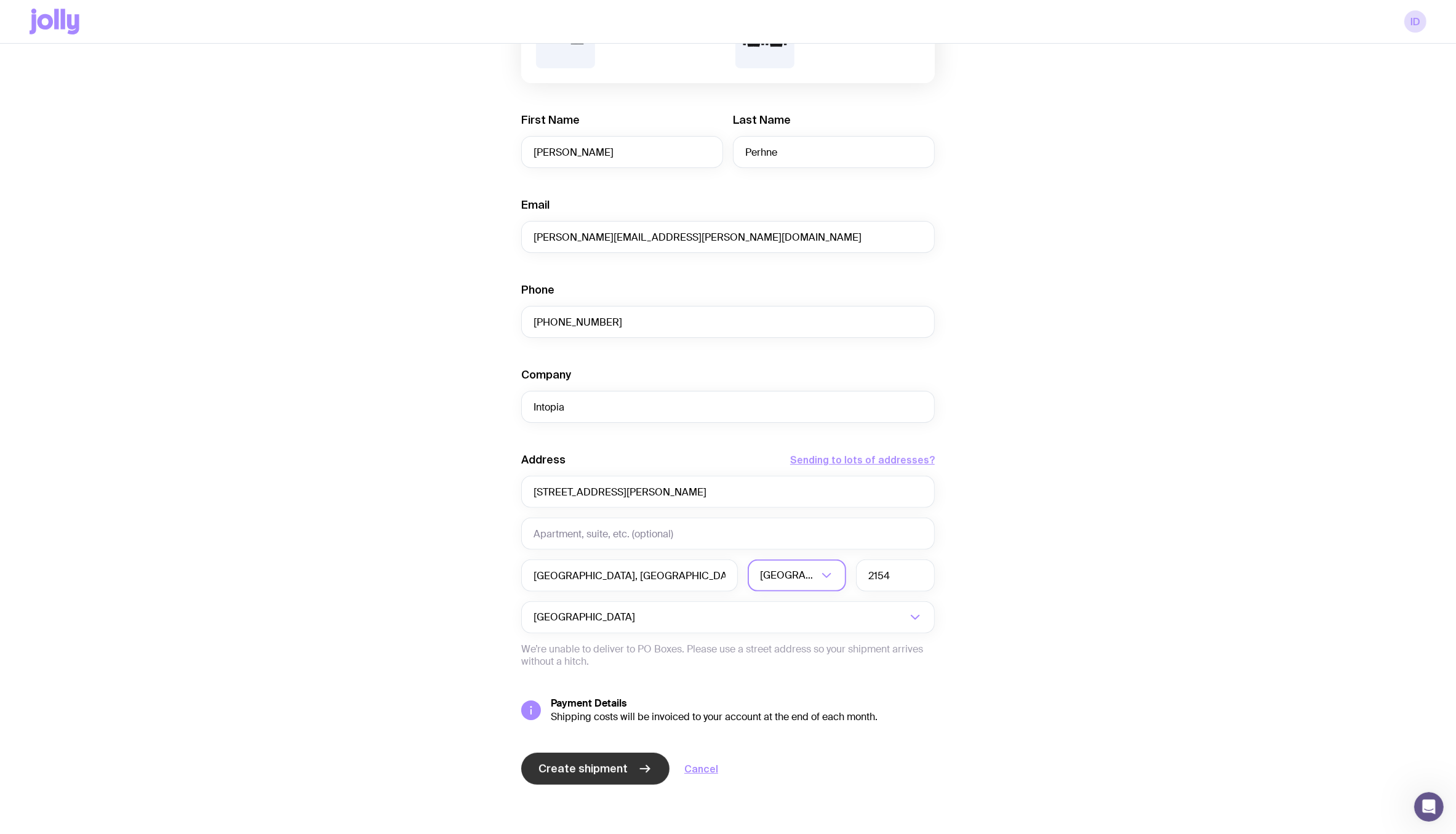
click at [609, 771] on span "Create shipment" at bounding box center [583, 768] width 89 height 14
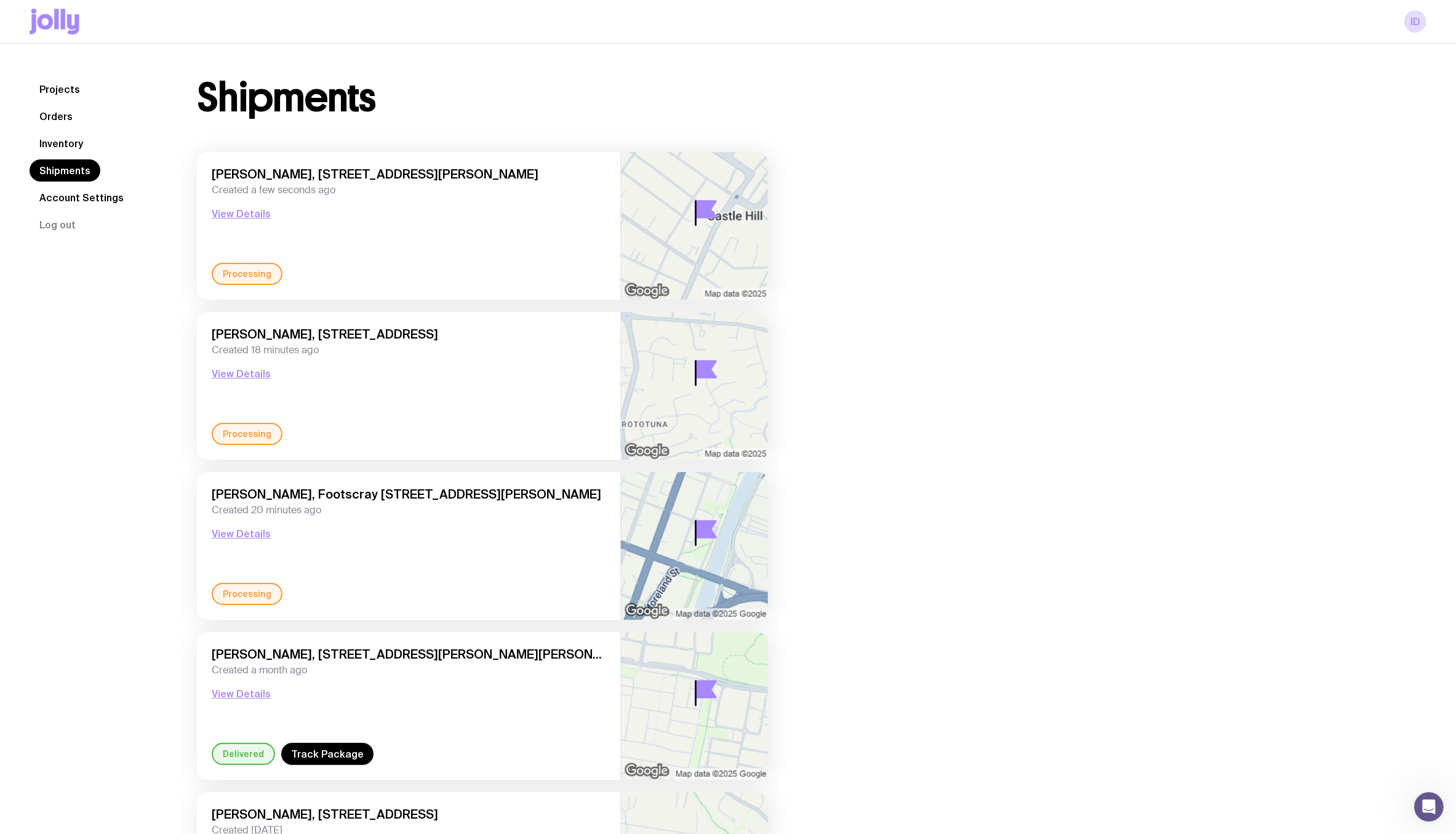
click at [64, 141] on link "Inventory" at bounding box center [61, 143] width 64 height 22
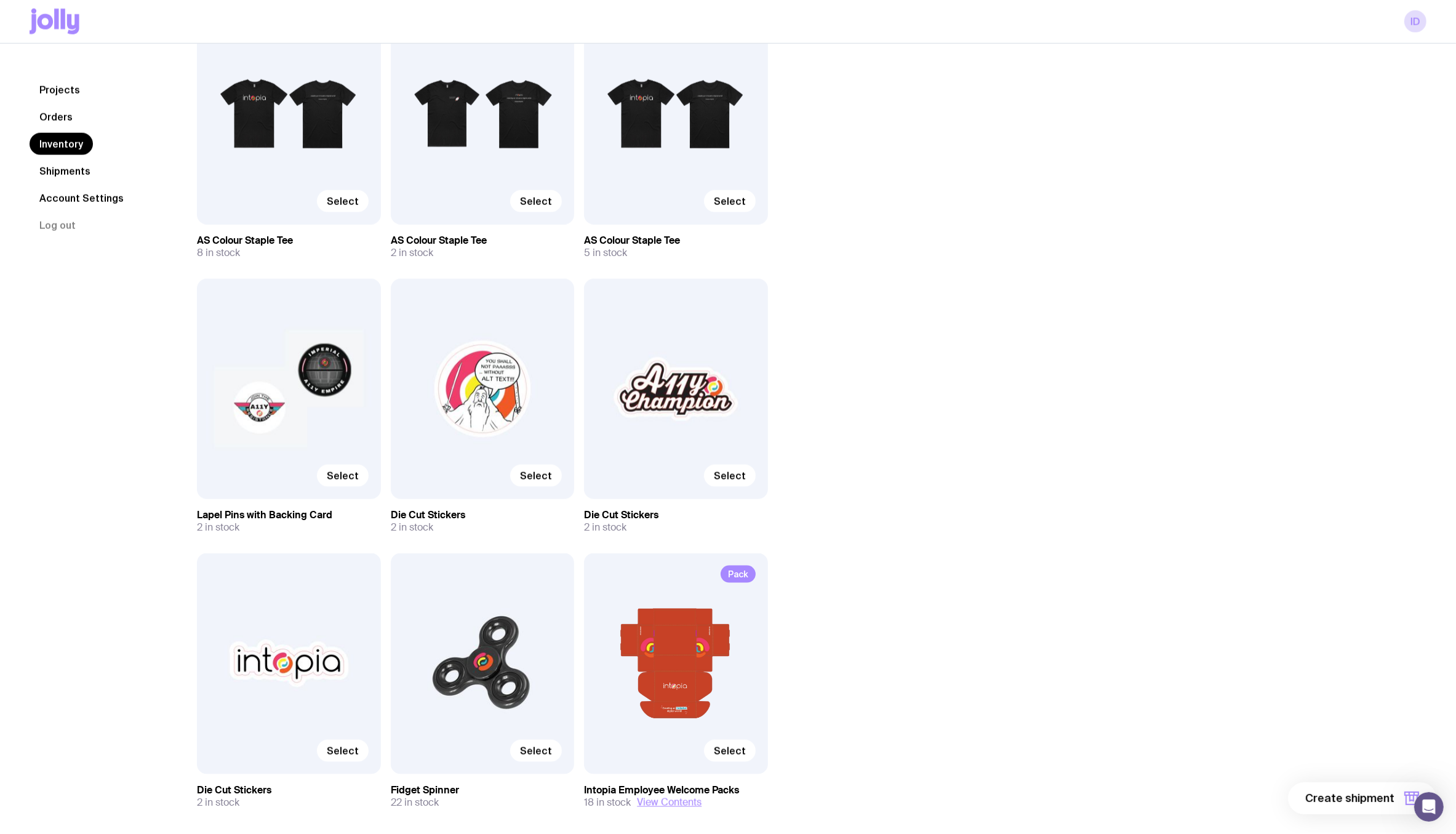
scroll to position [1897, 0]
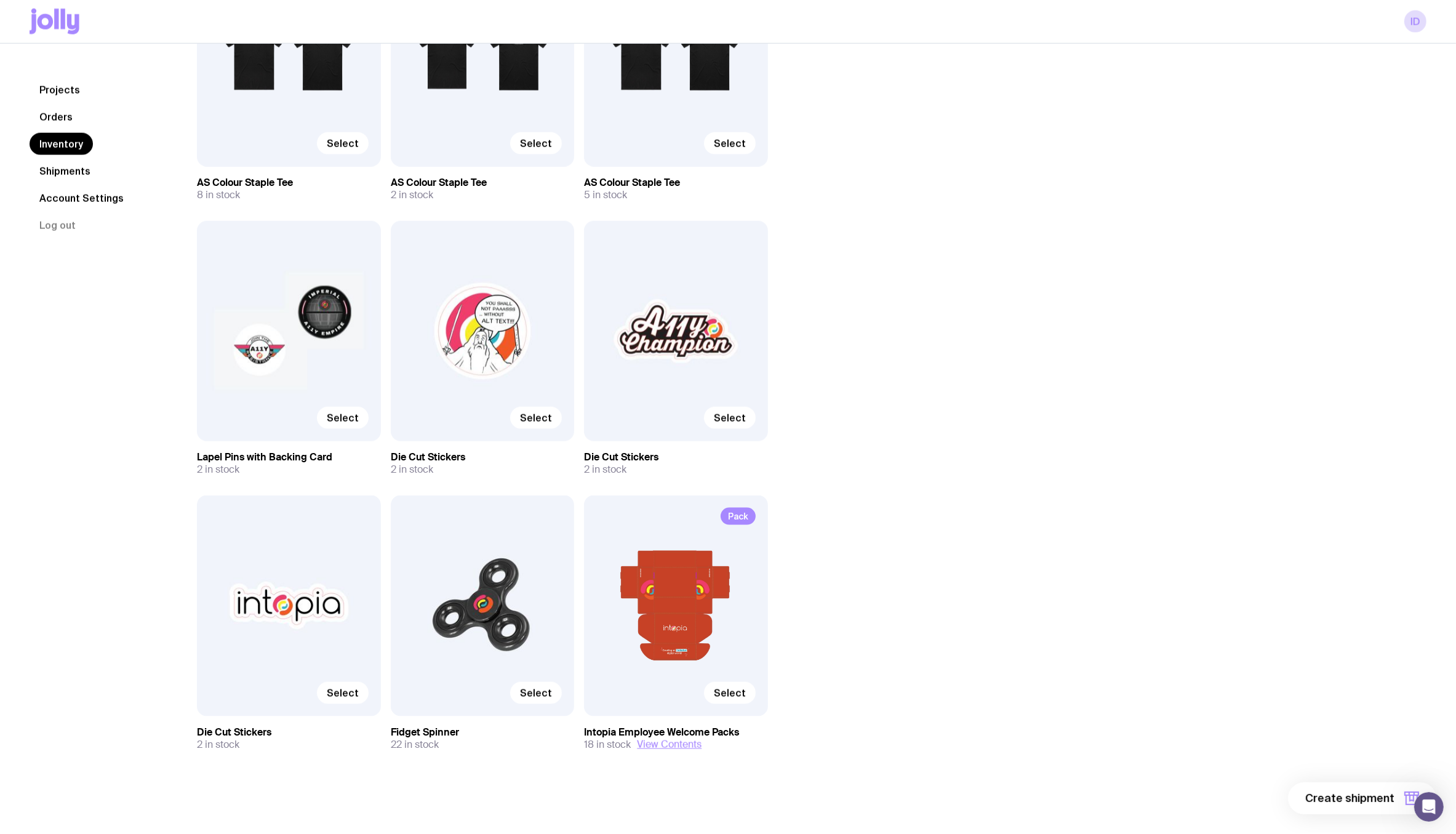
click at [724, 564] on div "Pack Select" at bounding box center [676, 606] width 184 height 221
click at [725, 707] on div "Pack Select" at bounding box center [676, 606] width 184 height 221
click at [727, 693] on span "Select" at bounding box center [730, 693] width 32 height 13
click at [0, 0] on input "Select" at bounding box center [0, 0] width 0 height 0
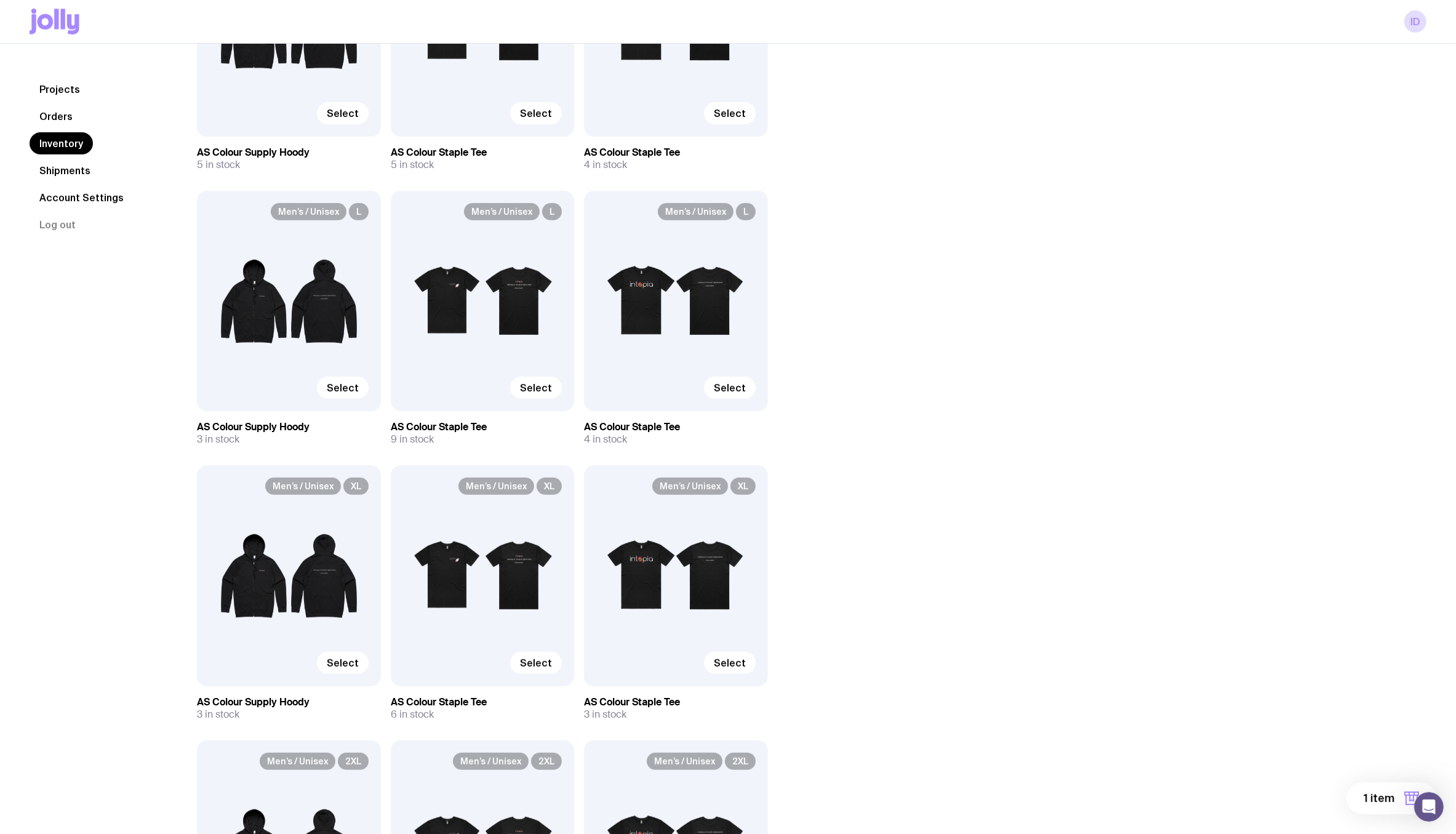
scroll to position [456, 0]
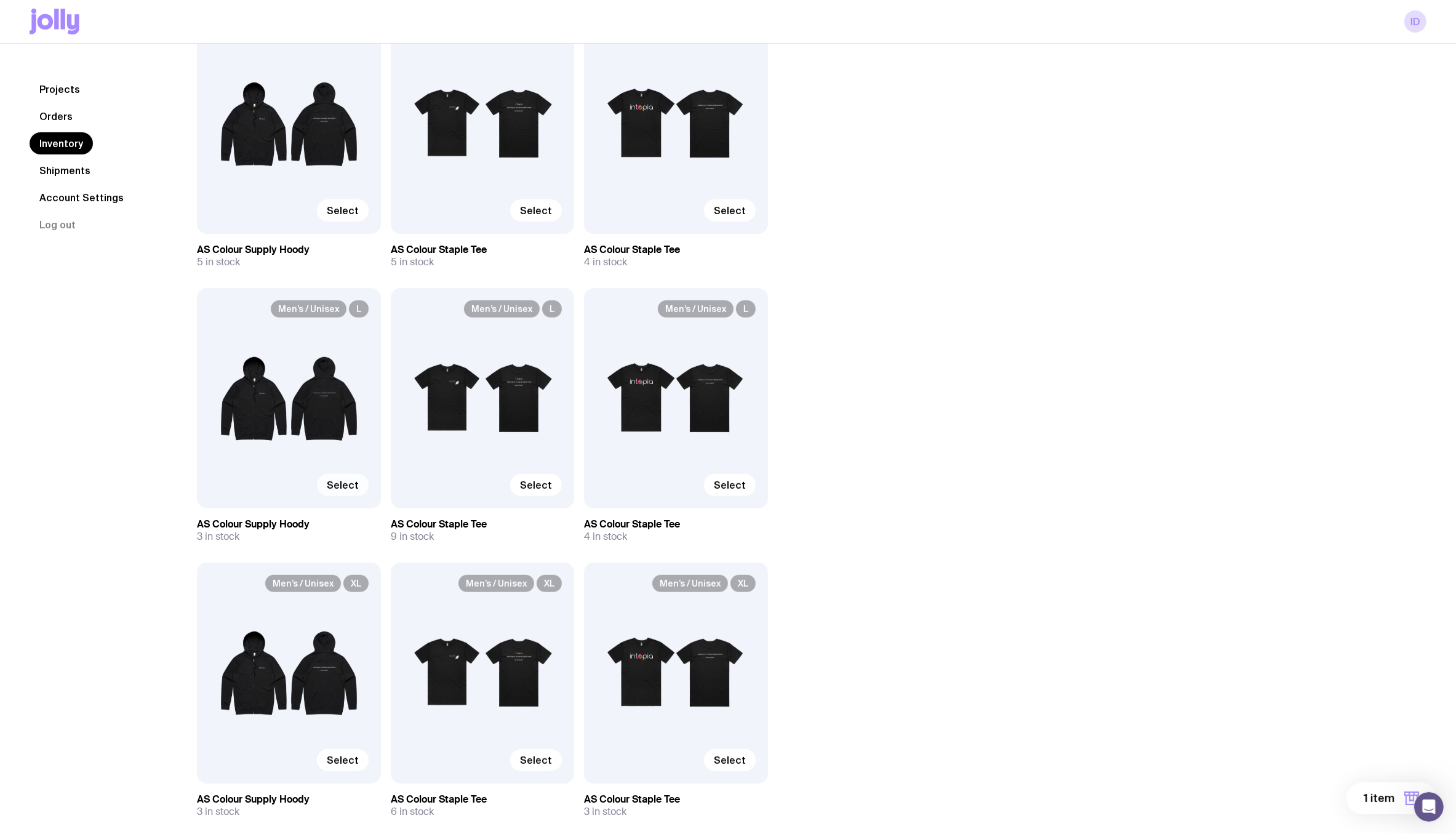
click at [340, 490] on span "Select" at bounding box center [343, 485] width 32 height 13
click at [0, 0] on input "Select" at bounding box center [0, 0] width 0 height 0
click at [536, 485] on span "Select" at bounding box center [536, 485] width 32 height 13
click at [0, 0] on input "Select" at bounding box center [0, 0] width 0 height 0
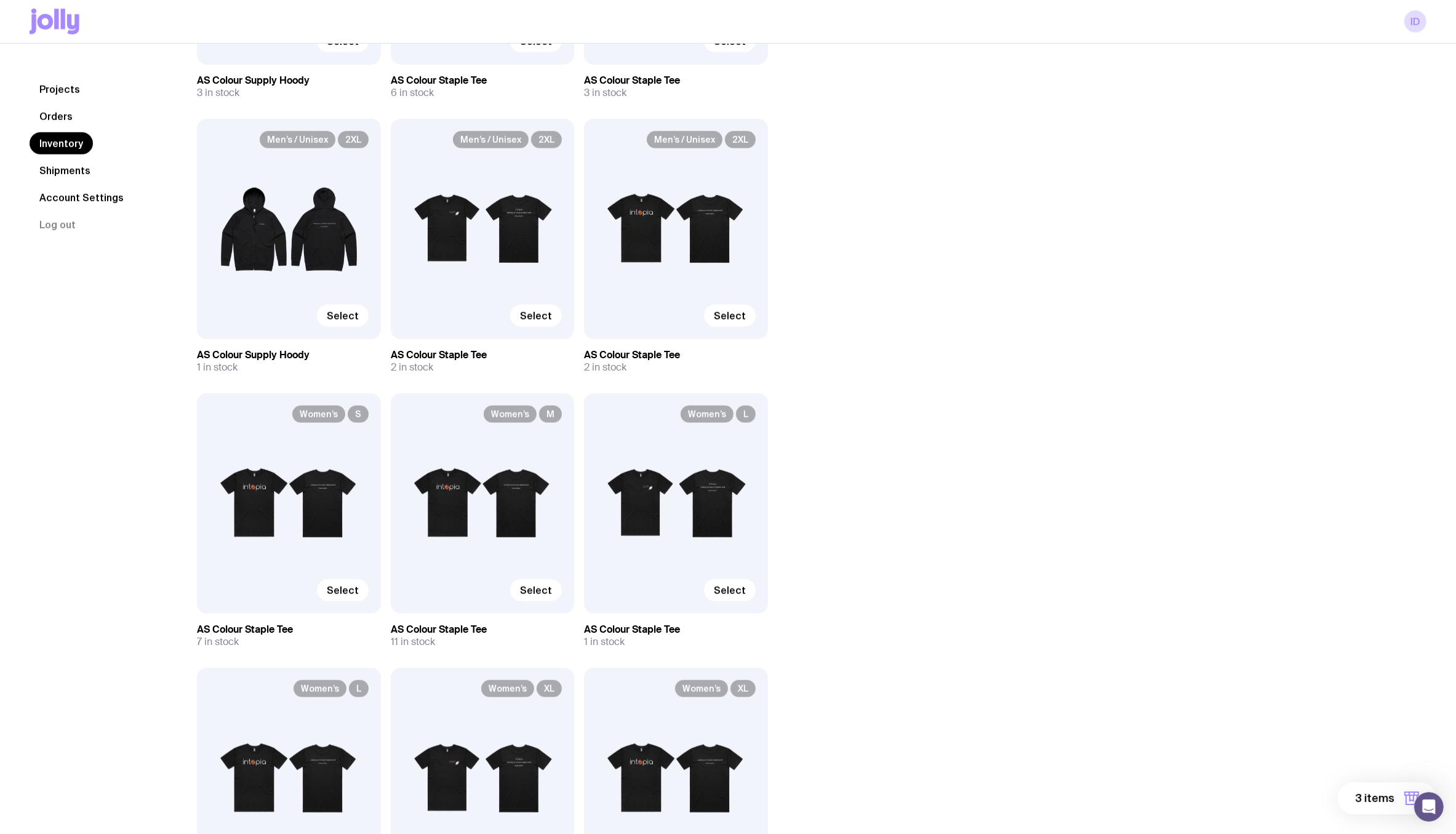
scroll to position [1177, 0]
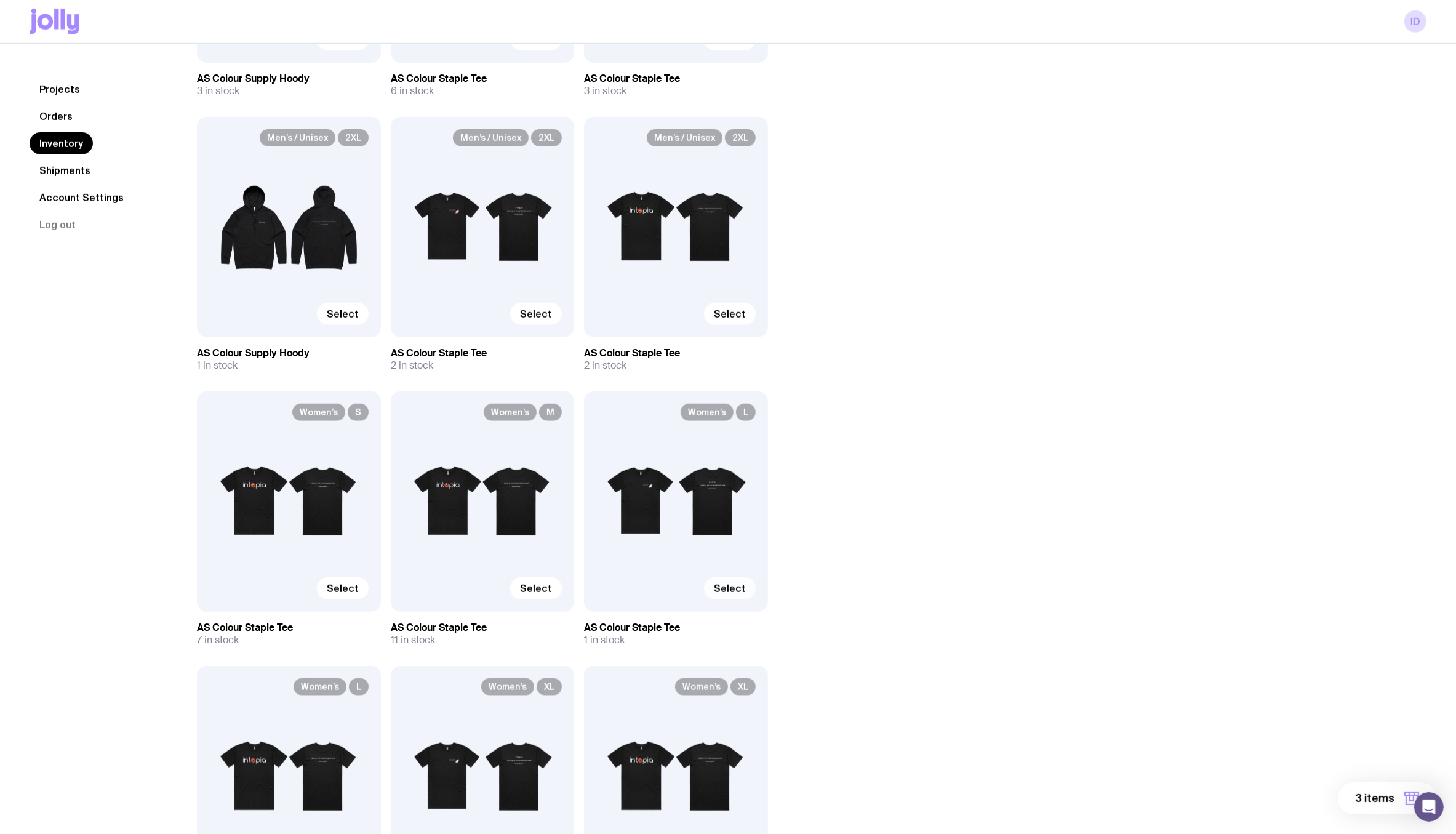
click at [732, 584] on span "Select" at bounding box center [730, 589] width 32 height 13
click at [0, 0] on input "Select" at bounding box center [0, 0] width 0 height 0
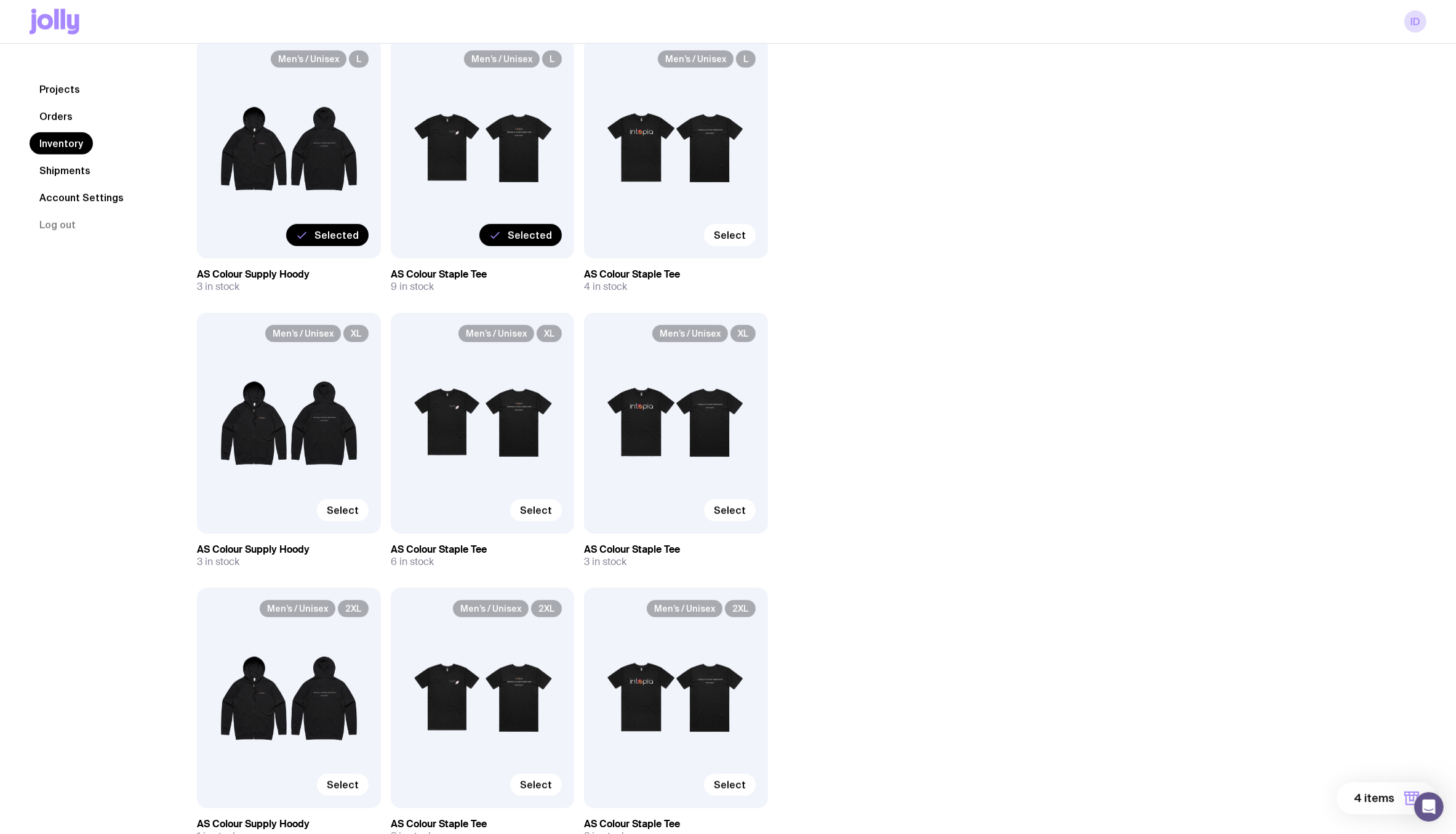
click at [532, 231] on span "Selected" at bounding box center [530, 235] width 44 height 13
click at [0, 0] on input "Selected" at bounding box center [0, 0] width 0 height 0
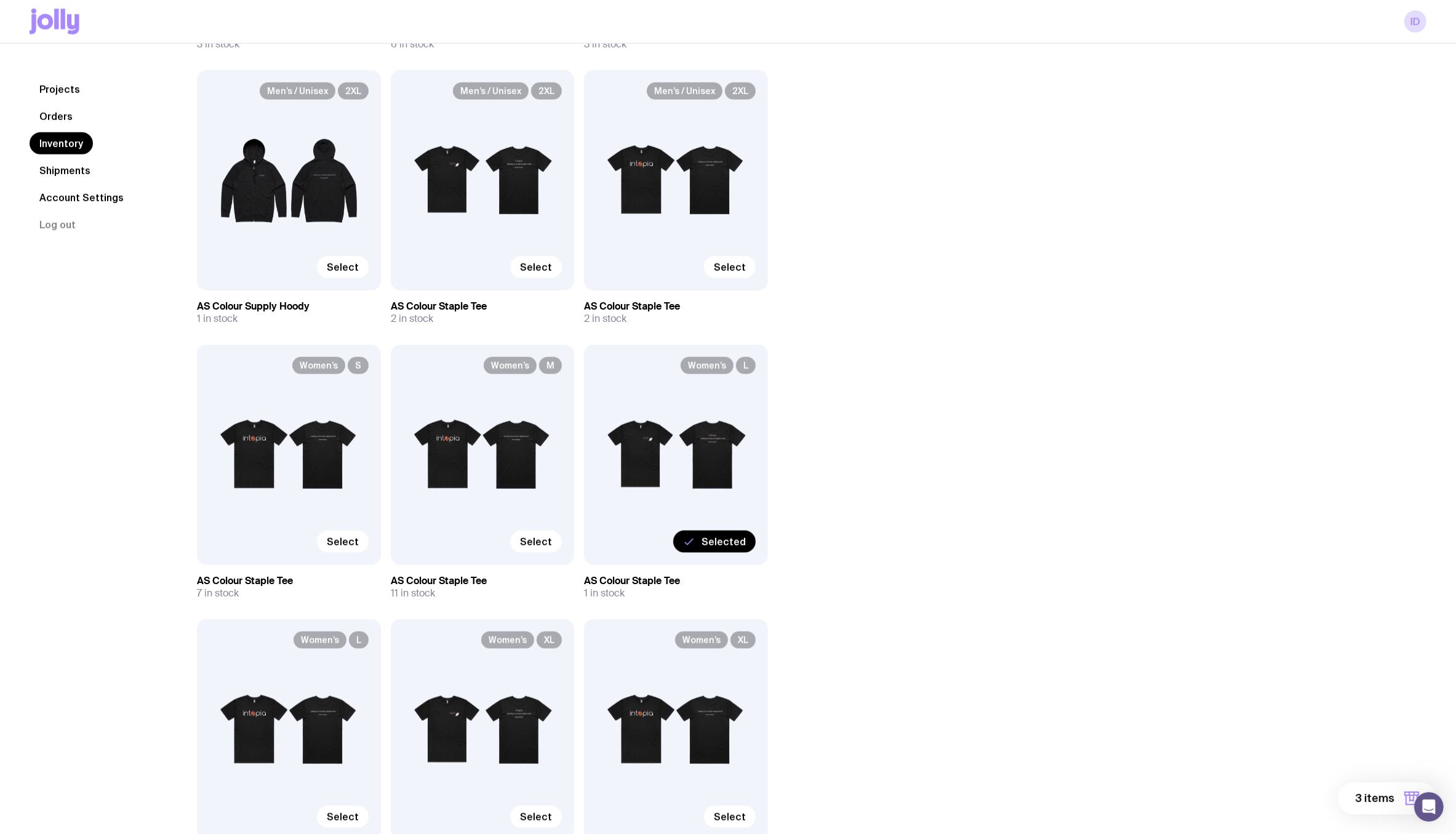
scroll to position [1365, 0]
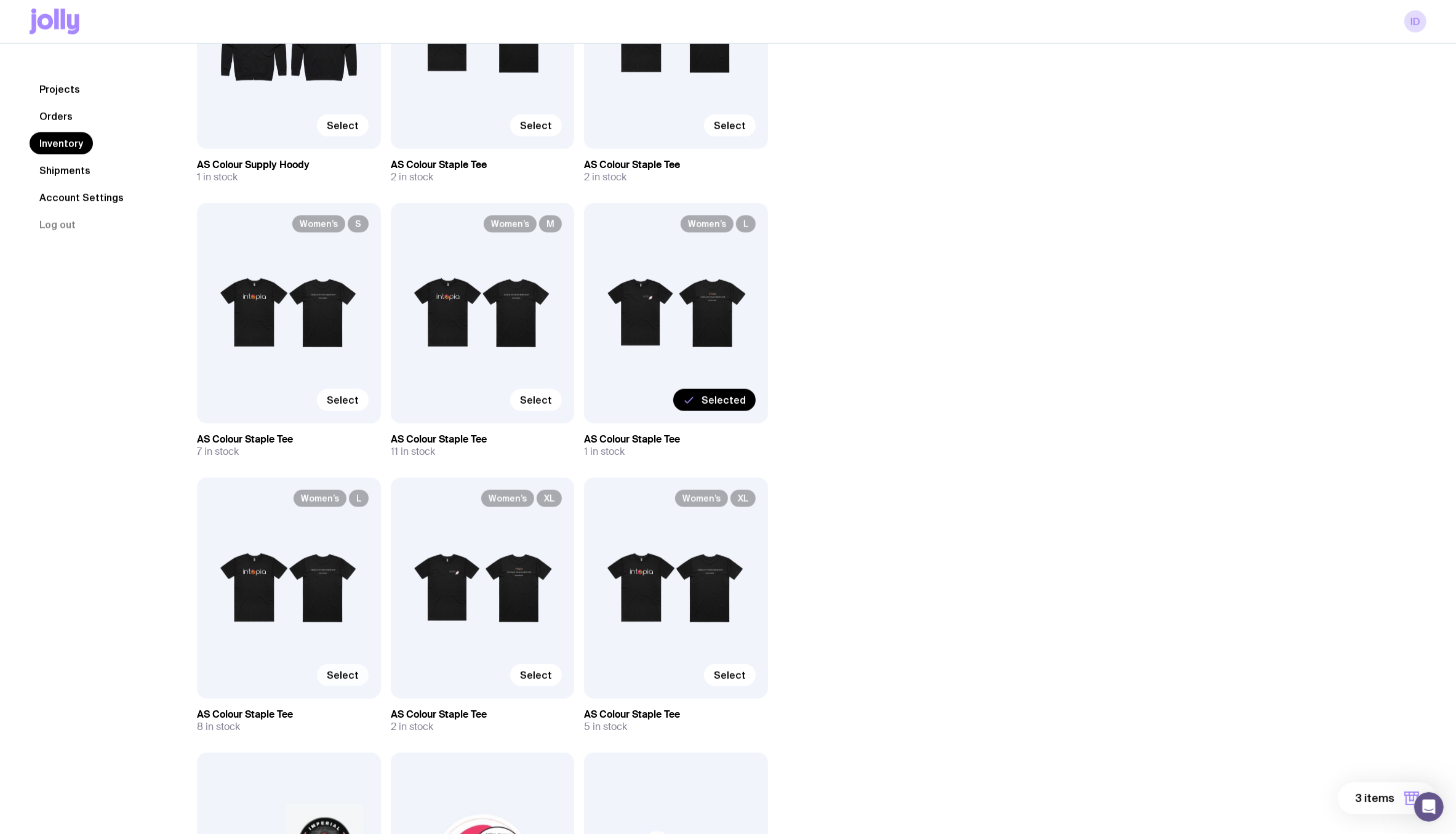
click at [333, 674] on span "Select" at bounding box center [343, 676] width 32 height 13
click at [0, 0] on input "Select" at bounding box center [0, 0] width 0 height 0
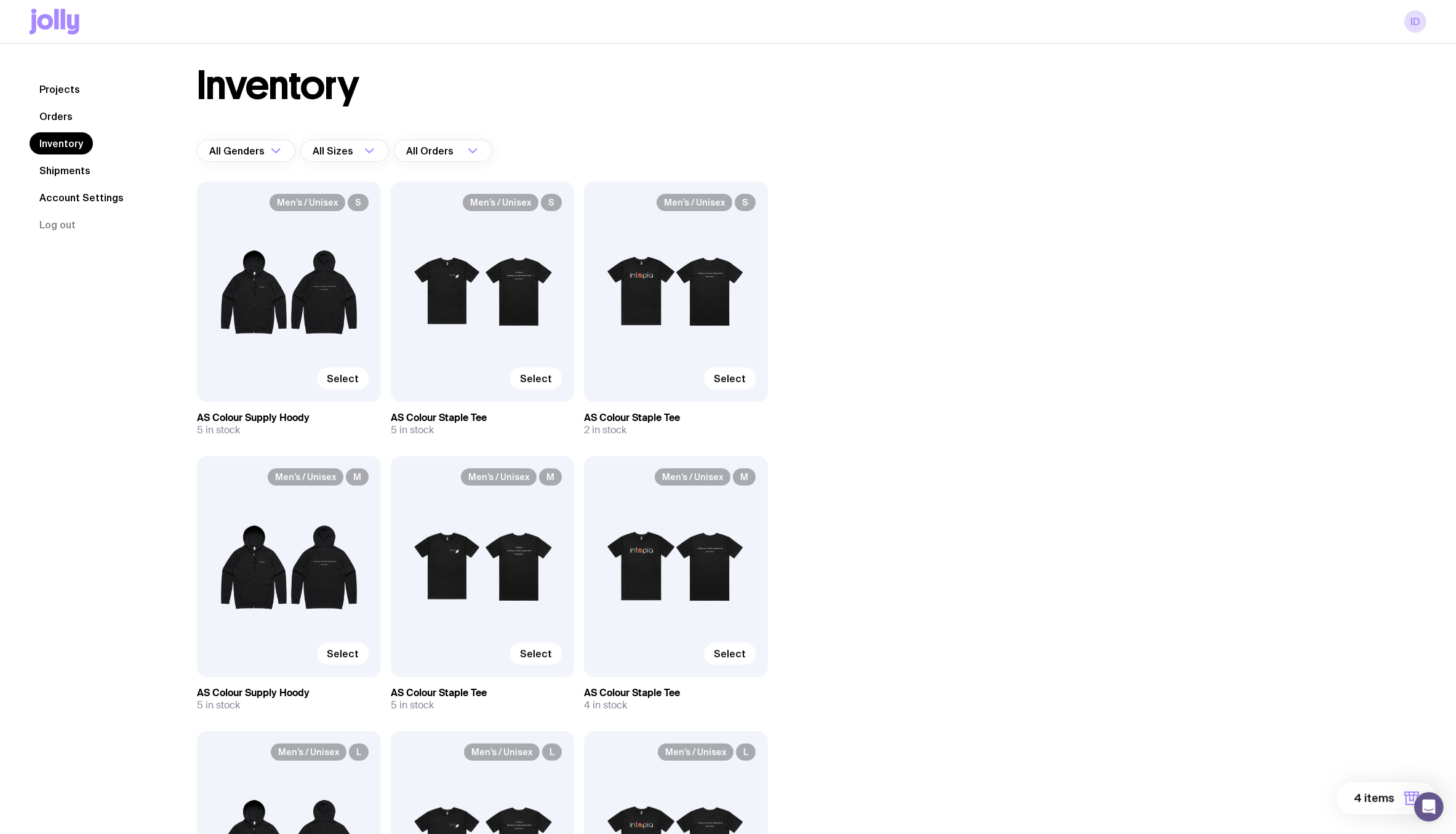
scroll to position [0, 0]
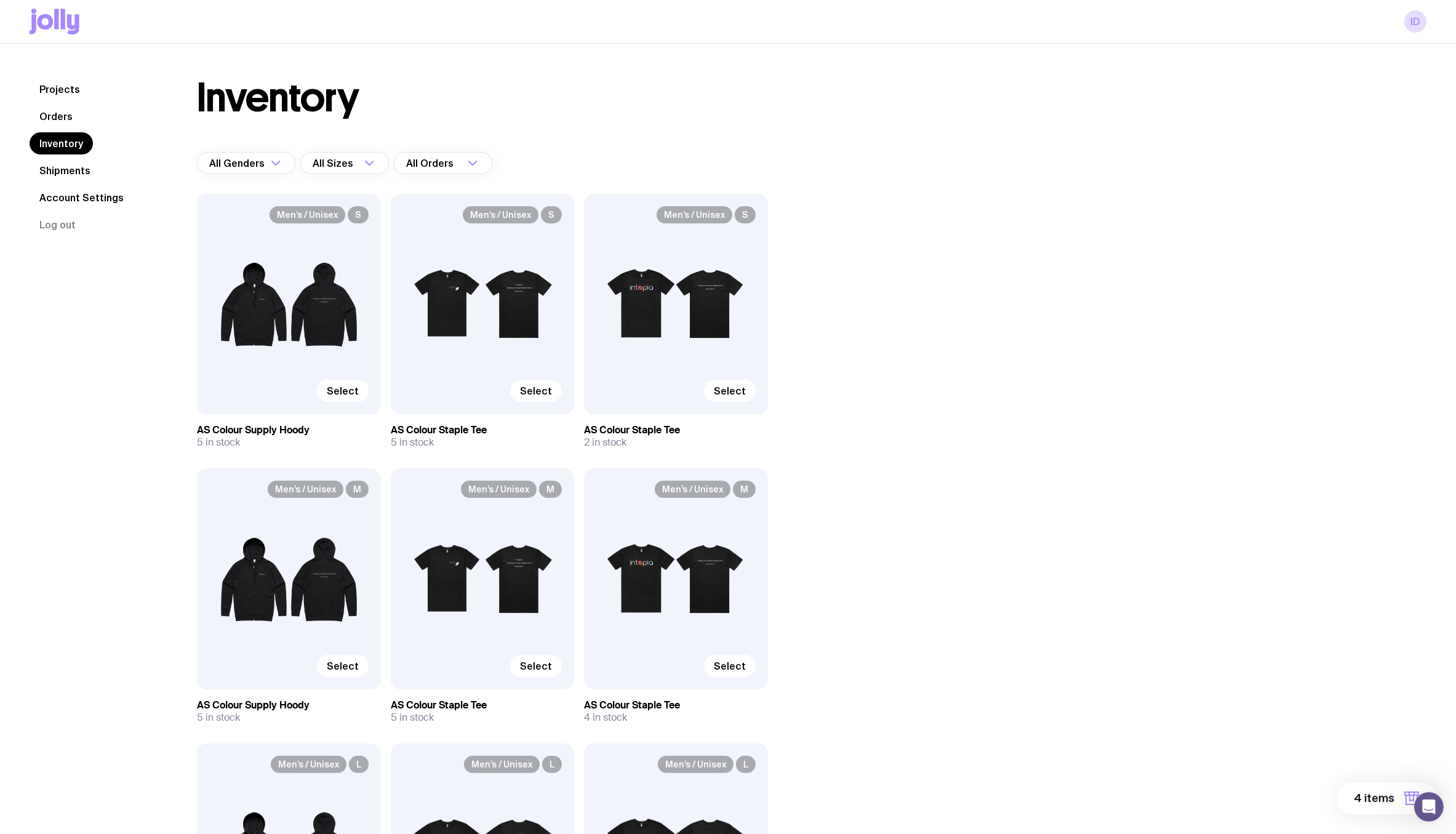
click at [1363, 800] on span "4 items" at bounding box center [1374, 798] width 40 height 14
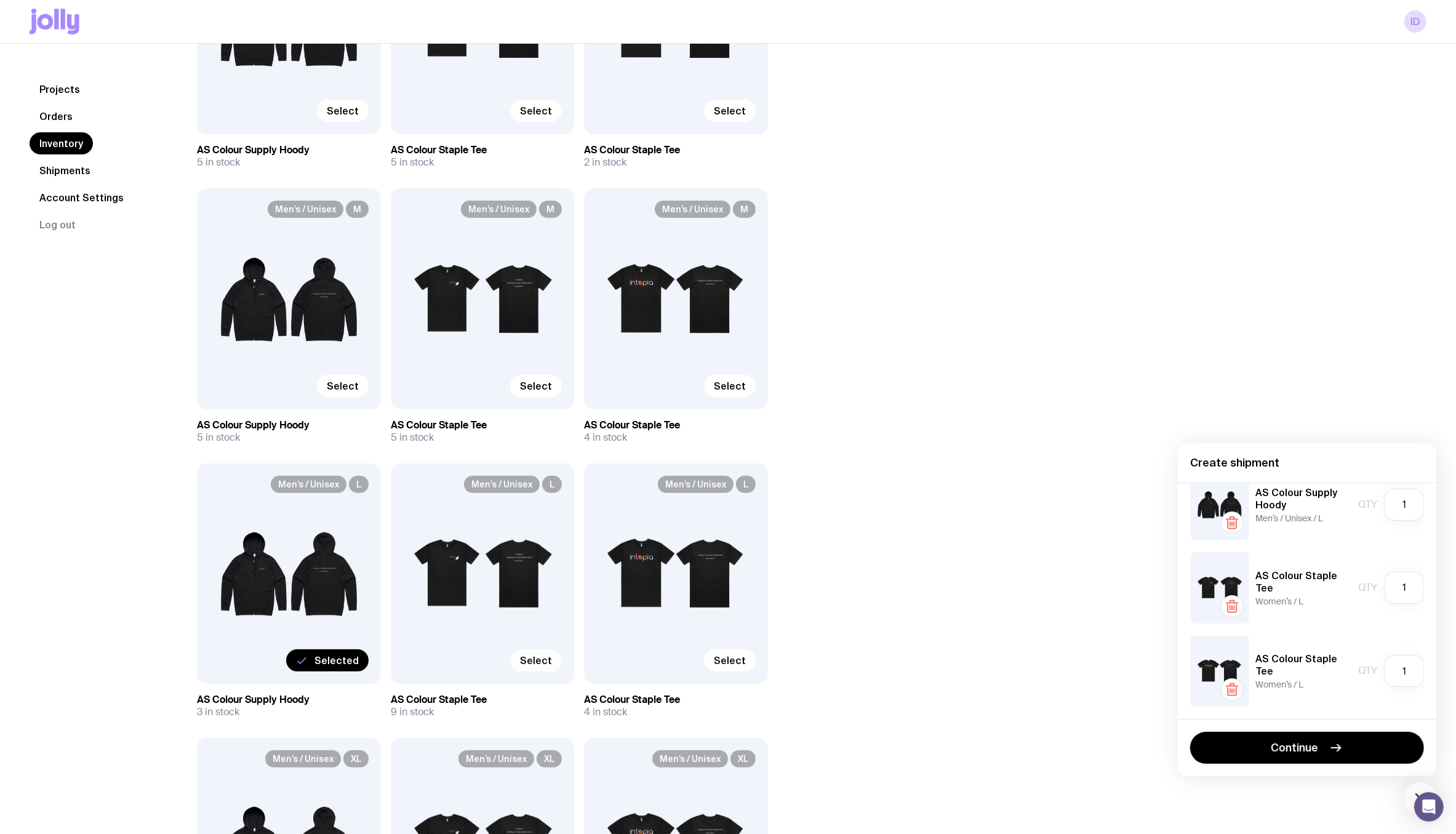
scroll to position [281, 0]
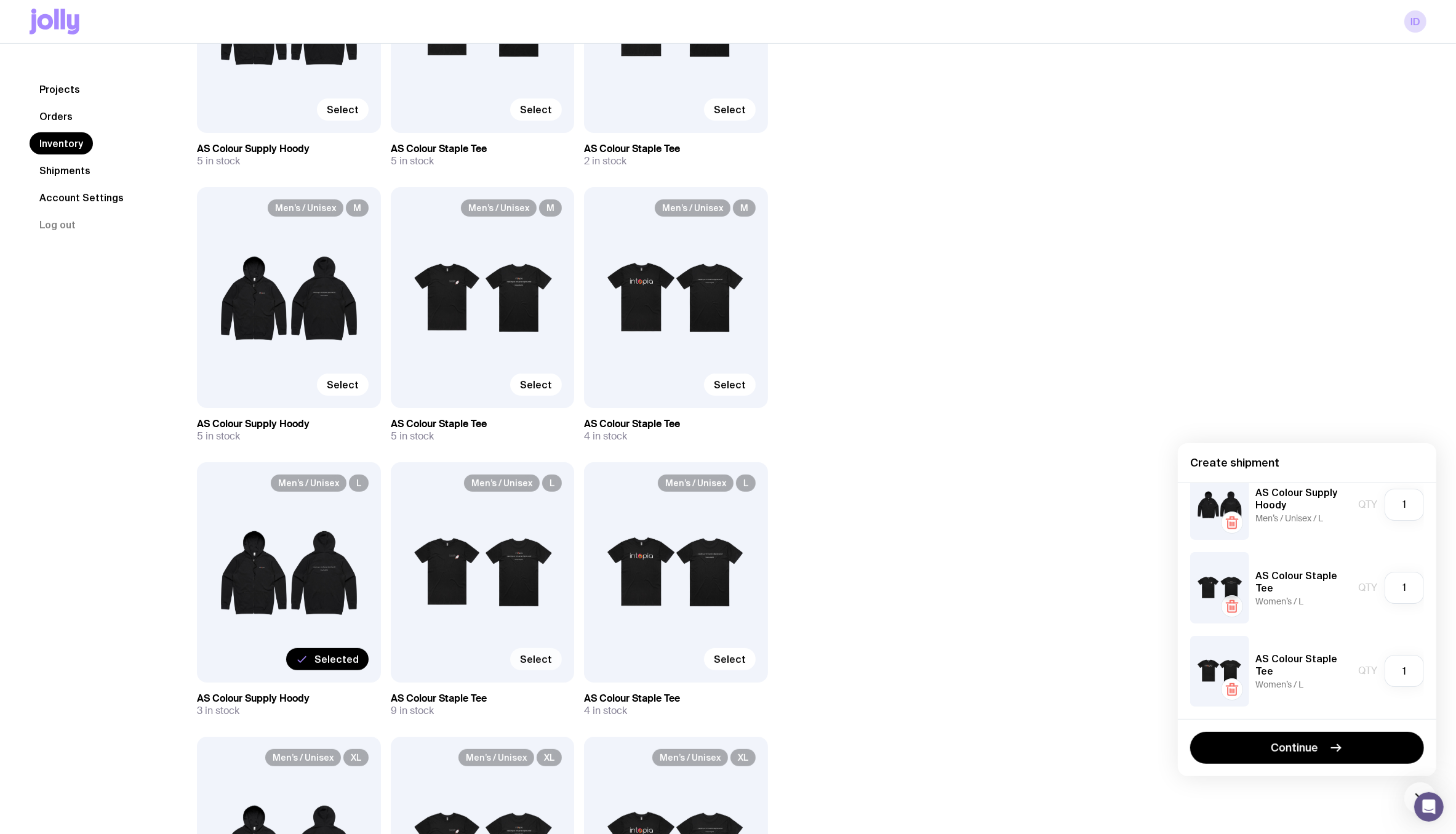
click at [1234, 607] on icon "button" at bounding box center [1232, 606] width 14 height 14
click at [542, 656] on span "Select" at bounding box center [536, 659] width 32 height 13
click at [0, 0] on input "Select" at bounding box center [0, 0] width 0 height 0
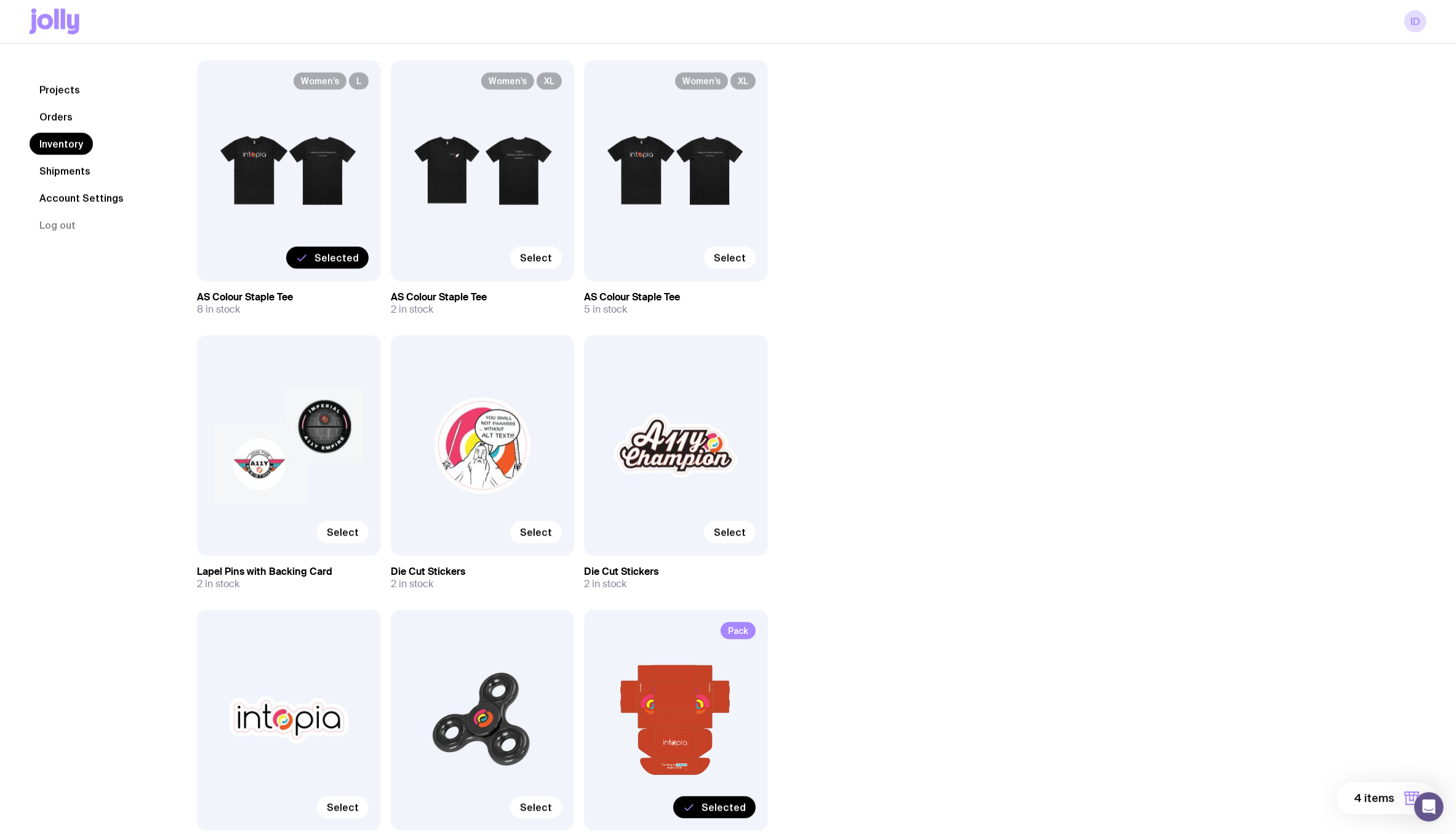
scroll to position [1897, 0]
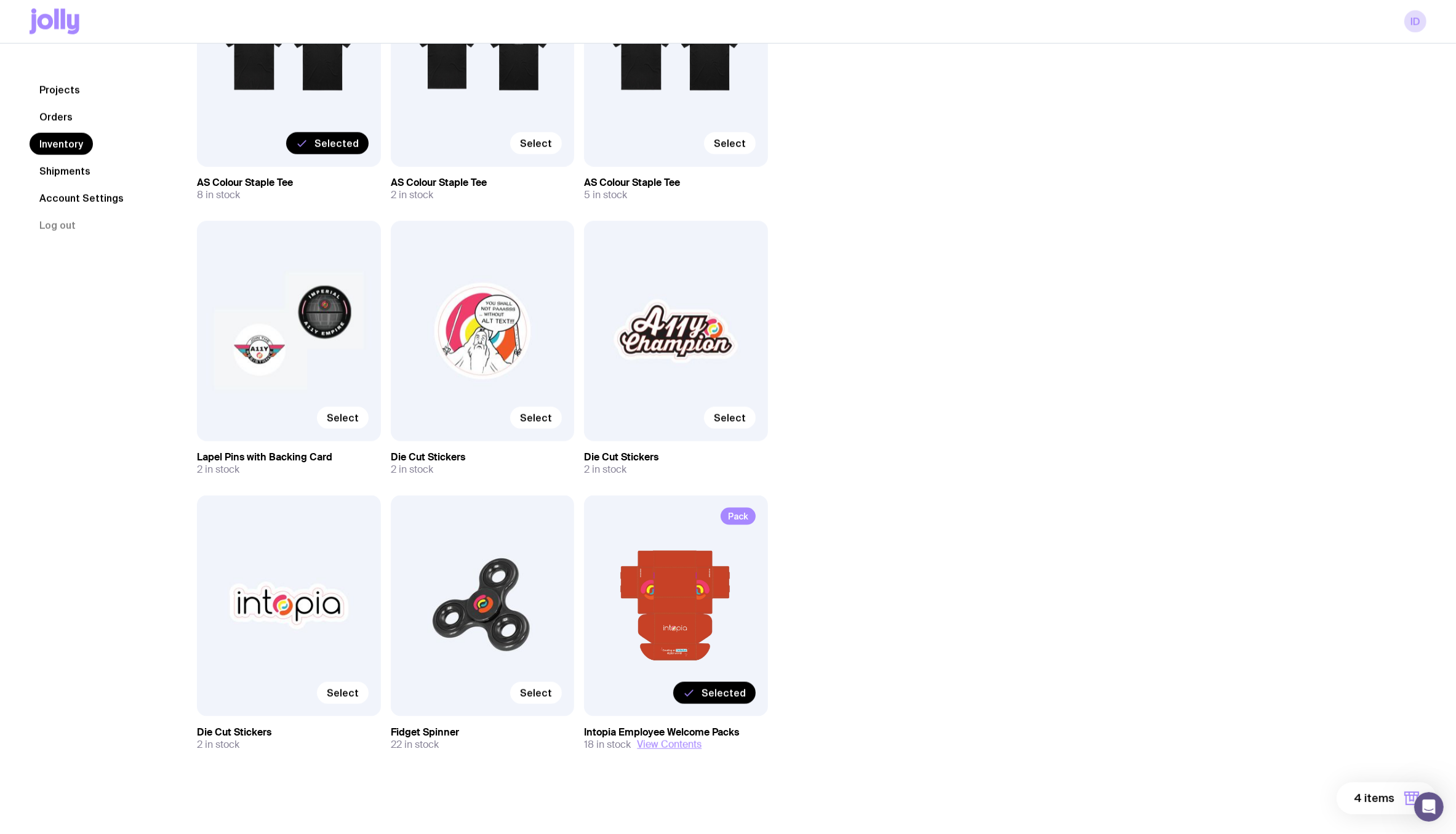
click at [1363, 799] on span "4 items" at bounding box center [1374, 798] width 40 height 14
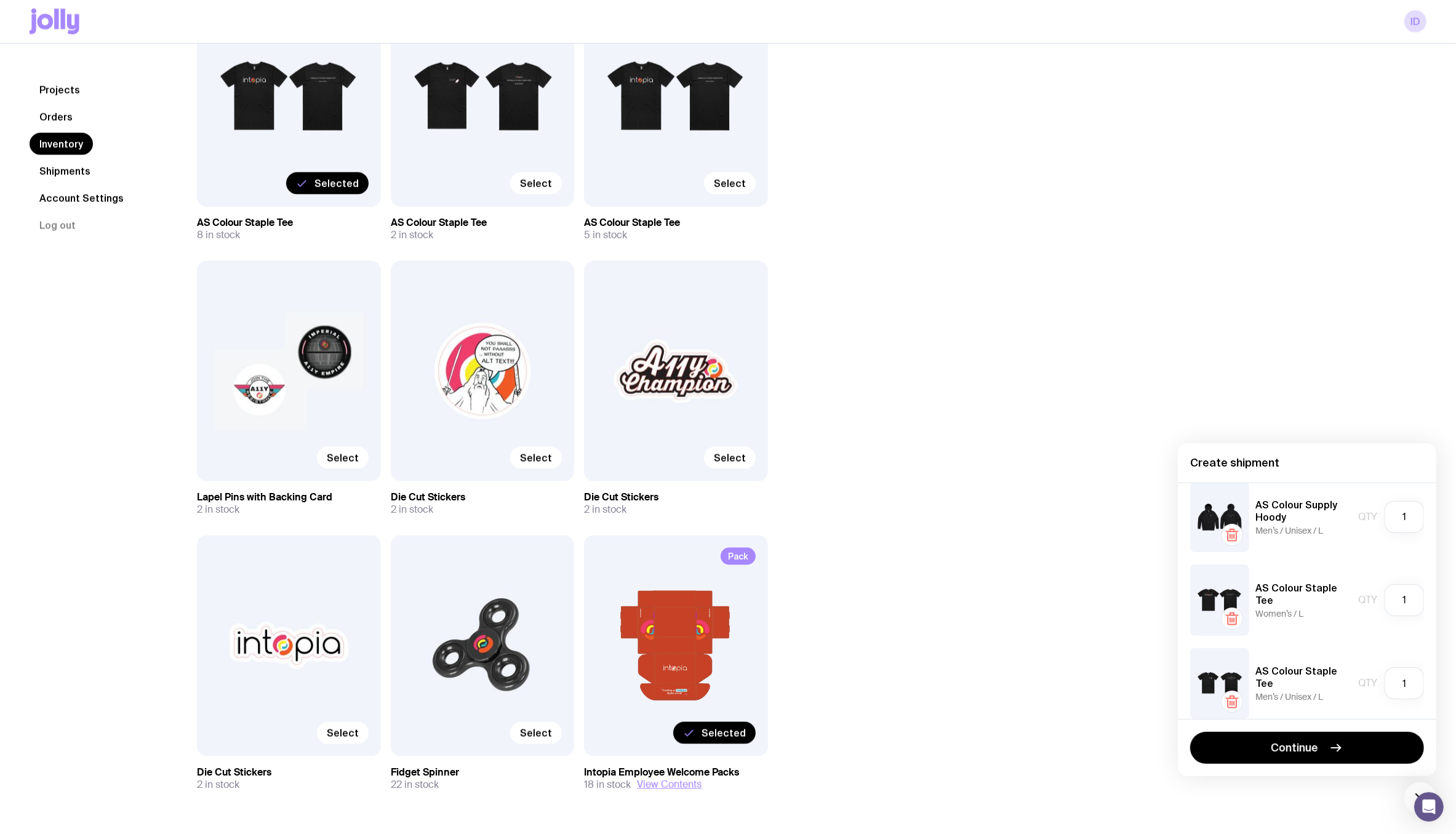
scroll to position [110, 0]
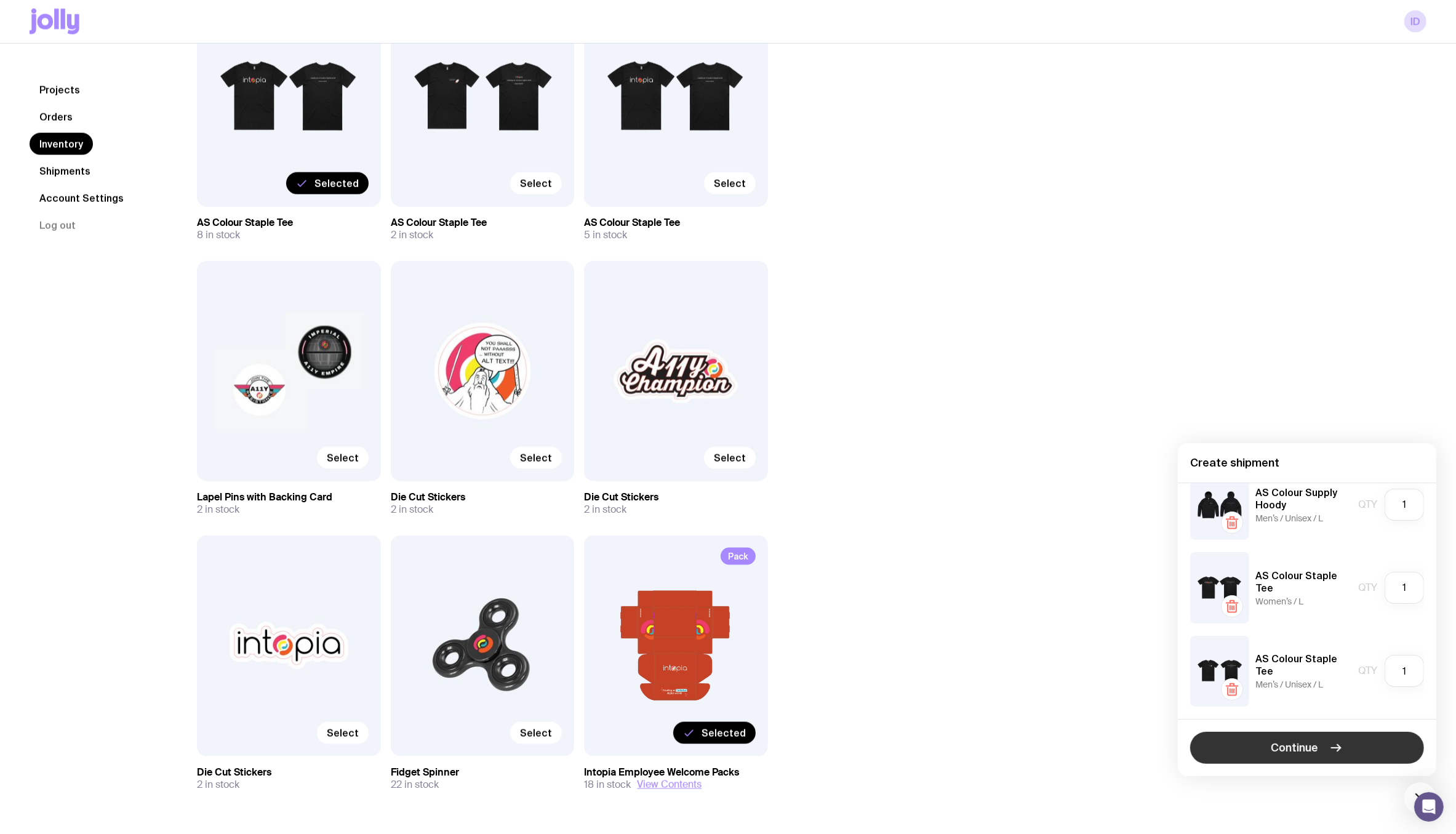
click at [1322, 743] on button "Continue" at bounding box center [1307, 748] width 234 height 32
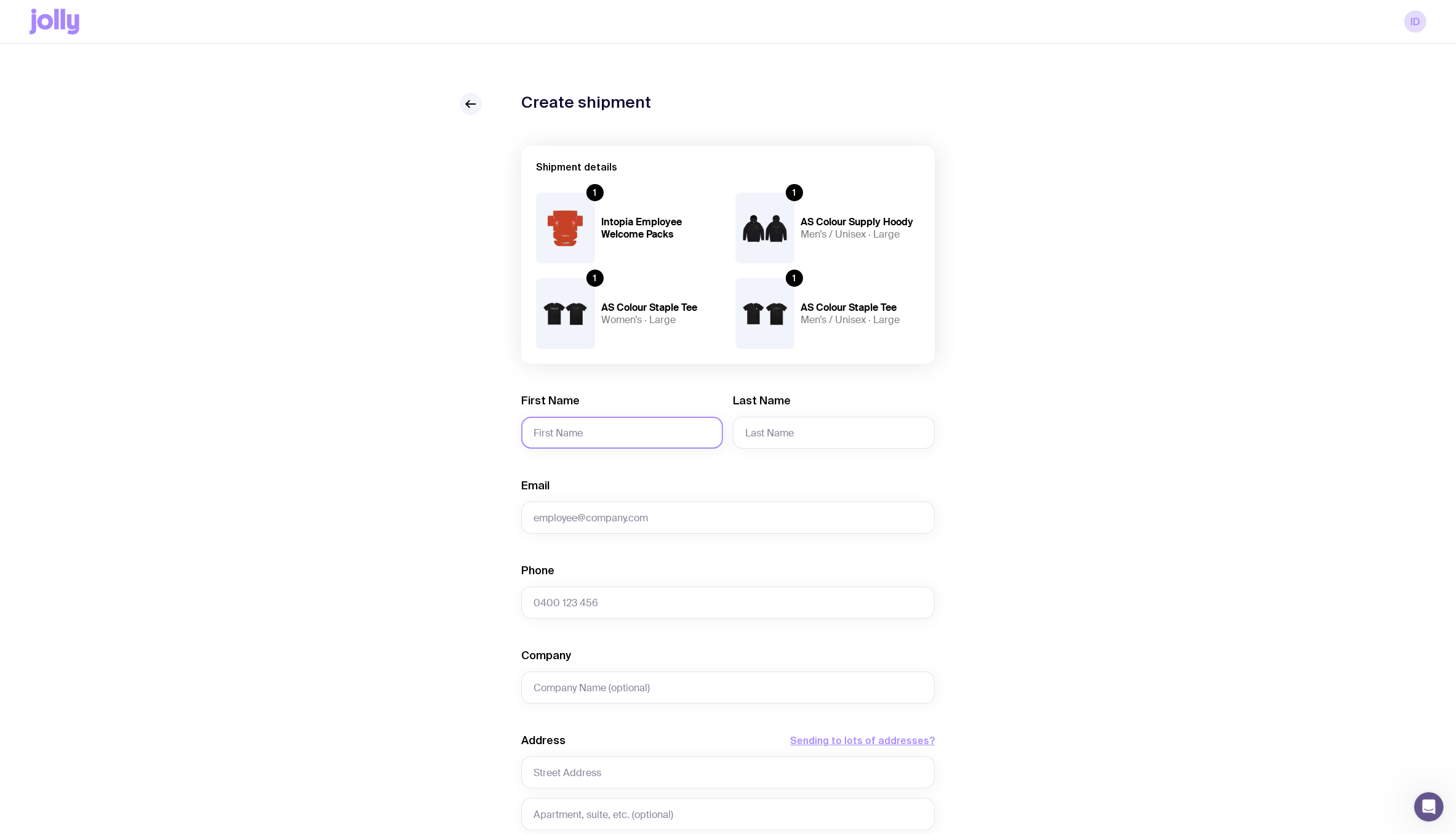
click at [587, 435] on input "First Name" at bounding box center [622, 432] width 202 height 32
paste input "Leeanne"
type input "Leeanne"
click at [795, 444] on input "Last Name" at bounding box center [834, 432] width 202 height 32
type input "Meldrum"
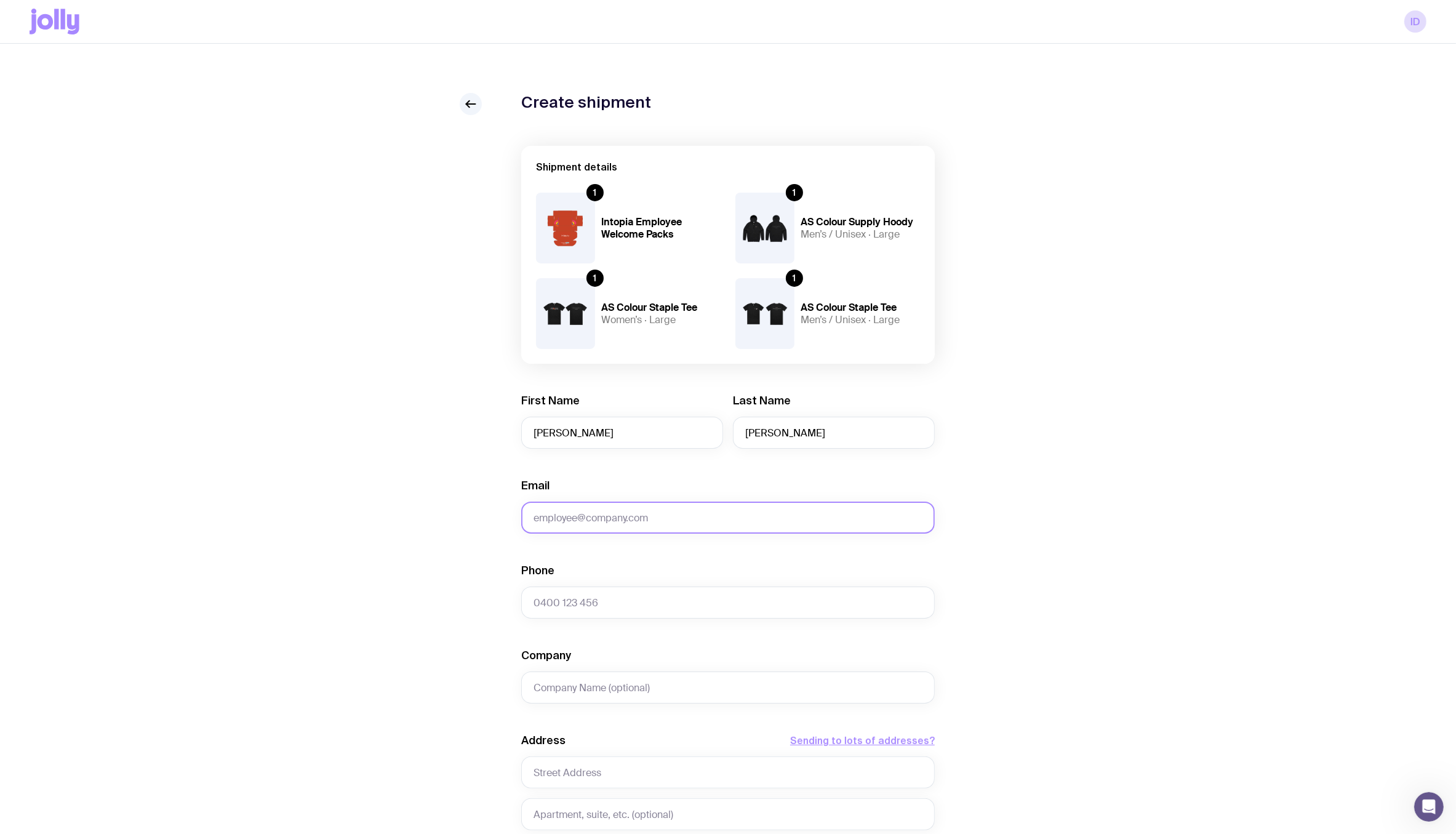
click at [650, 531] on input "Email" at bounding box center [728, 518] width 413 height 32
click at [575, 595] on input "Phone" at bounding box center [728, 603] width 413 height 32
click at [580, 676] on input "Company" at bounding box center [728, 688] width 413 height 32
type input "Intopia"
click at [616, 764] on input "text" at bounding box center [728, 772] width 413 height 32
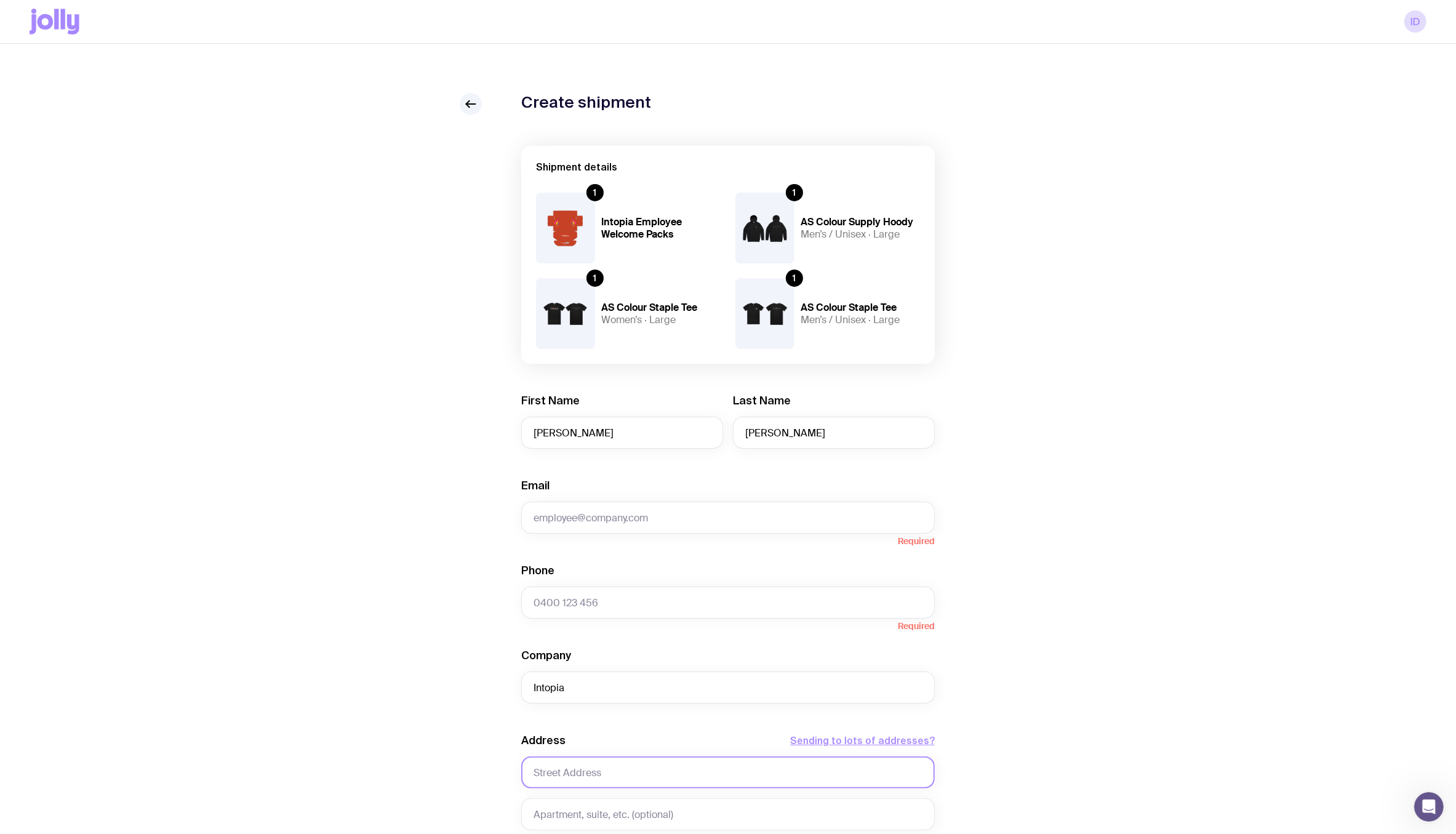
paste input "18 Panapa Road"
type input "18 Panapa Road"
click at [246, 601] on div "Create shipment Shipment details 1 Intopia Employee Welcome Packs 1 AS Colour S…" at bounding box center [728, 603] width 1397 height 1022
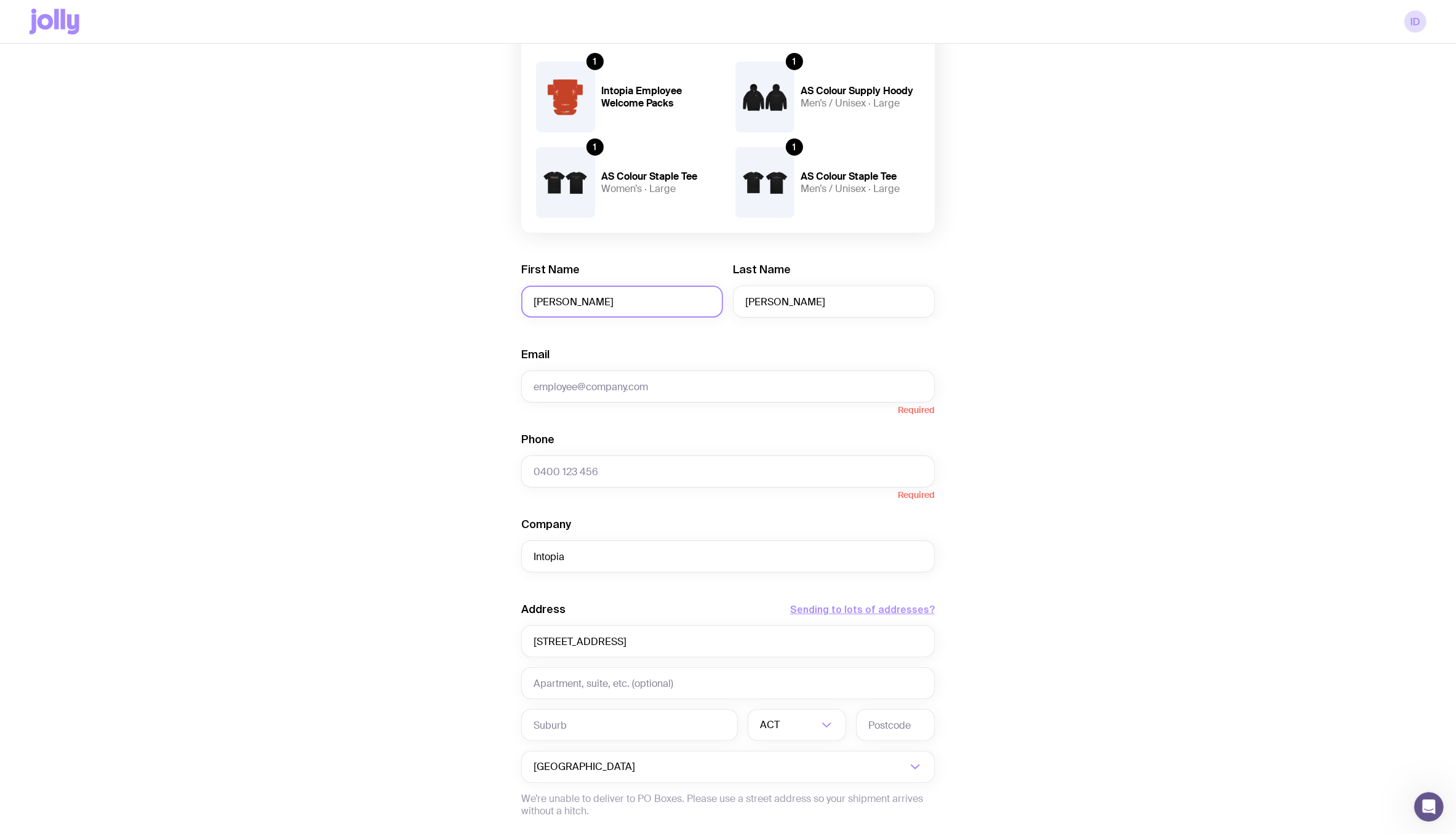
scroll to position [154, 0]
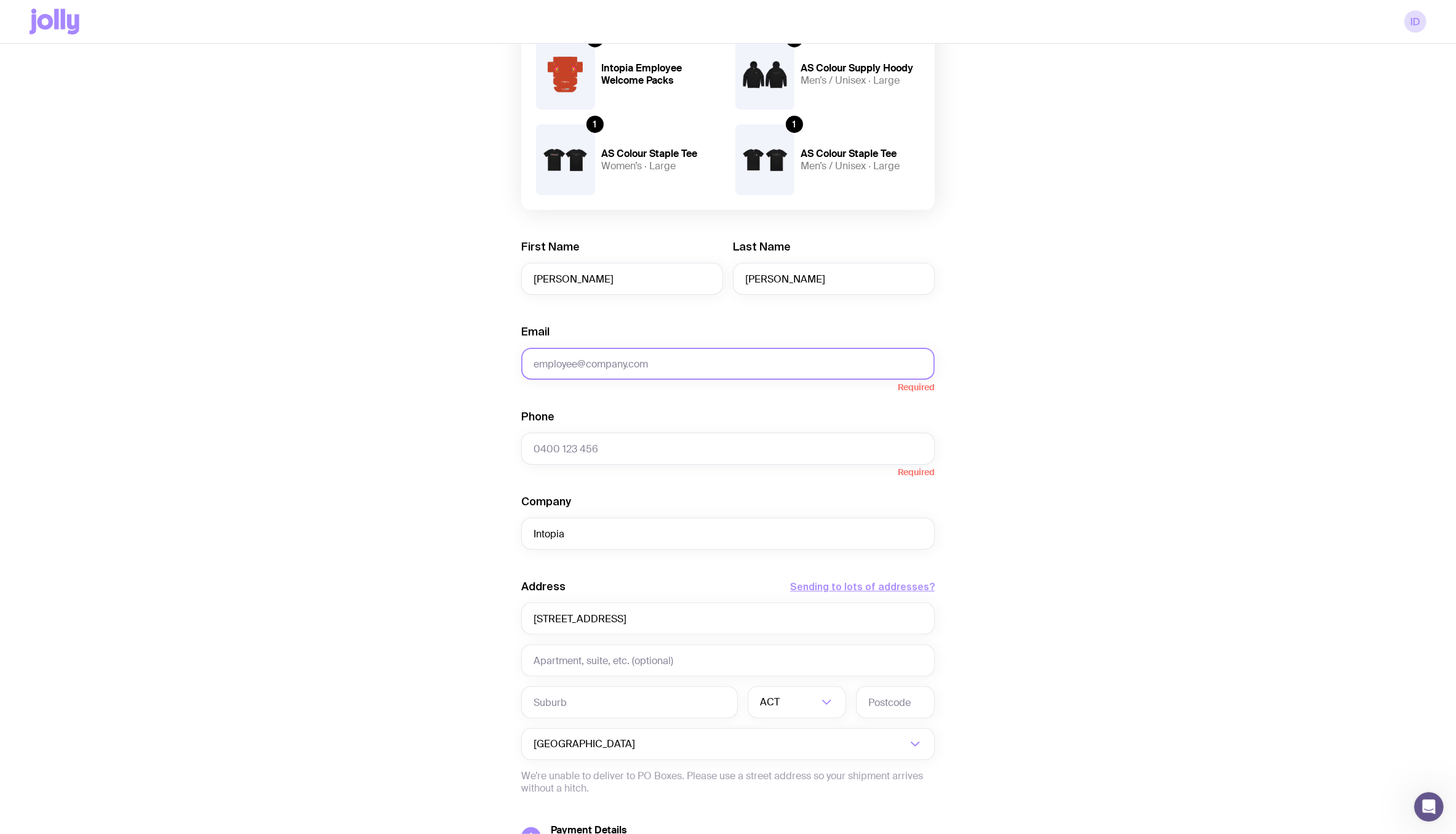
click at [600, 350] on input "Email" at bounding box center [728, 364] width 413 height 32
click at [651, 362] on input "Email" at bounding box center [728, 364] width 413 height 32
paste input "Leeanne.Meldrum@intopia.digital"
type input "Leeanne.Meldrum@intopia.digital"
click at [610, 453] on input "Phone" at bounding box center [728, 449] width 413 height 32
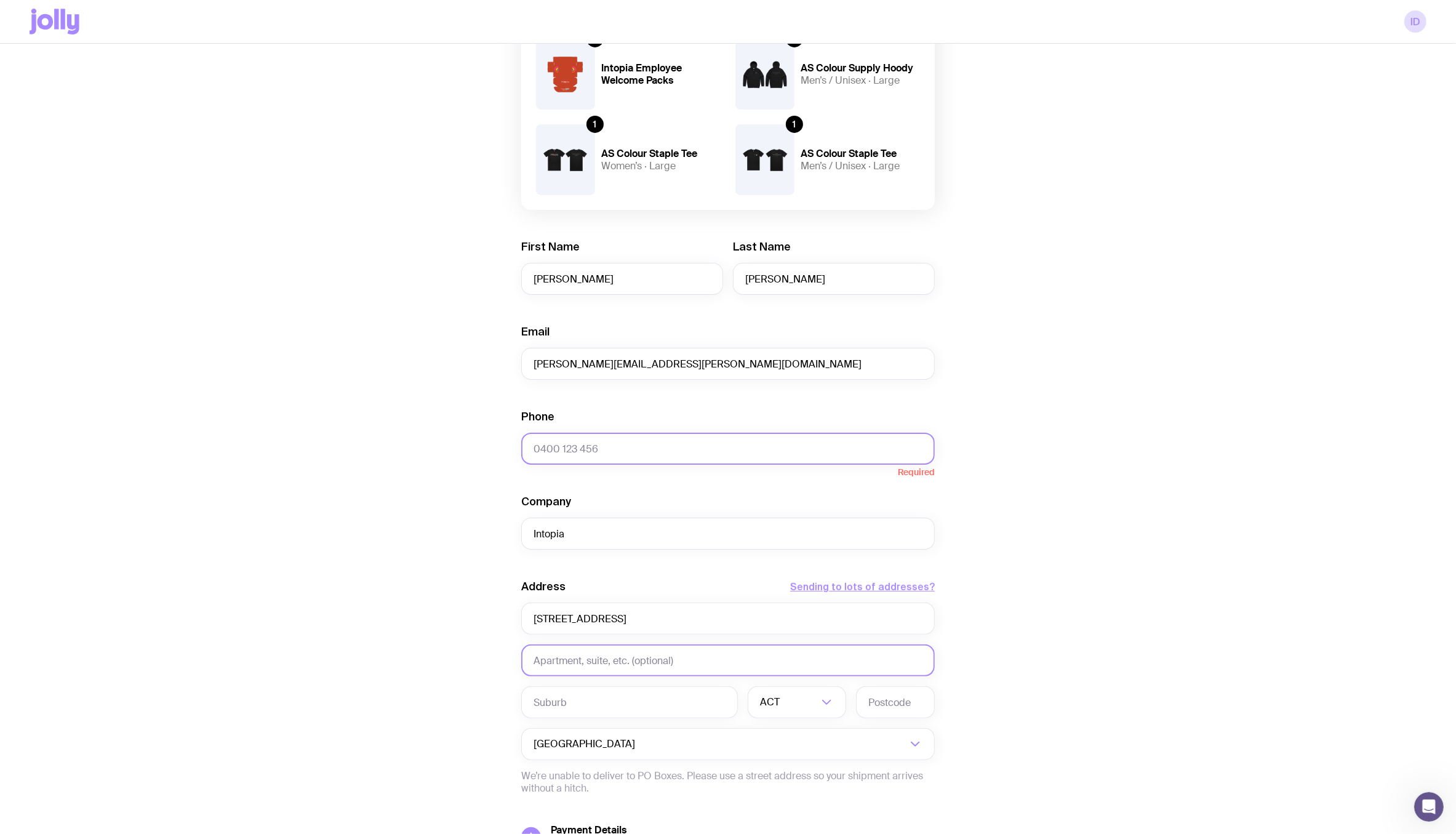
scroll to position [281, 0]
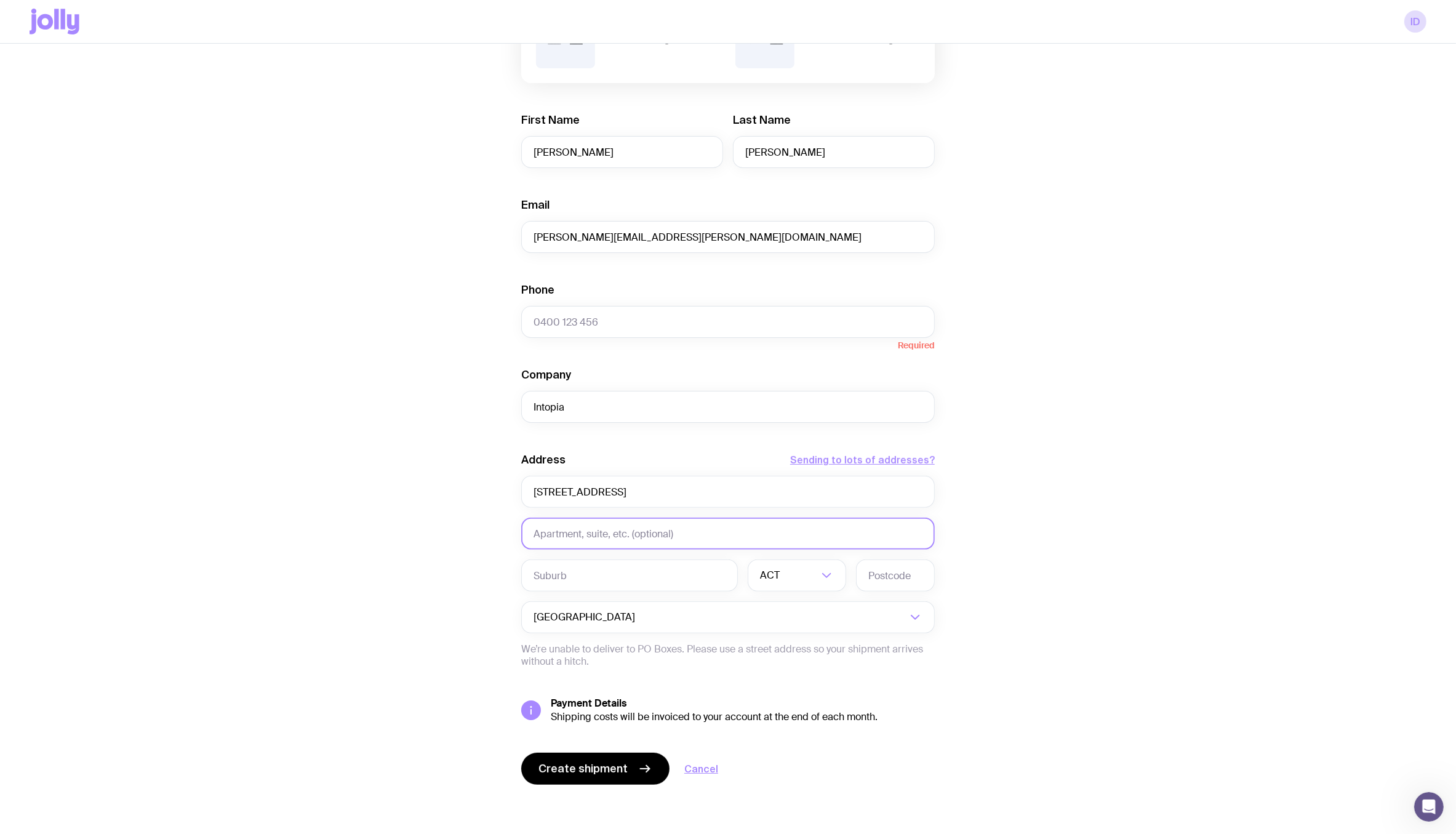
click at [617, 530] on input "text" at bounding box center [728, 533] width 413 height 32
click at [583, 582] on input "text" at bounding box center [629, 576] width 217 height 32
paste input "Waipatu, Hastings, 4172"
type input "Waipatu, Hastings, 4172"
click at [835, 572] on div "Loading..." at bounding box center [832, 576] width 27 height 32
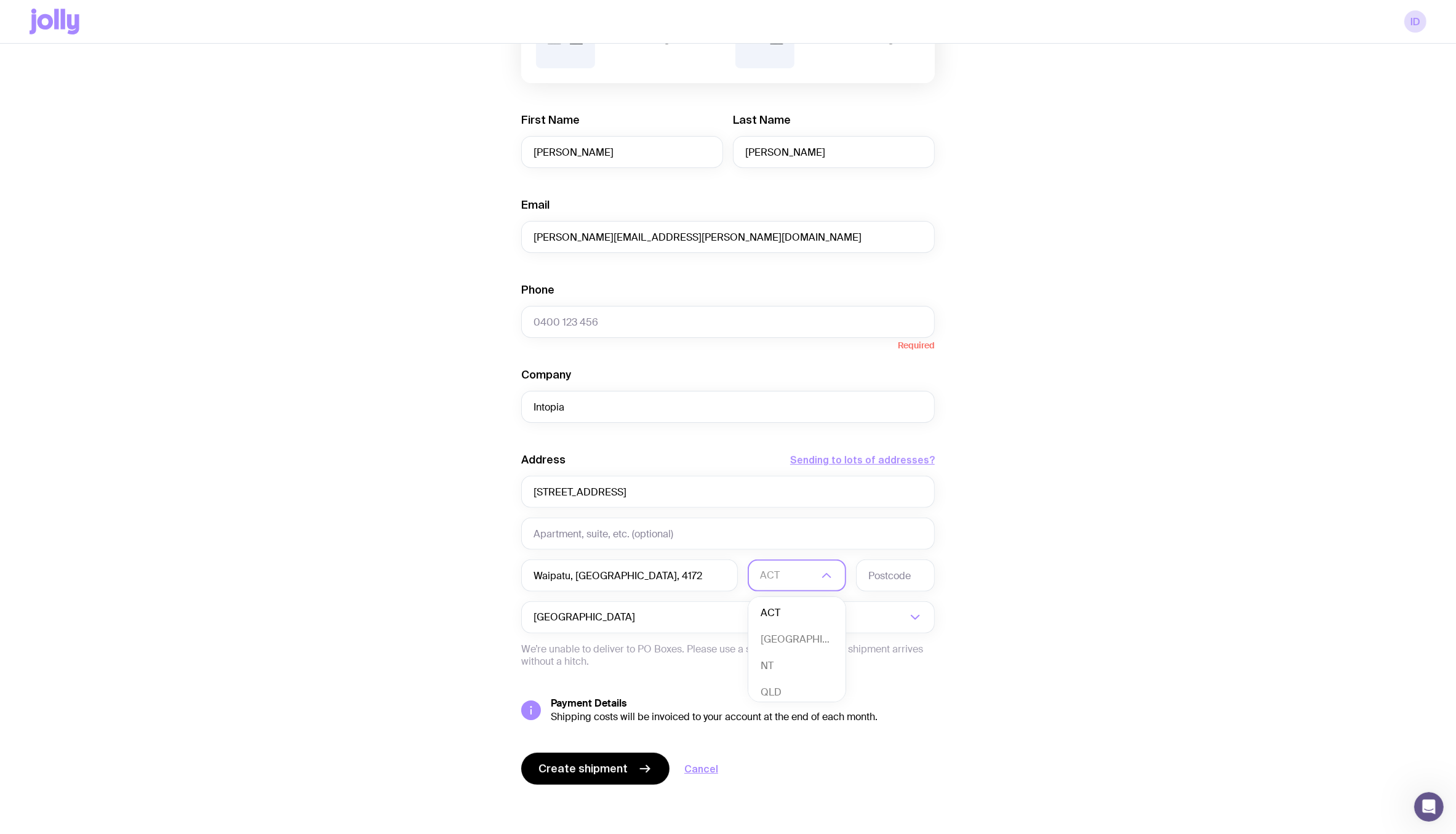
click at [832, 572] on icon "Search for option" at bounding box center [826, 576] width 14 height 14
click at [652, 605] on input "Search for option" at bounding box center [720, 617] width 373 height 32
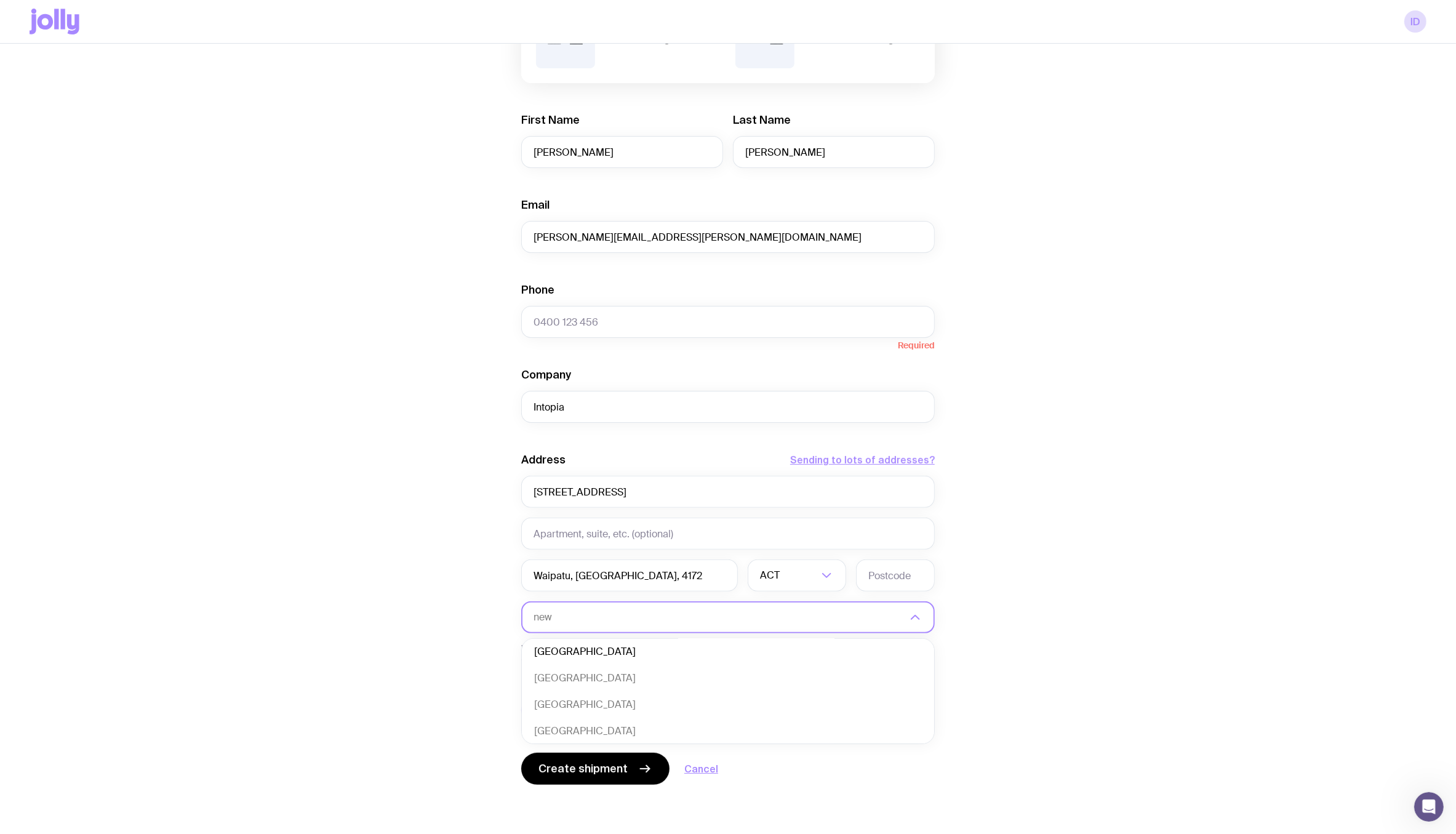
scroll to position [0, 0]
click at [635, 673] on li "New Zealand" at bounding box center [728, 682] width 412 height 26
type input "new"
drag, startPoint x: 578, startPoint y: 572, endPoint x: 694, endPoint y: 573, distance: 116.0
click at [695, 573] on input "Waipatu, Hastings, 4172" at bounding box center [629, 576] width 217 height 32
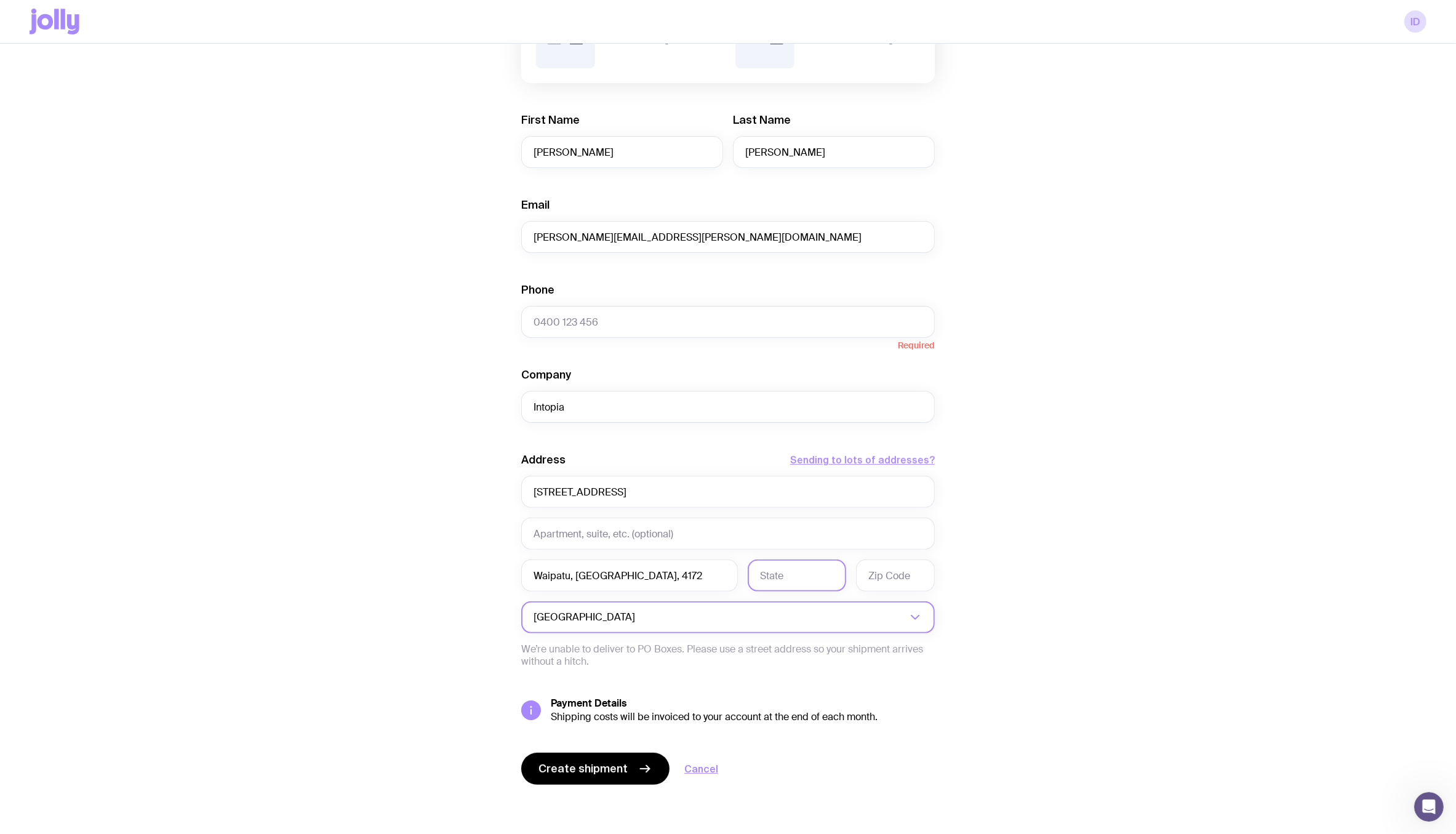
click at [772, 581] on input "text" at bounding box center [797, 576] width 98 height 32
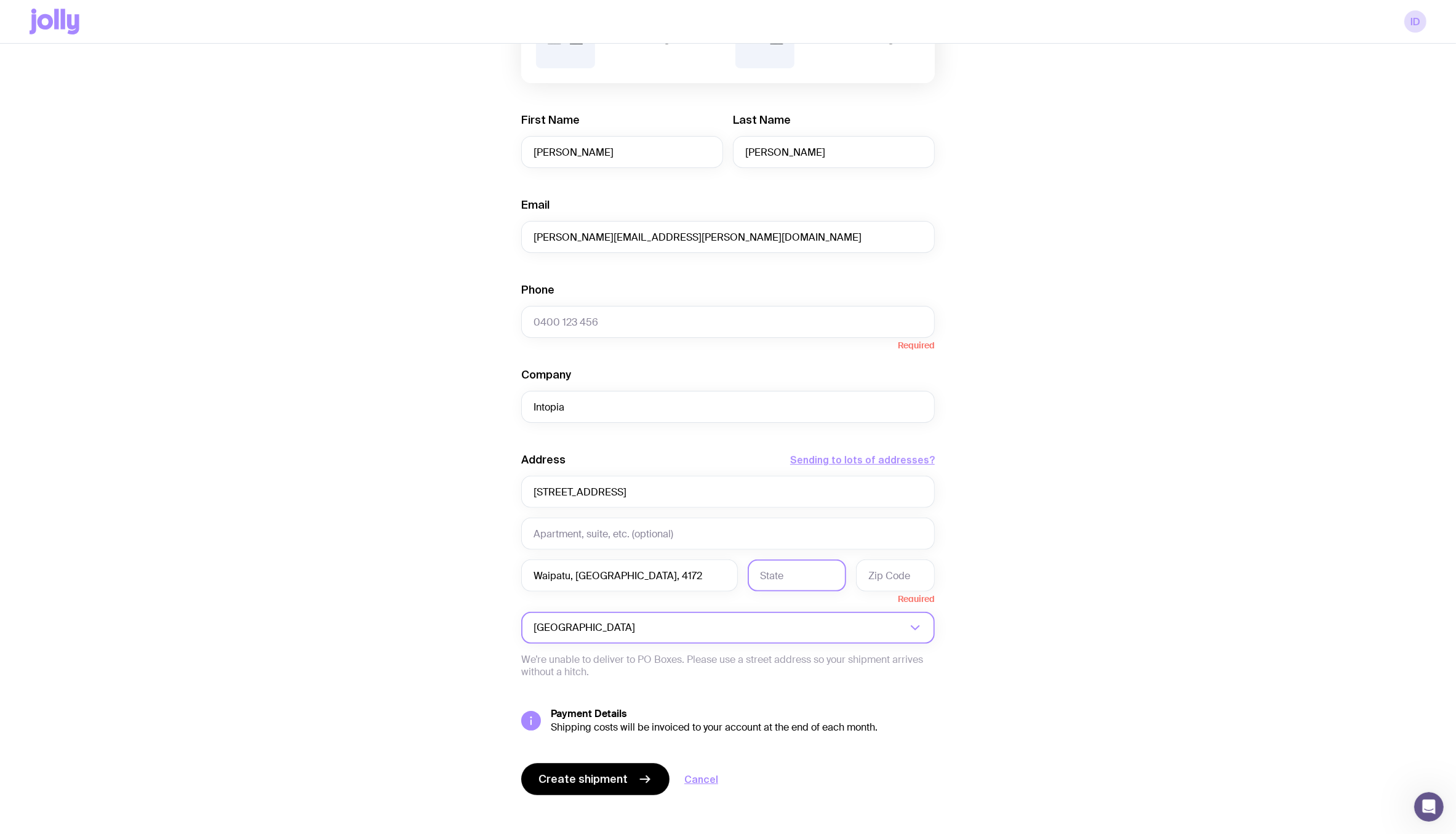
paste input "Hastings, 4172"
drag, startPoint x: 806, startPoint y: 574, endPoint x: 849, endPoint y: 574, distance: 43.0
click at [849, 574] on div "Waipatu, Hastings, 4172 Hastings, 4172 Required" at bounding box center [728, 582] width 413 height 44
type input "Hastings, 4172"
click at [885, 574] on input "text" at bounding box center [895, 576] width 79 height 32
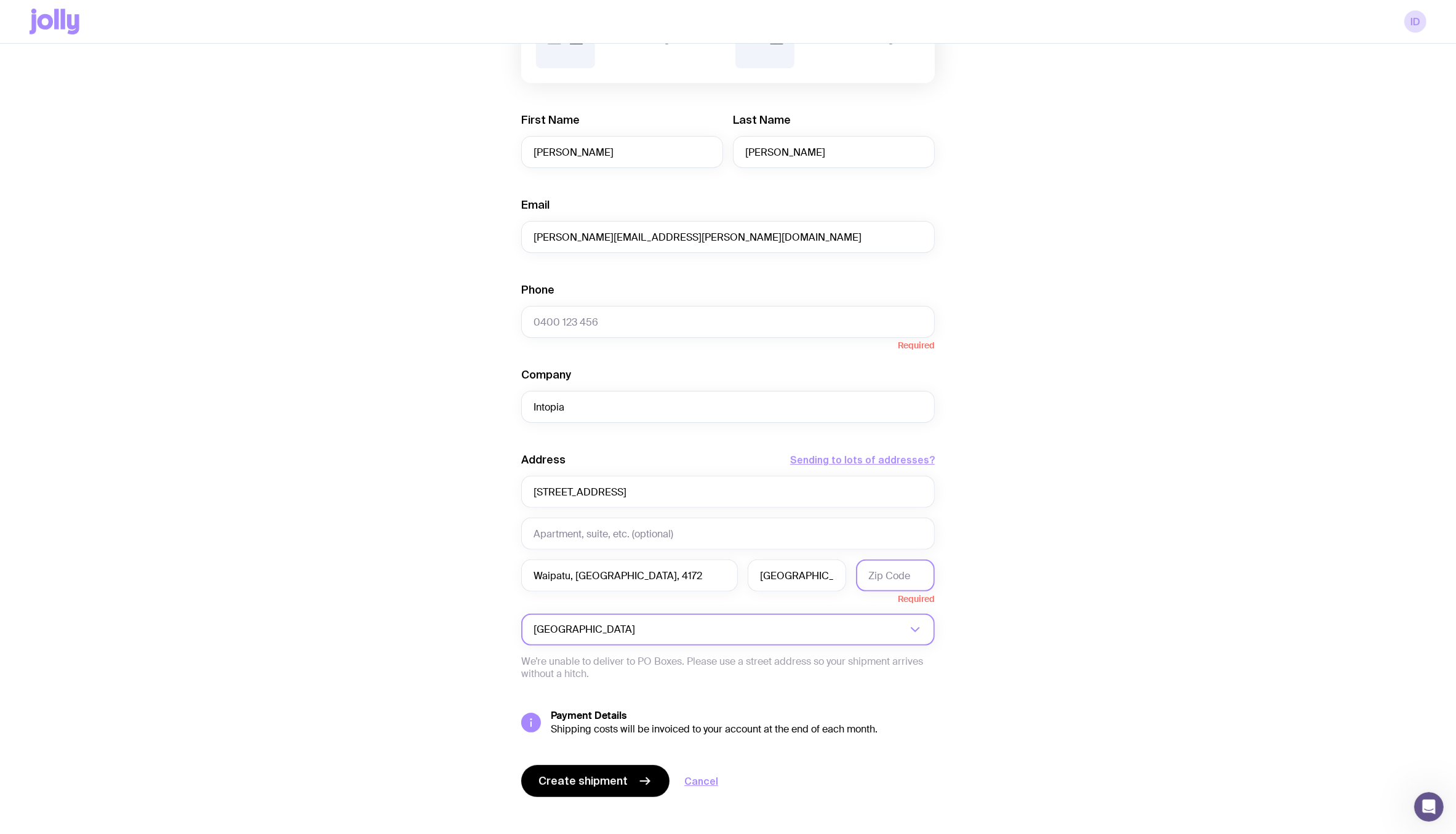
paste input "4172"
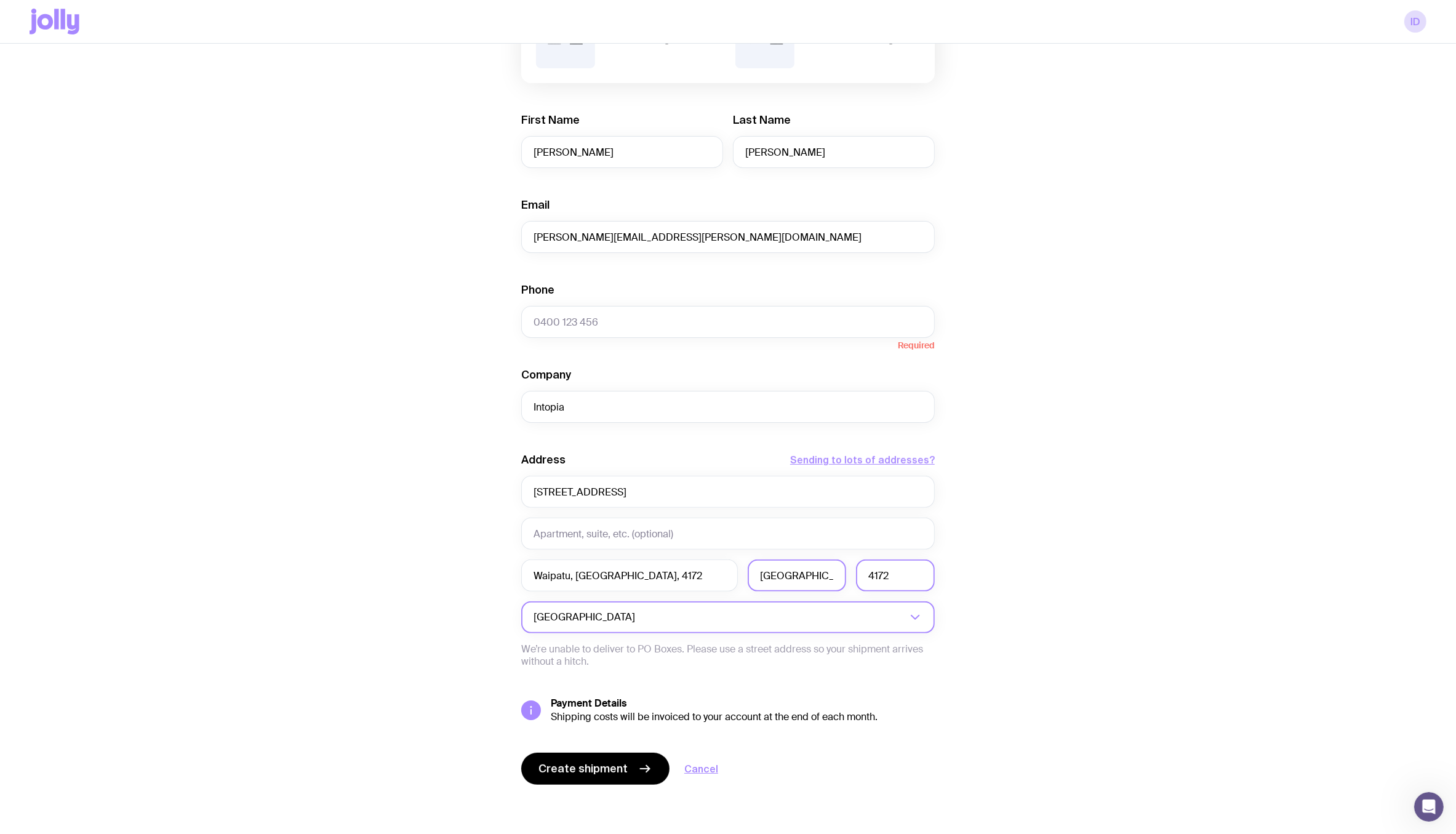
type input "4172"
drag, startPoint x: 838, startPoint y: 574, endPoint x: 821, endPoint y: 574, distance: 17.0
click at [821, 574] on input "Hastings, 4172" at bounding box center [797, 576] width 98 height 32
type input "Hastings"
drag, startPoint x: 676, startPoint y: 567, endPoint x: 576, endPoint y: 567, distance: 100.0
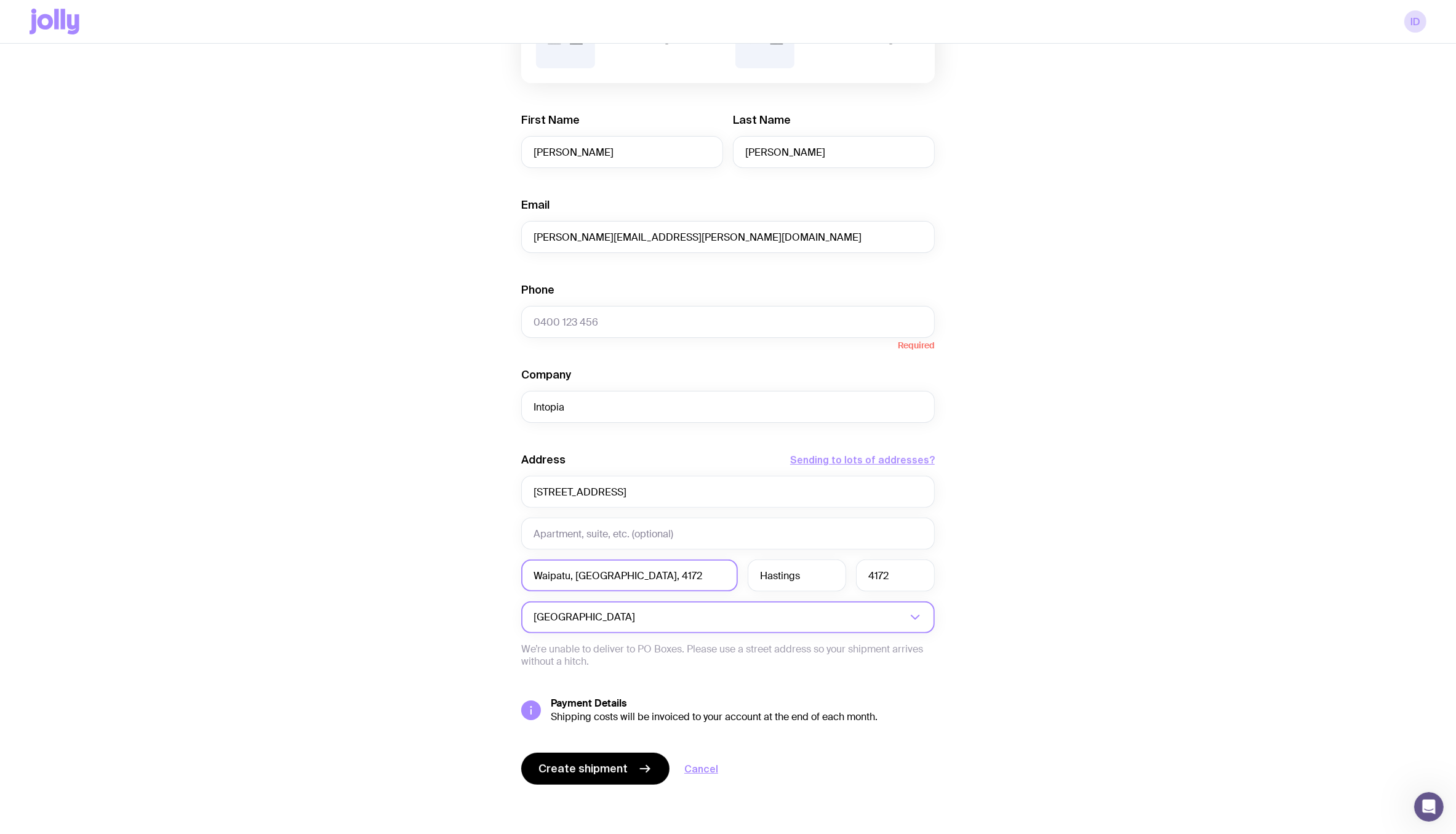
click at [576, 567] on input "Waipatu, Hastings, 4172" at bounding box center [629, 576] width 217 height 32
drag, startPoint x: 571, startPoint y: 573, endPoint x: 781, endPoint y: 580, distance: 210.1
click at [781, 580] on div "Waipatu, Hastings, 4172 Hastings 4172" at bounding box center [728, 576] width 413 height 32
drag, startPoint x: 672, startPoint y: 574, endPoint x: 571, endPoint y: 574, distance: 101.0
click at [571, 574] on input "Waipatu, Hastings, 417" at bounding box center [629, 576] width 217 height 32
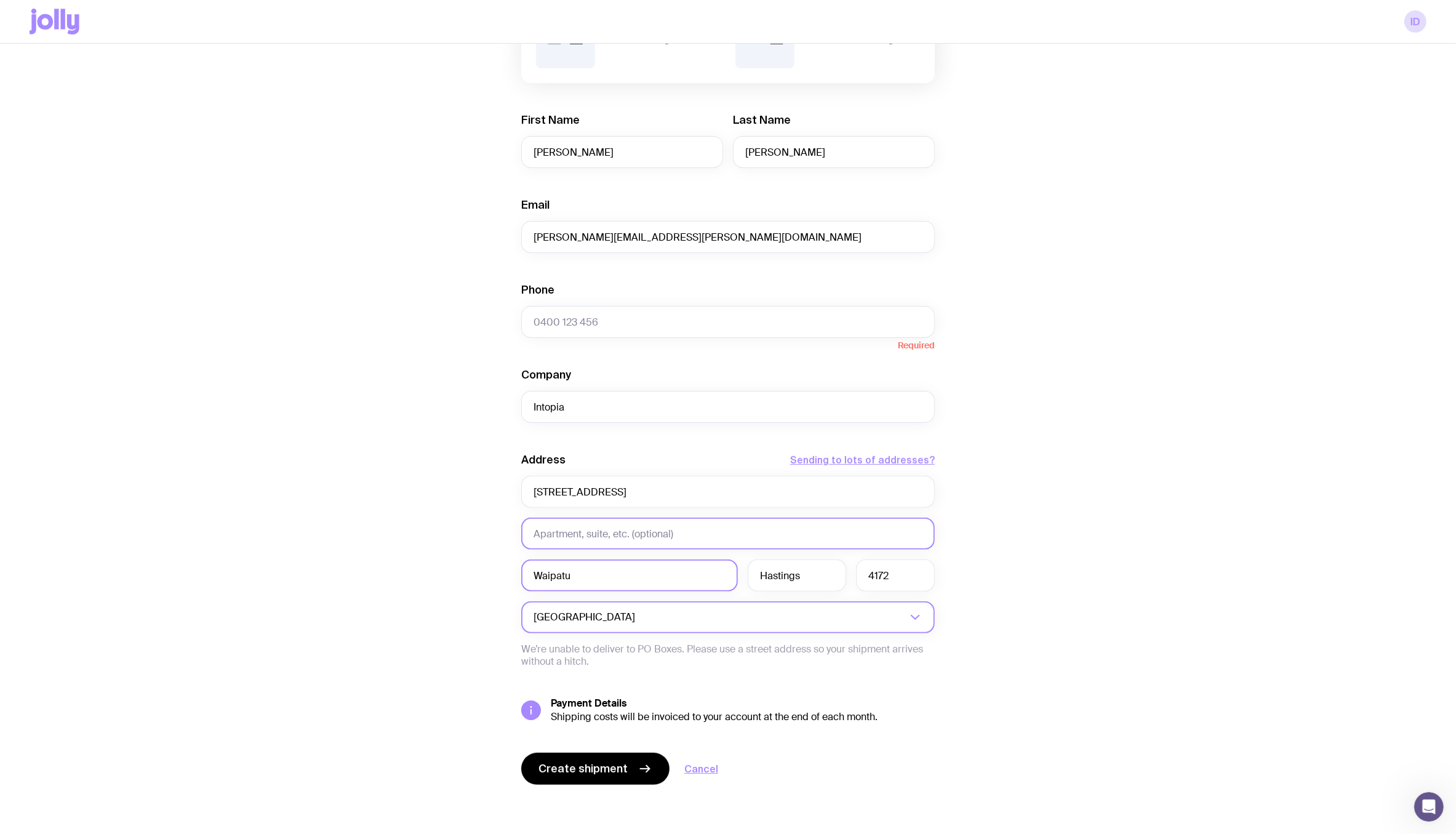
type input "Waipatu"
click at [572, 534] on input "text" at bounding box center [728, 533] width 413 height 32
click at [648, 400] on input "Intopia" at bounding box center [728, 407] width 413 height 32
click at [637, 316] on input "Phone" at bounding box center [728, 321] width 413 height 32
click at [670, 327] on input "Phone" at bounding box center [728, 321] width 413 height 32
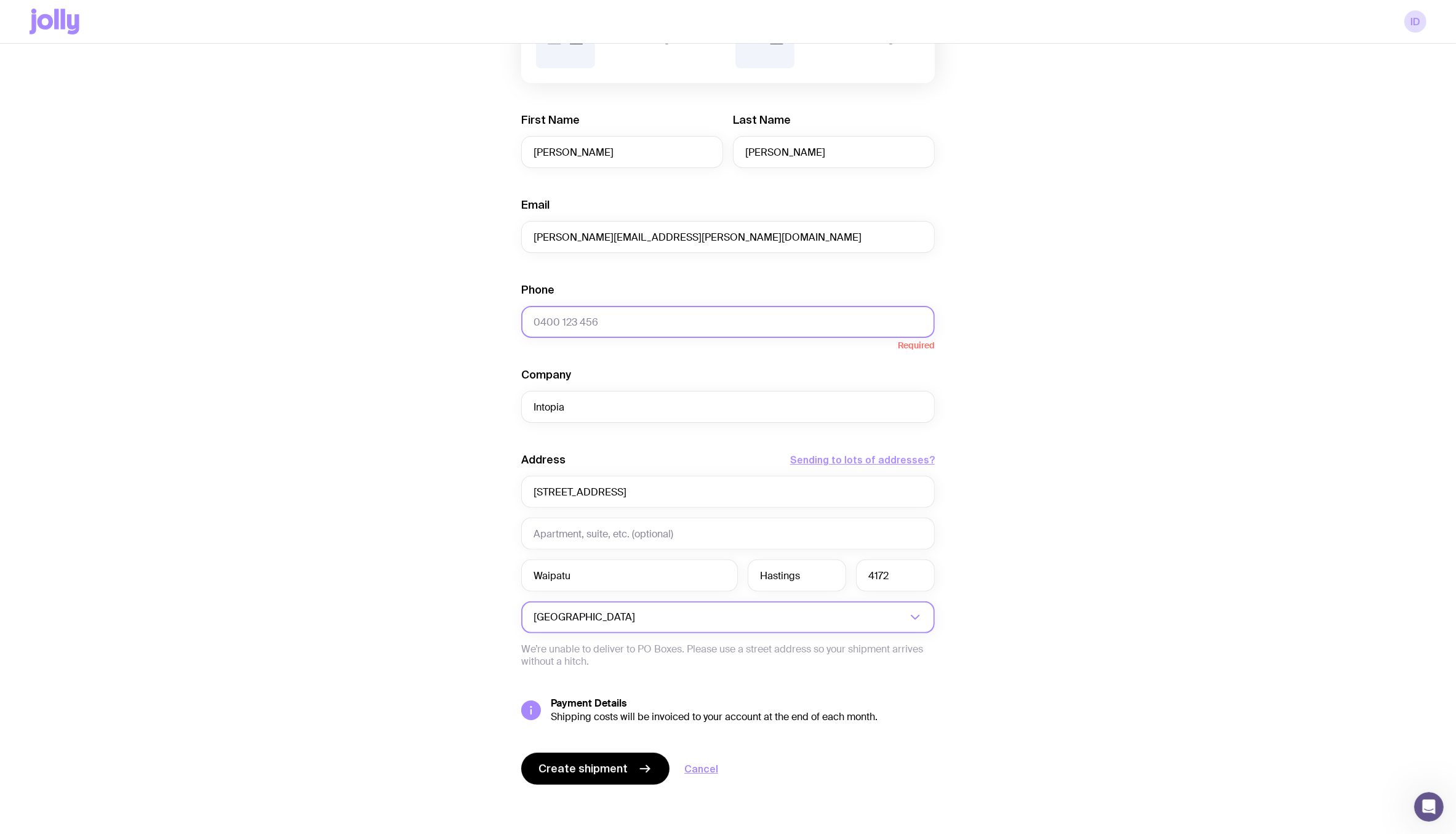
paste input "+64 27 457 1487"
click at [537, 319] on input "+64 27 457 1487" at bounding box center [728, 321] width 413 height 32
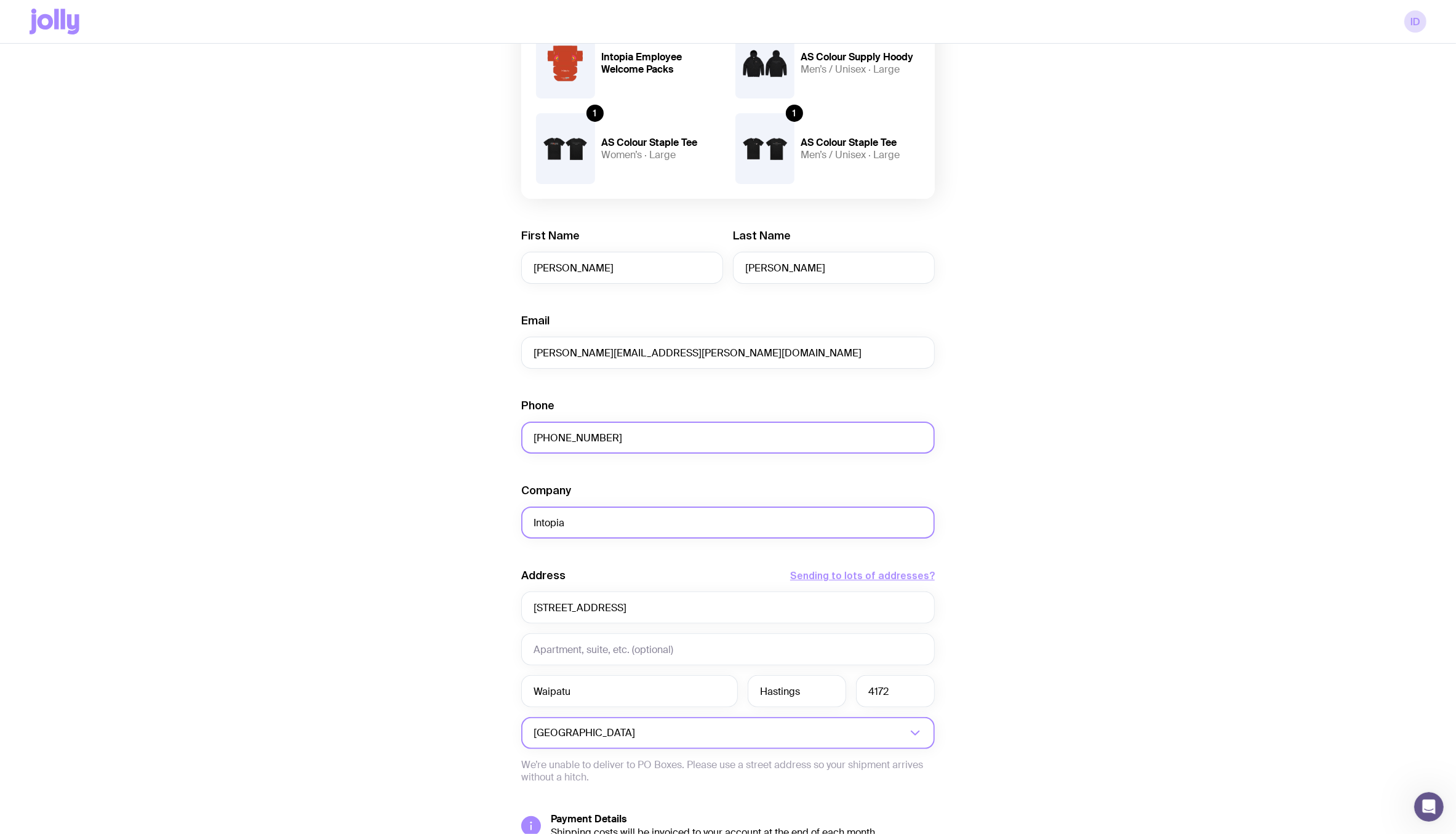
scroll to position [170, 0]
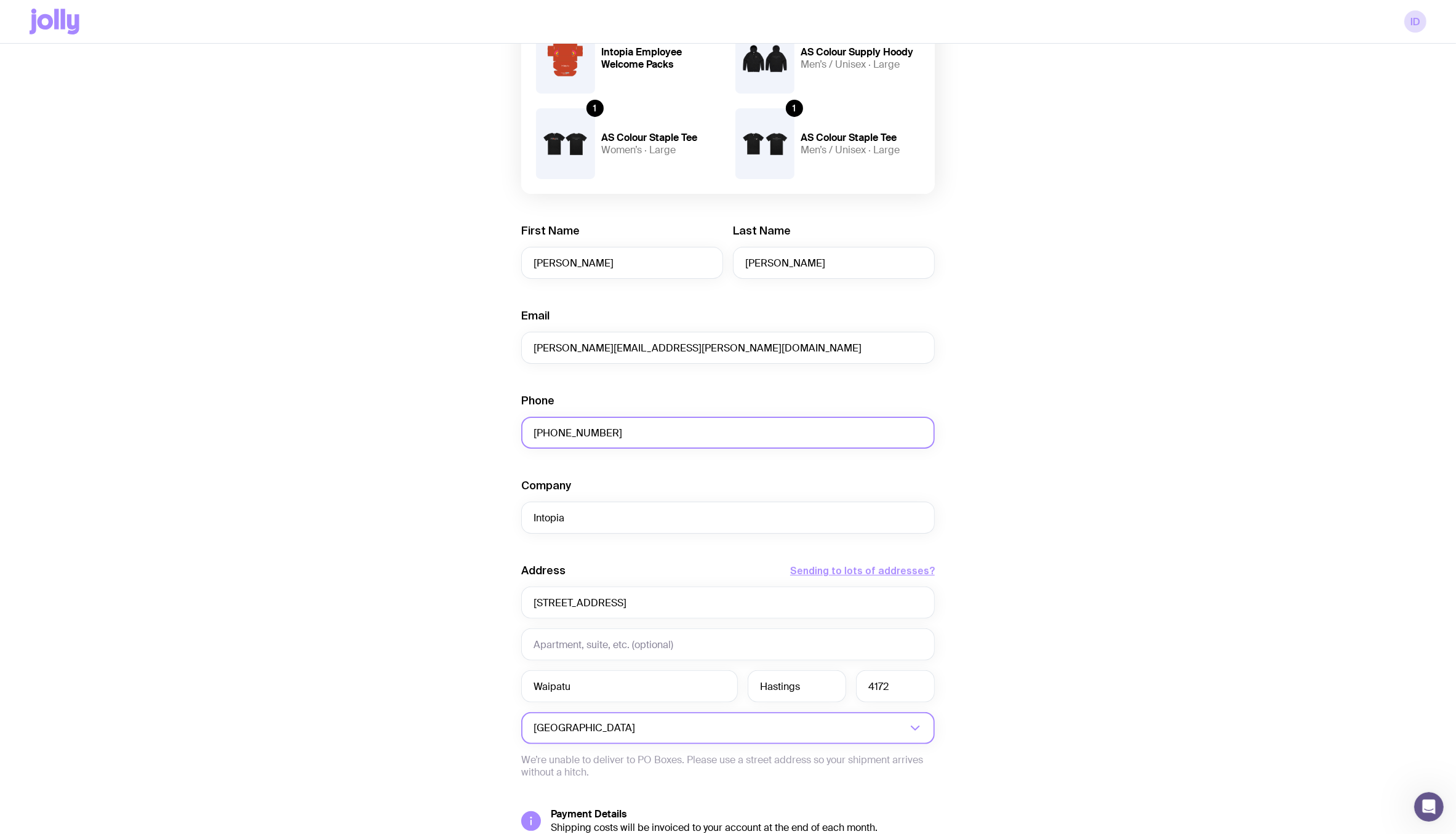
type input "+64 27 457 1487"
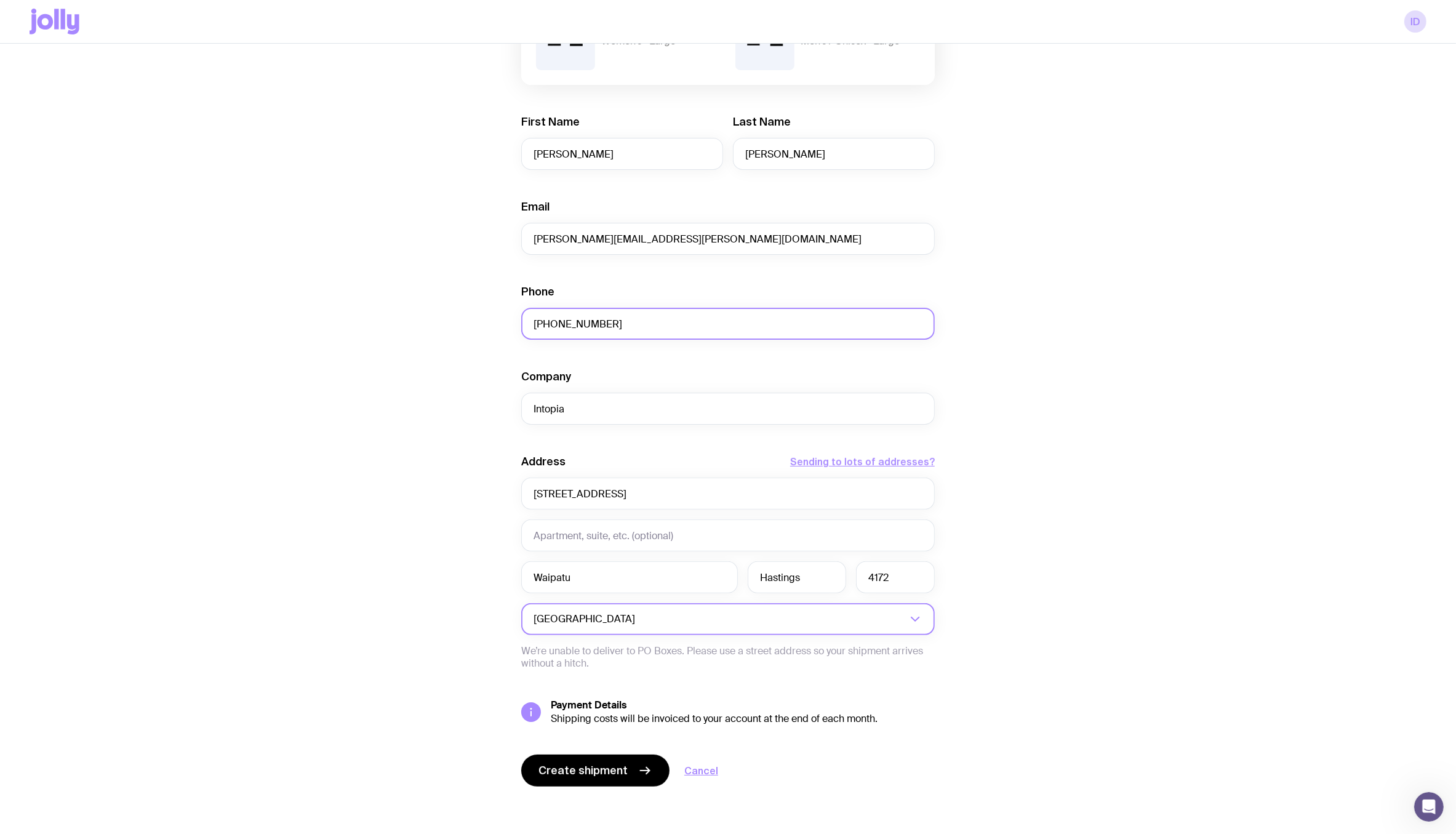
scroll to position [281, 0]
click at [621, 769] on span "Create shipment" at bounding box center [583, 768] width 89 height 14
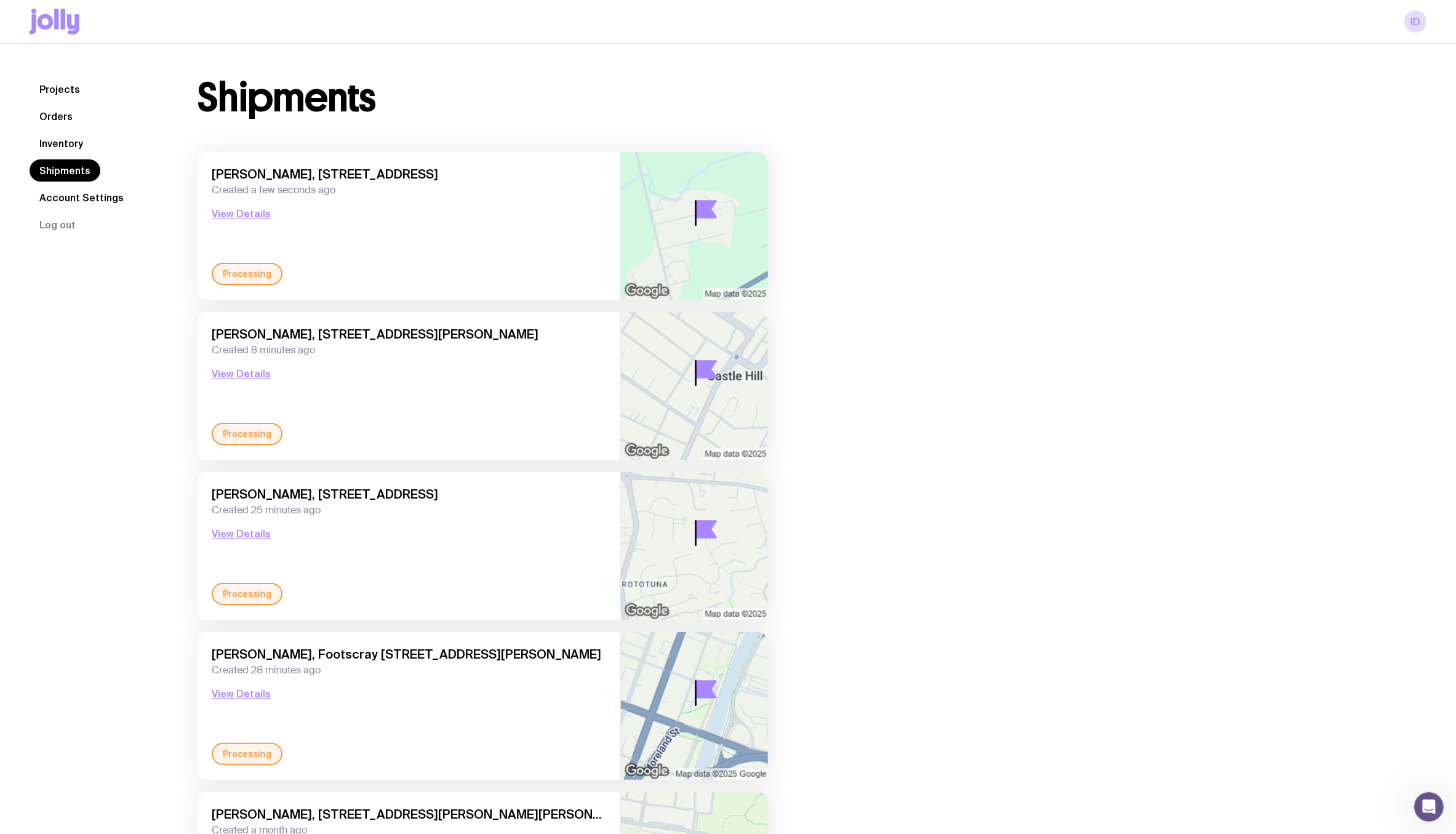
scroll to position [219, 0]
click at [1420, 809] on div "Open Intercom Messenger" at bounding box center [1430, 808] width 33 height 33
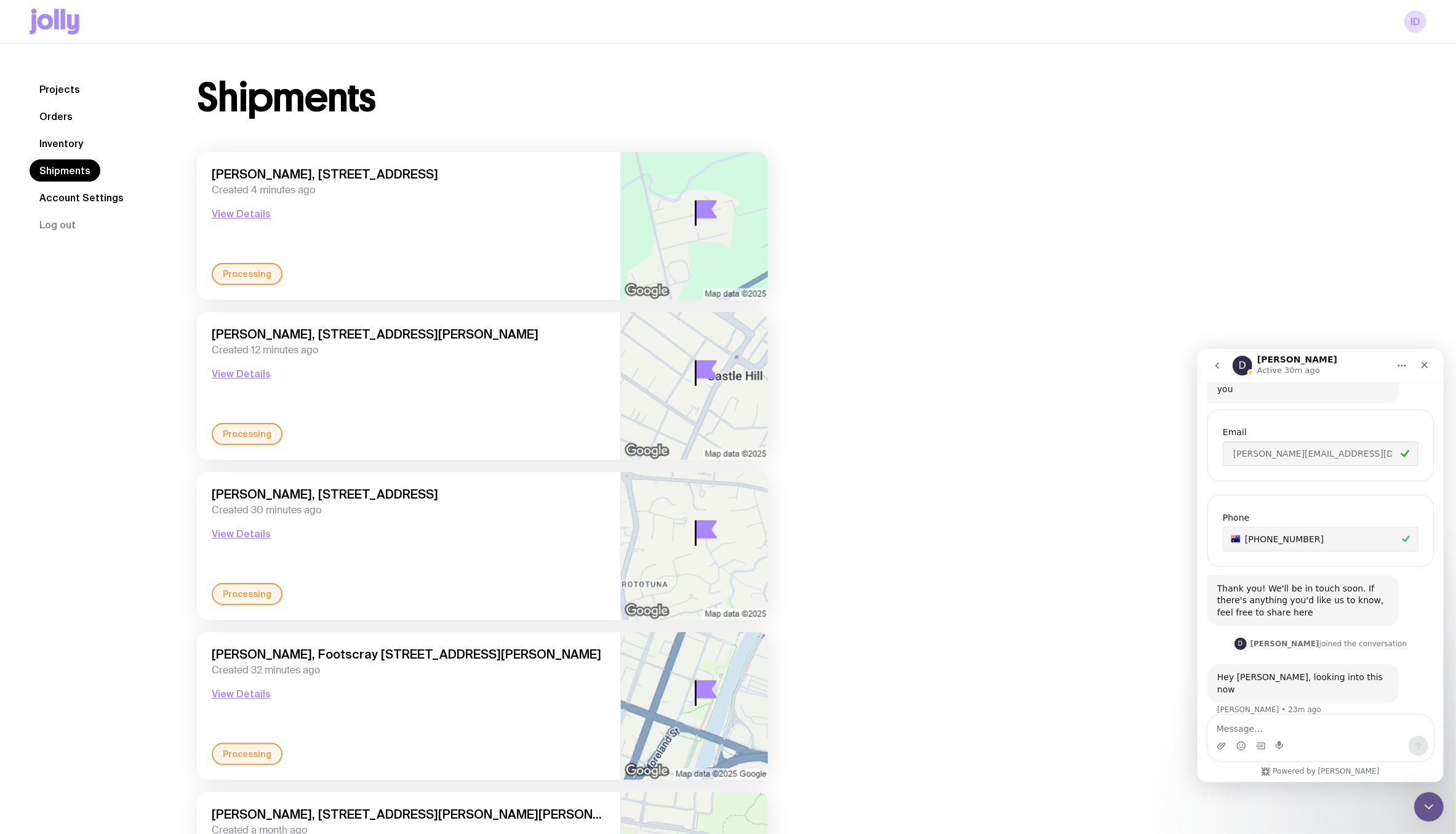
scroll to position [491, 0]
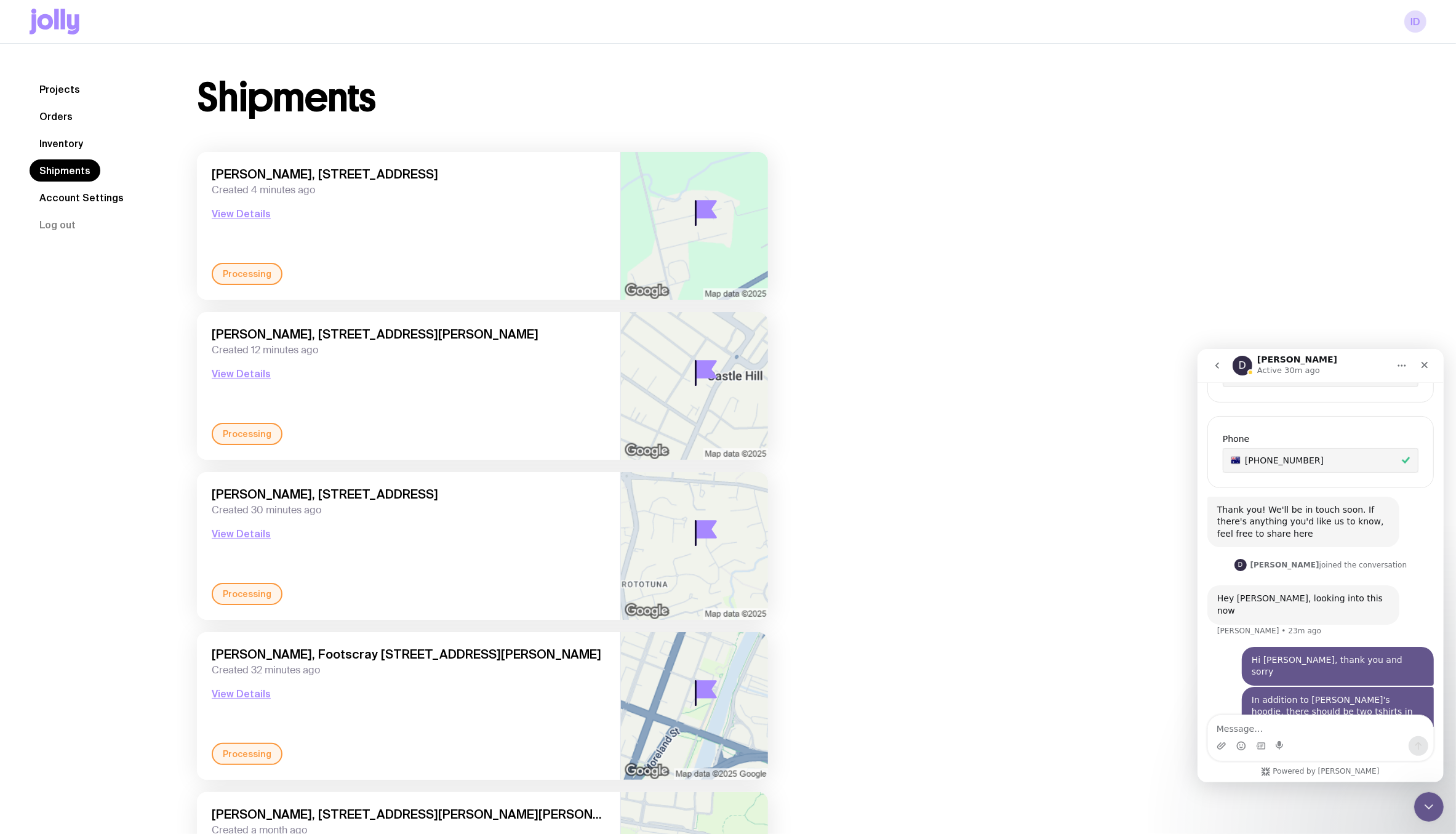
click at [1253, 727] on textarea "Message…" at bounding box center [1319, 725] width 225 height 21
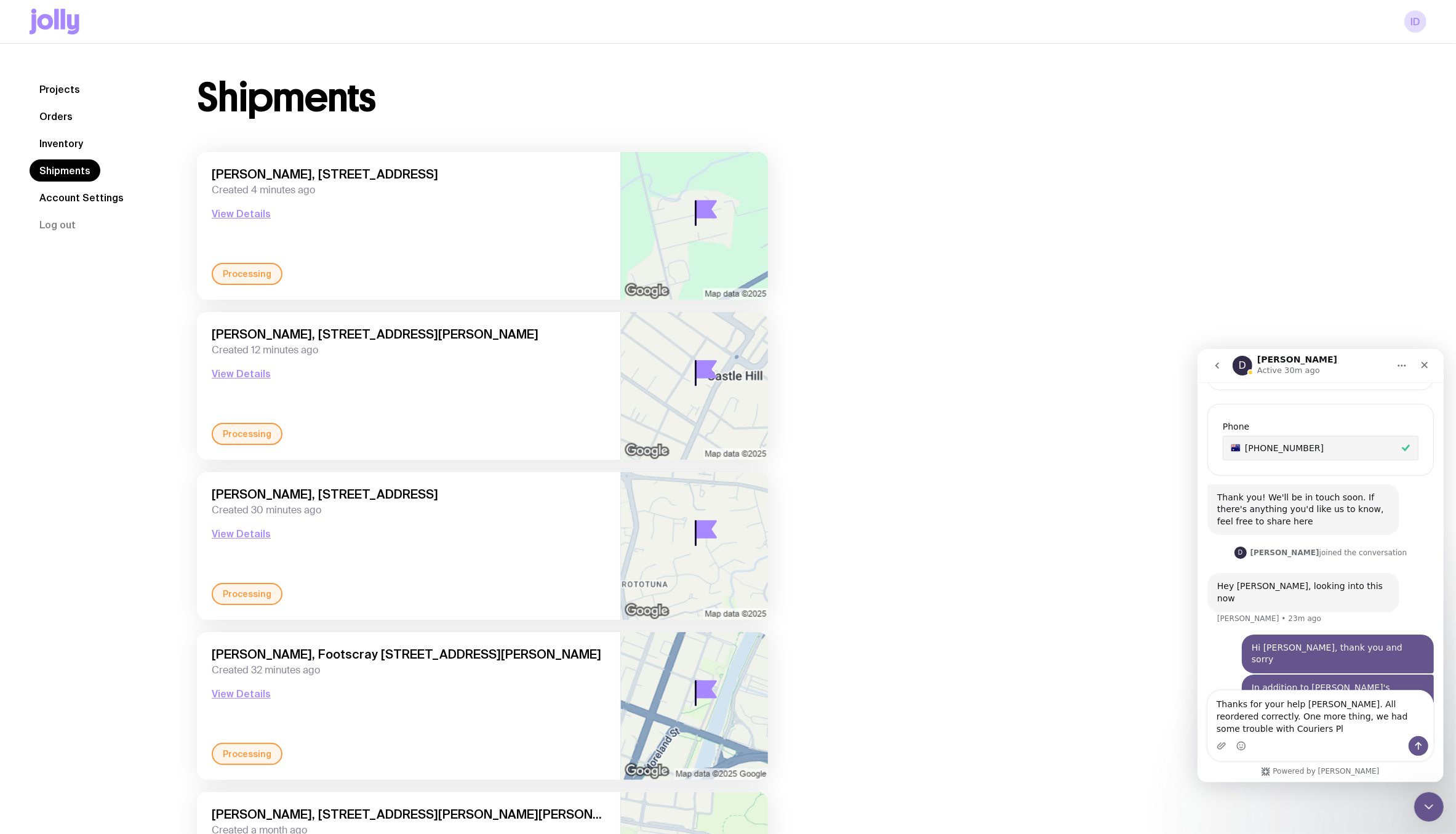
scroll to position [516, 0]
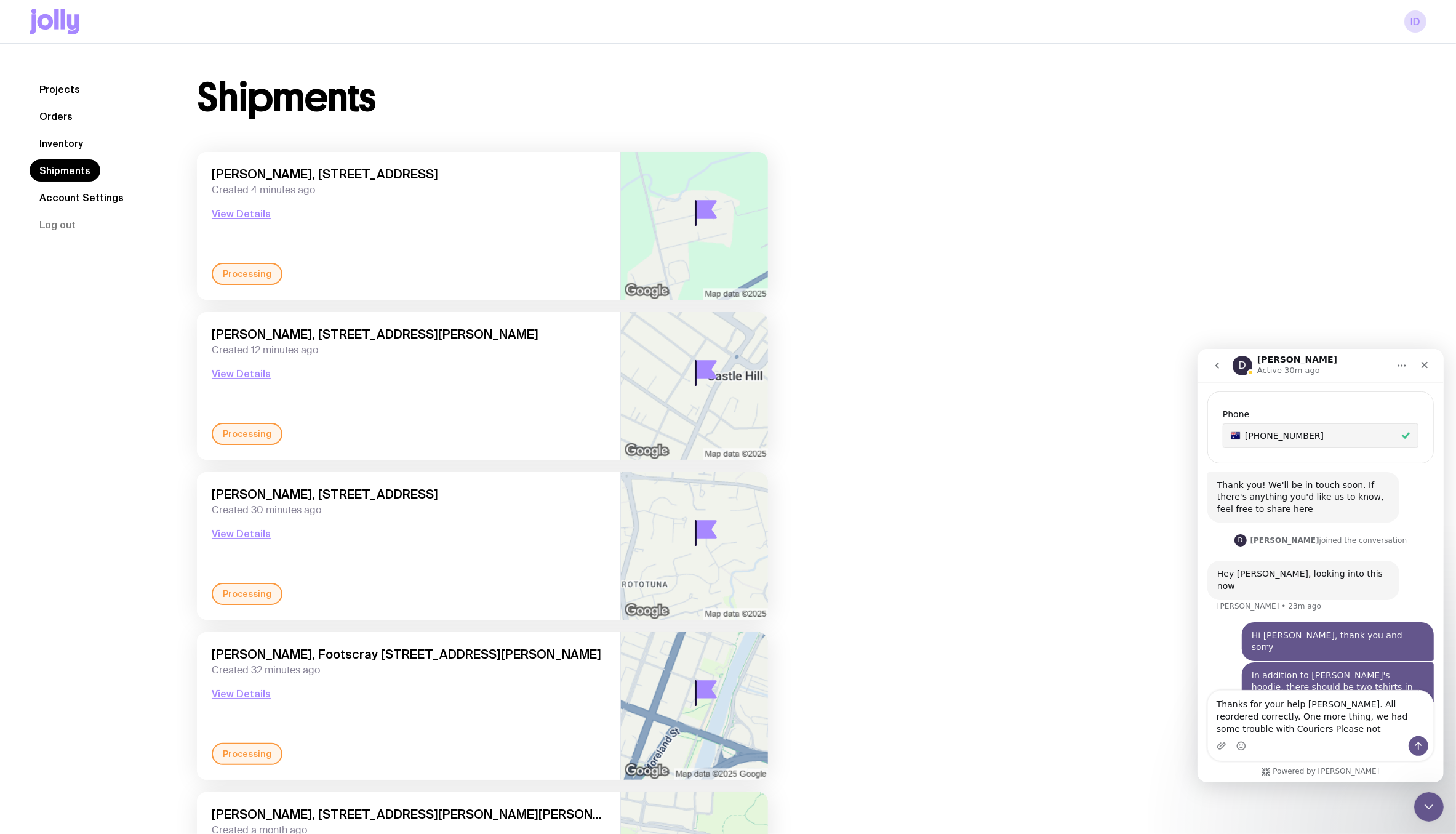
type textarea "Thanks for your help [PERSON_NAME]. All reordered correctly. One more thing, we…"
drag, startPoint x: 1297, startPoint y: 727, endPoint x: 1164, endPoint y: 672, distance: 143.9
click at [1197, 672] on html "D [PERSON_NAME] Active 30m ago Ask us anything, or share your feedback. Hey the…" at bounding box center [1320, 565] width 246 height 434
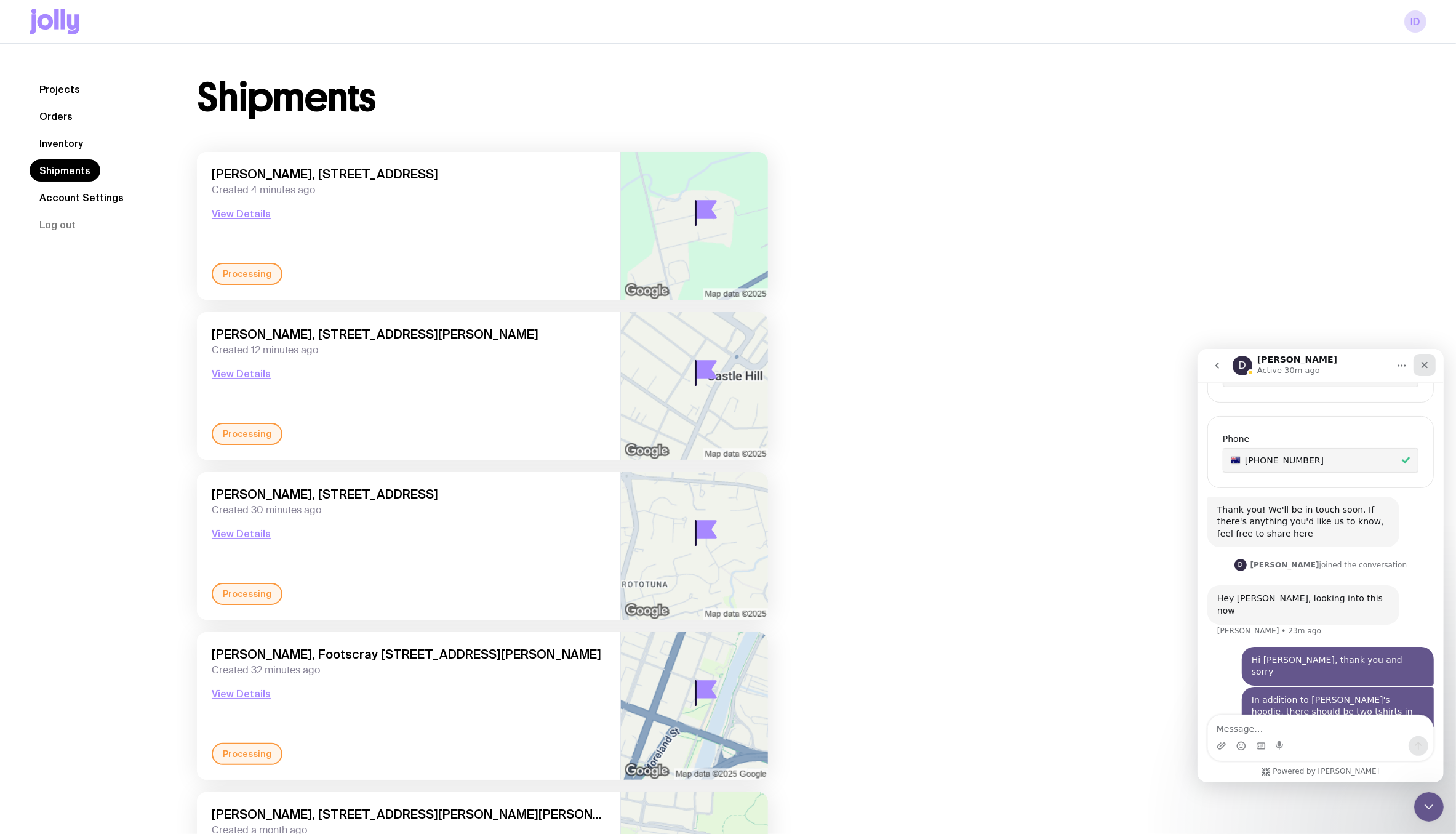
click at [1424, 364] on icon "Close" at bounding box center [1424, 364] width 10 height 10
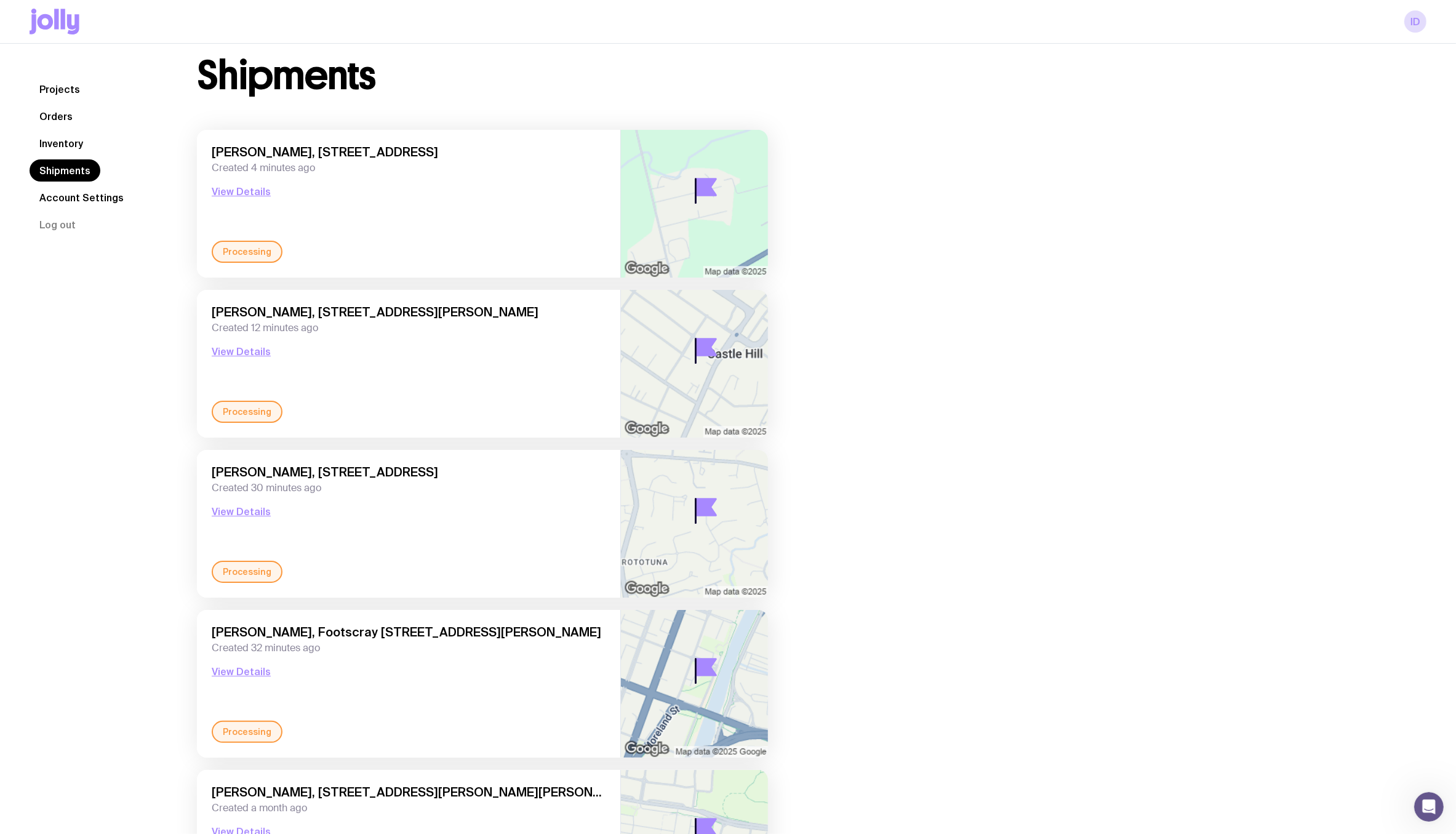
scroll to position [131, 0]
